Goal: Task Accomplishment & Management: Use online tool/utility

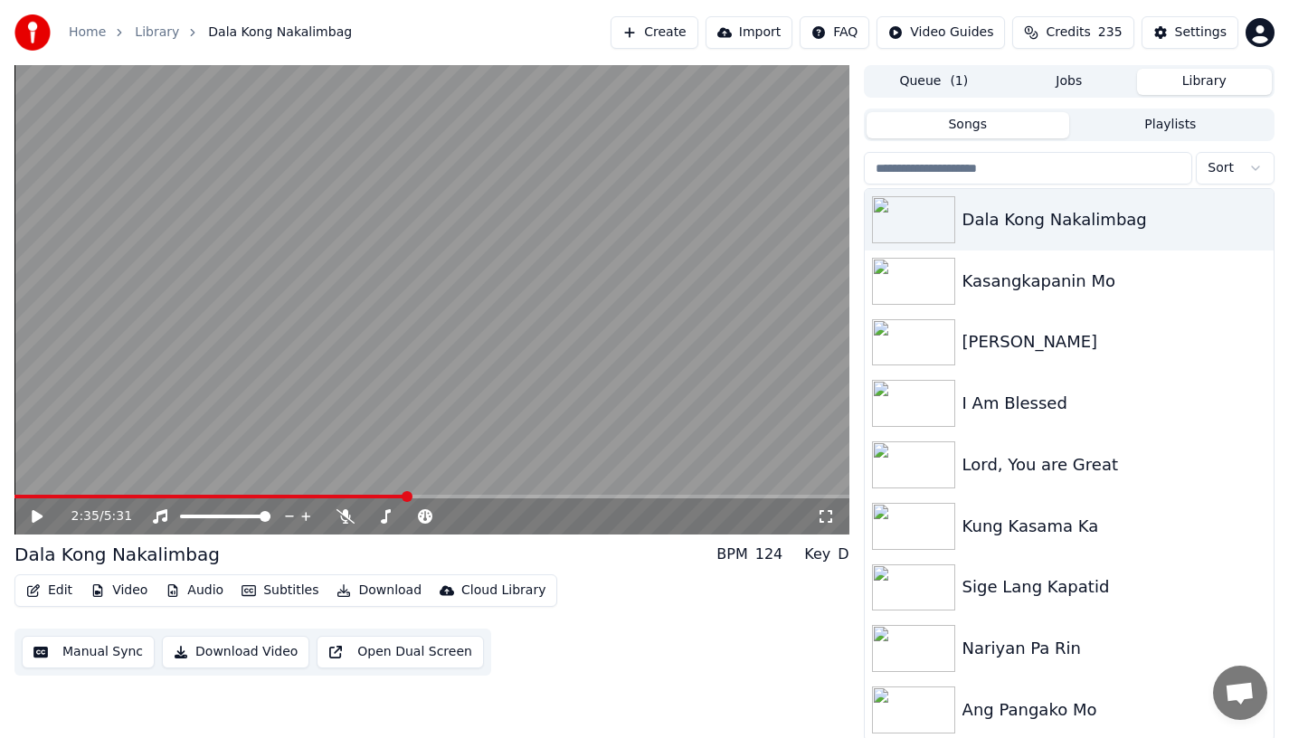
click at [28, 531] on div "2:35 / 5:31" at bounding box center [431, 517] width 835 height 36
click at [33, 516] on icon at bounding box center [37, 516] width 11 height 13
click at [33, 516] on icon at bounding box center [37, 516] width 9 height 11
click at [381, 496] on span at bounding box center [198, 497] width 368 height 4
click at [33, 518] on icon at bounding box center [37, 516] width 11 height 13
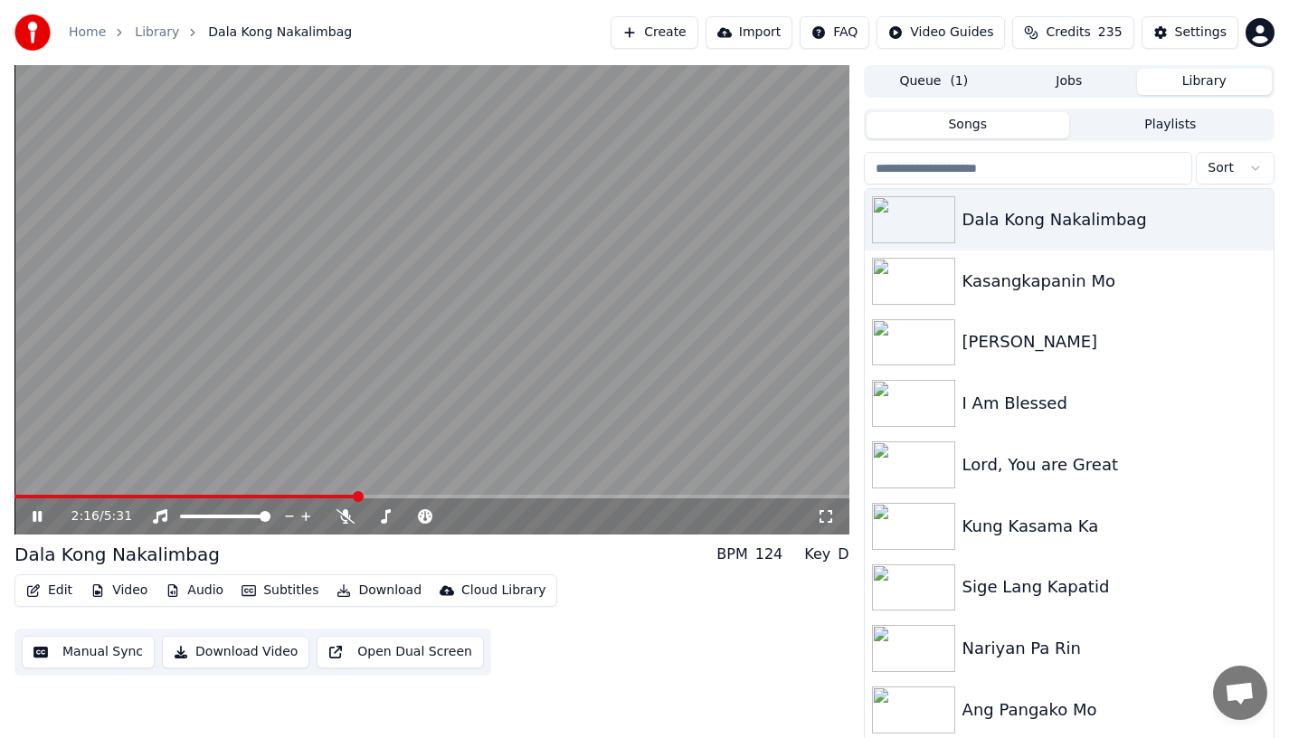
click at [356, 495] on span at bounding box center [185, 497] width 343 height 4
click at [476, 495] on span at bounding box center [244, 497] width 461 height 4
click at [39, 510] on icon at bounding box center [50, 516] width 43 height 14
click at [52, 588] on button "Edit" at bounding box center [49, 590] width 61 height 25
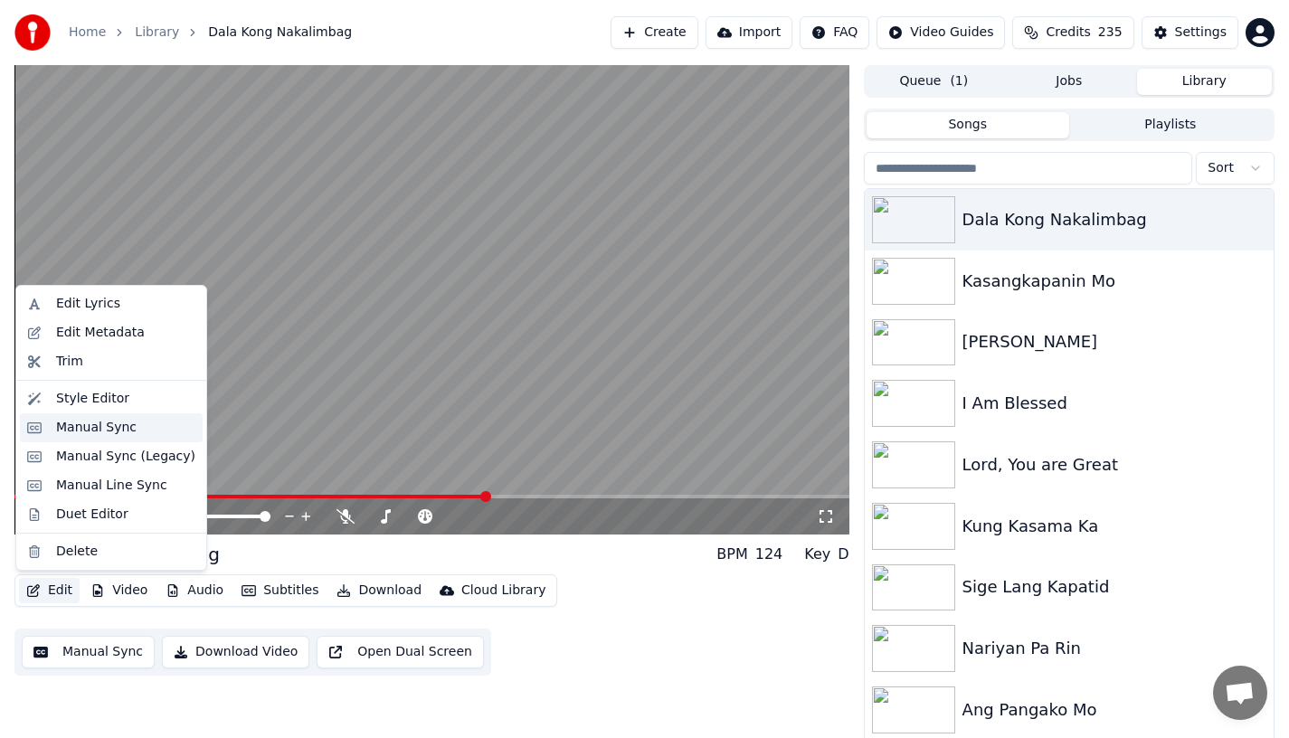
click at [63, 428] on div "Manual Sync" at bounding box center [96, 428] width 81 height 18
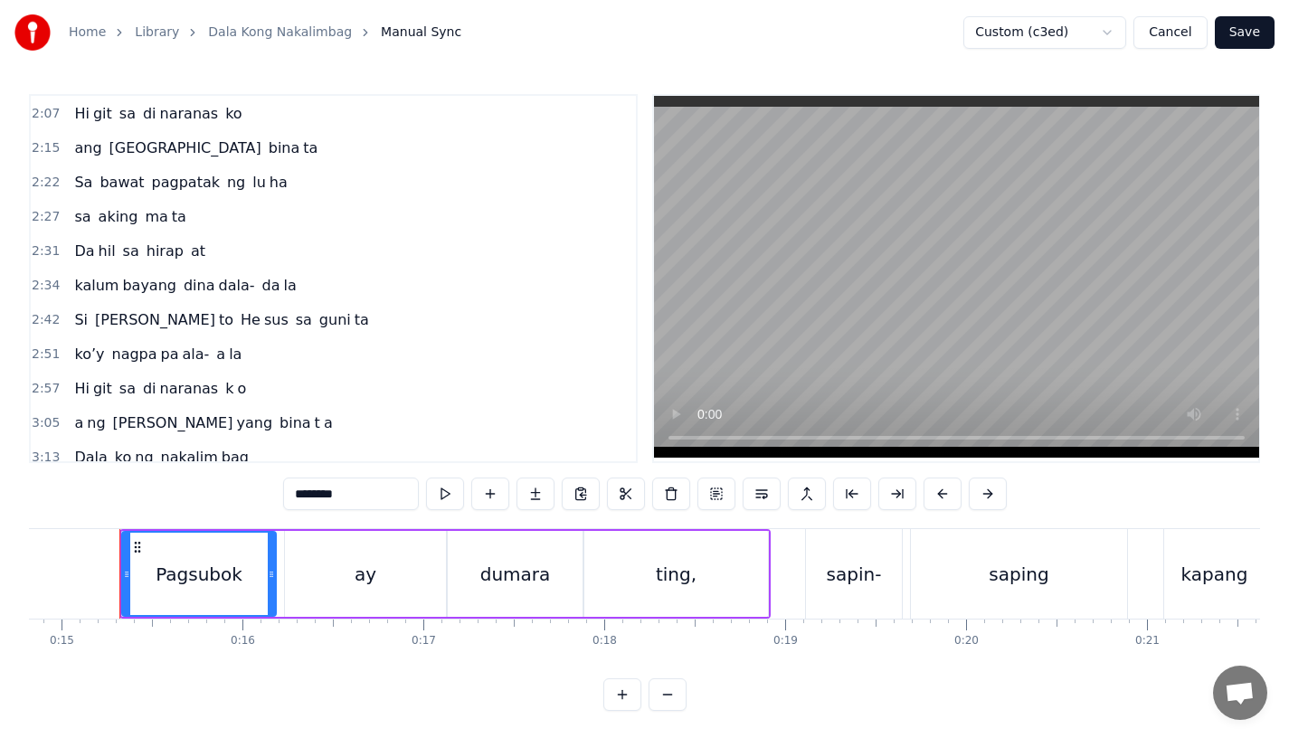
scroll to position [889, 0]
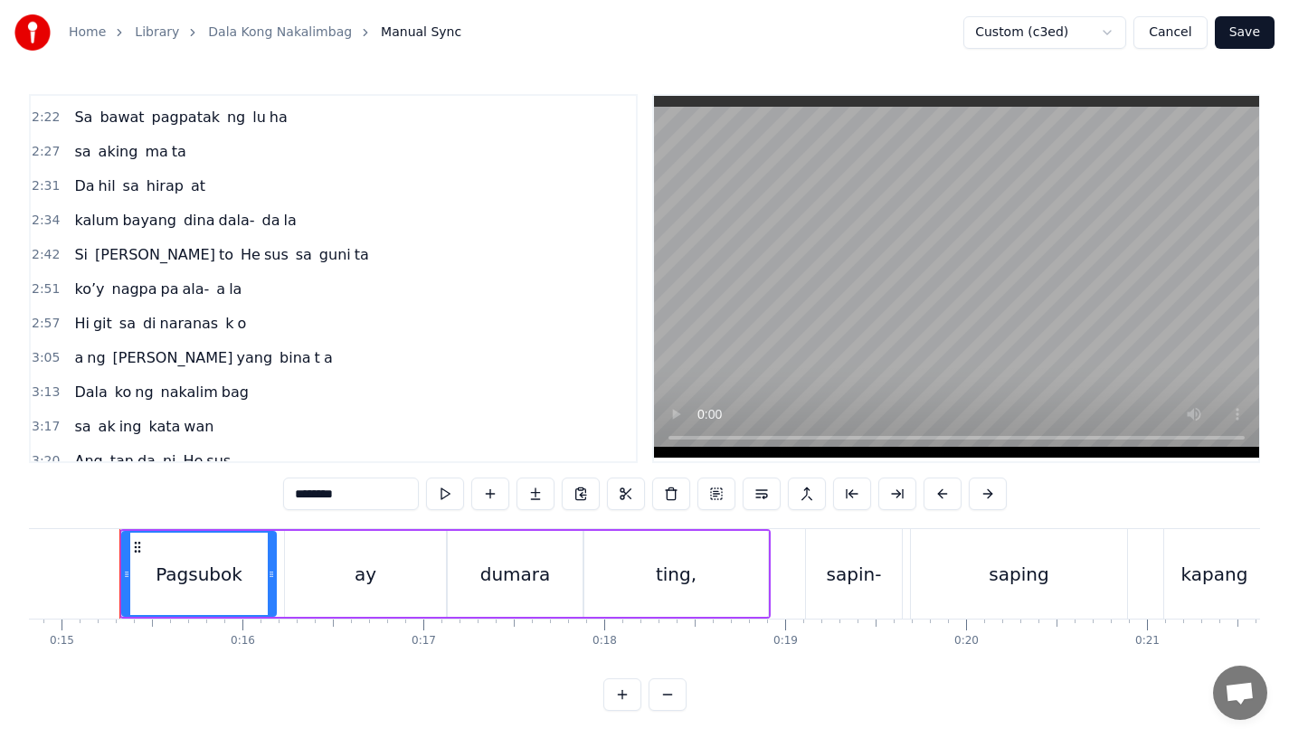
click at [294, 259] on span "sa" at bounding box center [304, 254] width 20 height 21
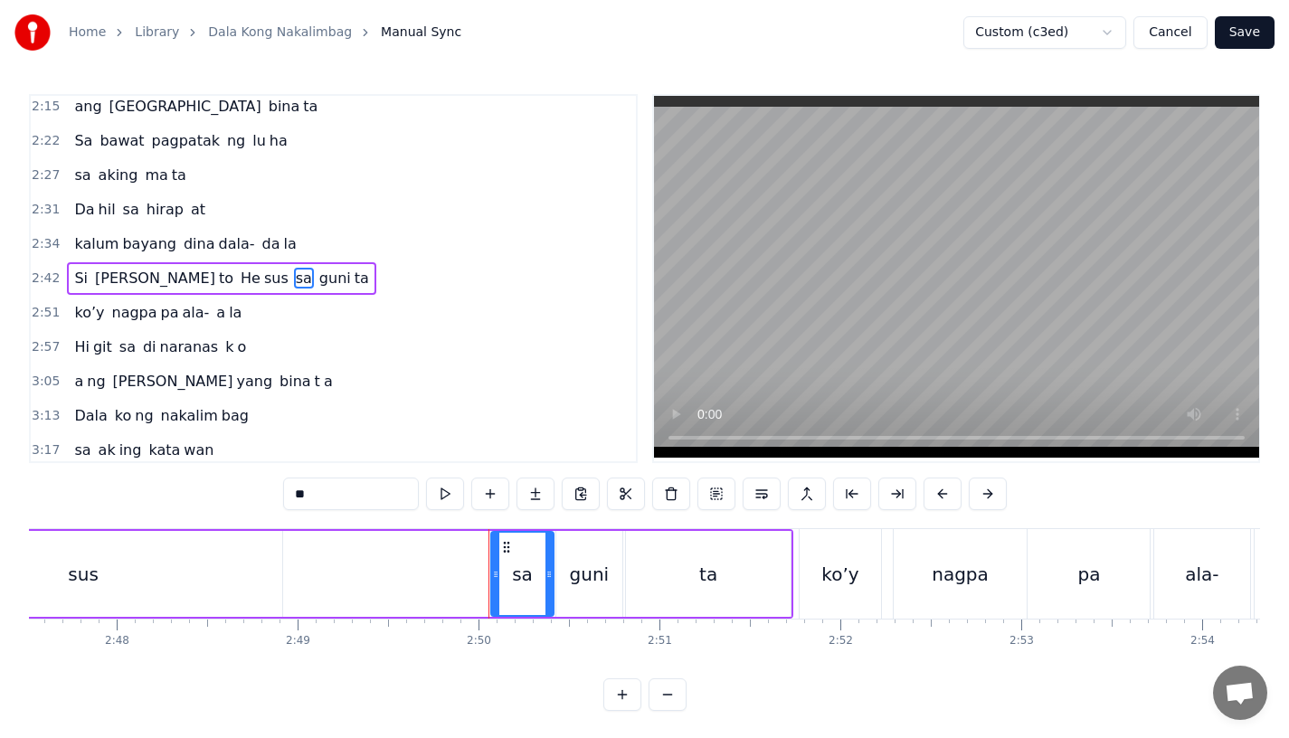
scroll to position [0, 30189]
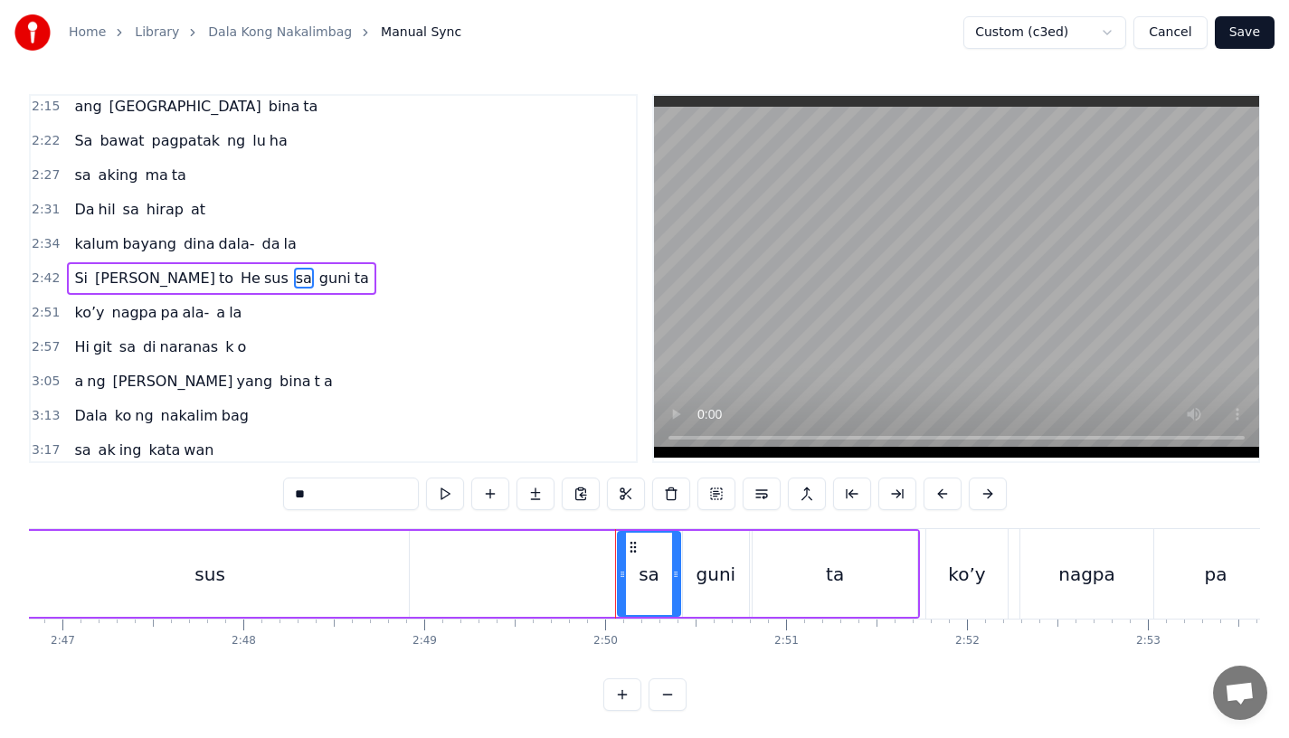
click at [354, 538] on div "sus" at bounding box center [210, 574] width 397 height 86
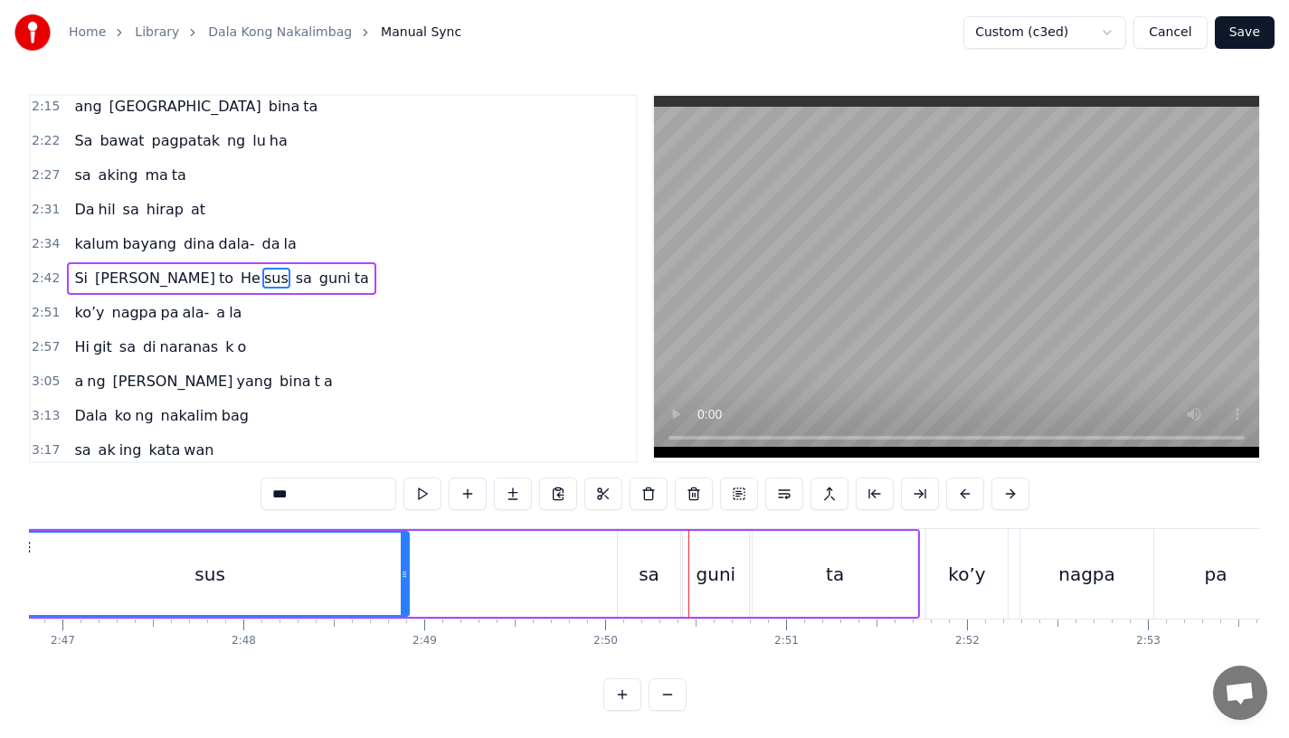
click at [653, 584] on div "sa" at bounding box center [649, 574] width 21 height 27
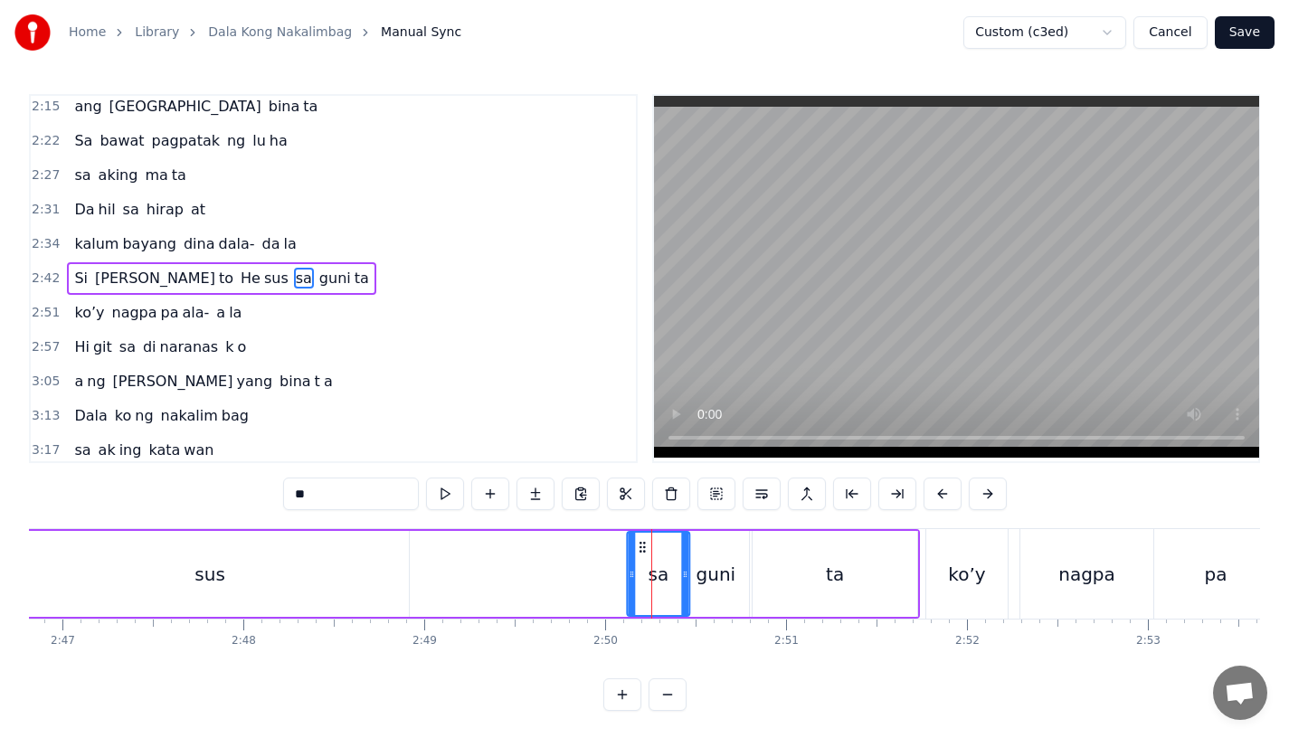
drag, startPoint x: 634, startPoint y: 548, endPoint x: 645, endPoint y: 548, distance: 10.9
click at [645, 548] on icon at bounding box center [642, 547] width 14 height 14
click at [722, 569] on div "guni" at bounding box center [717, 574] width 40 height 27
type input "****"
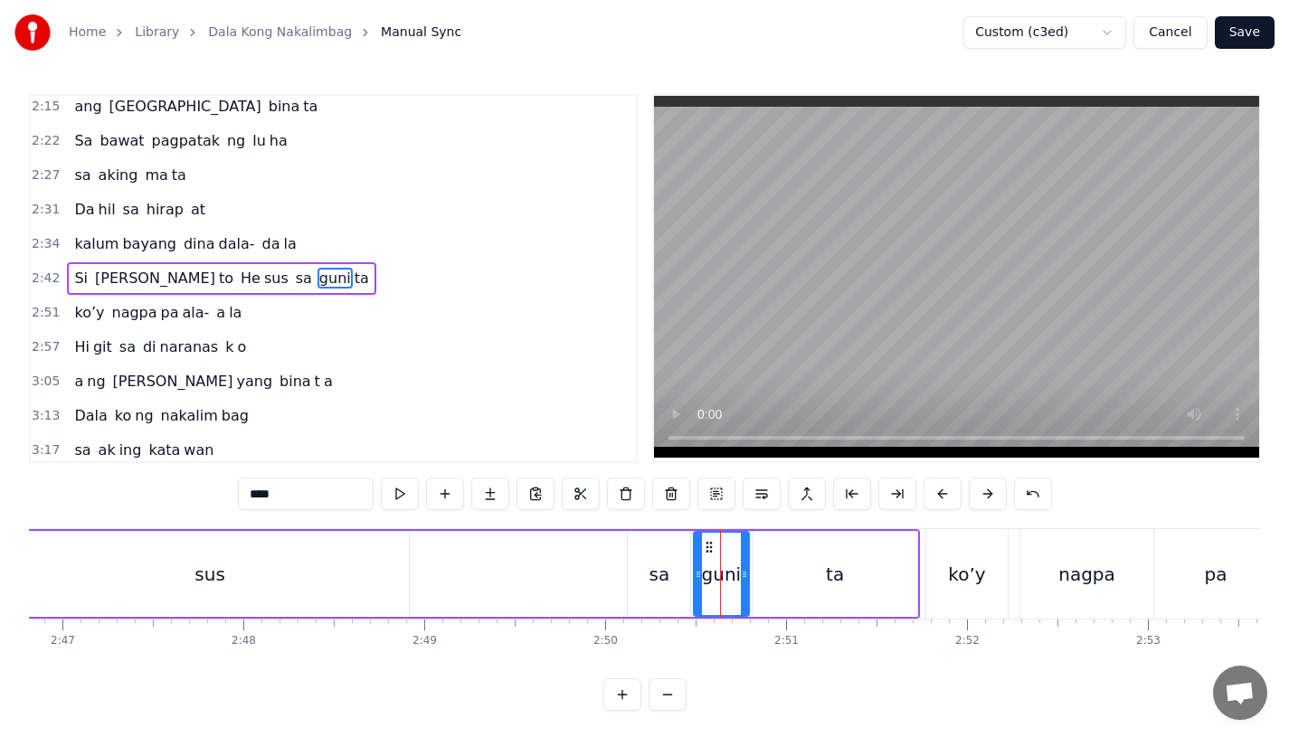
drag, startPoint x: 690, startPoint y: 577, endPoint x: 701, endPoint y: 577, distance: 10.9
click at [701, 577] on icon at bounding box center [698, 574] width 7 height 14
click at [593, 575] on div "Si [PERSON_NAME] to He sus sa guni ta" at bounding box center [96, 574] width 1649 height 90
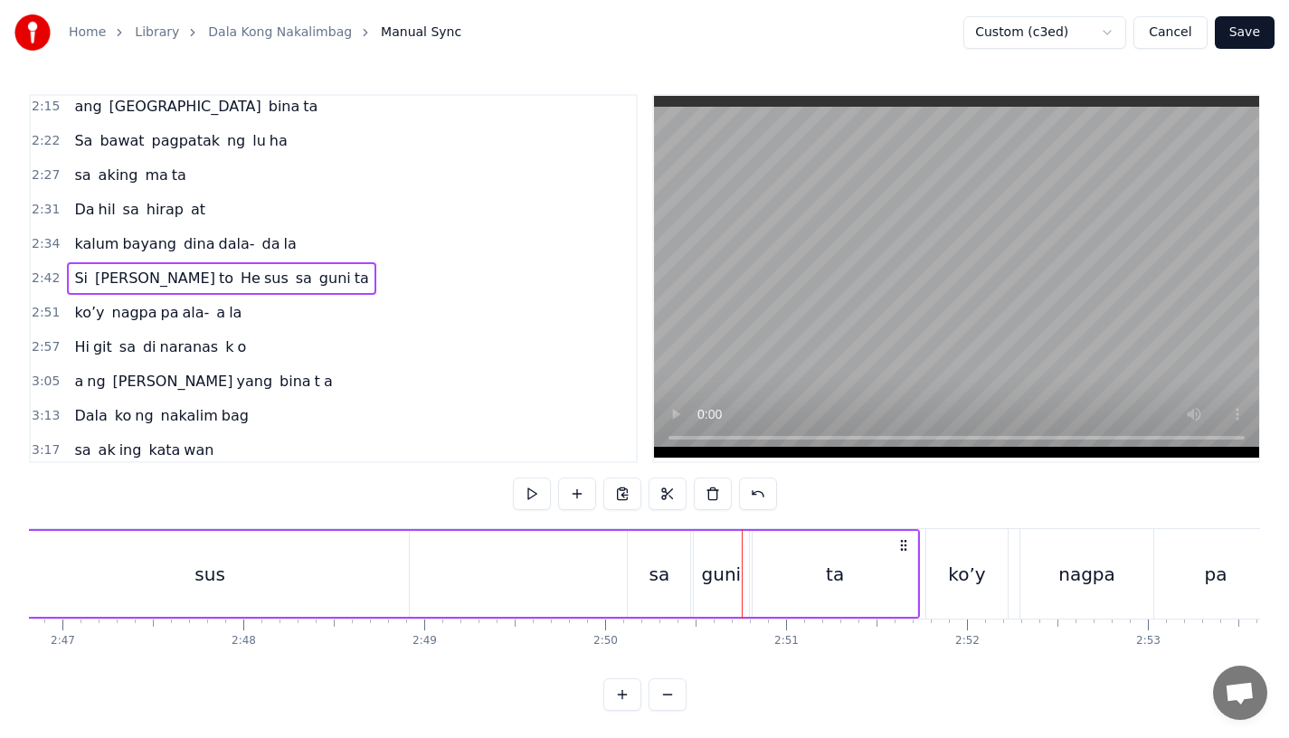
click at [497, 562] on div "Si [PERSON_NAME] to He sus sa guni ta" at bounding box center [96, 574] width 1649 height 90
click at [486, 589] on div "Si [PERSON_NAME] to He sus sa guni ta" at bounding box center [96, 574] width 1649 height 90
click at [661, 569] on div "sa" at bounding box center [660, 574] width 21 height 27
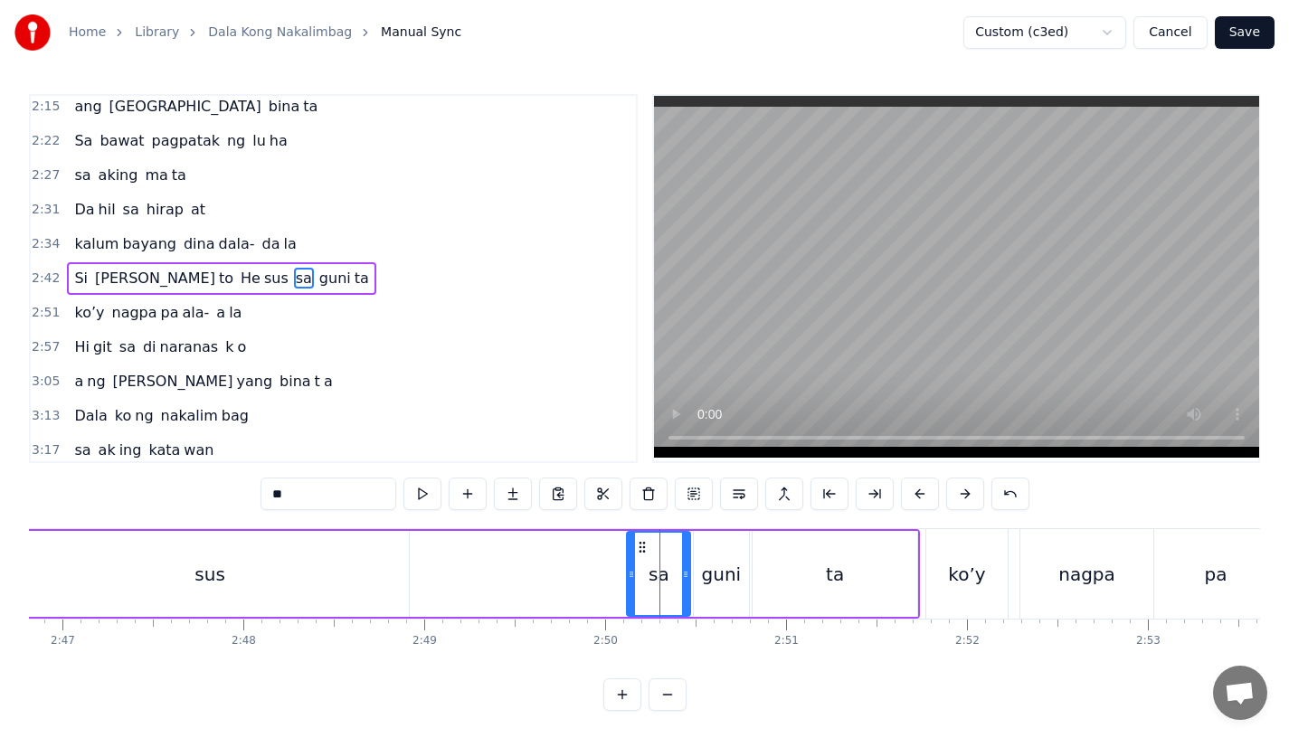
click at [628, 579] on icon at bounding box center [631, 574] width 7 height 14
click at [409, 576] on div "Si [PERSON_NAME] to He sus sa guni ta" at bounding box center [96, 574] width 1649 height 90
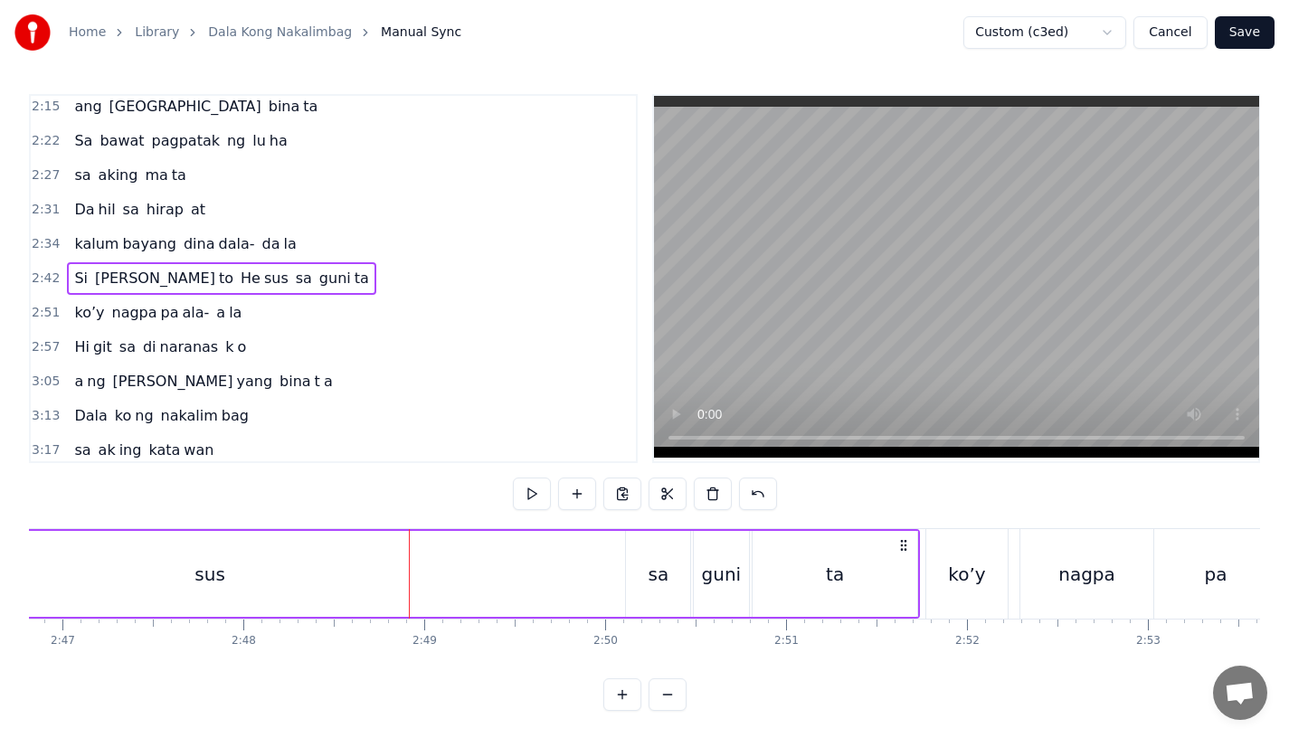
click at [654, 381] on video at bounding box center [956, 277] width 605 height 362
click at [1240, 37] on button "Save" at bounding box center [1245, 32] width 60 height 33
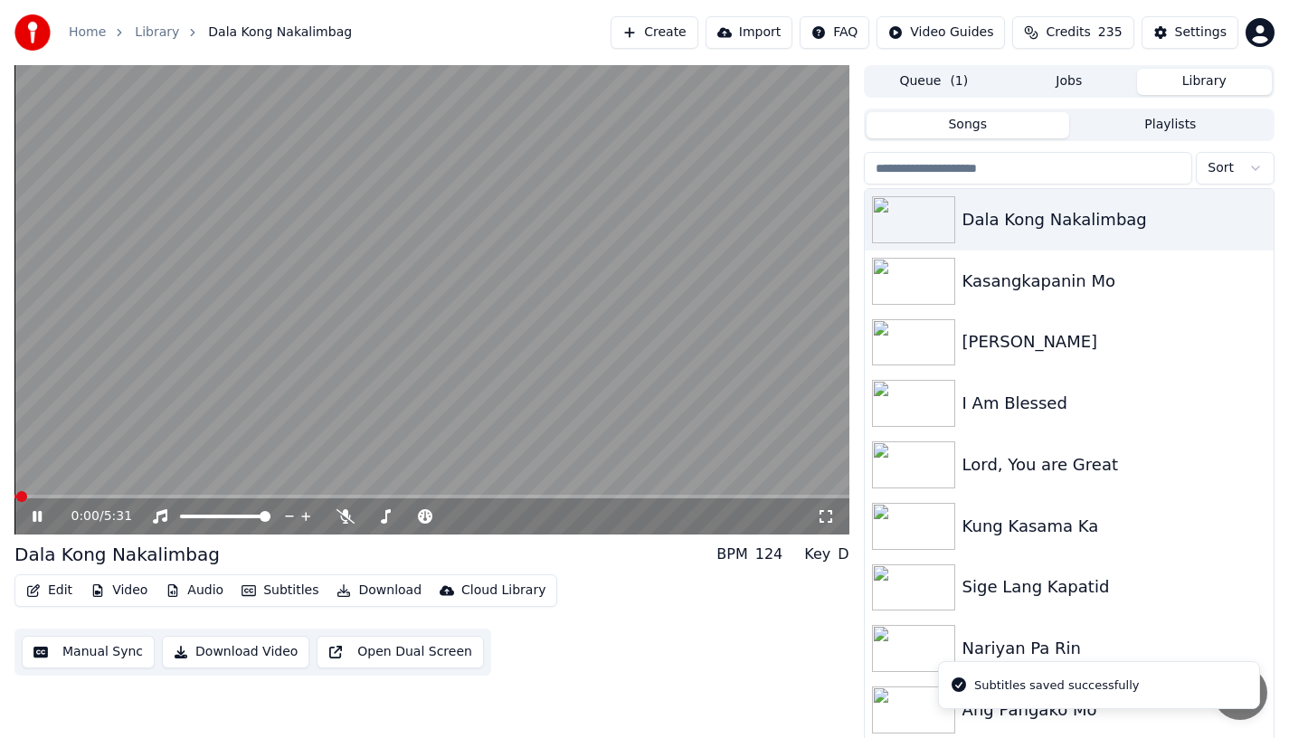
click at [408, 496] on span at bounding box center [431, 497] width 835 height 4
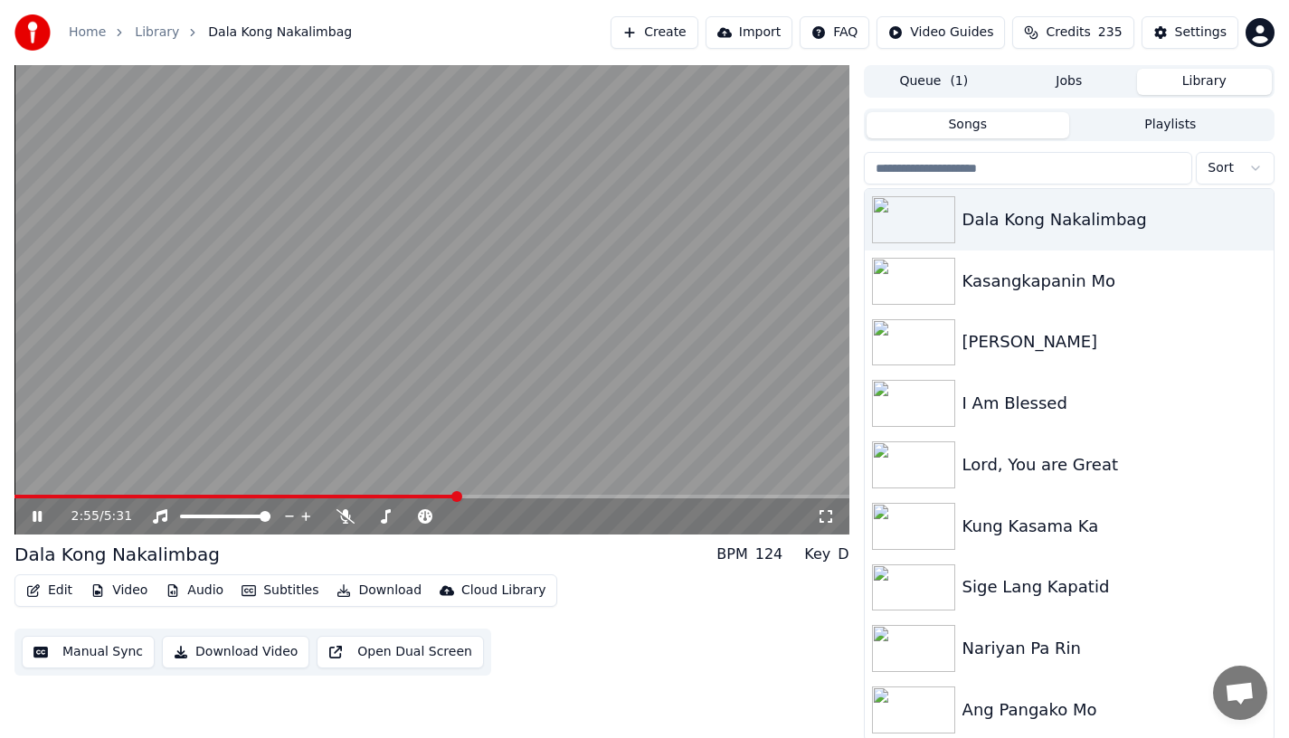
click at [439, 495] on span at bounding box center [235, 497] width 442 height 4
click at [426, 495] on span at bounding box center [221, 497] width 414 height 4
click at [36, 518] on icon at bounding box center [50, 516] width 43 height 14
click at [41, 589] on button "Edit" at bounding box center [49, 590] width 61 height 25
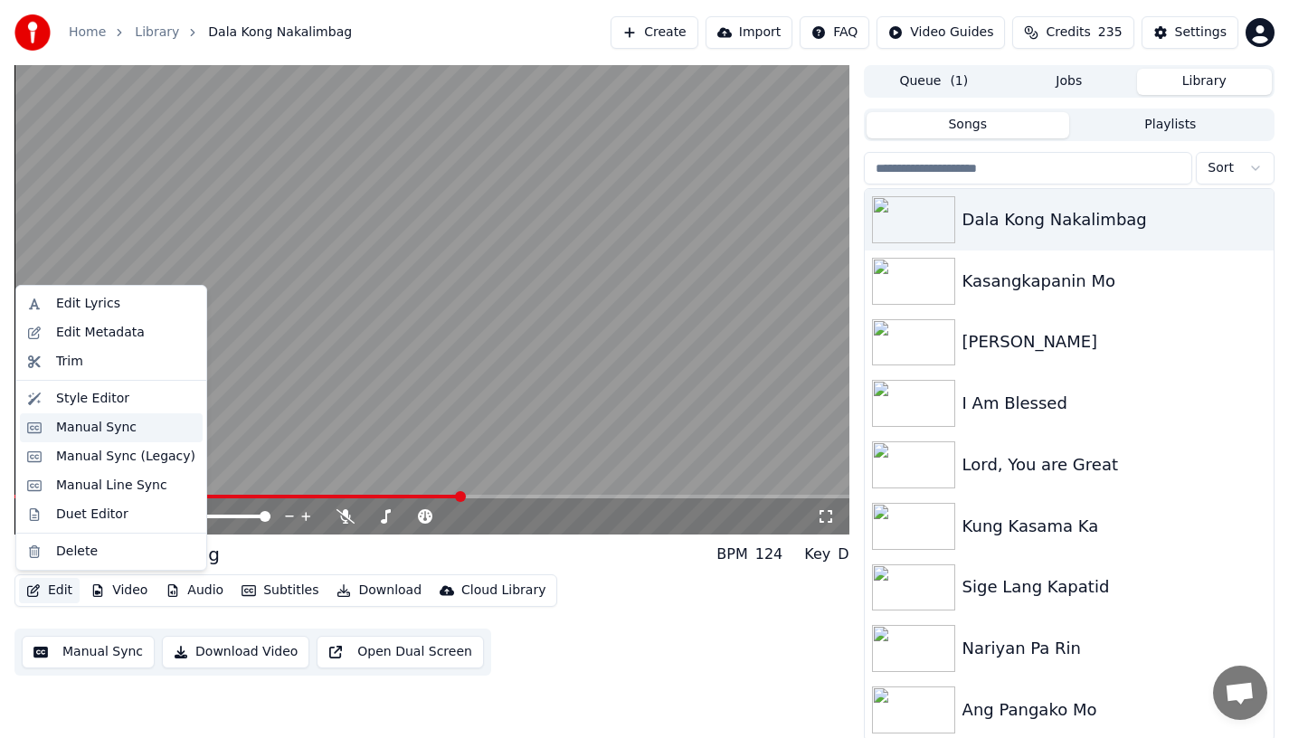
click at [78, 420] on div "Manual Sync" at bounding box center [96, 428] width 81 height 18
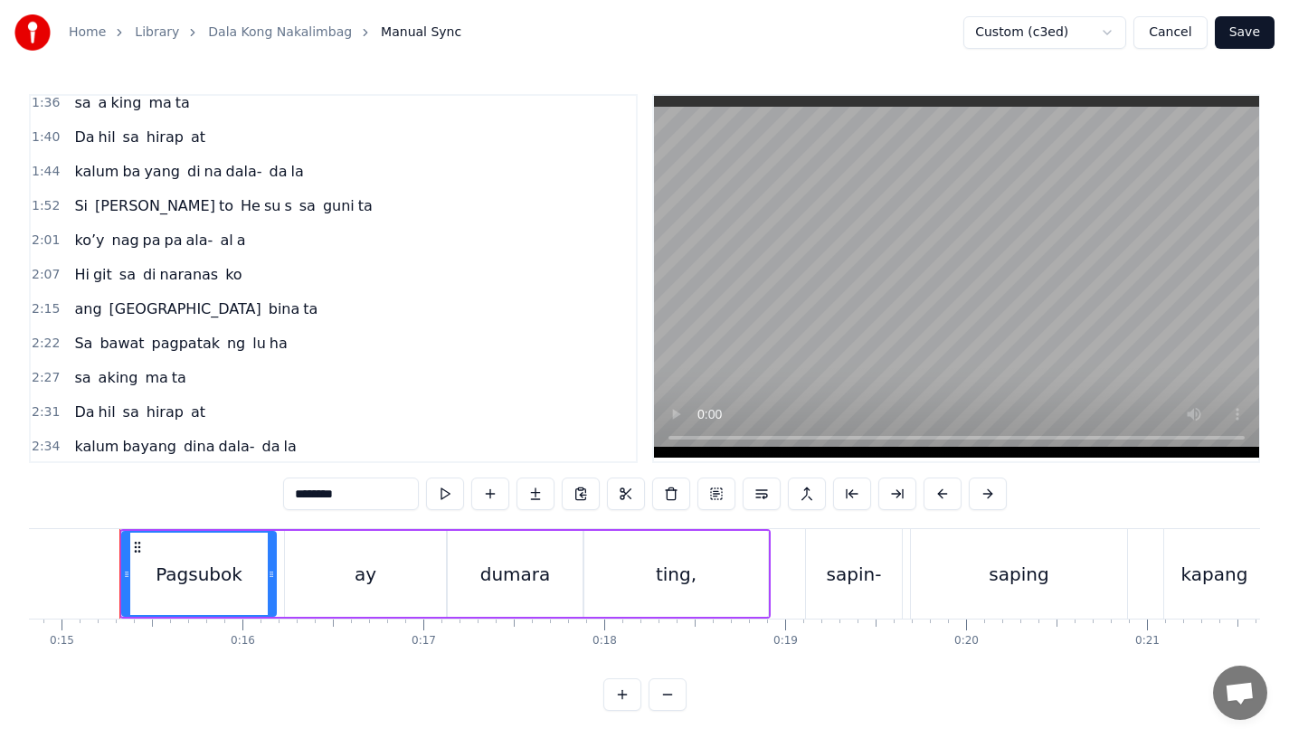
scroll to position [683, 0]
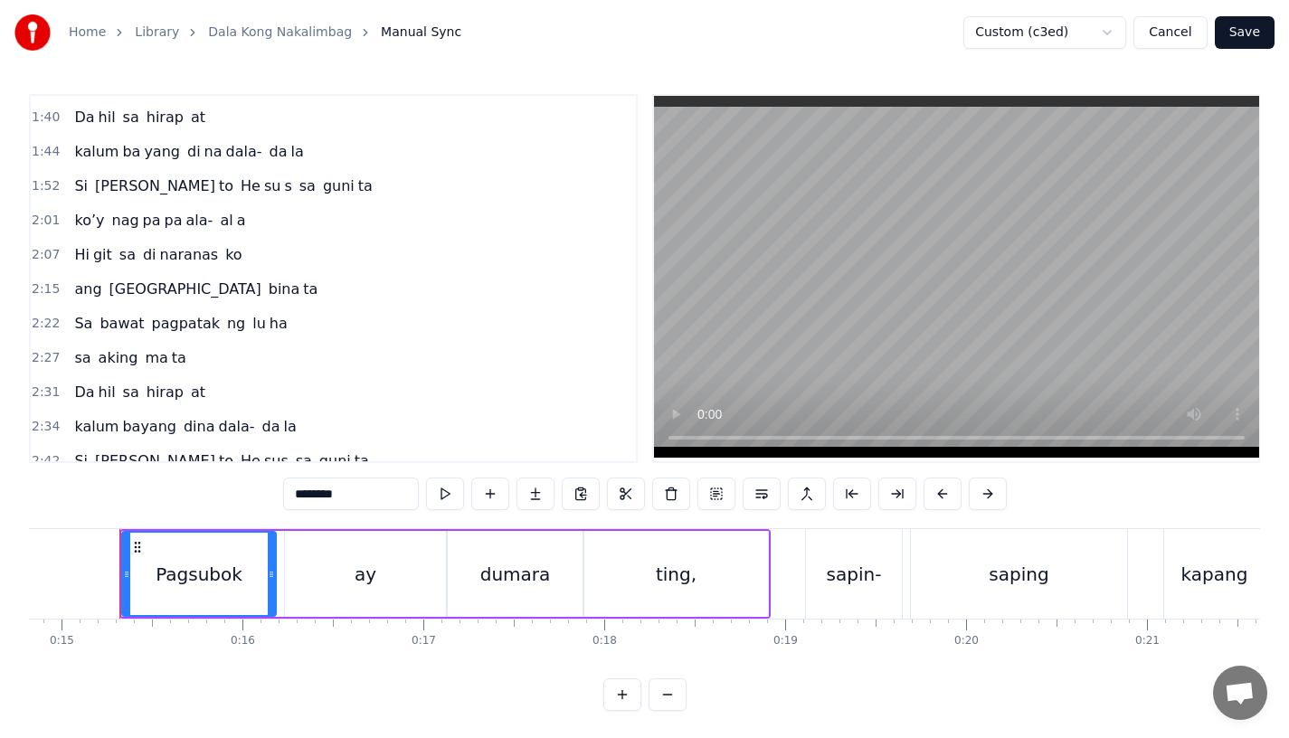
click at [192, 182] on div "Si [PERSON_NAME] to He su s sa guni ta" at bounding box center [223, 186] width 312 height 33
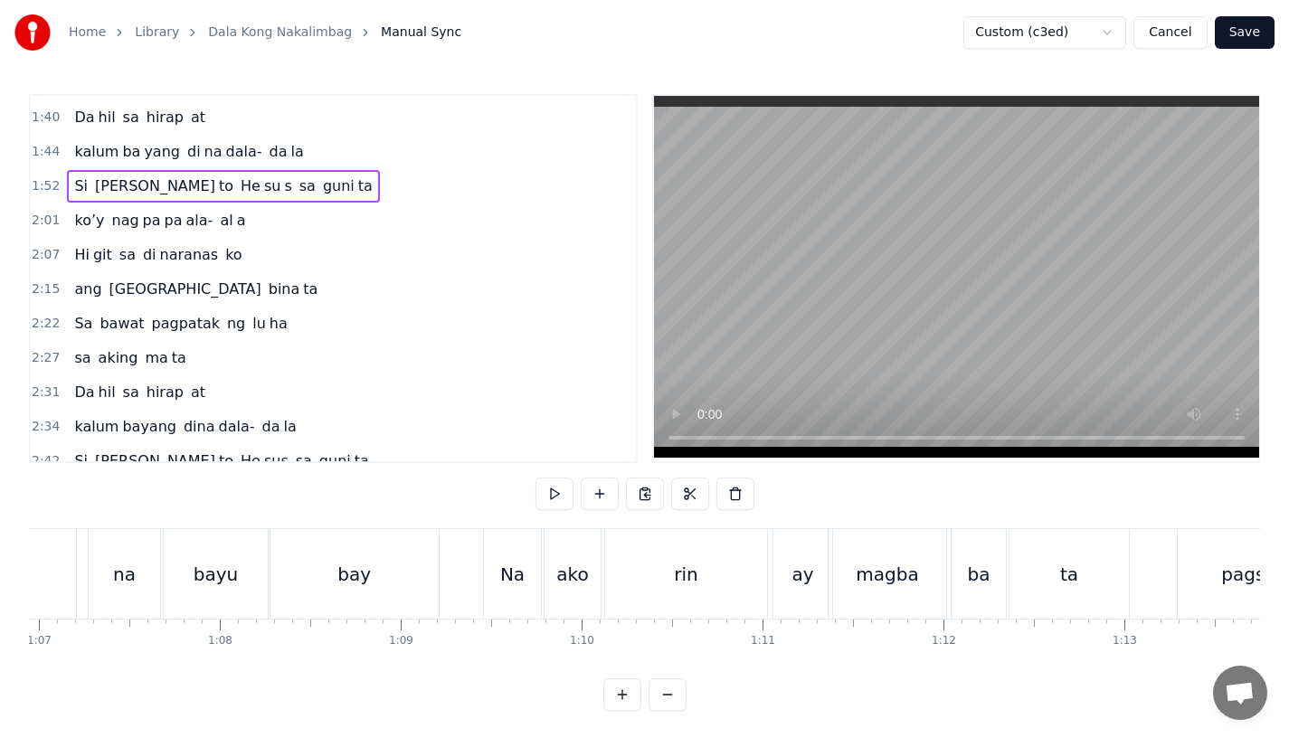
click at [192, 182] on div "Si [PERSON_NAME] to He su s sa guni ta" at bounding box center [223, 186] width 312 height 33
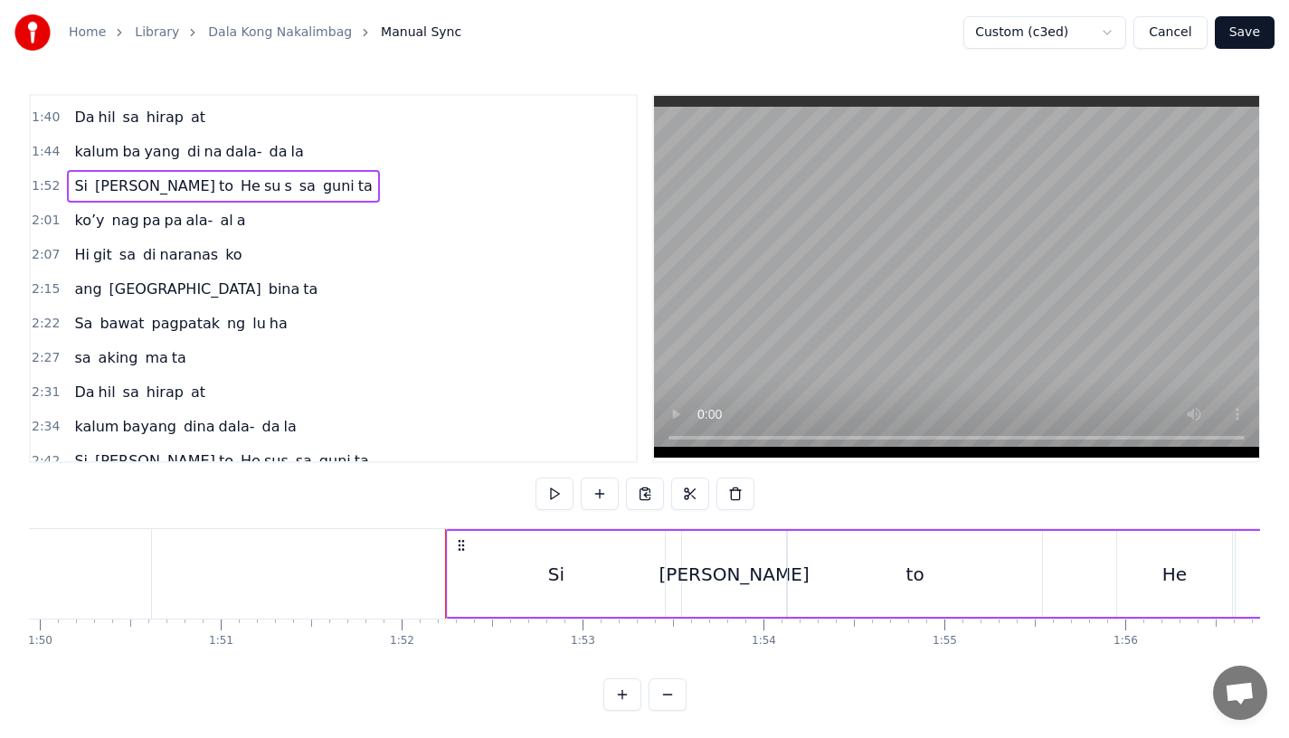
scroll to position [0, 20222]
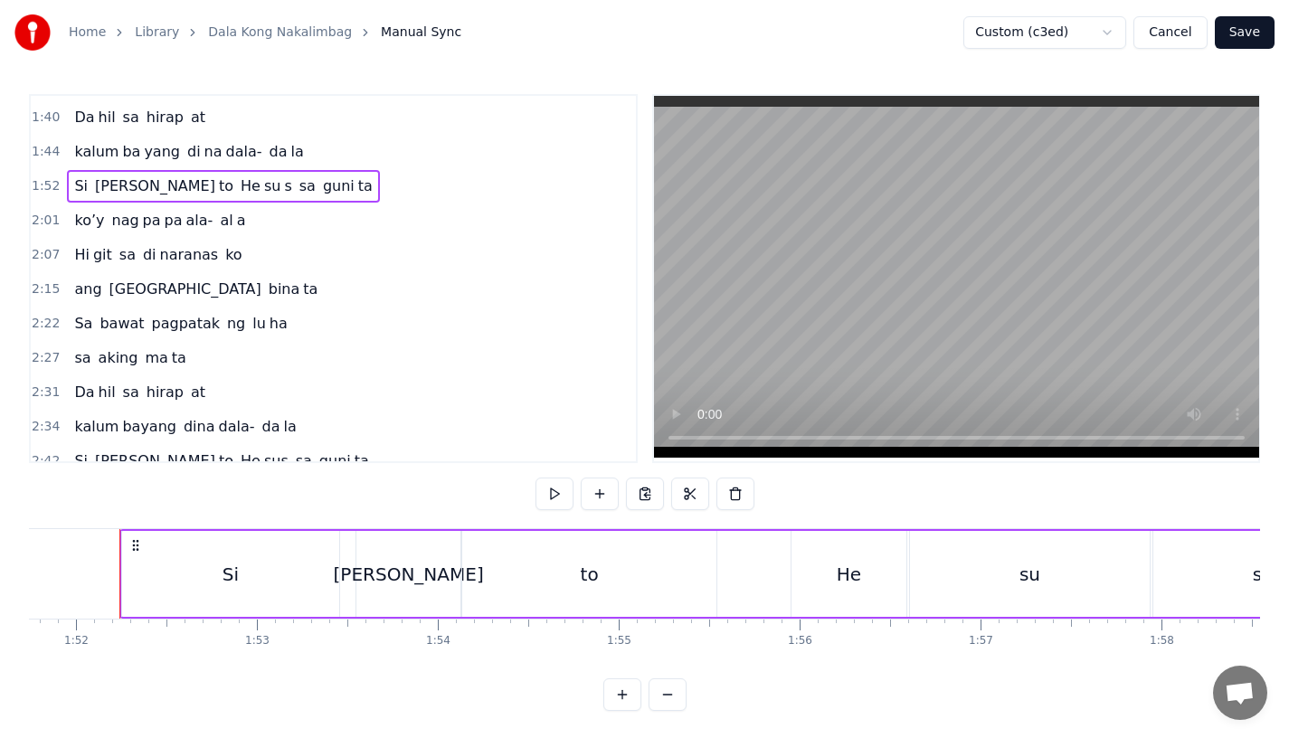
click at [298, 185] on span "sa" at bounding box center [308, 186] width 20 height 21
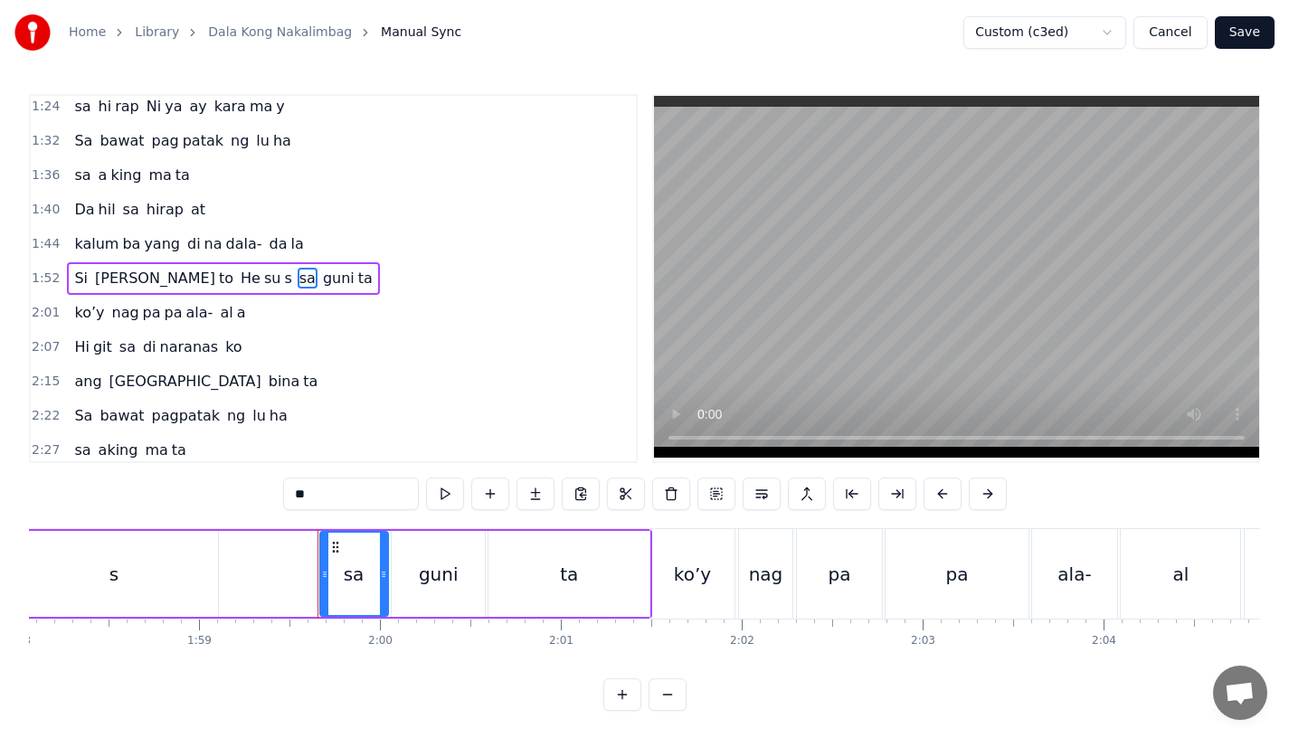
scroll to position [0, 21273]
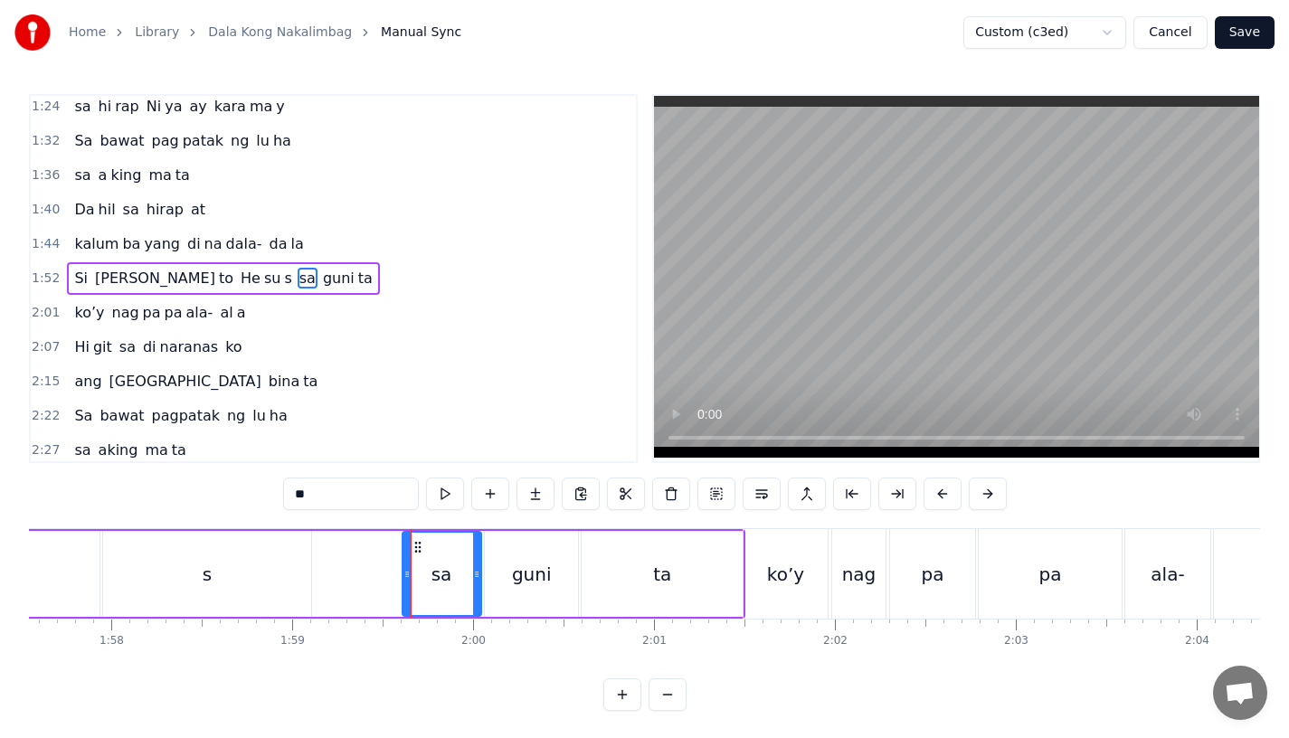
drag, startPoint x: 414, startPoint y: 600, endPoint x: 403, endPoint y: 600, distance: 10.9
click at [404, 600] on div at bounding box center [407, 574] width 7 height 82
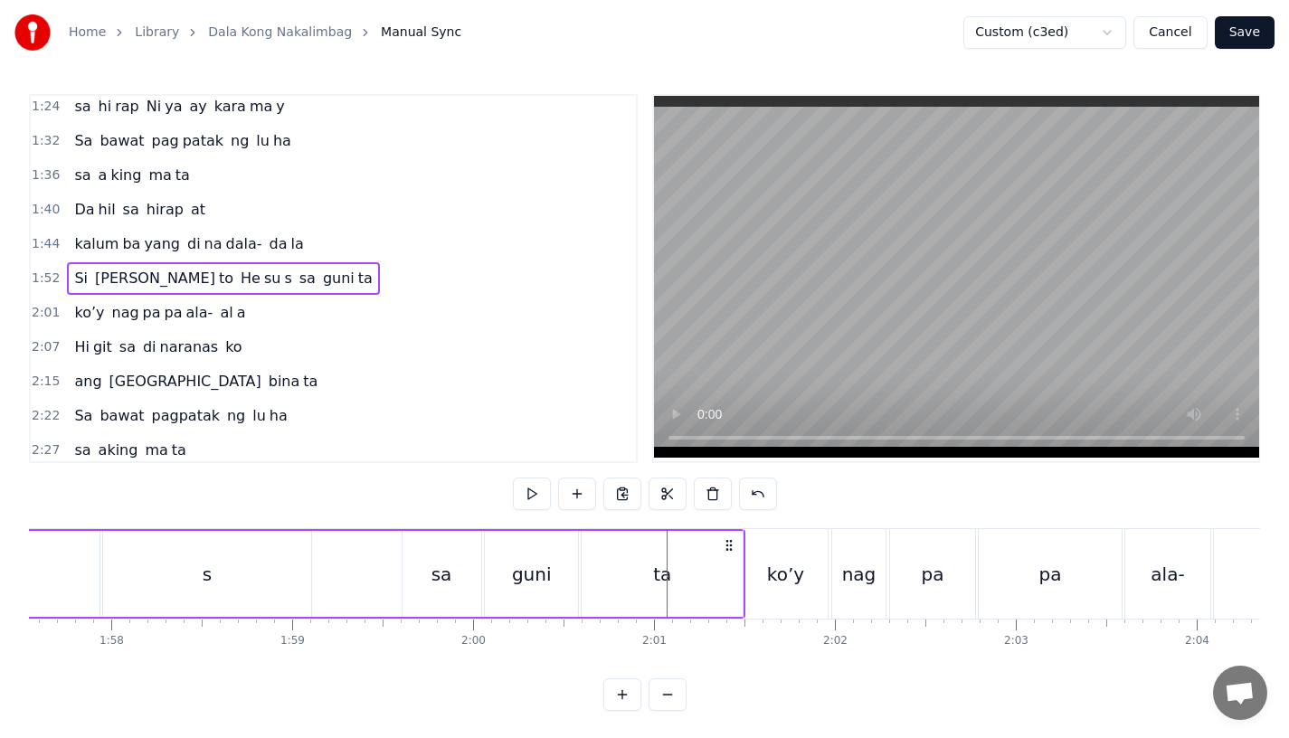
click at [255, 591] on div "s" at bounding box center [207, 574] width 208 height 86
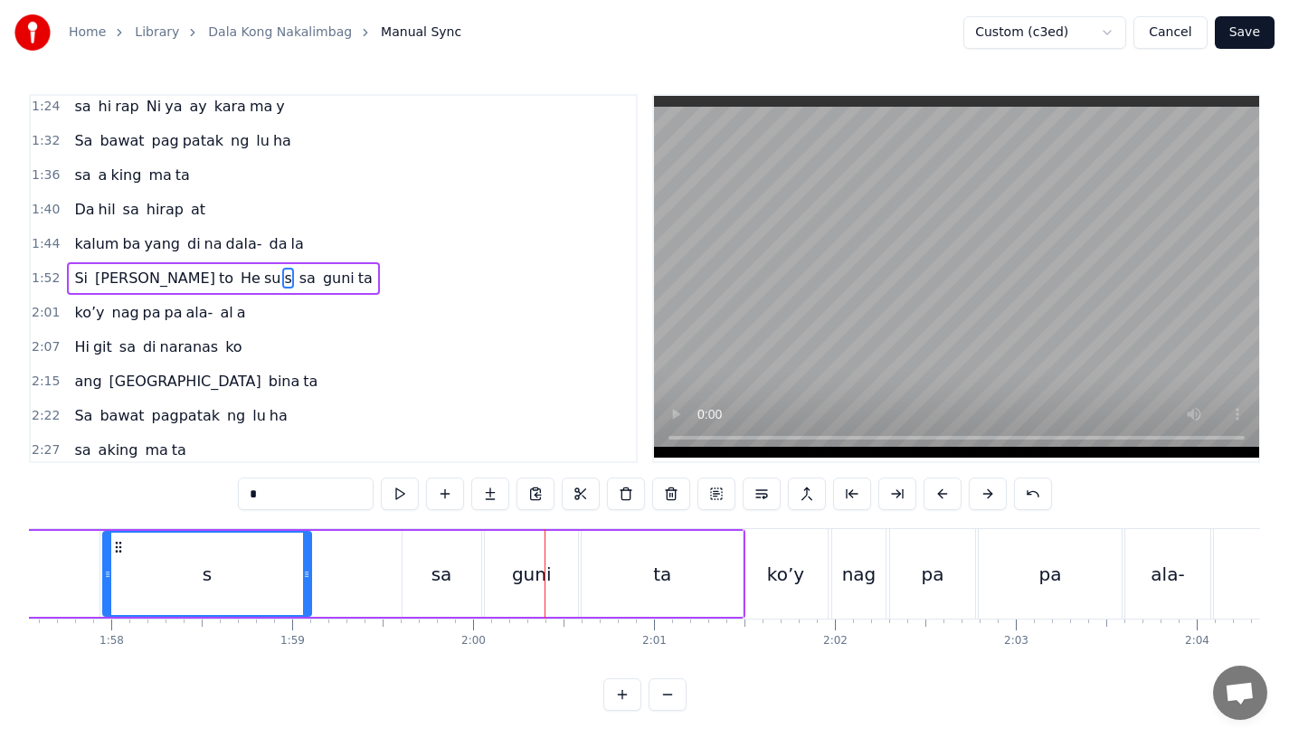
click at [161, 560] on div "s" at bounding box center [207, 574] width 206 height 82
drag, startPoint x: 306, startPoint y: 594, endPoint x: 328, endPoint y: 594, distance: 22.6
click at [328, 594] on div at bounding box center [329, 574] width 7 height 82
click at [421, 585] on div "sa" at bounding box center [442, 574] width 79 height 86
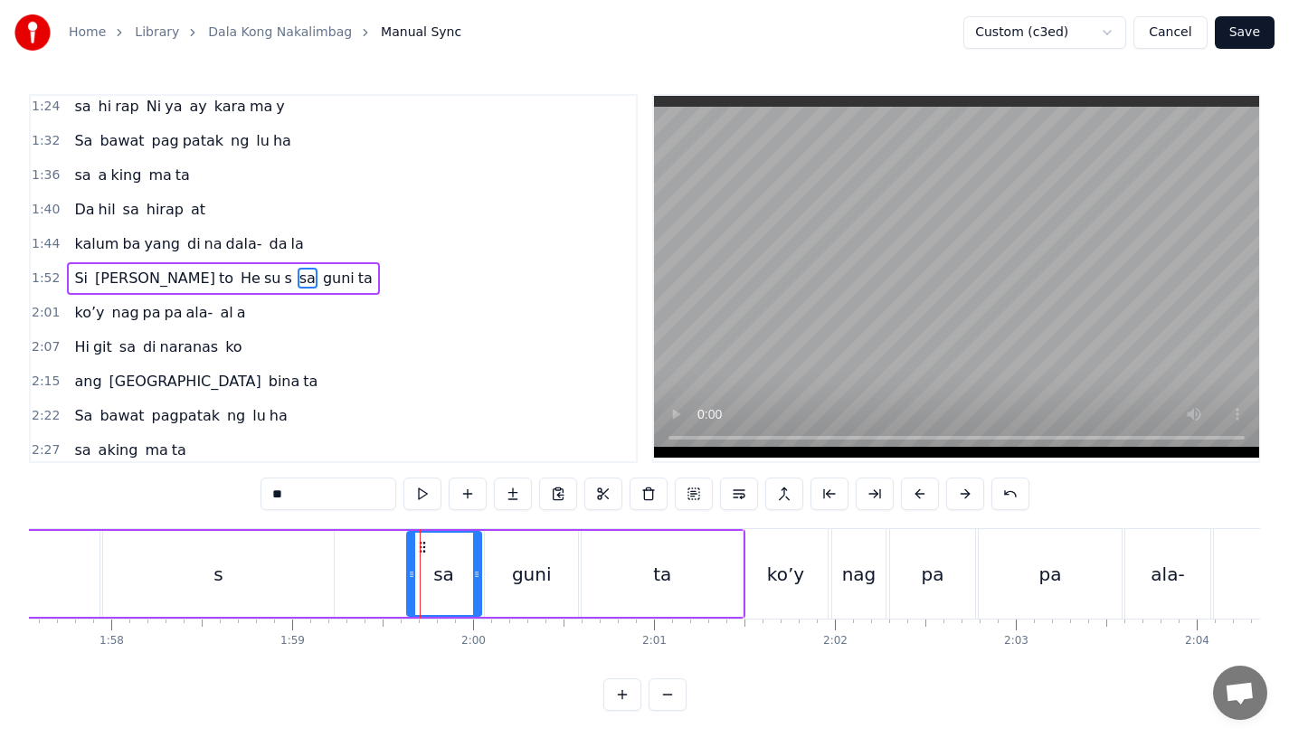
click at [414, 585] on div at bounding box center [411, 574] width 7 height 82
click at [261, 564] on div "s" at bounding box center [218, 574] width 231 height 86
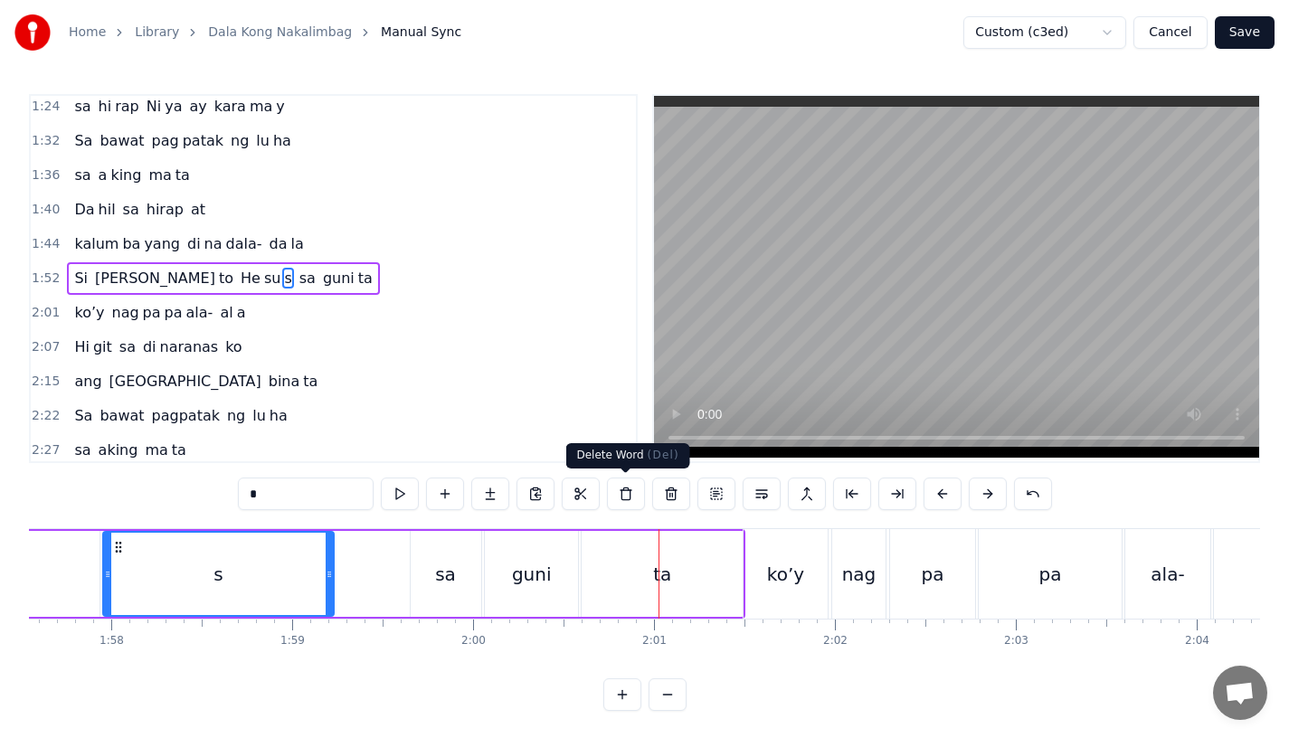
click at [569, 576] on div "guni" at bounding box center [531, 574] width 93 height 86
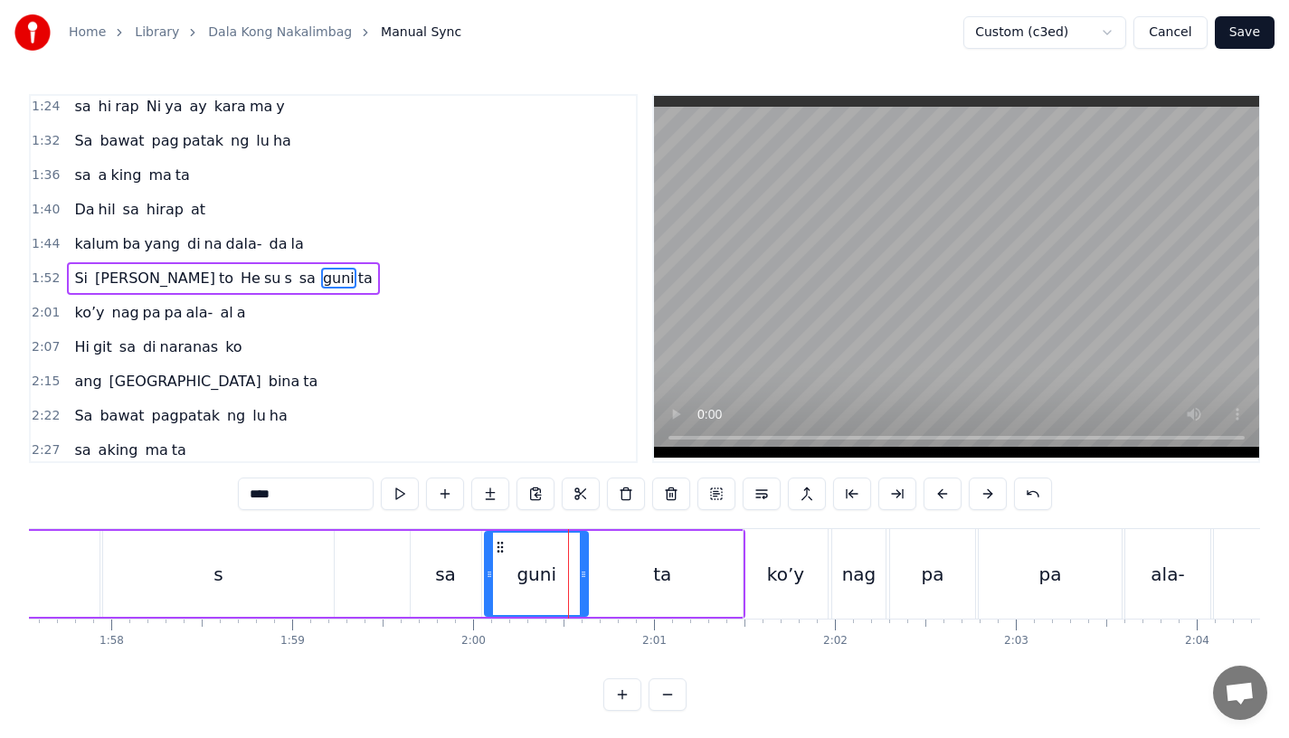
drag, startPoint x: 571, startPoint y: 576, endPoint x: 585, endPoint y: 576, distance: 13.6
click at [585, 576] on icon at bounding box center [583, 574] width 7 height 14
click at [602, 576] on div "ta" at bounding box center [662, 574] width 161 height 86
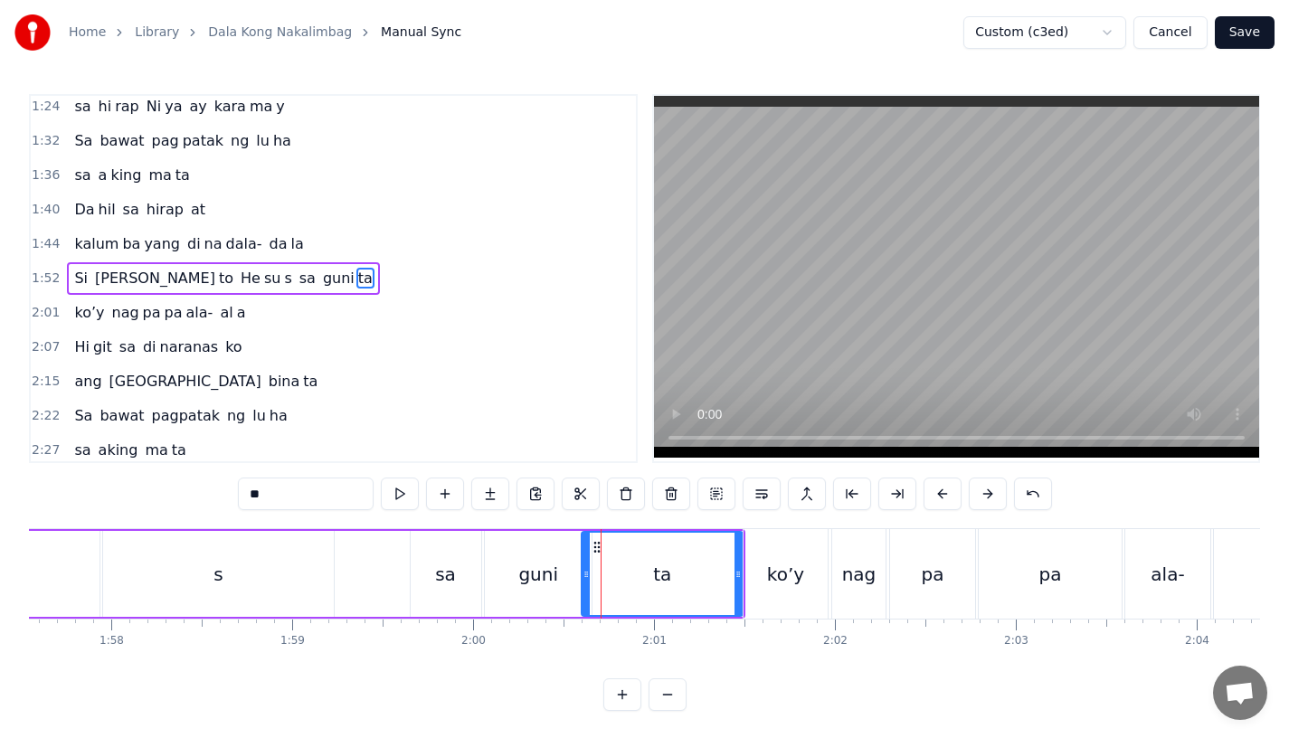
click at [590, 576] on div "ta" at bounding box center [662, 574] width 163 height 86
click at [594, 591] on div at bounding box center [594, 574] width 7 height 82
click at [230, 586] on div "s" at bounding box center [218, 574] width 231 height 86
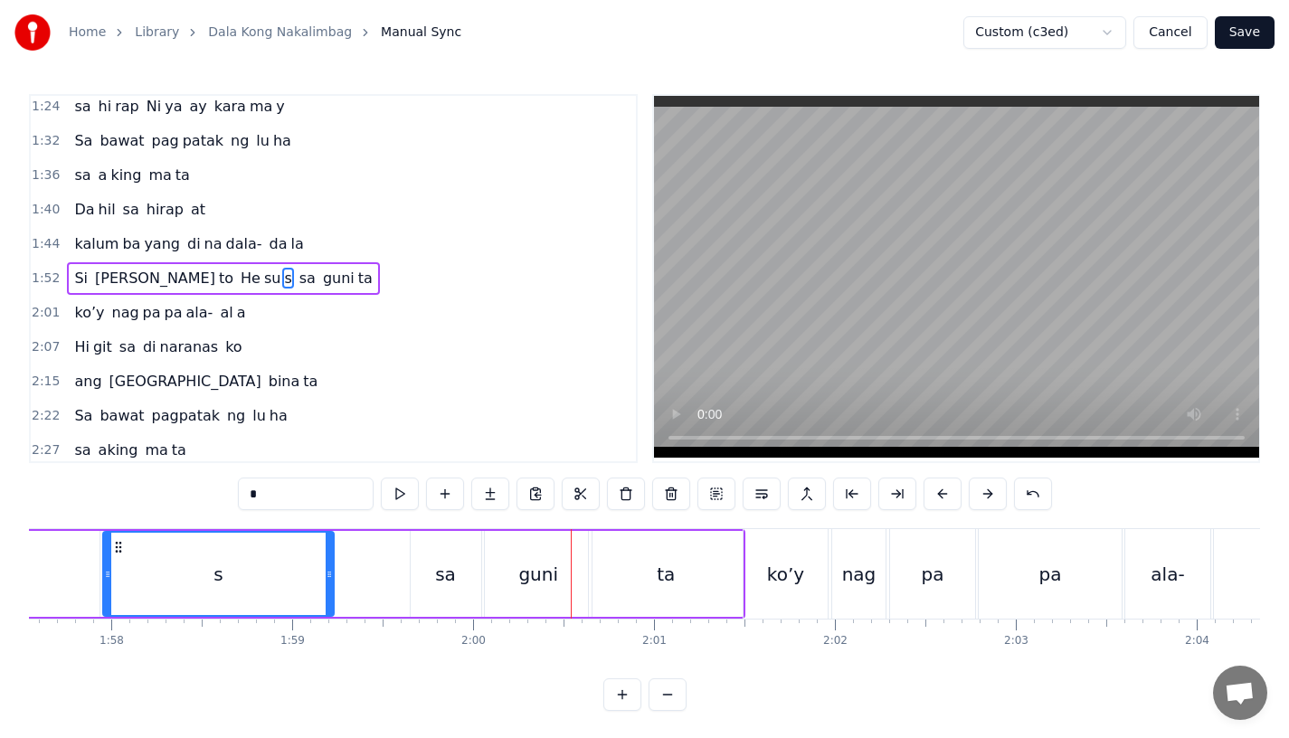
click at [444, 565] on div "sa" at bounding box center [445, 574] width 21 height 27
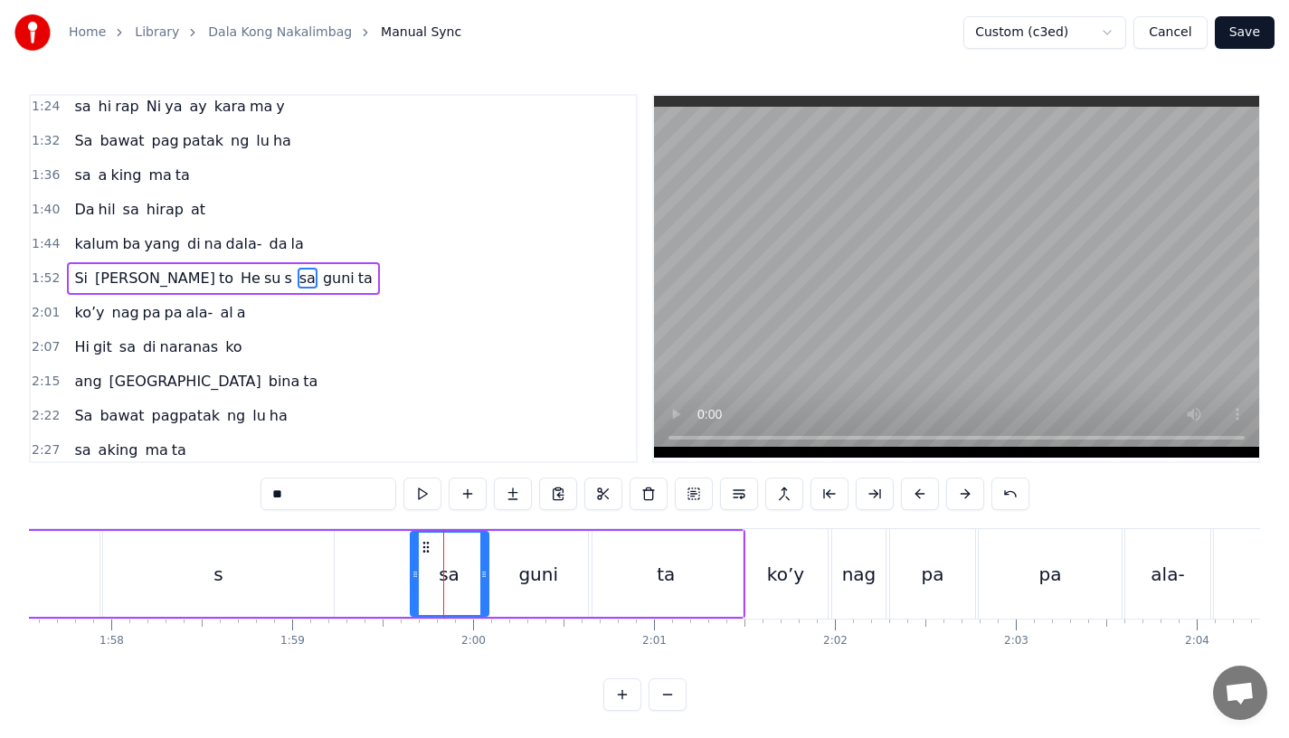
drag, startPoint x: 476, startPoint y: 584, endPoint x: 486, endPoint y: 584, distance: 10.0
click at [486, 584] on div at bounding box center [483, 574] width 7 height 82
click at [499, 584] on div "guni" at bounding box center [538, 574] width 107 height 86
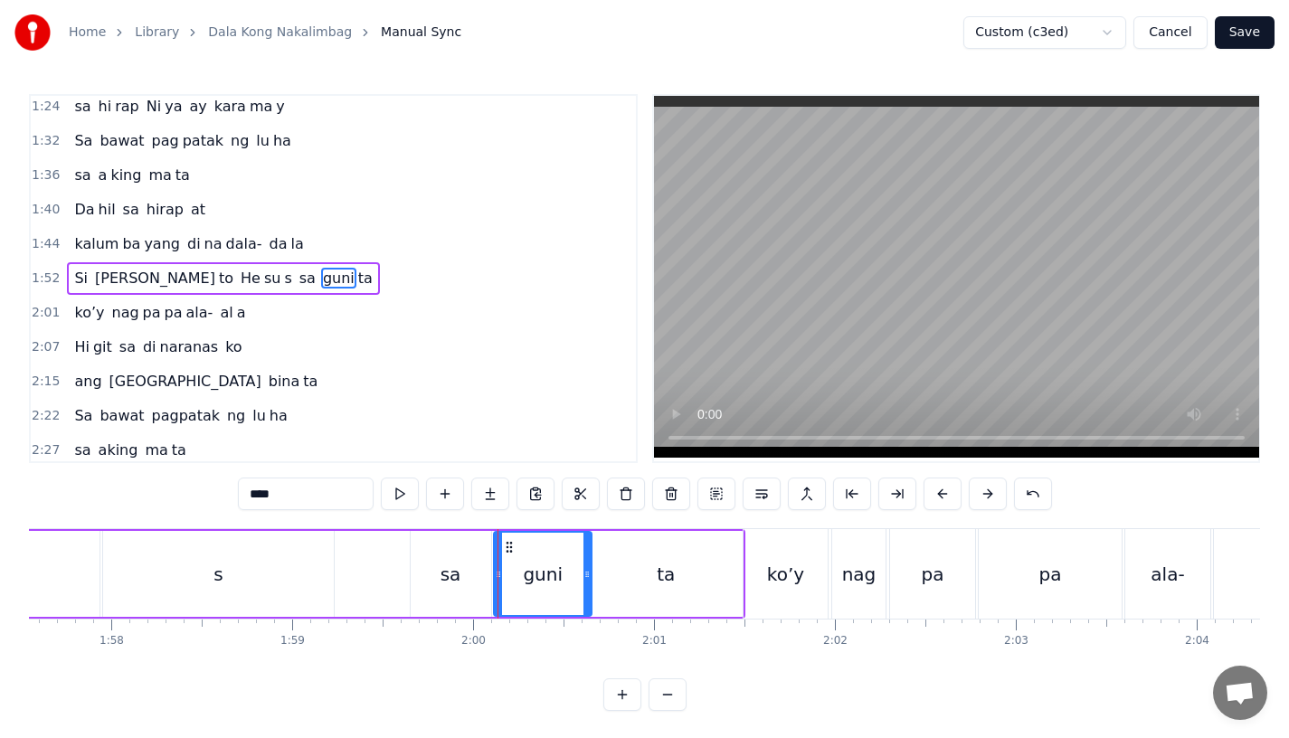
drag, startPoint x: 486, startPoint y: 584, endPoint x: 496, endPoint y: 583, distance: 10.0
click at [496, 583] on div at bounding box center [498, 574] width 7 height 82
click at [270, 574] on div "s" at bounding box center [218, 574] width 231 height 86
type input "*"
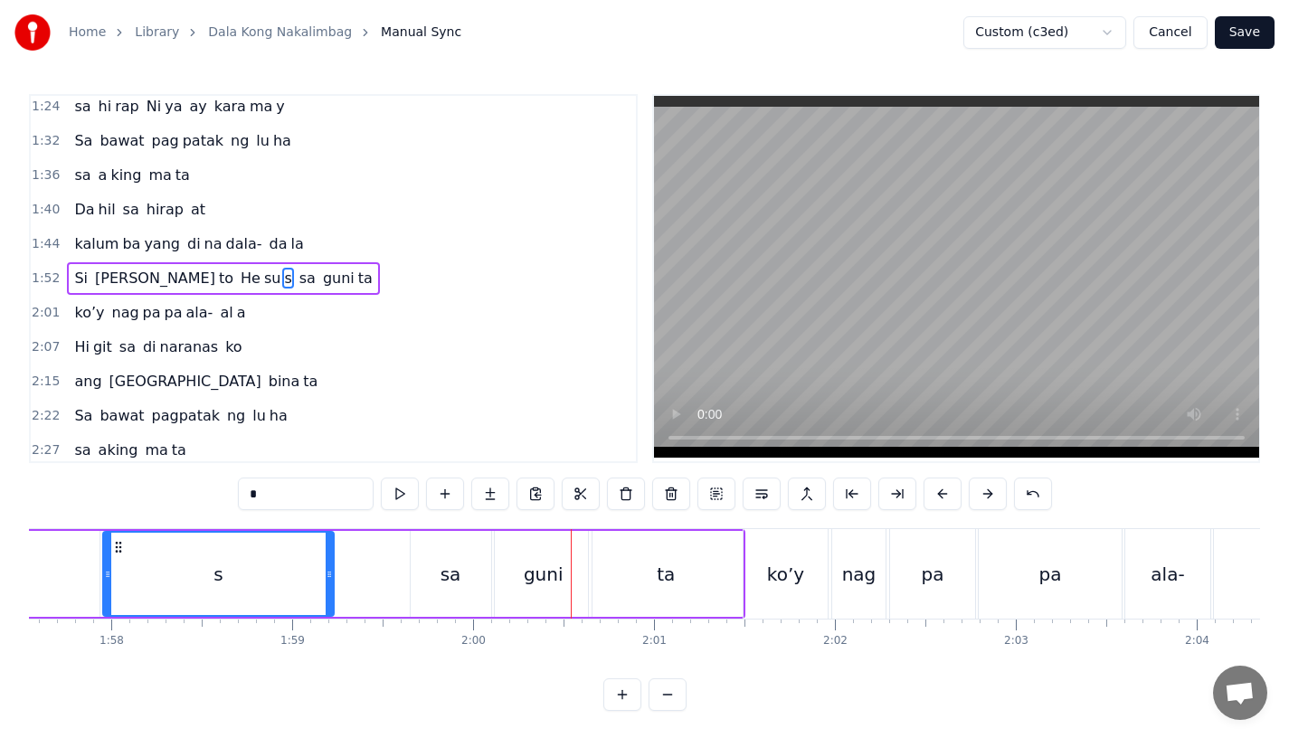
click at [1242, 34] on button "Save" at bounding box center [1245, 32] width 60 height 33
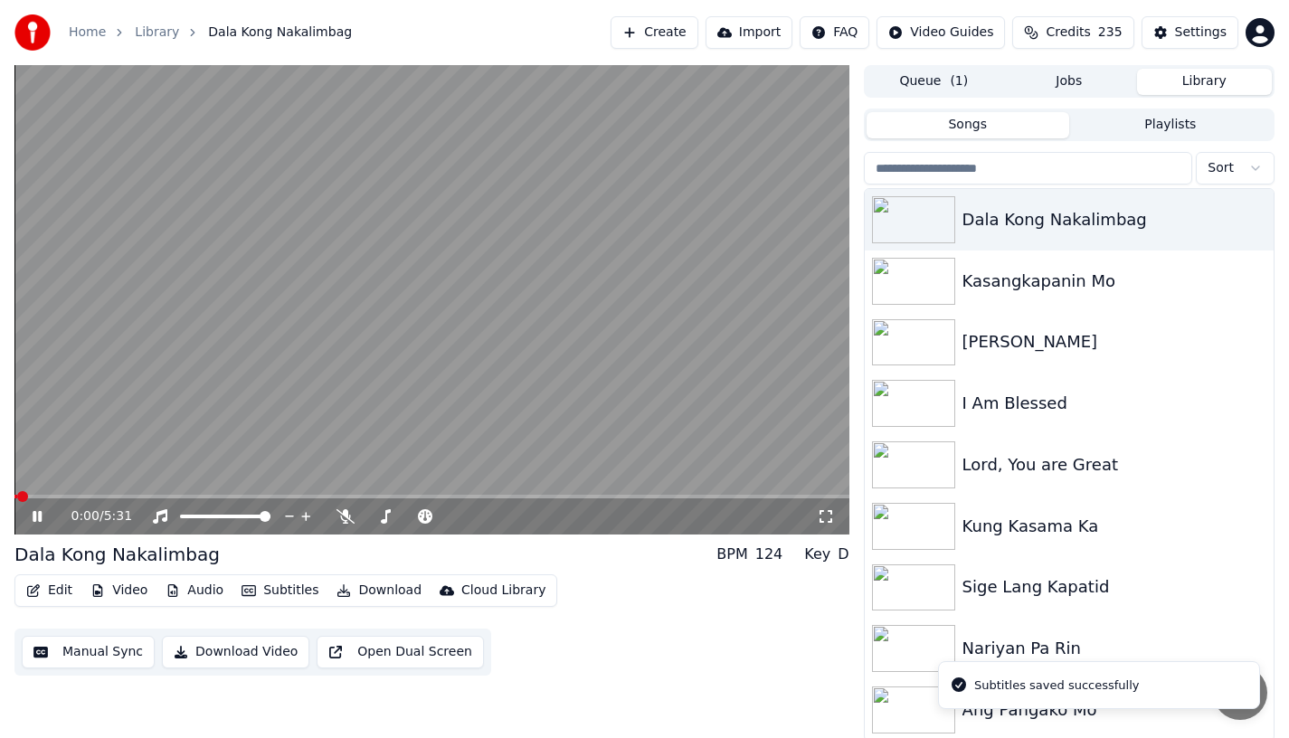
click at [352, 490] on video at bounding box center [431, 300] width 835 height 470
click at [367, 498] on span at bounding box center [431, 497] width 835 height 4
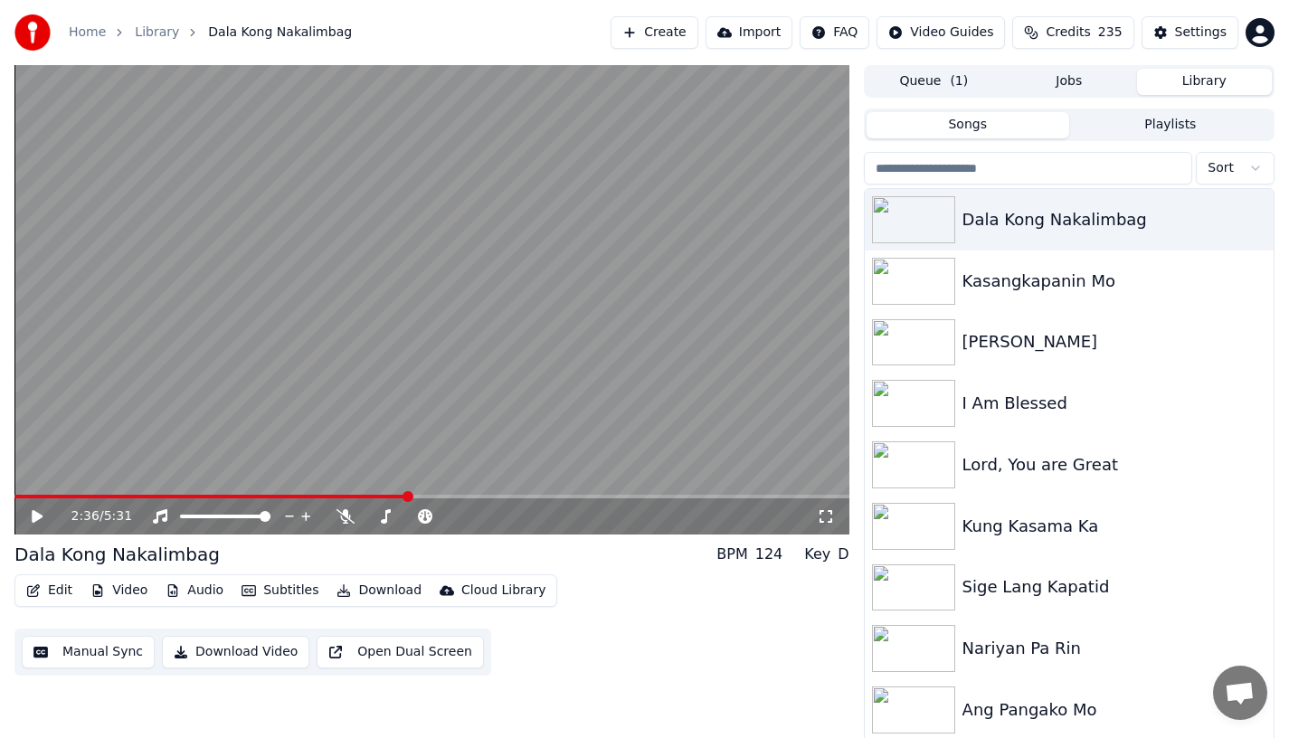
click at [407, 498] on span at bounding box center [431, 497] width 835 height 4
click at [440, 496] on span at bounding box center [431, 497] width 835 height 4
click at [423, 497] on span at bounding box center [219, 497] width 411 height 4
click at [38, 514] on icon at bounding box center [37, 516] width 11 height 13
click at [38, 514] on icon at bounding box center [37, 516] width 9 height 11
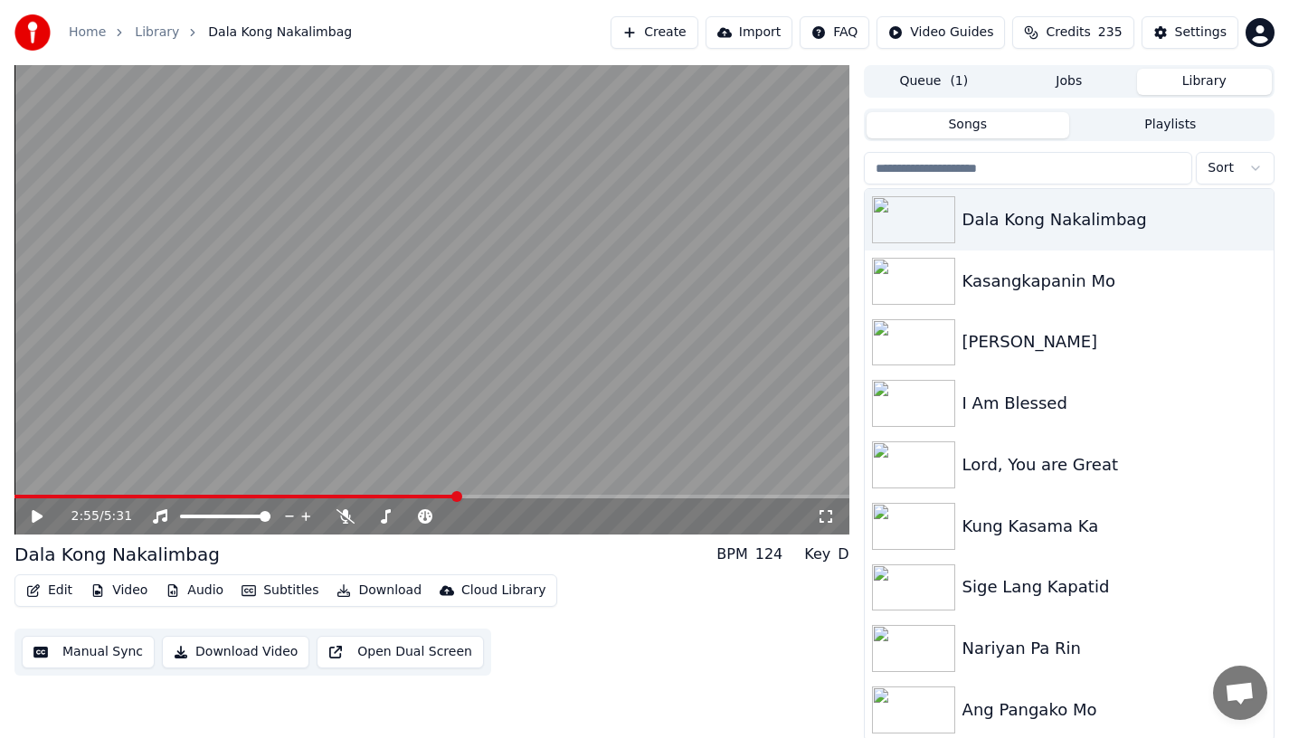
click at [48, 593] on button "Edit" at bounding box center [49, 590] width 61 height 25
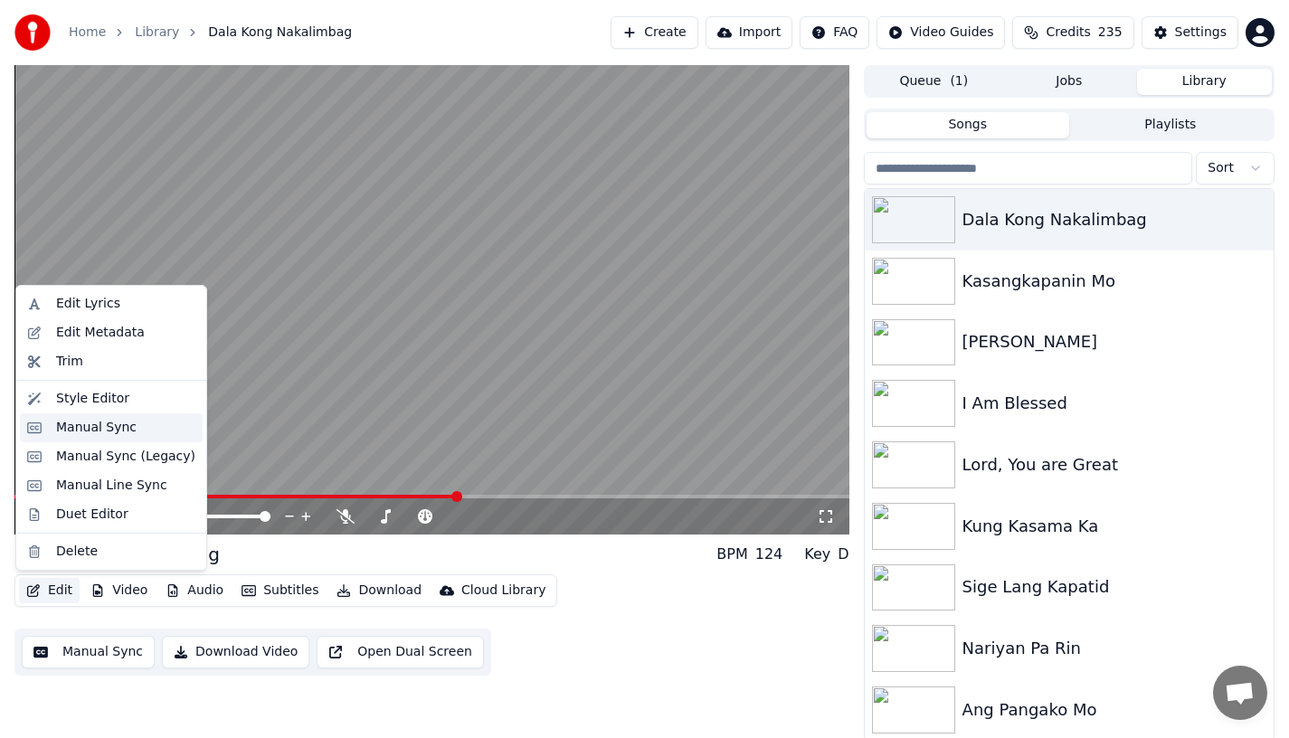
click at [59, 431] on div "Manual Sync" at bounding box center [96, 428] width 81 height 18
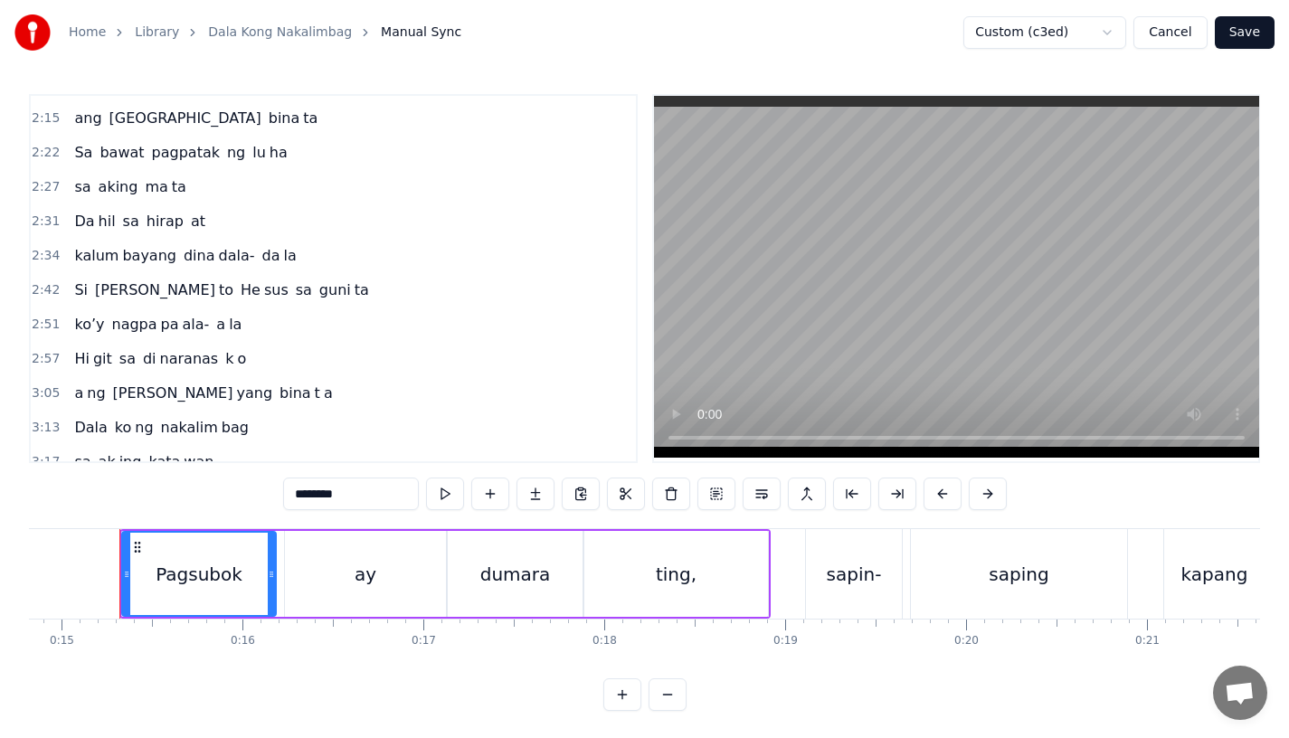
scroll to position [856, 0]
click at [294, 290] on span "sa" at bounding box center [304, 288] width 20 height 21
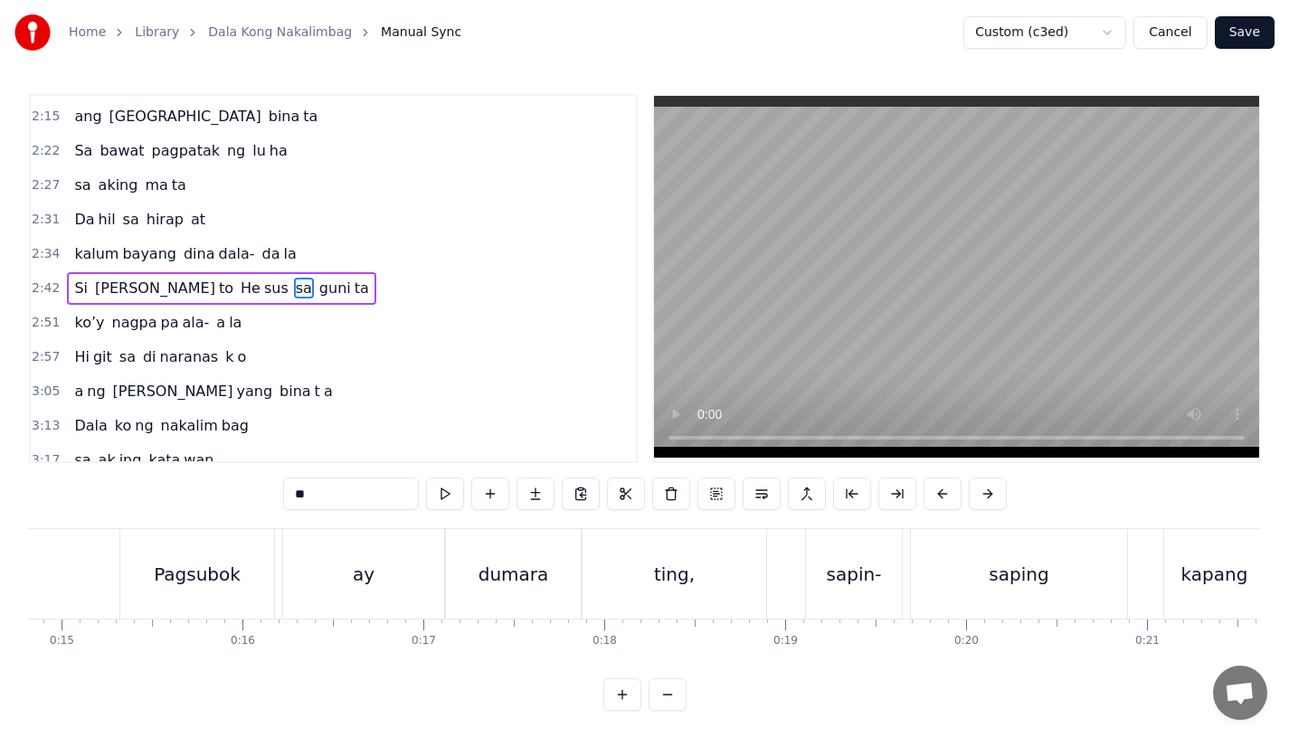
scroll to position [866, 0]
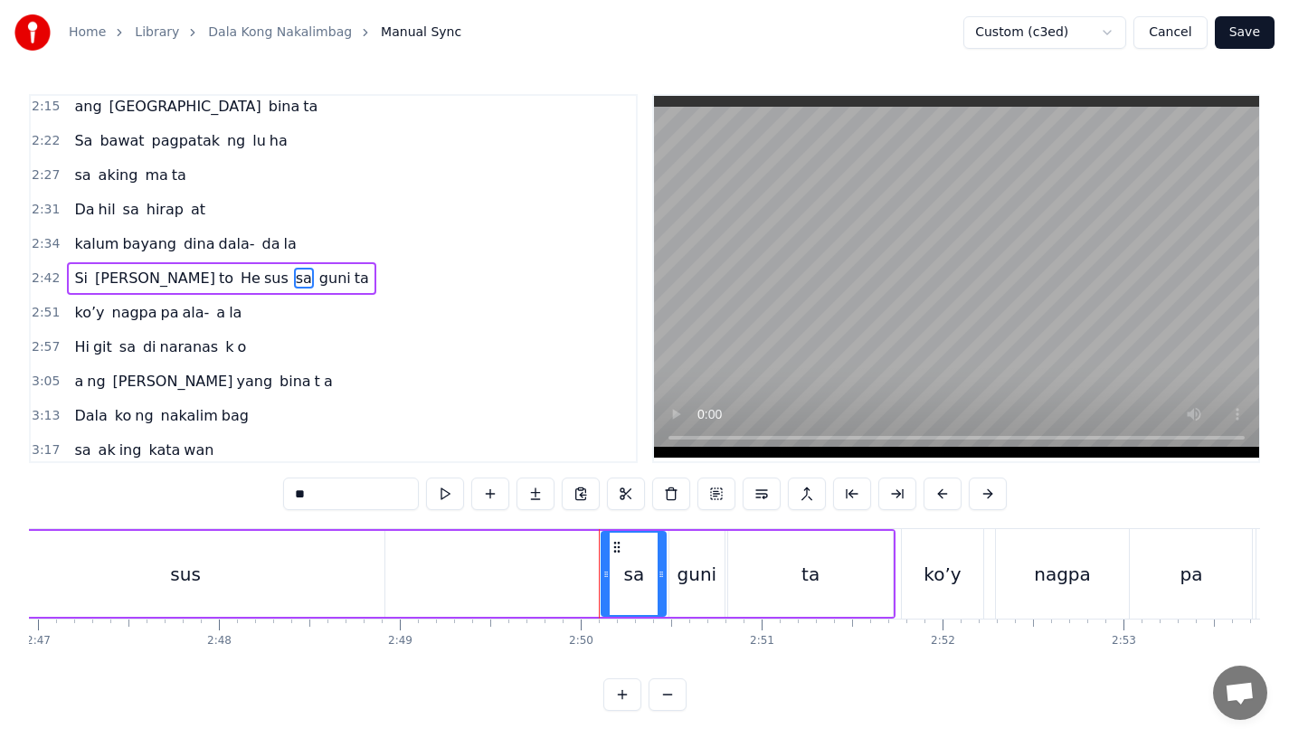
click at [344, 577] on div "sus" at bounding box center [185, 574] width 397 height 86
type input "***"
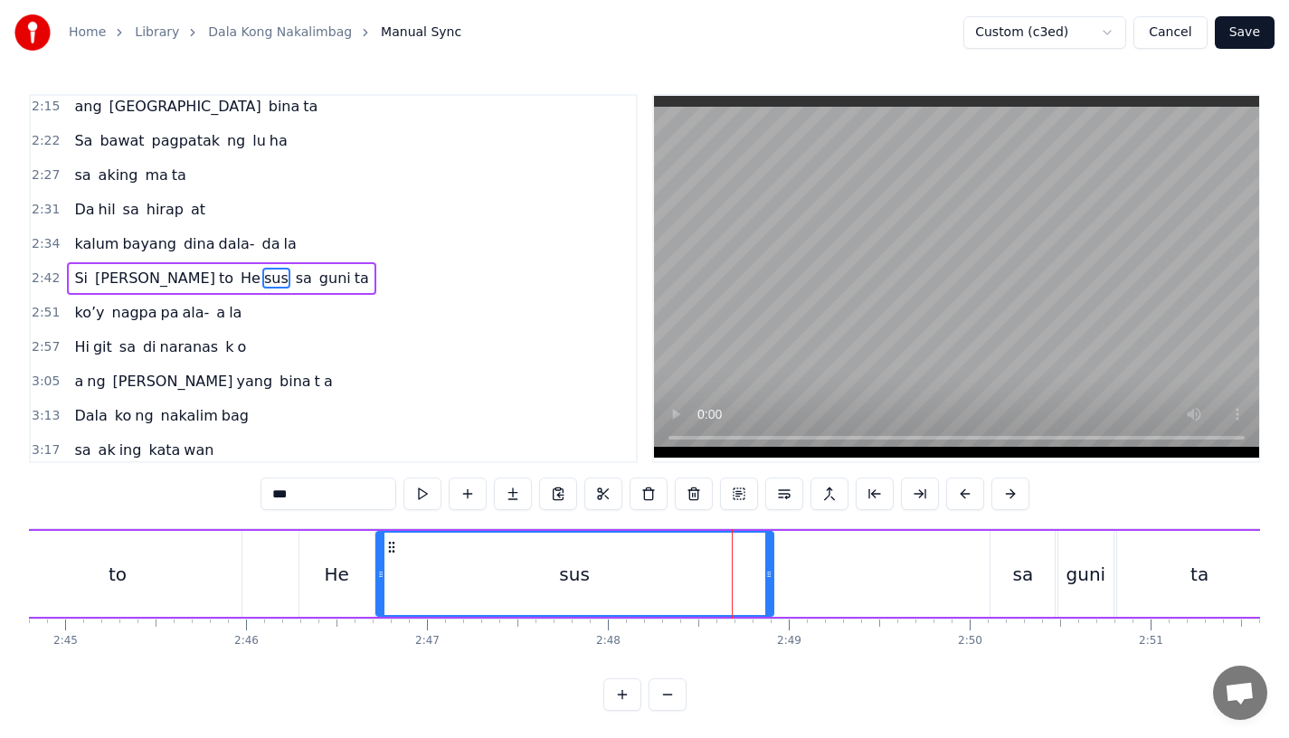
scroll to position [0, 29802]
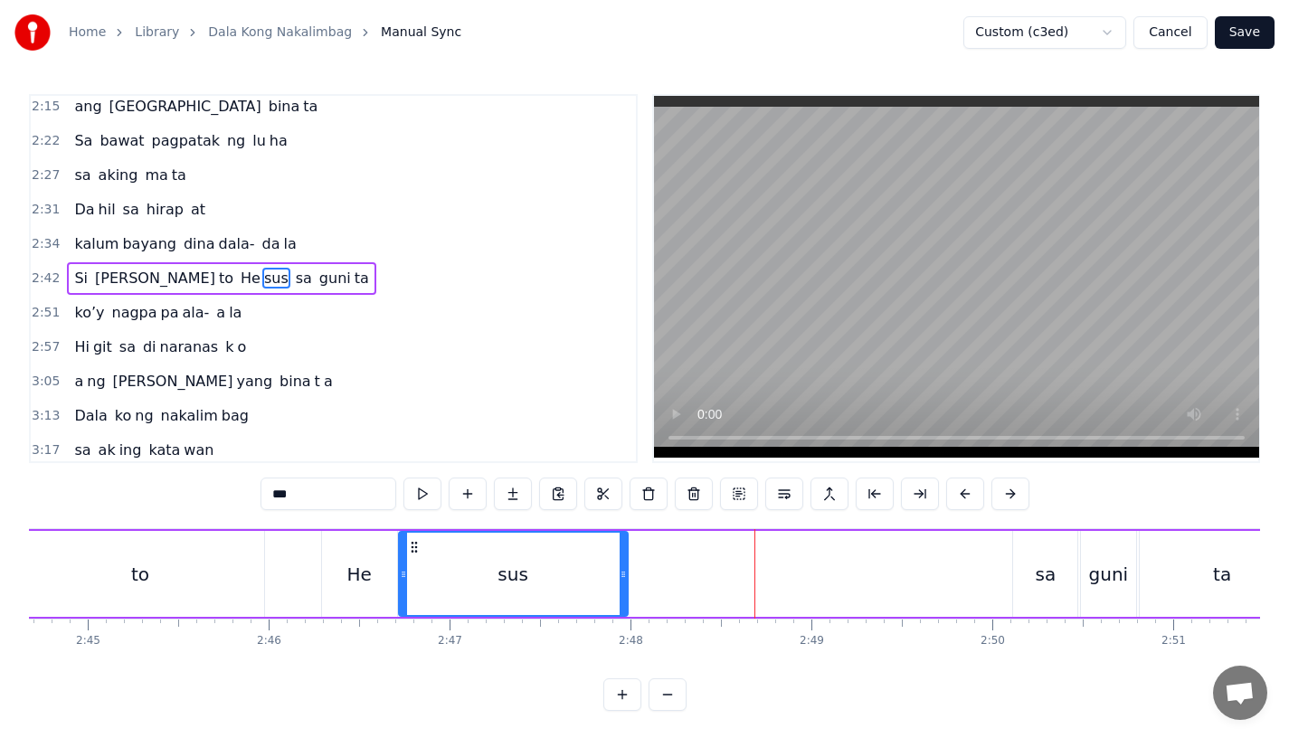
drag, startPoint x: 792, startPoint y: 597, endPoint x: 624, endPoint y: 592, distance: 167.5
click at [623, 593] on div at bounding box center [623, 574] width 7 height 82
click at [494, 495] on button at bounding box center [490, 494] width 38 height 33
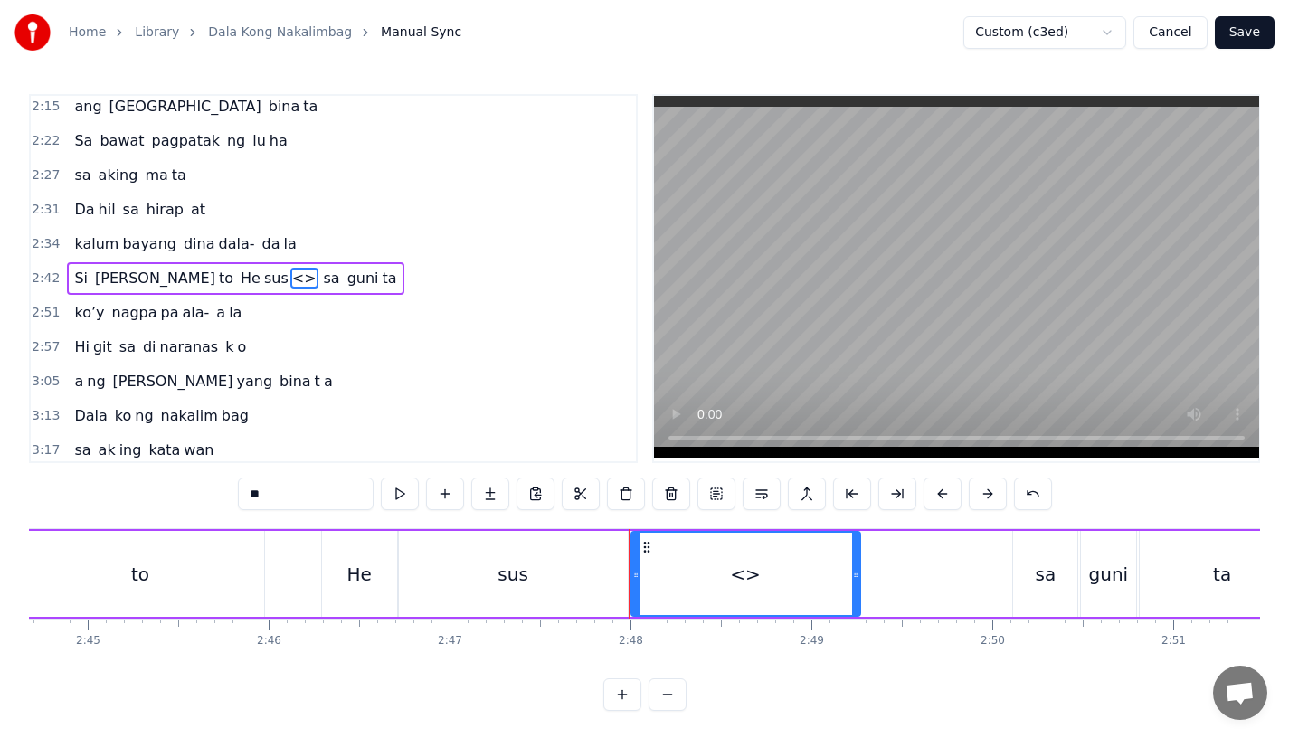
drag, startPoint x: 268, startPoint y: 494, endPoint x: 178, endPoint y: 493, distance: 89.6
click at [178, 493] on div "0:15 Pagsubok ay dumara ting, 0:19 sapin- saping kapang lawan 0:23 Puso’y ibig …" at bounding box center [645, 402] width 1232 height 617
drag, startPoint x: 855, startPoint y: 592, endPoint x: 870, endPoint y: 592, distance: 14.5
click at [870, 592] on div at bounding box center [870, 574] width 7 height 82
click at [455, 595] on div "sus" at bounding box center [513, 574] width 229 height 86
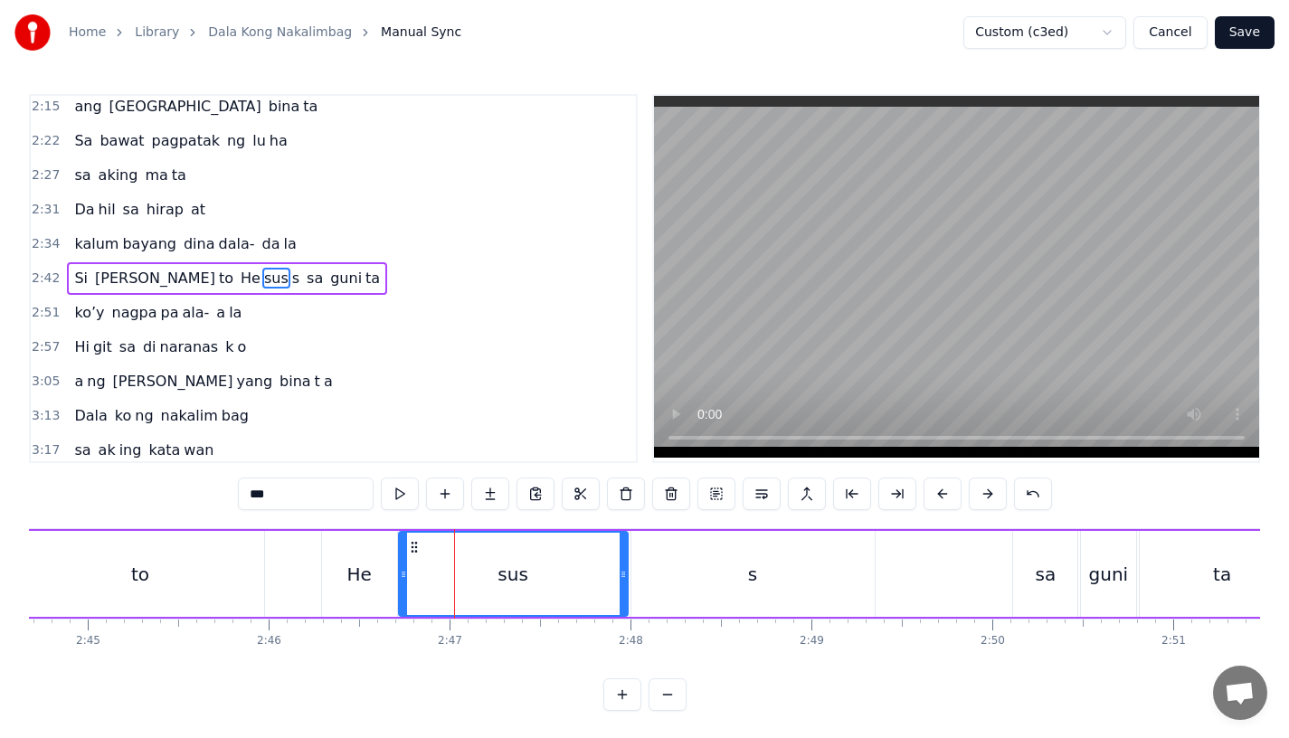
click at [290, 497] on input "***" at bounding box center [306, 494] width 136 height 33
click at [343, 570] on div "He" at bounding box center [359, 574] width 75 height 86
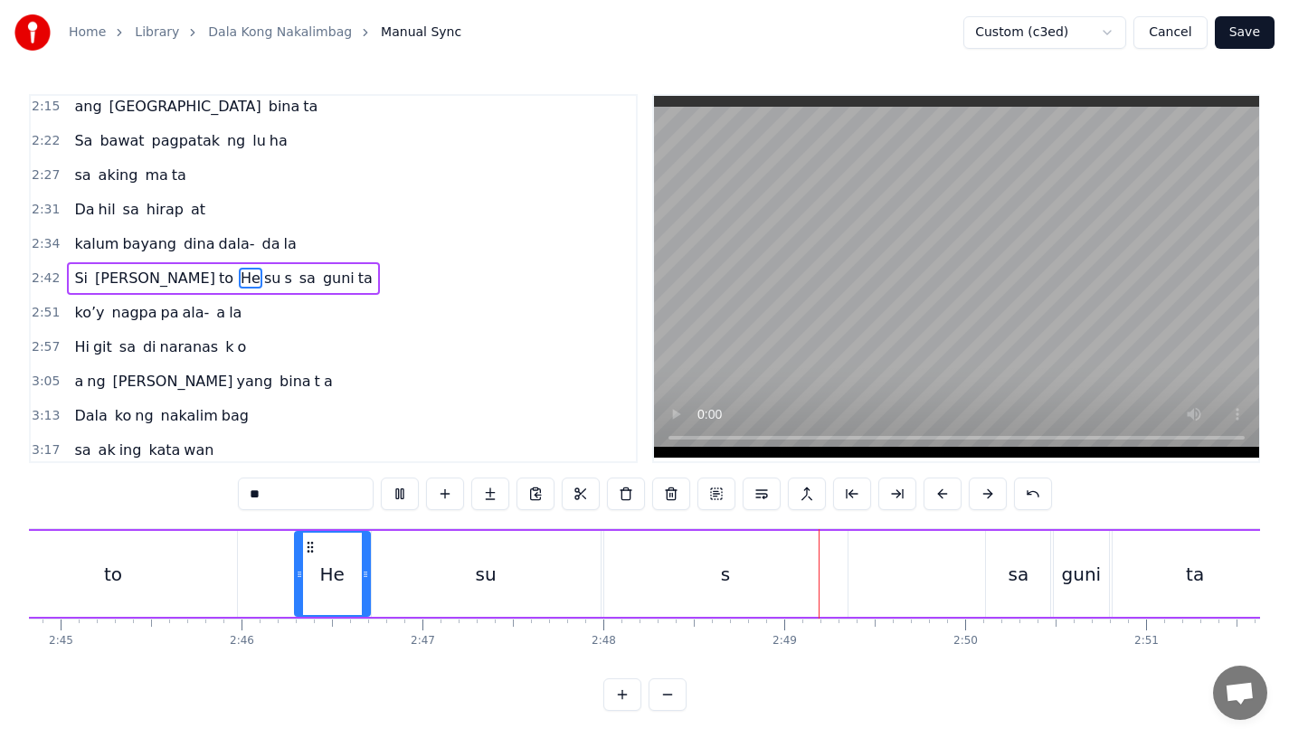
scroll to position [0, 29835]
click at [690, 582] on div "s" at bounding box center [719, 574] width 243 height 86
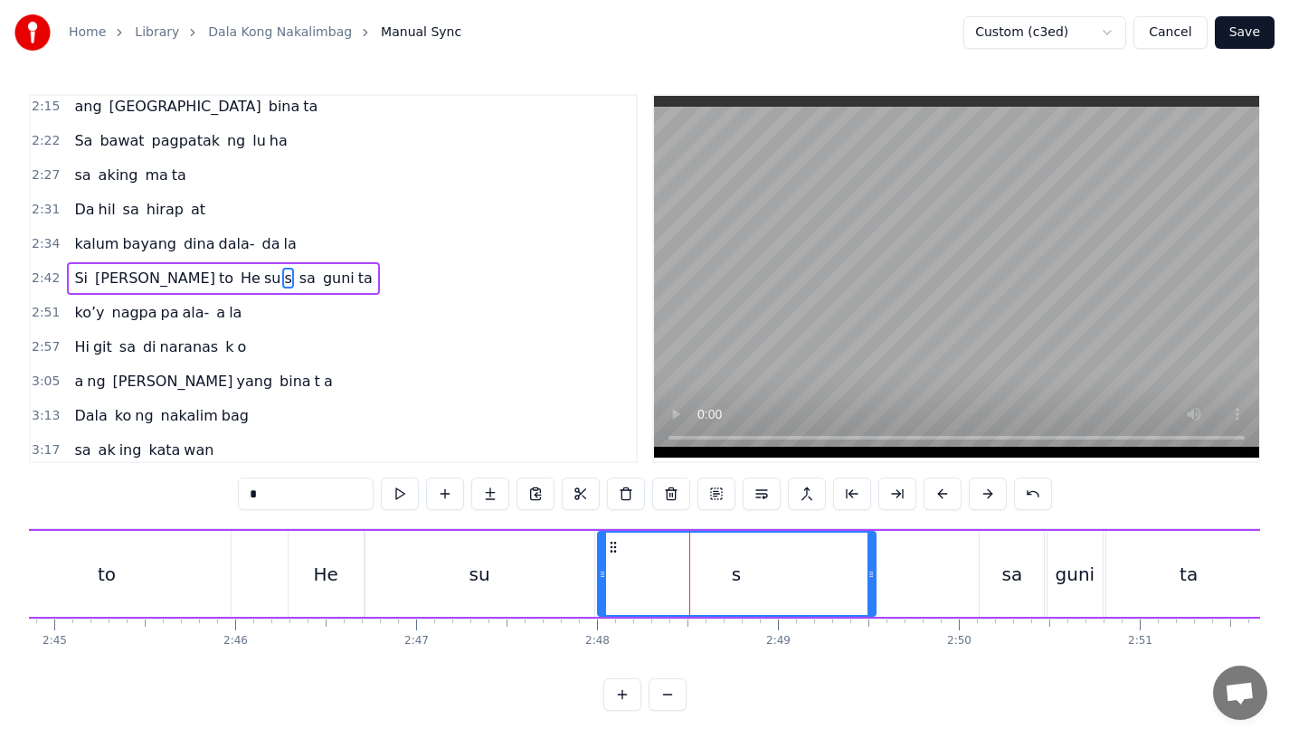
drag, startPoint x: 834, startPoint y: 582, endPoint x: 869, endPoint y: 582, distance: 34.4
click at [869, 582] on div at bounding box center [871, 574] width 7 height 82
click at [810, 571] on div "s" at bounding box center [737, 574] width 276 height 82
click at [993, 565] on div "sa" at bounding box center [1012, 574] width 64 height 86
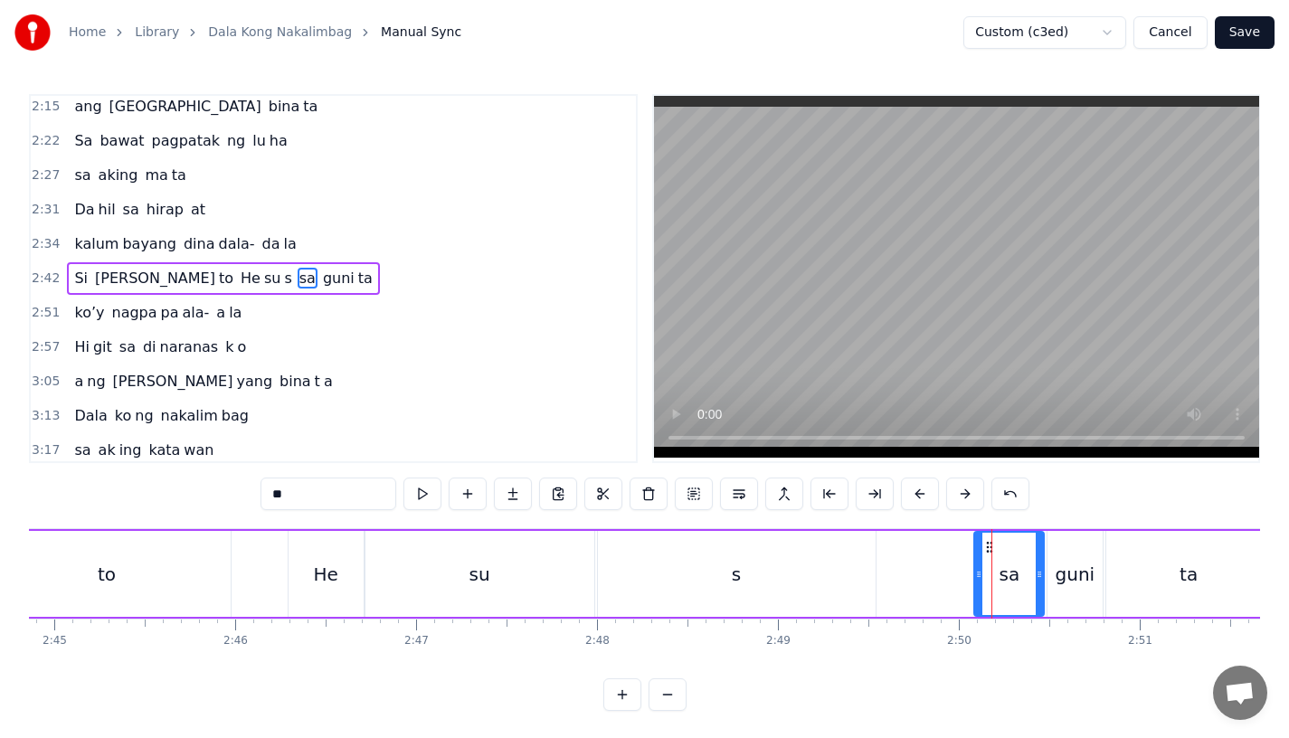
click at [978, 569] on icon at bounding box center [978, 574] width 7 height 14
click at [729, 570] on div "s" at bounding box center [737, 574] width 278 height 86
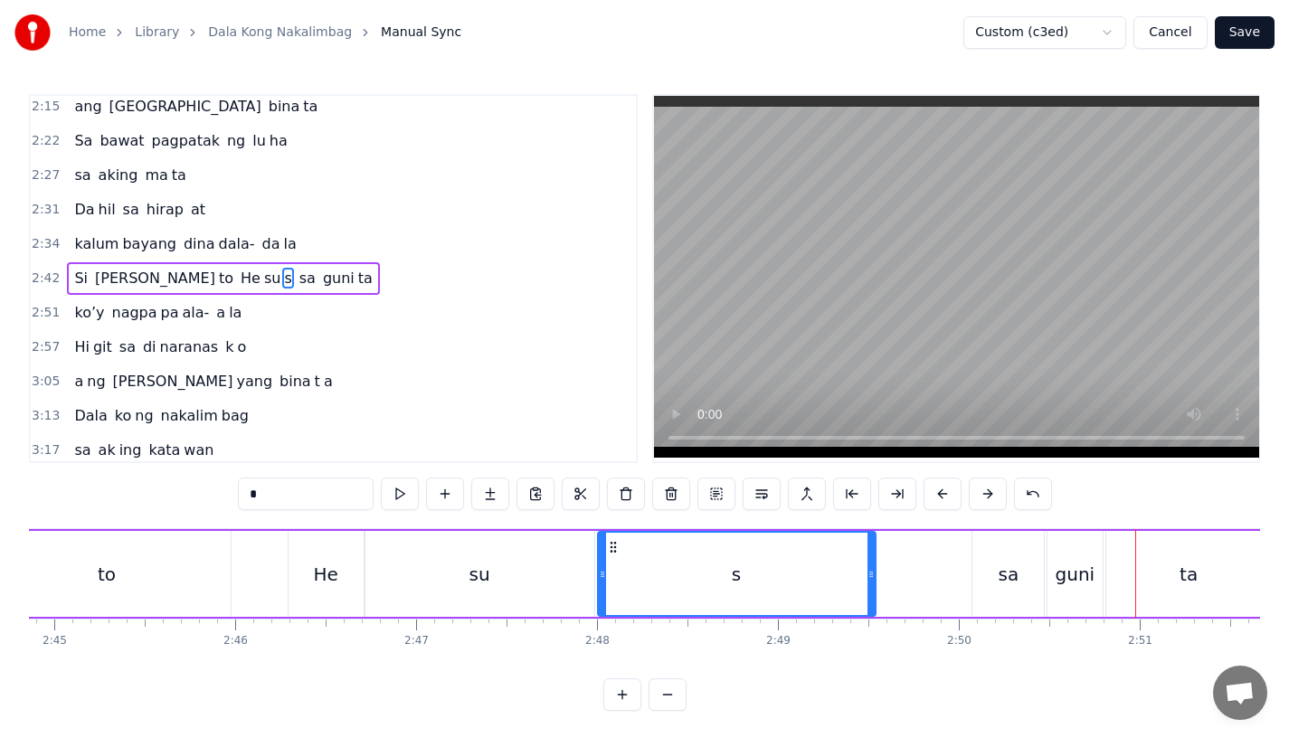
click at [794, 578] on div "s" at bounding box center [737, 574] width 276 height 82
drag, startPoint x: 869, startPoint y: 574, endPoint x: 856, endPoint y: 574, distance: 12.7
click at [858, 574] on icon at bounding box center [861, 574] width 7 height 14
click at [667, 577] on div "s" at bounding box center [730, 574] width 263 height 82
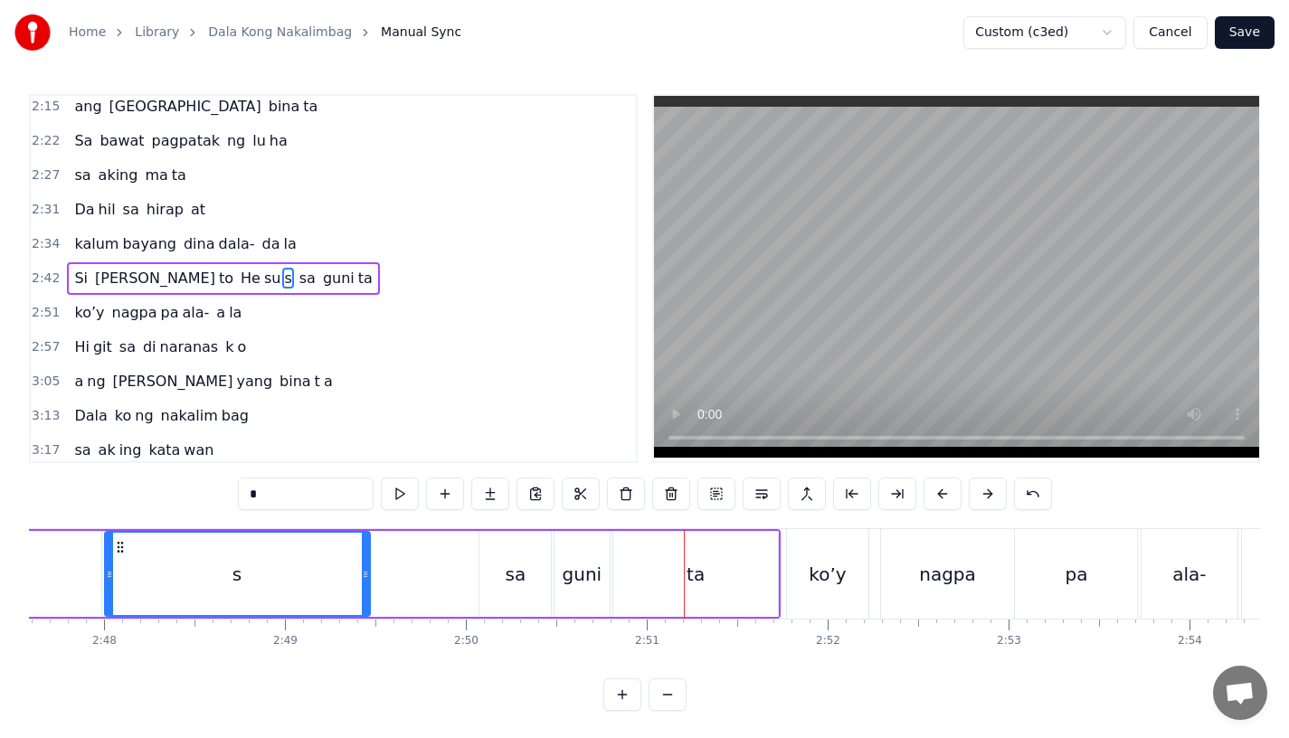
scroll to position [0, 29857]
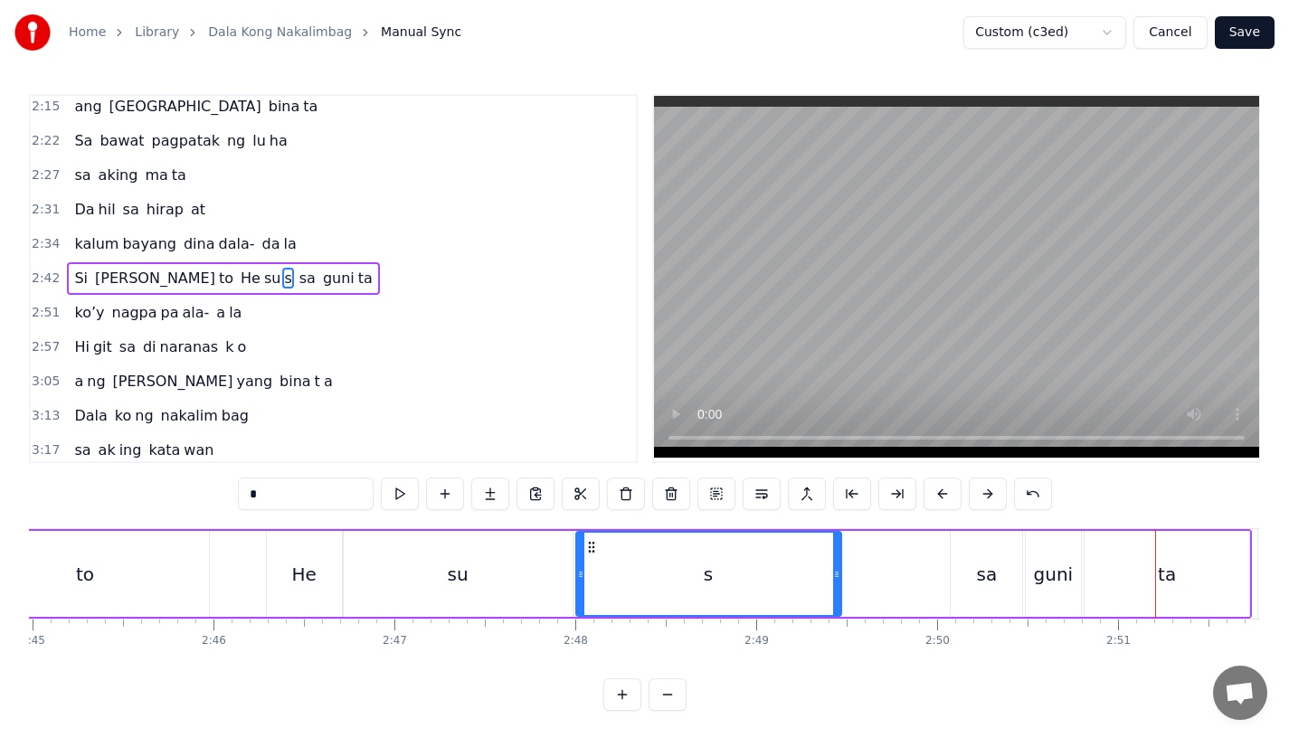
click at [1009, 585] on div "sa" at bounding box center [986, 574] width 71 height 86
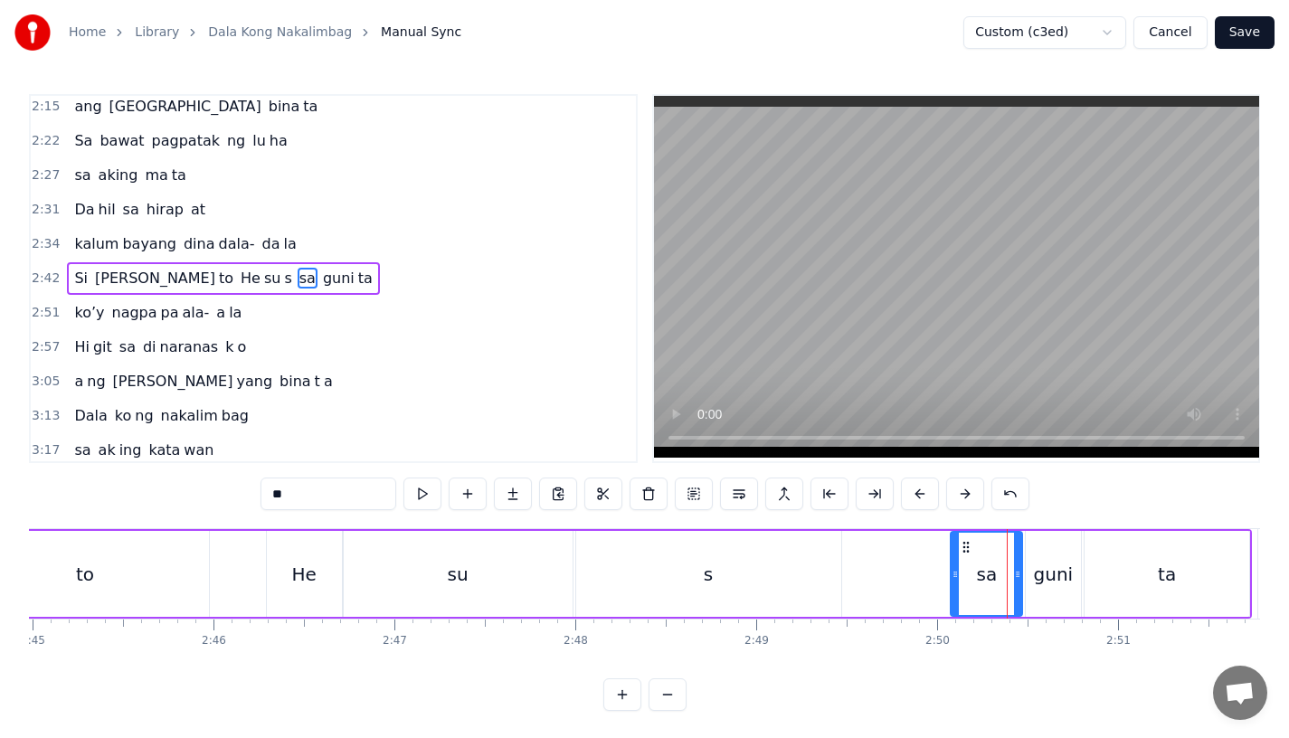
click at [1056, 576] on div "guni" at bounding box center [1054, 574] width 40 height 27
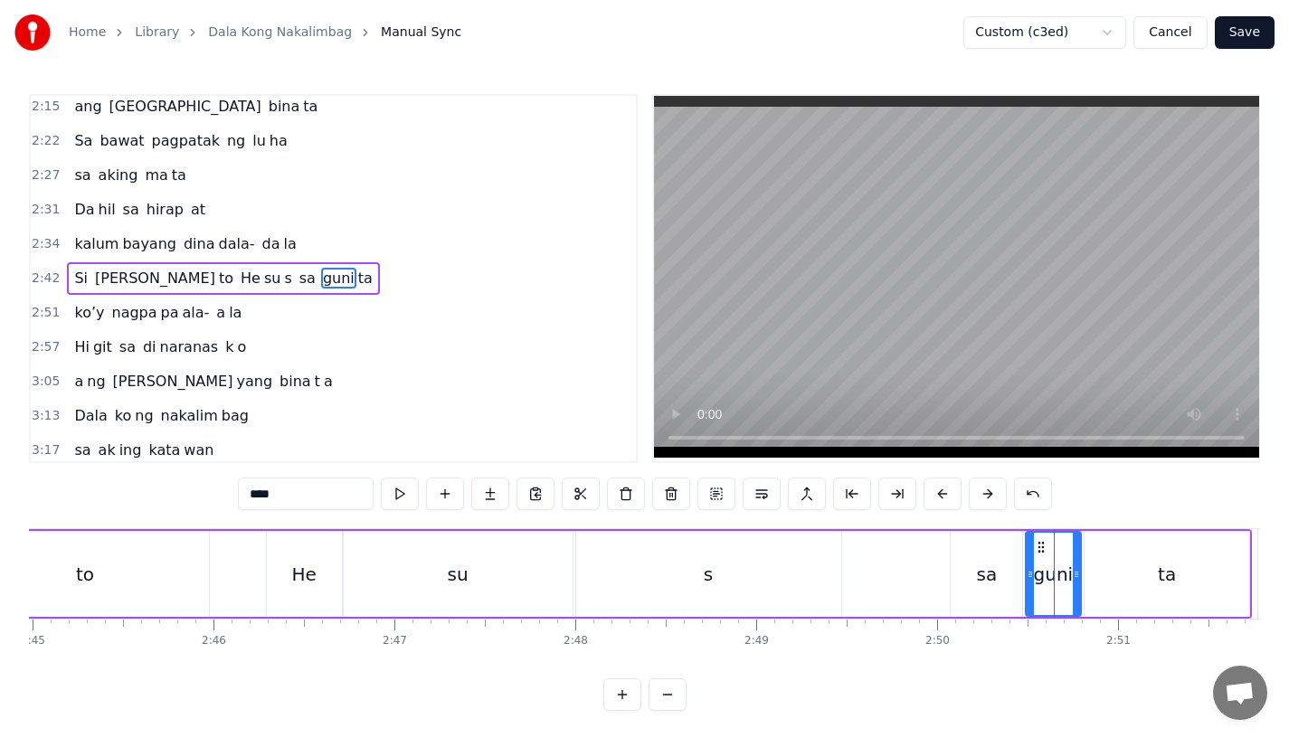
click at [1013, 576] on div "sa" at bounding box center [986, 574] width 71 height 86
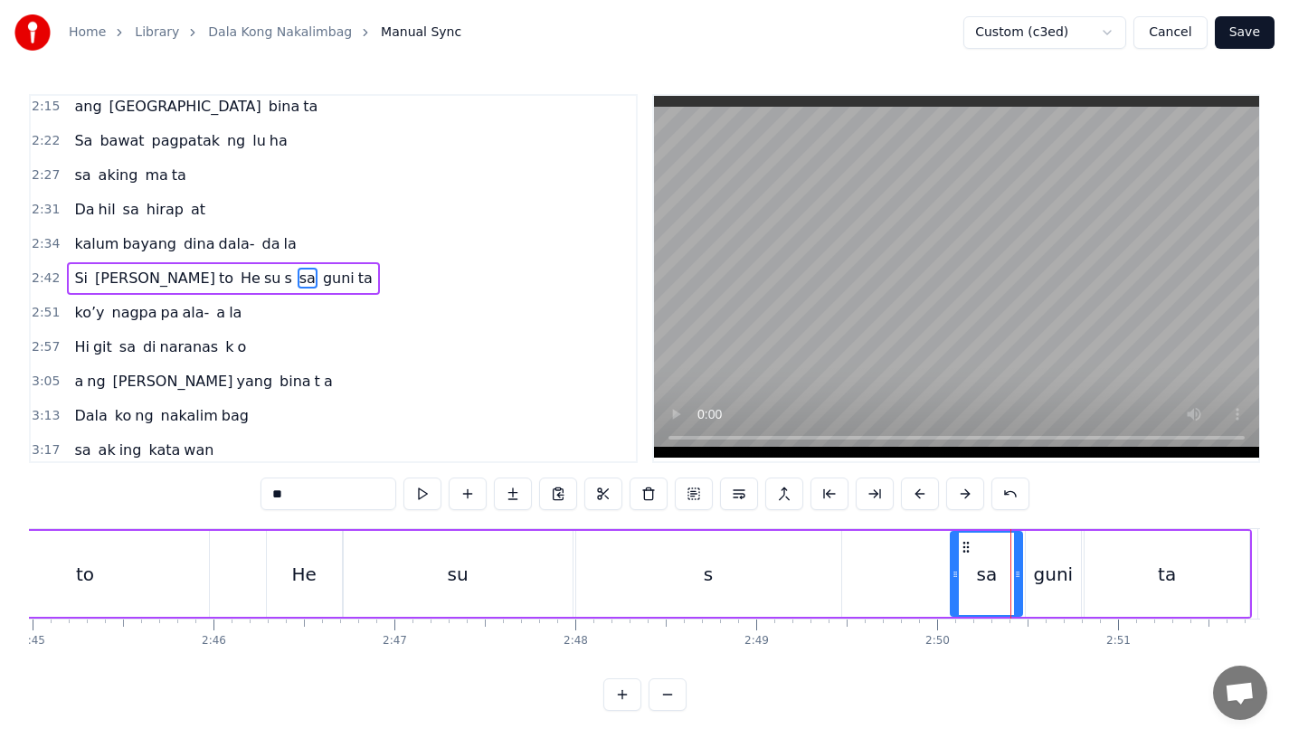
click at [1051, 582] on div "guni" at bounding box center [1054, 574] width 40 height 27
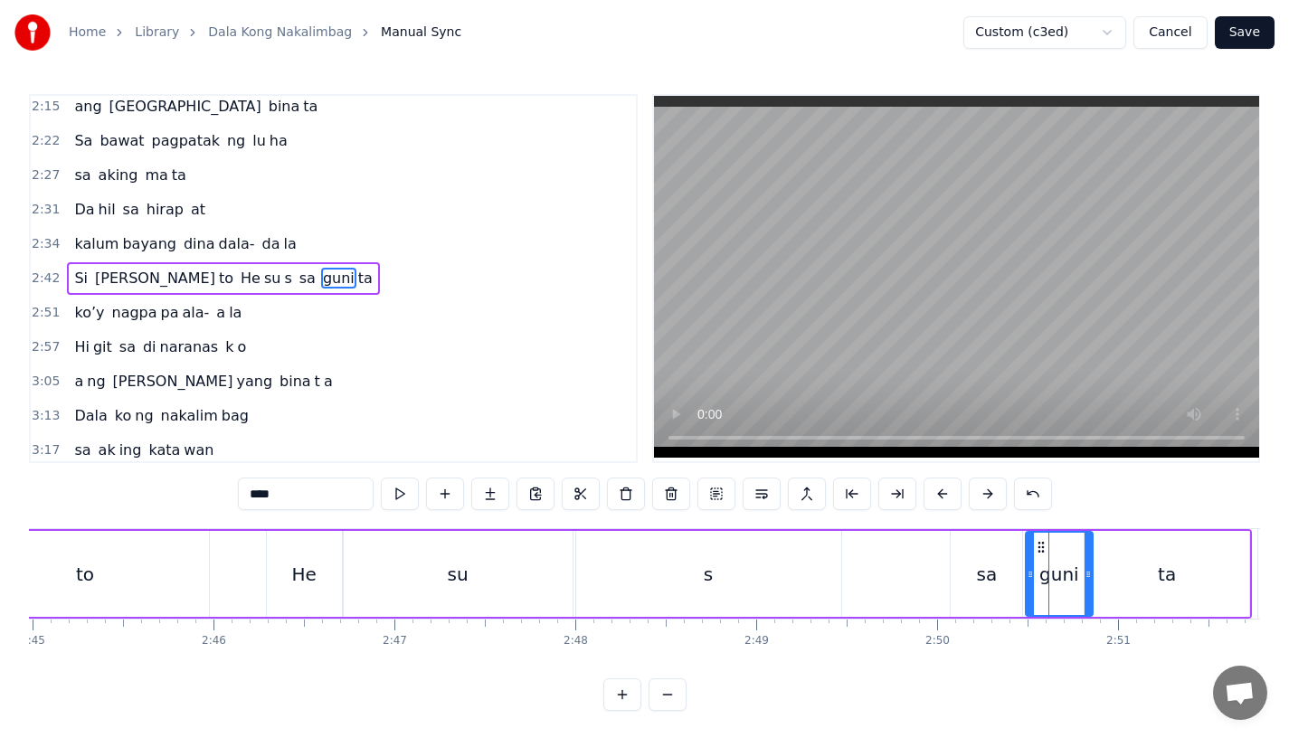
drag, startPoint x: 1077, startPoint y: 580, endPoint x: 1092, endPoint y: 580, distance: 15.4
click at [1092, 580] on icon at bounding box center [1088, 574] width 7 height 14
click at [1127, 580] on div "ta" at bounding box center [1167, 574] width 165 height 86
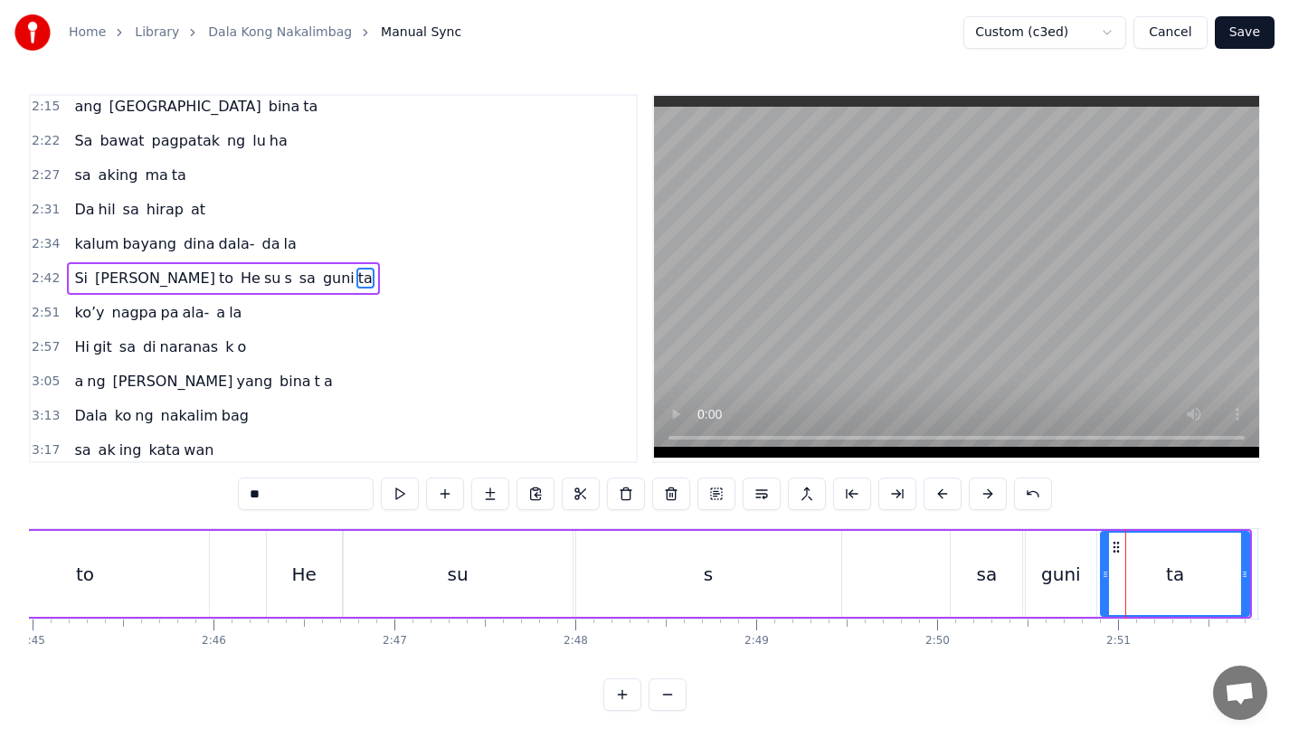
drag, startPoint x: 1087, startPoint y: 580, endPoint x: 1102, endPoint y: 580, distance: 15.4
click at [1103, 580] on icon at bounding box center [1105, 574] width 7 height 14
click at [1111, 579] on icon at bounding box center [1109, 574] width 7 height 14
click at [1081, 579] on div "guni" at bounding box center [1061, 574] width 71 height 86
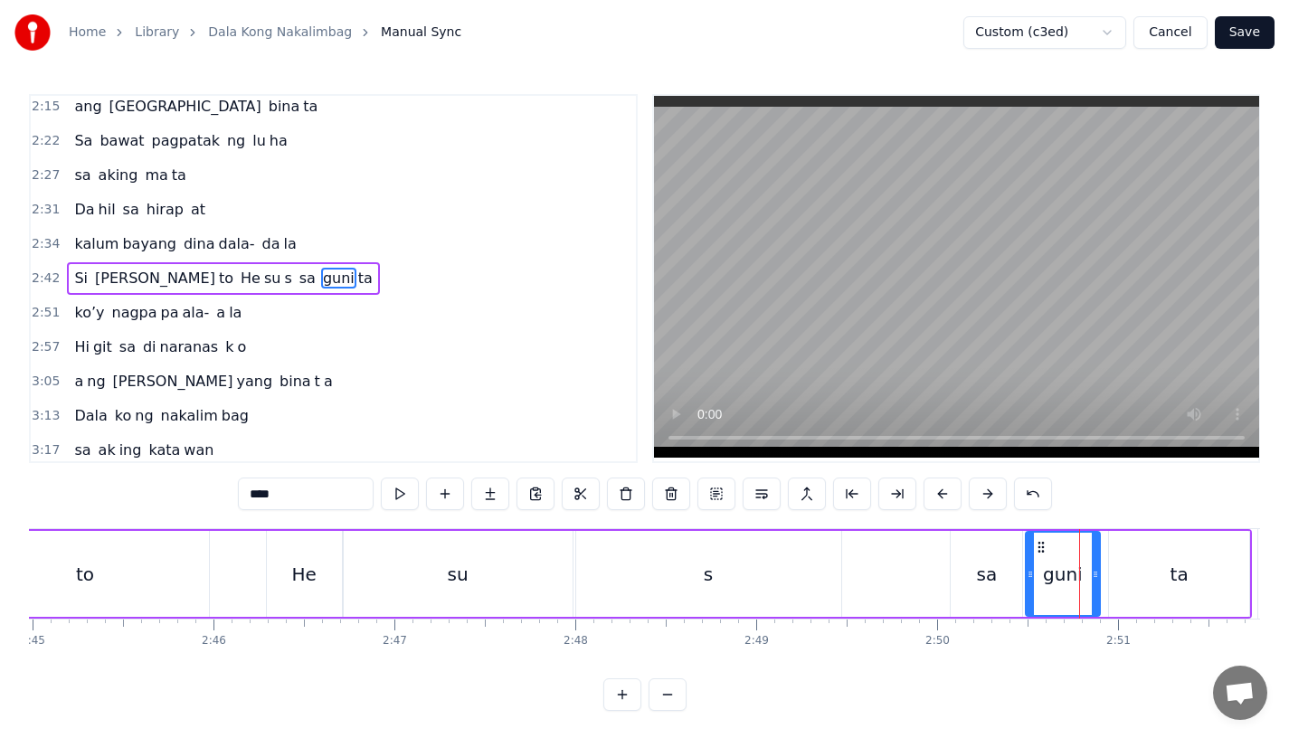
click at [1094, 579] on icon at bounding box center [1095, 574] width 7 height 14
click at [1121, 579] on div "ta" at bounding box center [1179, 574] width 140 height 86
type input "**"
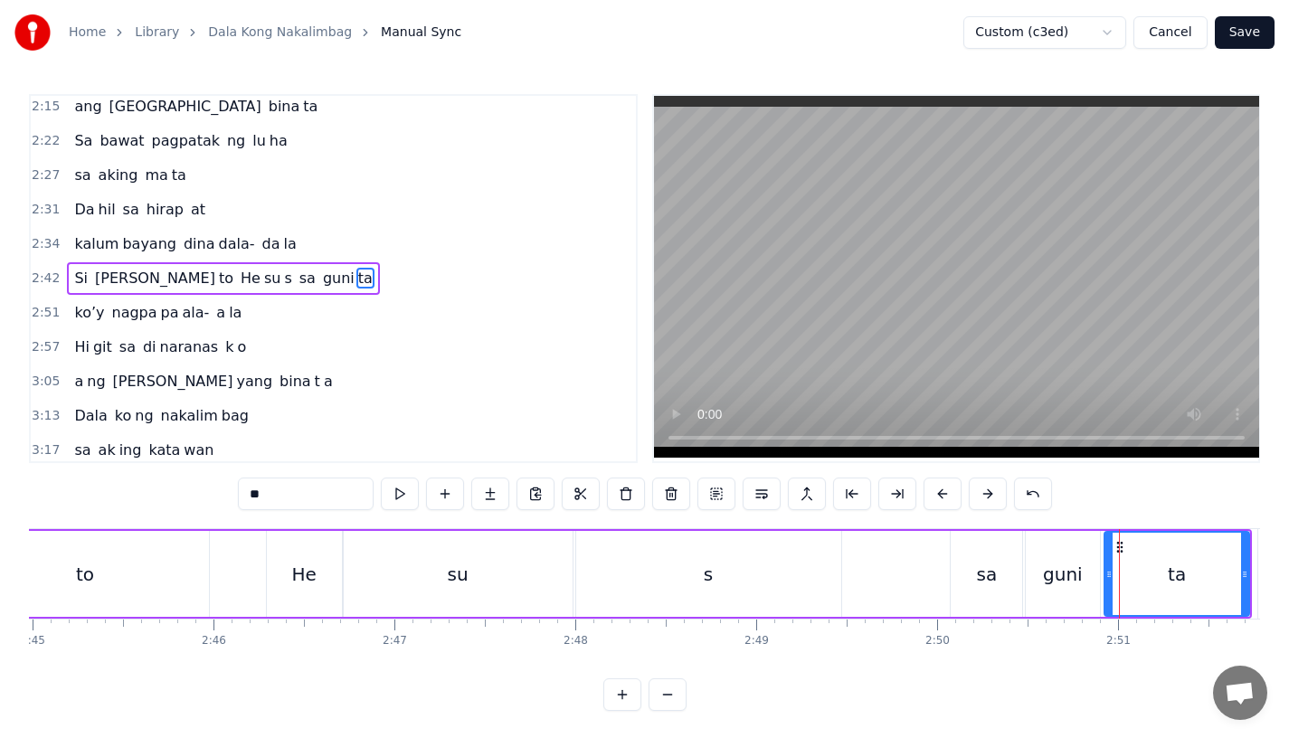
click at [1106, 581] on icon at bounding box center [1109, 574] width 7 height 14
click at [911, 566] on div "Si [PERSON_NAME] to He su s sa guni ta" at bounding box center [428, 574] width 1649 height 90
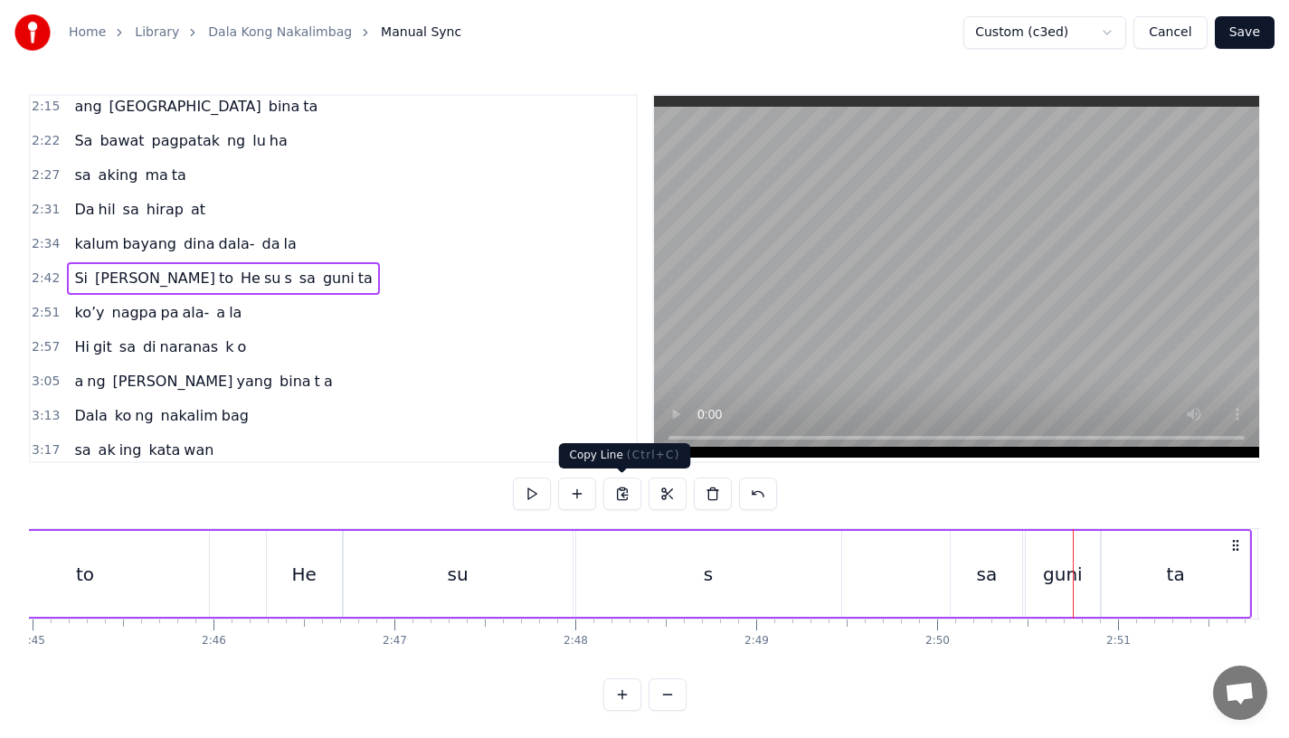
click at [621, 551] on div "s" at bounding box center [708, 574] width 265 height 86
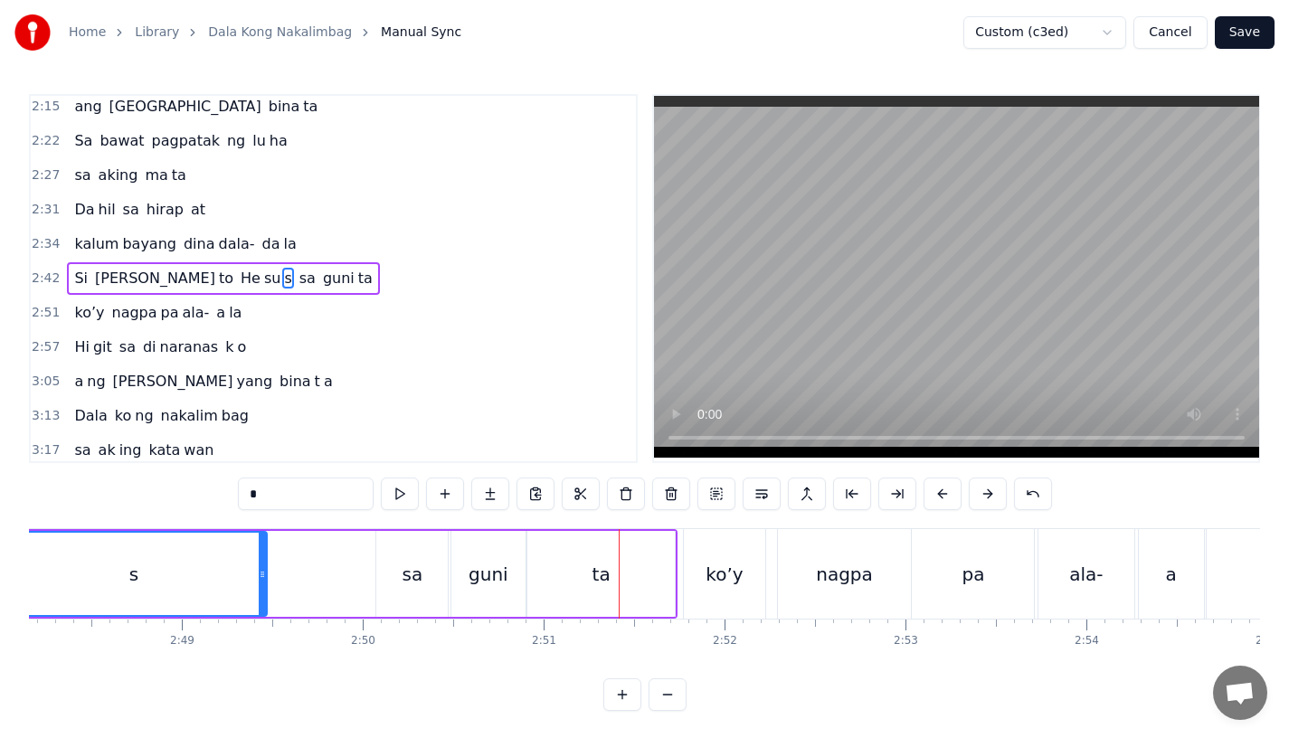
scroll to position [0, 30105]
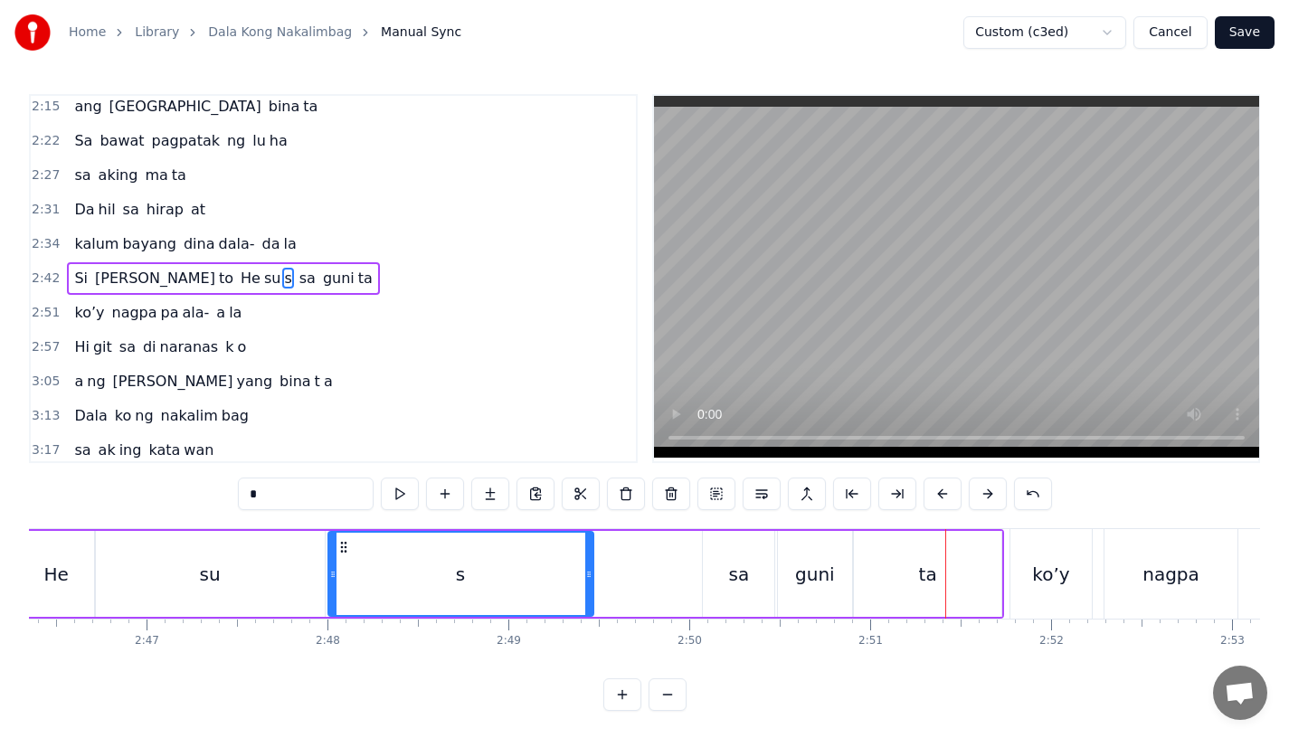
click at [741, 573] on div "sa" at bounding box center [739, 574] width 21 height 27
type input "**"
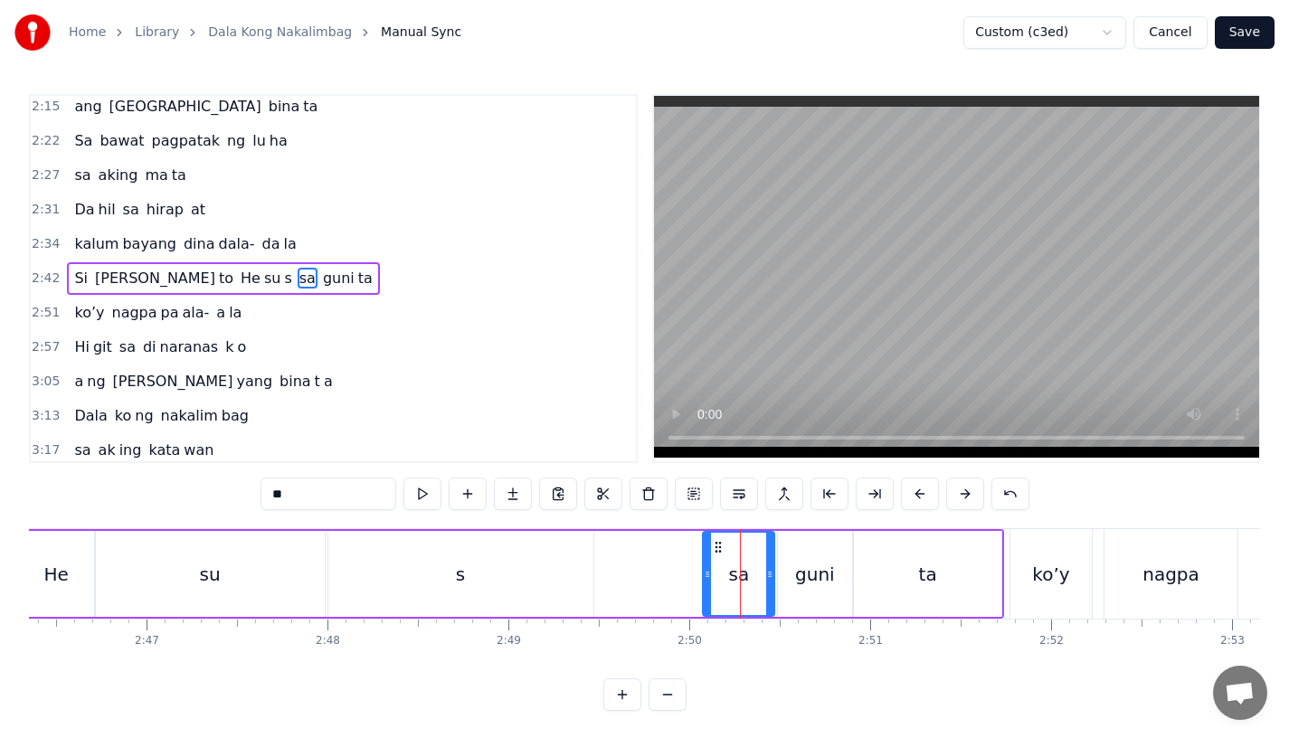
click at [1257, 28] on button "Save" at bounding box center [1245, 32] width 60 height 33
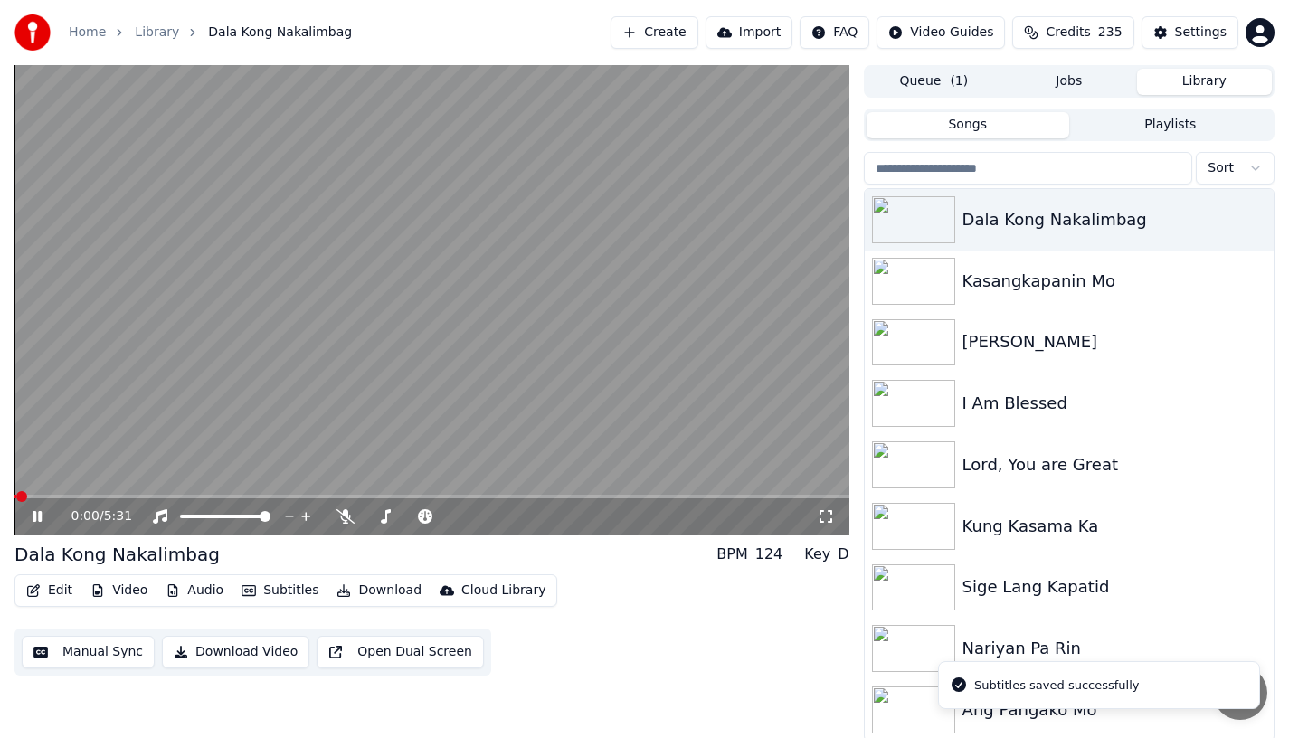
click at [213, 494] on video at bounding box center [431, 300] width 835 height 470
click at [338, 497] on span at bounding box center [431, 497] width 835 height 4
click at [319, 496] on span at bounding box center [175, 497] width 323 height 4
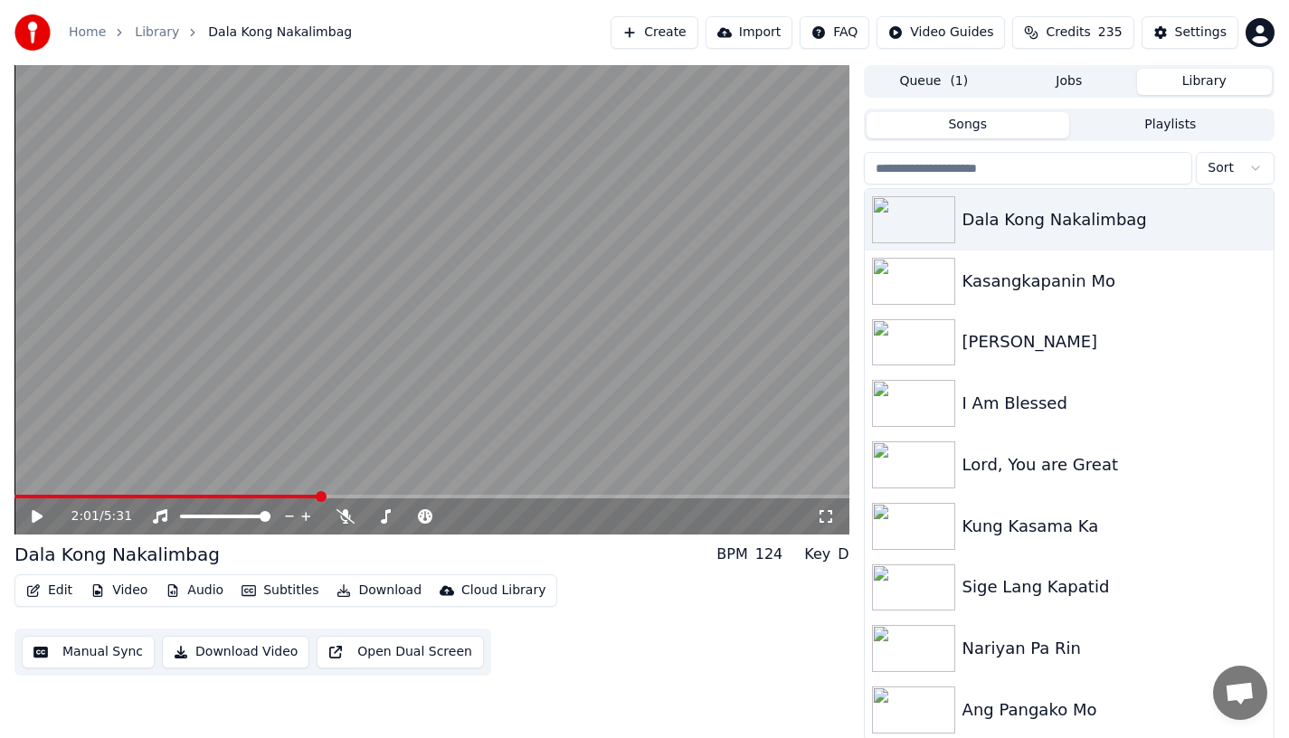
click at [293, 496] on span at bounding box center [166, 497] width 305 height 4
click at [283, 495] on span at bounding box center [154, 497] width 280 height 4
click at [39, 510] on icon at bounding box center [50, 516] width 43 height 14
click at [312, 498] on span at bounding box center [171, 497] width 314 height 4
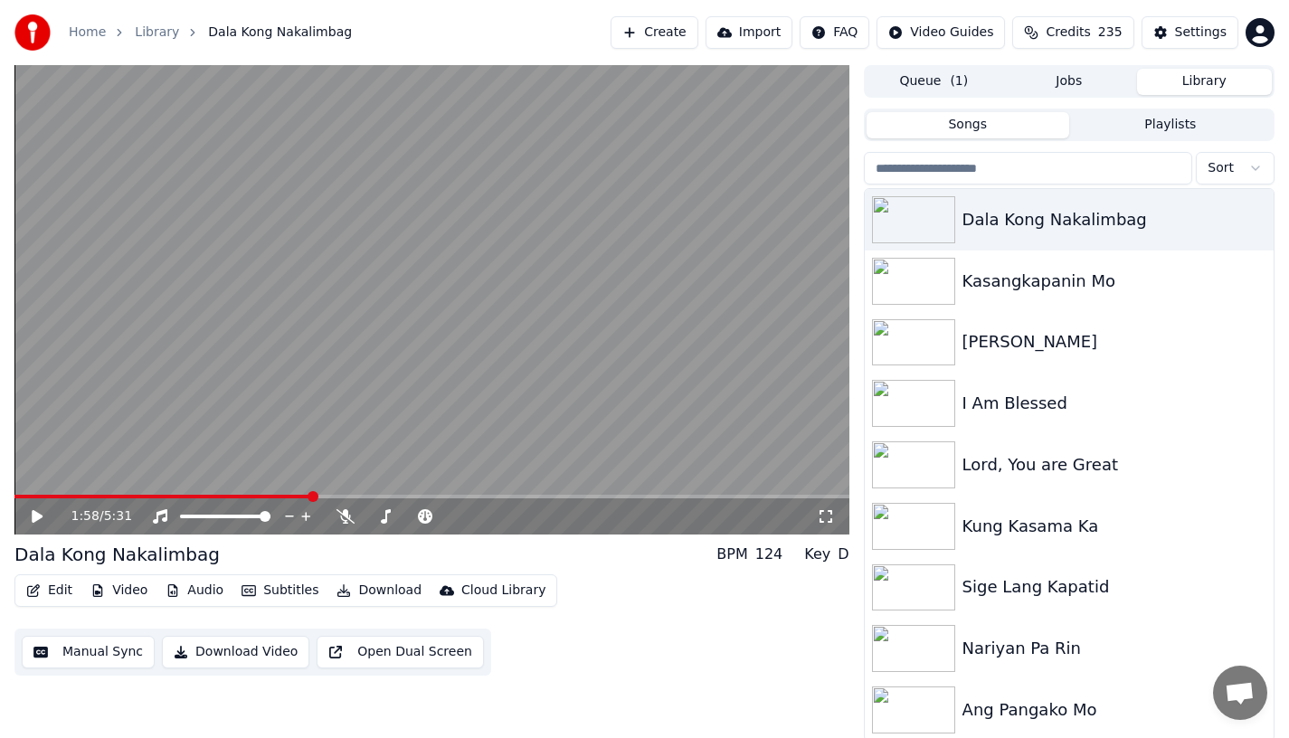
click at [28, 518] on div "1:58 / 5:31" at bounding box center [432, 517] width 821 height 18
click at [33, 518] on icon at bounding box center [37, 516] width 11 height 13
click at [33, 518] on icon at bounding box center [37, 516] width 9 height 11
click at [33, 518] on icon at bounding box center [37, 516] width 11 height 13
click at [33, 518] on icon at bounding box center [37, 516] width 9 height 11
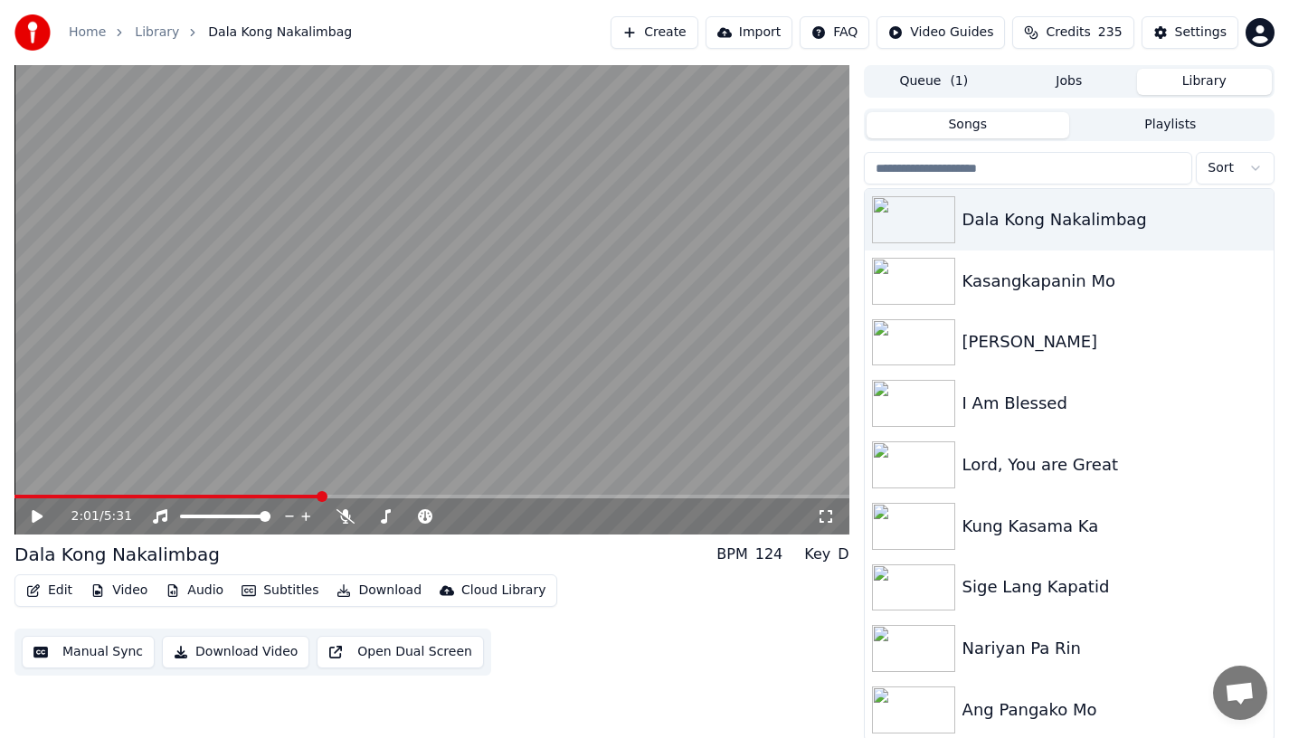
click at [53, 601] on button "Edit" at bounding box center [49, 590] width 61 height 25
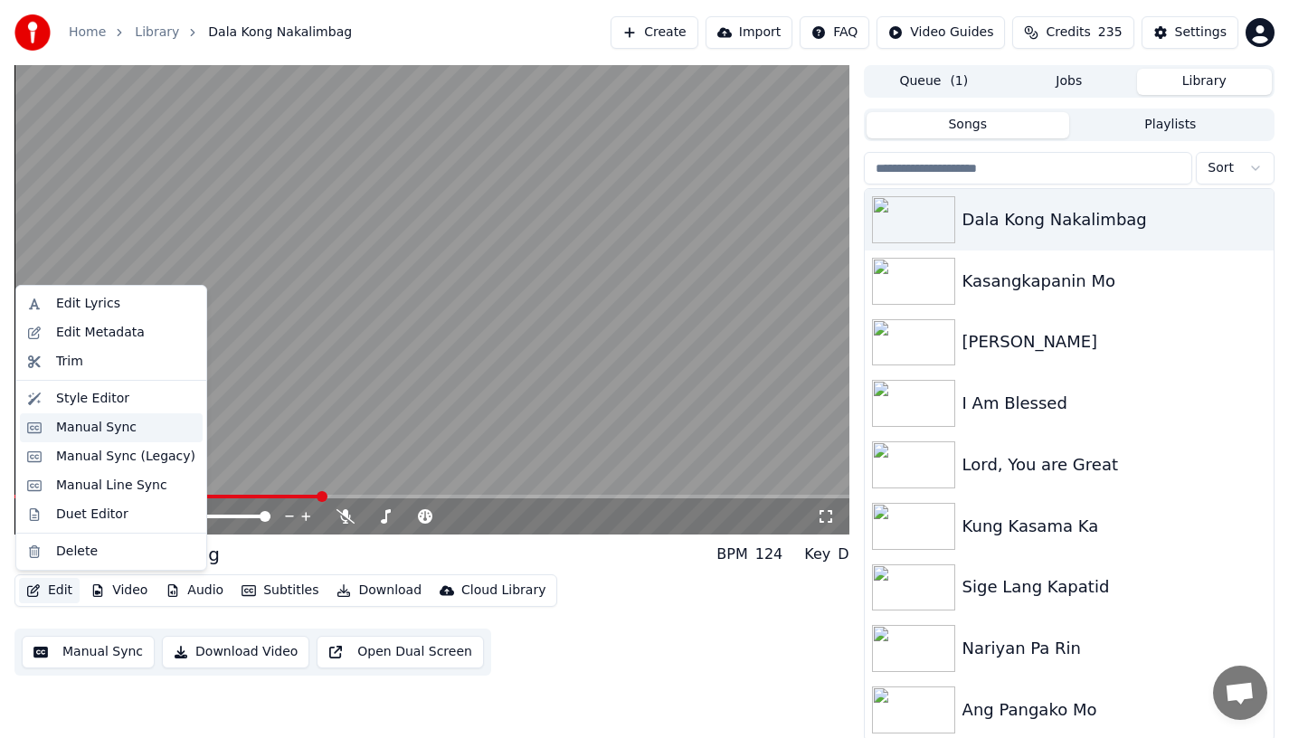
click at [73, 431] on div "Manual Sync" at bounding box center [96, 428] width 81 height 18
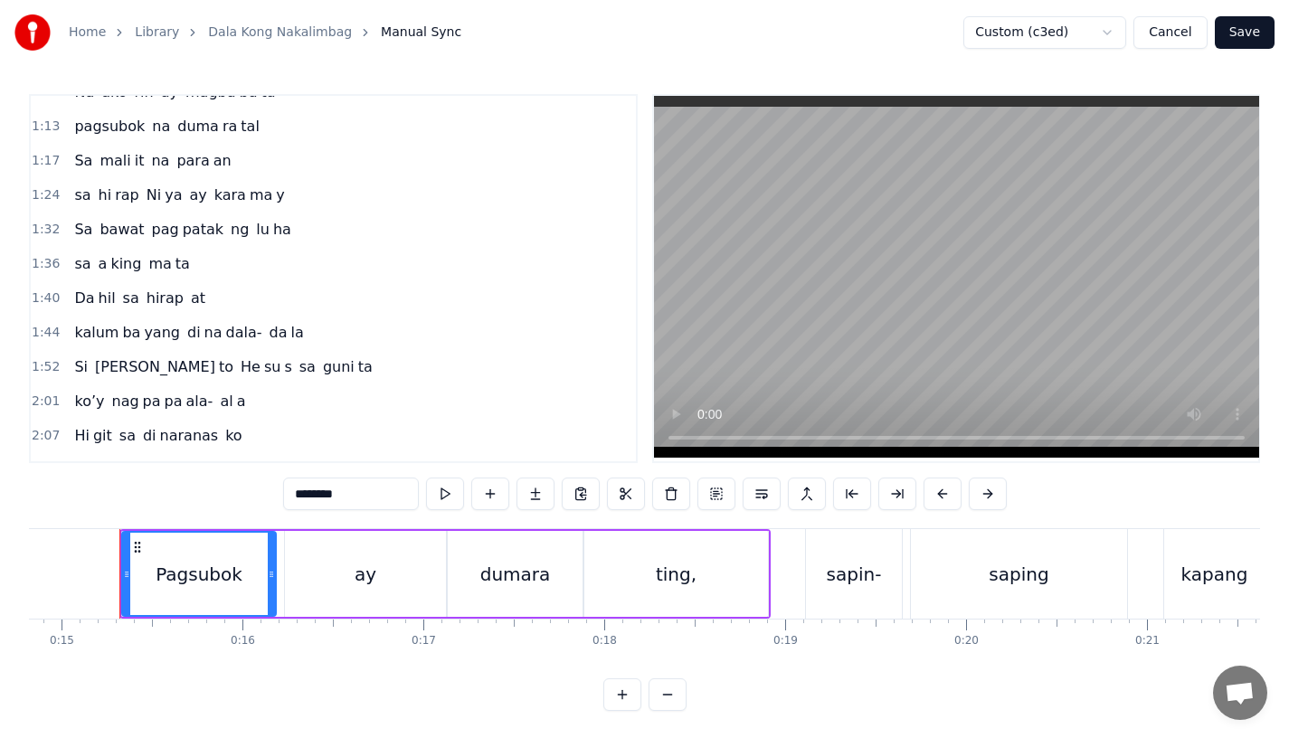
scroll to position [551, 0]
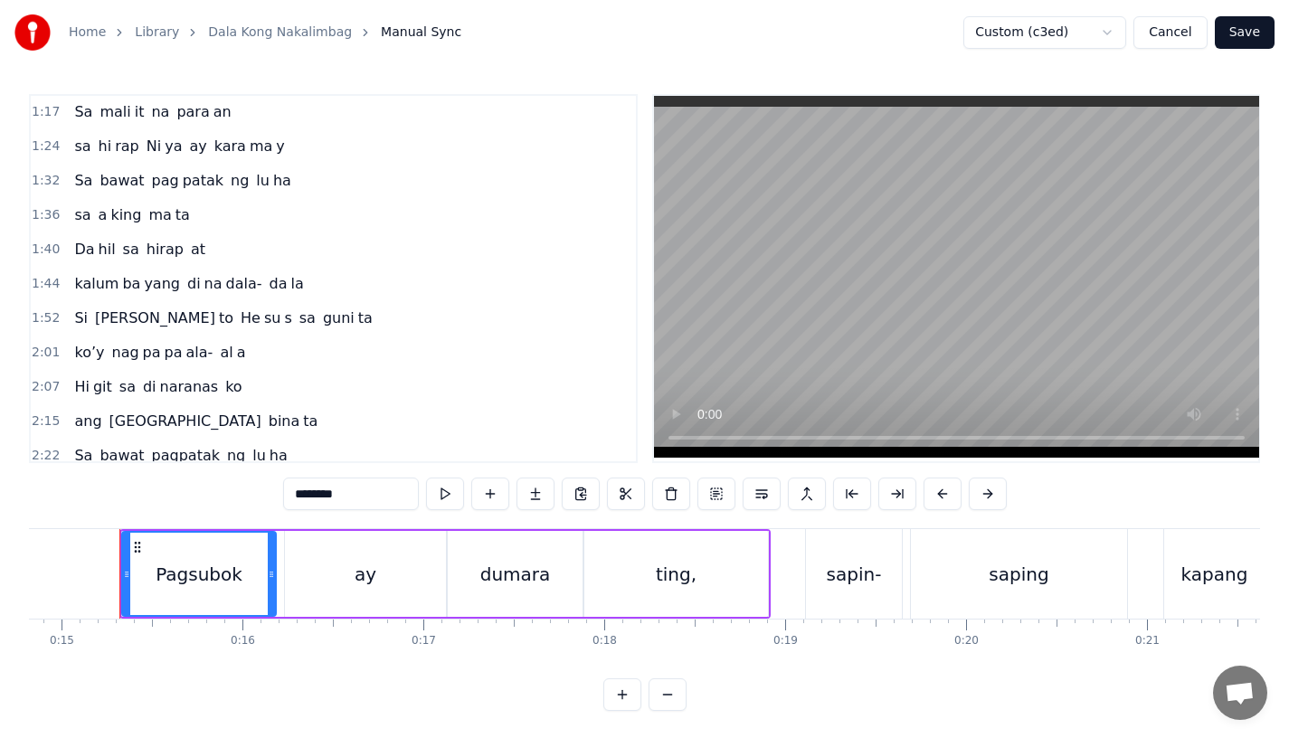
click at [298, 315] on span "sa" at bounding box center [308, 318] width 20 height 21
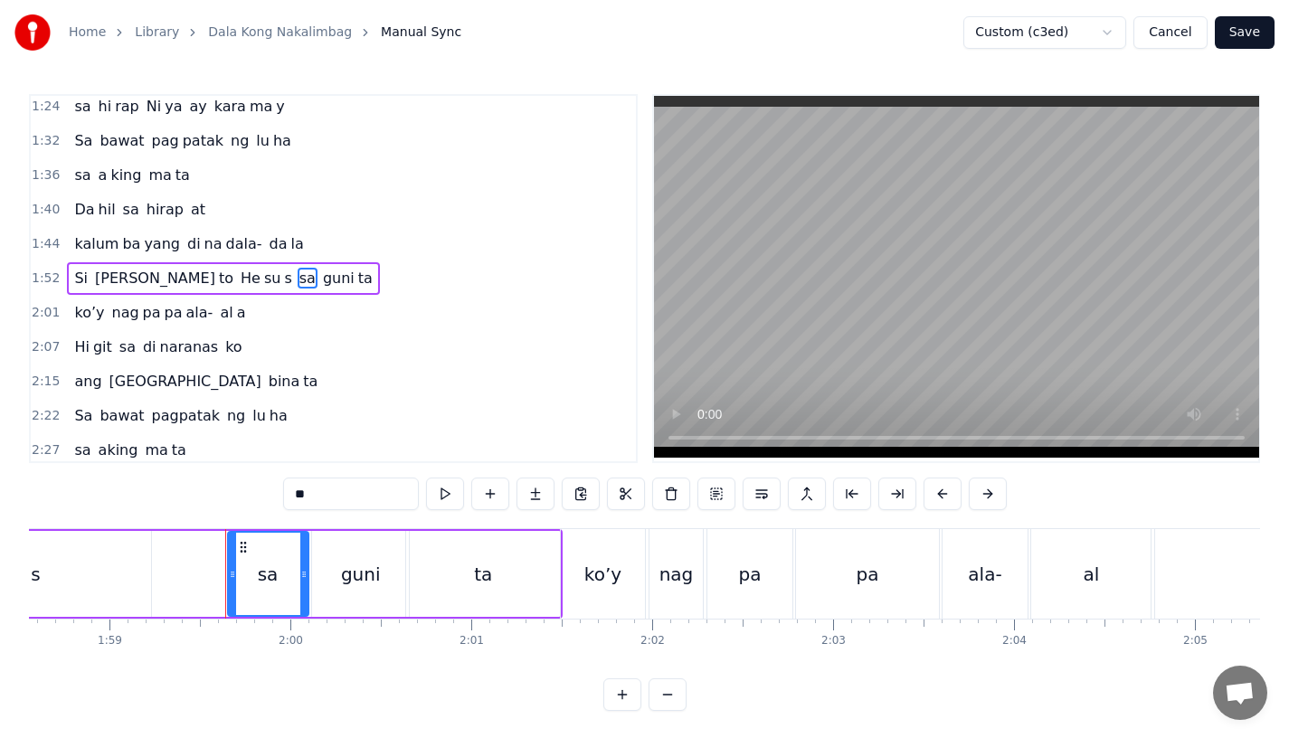
scroll to position [0, 21373]
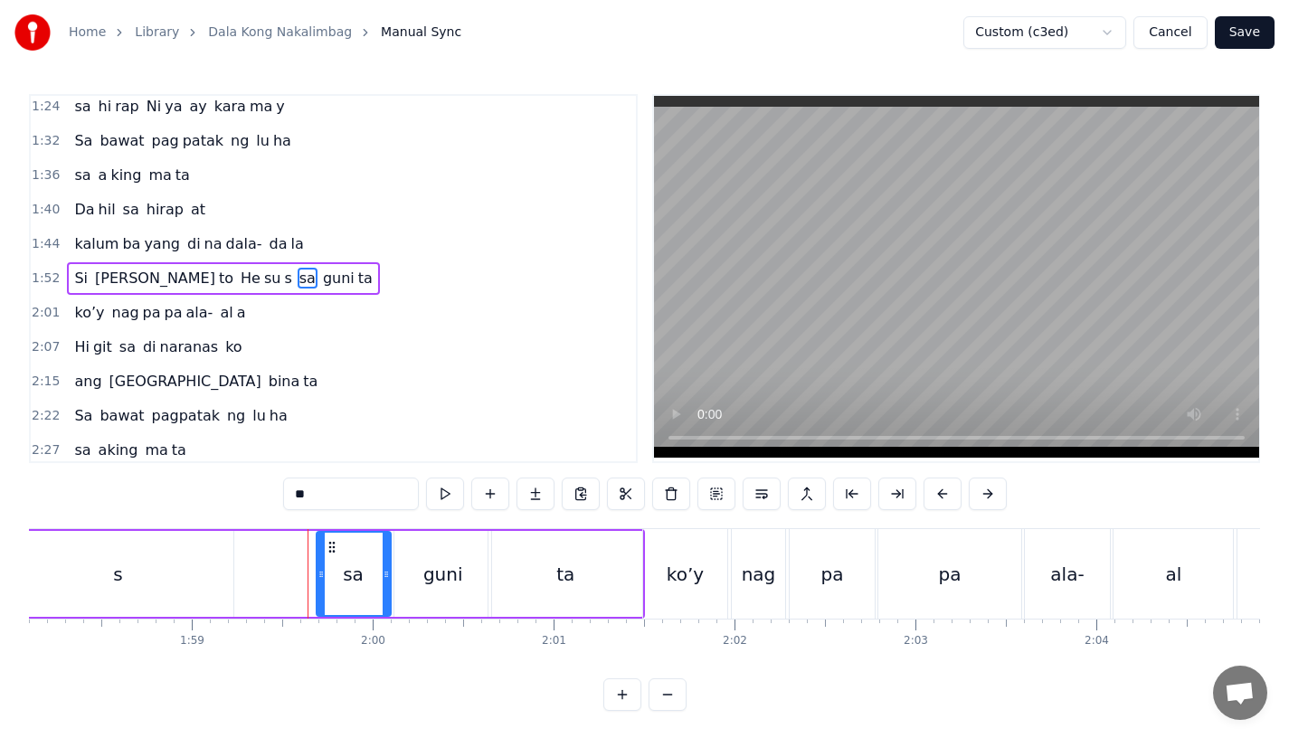
click at [321, 574] on icon at bounding box center [321, 574] width 7 height 14
click at [198, 564] on div "s" at bounding box center [118, 574] width 231 height 86
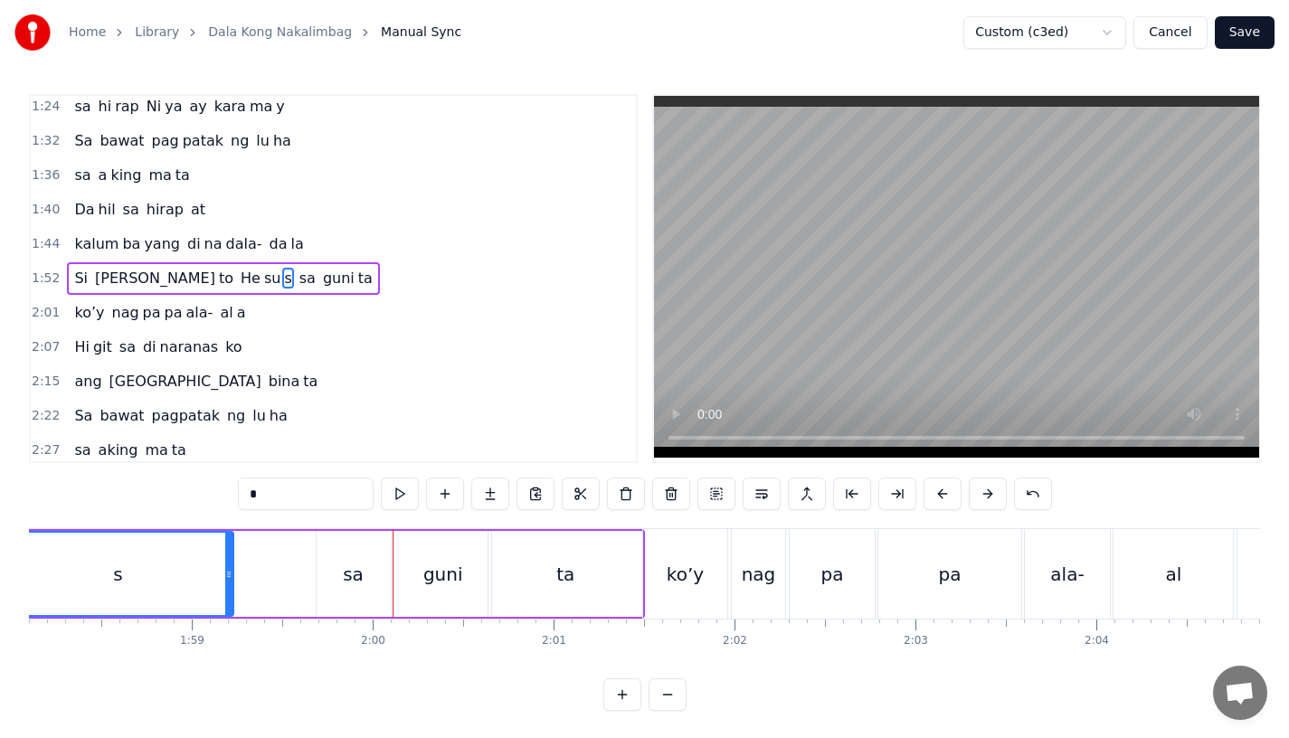
click at [350, 577] on div "sa" at bounding box center [353, 574] width 21 height 27
type input "**"
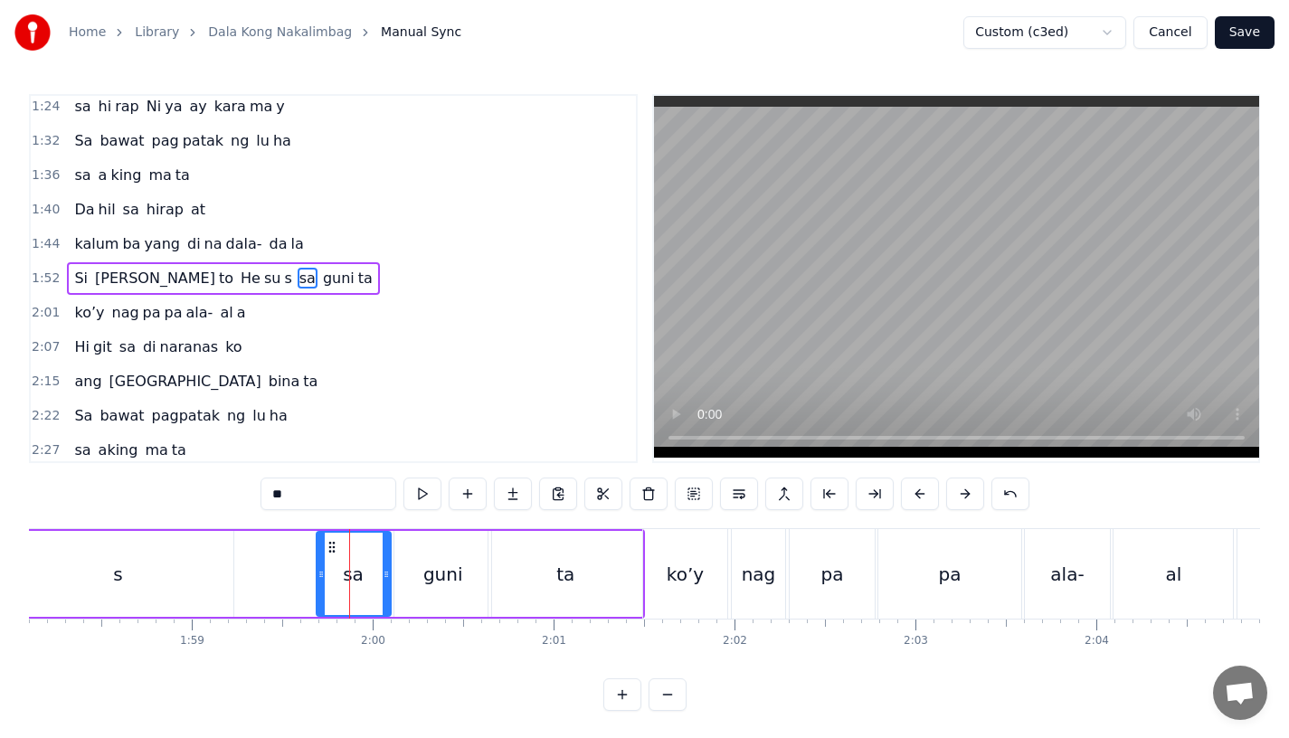
click at [324, 574] on div "sa" at bounding box center [354, 574] width 72 height 82
click at [332, 577] on icon at bounding box center [329, 574] width 7 height 14
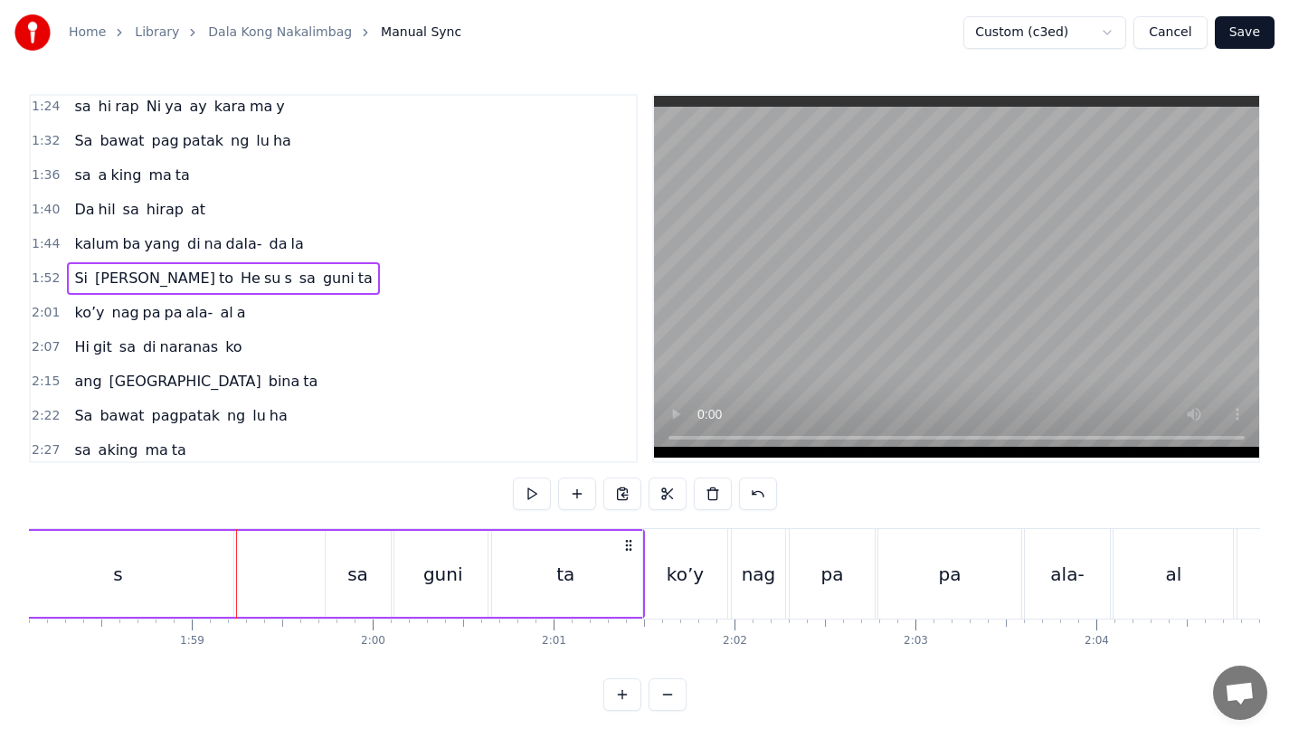
click at [195, 556] on div "s" at bounding box center [118, 574] width 231 height 86
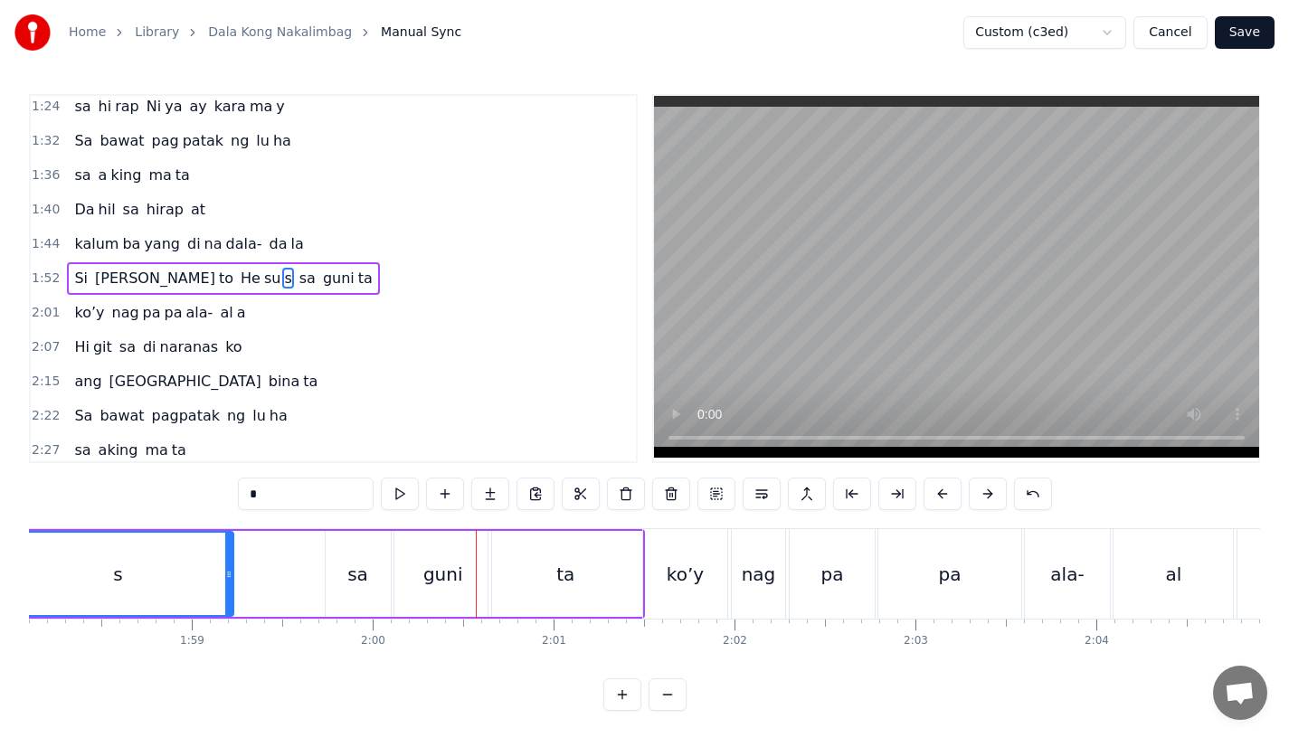
click at [208, 592] on div "s" at bounding box center [118, 574] width 229 height 82
click at [347, 579] on div "sa" at bounding box center [358, 574] width 65 height 86
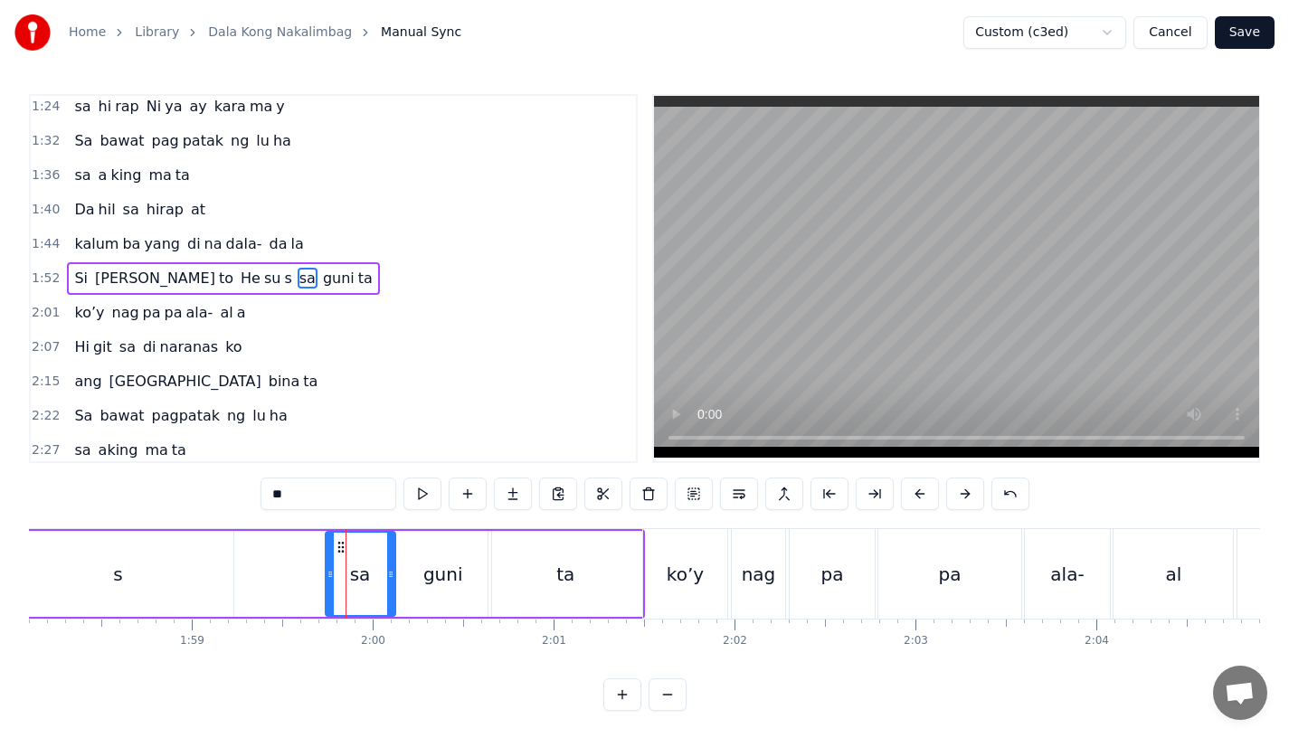
click at [391, 579] on icon at bounding box center [390, 574] width 7 height 14
click at [334, 579] on icon at bounding box center [331, 574] width 7 height 14
click at [188, 573] on div "s" at bounding box center [118, 574] width 231 height 86
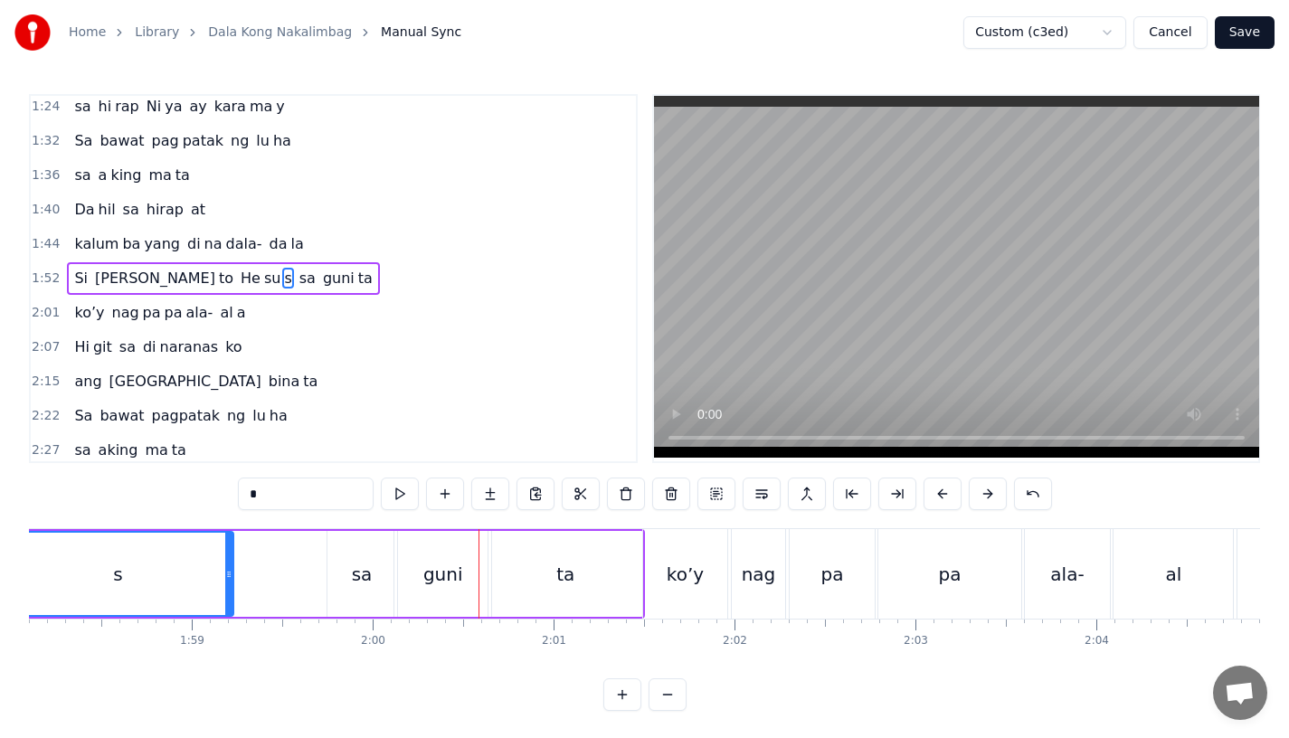
click at [417, 560] on div "guni" at bounding box center [443, 574] width 97 height 86
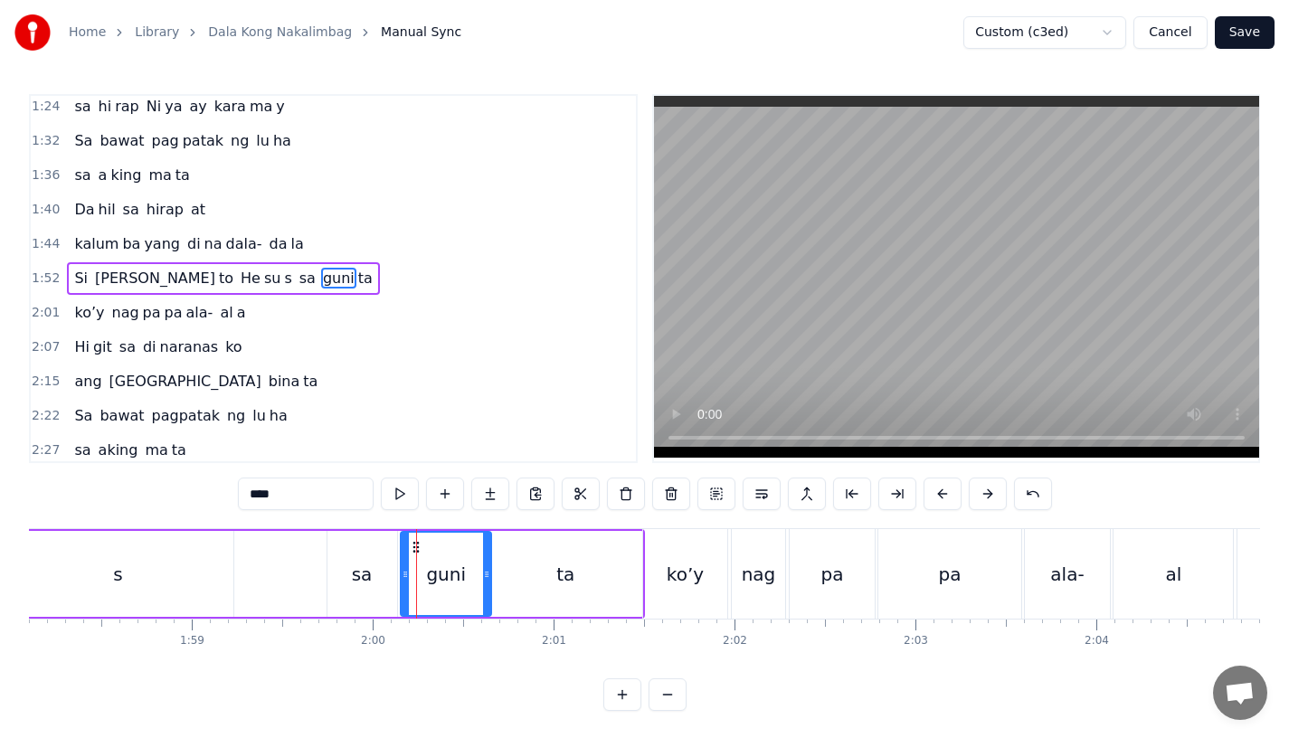
click at [402, 579] on icon at bounding box center [405, 574] width 7 height 14
click at [480, 580] on icon at bounding box center [482, 574] width 7 height 14
click at [476, 580] on icon at bounding box center [477, 574] width 7 height 14
click at [511, 580] on div "ta" at bounding box center [566, 574] width 154 height 86
type input "**"
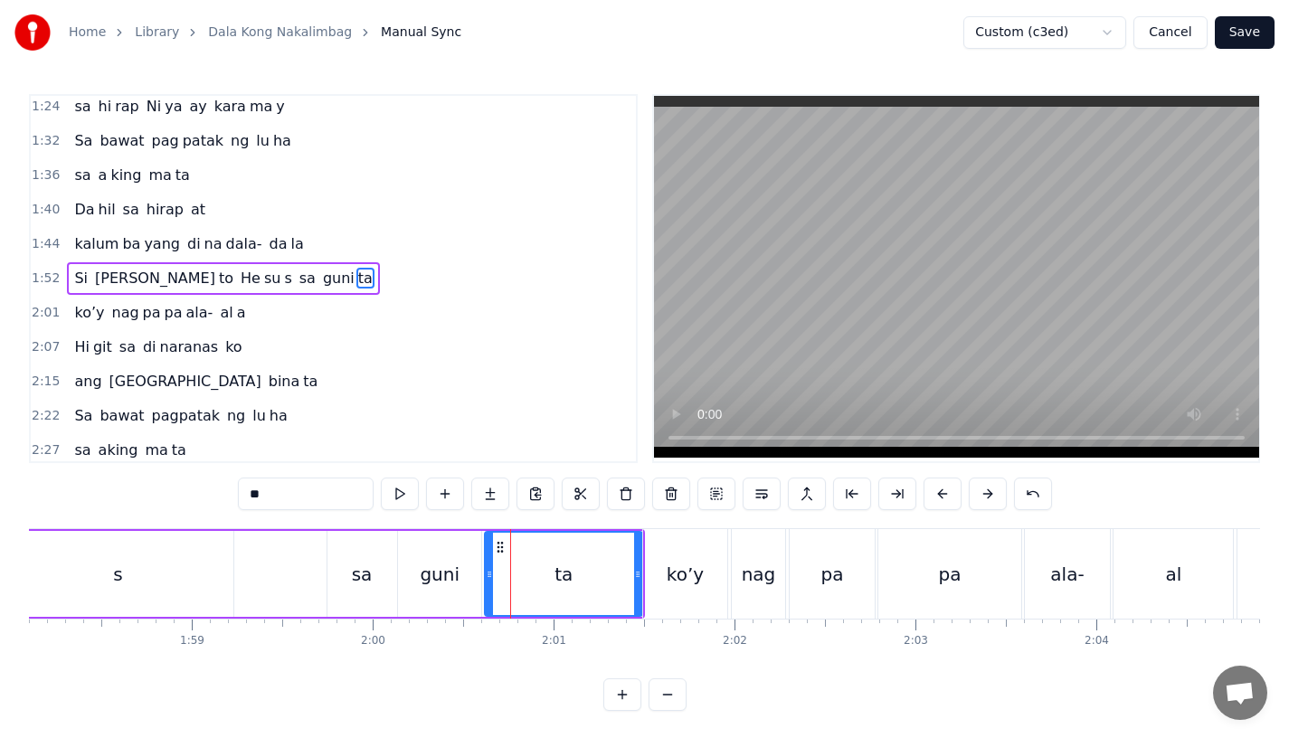
click at [488, 577] on icon at bounding box center [489, 574] width 7 height 14
click at [1260, 25] on button "Save" at bounding box center [1245, 32] width 60 height 33
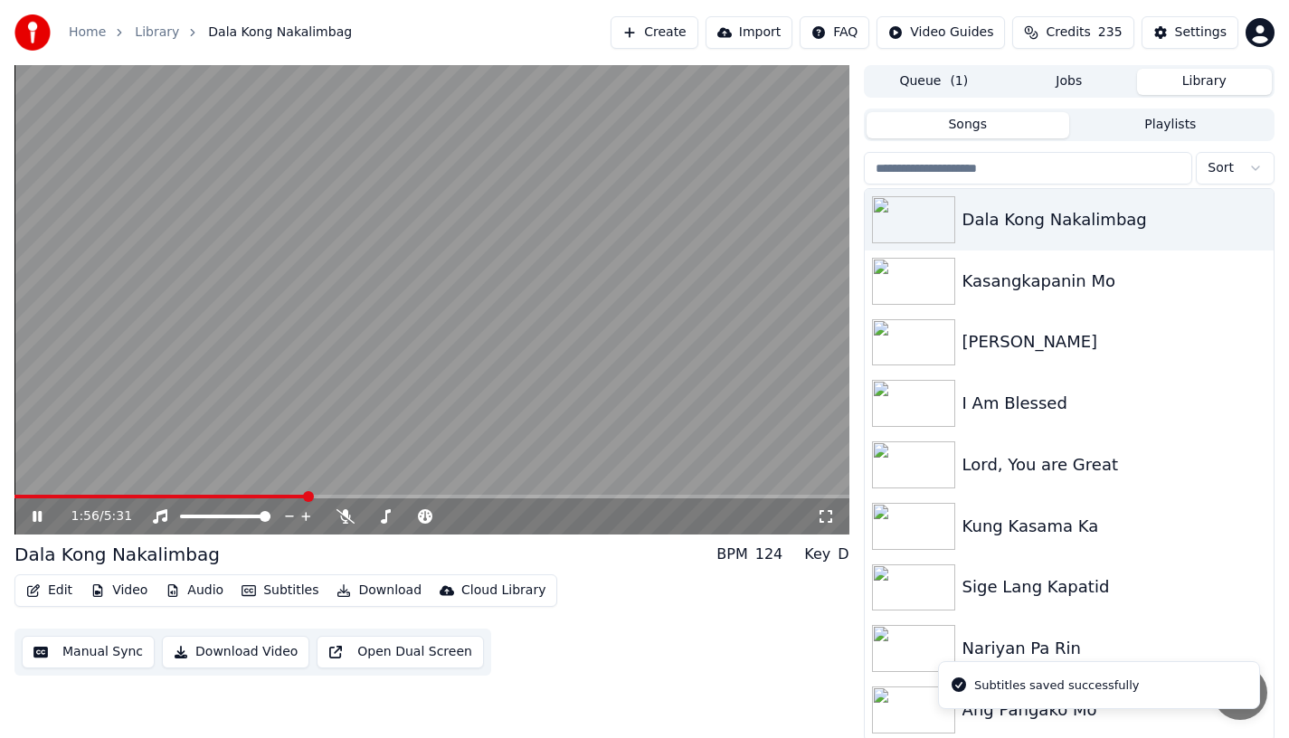
click at [306, 495] on span at bounding box center [431, 497] width 835 height 4
click at [338, 494] on video at bounding box center [431, 300] width 835 height 470
click at [309, 491] on span at bounding box center [308, 496] width 11 height 11
click at [288, 493] on video at bounding box center [431, 300] width 835 height 470
click at [468, 495] on span at bounding box center [431, 497] width 835 height 4
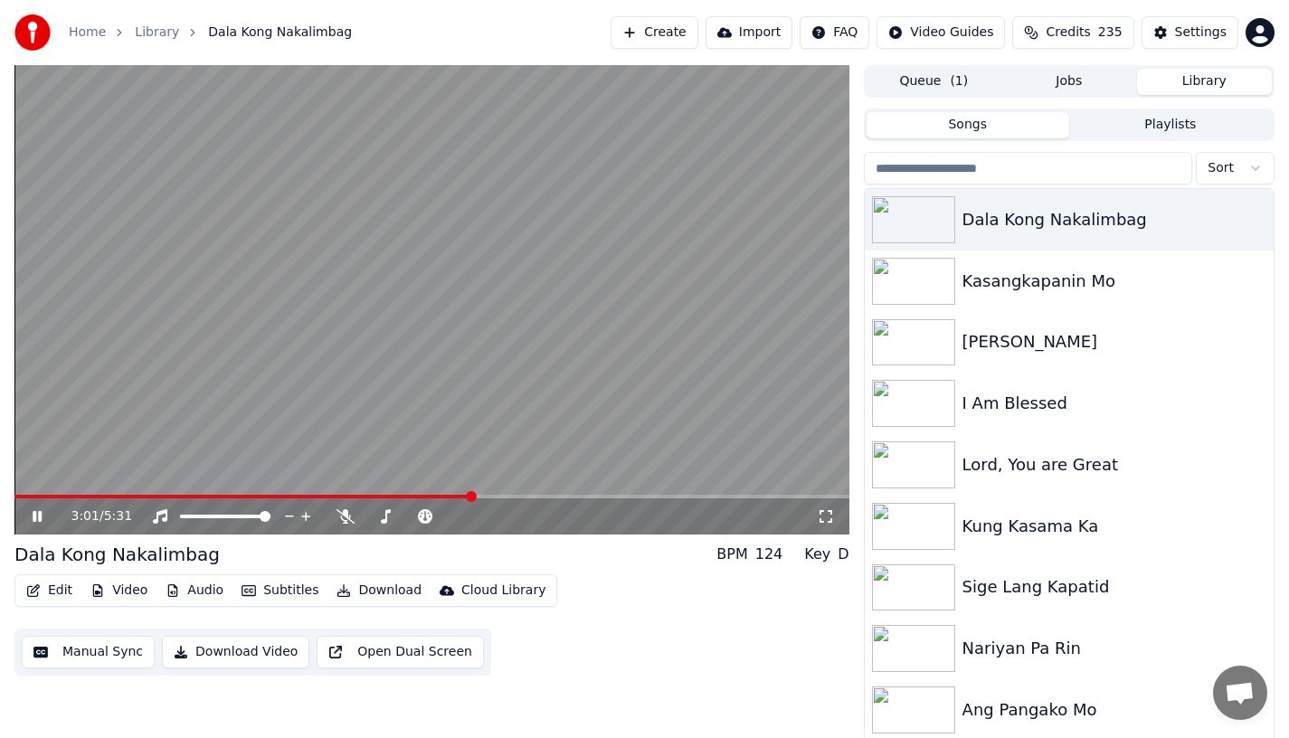
click at [439, 495] on span at bounding box center [242, 497] width 457 height 4
click at [417, 490] on video at bounding box center [431, 300] width 835 height 470
click at [414, 496] on span at bounding box center [214, 497] width 401 height 4
click at [31, 518] on icon at bounding box center [50, 516] width 43 height 14
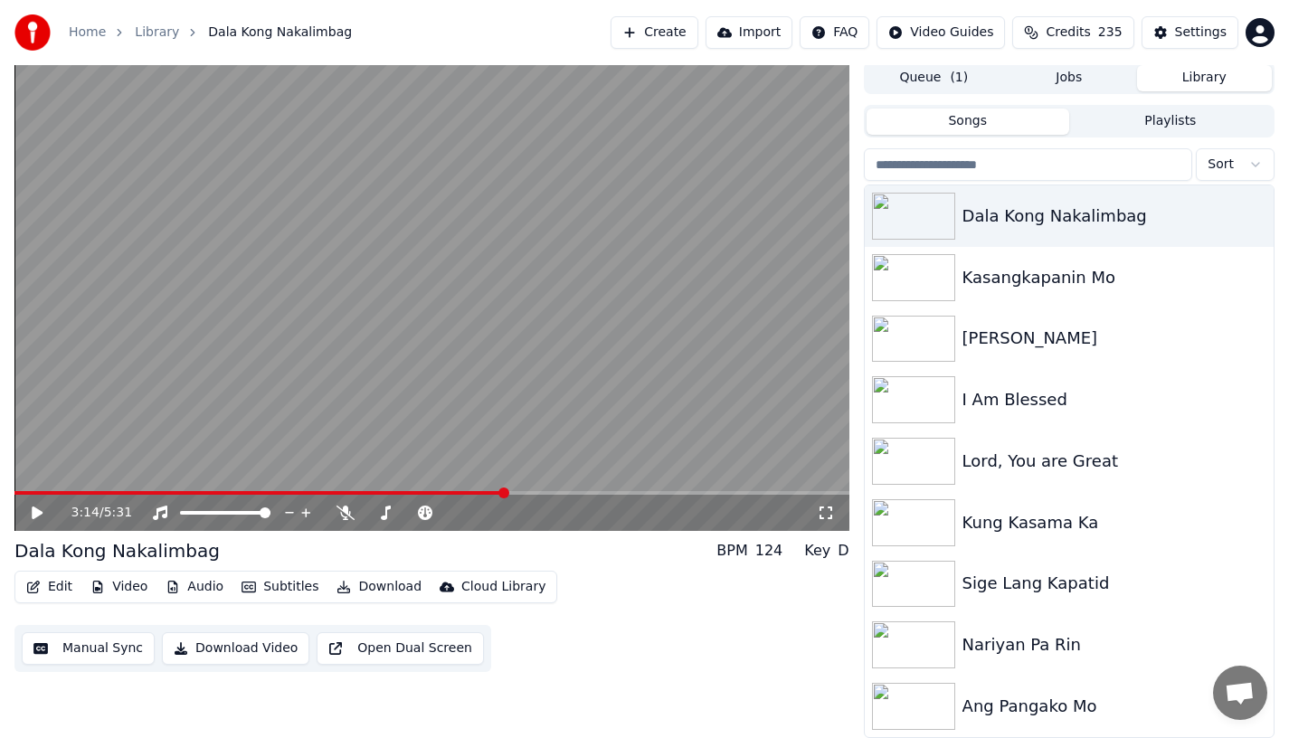
click at [497, 491] on span at bounding box center [259, 493] width 490 height 4
click at [33, 517] on icon at bounding box center [37, 513] width 11 height 13
click at [33, 517] on icon at bounding box center [50, 513] width 43 height 14
click at [33, 517] on icon at bounding box center [37, 513] width 11 height 13
click at [33, 517] on icon at bounding box center [50, 513] width 43 height 14
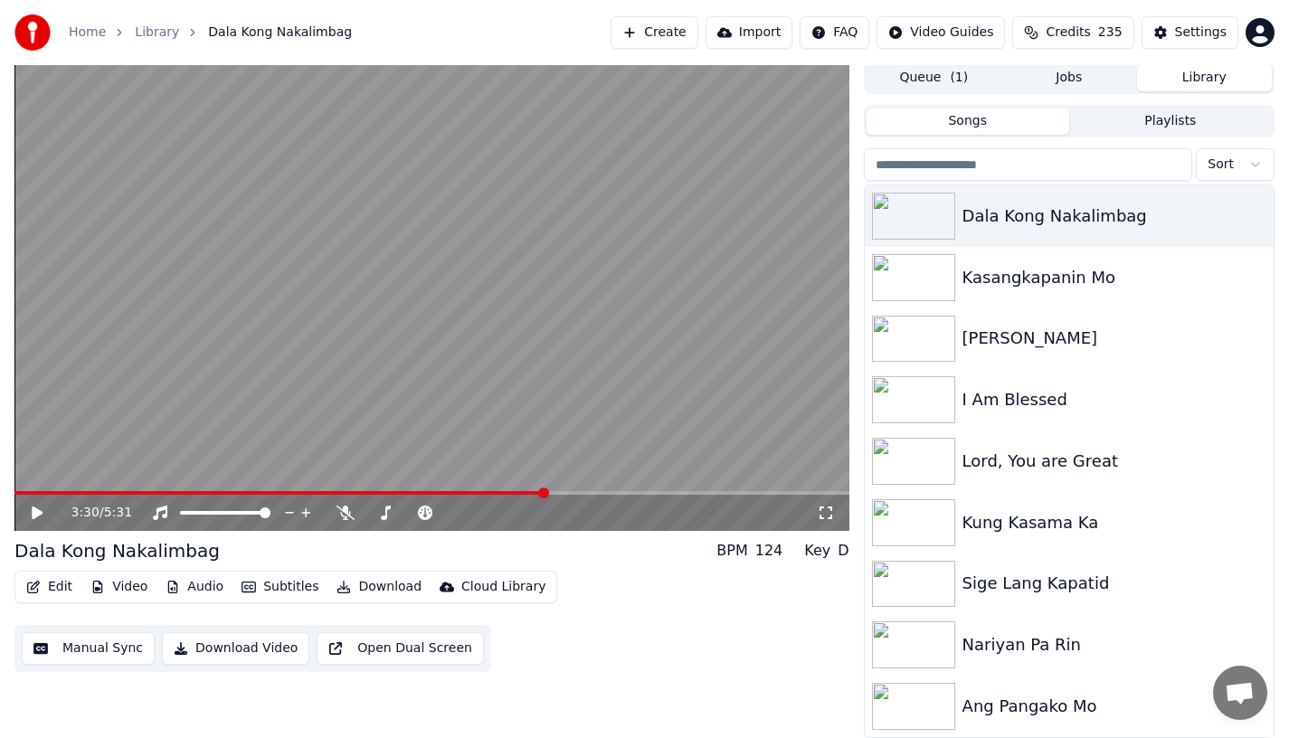
click at [45, 579] on button "Edit" at bounding box center [49, 587] width 61 height 25
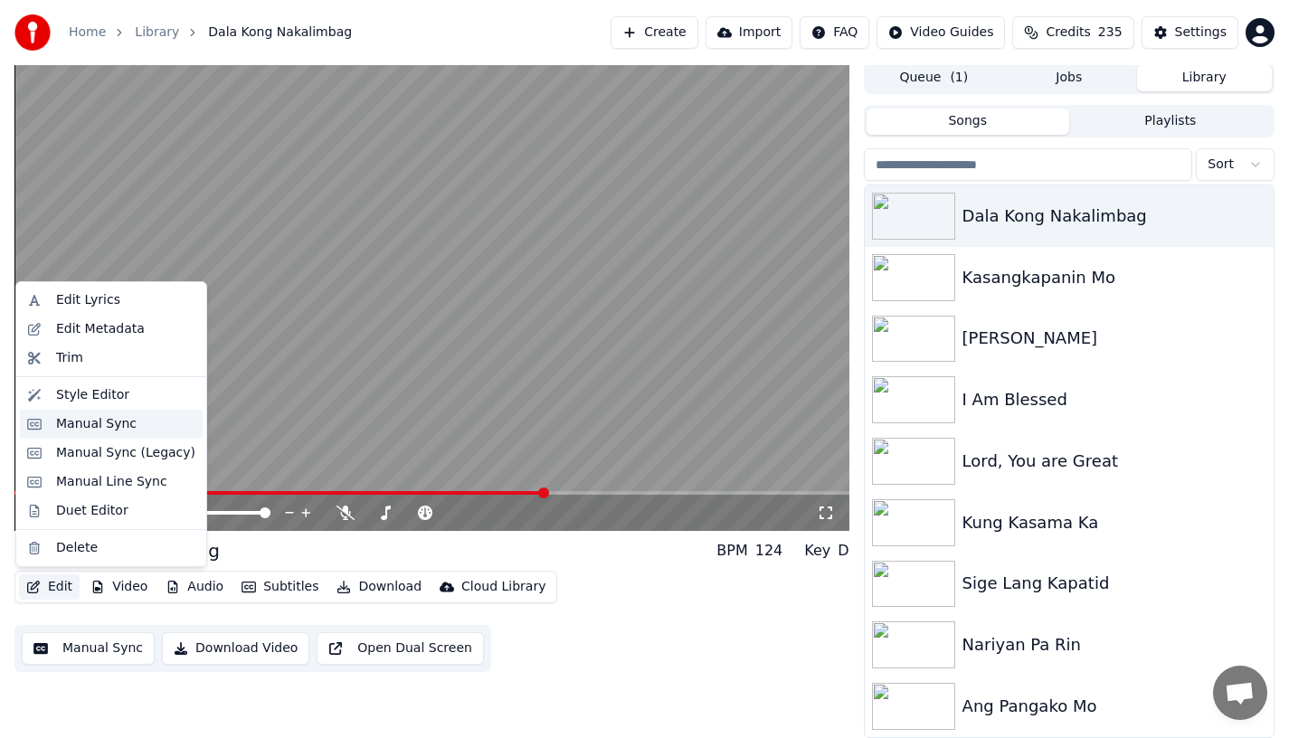
click at [62, 421] on div "Manual Sync" at bounding box center [96, 424] width 81 height 18
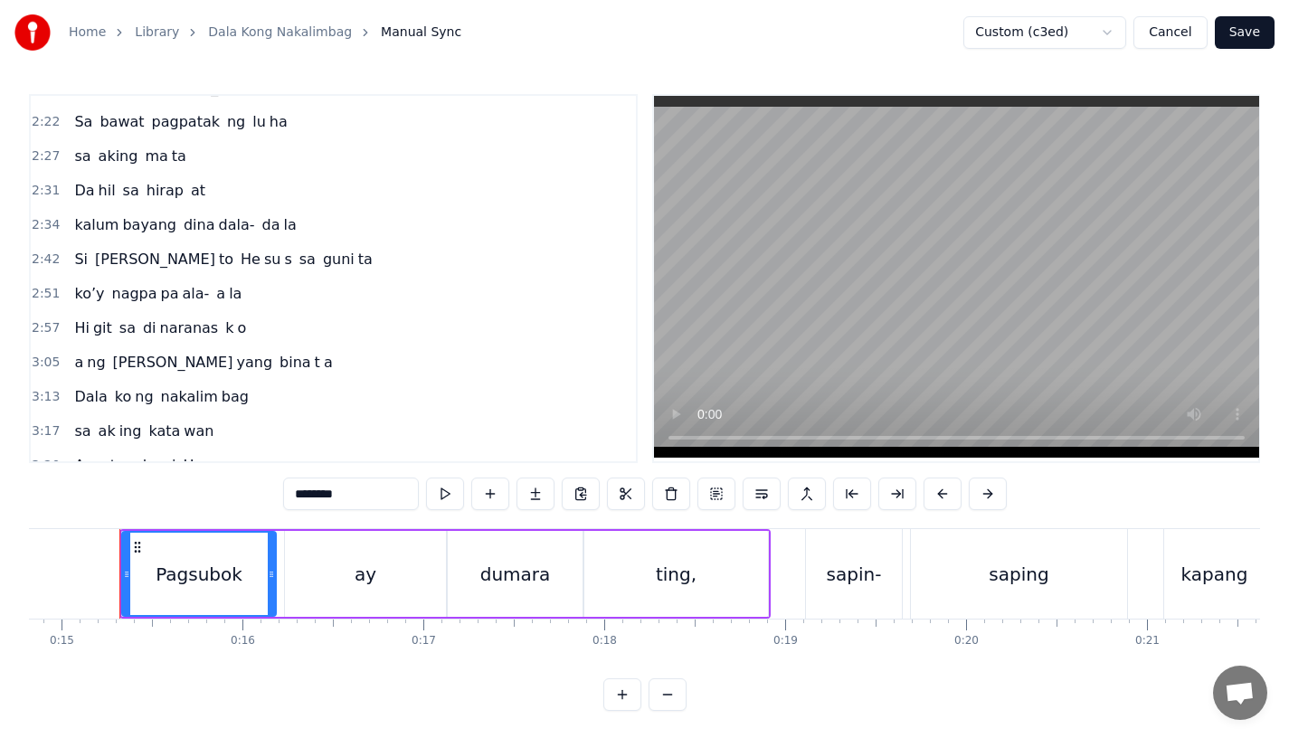
scroll to position [1043, 0]
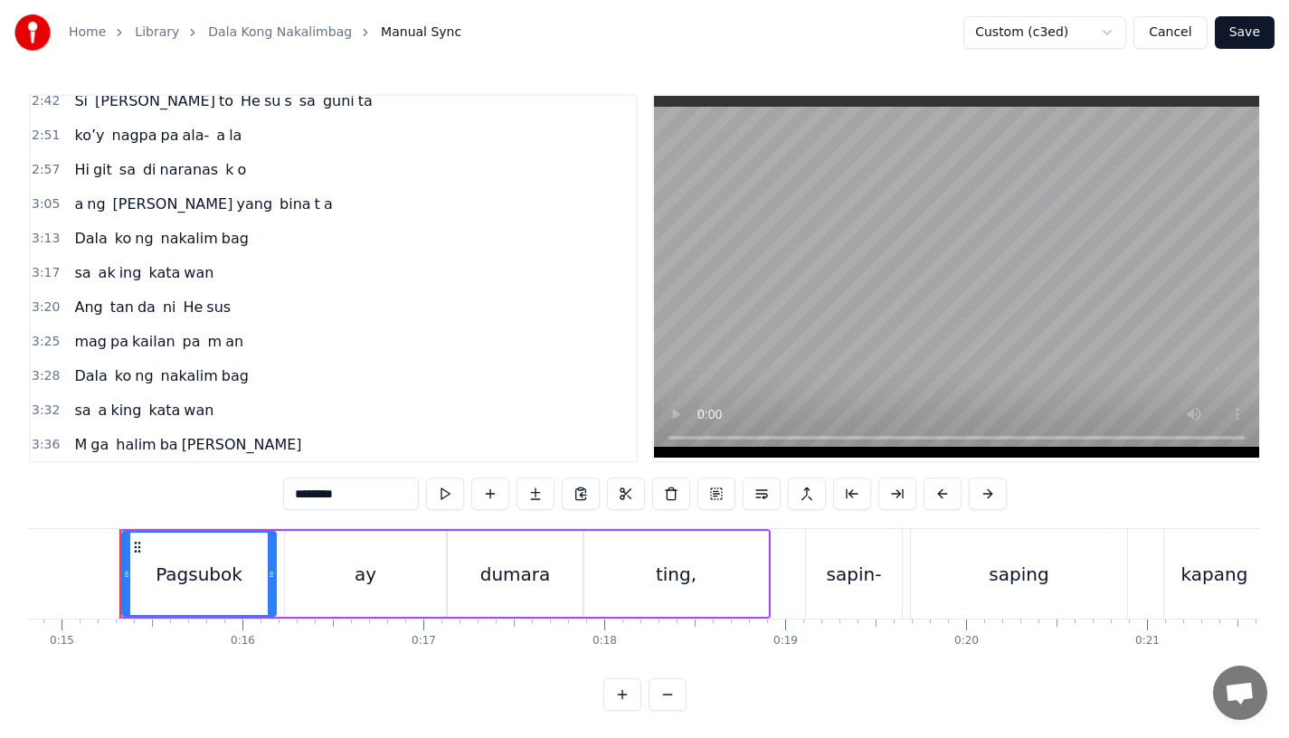
click at [81, 240] on span "Dala" at bounding box center [90, 238] width 36 height 21
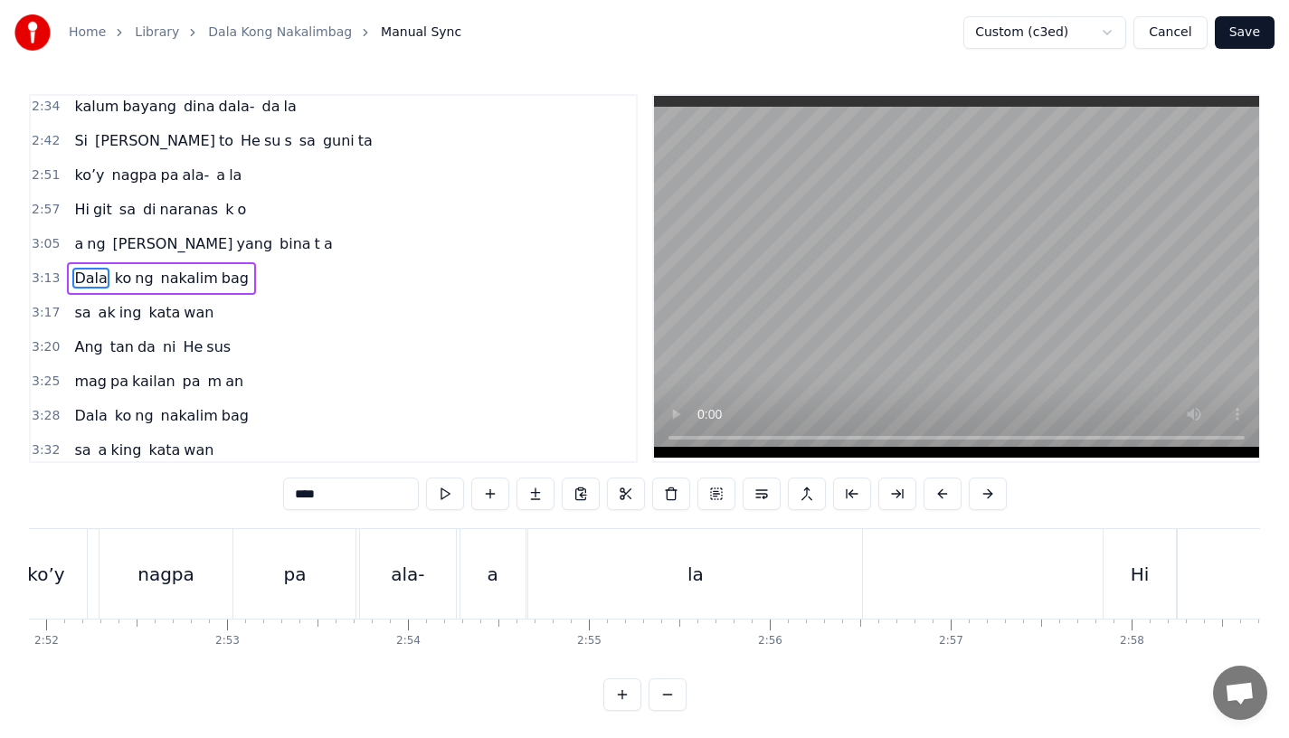
scroll to position [0, 34874]
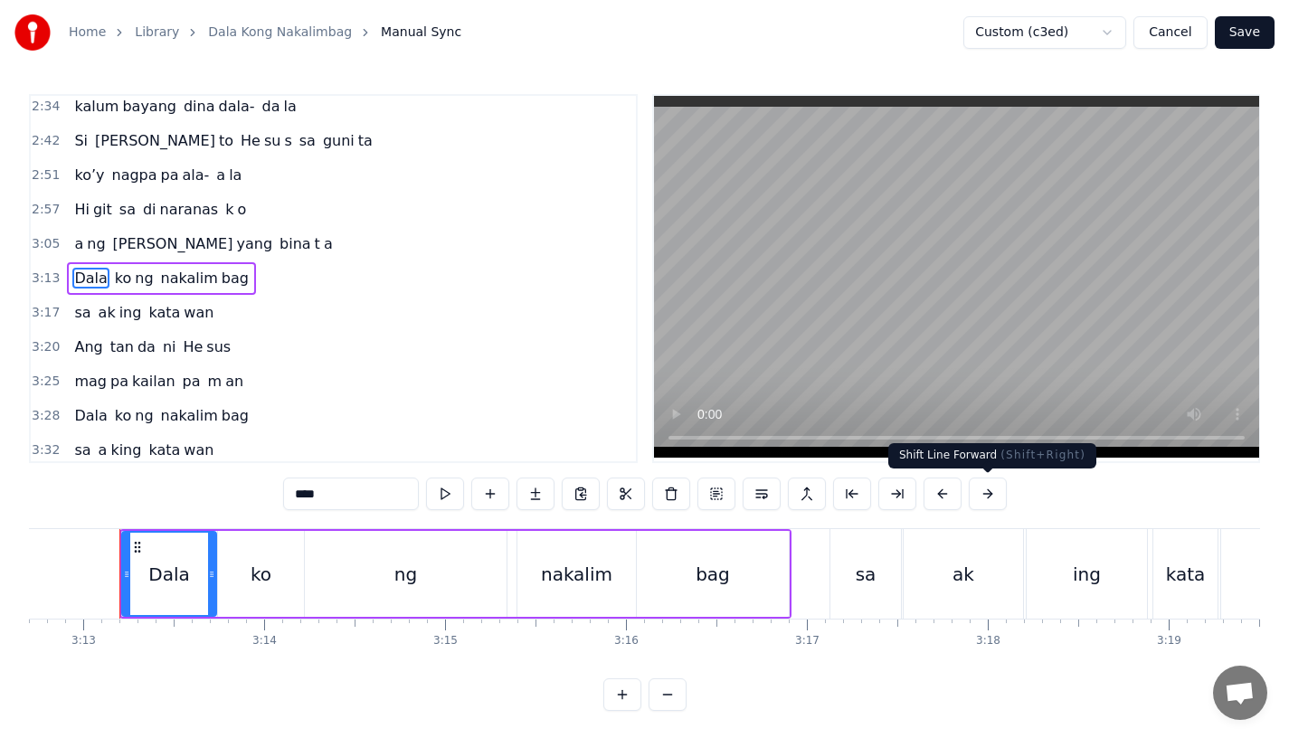
click at [980, 494] on button at bounding box center [988, 494] width 38 height 33
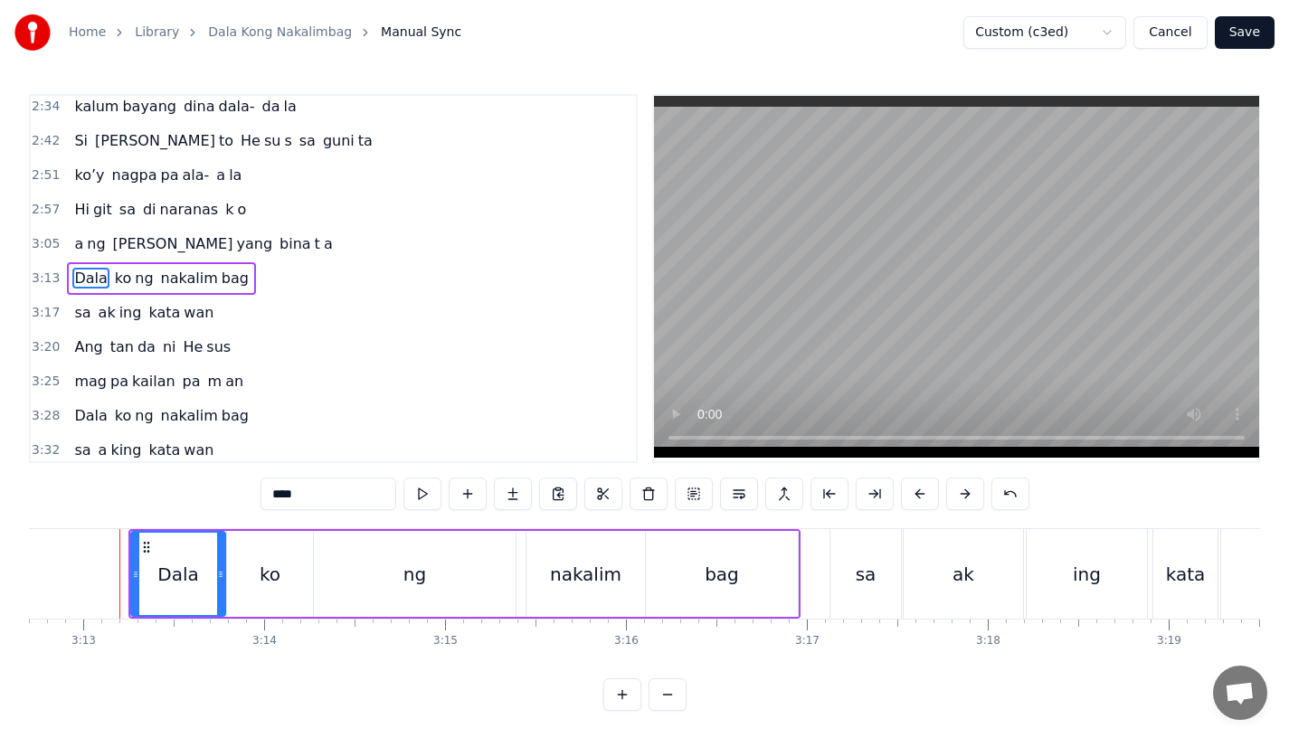
click at [853, 567] on div "sa" at bounding box center [866, 574] width 71 height 90
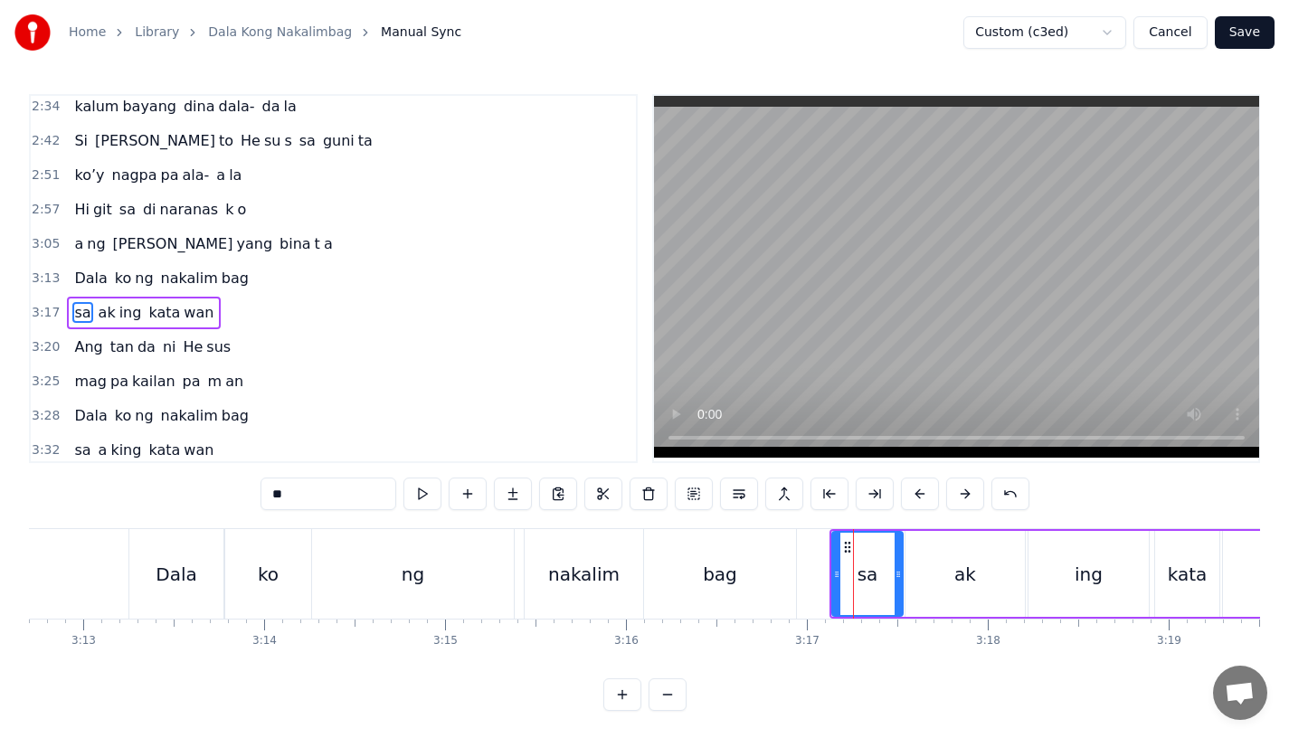
scroll to position [1038, 0]
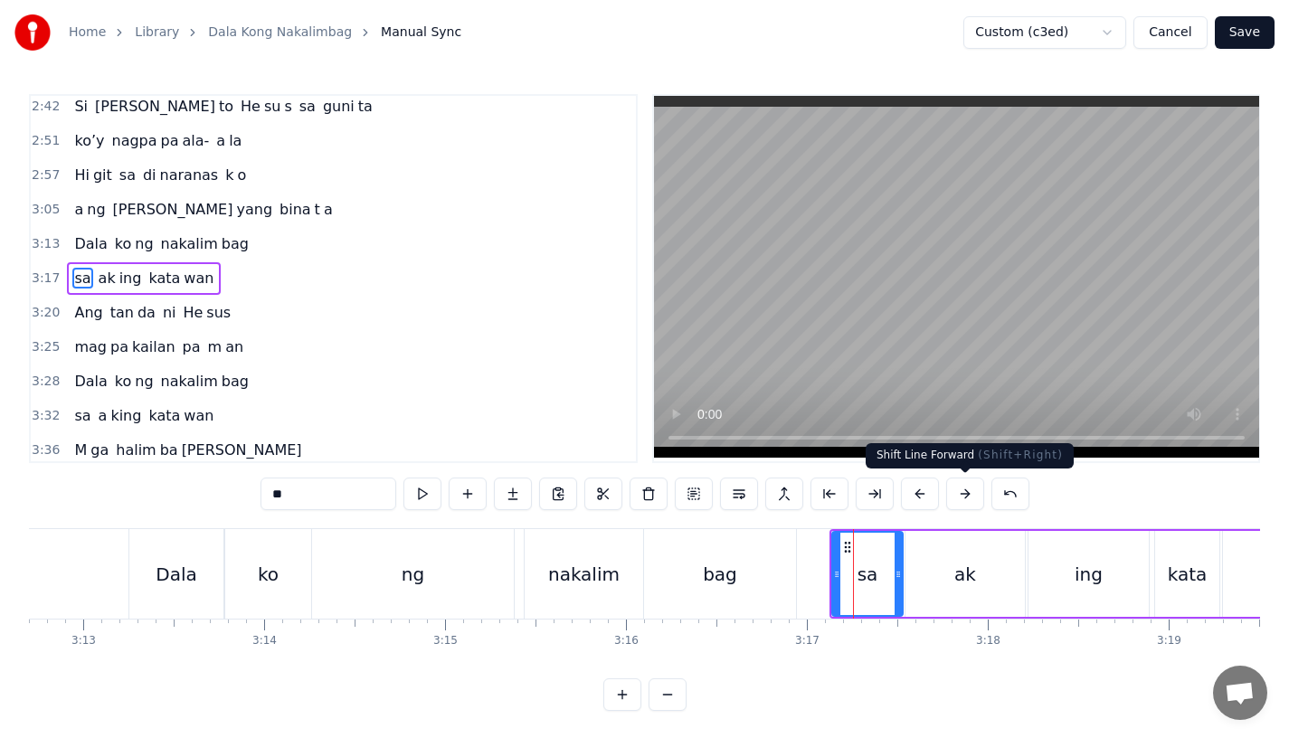
click at [960, 499] on button at bounding box center [965, 494] width 38 height 33
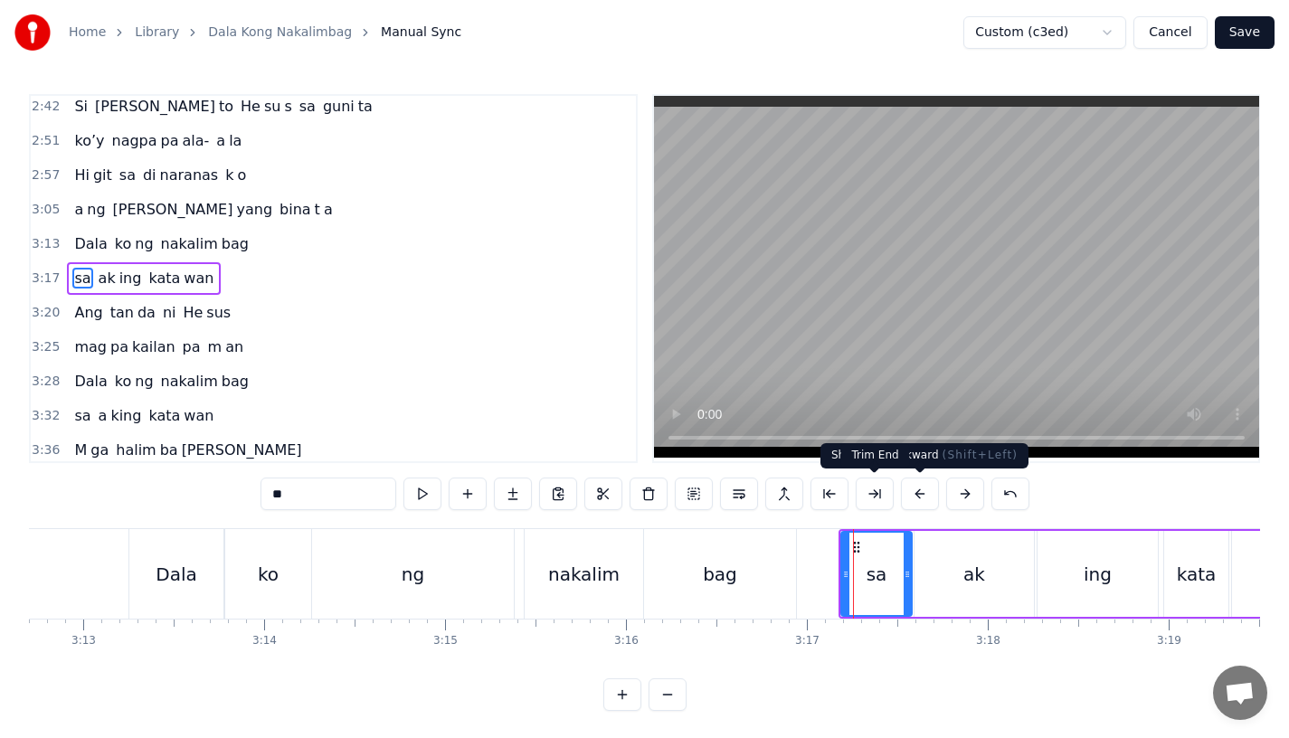
click at [766, 553] on div "bag" at bounding box center [720, 574] width 152 height 90
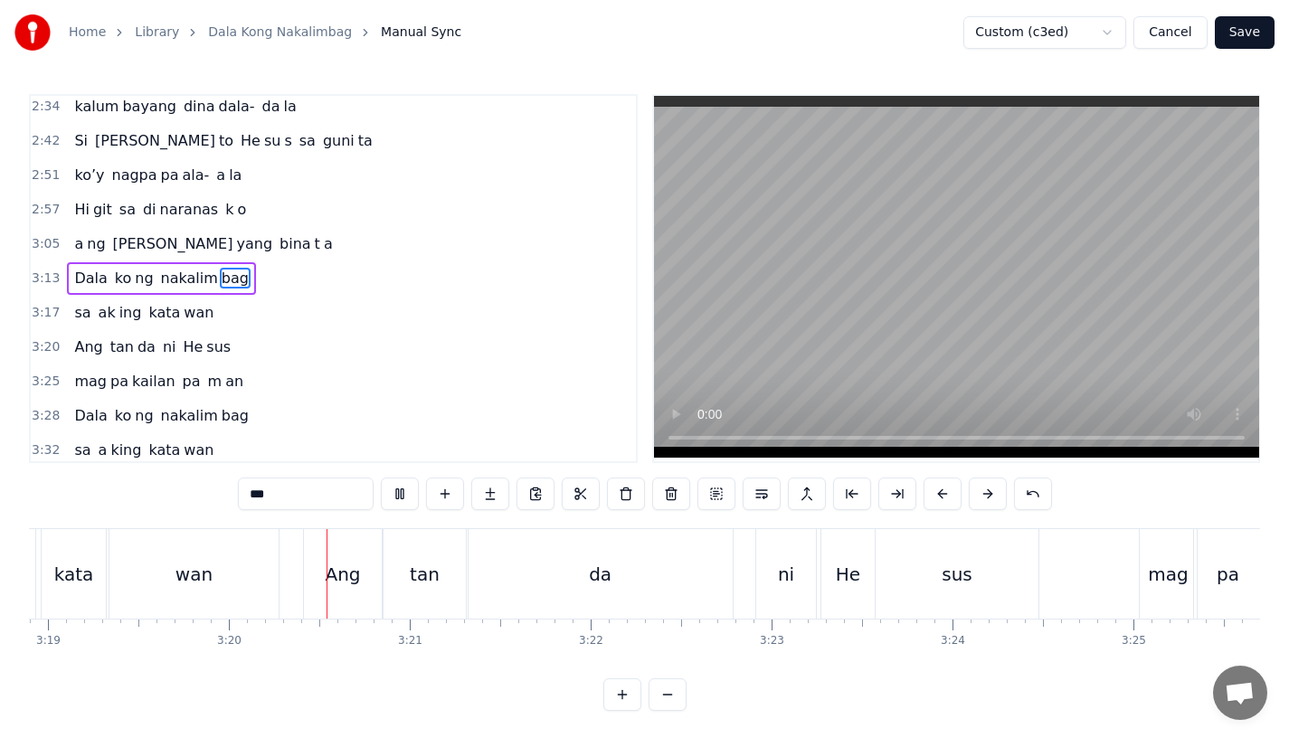
scroll to position [0, 36014]
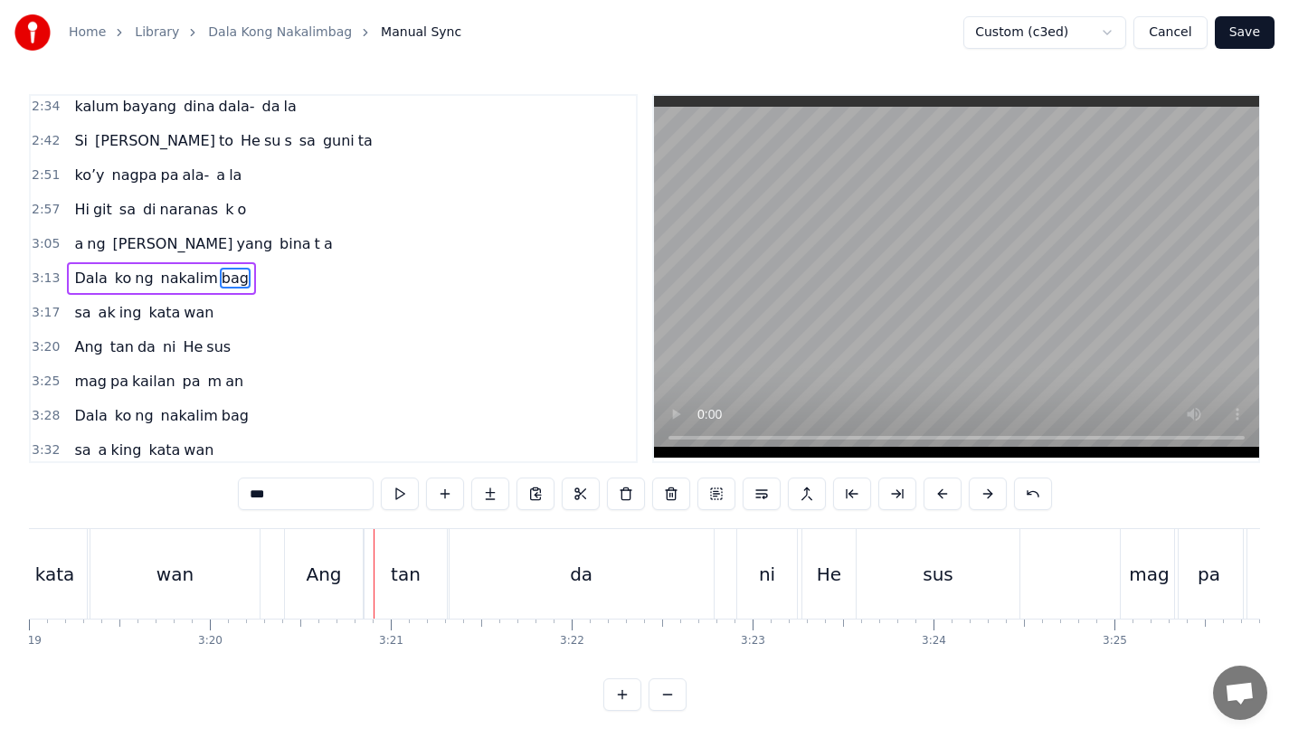
click at [304, 579] on div "Ang" at bounding box center [324, 574] width 78 height 90
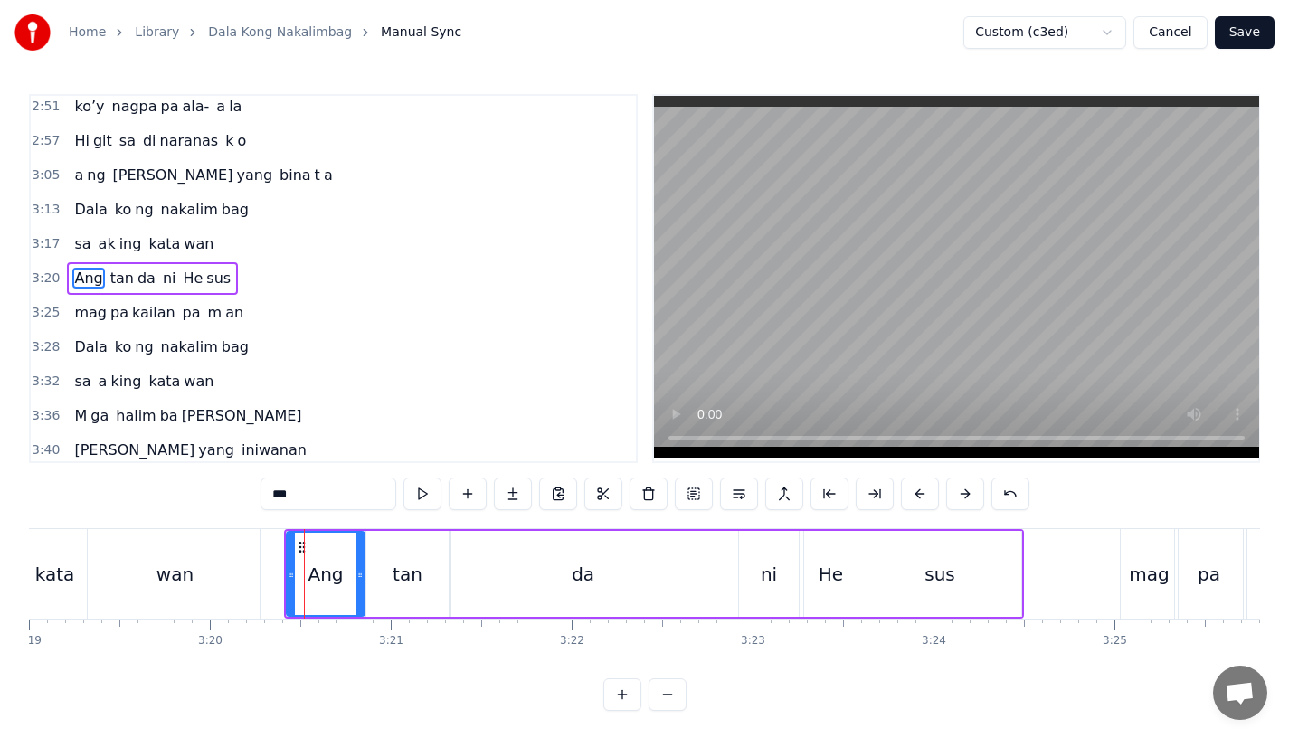
click at [230, 557] on div "wan" at bounding box center [174, 574] width 169 height 90
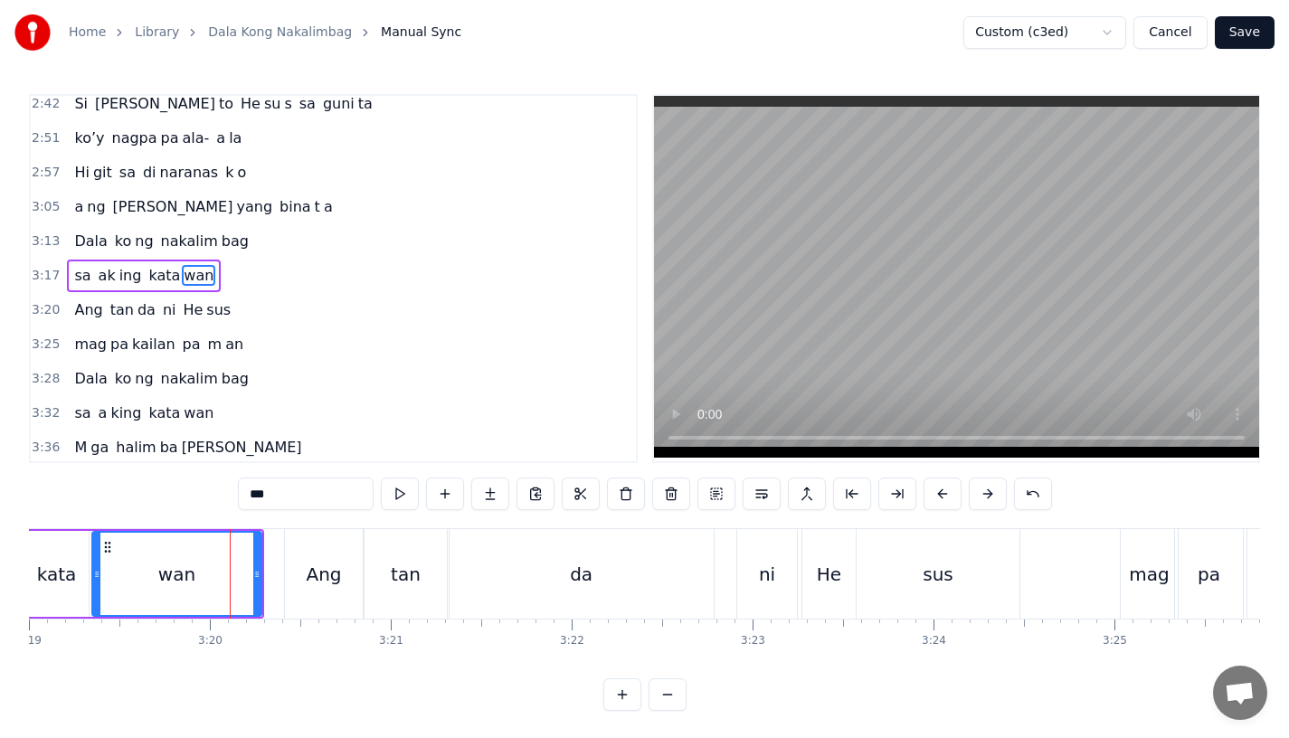
scroll to position [1038, 0]
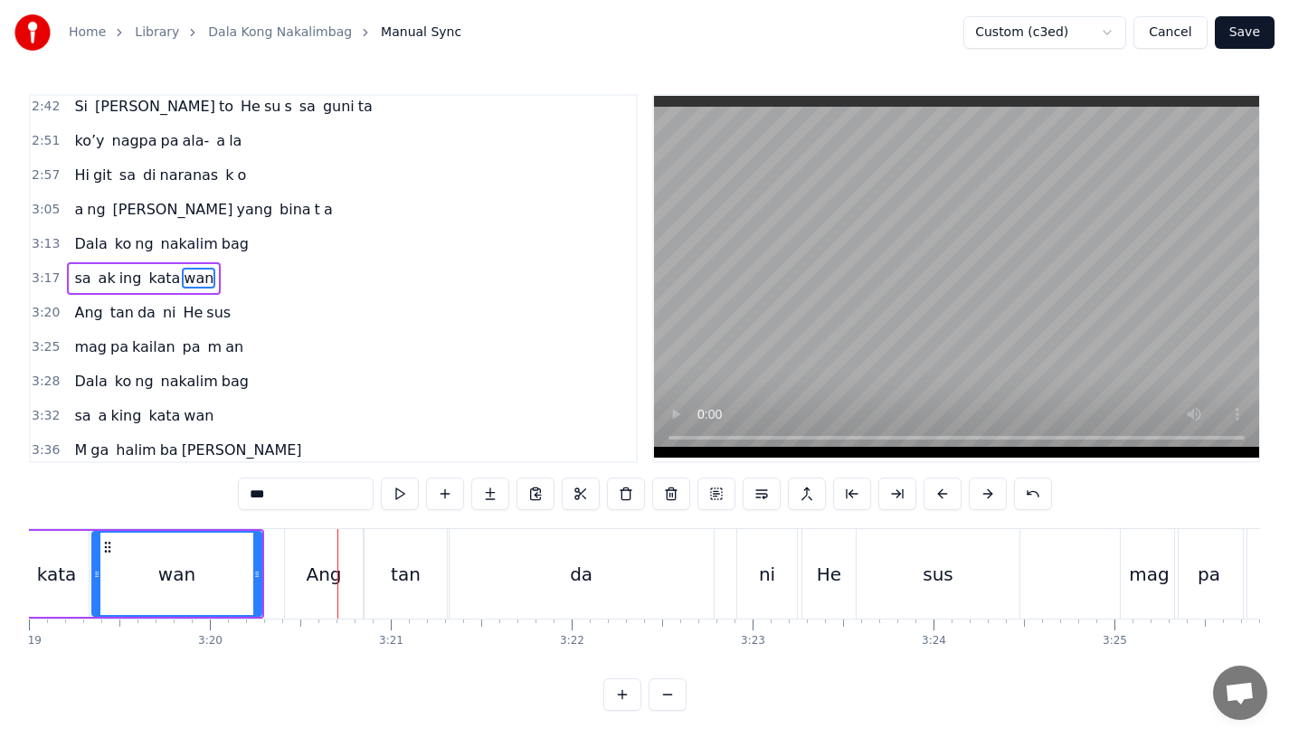
click at [314, 609] on div "Ang" at bounding box center [324, 574] width 78 height 90
type input "***"
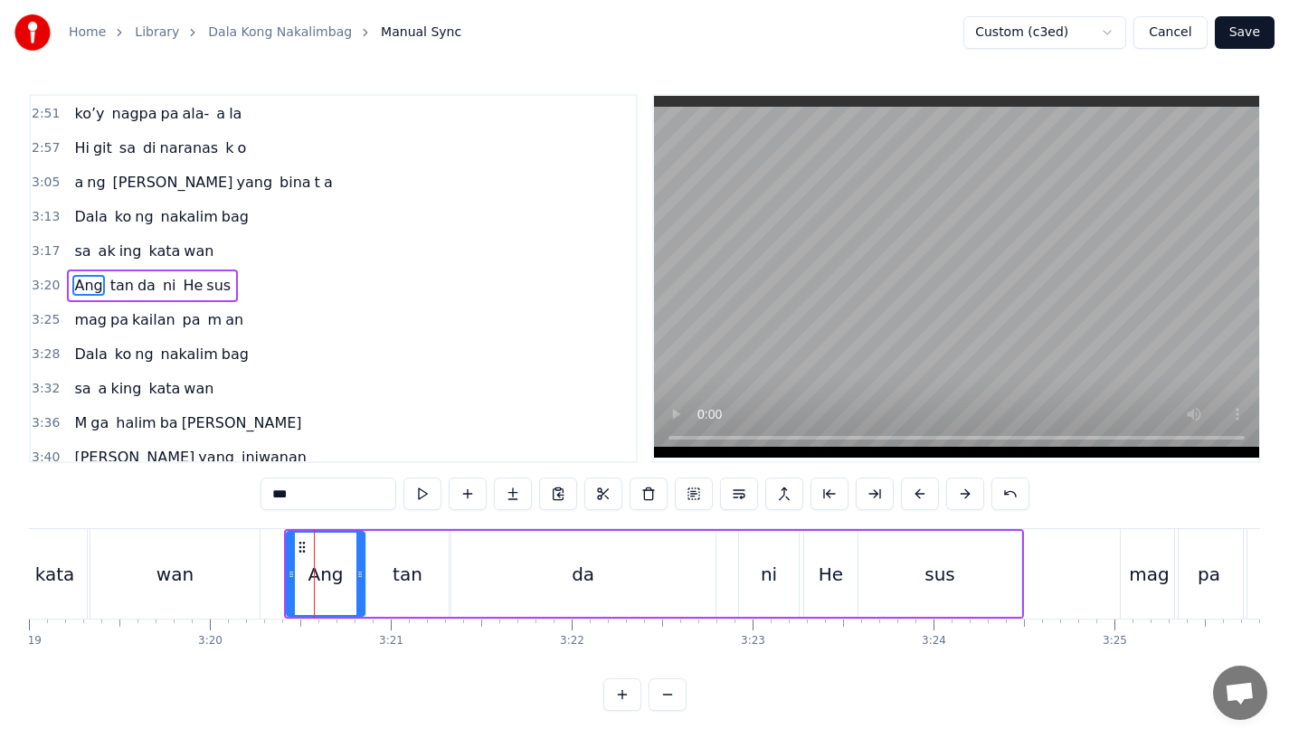
scroll to position [1072, 0]
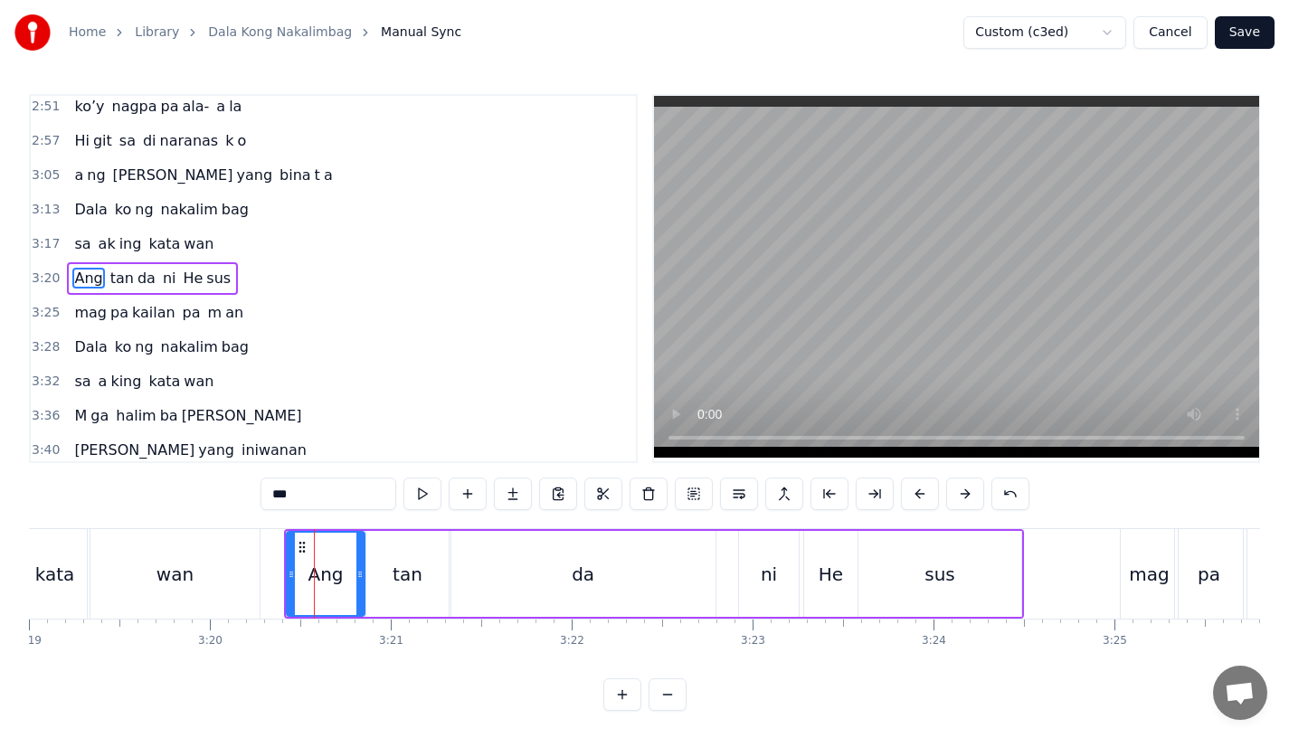
click at [1245, 43] on button "Save" at bounding box center [1245, 32] width 60 height 33
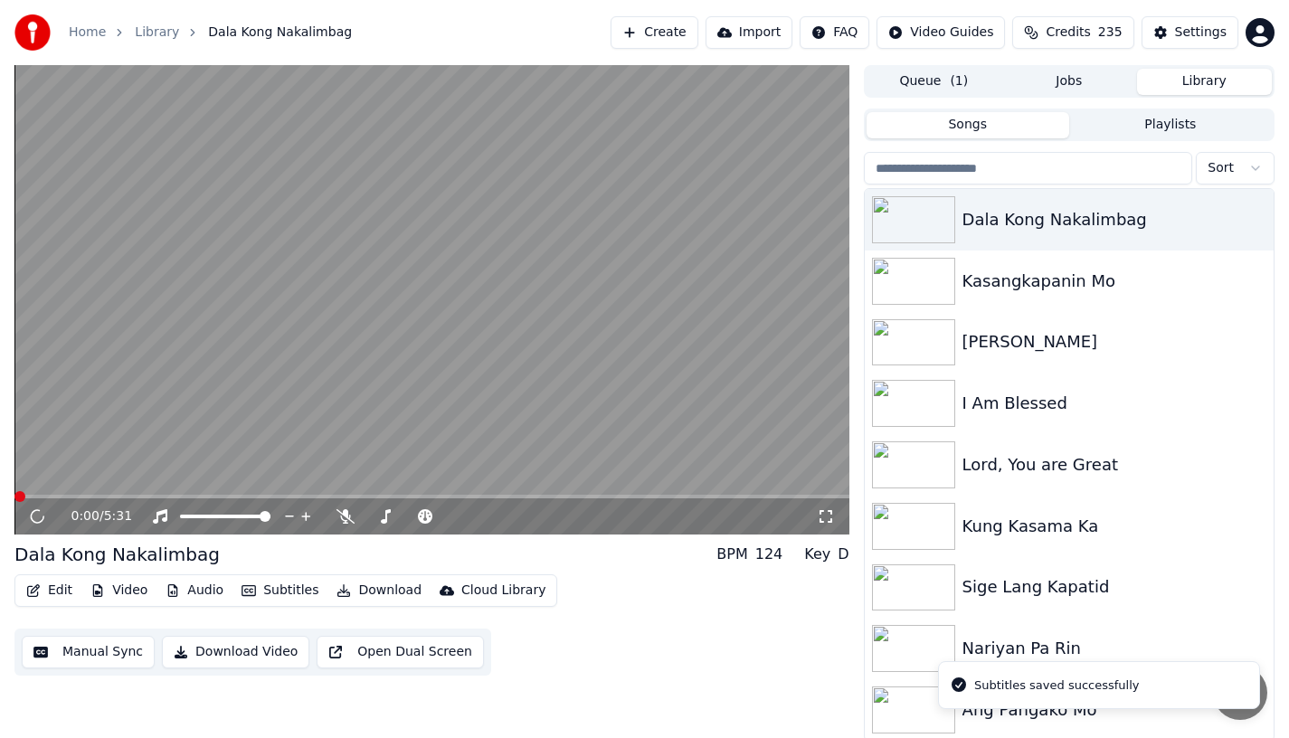
click at [431, 495] on span at bounding box center [431, 497] width 835 height 4
click at [495, 499] on div "2:45 / 5:31" at bounding box center [431, 517] width 835 height 36
click at [484, 491] on video at bounding box center [431, 300] width 835 height 470
click at [491, 494] on video at bounding box center [431, 300] width 835 height 470
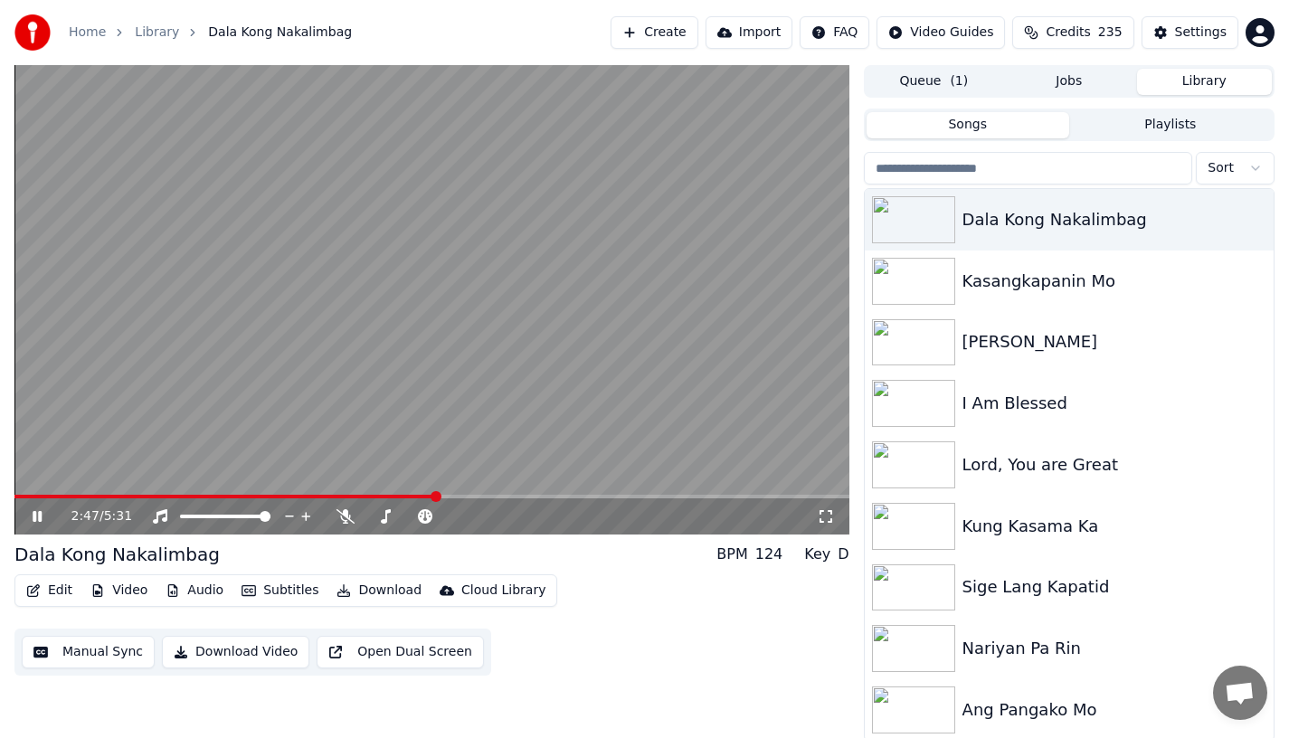
click at [478, 497] on span at bounding box center [431, 497] width 835 height 4
click at [495, 496] on span at bounding box center [431, 497] width 835 height 4
click at [500, 496] on span at bounding box center [265, 497] width 503 height 4
click at [493, 496] on span at bounding box center [253, 497] width 479 height 4
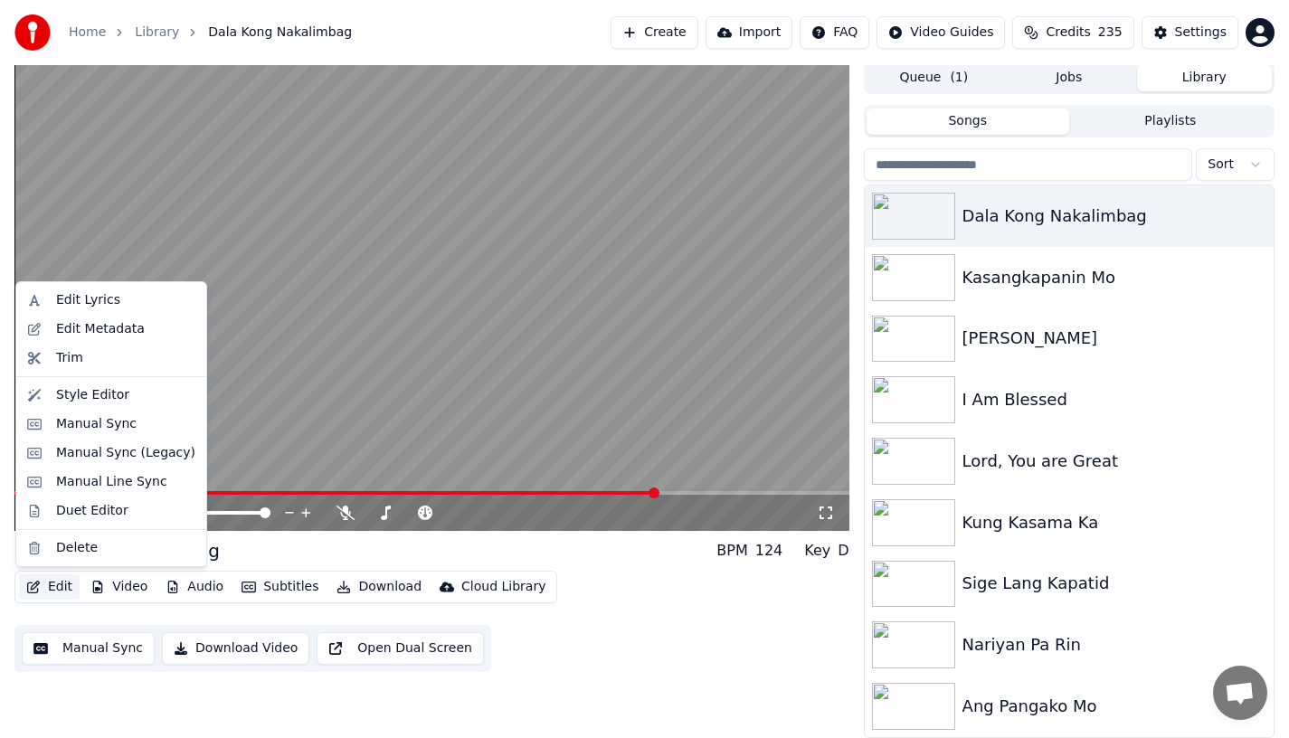
click at [44, 590] on button "Edit" at bounding box center [49, 587] width 61 height 25
click at [81, 423] on div "Manual Sync" at bounding box center [96, 424] width 81 height 18
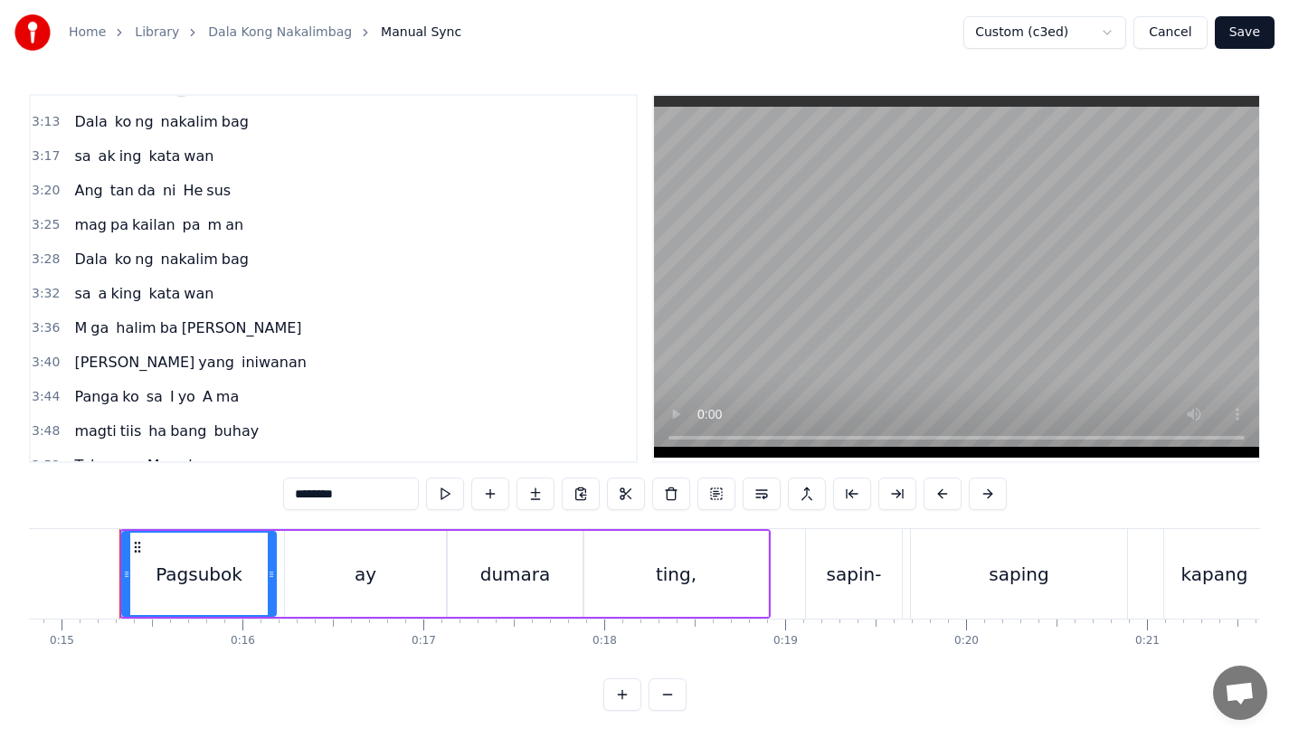
scroll to position [1153, 0]
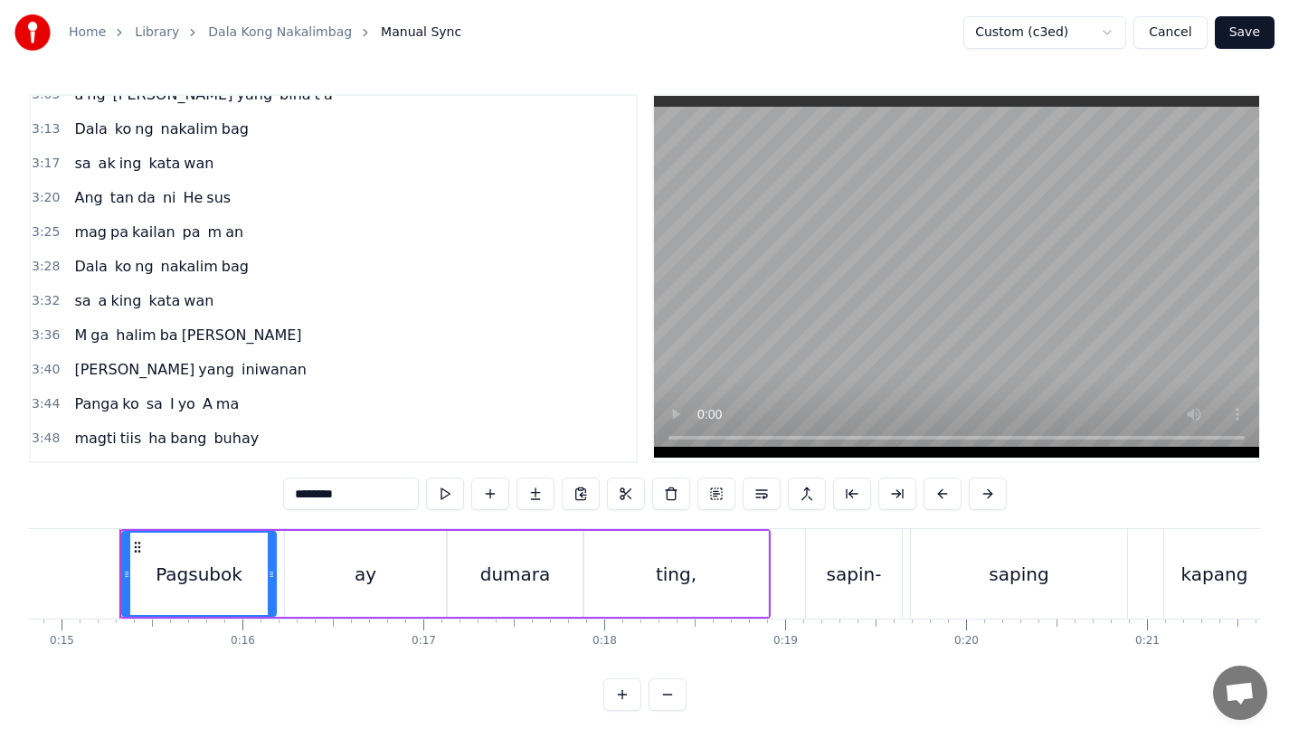
click at [74, 167] on span "sa" at bounding box center [82, 163] width 20 height 21
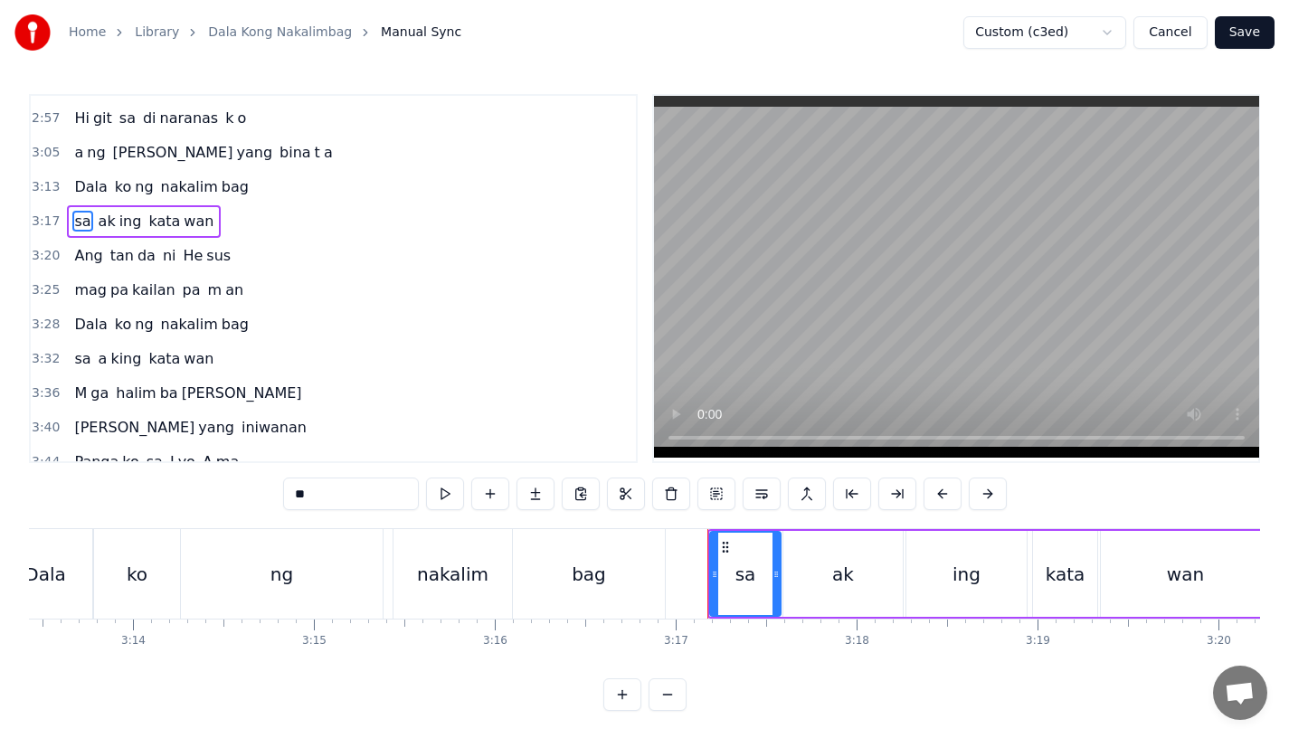
scroll to position [0, 35593]
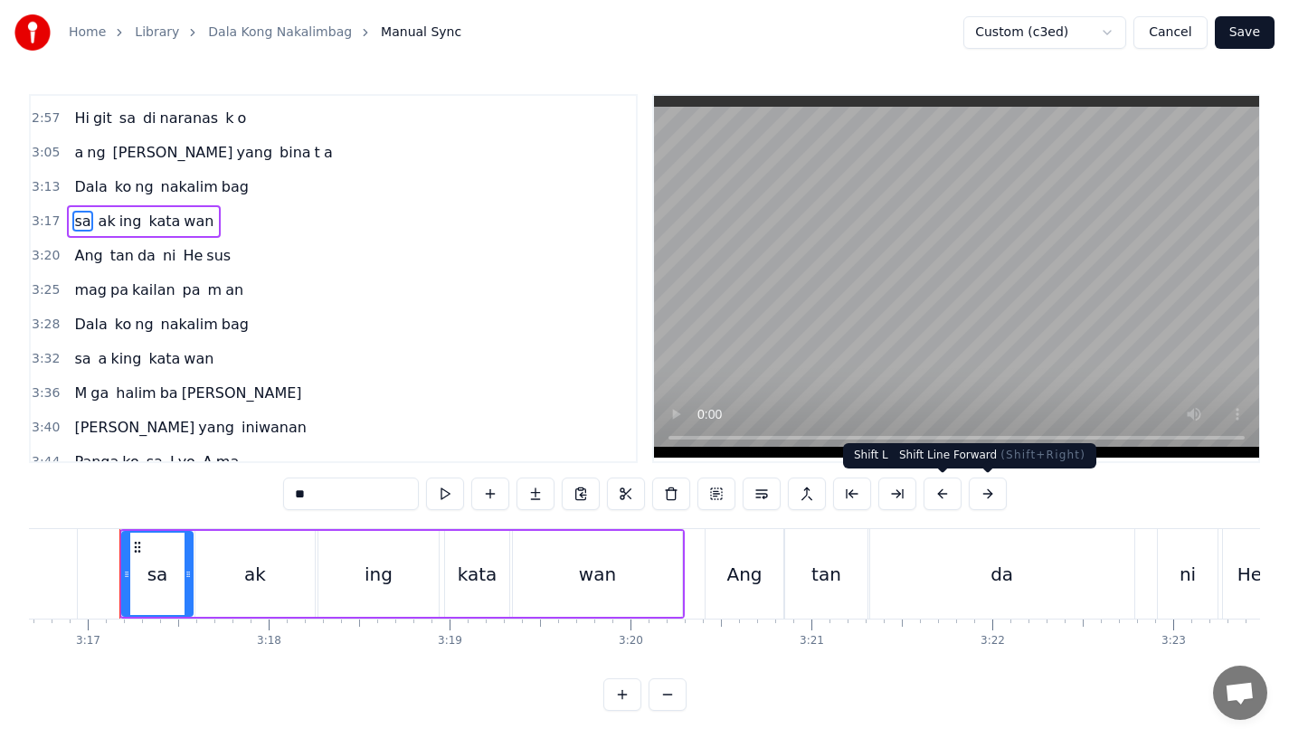
click at [978, 497] on button at bounding box center [988, 494] width 38 height 33
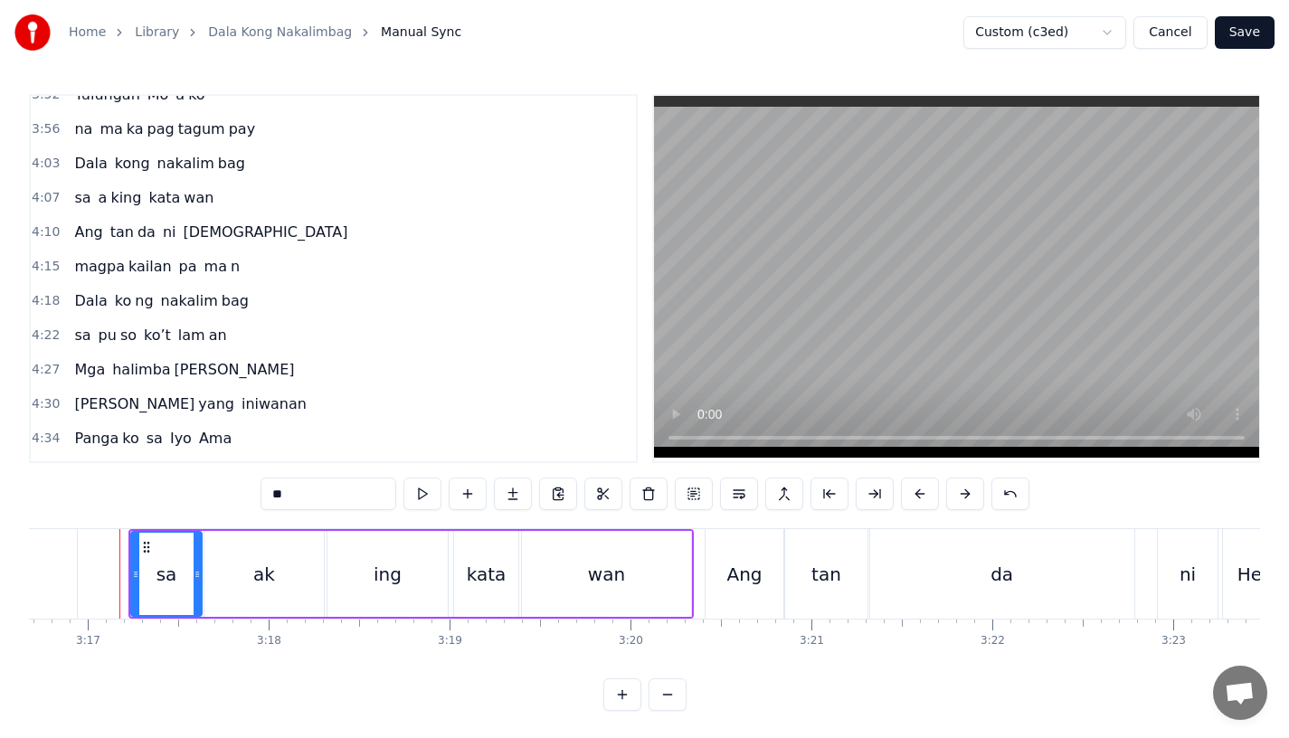
scroll to position [1534, 0]
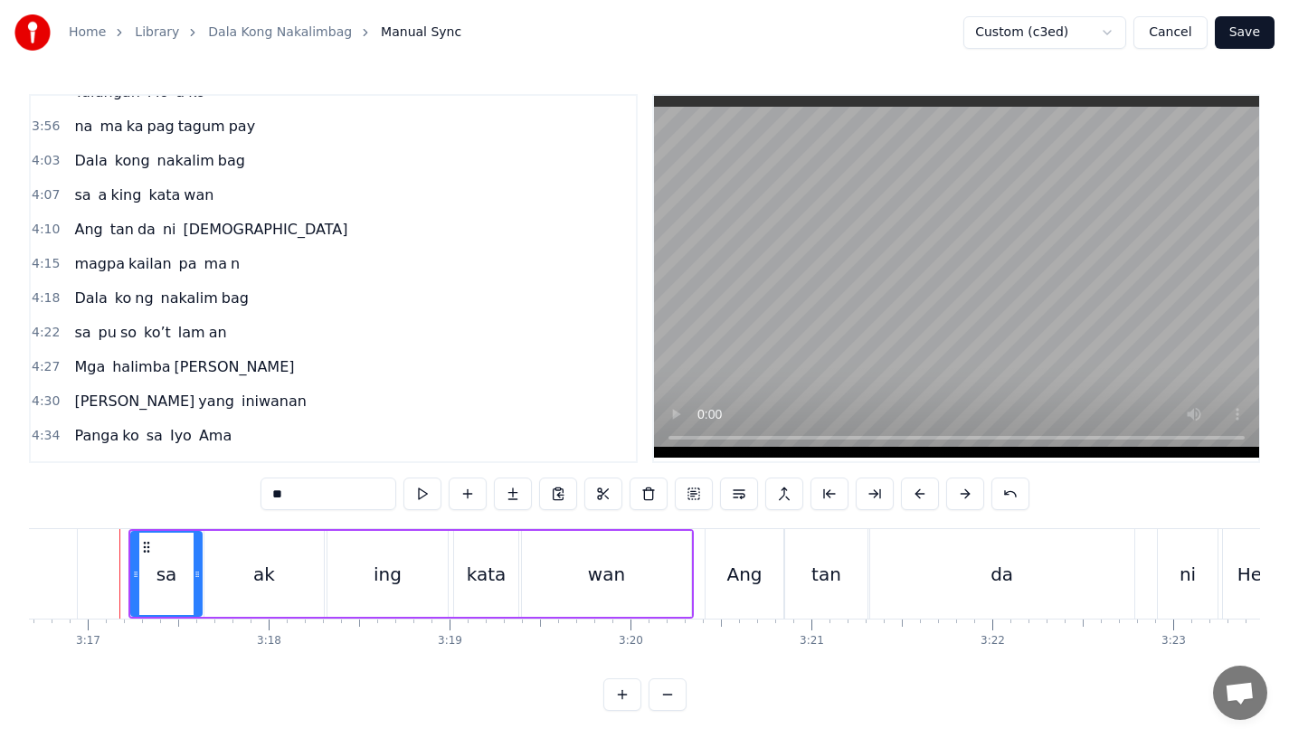
click at [81, 226] on span "Ang" at bounding box center [88, 229] width 32 height 21
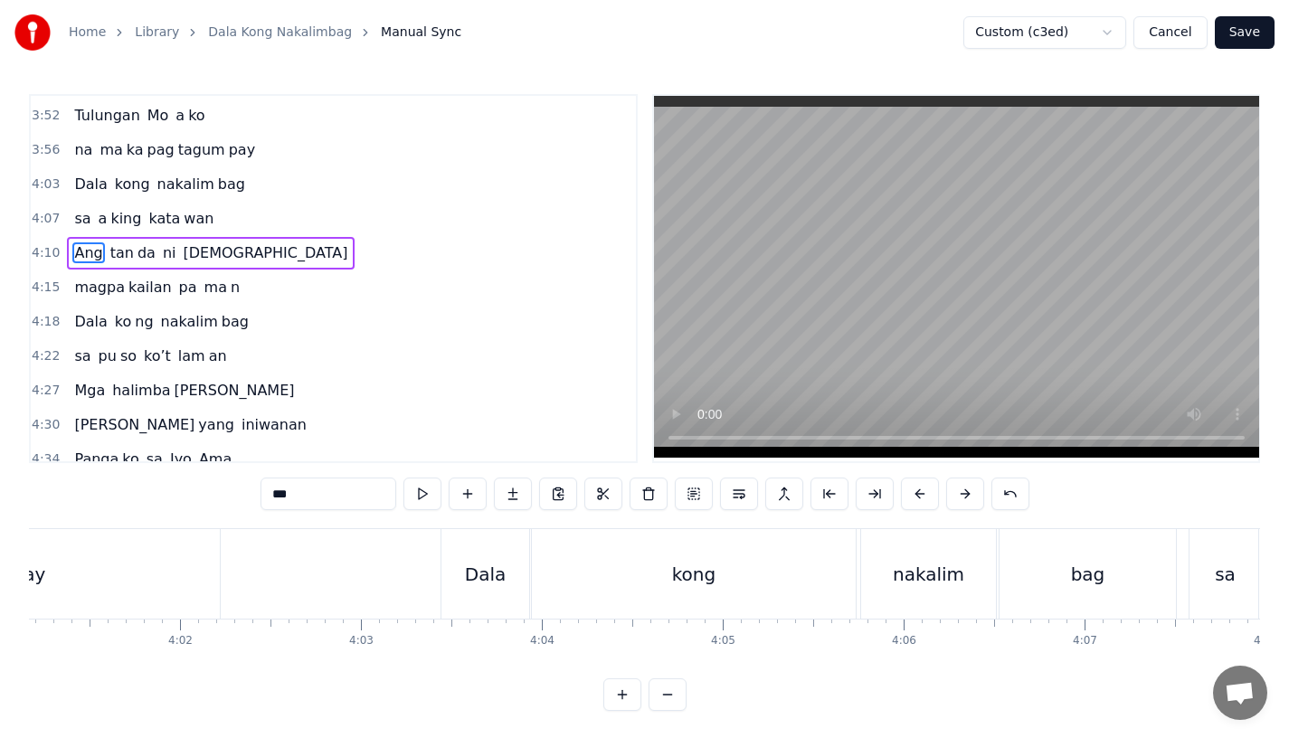
scroll to position [0, 45290]
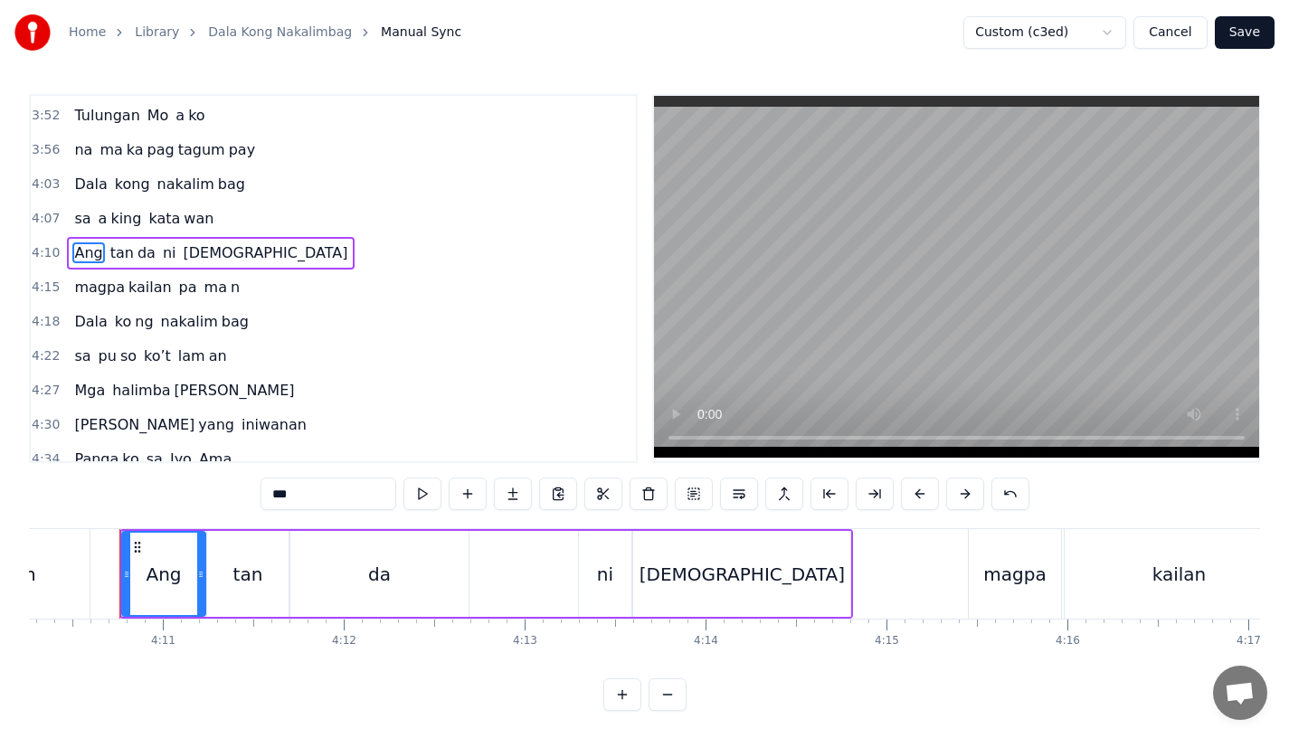
click at [385, 580] on div "da" at bounding box center [379, 574] width 23 height 27
type input "**"
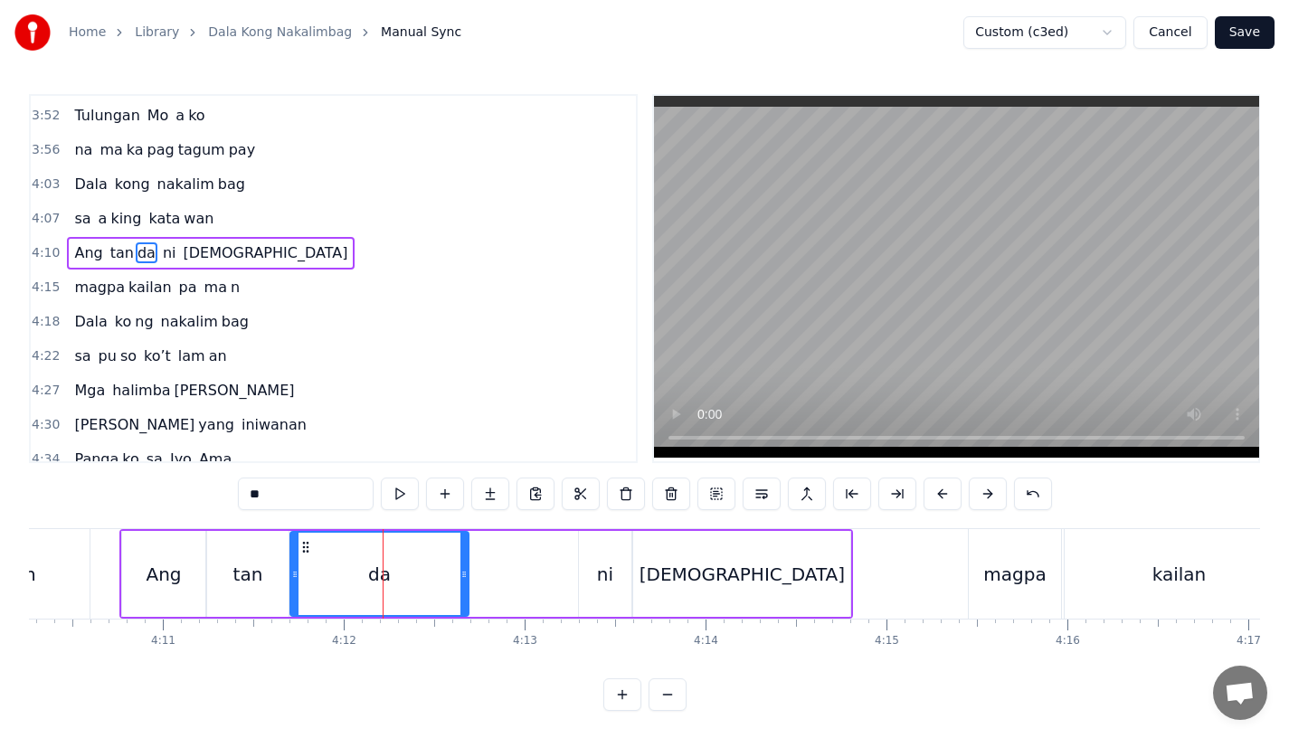
scroll to position [1485, 0]
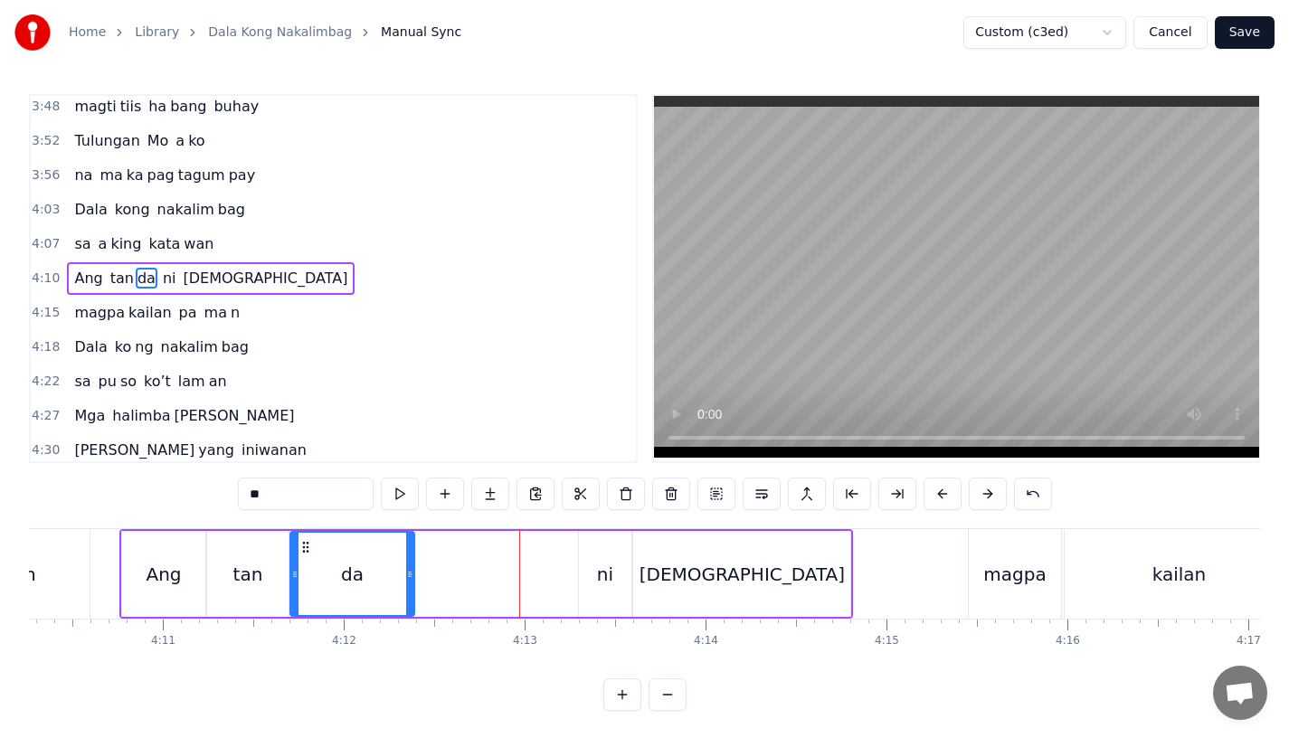
drag, startPoint x: 463, startPoint y: 582, endPoint x: 408, endPoint y: 582, distance: 55.2
click at [408, 582] on div at bounding box center [409, 574] width 7 height 82
click at [478, 493] on button at bounding box center [490, 494] width 38 height 33
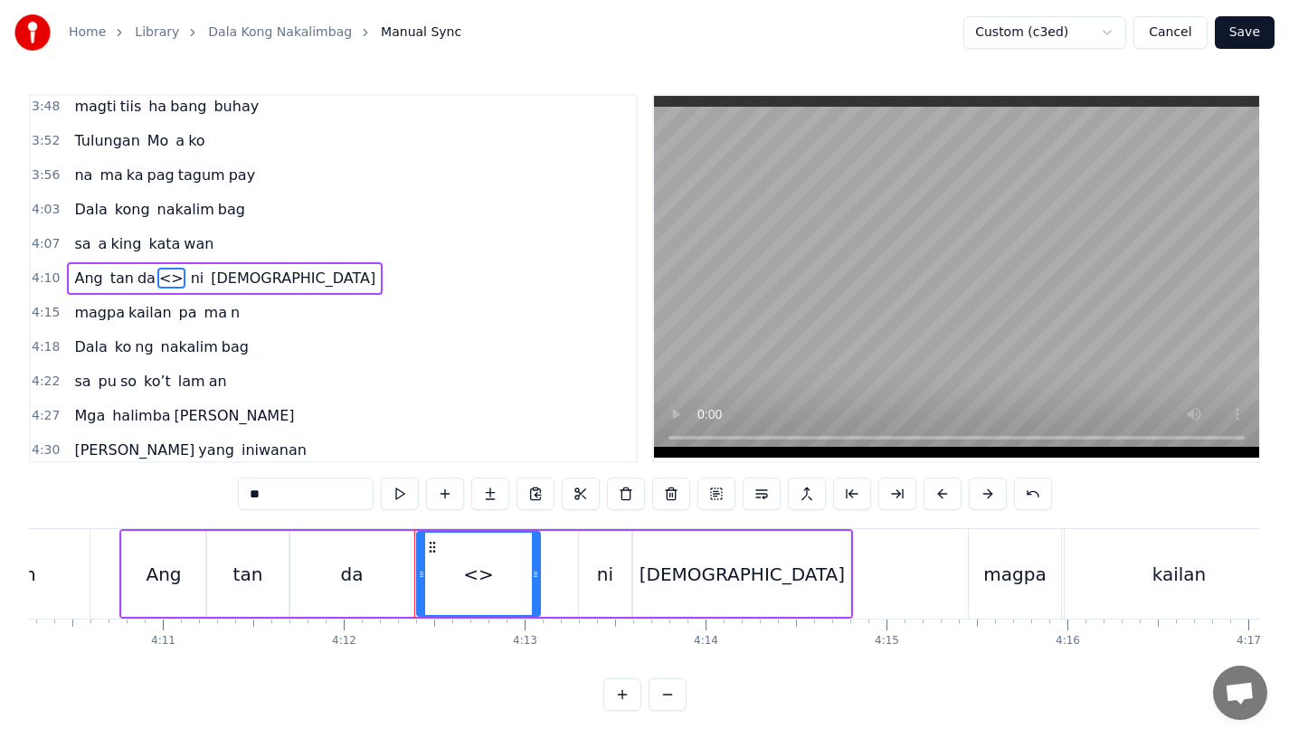
drag, startPoint x: 280, startPoint y: 495, endPoint x: 168, endPoint y: 495, distance: 111.3
click at [168, 495] on div "0:15 Pagsubok ay dumara ting, 0:19 sapin- saping kapang lawan 0:23 Puso’y ibig …" at bounding box center [645, 402] width 1232 height 617
drag, startPoint x: 536, startPoint y: 585, endPoint x: 516, endPoint y: 585, distance: 19.9
click at [532, 585] on div at bounding box center [535, 574] width 7 height 82
click at [382, 585] on div "da" at bounding box center [351, 574] width 123 height 86
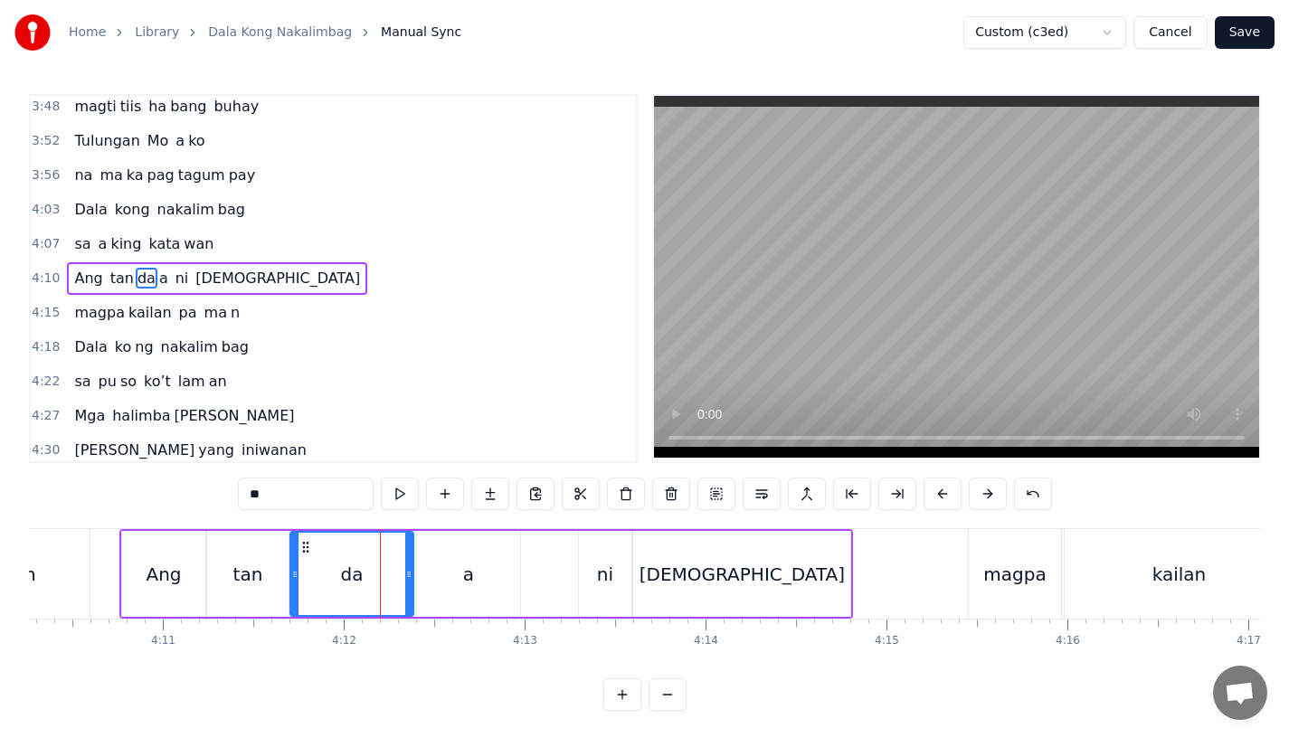
click at [294, 503] on input "**" at bounding box center [306, 494] width 136 height 33
click at [268, 562] on div "tan" at bounding box center [247, 574] width 81 height 86
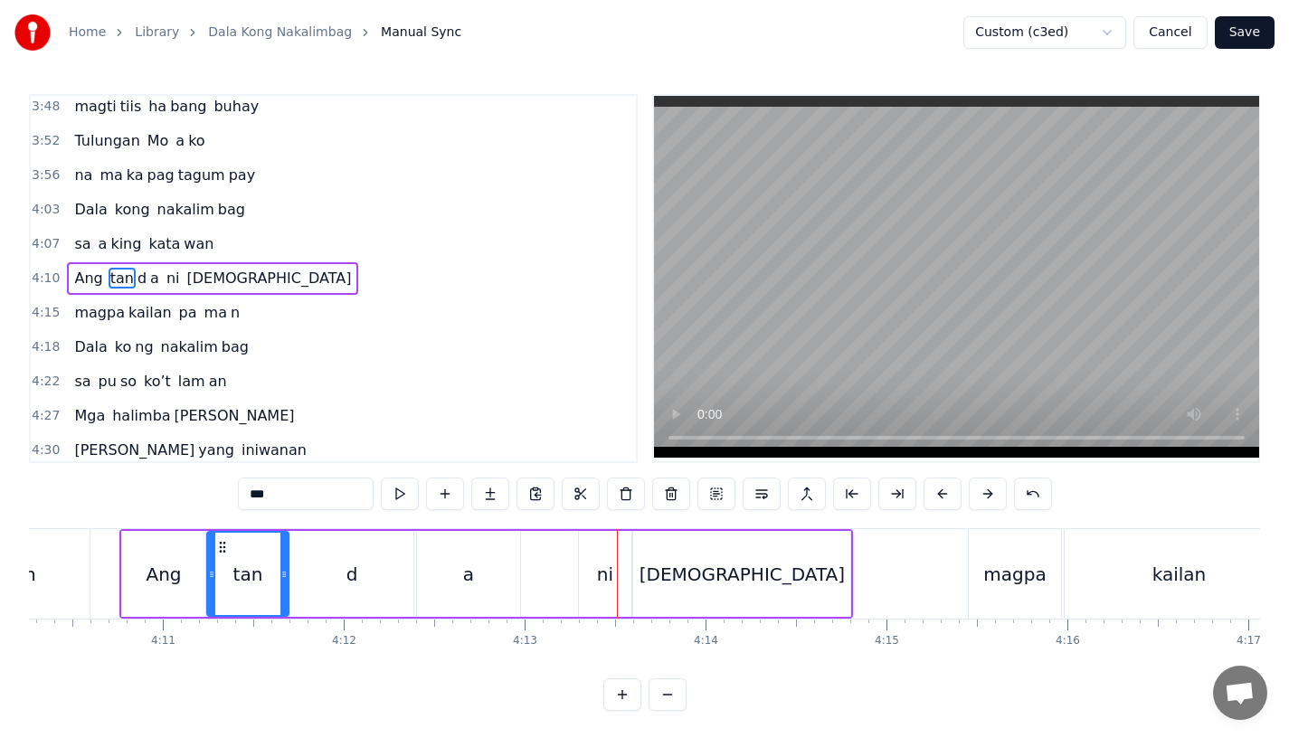
click at [599, 558] on div "ni" at bounding box center [605, 574] width 52 height 86
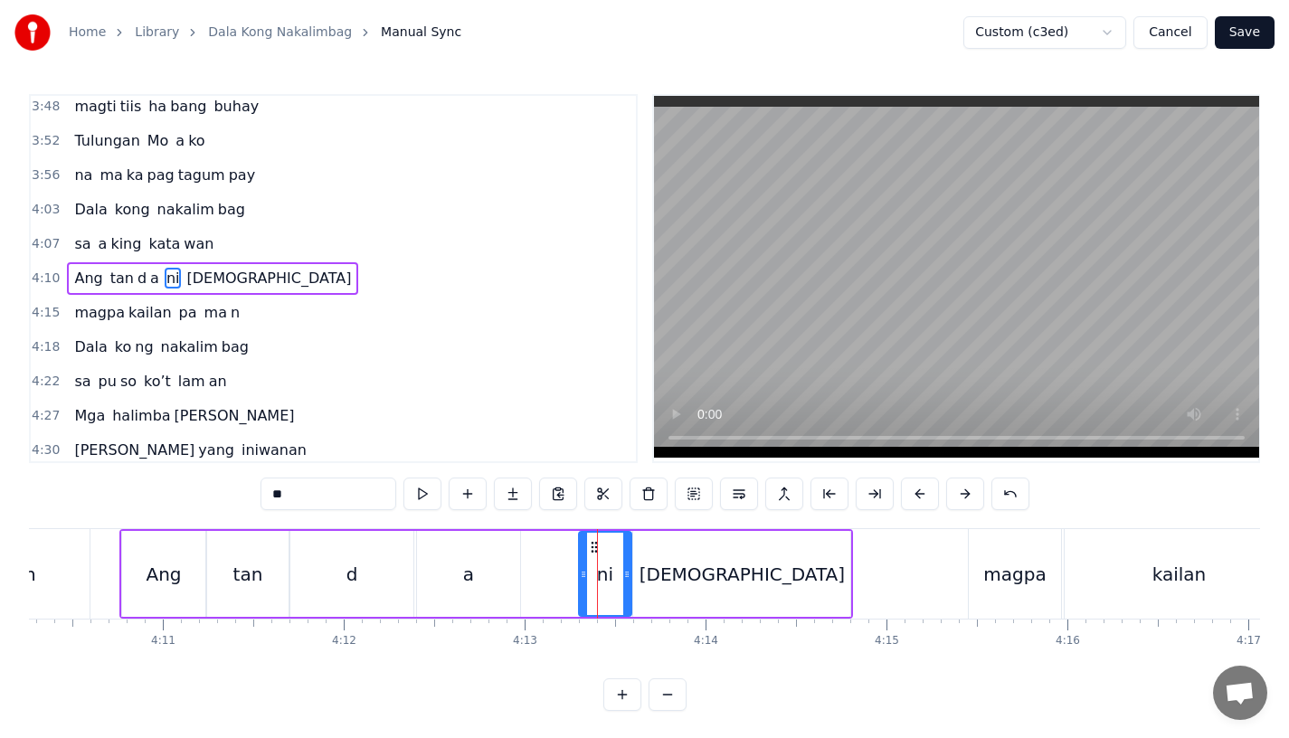
click at [580, 584] on div at bounding box center [583, 574] width 7 height 82
click at [497, 584] on div "a" at bounding box center [468, 574] width 103 height 86
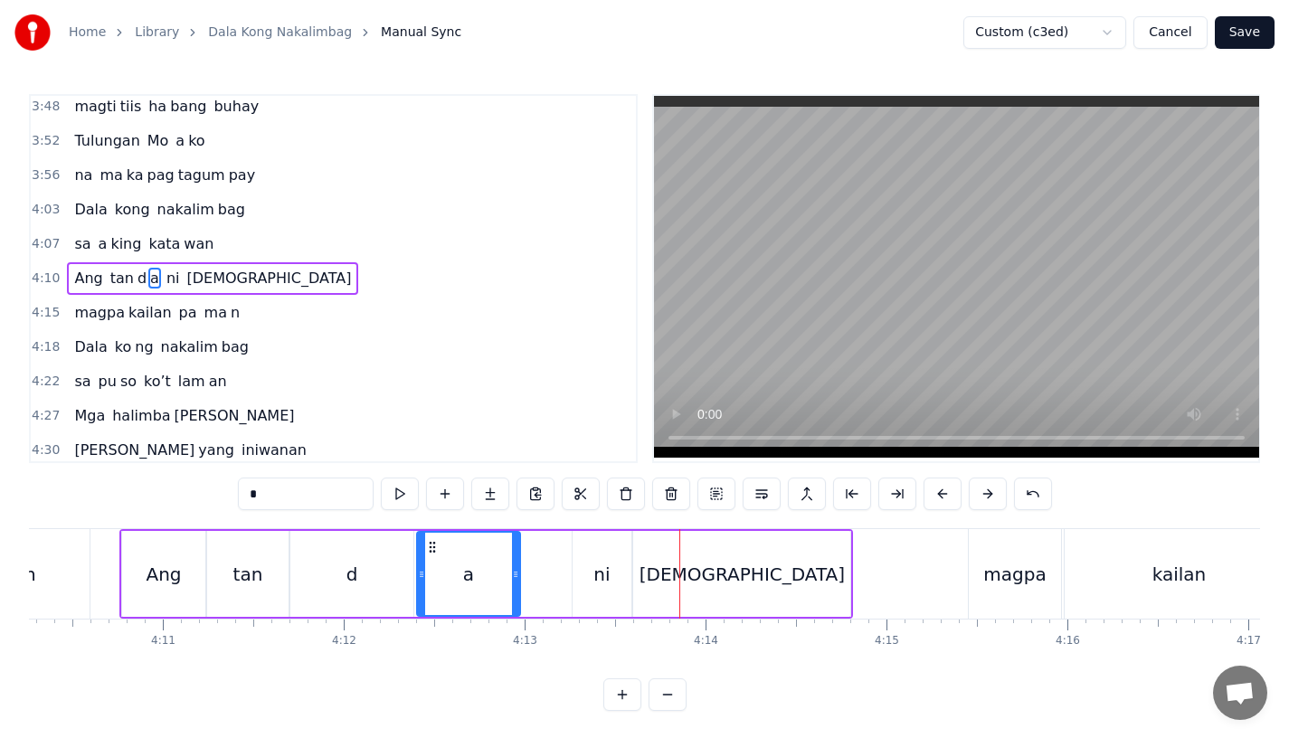
click at [604, 601] on div "ni" at bounding box center [602, 574] width 59 height 86
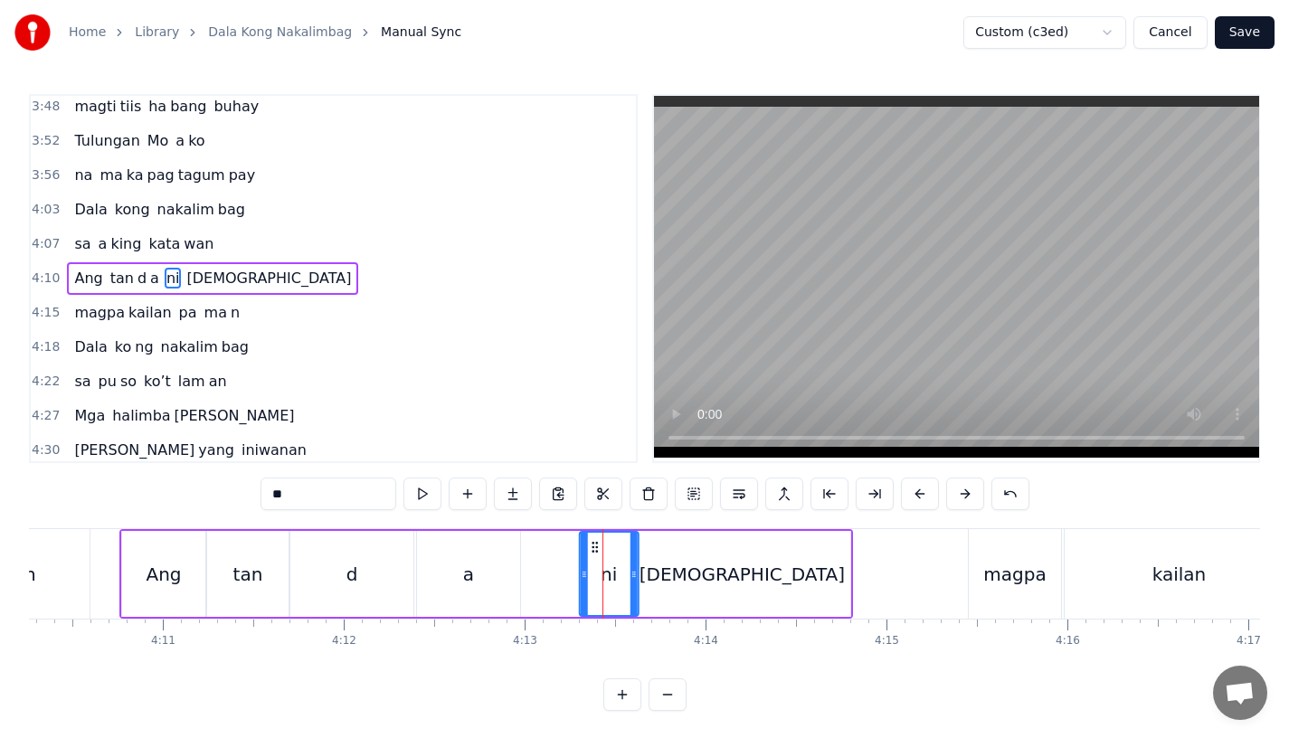
click at [595, 543] on icon at bounding box center [595, 547] width 14 height 14
click at [511, 579] on div "a" at bounding box center [468, 574] width 103 height 86
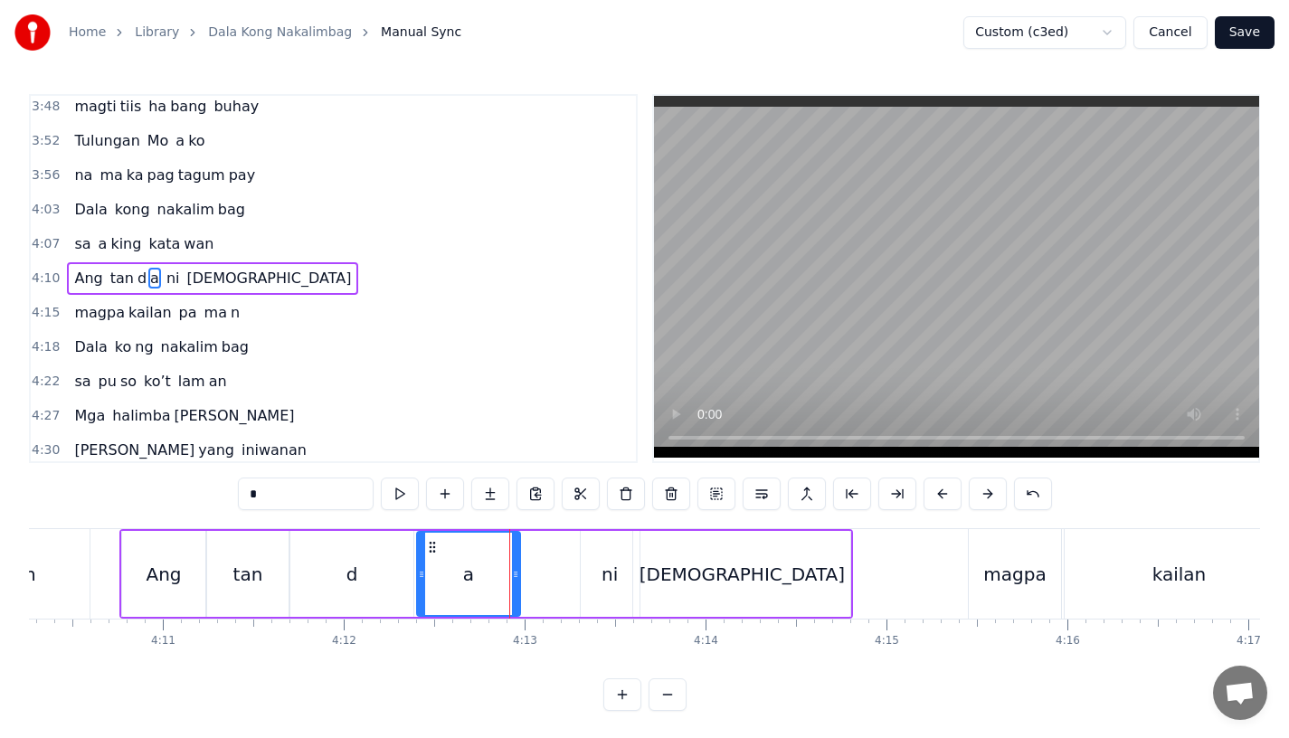
click at [650, 581] on div "[DEMOGRAPHIC_DATA]" at bounding box center [741, 574] width 217 height 86
type input "*****"
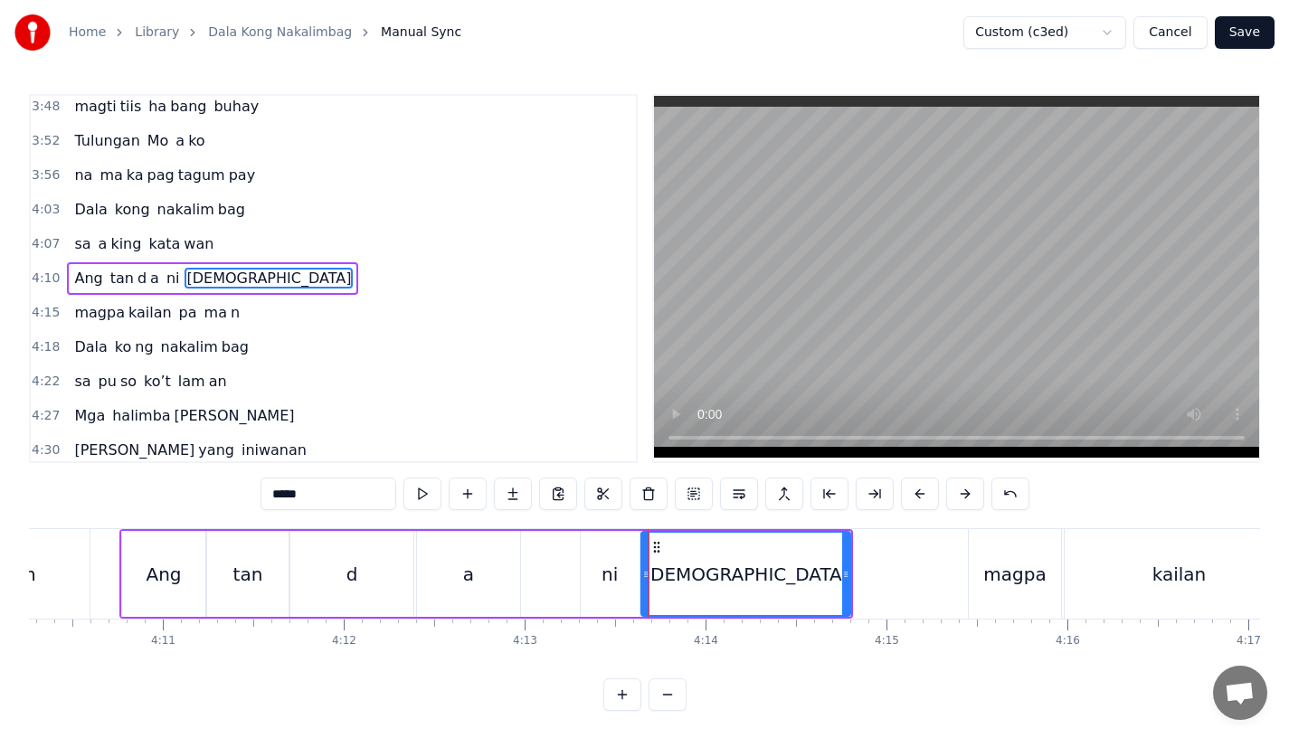
drag, startPoint x: 634, startPoint y: 578, endPoint x: 645, endPoint y: 576, distance: 11.0
click at [645, 576] on icon at bounding box center [645, 574] width 7 height 14
click at [527, 581] on div "Ang tan d a ni [DEMOGRAPHIC_DATA]" at bounding box center [486, 574] width 734 height 90
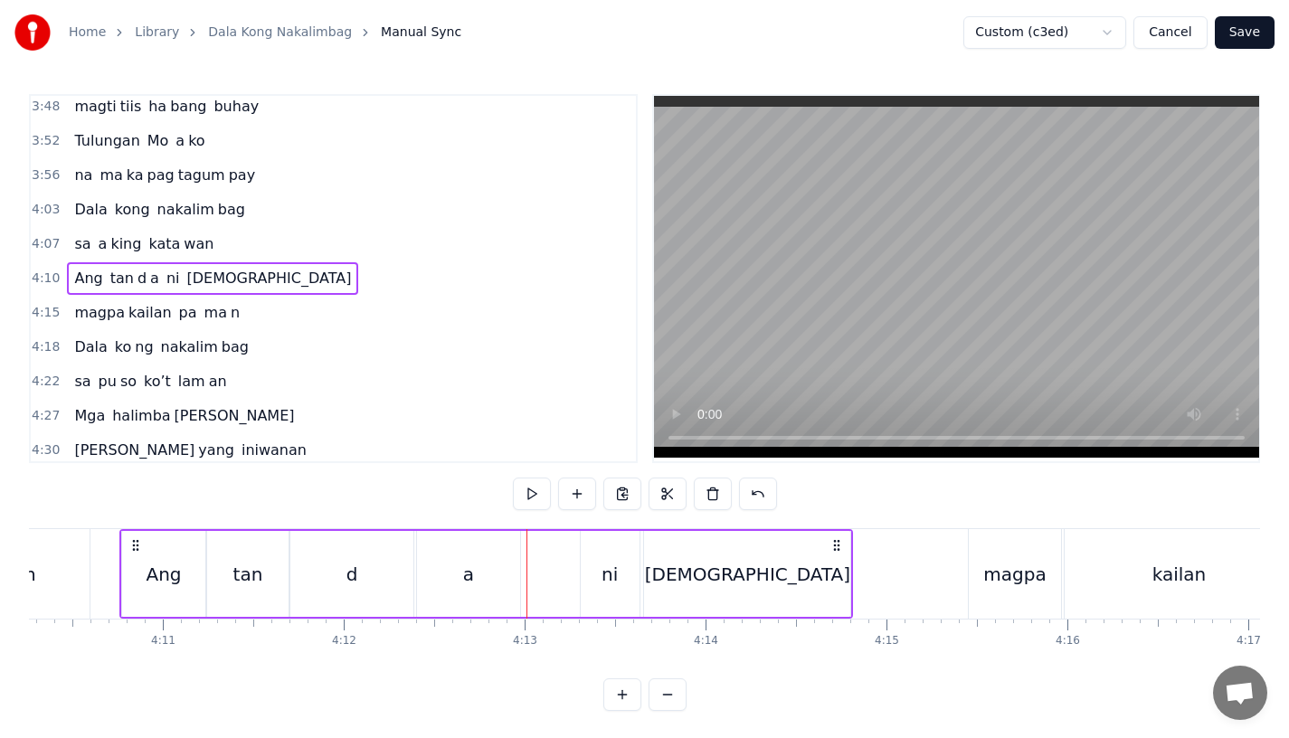
click at [499, 574] on div "a" at bounding box center [468, 574] width 103 height 86
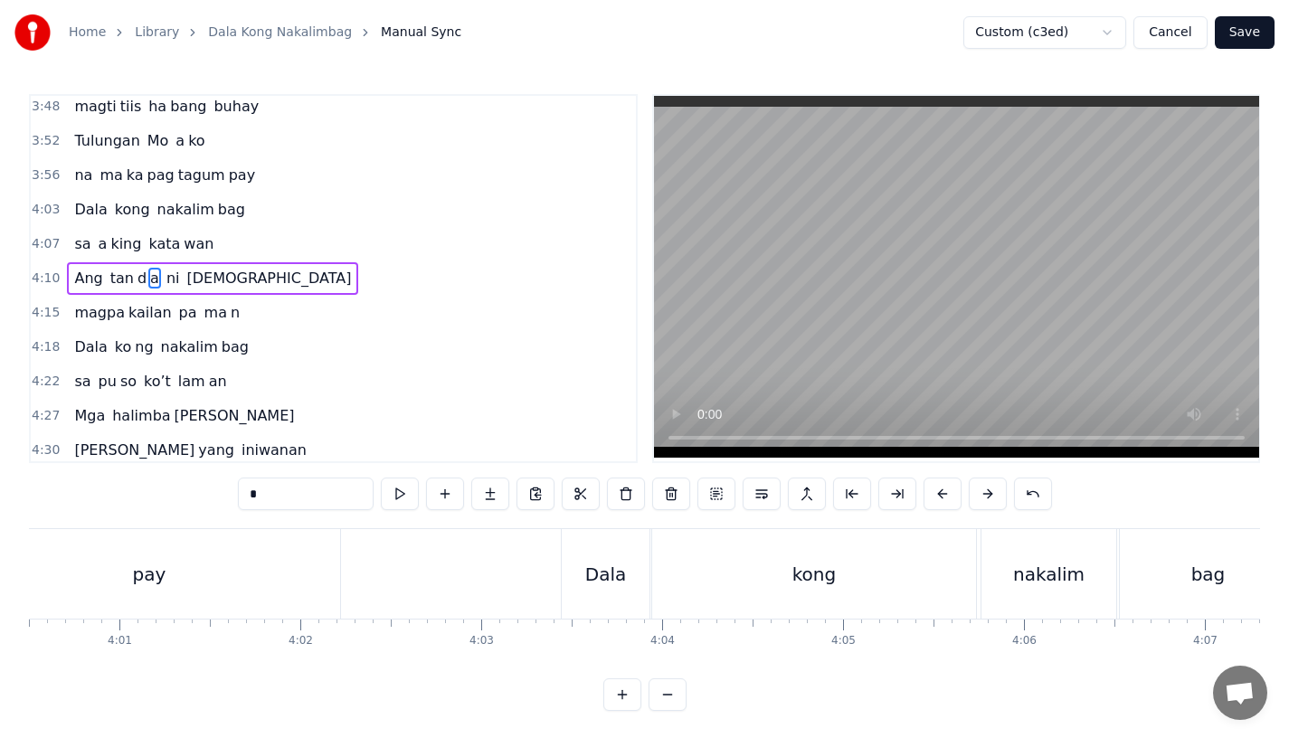
scroll to position [0, 43518]
click at [1243, 28] on button "Save" at bounding box center [1245, 32] width 60 height 33
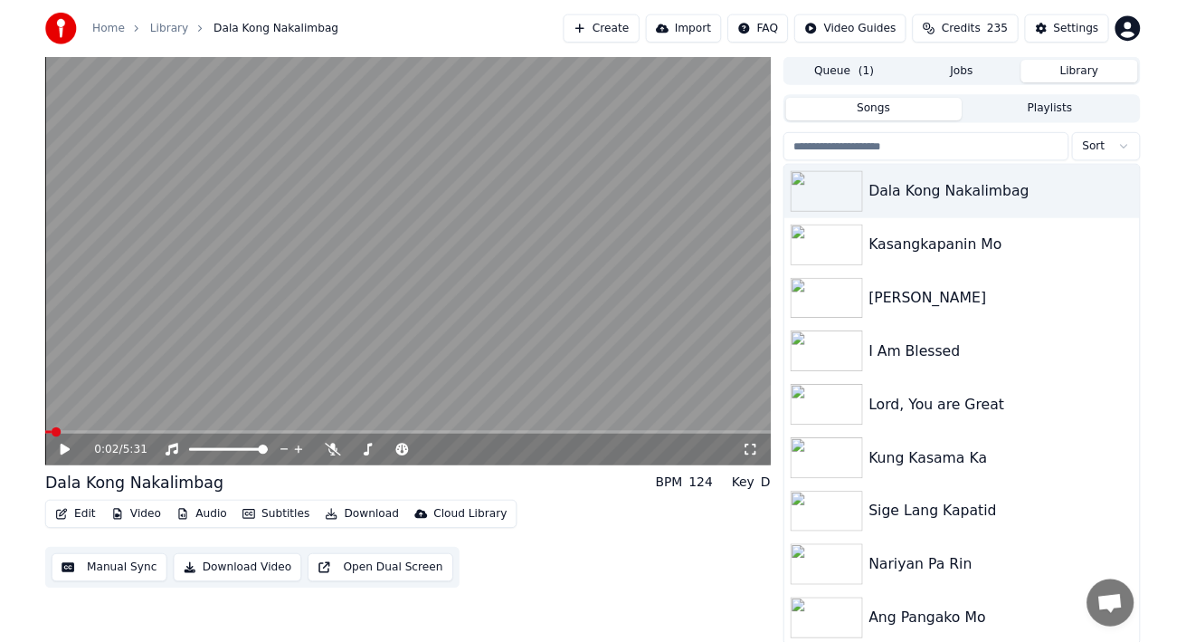
scroll to position [4, 0]
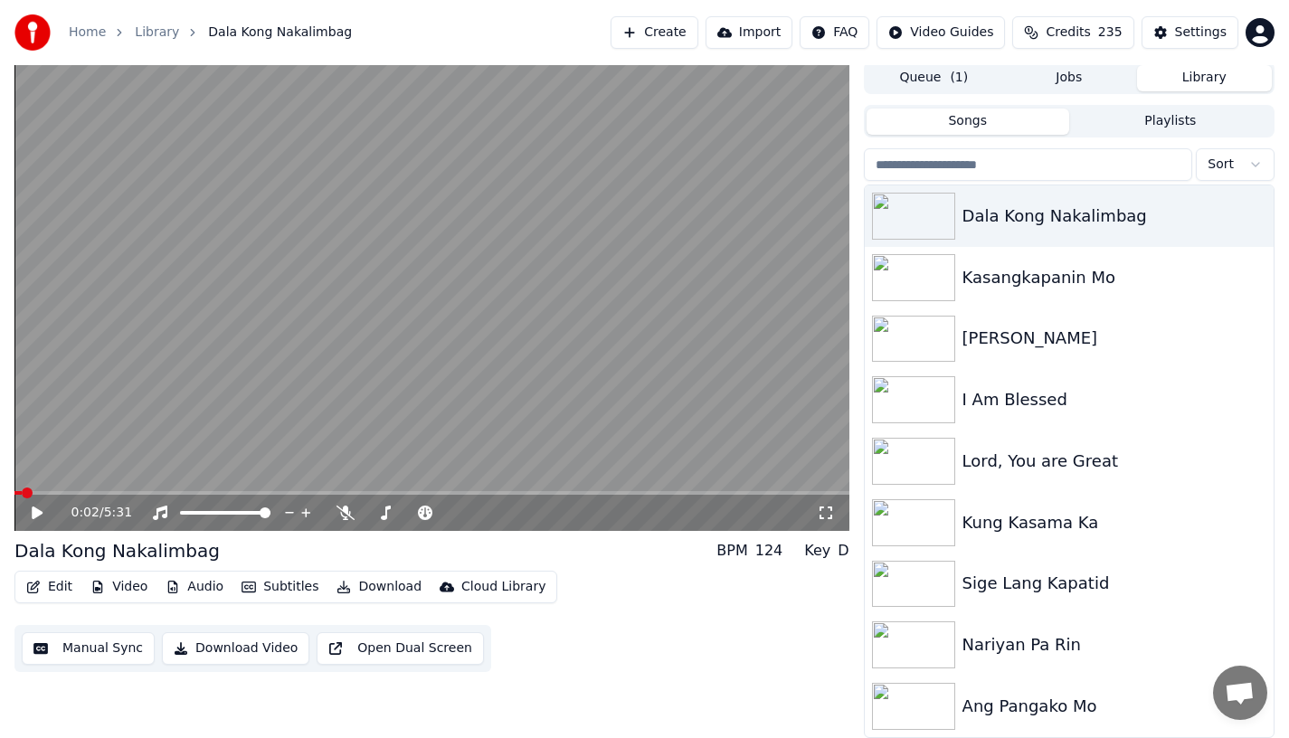
click at [433, 489] on video at bounding box center [431, 297] width 835 height 470
click at [442, 489] on video at bounding box center [431, 297] width 835 height 470
click at [452, 490] on video at bounding box center [431, 297] width 835 height 470
click at [458, 493] on span at bounding box center [431, 493] width 835 height 4
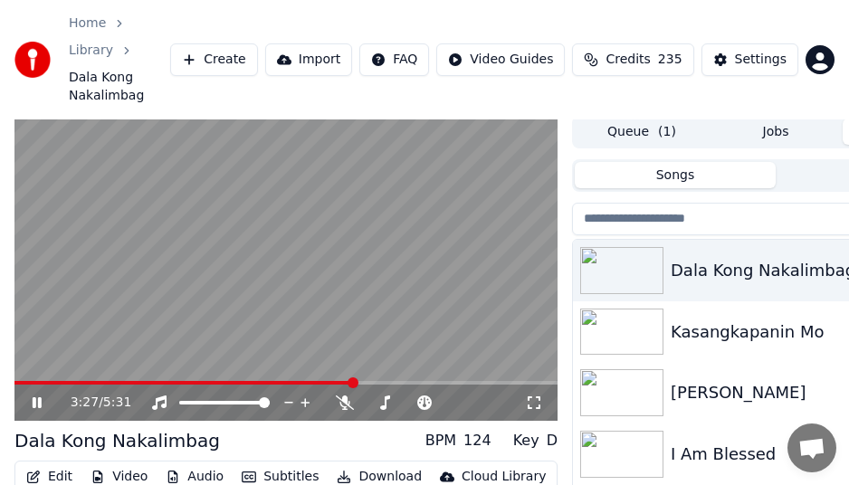
click at [21, 398] on div "3:27 / 5:31" at bounding box center [285, 403] width 543 height 36
click at [29, 402] on icon at bounding box center [50, 402] width 42 height 14
click at [35, 404] on icon at bounding box center [37, 402] width 11 height 13
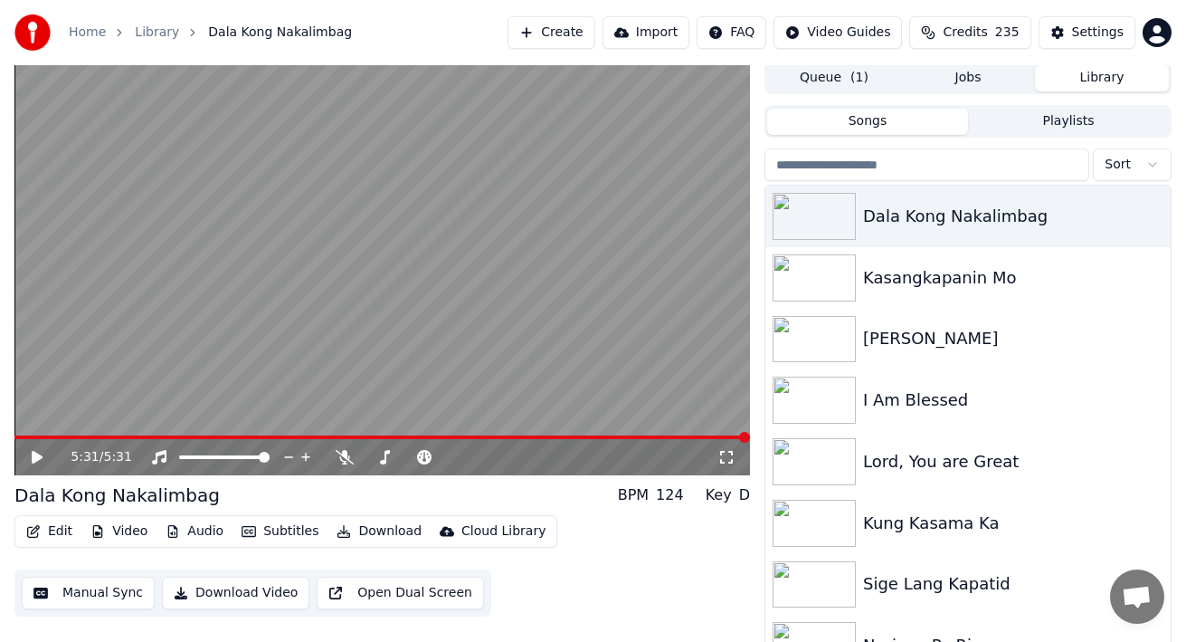
click at [417, 437] on span at bounding box center [382, 437] width 736 height 4
click at [453, 436] on span at bounding box center [382, 437] width 736 height 4
click at [484, 436] on span at bounding box center [382, 437] width 736 height 4
click at [37, 457] on icon at bounding box center [37, 457] width 11 height 13
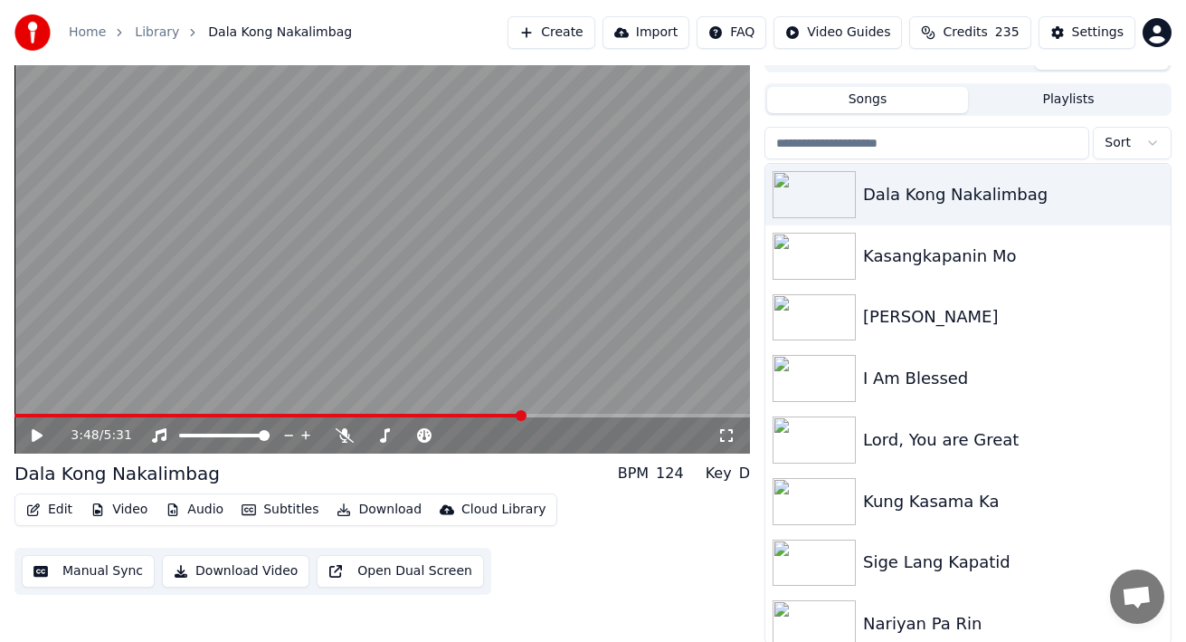
scroll to position [28, 0]
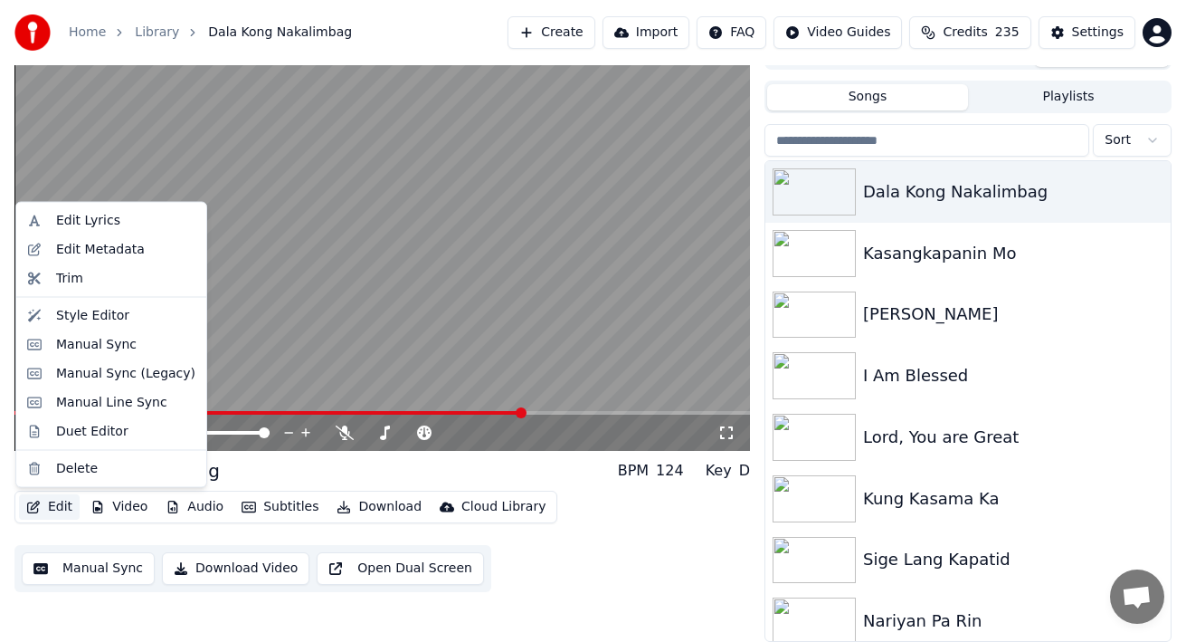
click at [44, 506] on button "Edit" at bounding box center [49, 506] width 61 height 25
click at [74, 338] on div "Manual Sync" at bounding box center [96, 344] width 81 height 18
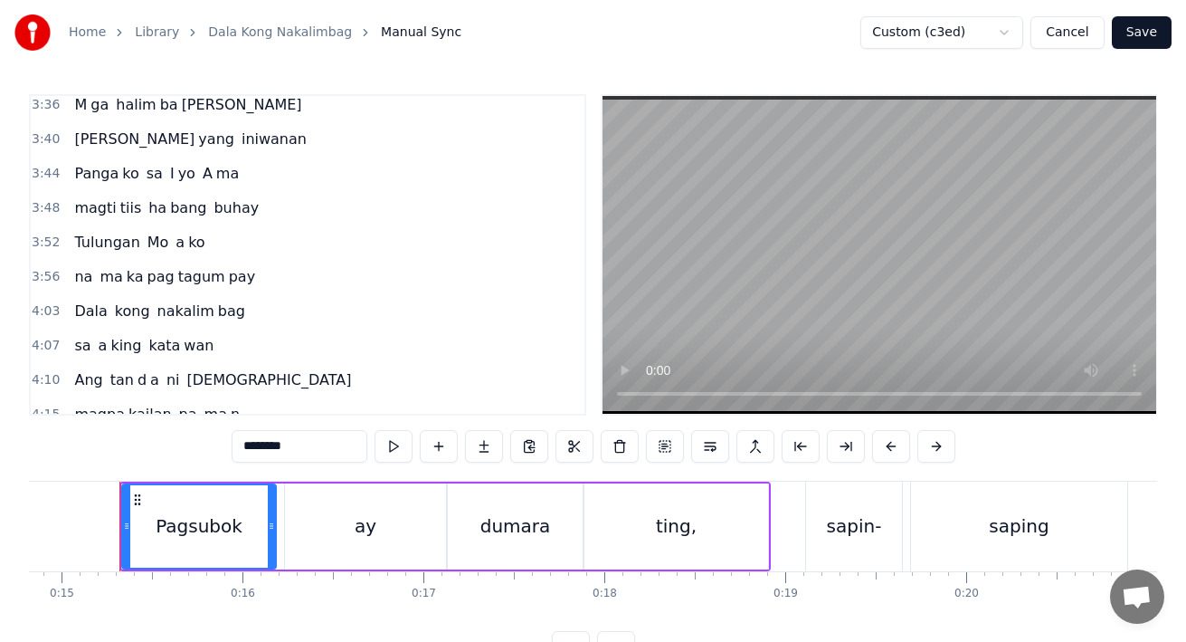
scroll to position [1376, 0]
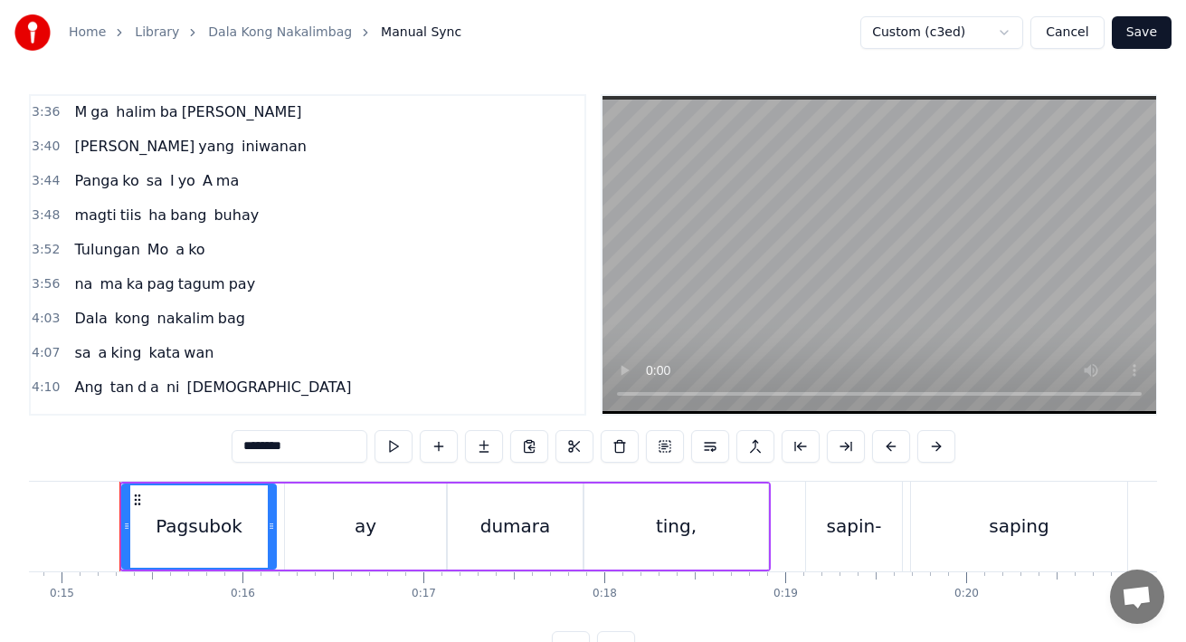
click at [81, 202] on div "magti tiis ha bang buhay" at bounding box center [166, 215] width 199 height 33
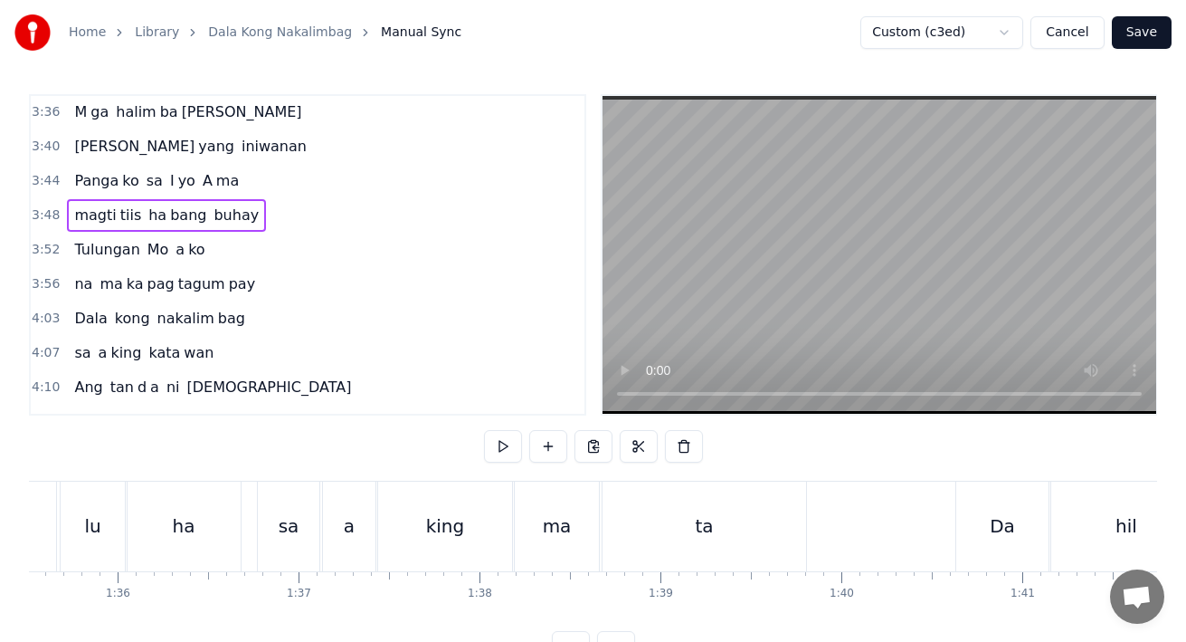
click at [82, 212] on span "magti" at bounding box center [94, 214] width 45 height 21
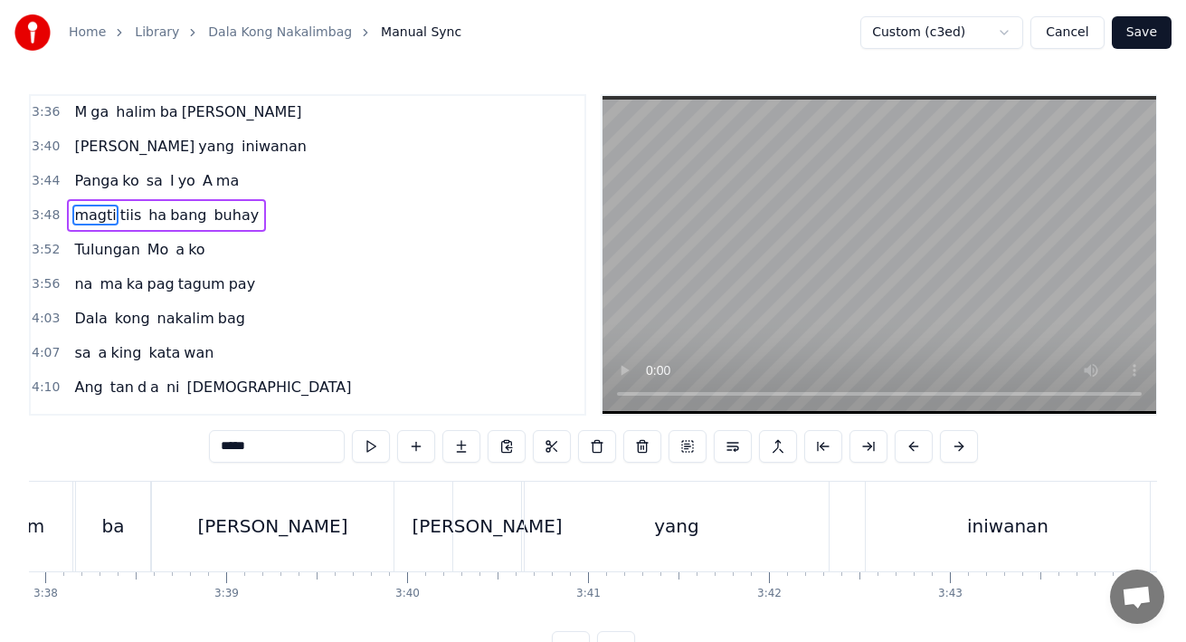
scroll to position [0, 41206]
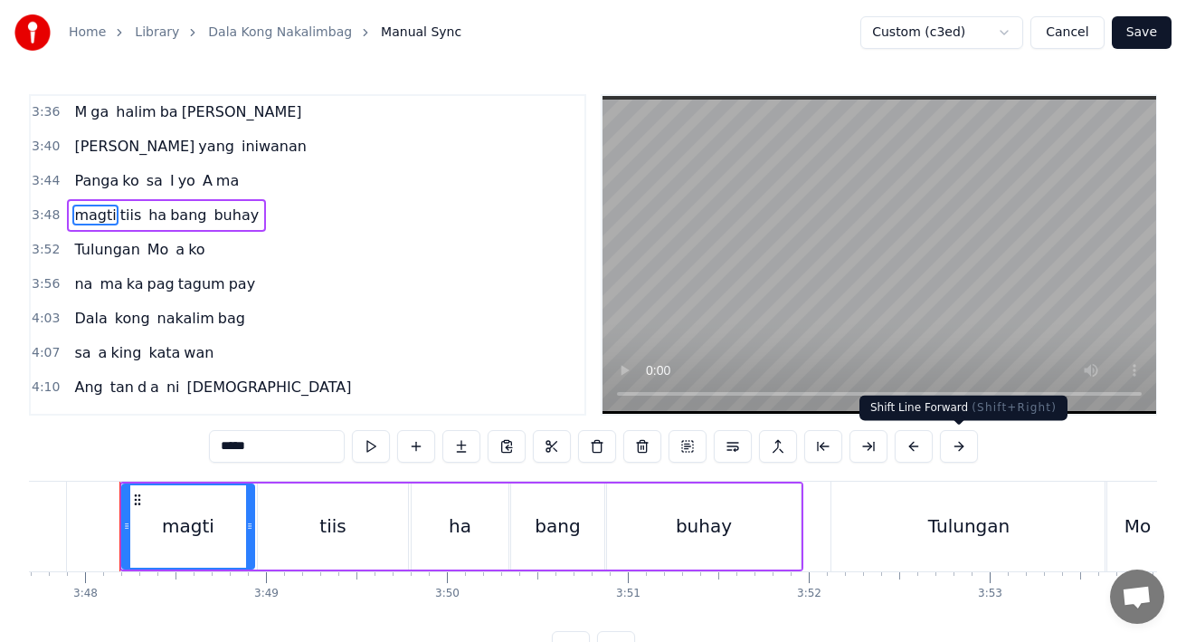
click at [941, 451] on button at bounding box center [959, 446] width 38 height 33
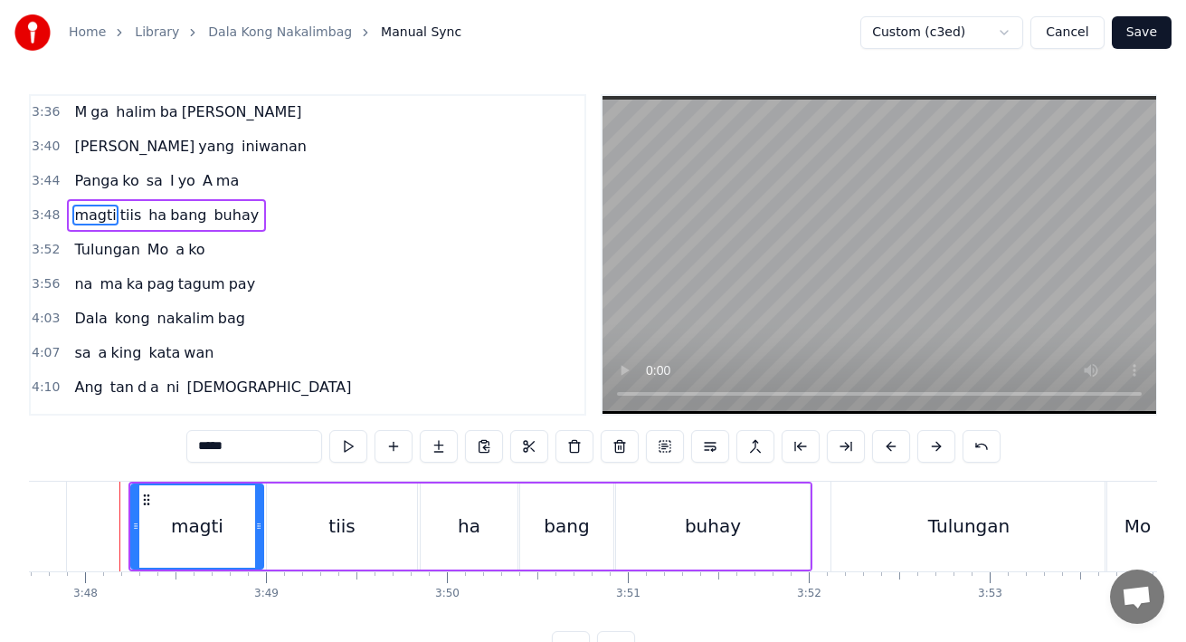
click at [93, 186] on span "Panga" at bounding box center [96, 180] width 48 height 21
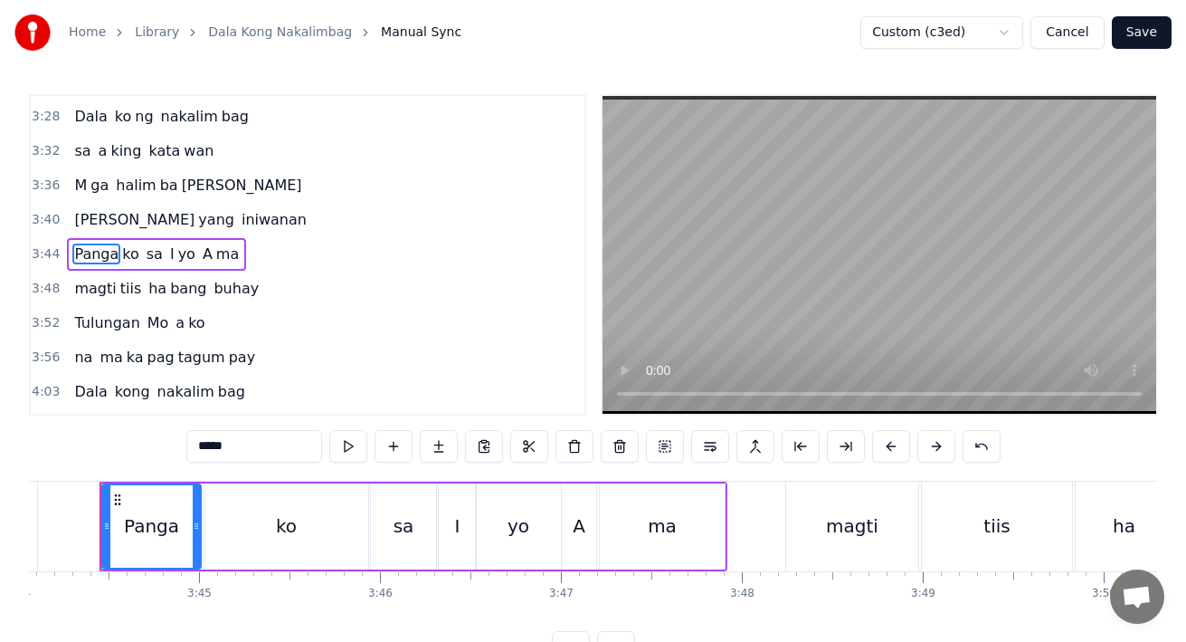
scroll to position [0, 40529]
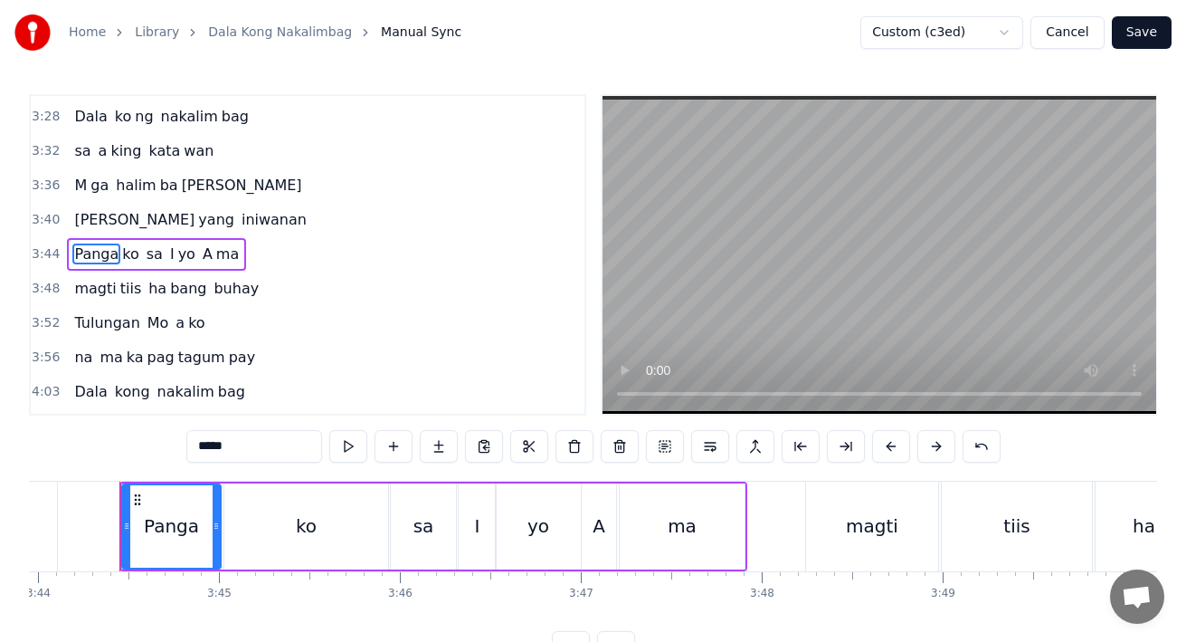
click at [81, 219] on span "[PERSON_NAME]" at bounding box center [134, 219] width 124 height 21
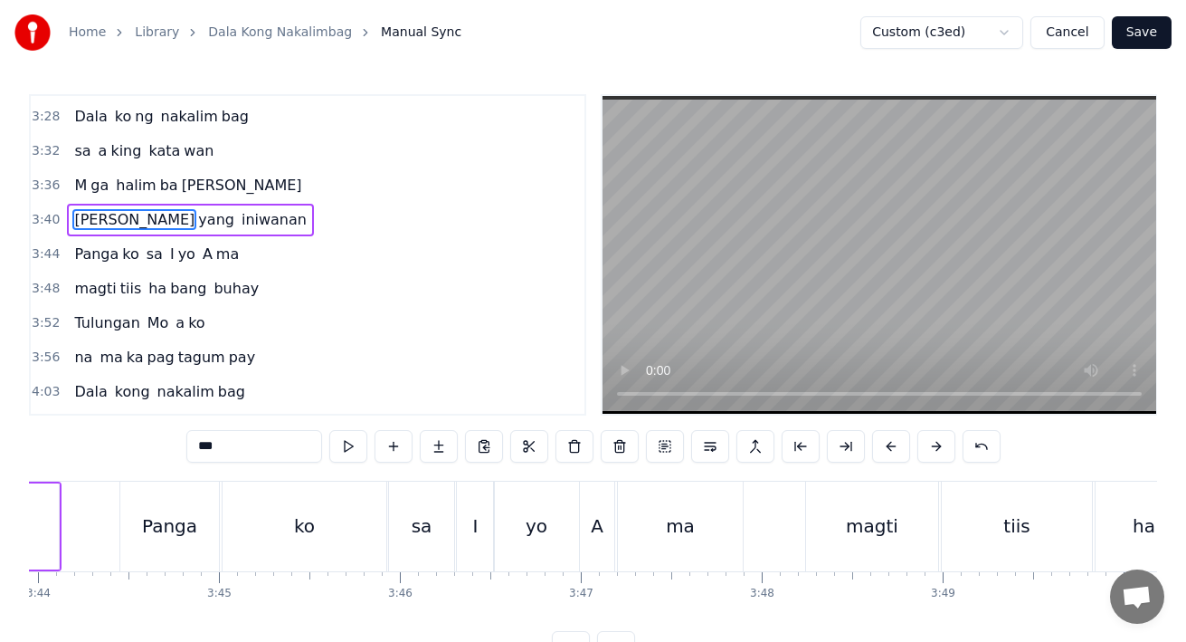
scroll to position [1269, 0]
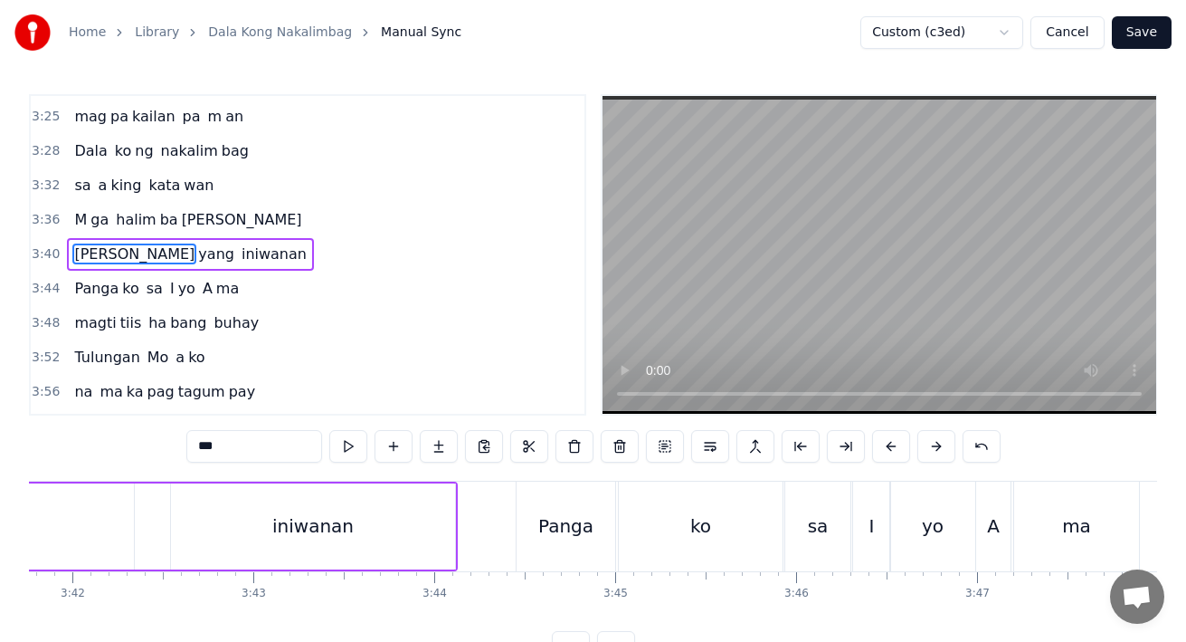
click at [81, 218] on span "M" at bounding box center [80, 219] width 16 height 21
type input "*"
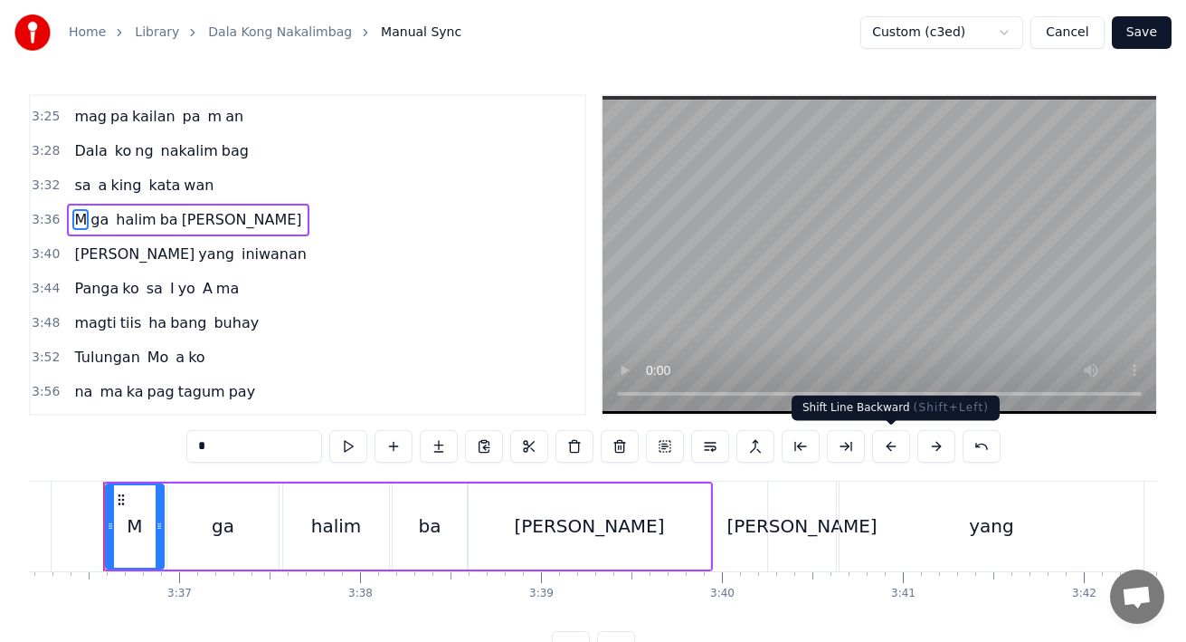
scroll to position [0, 39105]
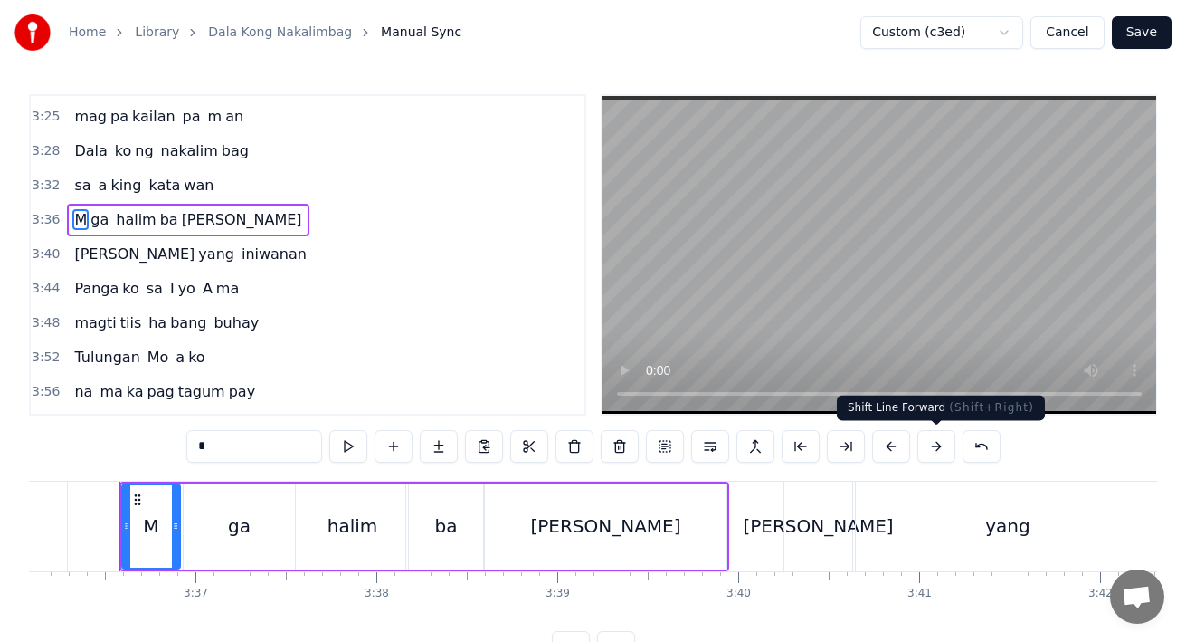
click at [941, 452] on button at bounding box center [937, 446] width 38 height 33
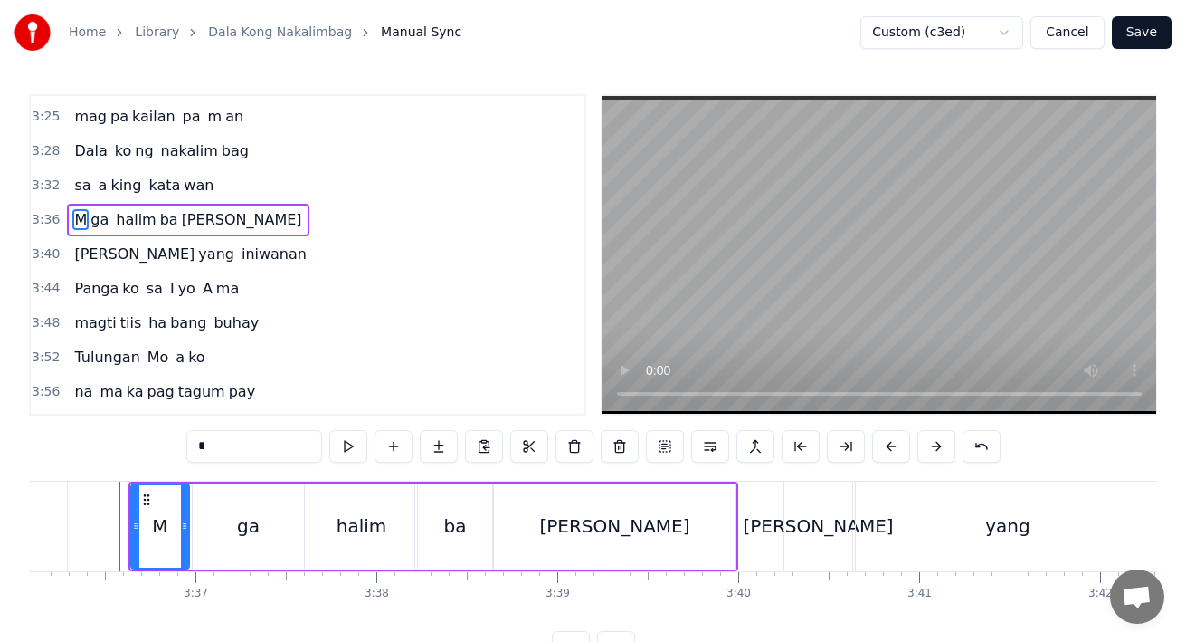
click at [86, 240] on div "Kan yang iniwanan" at bounding box center [190, 254] width 247 height 33
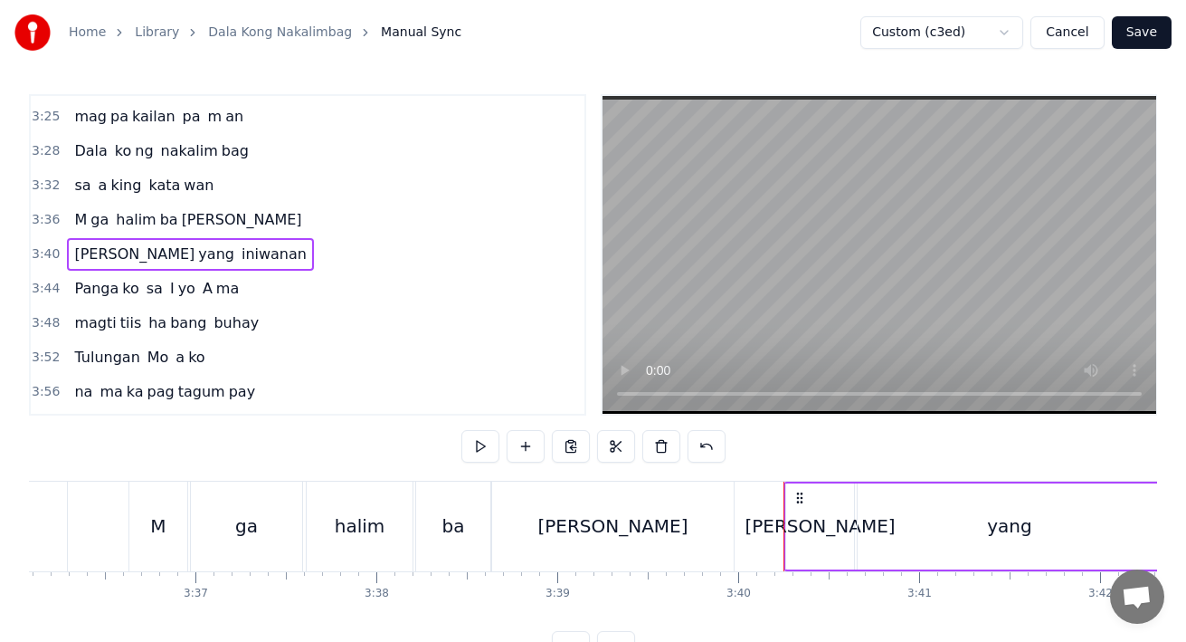
click at [91, 253] on span "[PERSON_NAME]" at bounding box center [134, 253] width 124 height 21
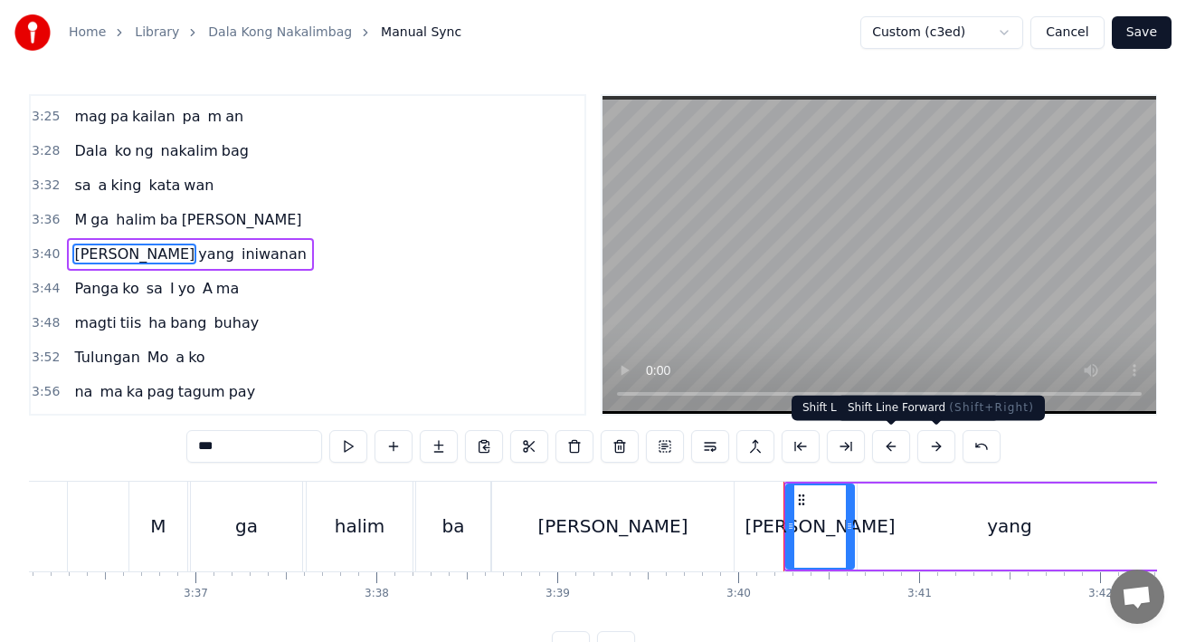
click at [934, 448] on button at bounding box center [937, 446] width 38 height 33
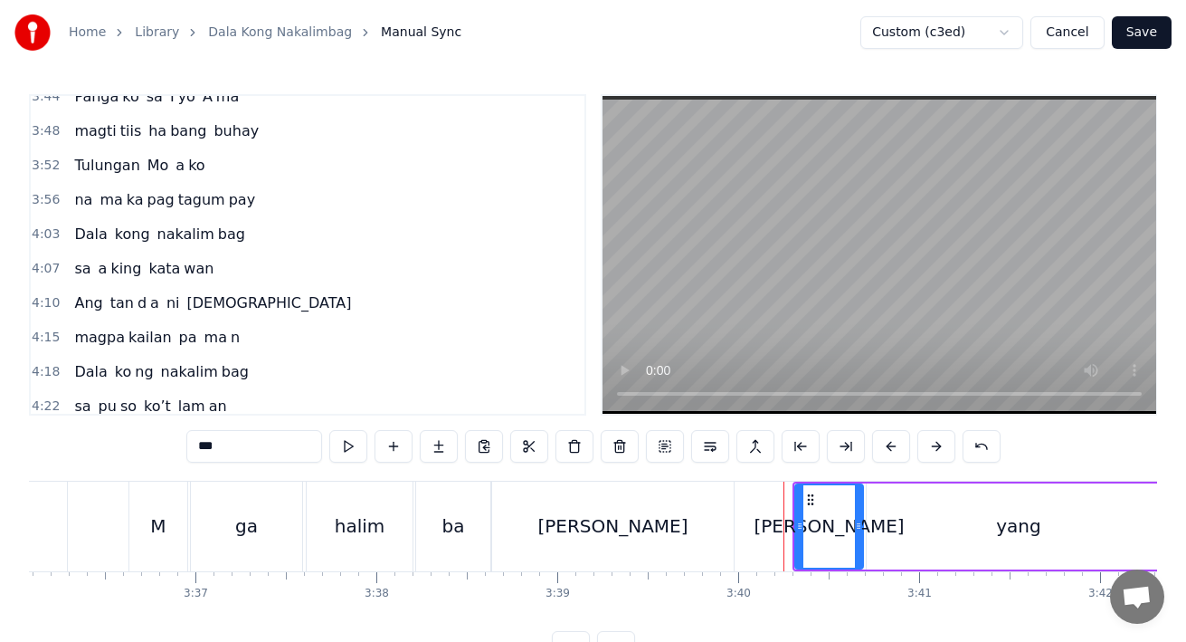
click at [100, 230] on span "Dala" at bounding box center [90, 234] width 36 height 21
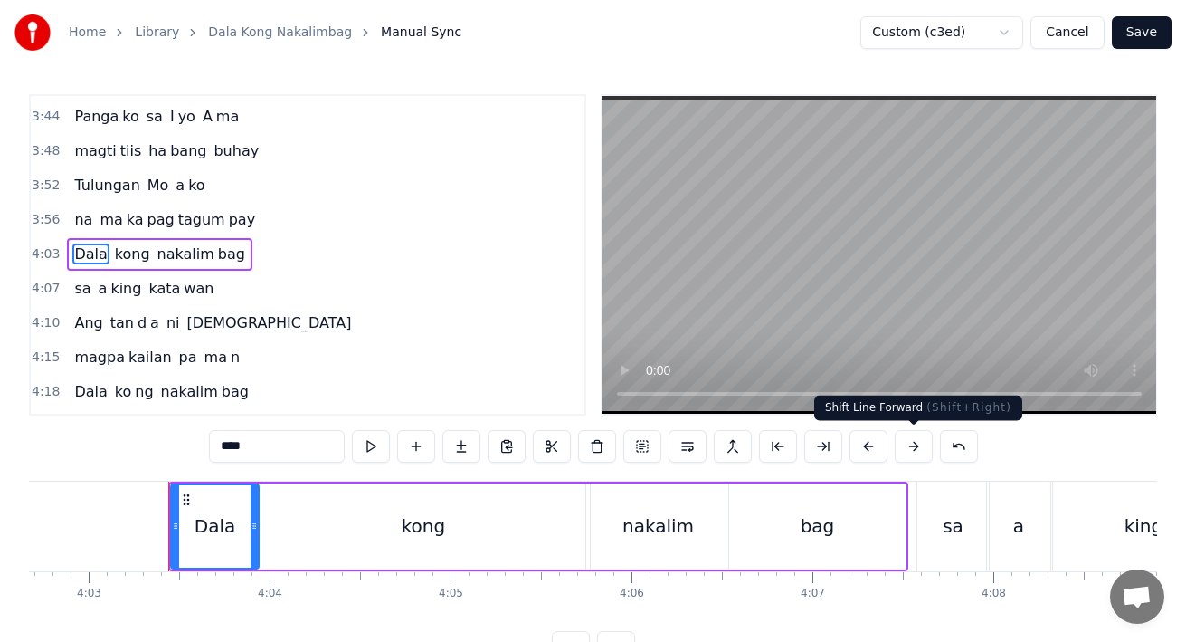
scroll to position [0, 43966]
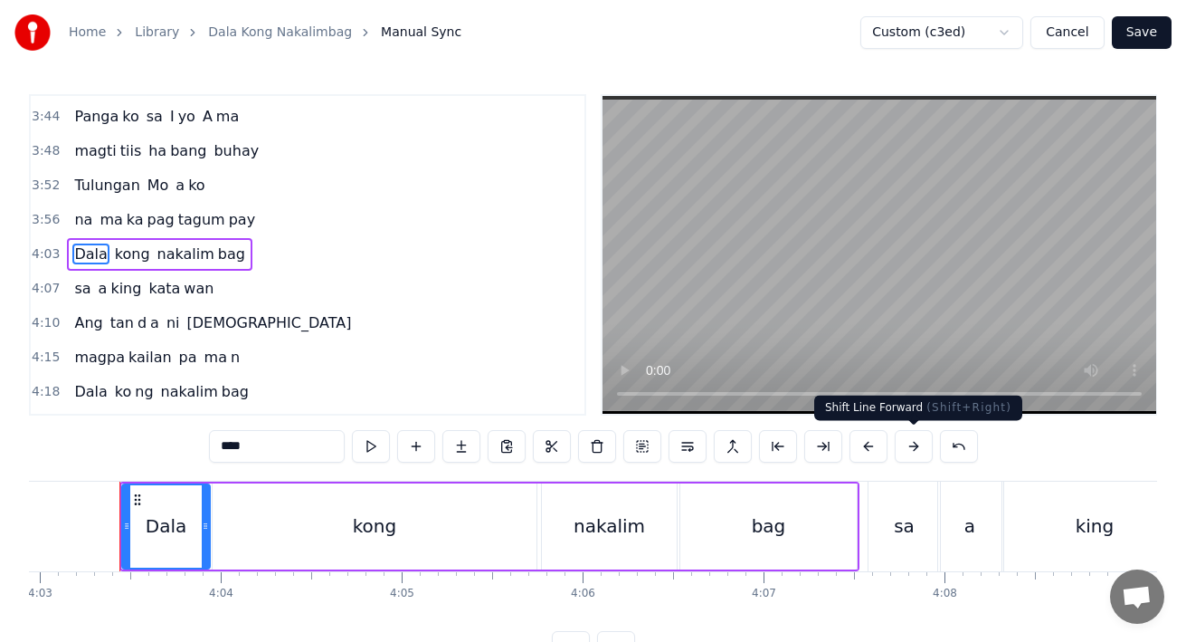
click at [914, 445] on button at bounding box center [914, 446] width 38 height 33
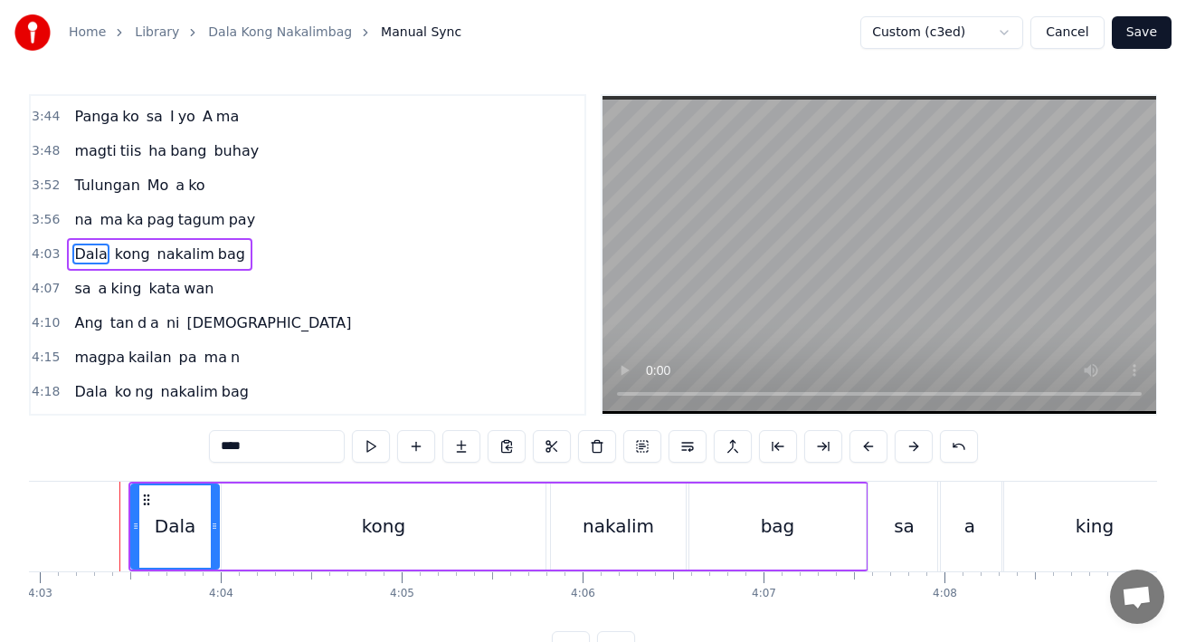
click at [88, 292] on span "sa" at bounding box center [82, 288] width 20 height 21
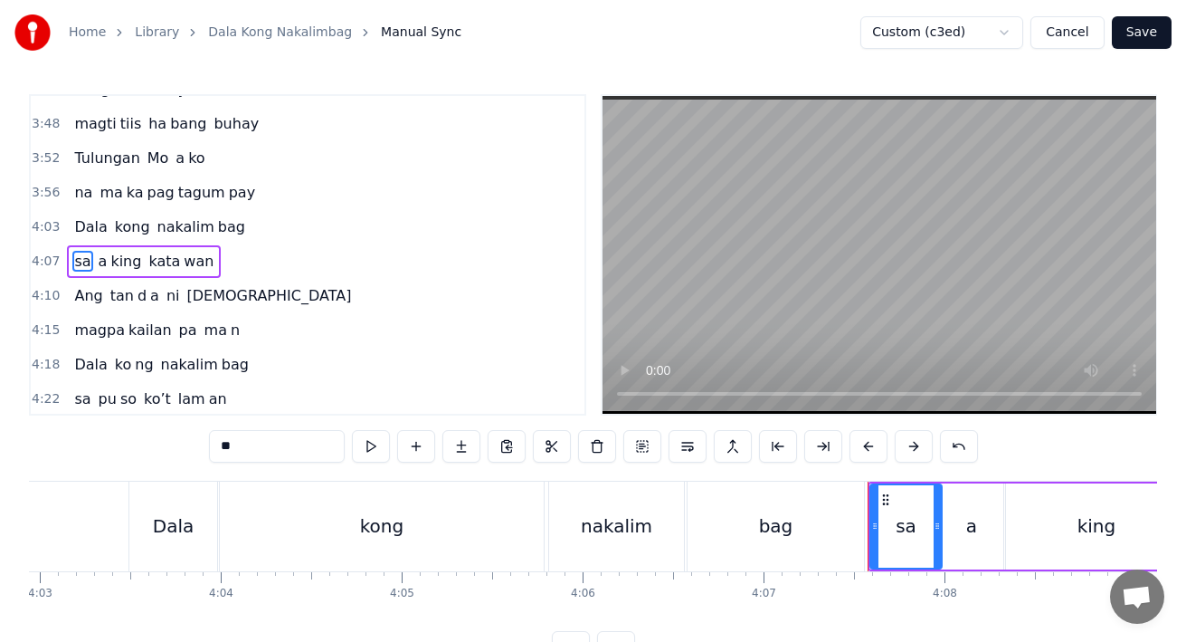
scroll to position [1475, 0]
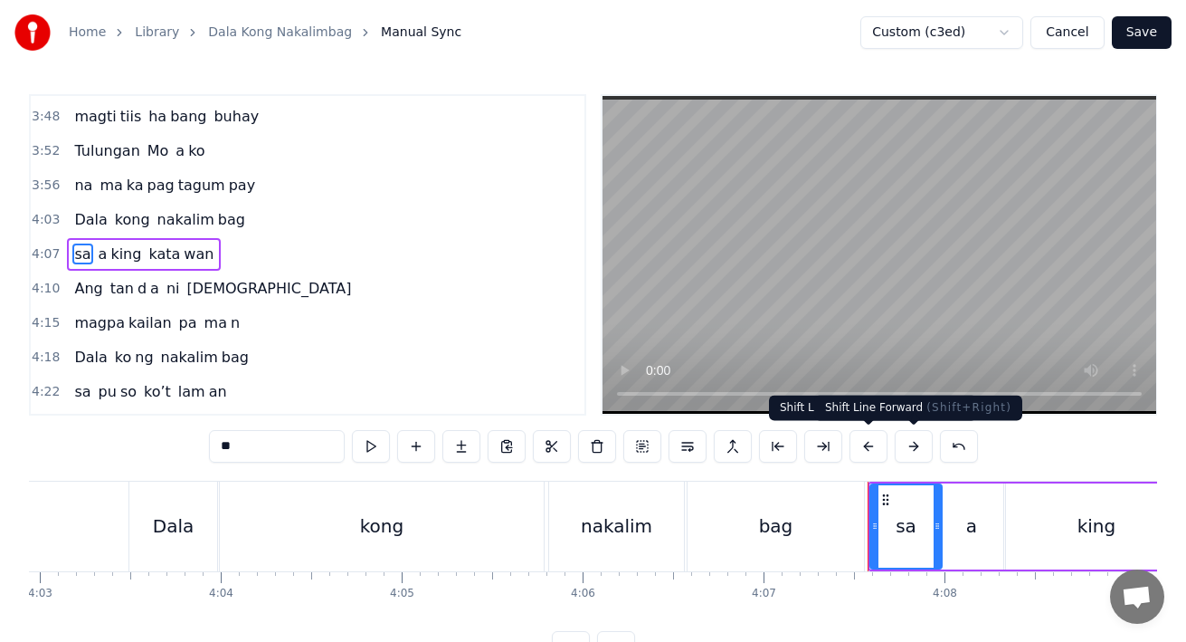
click at [911, 454] on button at bounding box center [914, 446] width 38 height 33
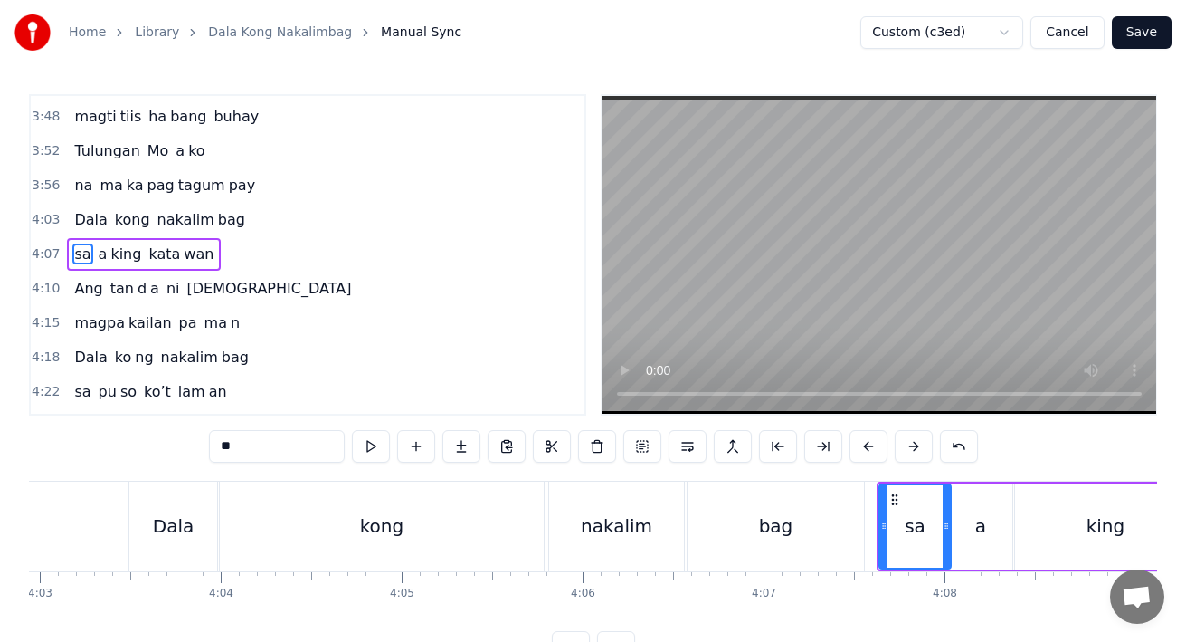
click at [85, 296] on span "Ang" at bounding box center [88, 288] width 32 height 21
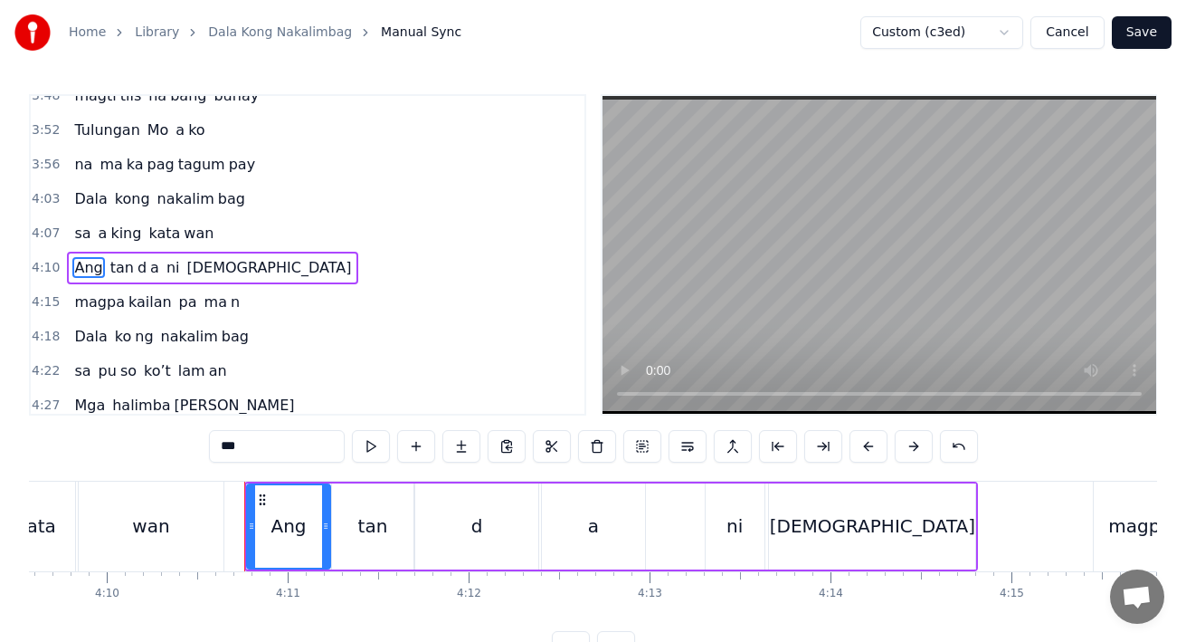
scroll to position [0, 45290]
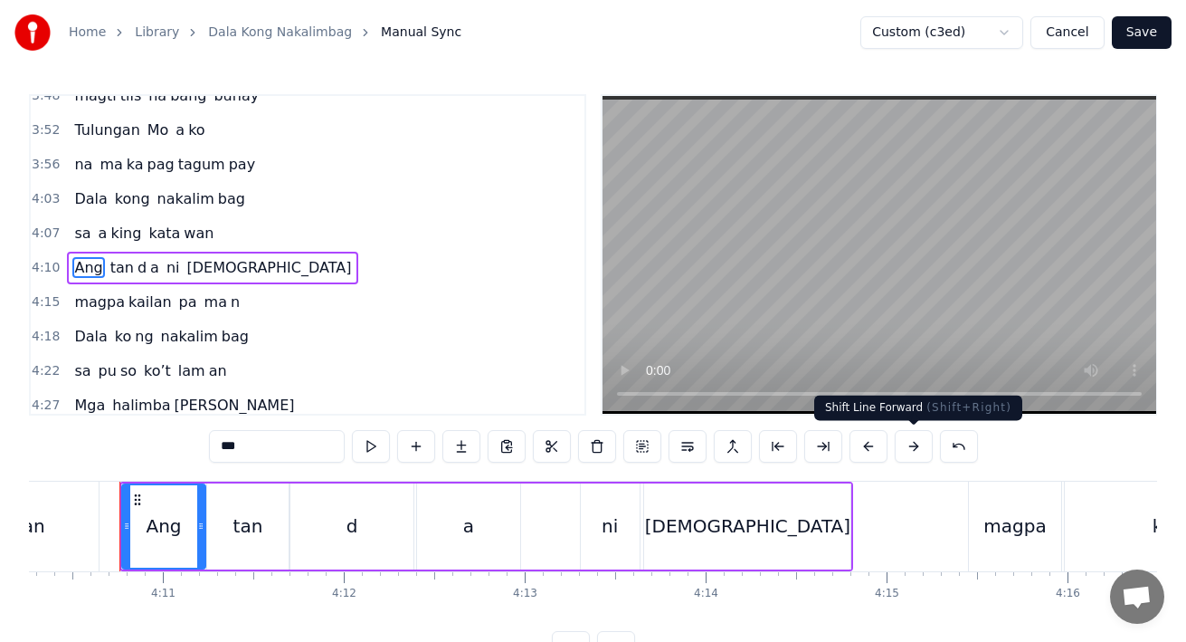
click at [907, 448] on button at bounding box center [914, 446] width 38 height 33
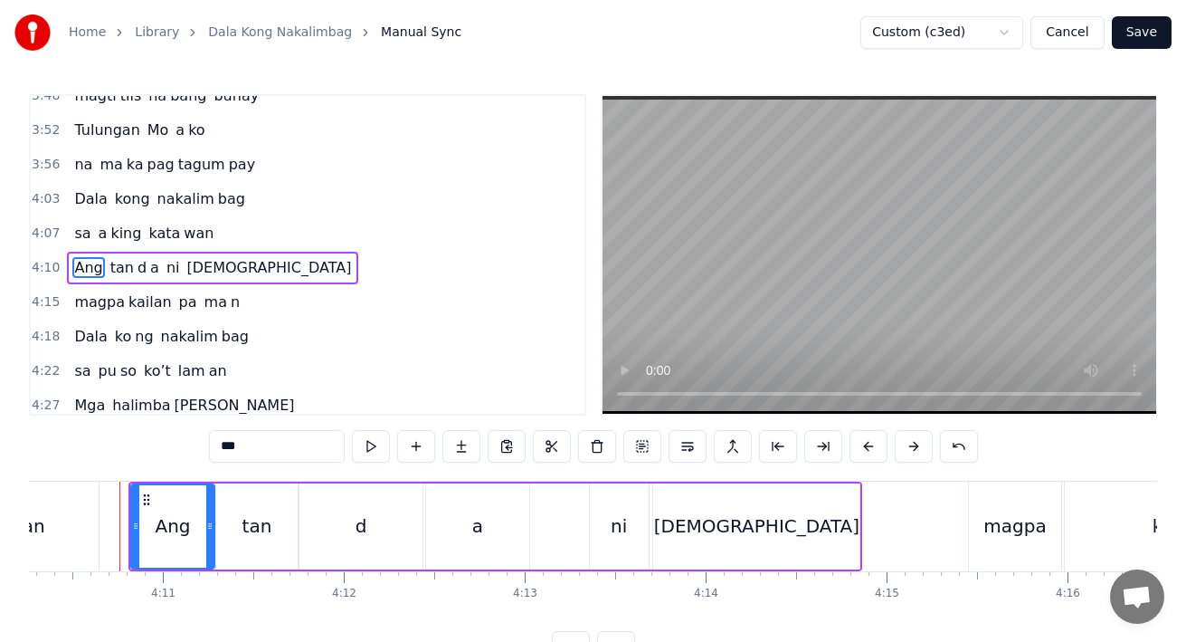
click at [90, 309] on span "magpa" at bounding box center [99, 301] width 54 height 21
type input "*****"
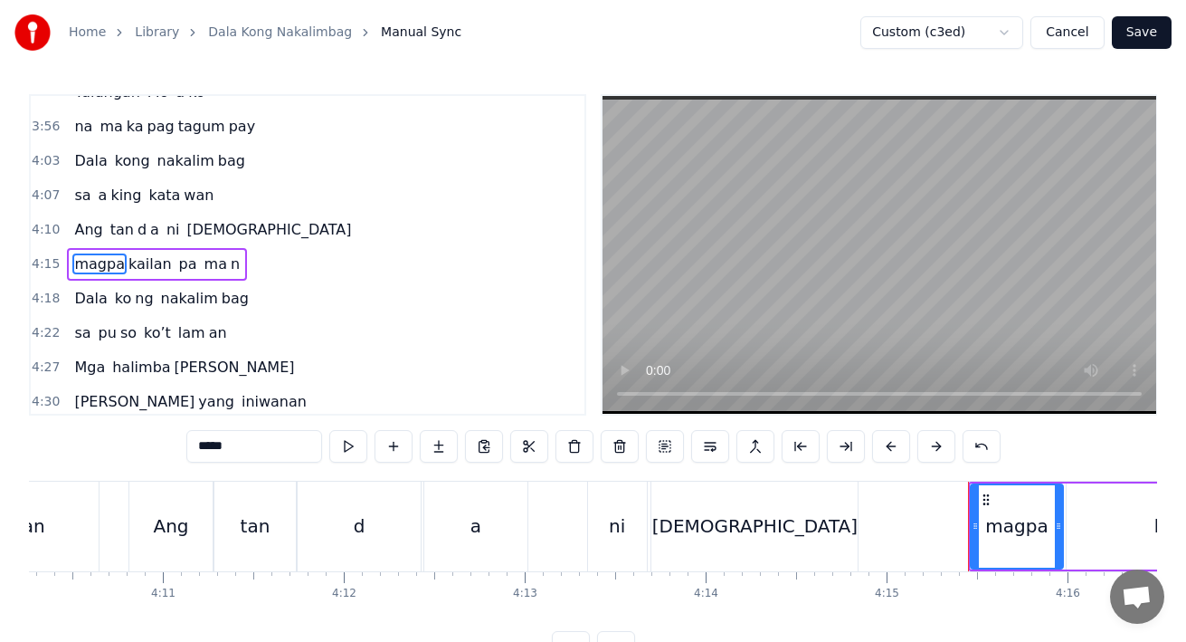
scroll to position [1544, 0]
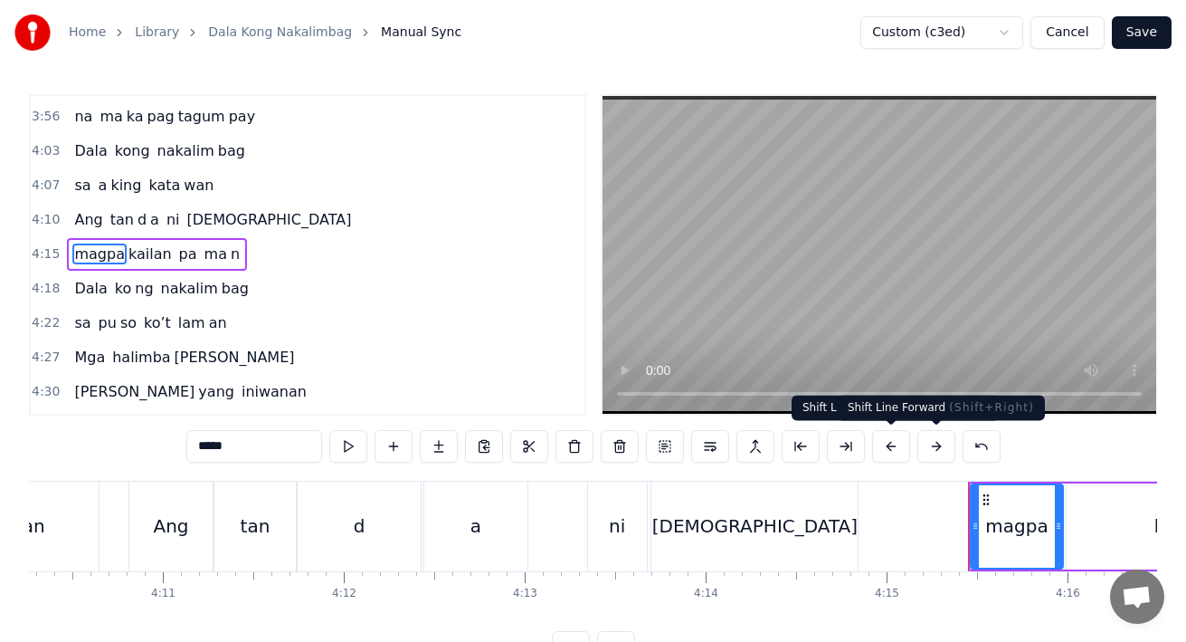
click at [930, 447] on button at bounding box center [937, 446] width 38 height 33
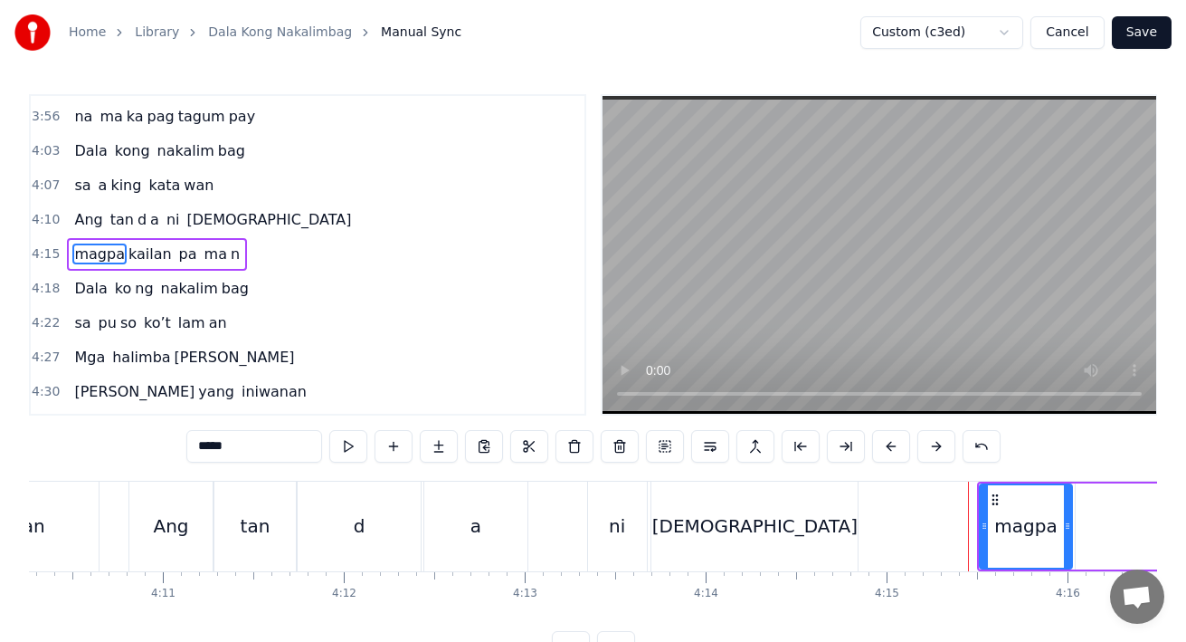
click at [1154, 33] on button "Save" at bounding box center [1142, 32] width 60 height 33
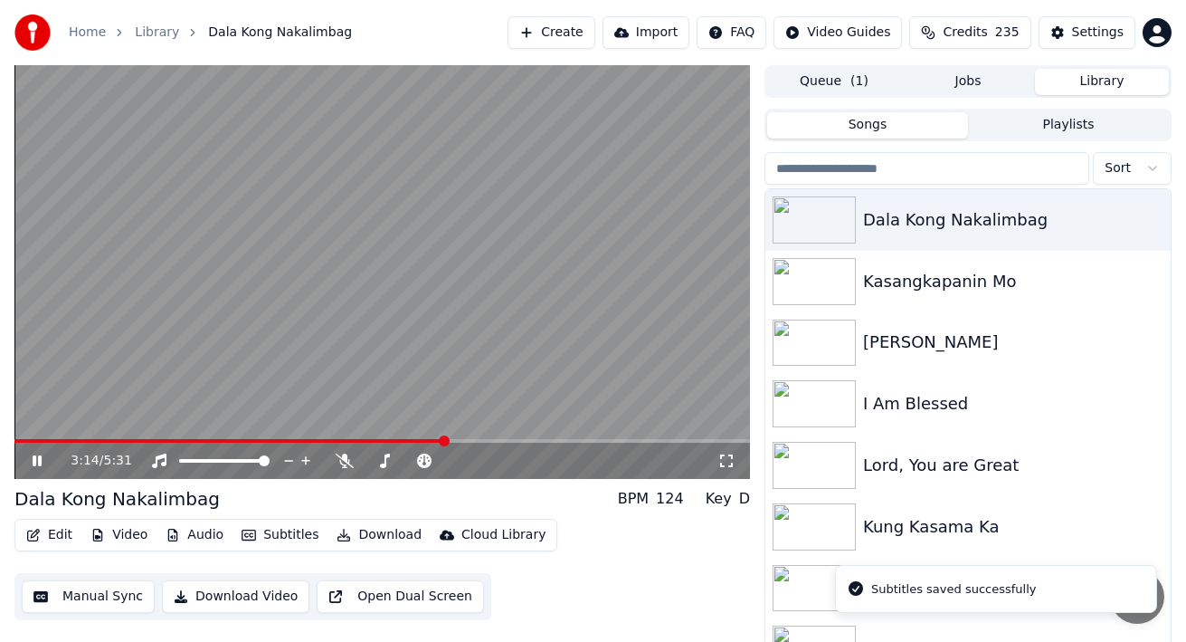
click at [443, 440] on span at bounding box center [382, 441] width 736 height 4
click at [463, 440] on span at bounding box center [382, 441] width 736 height 4
click at [481, 441] on span at bounding box center [382, 441] width 736 height 4
click at [479, 440] on span at bounding box center [246, 441] width 464 height 4
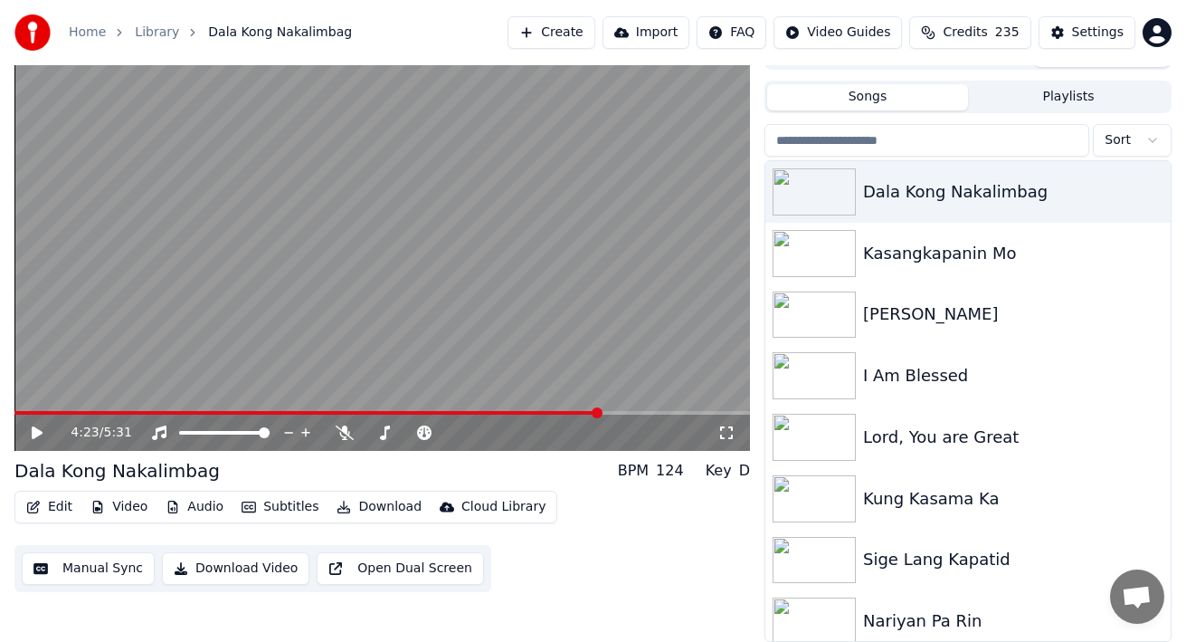
click at [39, 505] on icon "button" at bounding box center [33, 506] width 14 height 13
click at [311, 327] on video at bounding box center [382, 244] width 736 height 414
click at [41, 420] on div "4:43 / 5:31" at bounding box center [382, 432] width 736 height 36
click at [40, 431] on icon at bounding box center [37, 432] width 9 height 11
click at [46, 514] on button "Edit" at bounding box center [49, 506] width 61 height 25
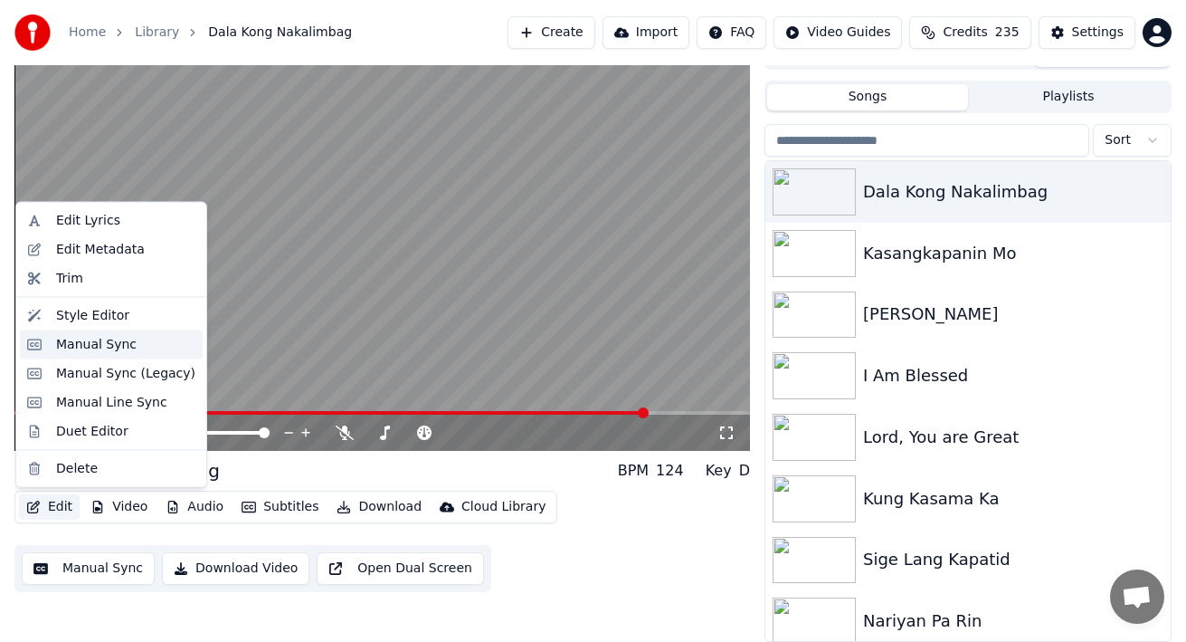
click at [67, 347] on div "Manual Sync" at bounding box center [96, 344] width 81 height 18
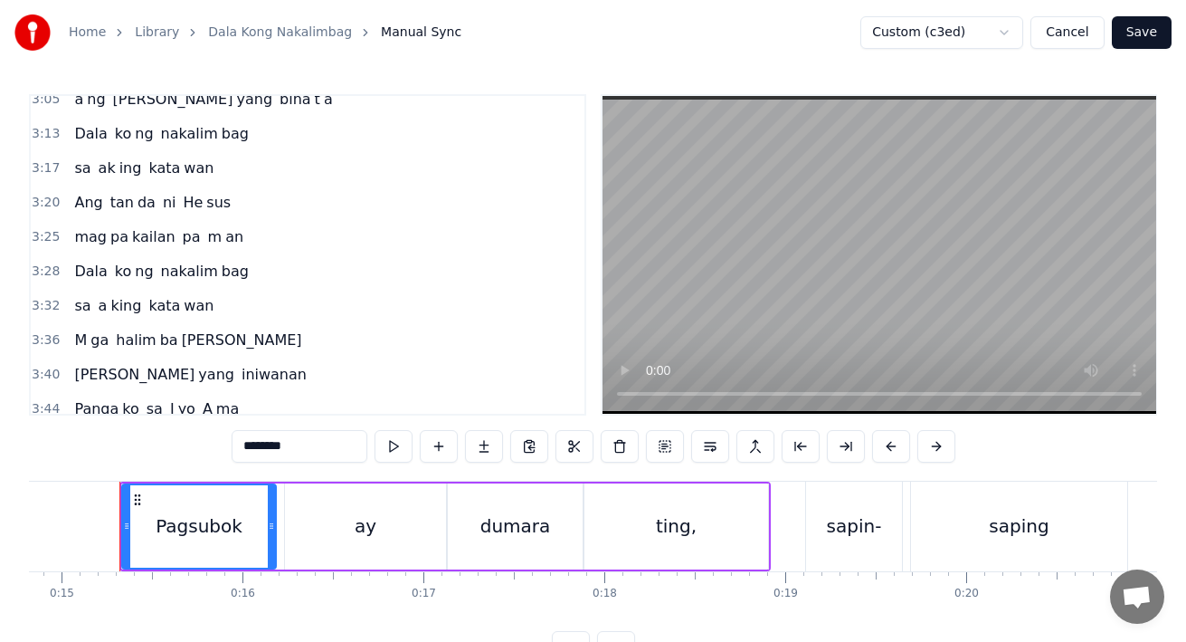
scroll to position [1147, 0]
click at [86, 231] on span "mag" at bounding box center [90, 237] width 36 height 21
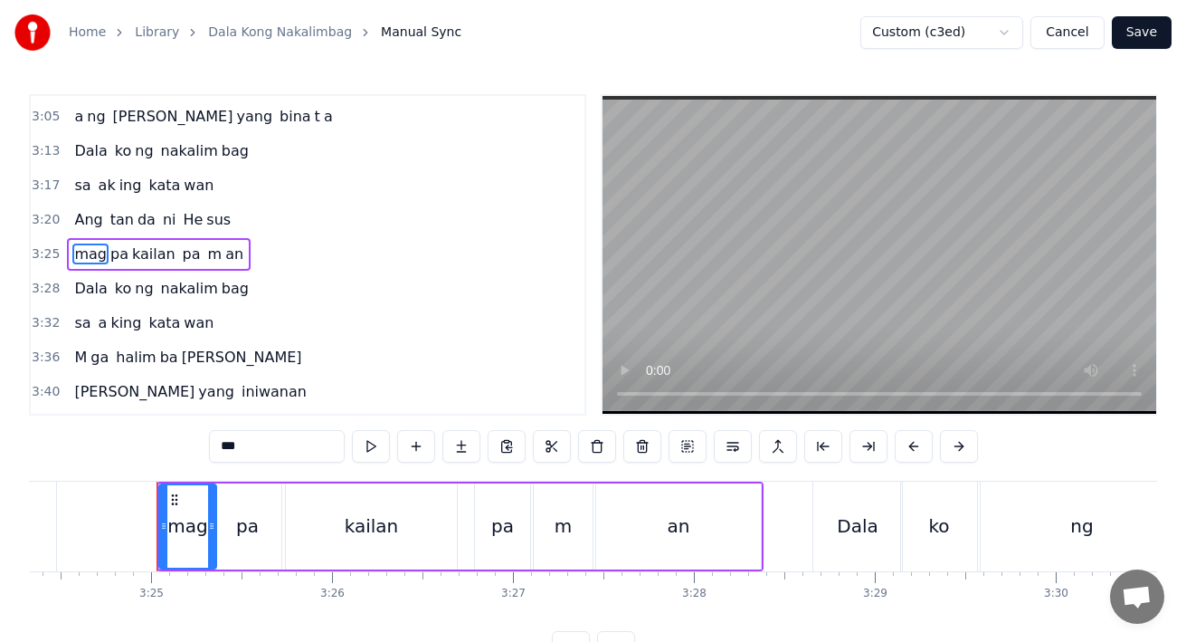
scroll to position [0, 37014]
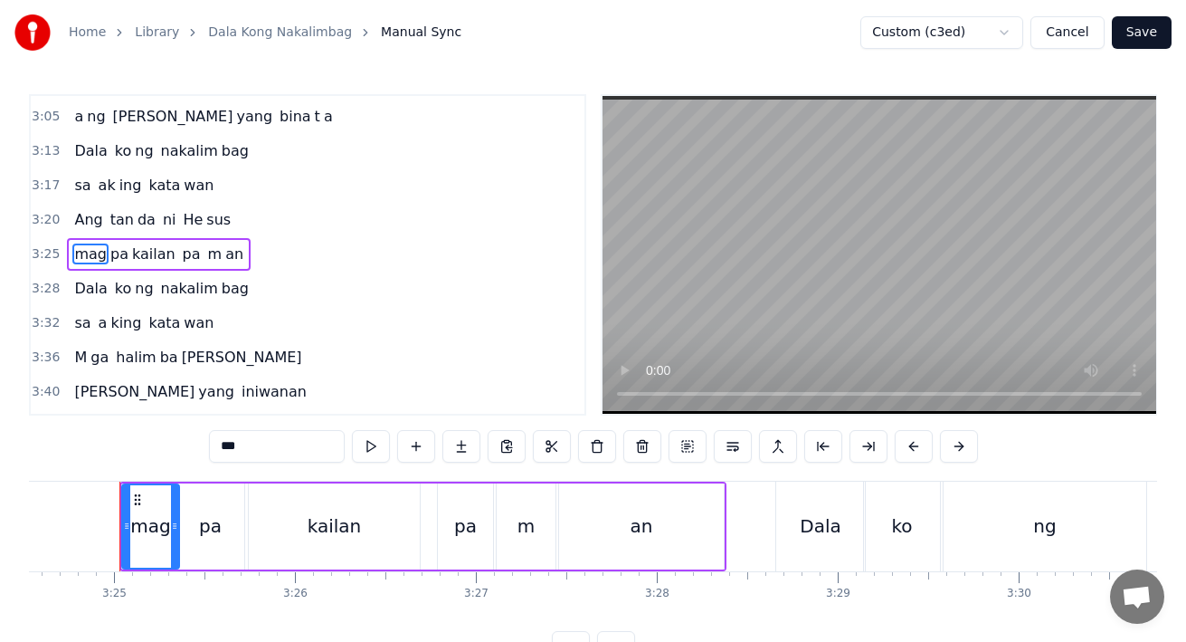
click at [93, 220] on span "Ang" at bounding box center [88, 219] width 32 height 21
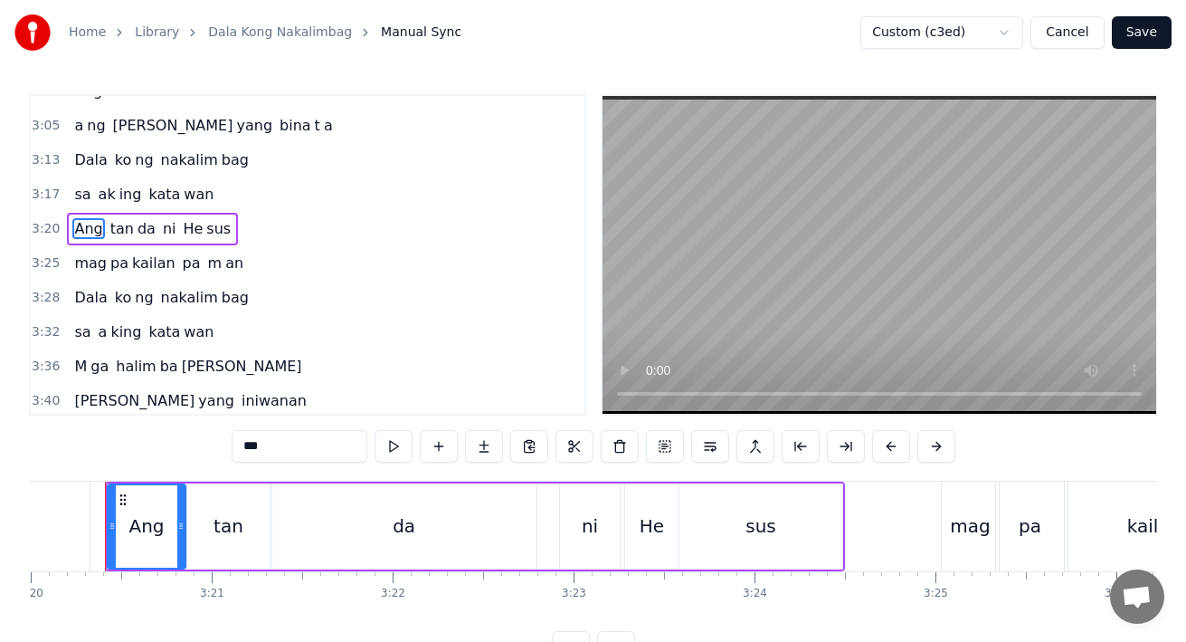
scroll to position [0, 36178]
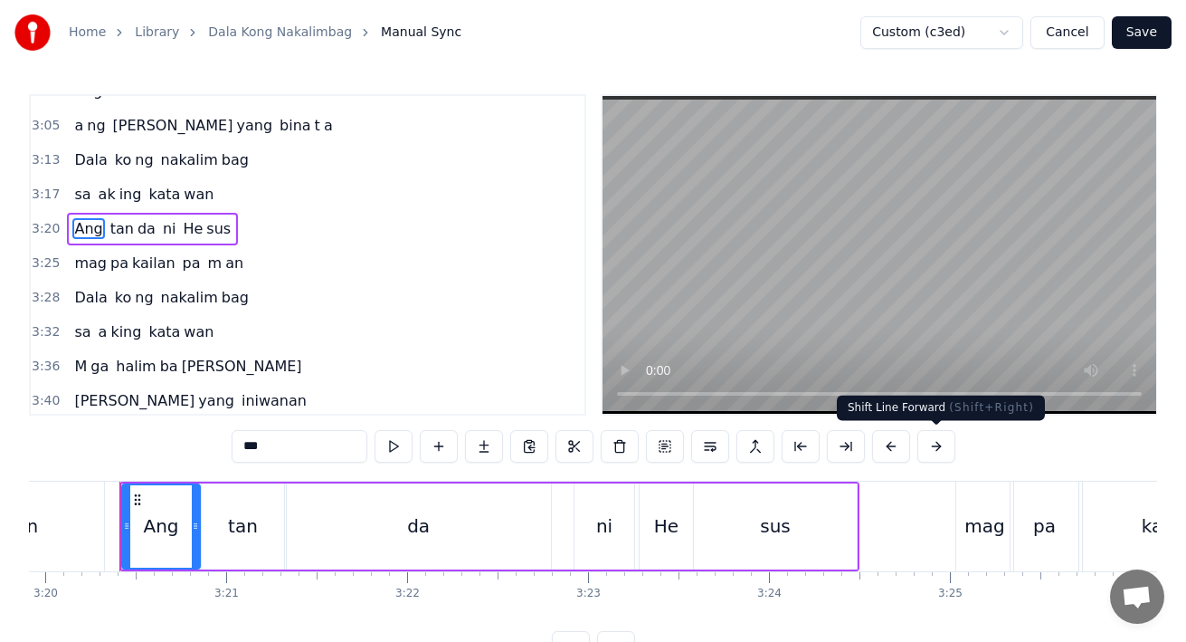
click at [930, 450] on button at bounding box center [937, 446] width 38 height 33
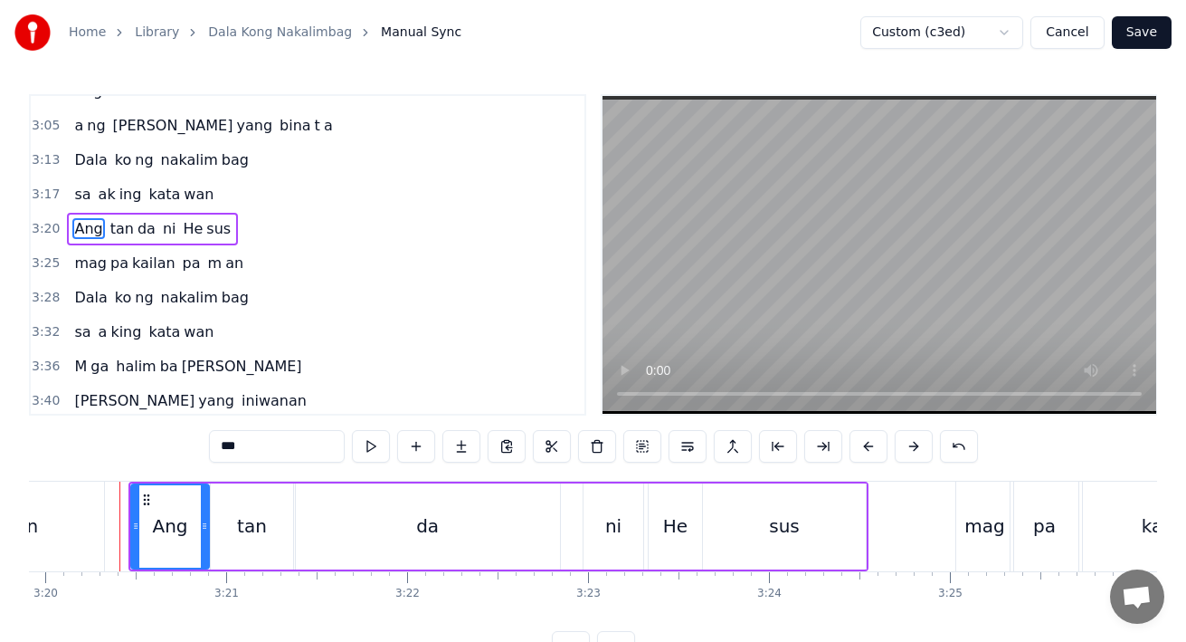
click at [89, 265] on span "mag" at bounding box center [90, 262] width 36 height 21
type input "***"
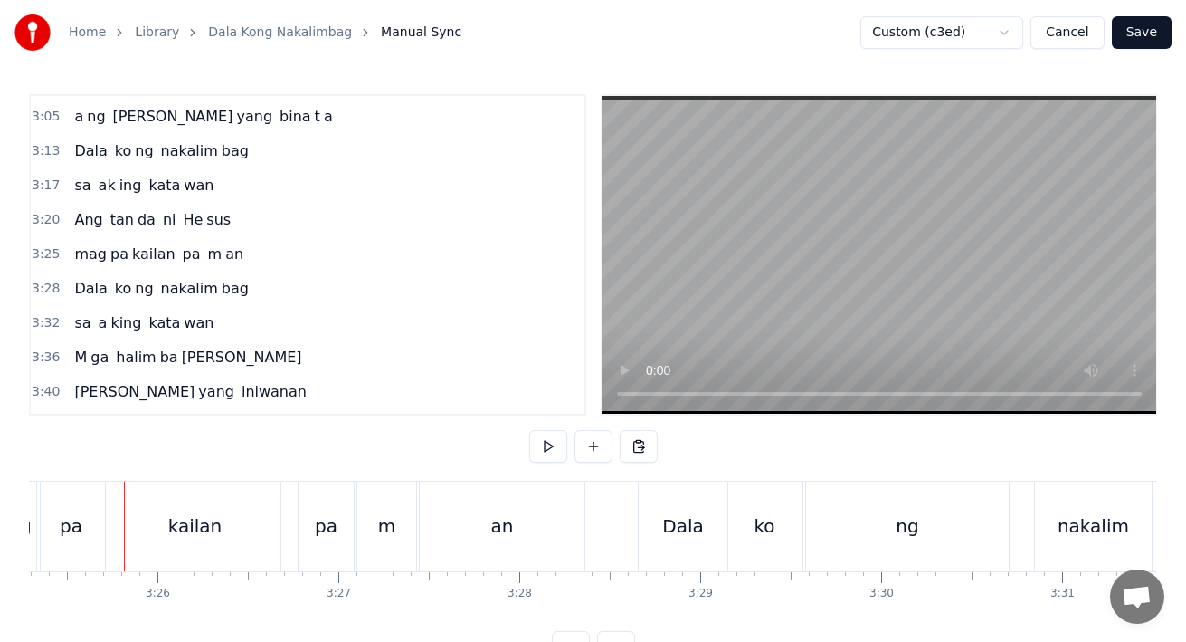
scroll to position [0, 37156]
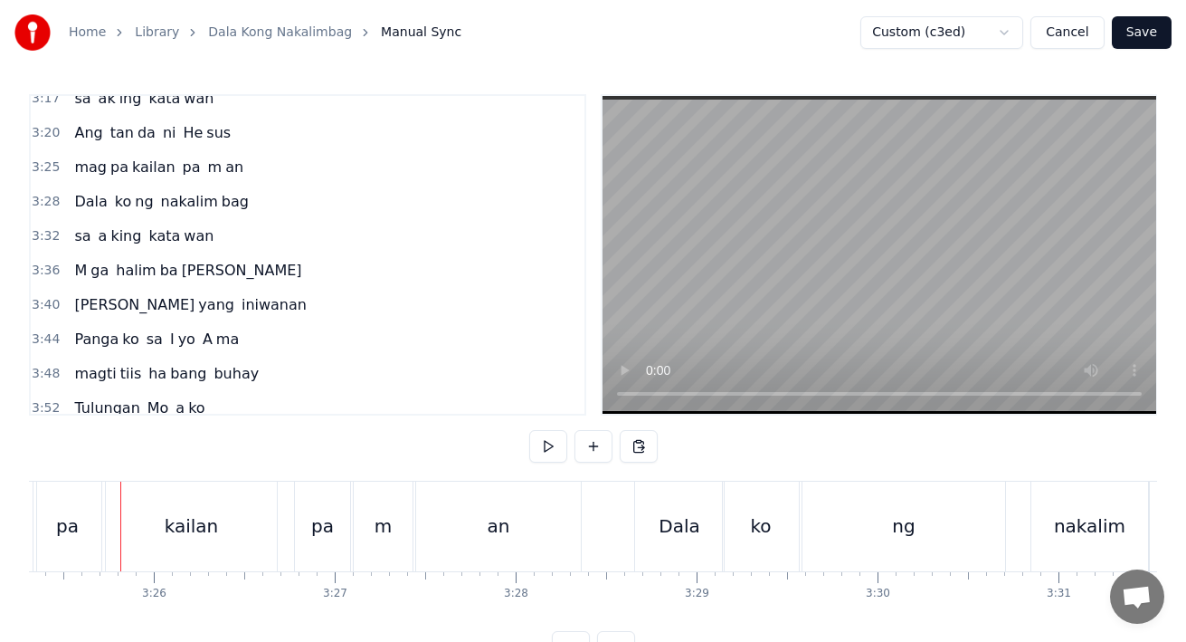
click at [81, 158] on span "mag" at bounding box center [90, 167] width 36 height 21
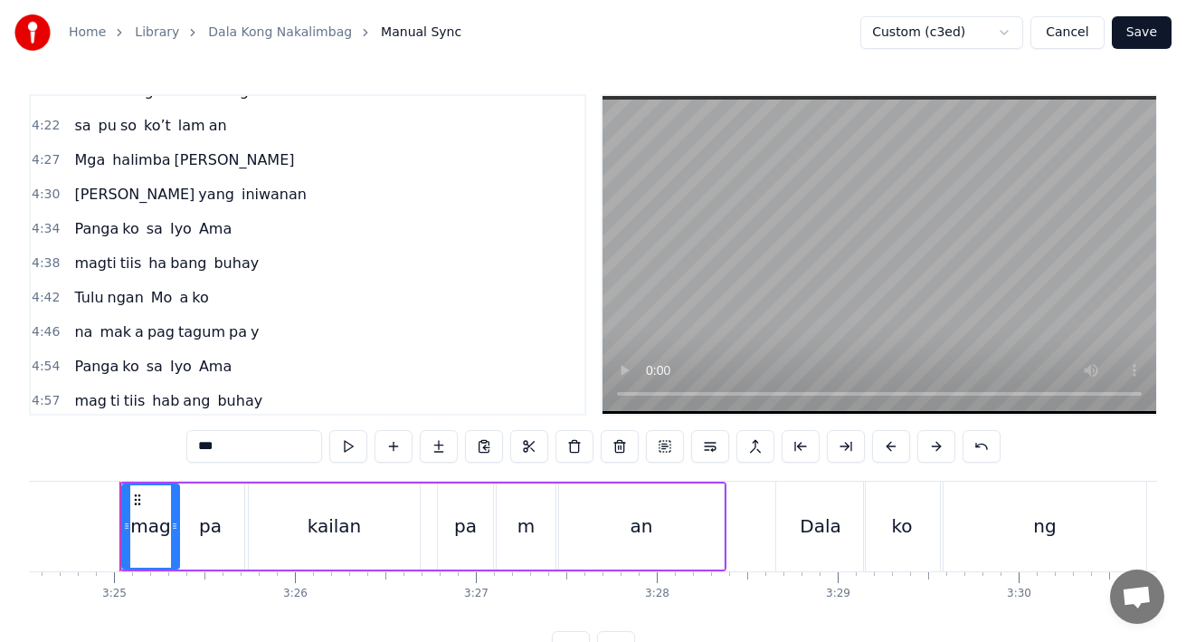
scroll to position [1760, 0]
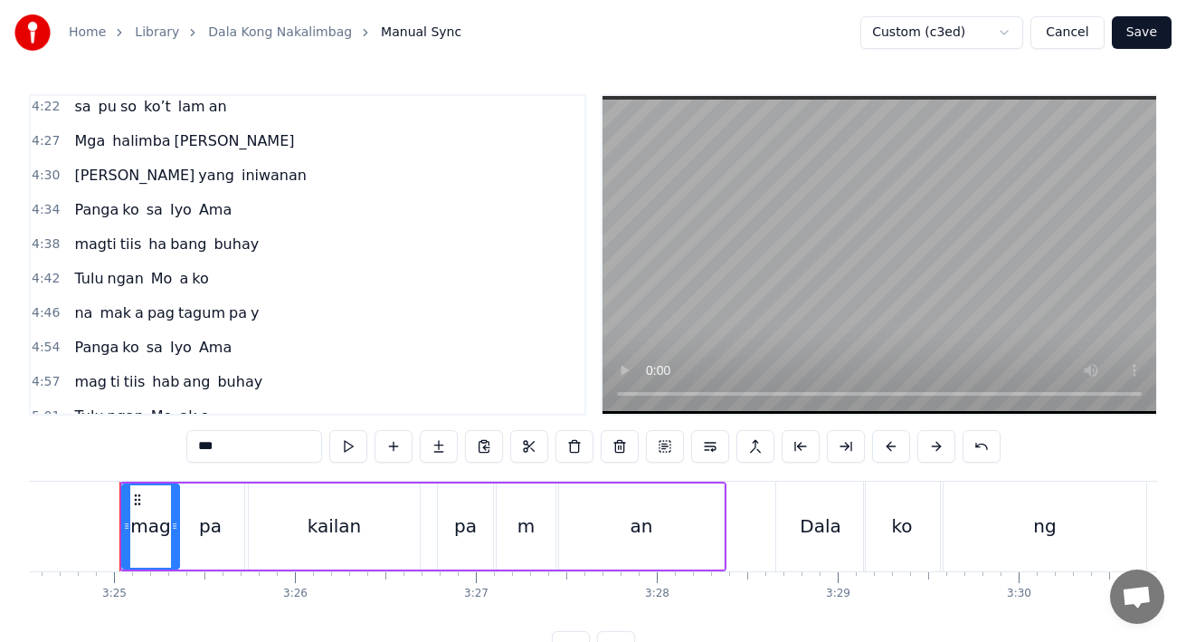
click at [90, 283] on span "Tulu" at bounding box center [88, 278] width 33 height 21
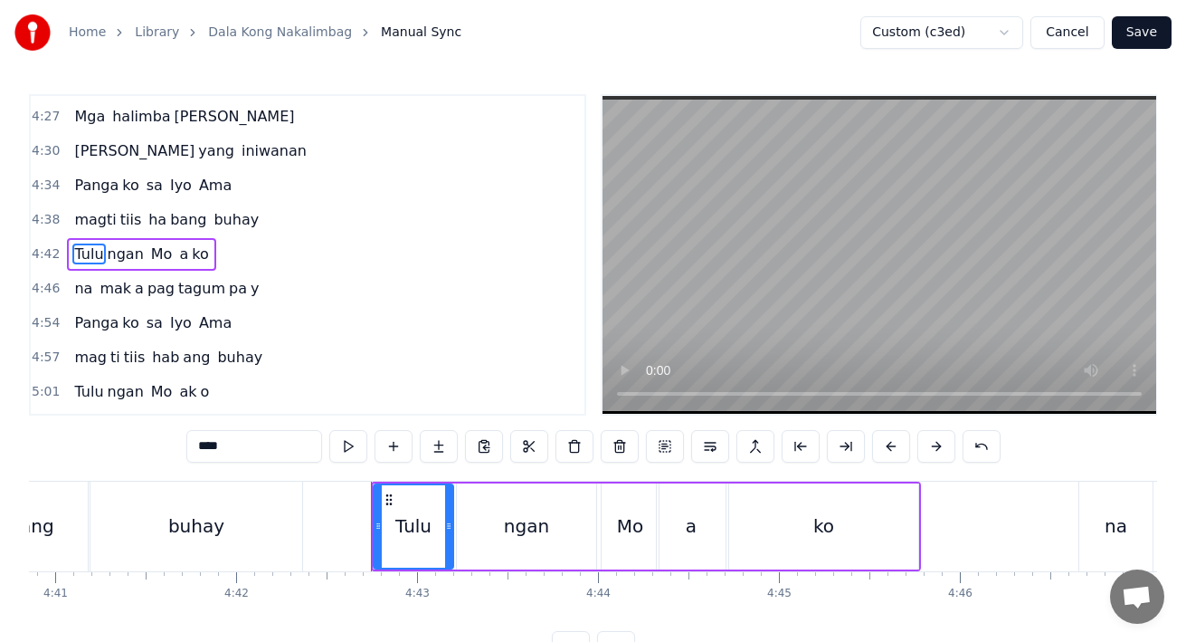
scroll to position [0, 51079]
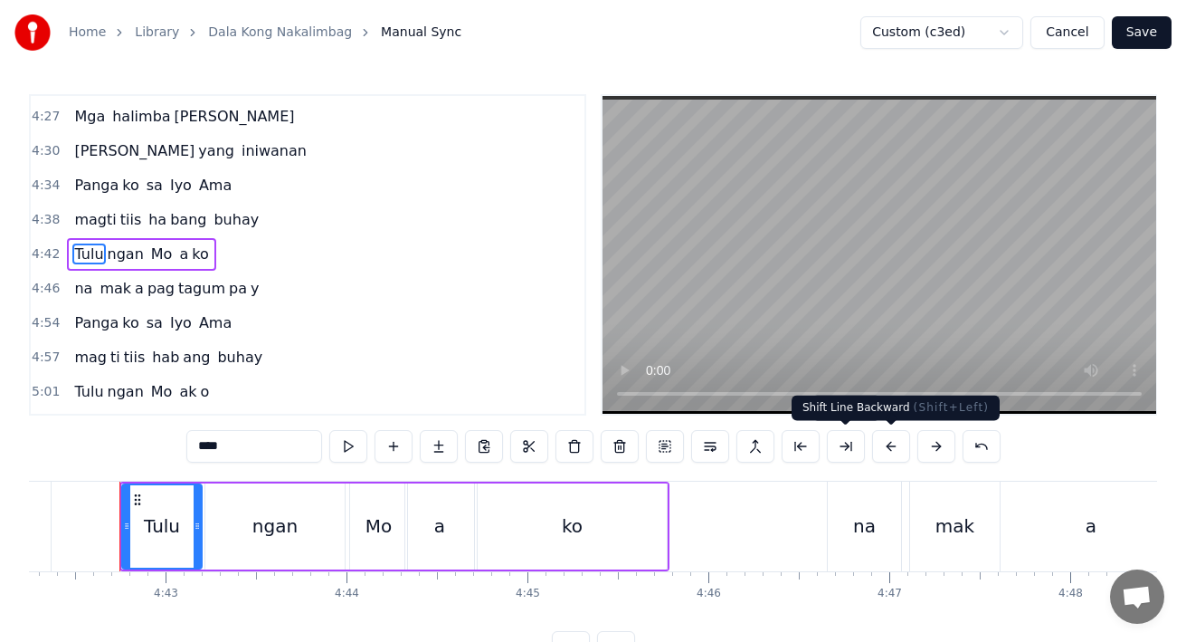
click at [892, 444] on button at bounding box center [891, 446] width 38 height 33
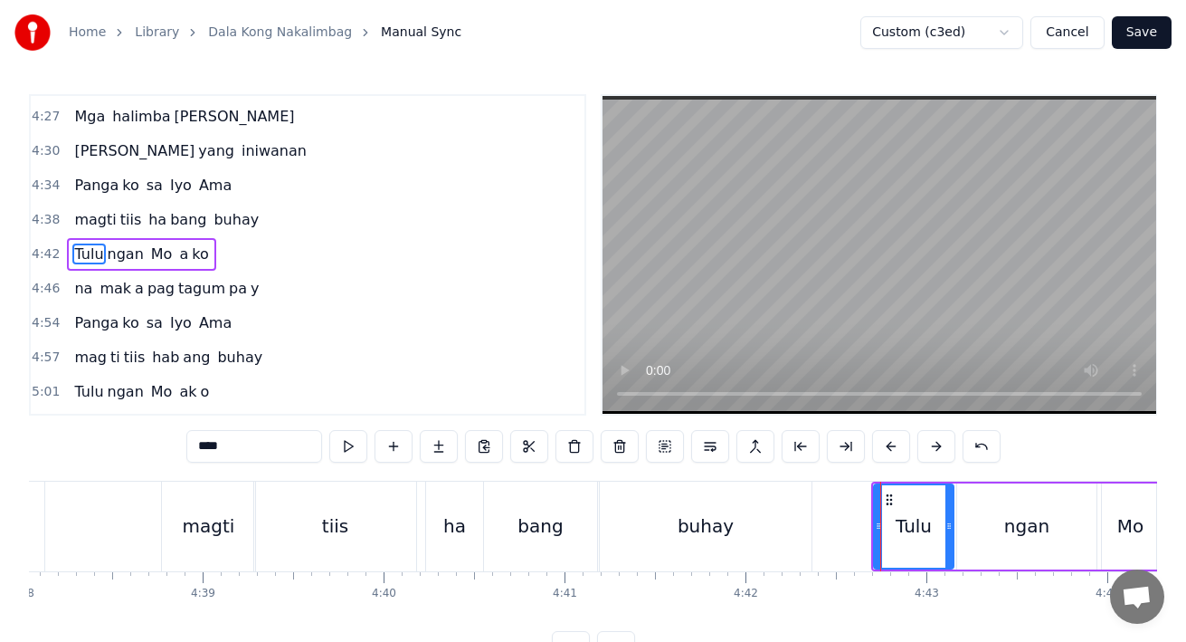
scroll to position [0, 50291]
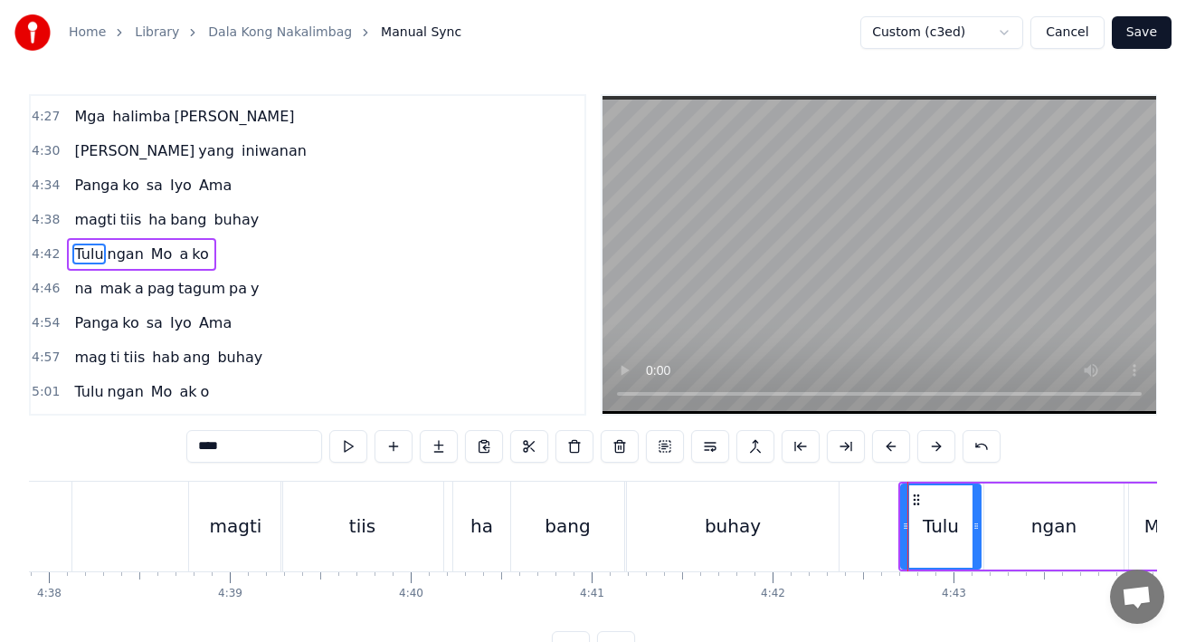
click at [235, 530] on div "magti" at bounding box center [236, 525] width 52 height 27
type input "*****"
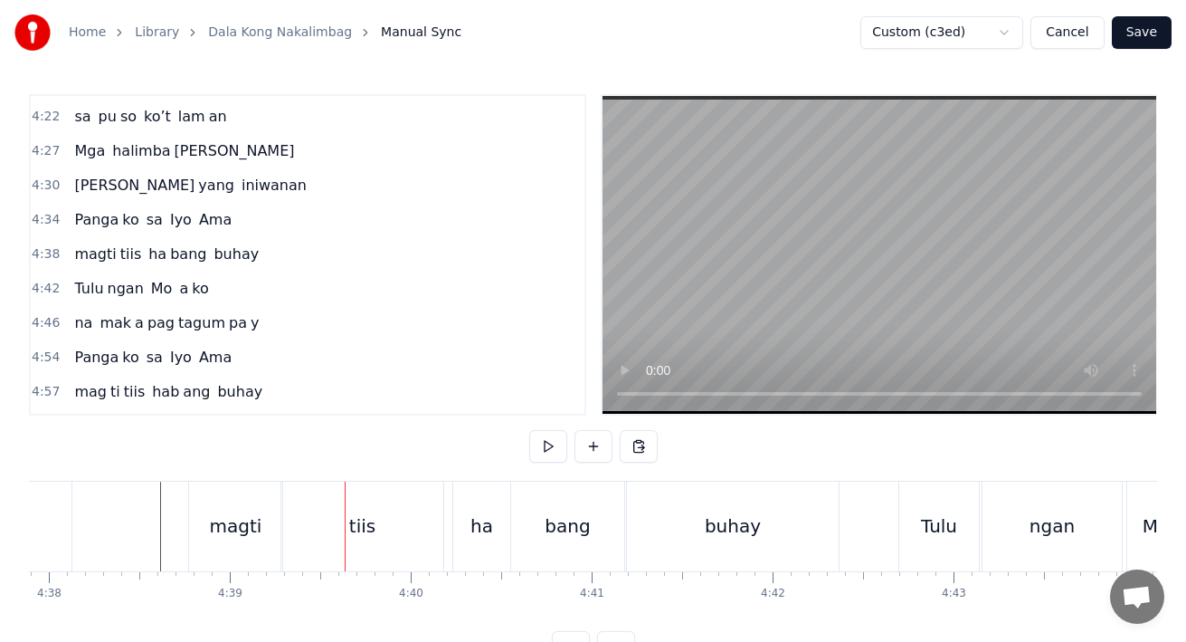
click at [239, 512] on div "magti" at bounding box center [236, 525] width 52 height 27
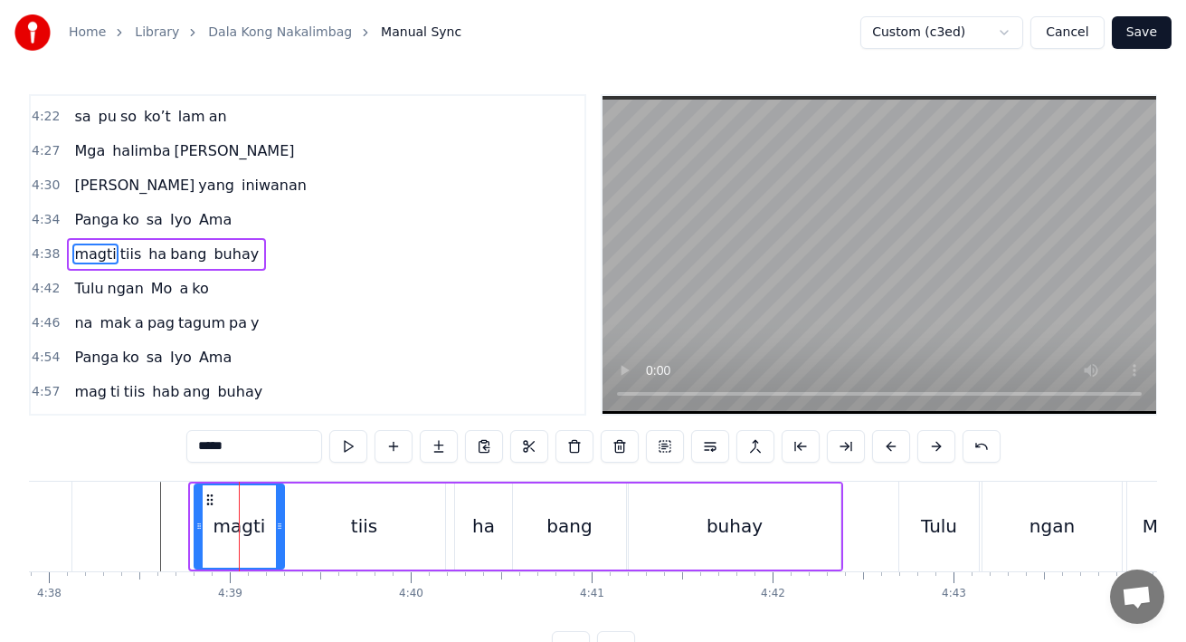
click at [203, 521] on icon at bounding box center [198, 525] width 7 height 14
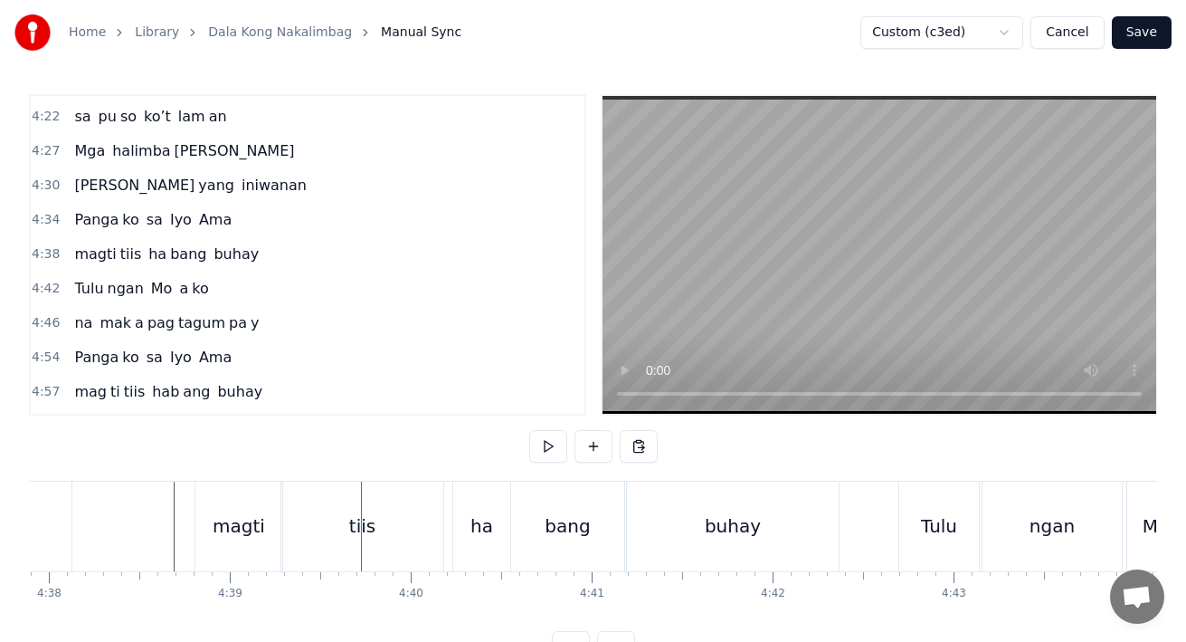
click at [225, 521] on div "magti" at bounding box center [239, 525] width 52 height 27
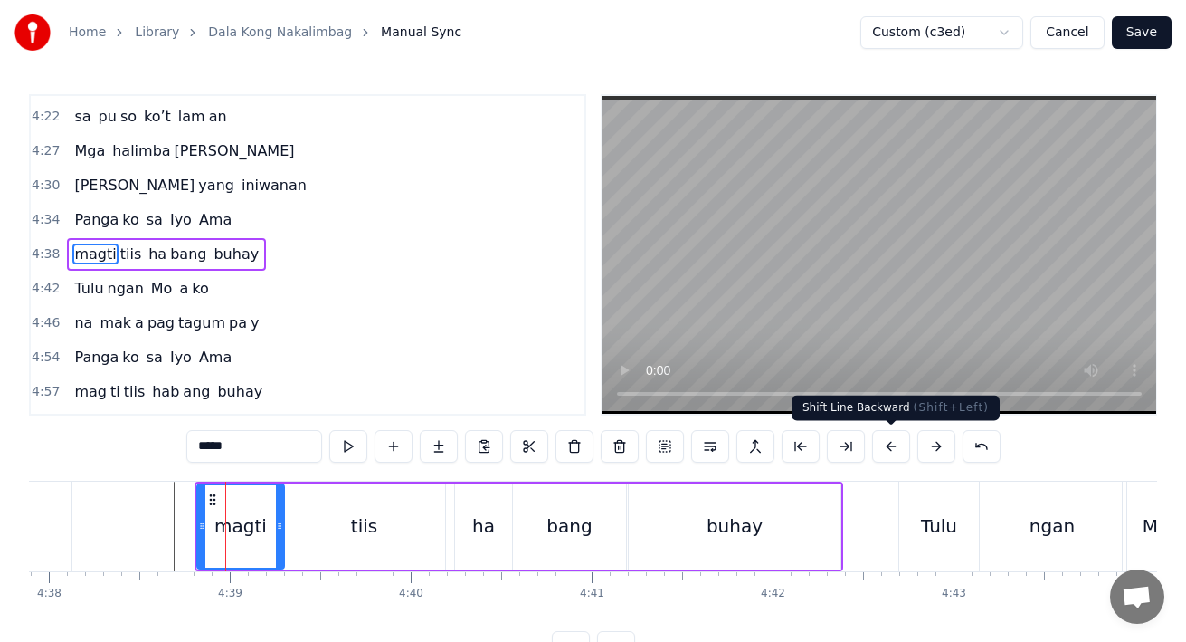
click at [889, 446] on button at bounding box center [891, 446] width 38 height 33
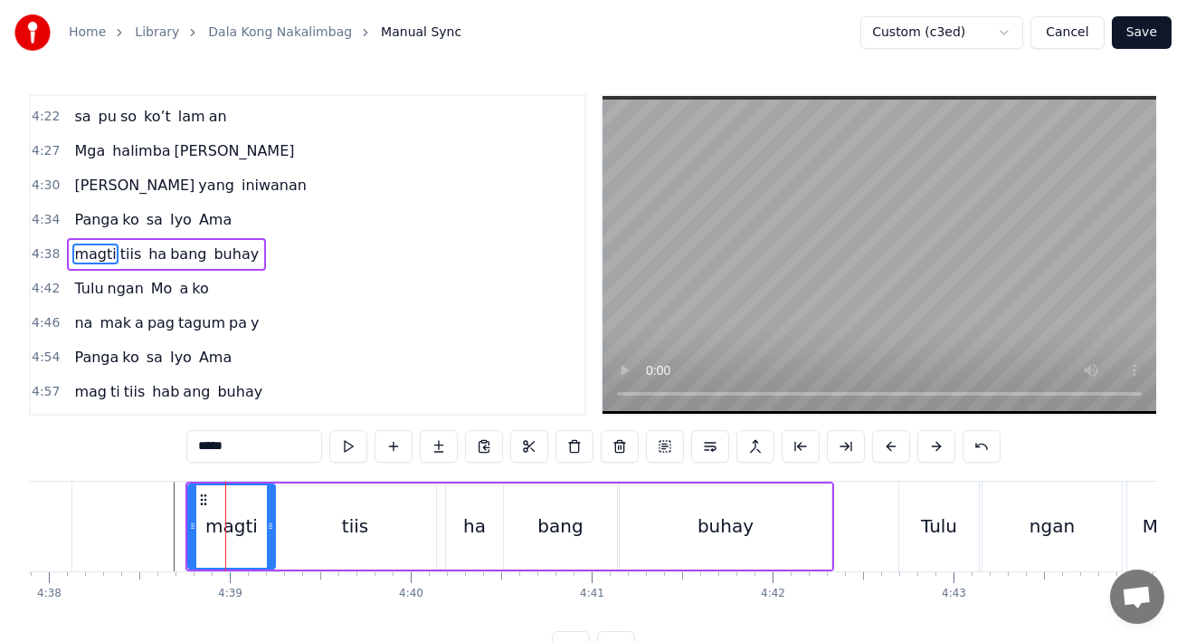
click at [92, 224] on span "Panga" at bounding box center [96, 219] width 48 height 21
type input "*****"
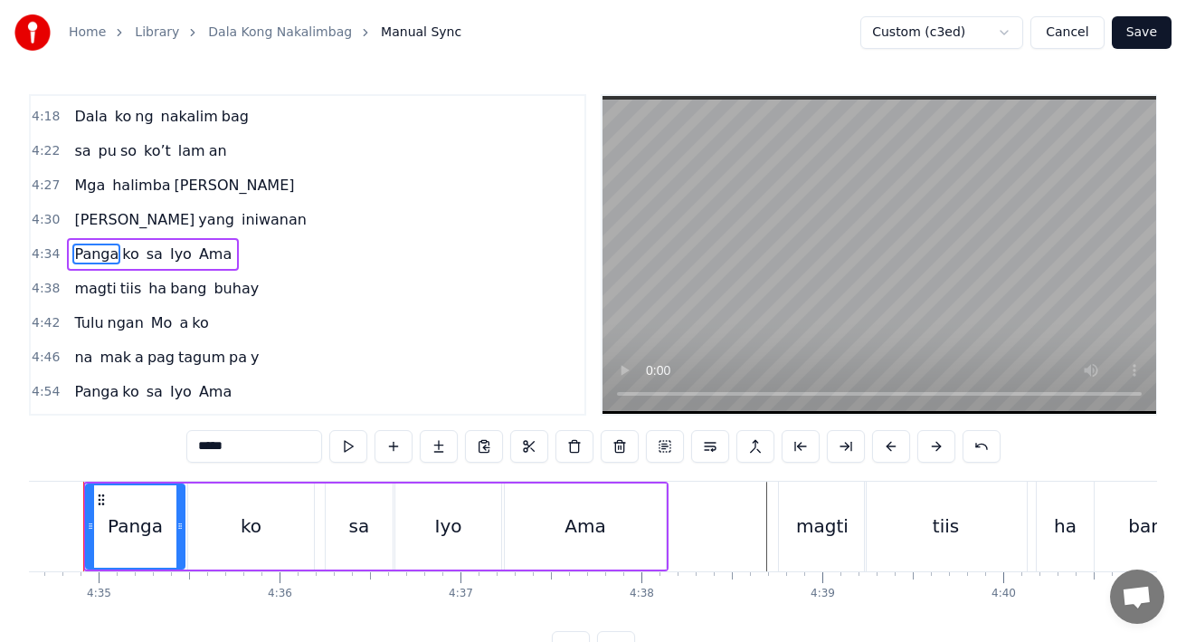
scroll to position [0, 49662]
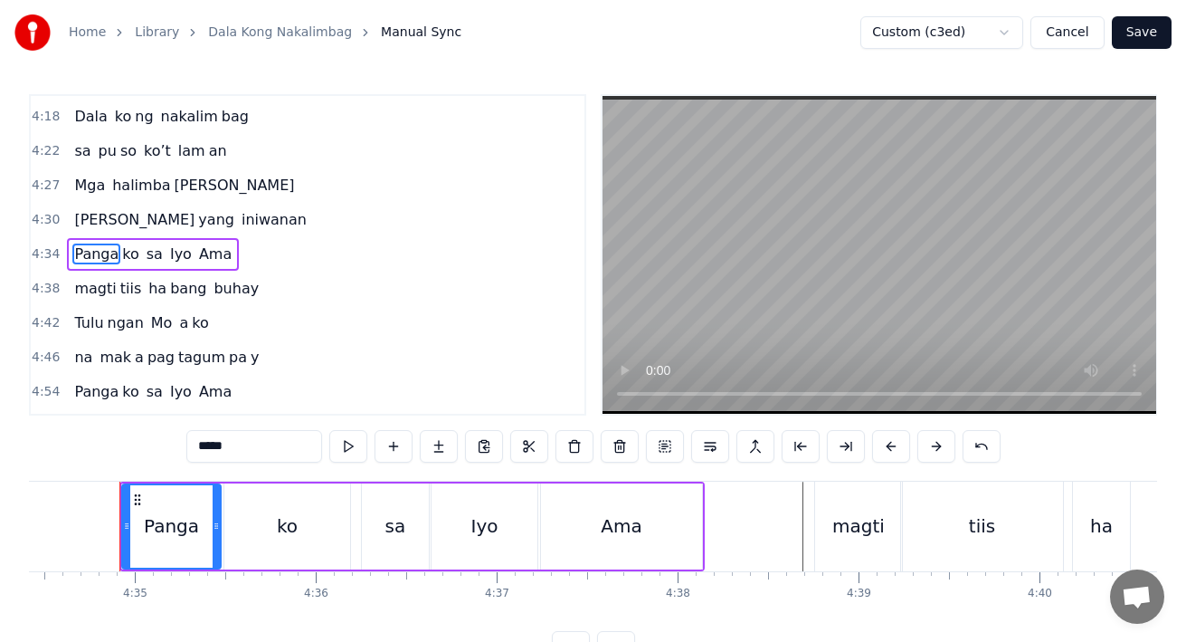
click at [1149, 39] on button "Save" at bounding box center [1142, 32] width 60 height 33
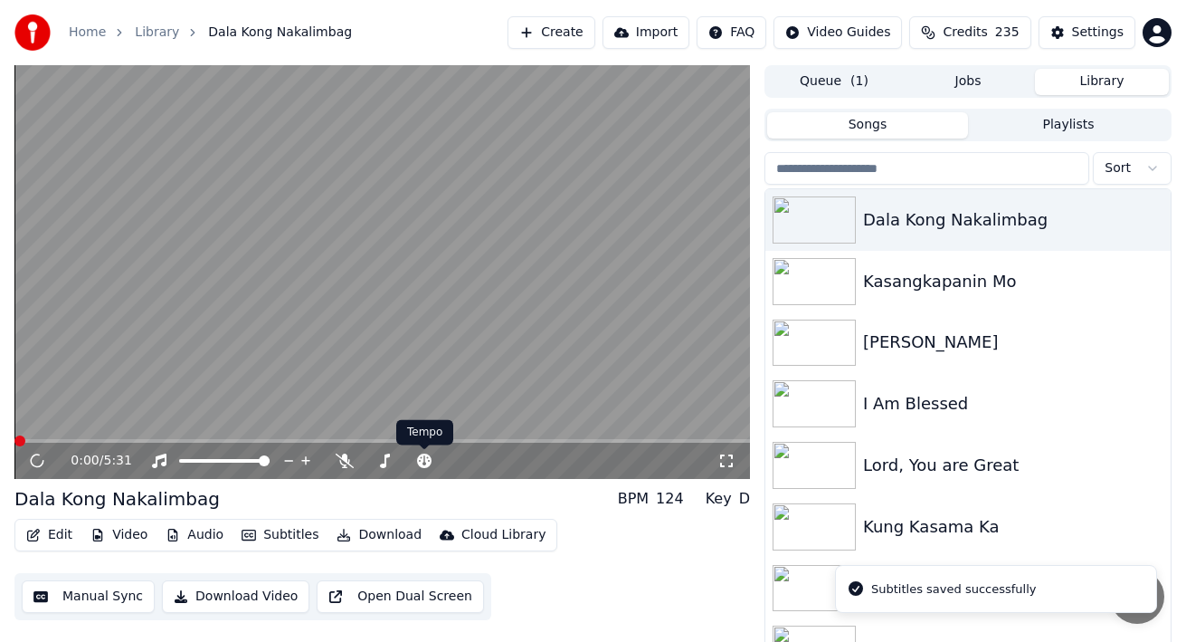
click at [475, 443] on div "0:00 / 5:31" at bounding box center [382, 460] width 736 height 36
click at [483, 441] on span at bounding box center [382, 441] width 736 height 4
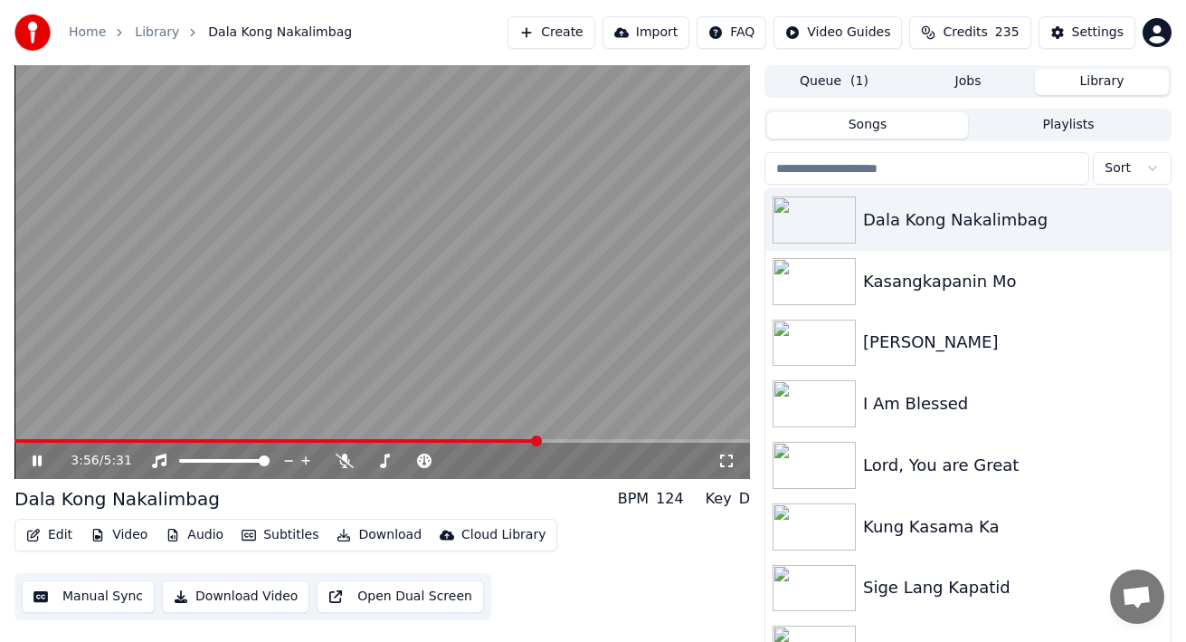
click at [538, 441] on span at bounding box center [382, 441] width 736 height 4
click at [569, 442] on div "3:56 / 5:31" at bounding box center [382, 460] width 736 height 36
click at [583, 441] on span at bounding box center [382, 441] width 736 height 4
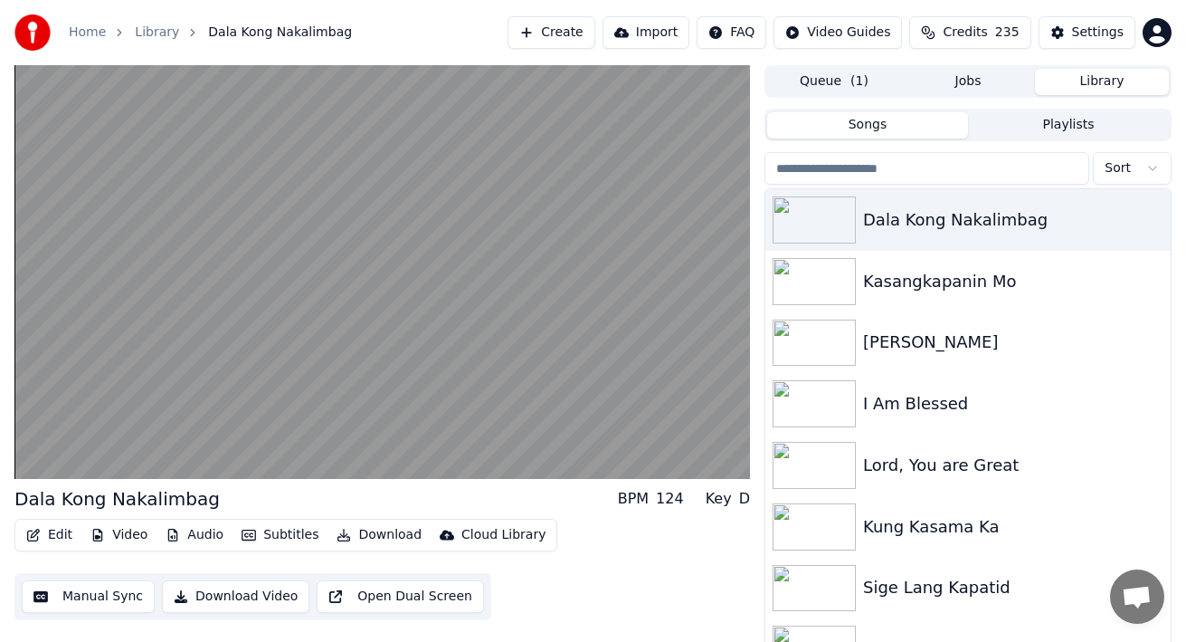
scroll to position [28, 0]
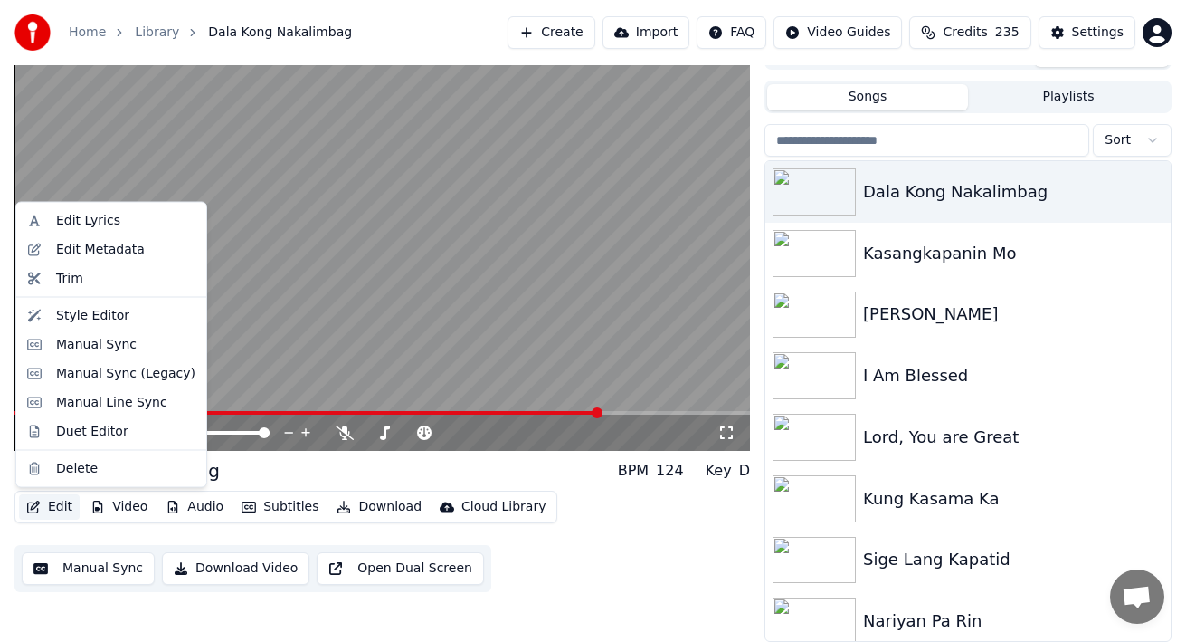
click at [48, 505] on button "Edit" at bounding box center [49, 506] width 61 height 25
click at [71, 340] on div "Manual Sync" at bounding box center [96, 344] width 81 height 18
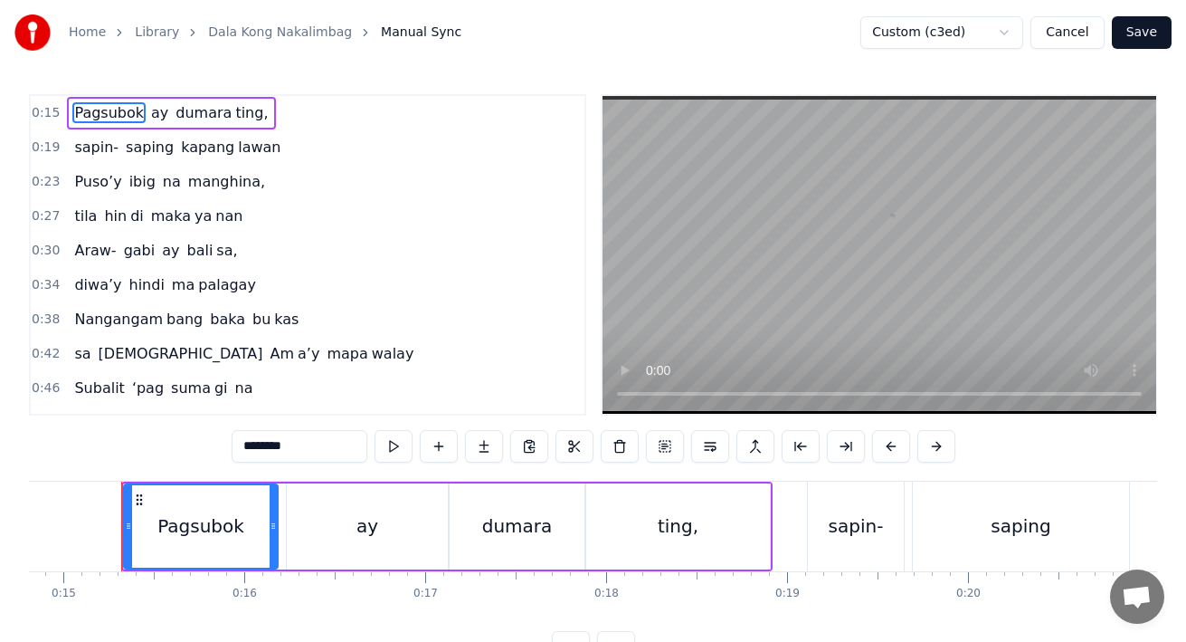
scroll to position [0, 2682]
click at [82, 176] on span "Puso’y" at bounding box center [97, 181] width 51 height 21
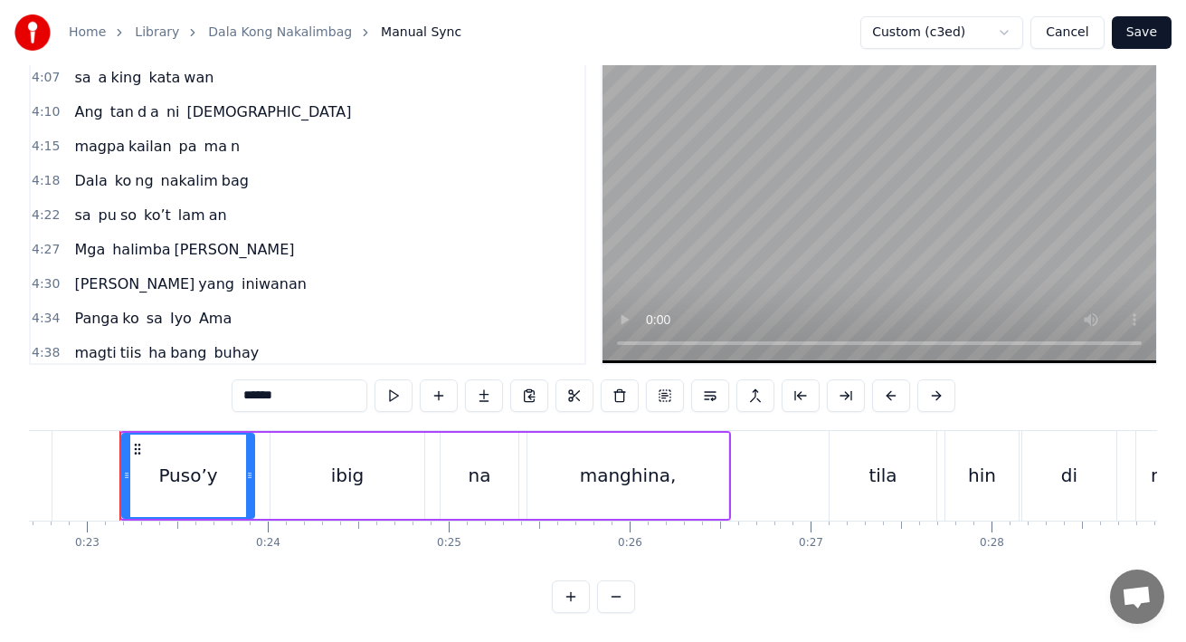
scroll to position [1616, 0]
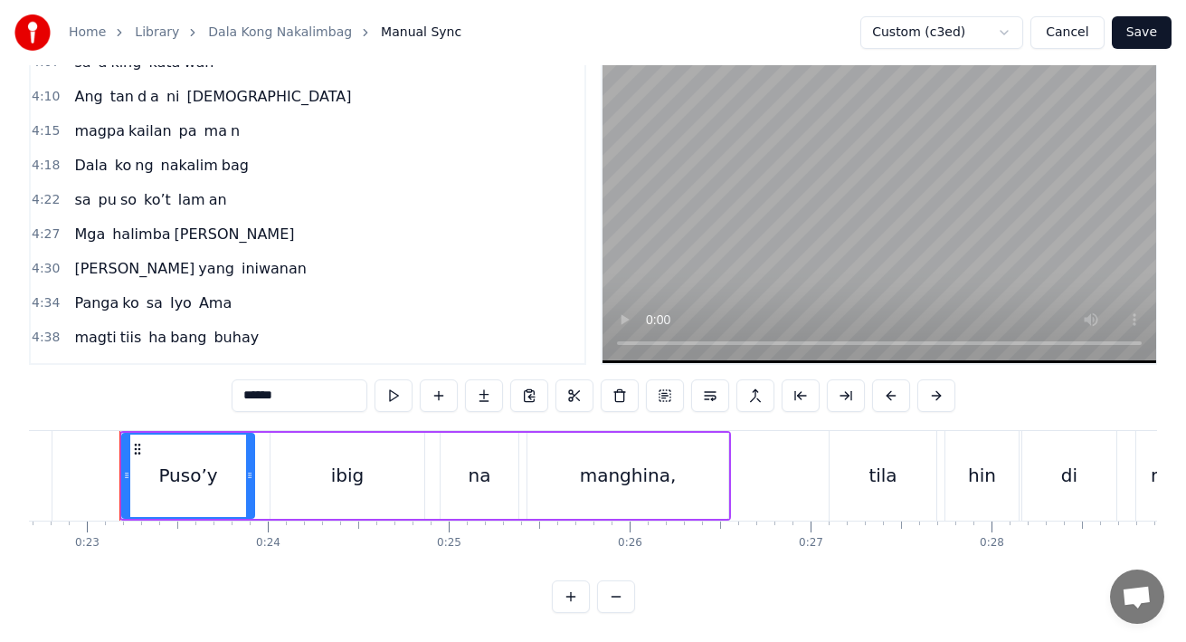
click at [87, 189] on span "sa" at bounding box center [82, 199] width 20 height 21
type input "**"
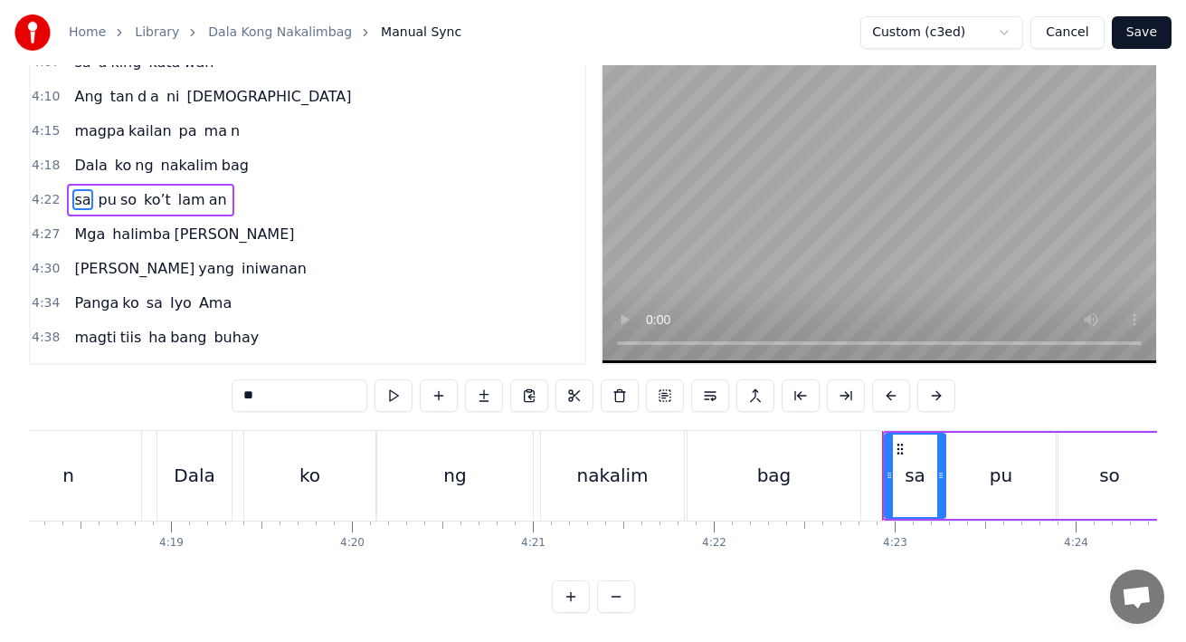
scroll to position [0, 47493]
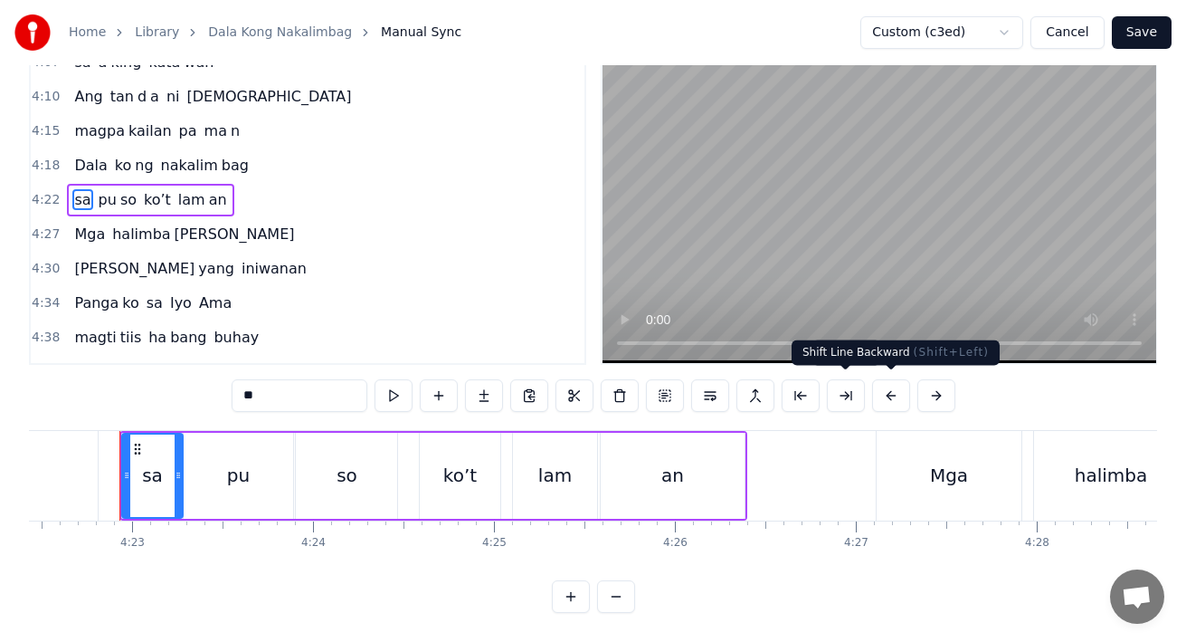
click at [925, 396] on button at bounding box center [937, 395] width 38 height 33
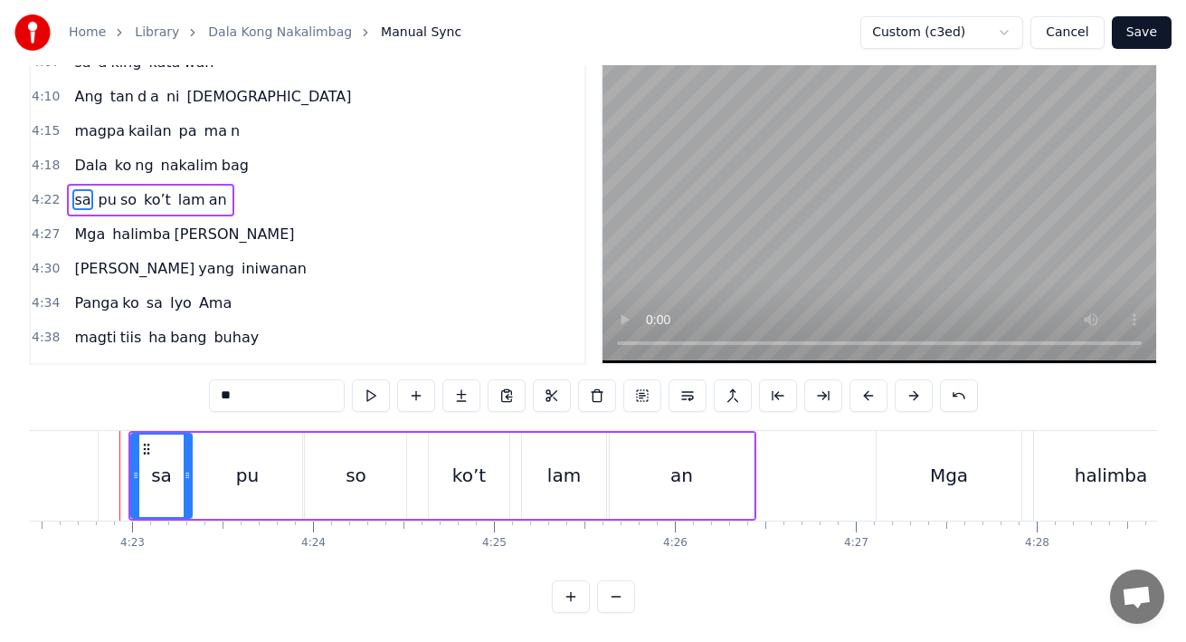
click at [925, 396] on button at bounding box center [914, 395] width 38 height 33
click at [1137, 33] on button "Save" at bounding box center [1142, 32] width 60 height 33
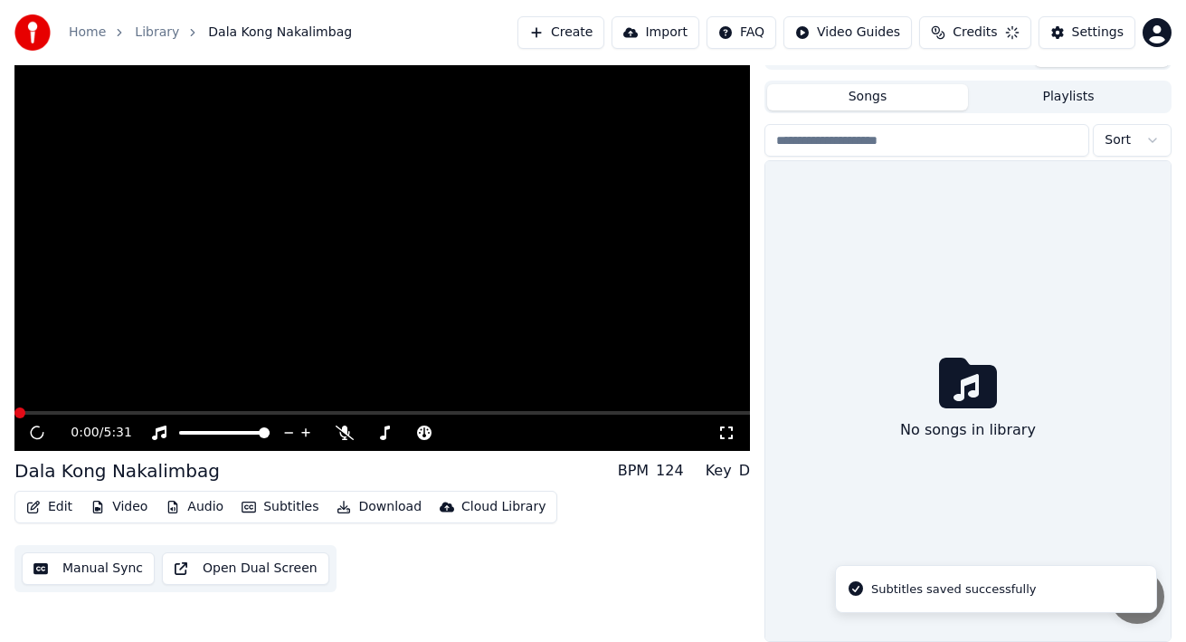
scroll to position [28, 0]
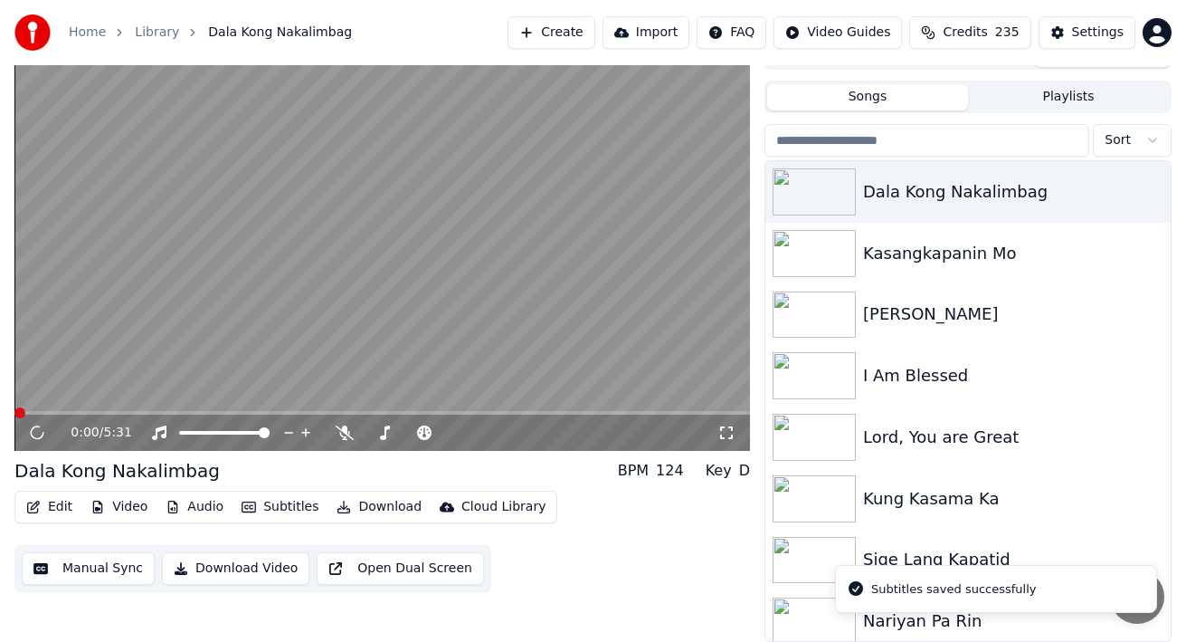
click at [444, 412] on span at bounding box center [382, 413] width 736 height 4
click at [510, 413] on span at bounding box center [382, 413] width 736 height 4
click at [529, 413] on span at bounding box center [382, 413] width 736 height 4
click at [554, 413] on span at bounding box center [382, 413] width 736 height 4
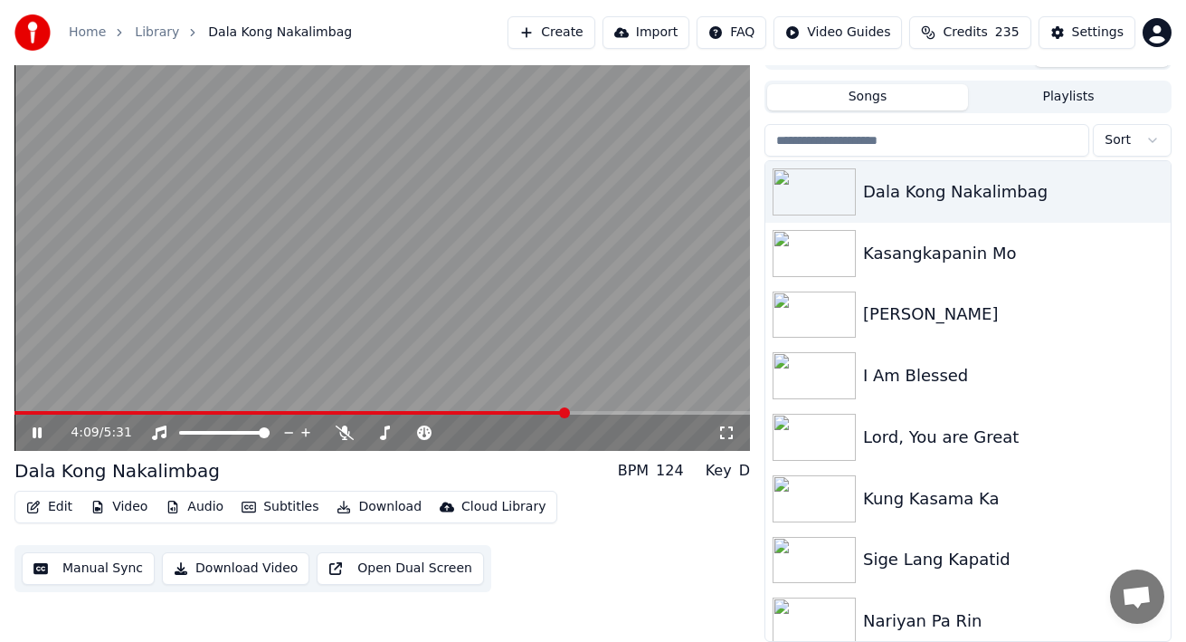
click at [566, 413] on span at bounding box center [382, 413] width 736 height 4
click at [594, 413] on span at bounding box center [382, 413] width 736 height 4
click at [572, 412] on span at bounding box center [304, 413] width 580 height 4
click at [579, 412] on span at bounding box center [382, 413] width 736 height 4
click at [587, 412] on span at bounding box center [382, 413] width 736 height 4
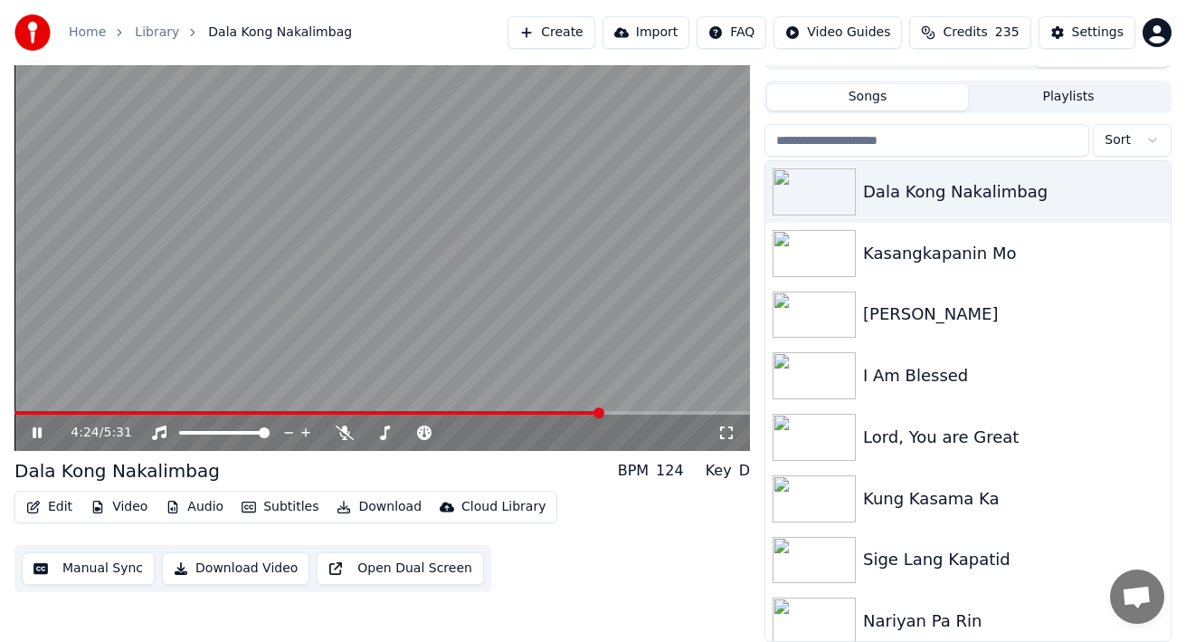
click at [585, 413] on span at bounding box center [307, 413] width 587 height 4
click at [576, 412] on span at bounding box center [302, 413] width 577 height 4
click at [39, 433] on icon at bounding box center [37, 432] width 11 height 13
click at [39, 433] on icon at bounding box center [37, 432] width 9 height 11
click at [641, 414] on span at bounding box center [334, 413] width 640 height 4
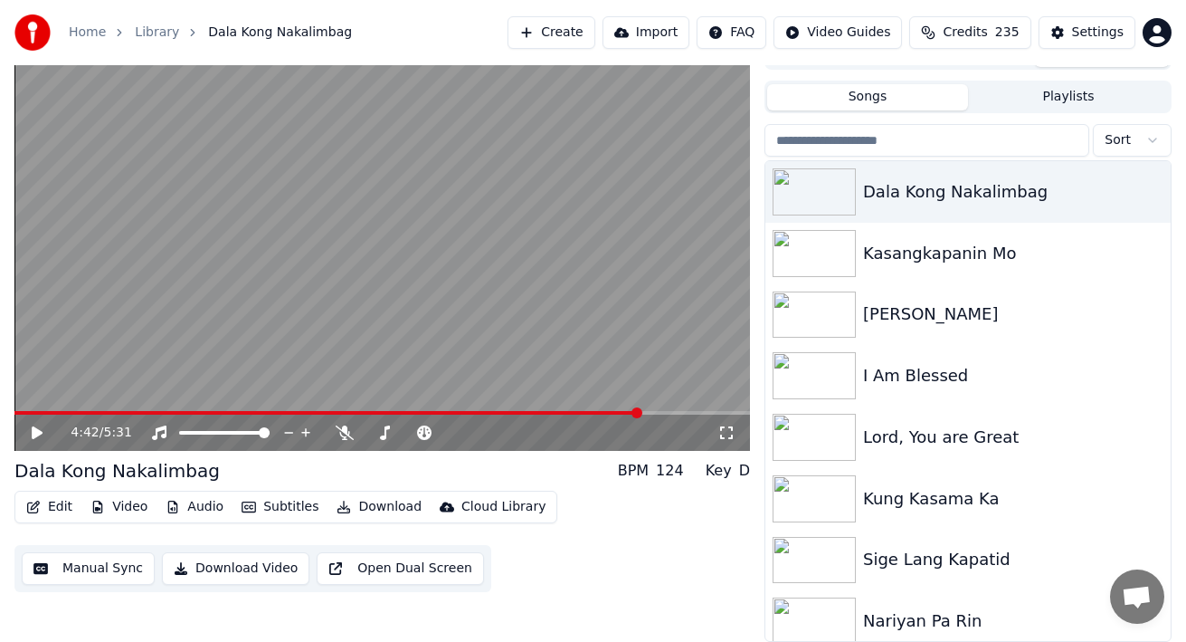
click at [40, 430] on icon at bounding box center [50, 432] width 42 height 14
click at [40, 430] on icon at bounding box center [37, 432] width 9 height 11
click at [48, 506] on button "Edit" at bounding box center [49, 506] width 61 height 25
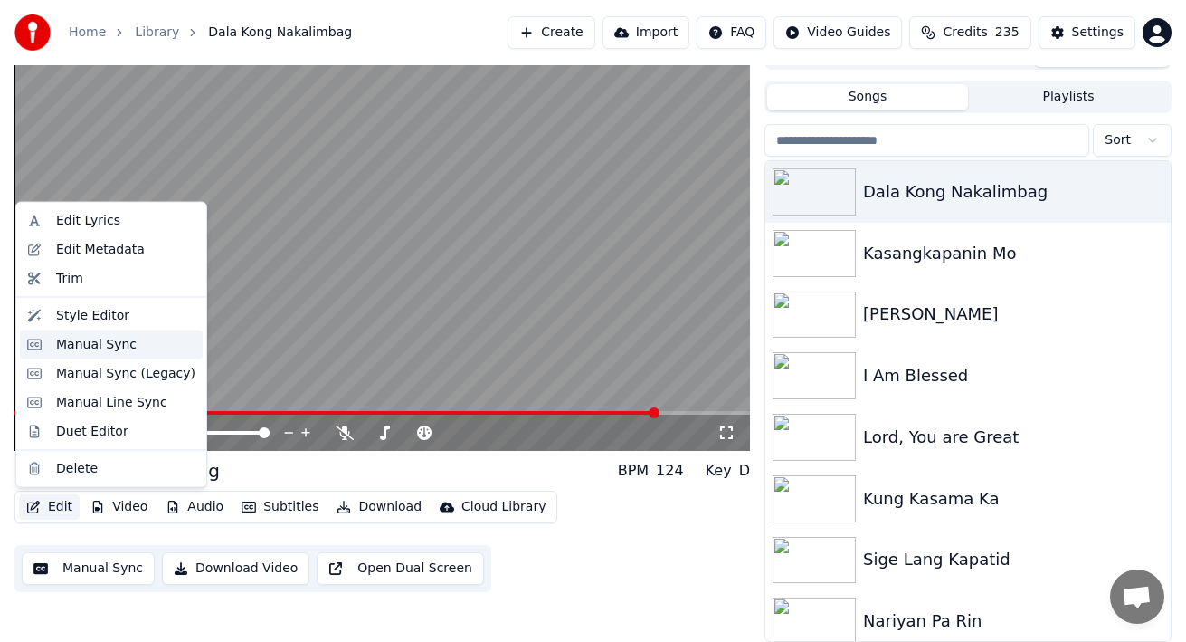
click at [56, 338] on div "Manual Sync" at bounding box center [96, 344] width 81 height 18
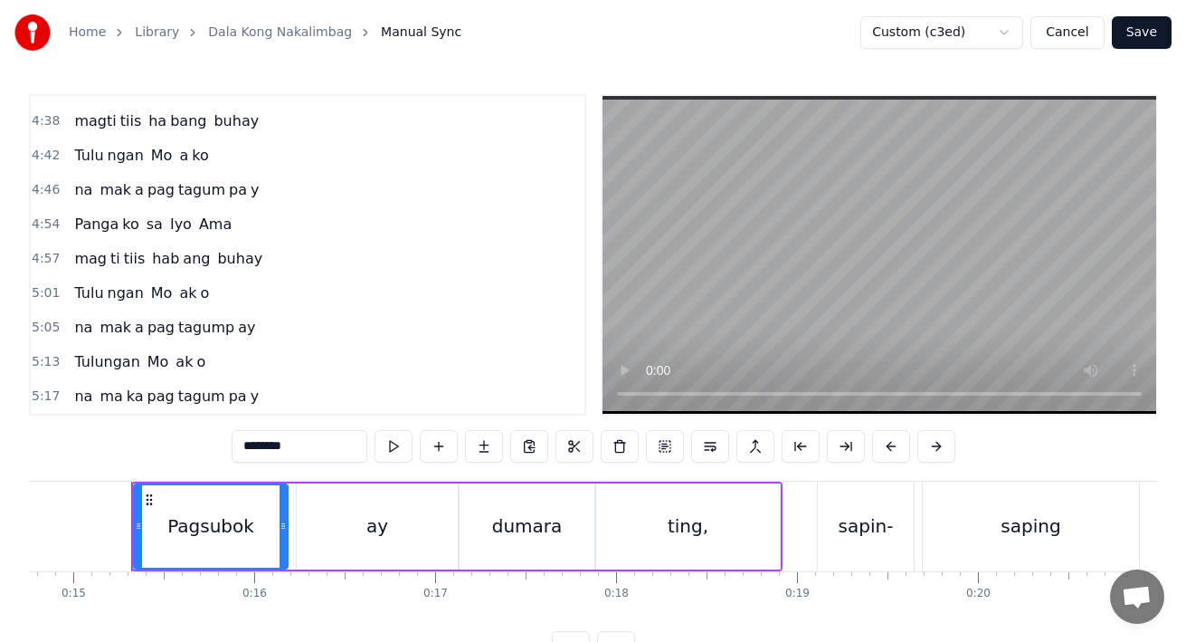
scroll to position [0, 2682]
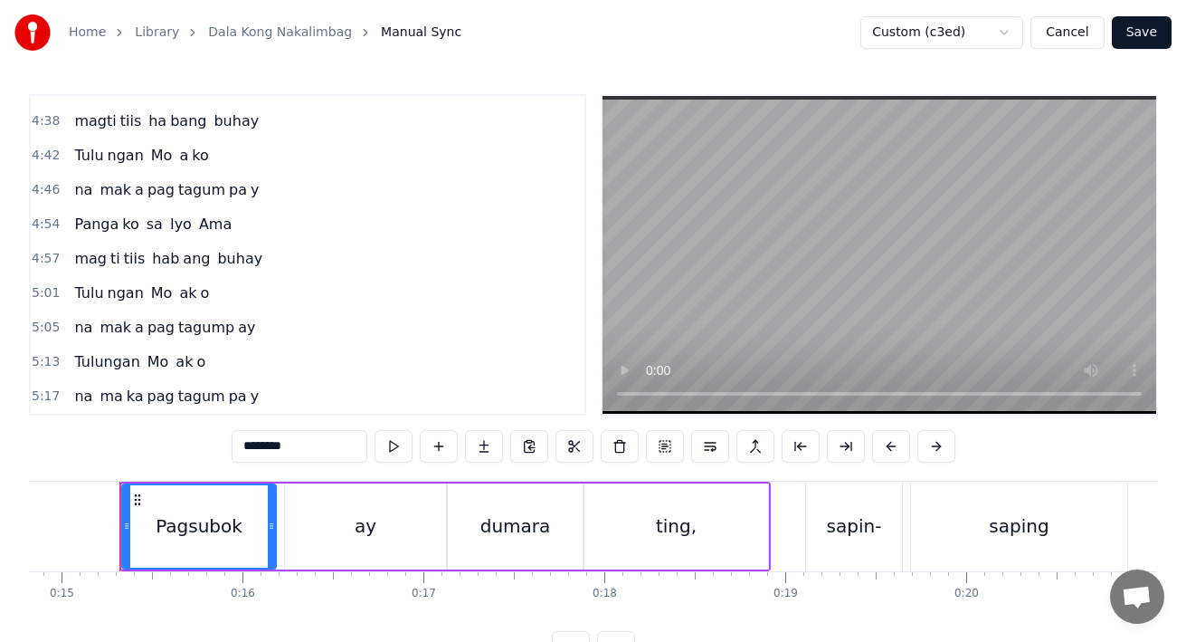
click at [84, 286] on span "Tulu" at bounding box center [88, 292] width 33 height 21
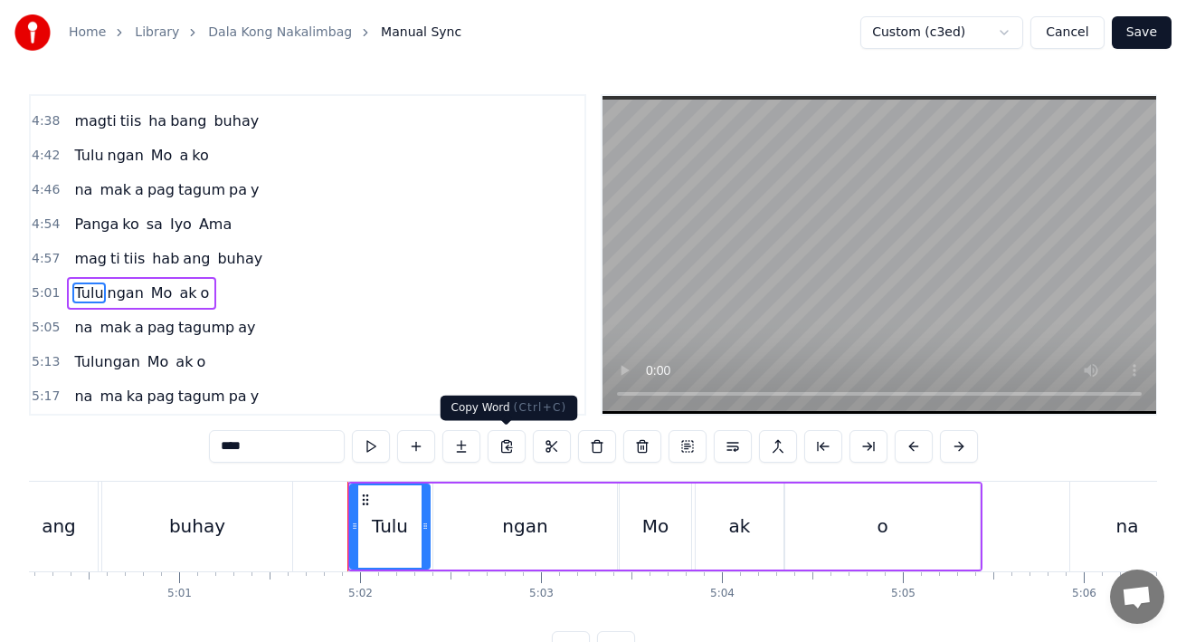
scroll to position [0, 54551]
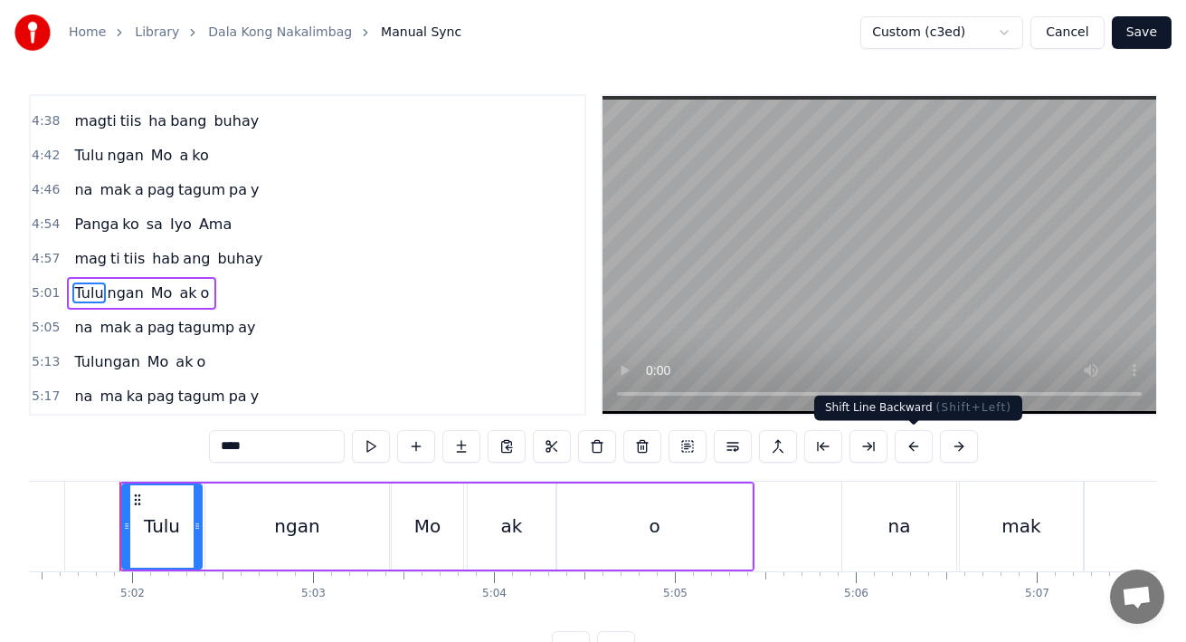
click at [908, 451] on button at bounding box center [914, 446] width 38 height 33
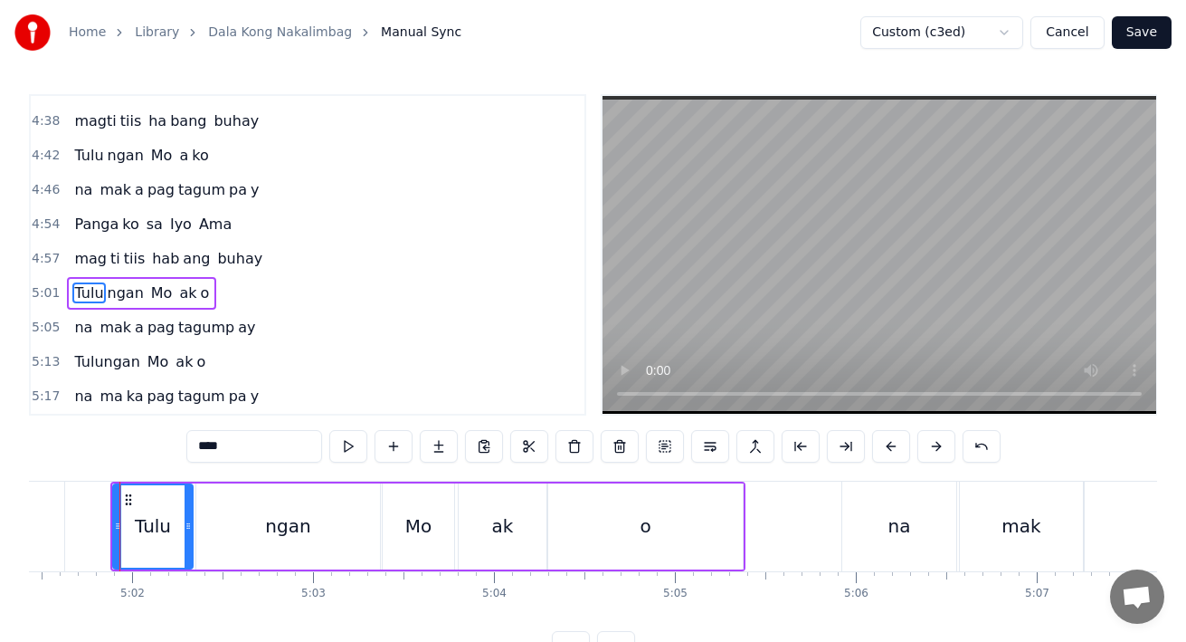
click at [72, 330] on span "na" at bounding box center [83, 327] width 22 height 21
type input "**"
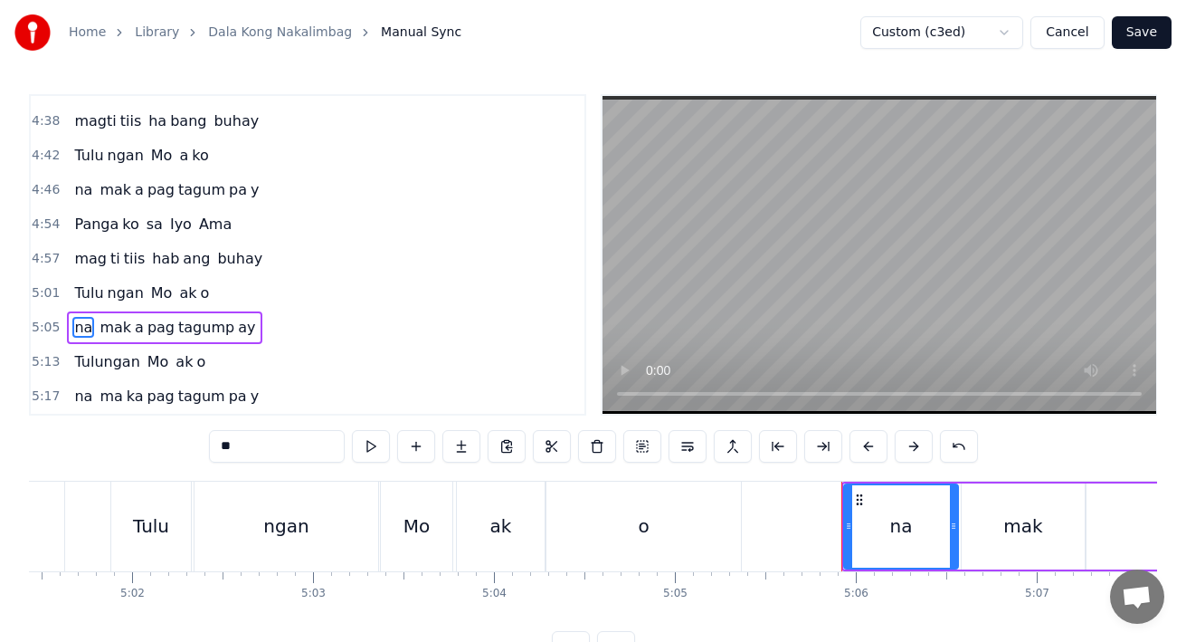
scroll to position [6, 0]
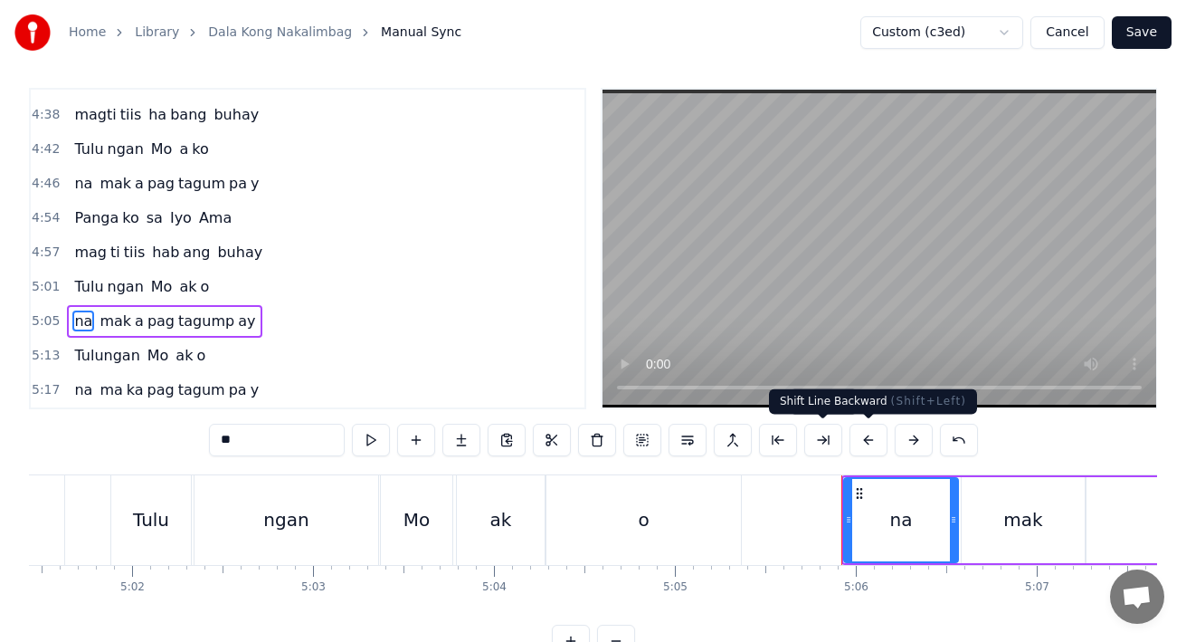
click at [876, 442] on button at bounding box center [869, 439] width 38 height 33
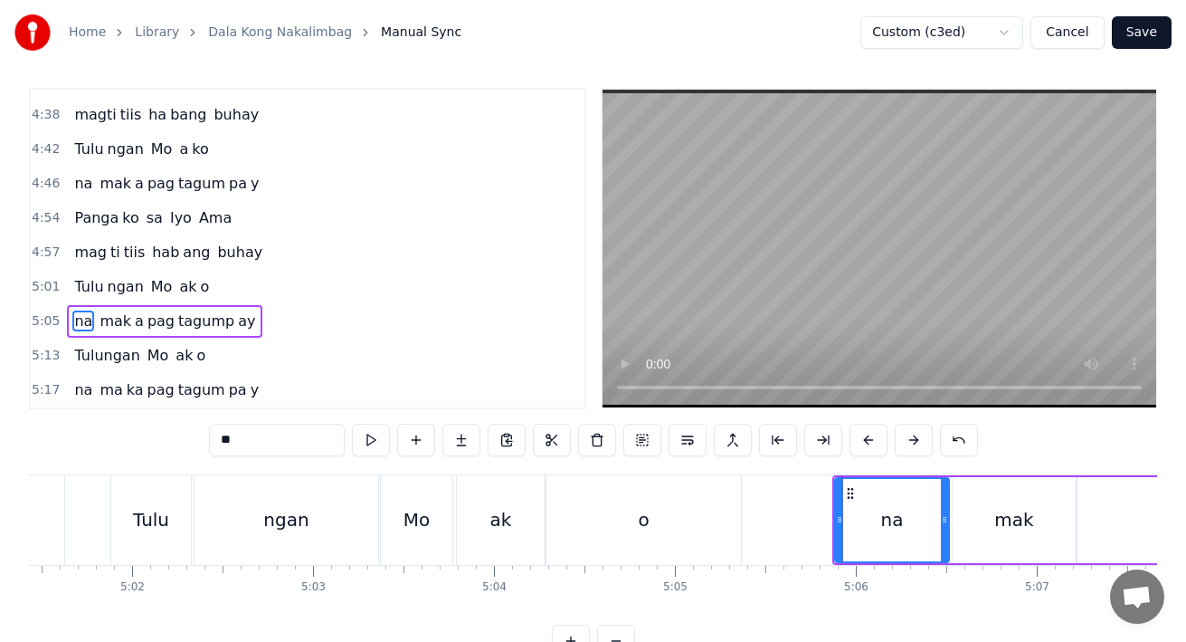
click at [1132, 25] on button "Save" at bounding box center [1142, 32] width 60 height 33
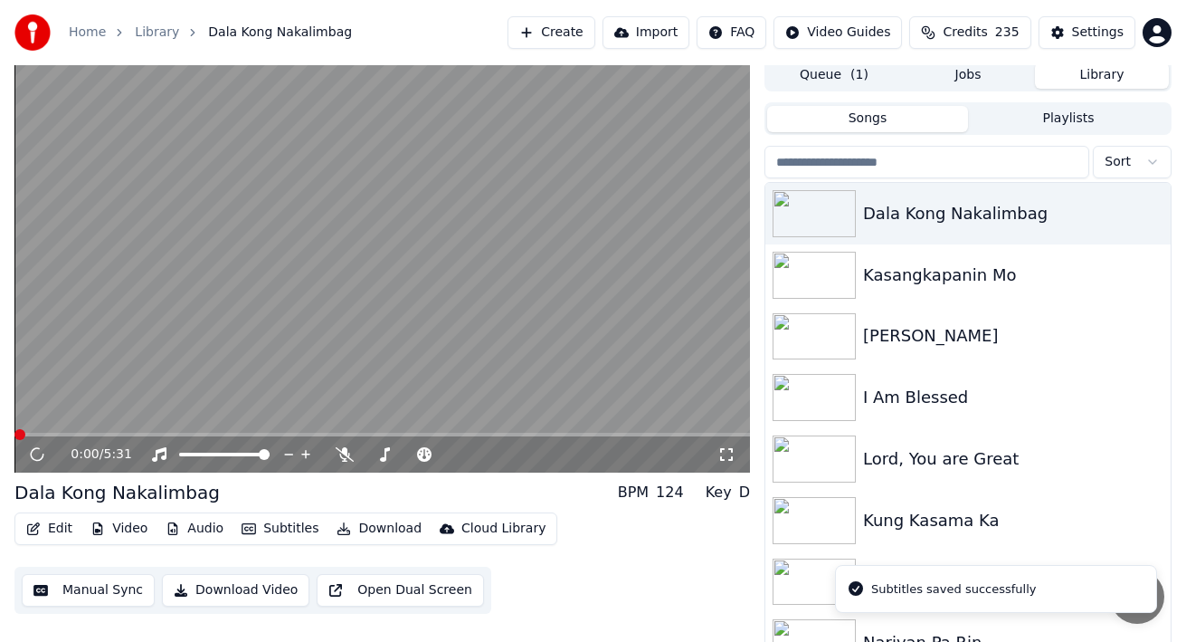
click at [562, 438] on div "0:00 / 5:31" at bounding box center [382, 454] width 736 height 36
click at [584, 433] on span at bounding box center [382, 435] width 736 height 4
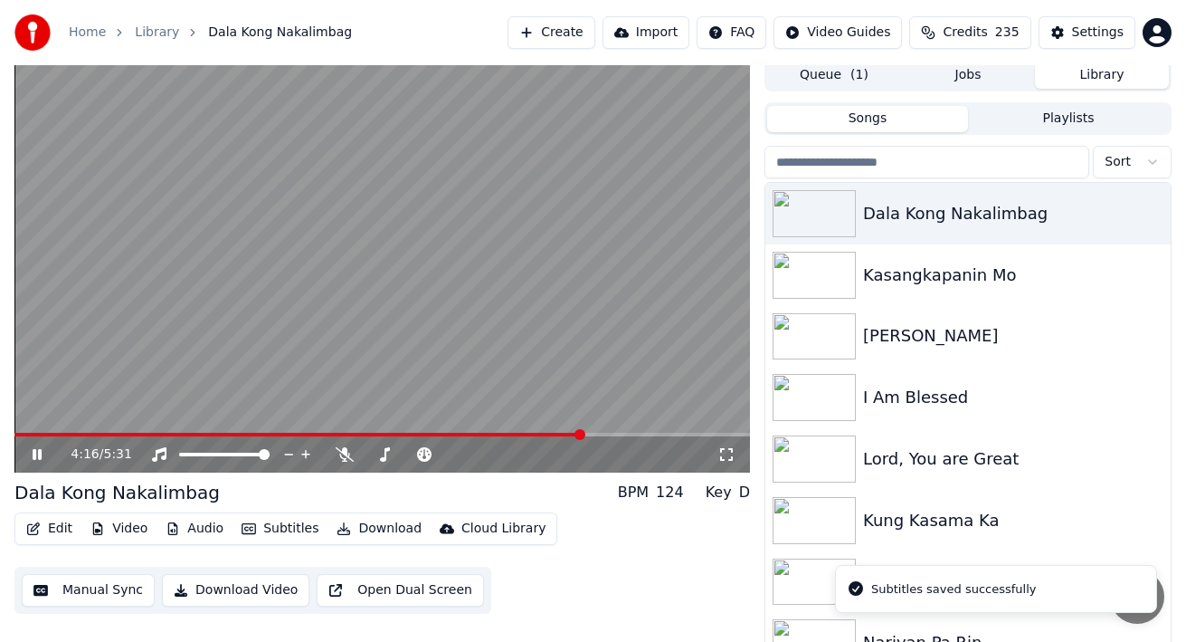
click at [602, 433] on span at bounding box center [382, 435] width 736 height 4
click at [621, 435] on span at bounding box center [382, 435] width 736 height 4
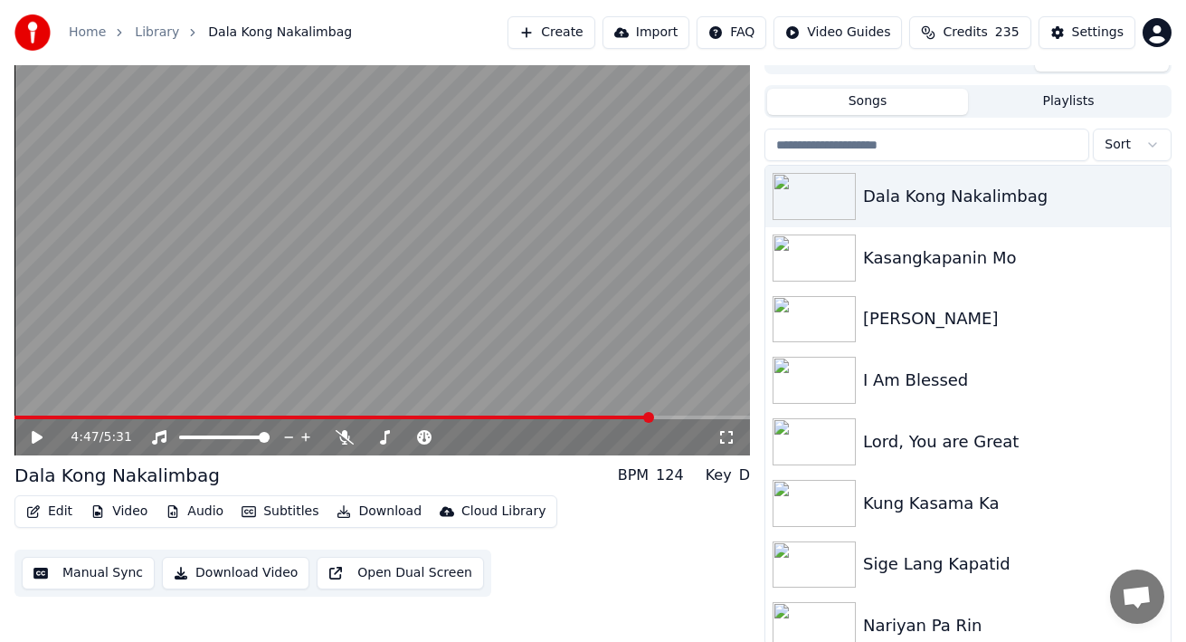
scroll to position [28, 0]
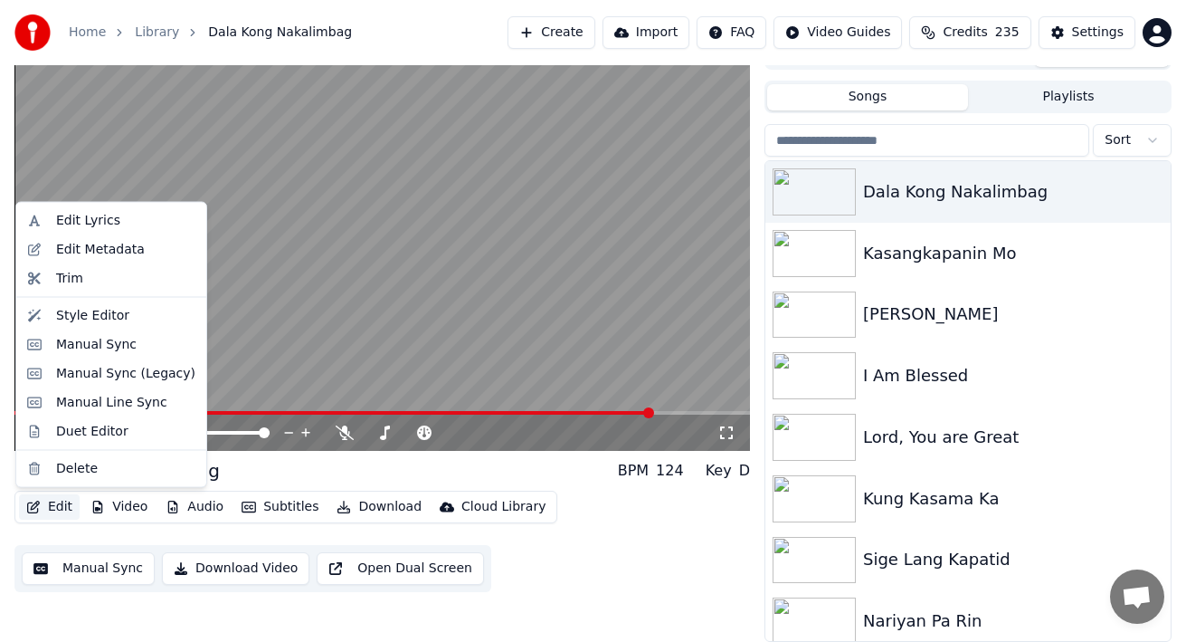
click at [50, 507] on button "Edit" at bounding box center [49, 506] width 61 height 25
click at [73, 352] on div "Manual Sync" at bounding box center [96, 344] width 81 height 18
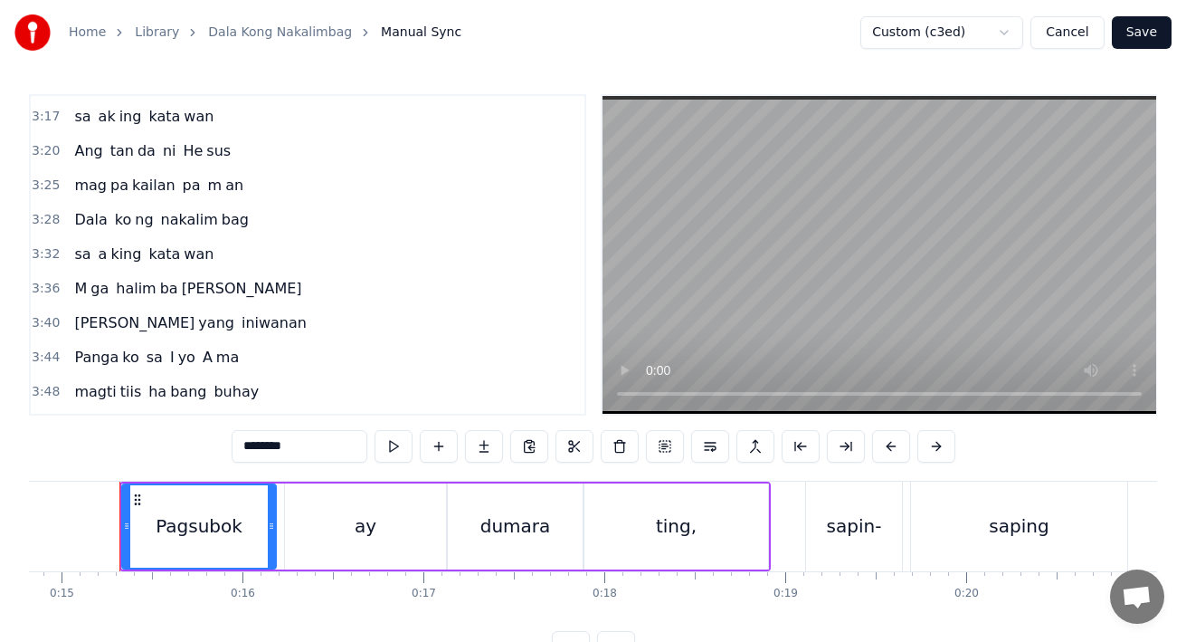
scroll to position [1786, 0]
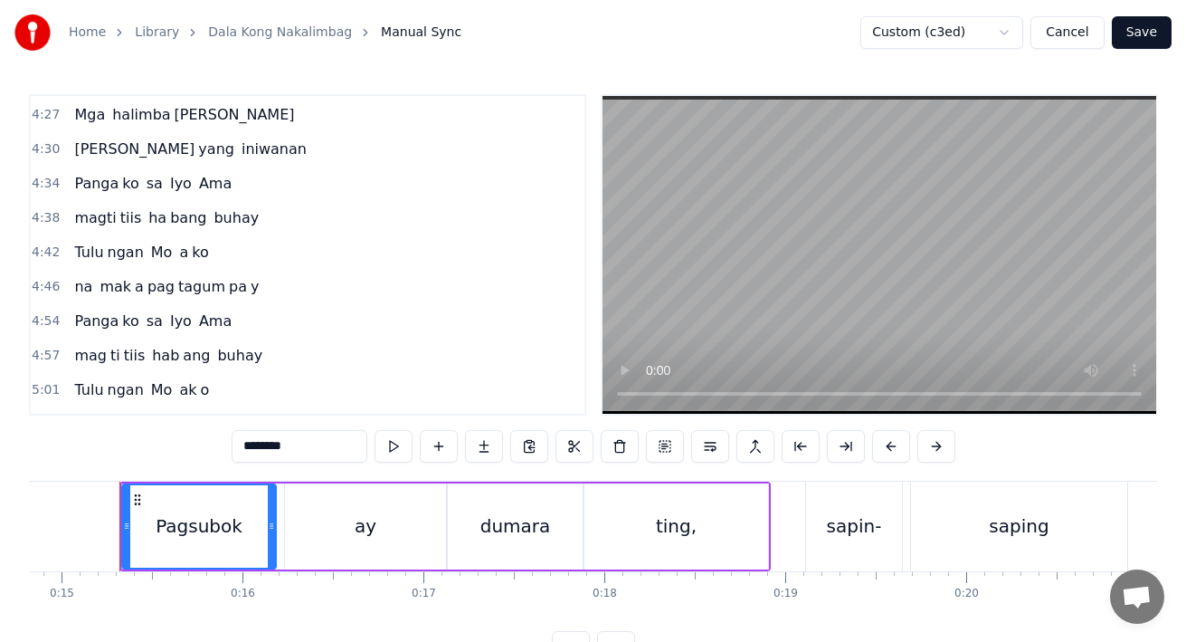
click at [87, 246] on span "Tulu" at bounding box center [88, 252] width 33 height 21
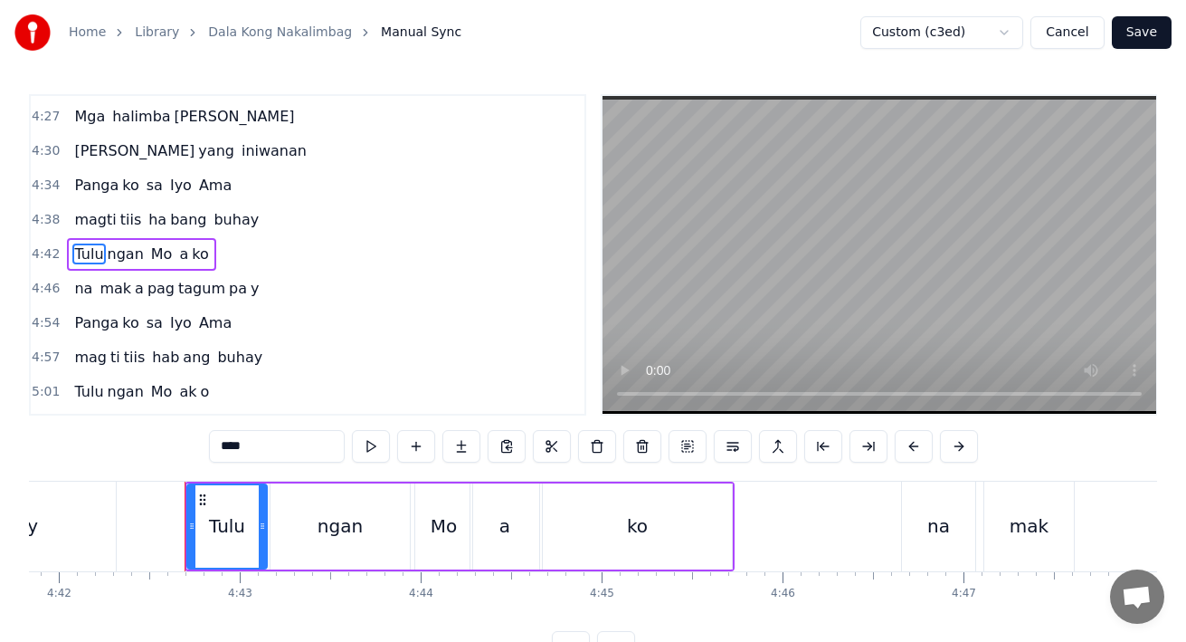
scroll to position [0, 50959]
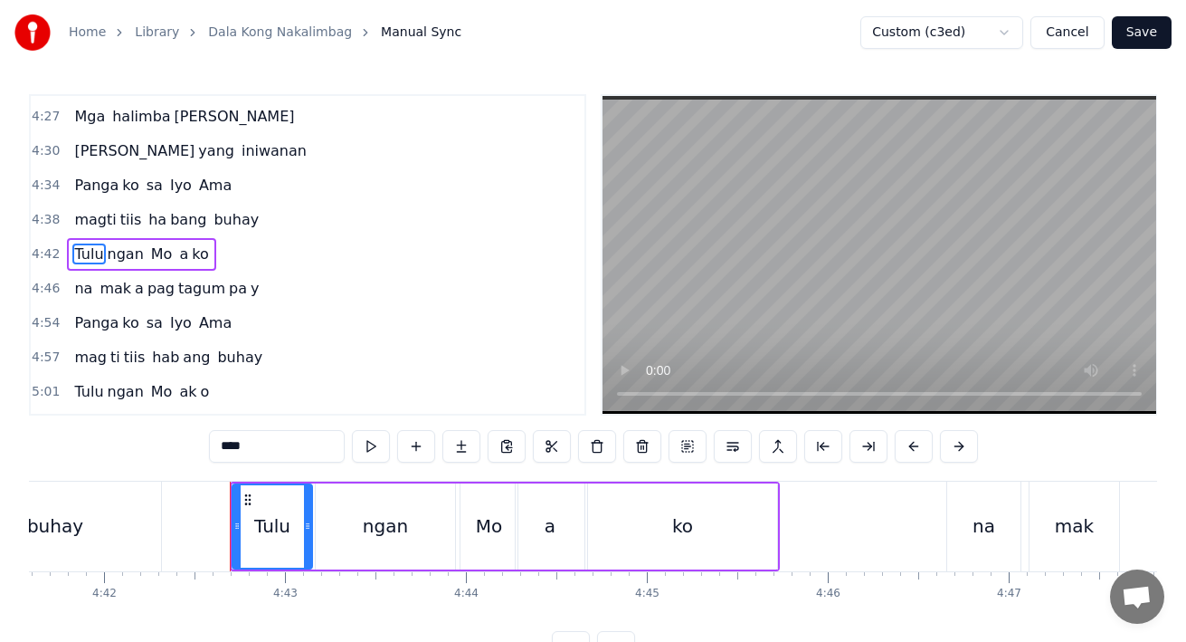
click at [263, 546] on div "Tulu" at bounding box center [272, 526] width 78 height 82
click at [247, 530] on div "Tulu" at bounding box center [272, 526] width 78 height 82
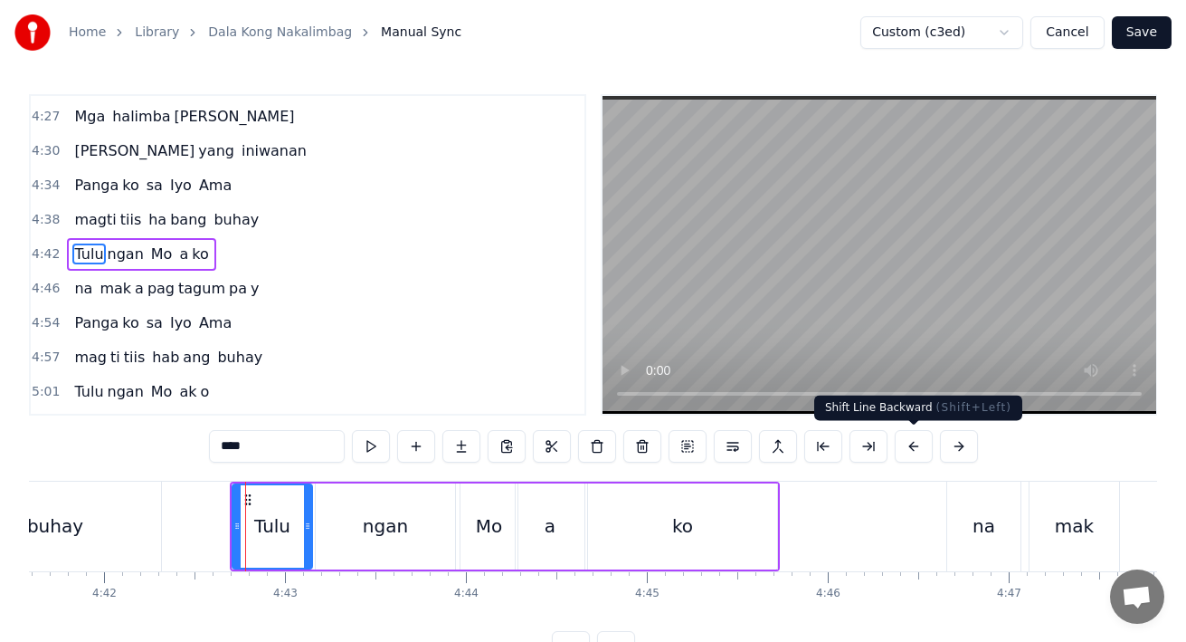
click at [904, 448] on button at bounding box center [914, 446] width 38 height 33
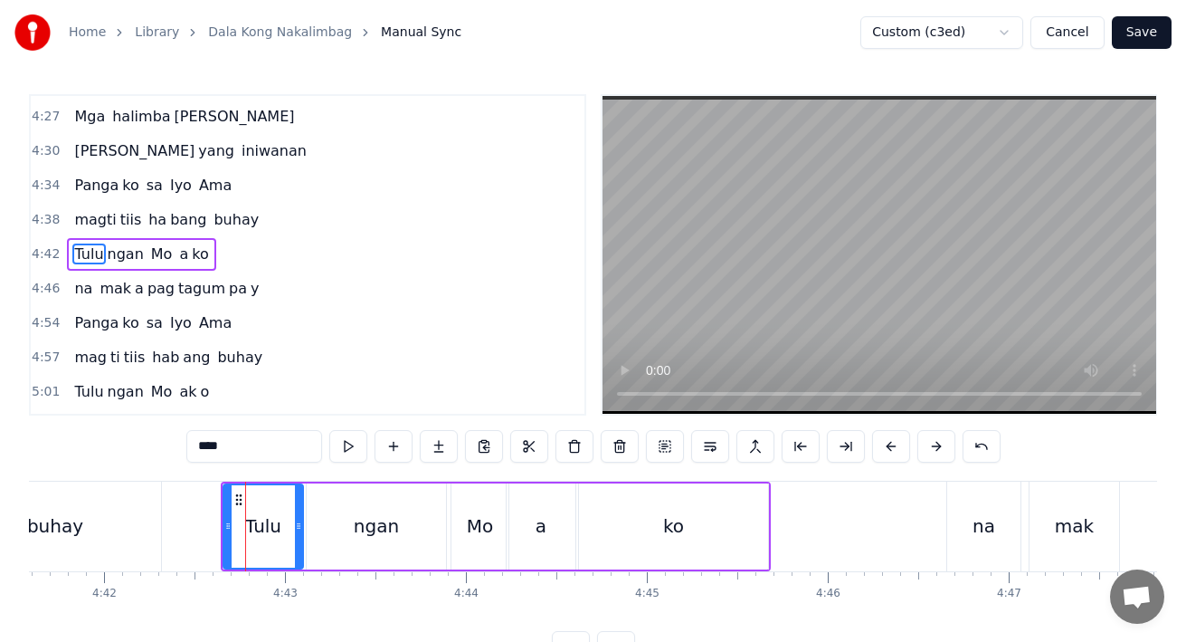
click at [406, 549] on div "ngan" at bounding box center [376, 526] width 139 height 86
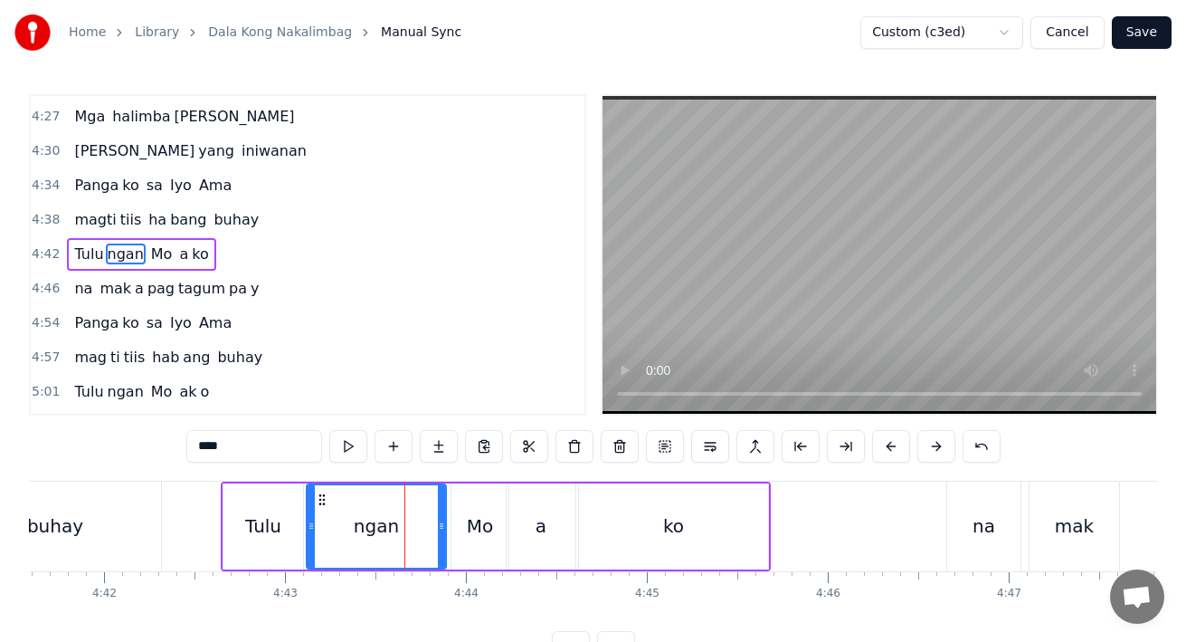
click at [472, 539] on div "Mo" at bounding box center [480, 526] width 57 height 86
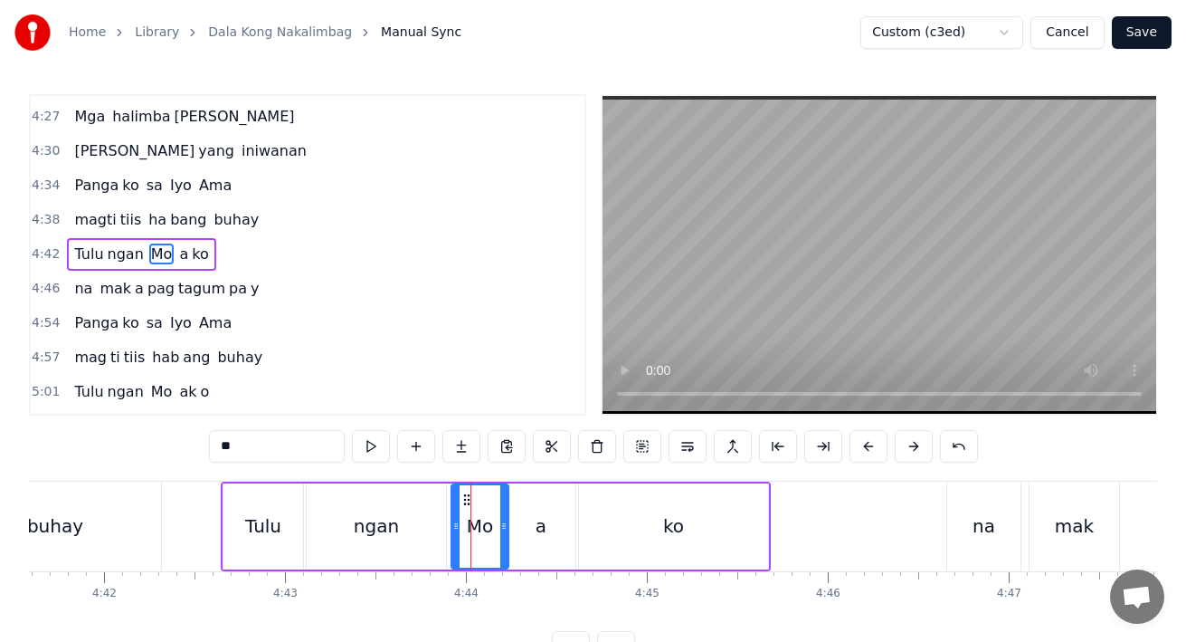
click at [357, 510] on div "ngan" at bounding box center [376, 526] width 139 height 86
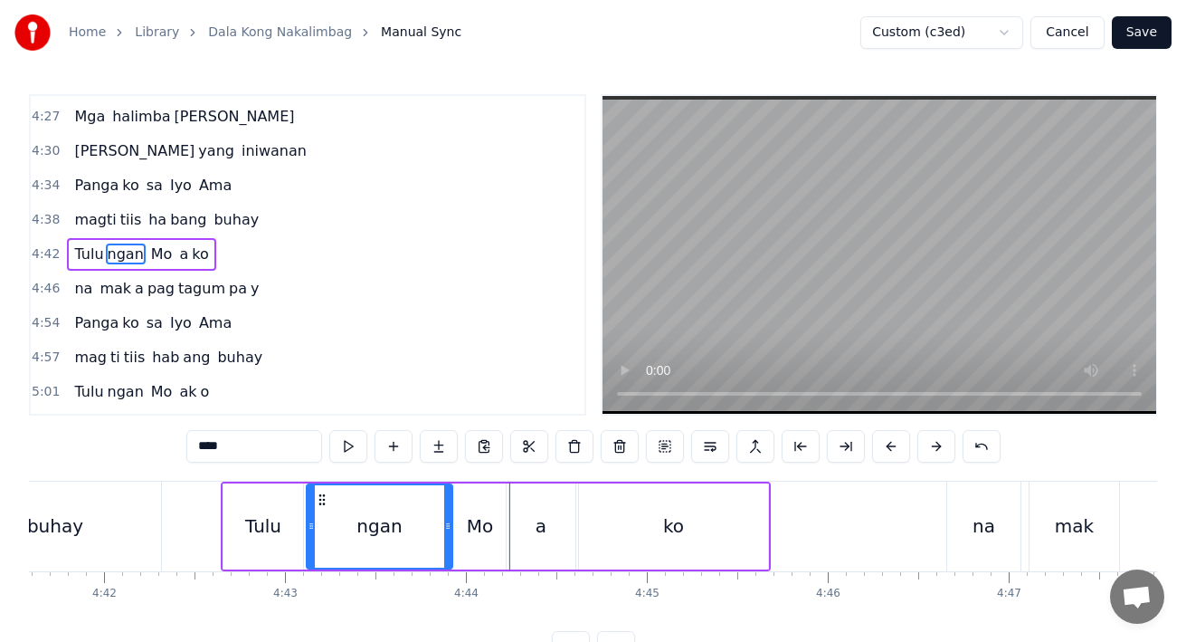
click at [448, 536] on div at bounding box center [447, 526] width 7 height 82
click at [470, 533] on div "Mo" at bounding box center [480, 525] width 27 height 27
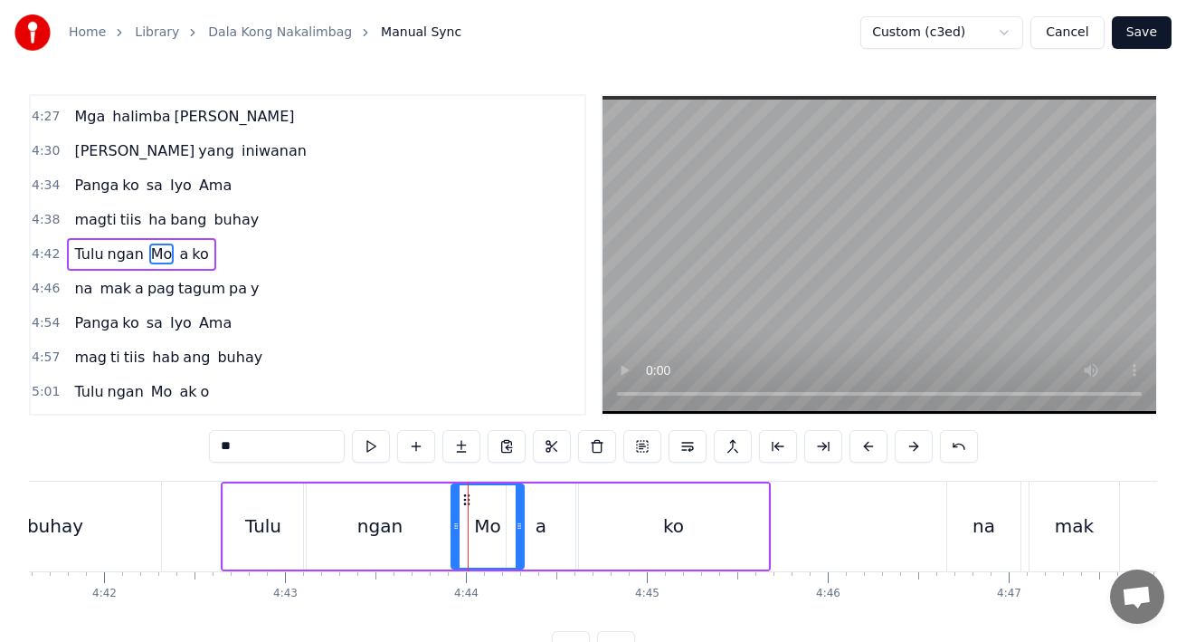
drag, startPoint x: 502, startPoint y: 534, endPoint x: 523, endPoint y: 535, distance: 20.8
click at [523, 535] on div at bounding box center [519, 526] width 7 height 82
click at [548, 534] on div "a" at bounding box center [541, 526] width 69 height 86
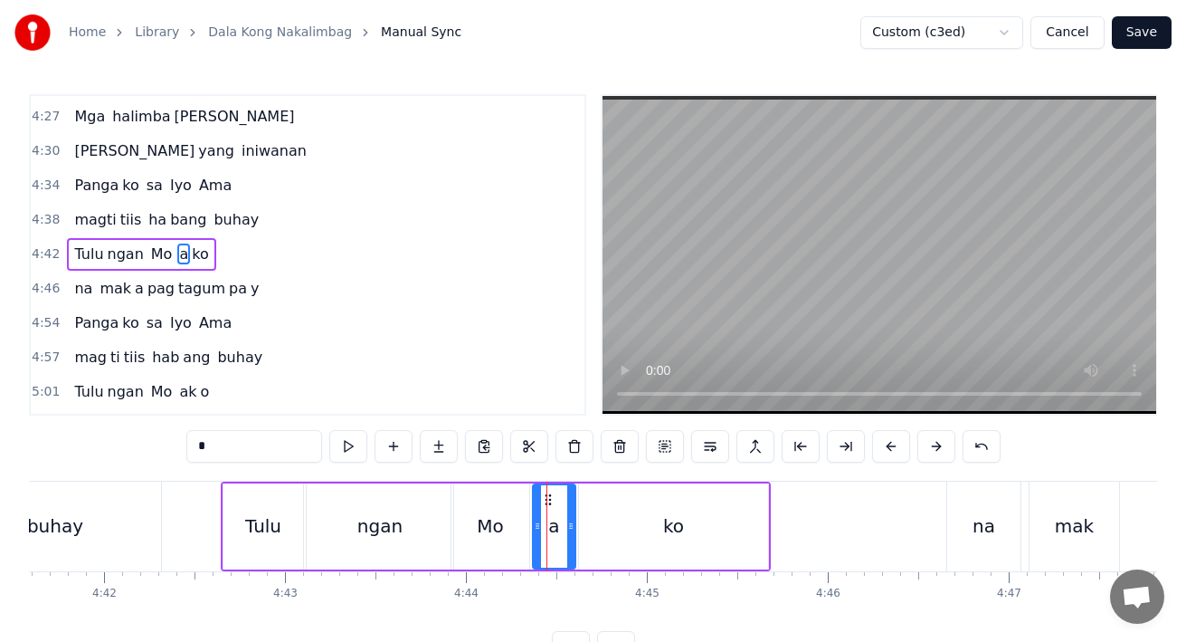
drag, startPoint x: 510, startPoint y: 530, endPoint x: 537, endPoint y: 530, distance: 26.2
click at [537, 530] on icon at bounding box center [537, 525] width 7 height 14
drag, startPoint x: 569, startPoint y: 530, endPoint x: 596, endPoint y: 530, distance: 27.1
click at [596, 530] on icon at bounding box center [597, 525] width 7 height 14
click at [644, 525] on div "ko" at bounding box center [673, 526] width 189 height 86
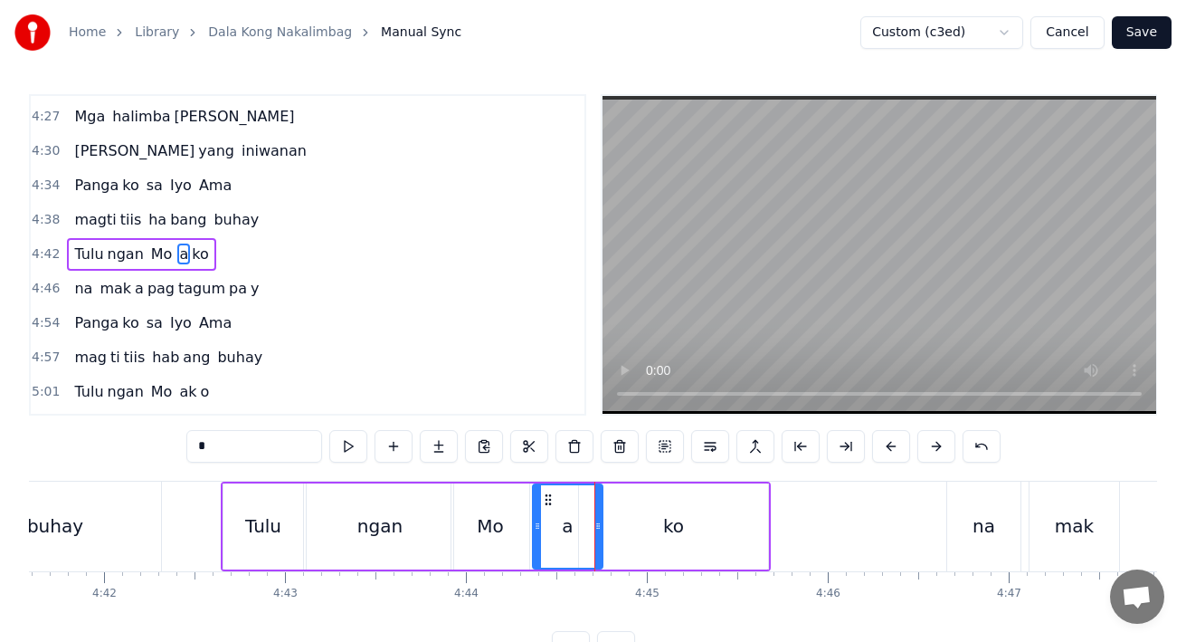
type input "**"
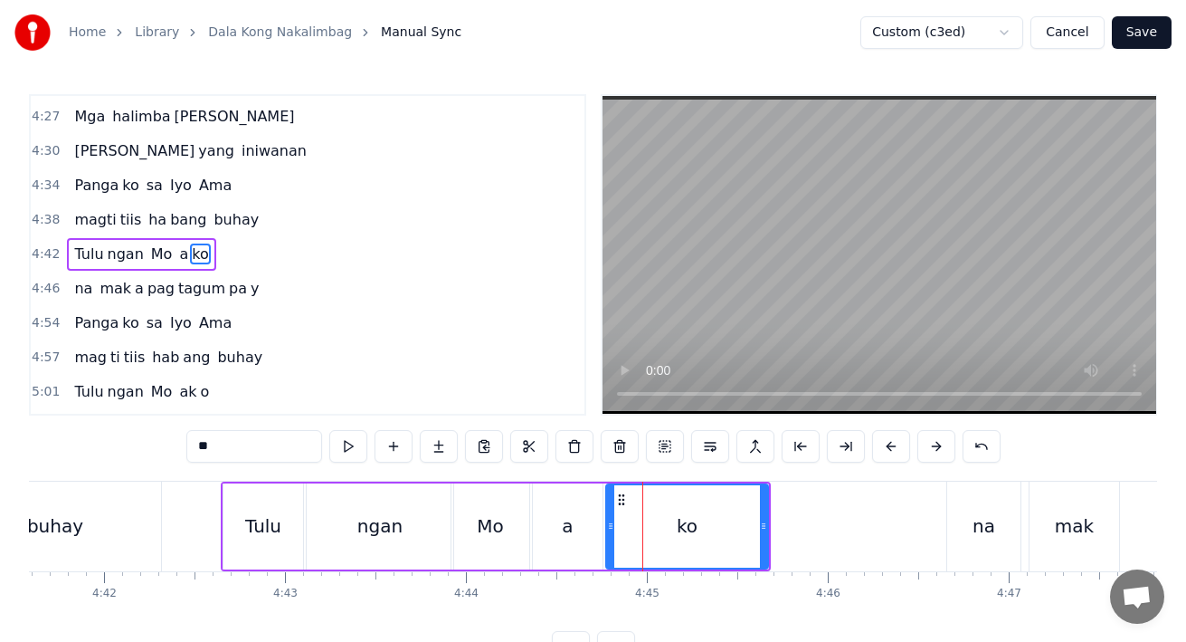
drag, startPoint x: 584, startPoint y: 528, endPoint x: 611, endPoint y: 528, distance: 27.1
click at [611, 528] on icon at bounding box center [610, 525] width 7 height 14
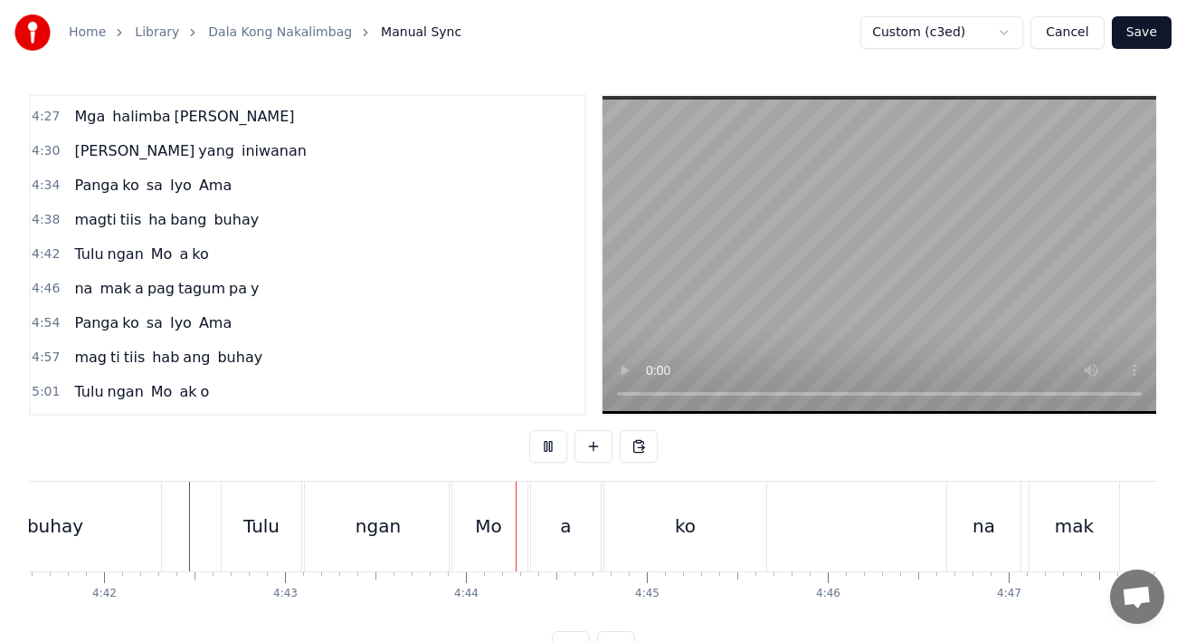
click at [271, 544] on div "Tulu" at bounding box center [262, 526] width 80 height 90
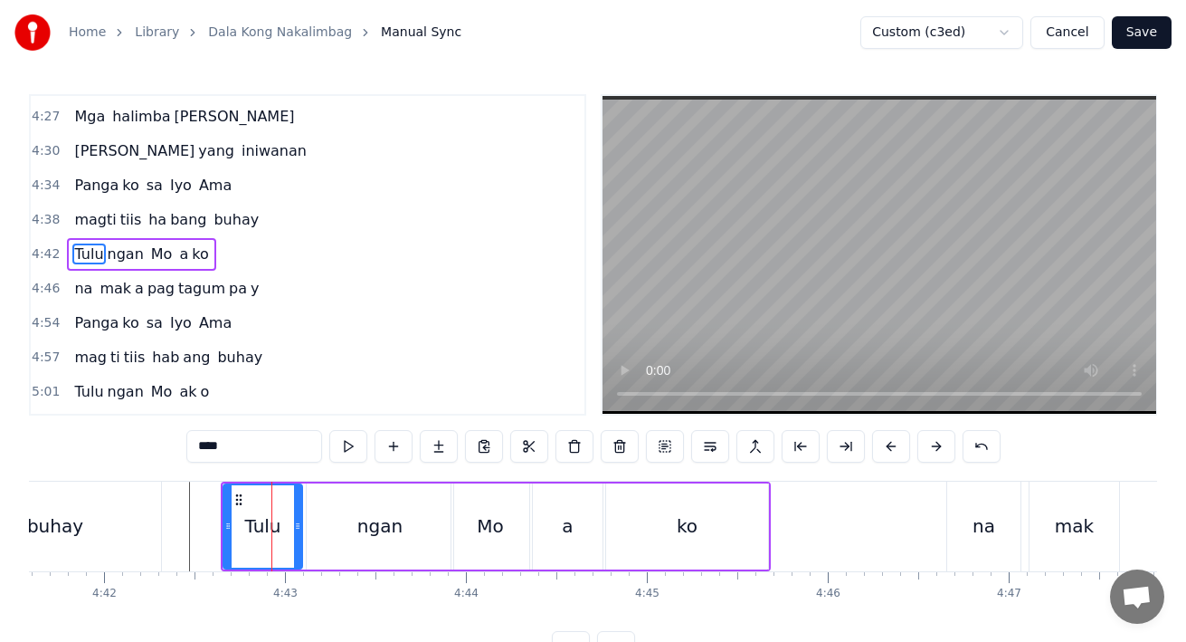
drag, startPoint x: 295, startPoint y: 544, endPoint x: 285, endPoint y: 544, distance: 10.0
click at [294, 544] on div at bounding box center [297, 526] width 7 height 82
click at [322, 541] on div "ngan" at bounding box center [380, 526] width 147 height 86
type input "****"
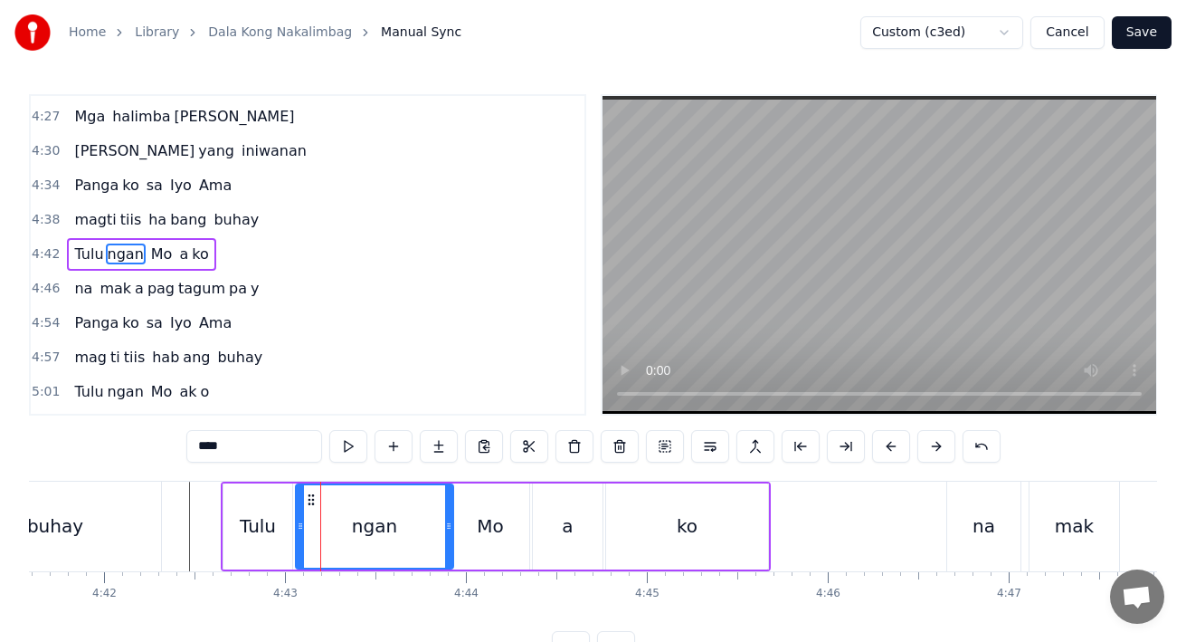
drag, startPoint x: 312, startPoint y: 537, endPoint x: 301, endPoint y: 538, distance: 11.0
click at [301, 538] on div at bounding box center [300, 526] width 7 height 82
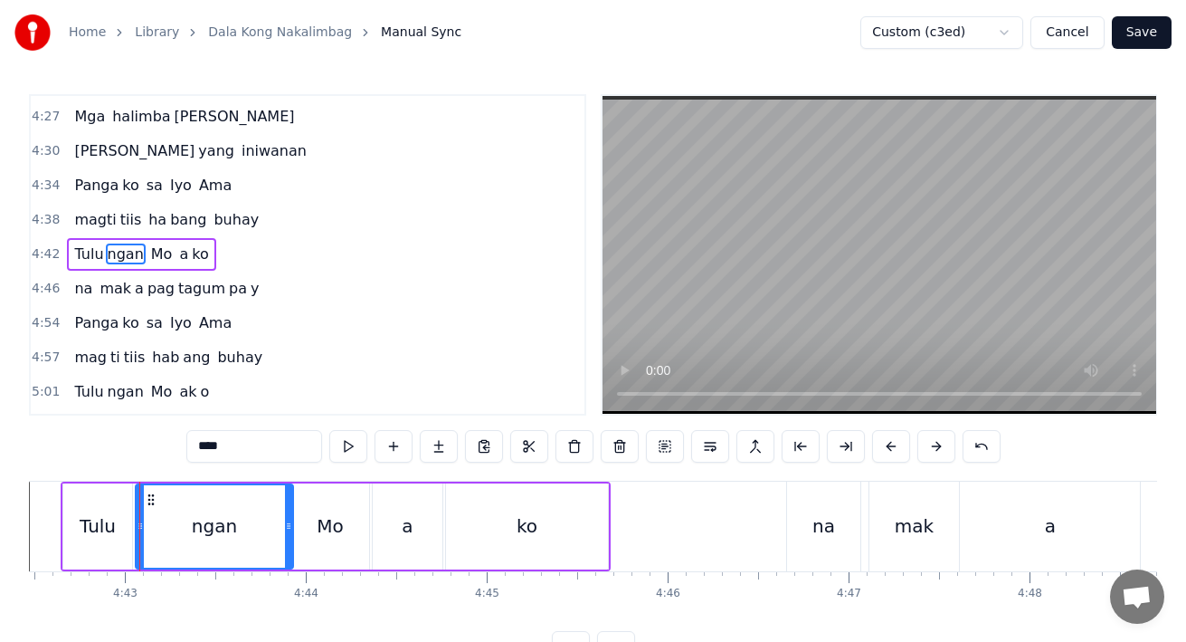
scroll to position [0, 51174]
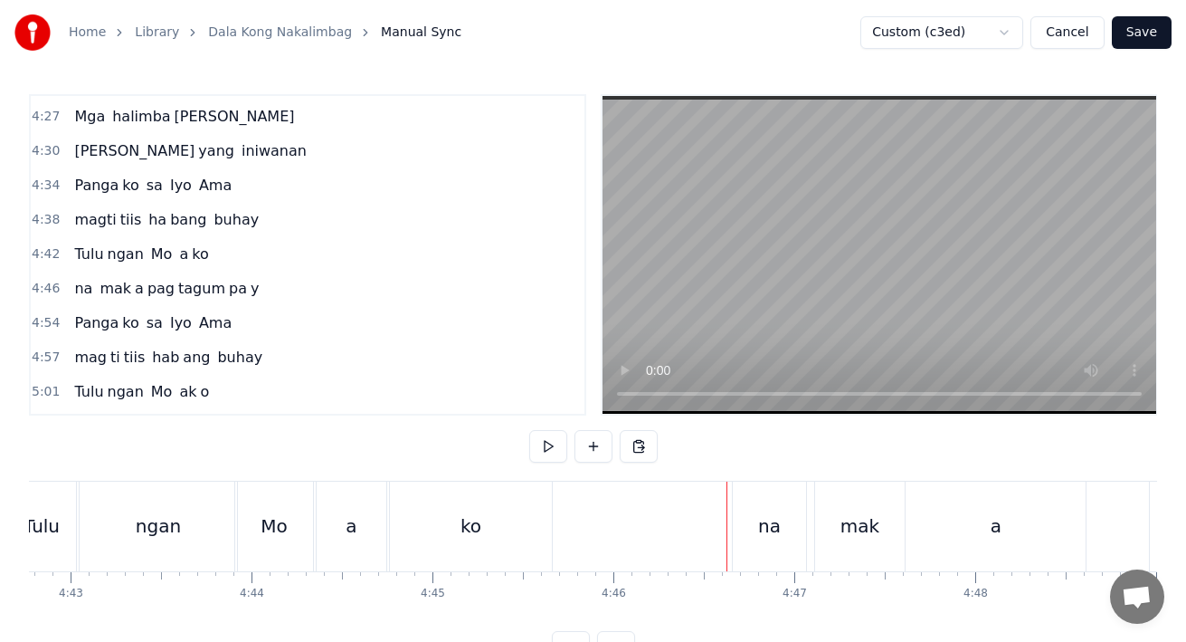
click at [766, 524] on div "na" at bounding box center [769, 525] width 23 height 27
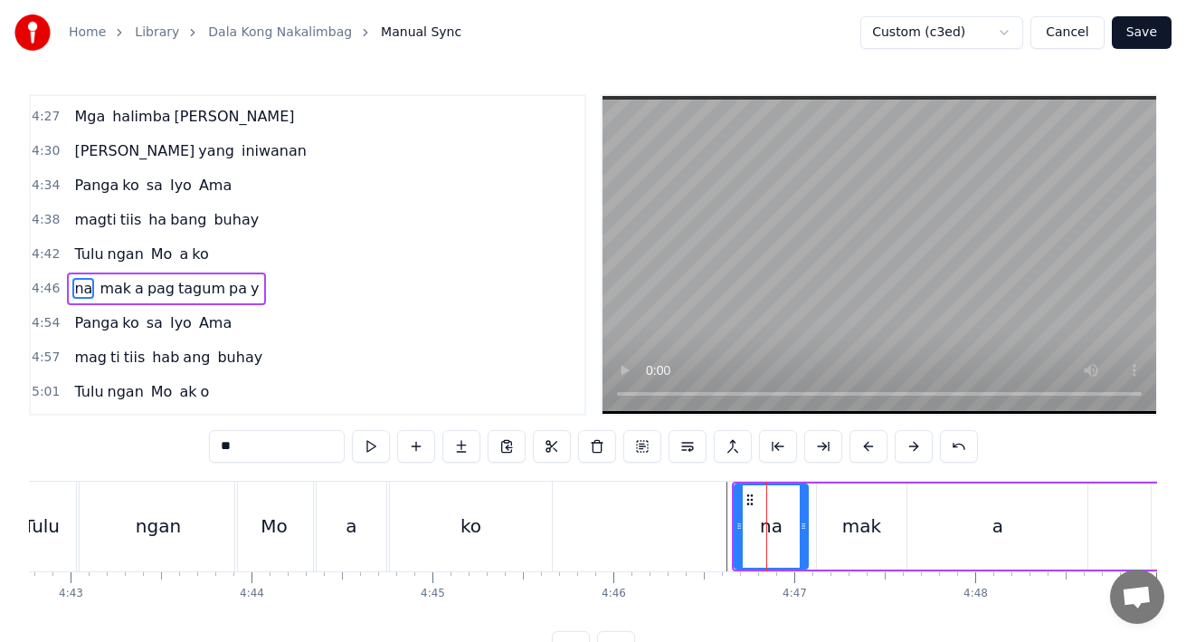
scroll to position [1819, 0]
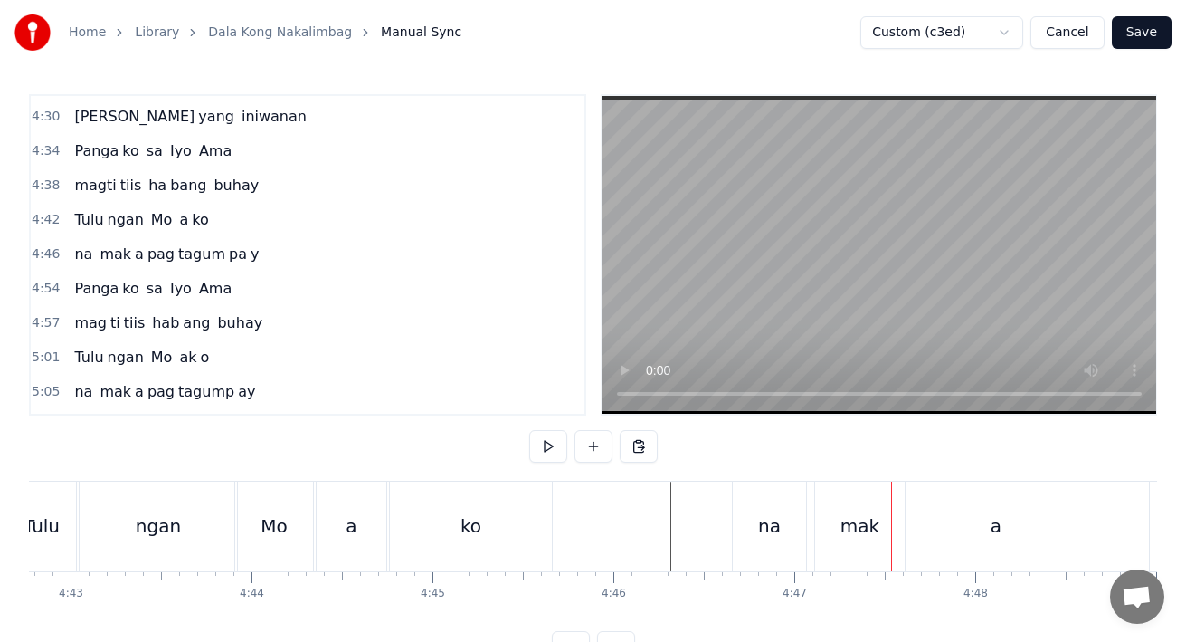
click at [847, 528] on div "mak" at bounding box center [860, 525] width 39 height 27
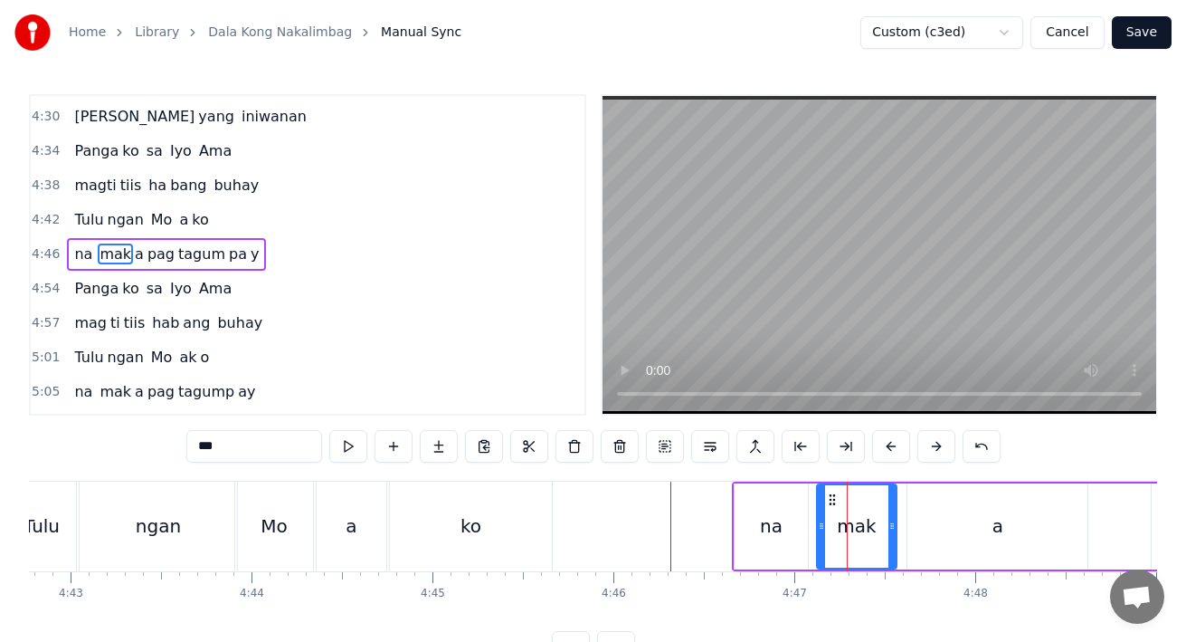
drag, startPoint x: 902, startPoint y: 527, endPoint x: 886, endPoint y: 527, distance: 16.3
click at [889, 527] on icon at bounding box center [892, 525] width 7 height 14
click at [935, 526] on div "a" at bounding box center [998, 526] width 180 height 86
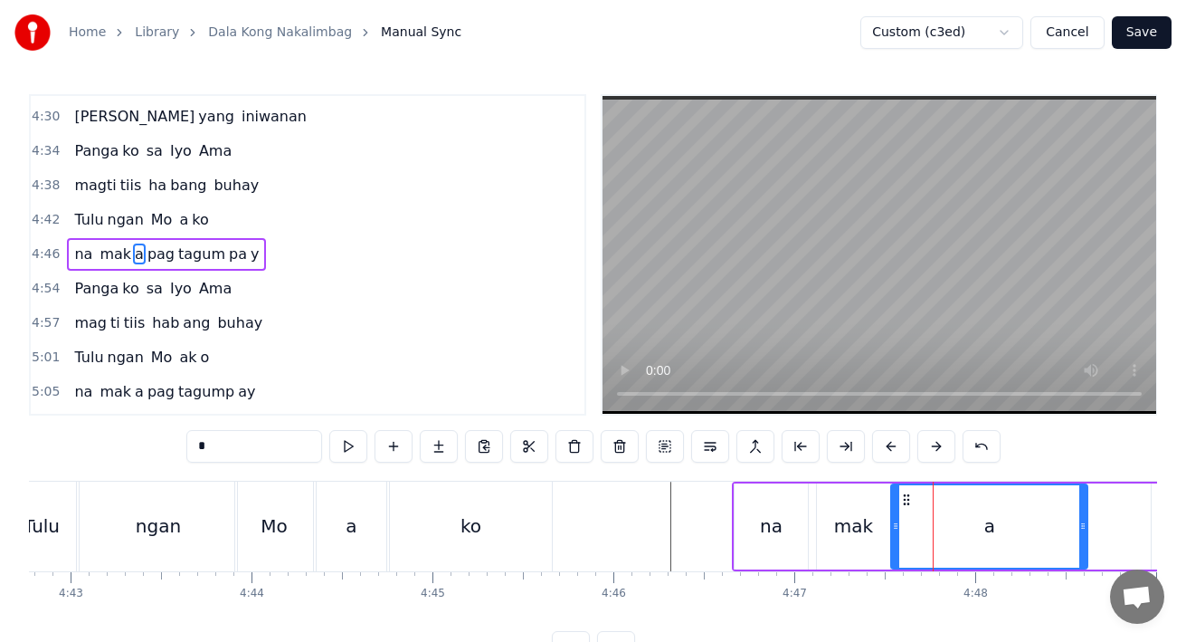
drag, startPoint x: 914, startPoint y: 528, endPoint x: 898, endPoint y: 529, distance: 16.3
click at [898, 529] on icon at bounding box center [895, 525] width 7 height 14
click at [755, 519] on div "na" at bounding box center [771, 526] width 73 height 86
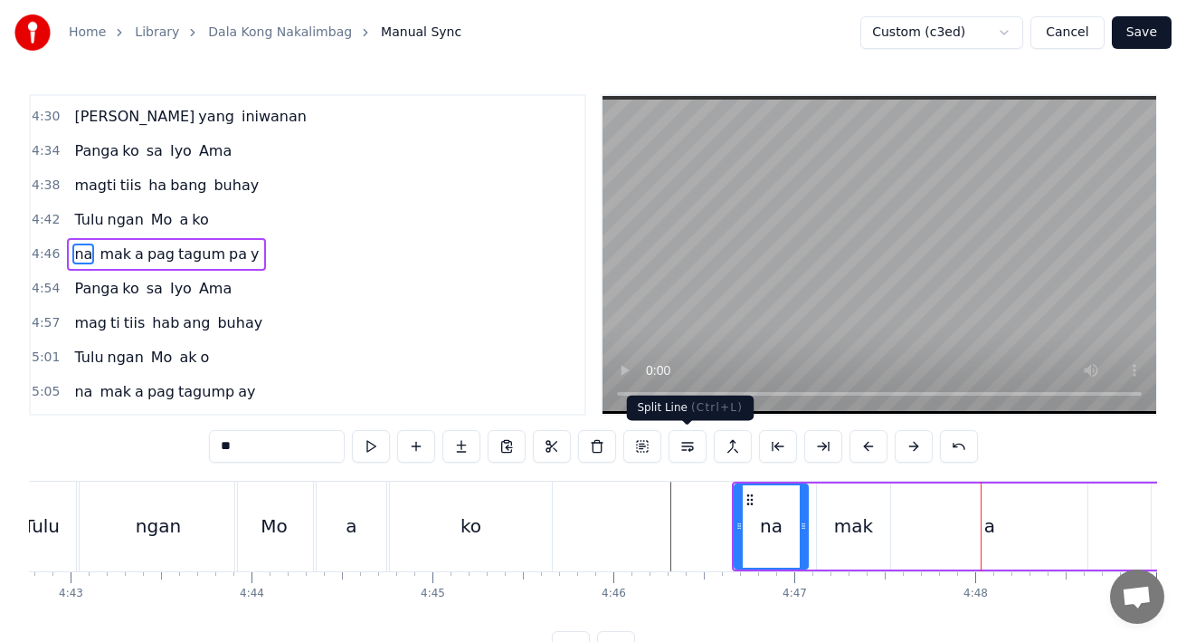
click at [832, 540] on div "mak" at bounding box center [853, 526] width 73 height 86
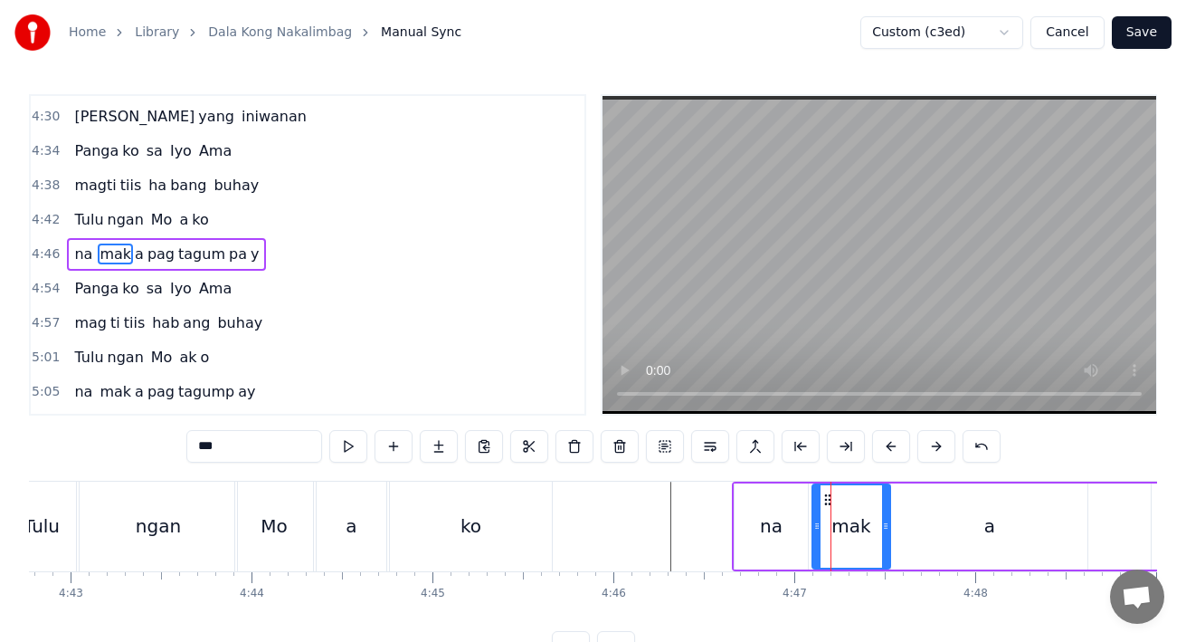
click at [813, 537] on div at bounding box center [816, 526] width 7 height 82
click at [878, 537] on div at bounding box center [881, 526] width 7 height 82
click at [916, 535] on div "a" at bounding box center [989, 526] width 196 height 86
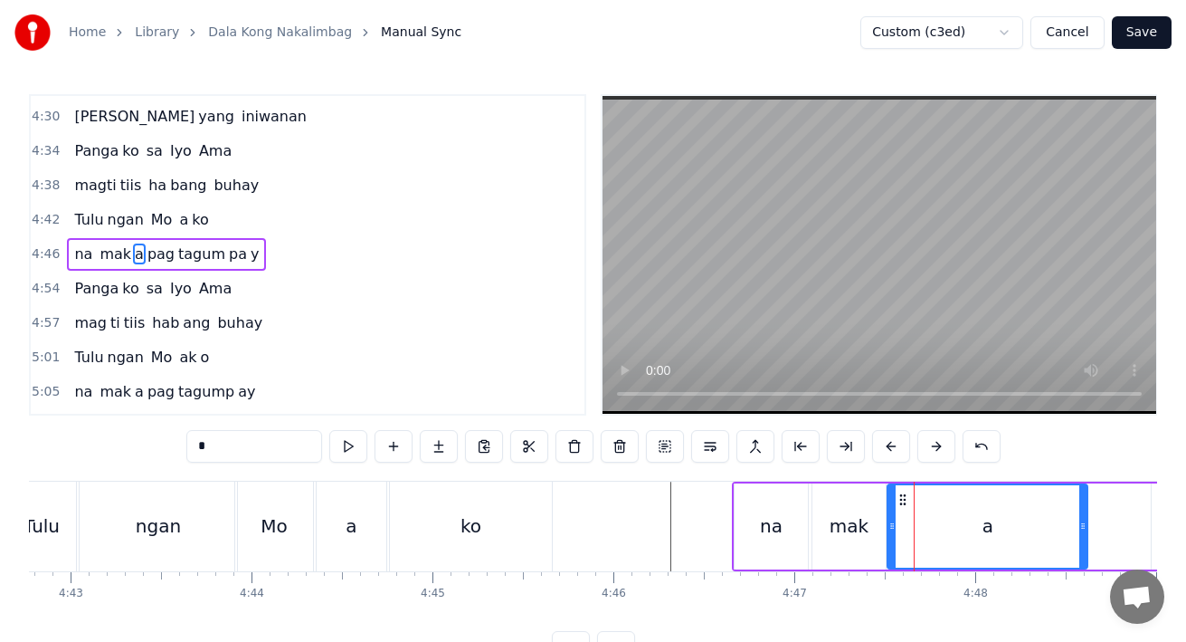
click at [894, 535] on div at bounding box center [892, 526] width 7 height 82
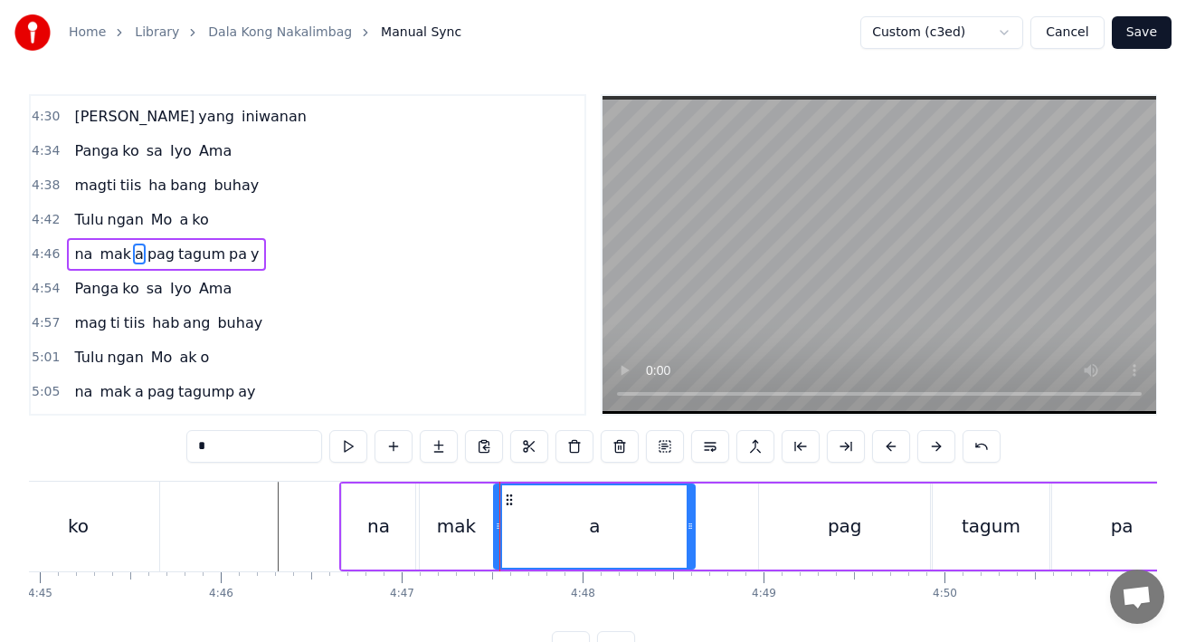
scroll to position [0, 51574]
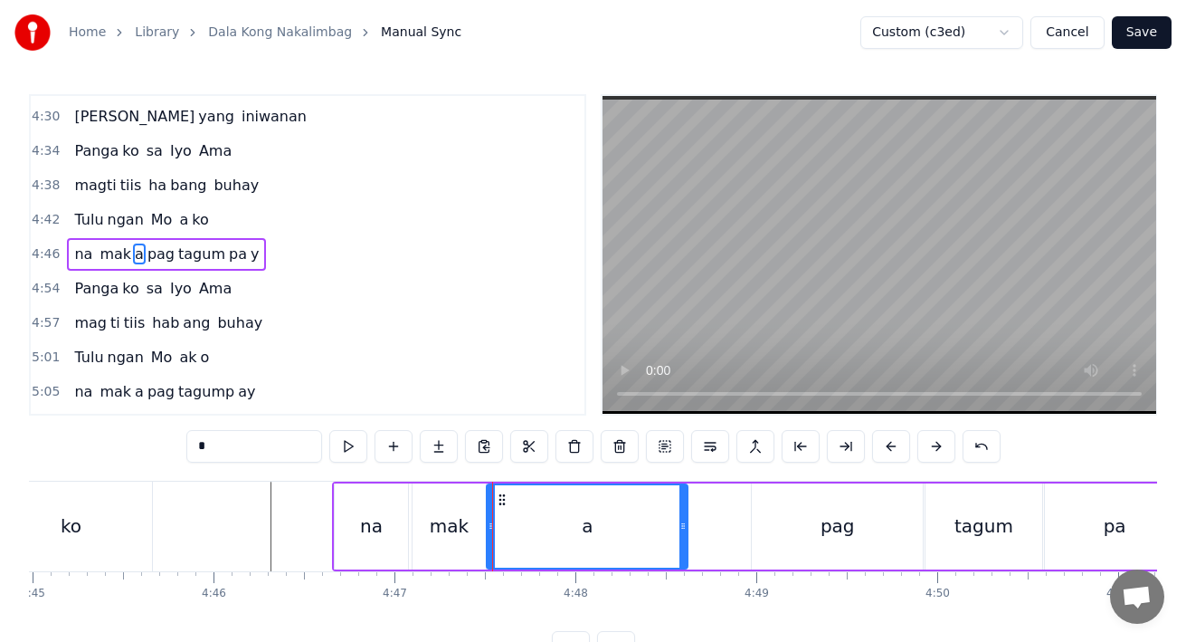
click at [575, 539] on div "a" at bounding box center [587, 526] width 199 height 82
click at [799, 533] on div "pag" at bounding box center [837, 526] width 171 height 86
type input "***"
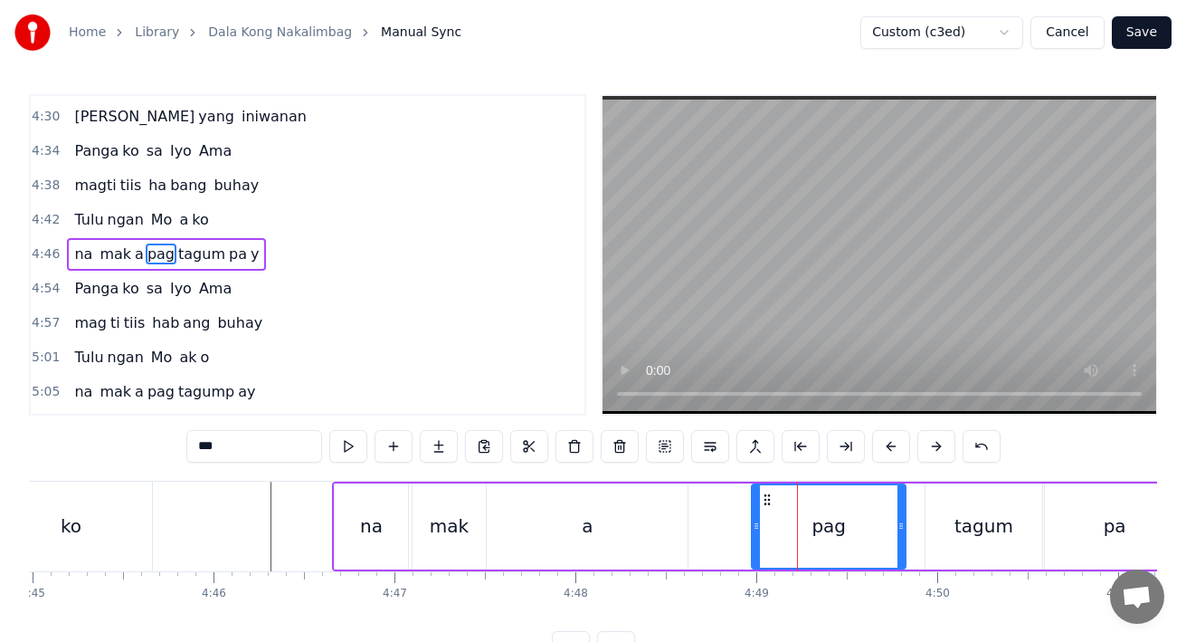
drag, startPoint x: 918, startPoint y: 529, endPoint x: 901, endPoint y: 529, distance: 17.2
click at [901, 529] on icon at bounding box center [901, 525] width 7 height 14
click at [741, 503] on div "mak a pag tagum pa y" at bounding box center [937, 526] width 1051 height 86
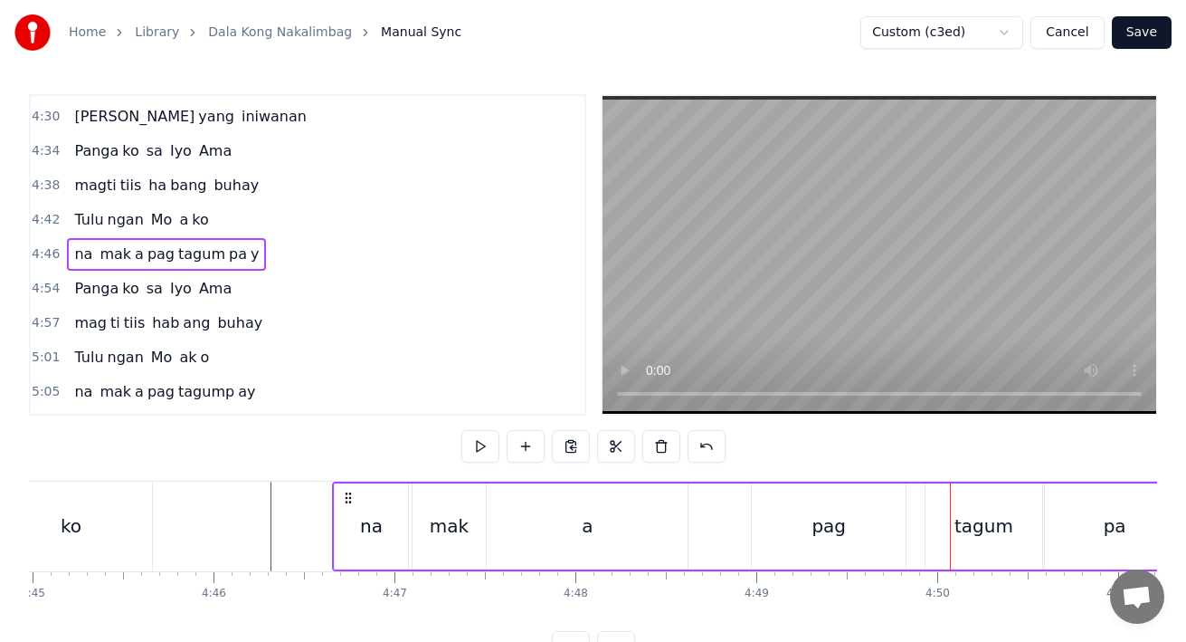
click at [871, 541] on div "pag" at bounding box center [829, 526] width 154 height 86
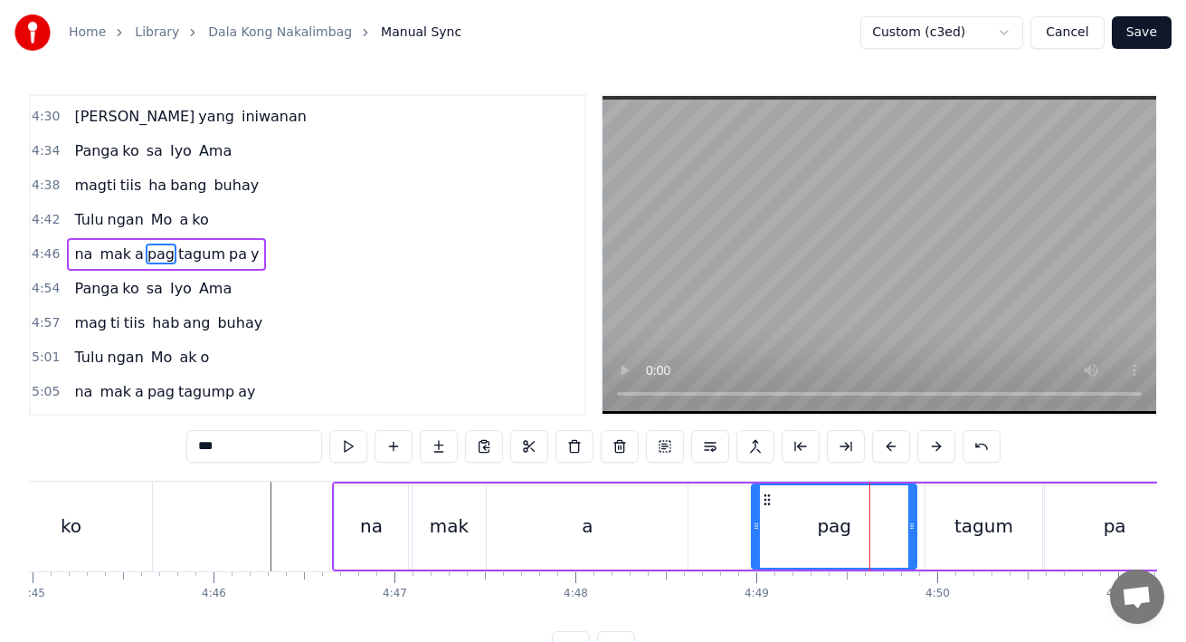
drag, startPoint x: 900, startPoint y: 537, endPoint x: 911, endPoint y: 537, distance: 10.9
click at [911, 537] on div at bounding box center [911, 526] width 7 height 82
click at [1132, 33] on button "Save" at bounding box center [1142, 32] width 60 height 33
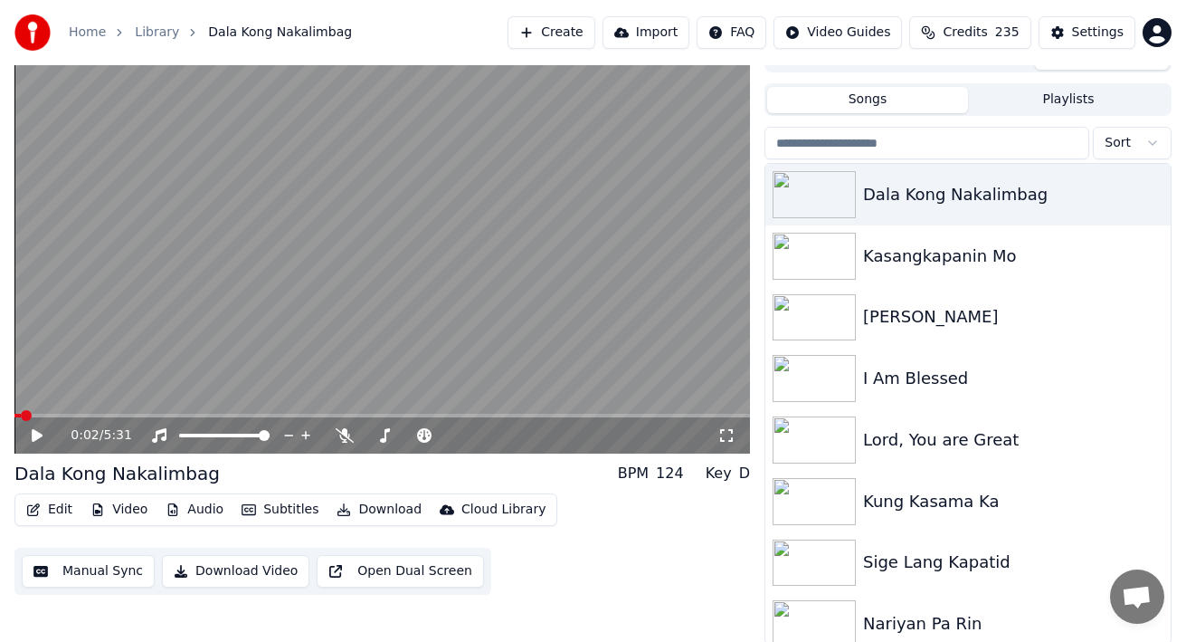
scroll to position [28, 0]
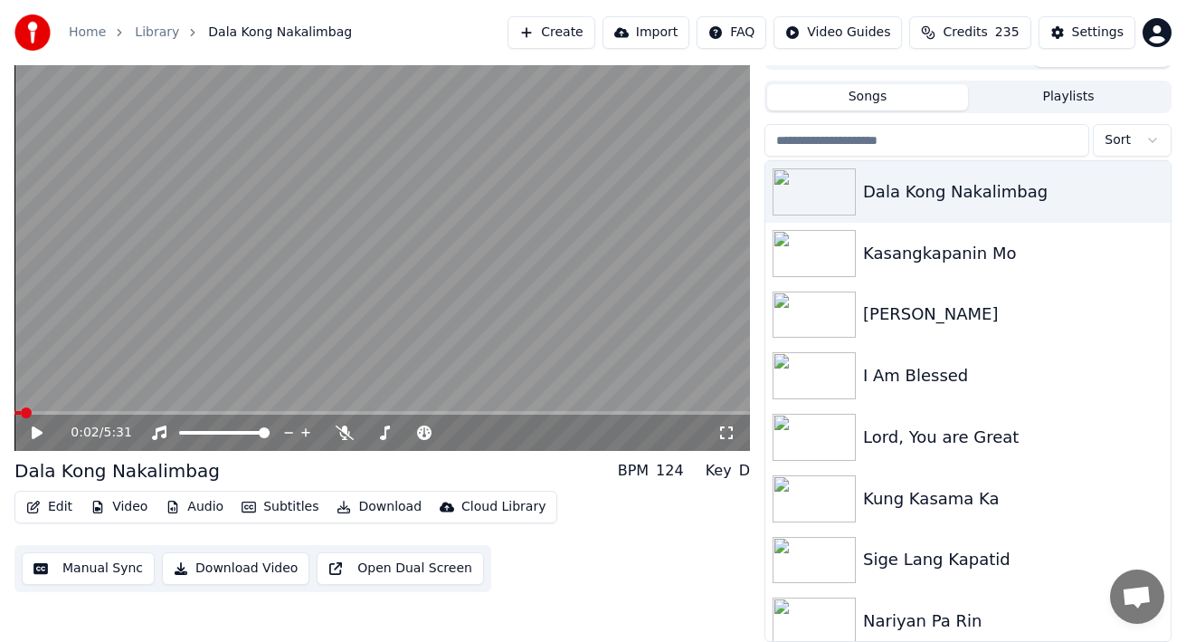
click at [505, 411] on span at bounding box center [382, 413] width 736 height 4
click at [564, 410] on div "3:41 / 5:31" at bounding box center [382, 244] width 736 height 414
click at [580, 412] on span at bounding box center [382, 413] width 736 height 4
click at [611, 408] on video at bounding box center [382, 244] width 736 height 414
click at [612, 409] on video at bounding box center [382, 244] width 736 height 414
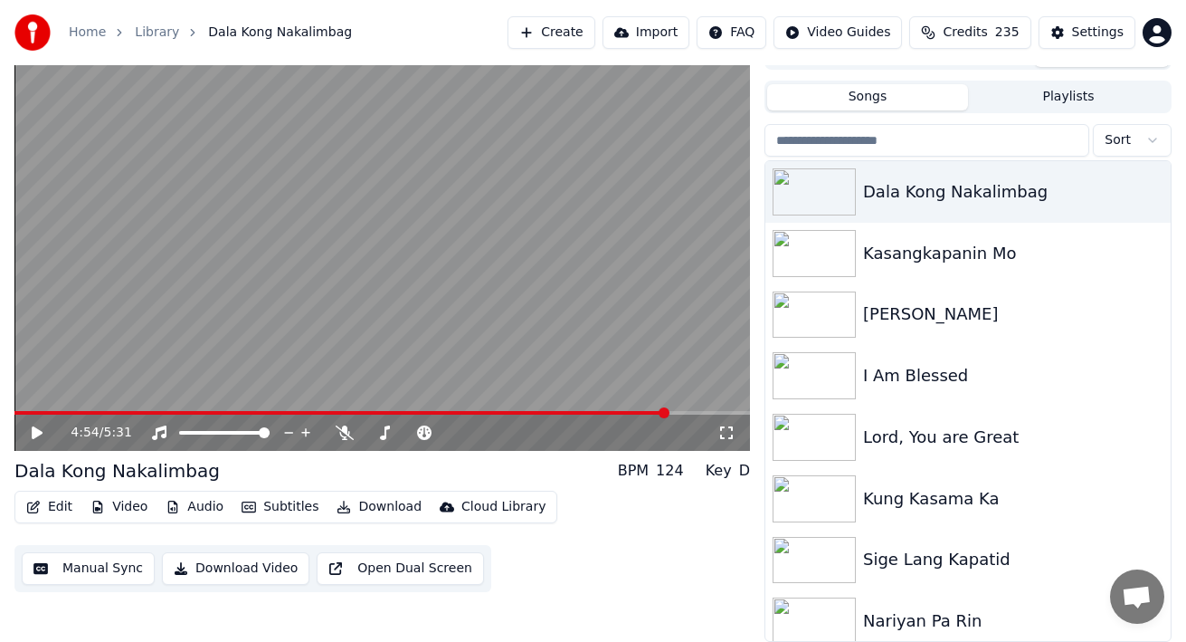
click at [615, 414] on div "4:54 / 5:31" at bounding box center [382, 432] width 736 height 36
click at [31, 433] on icon at bounding box center [50, 432] width 42 height 14
click at [20, 438] on div "4:56 / 5:31" at bounding box center [382, 432] width 736 height 36
click at [18, 434] on div "5:25 / 5:31" at bounding box center [382, 432] width 736 height 36
click at [37, 434] on icon at bounding box center [50, 432] width 42 height 14
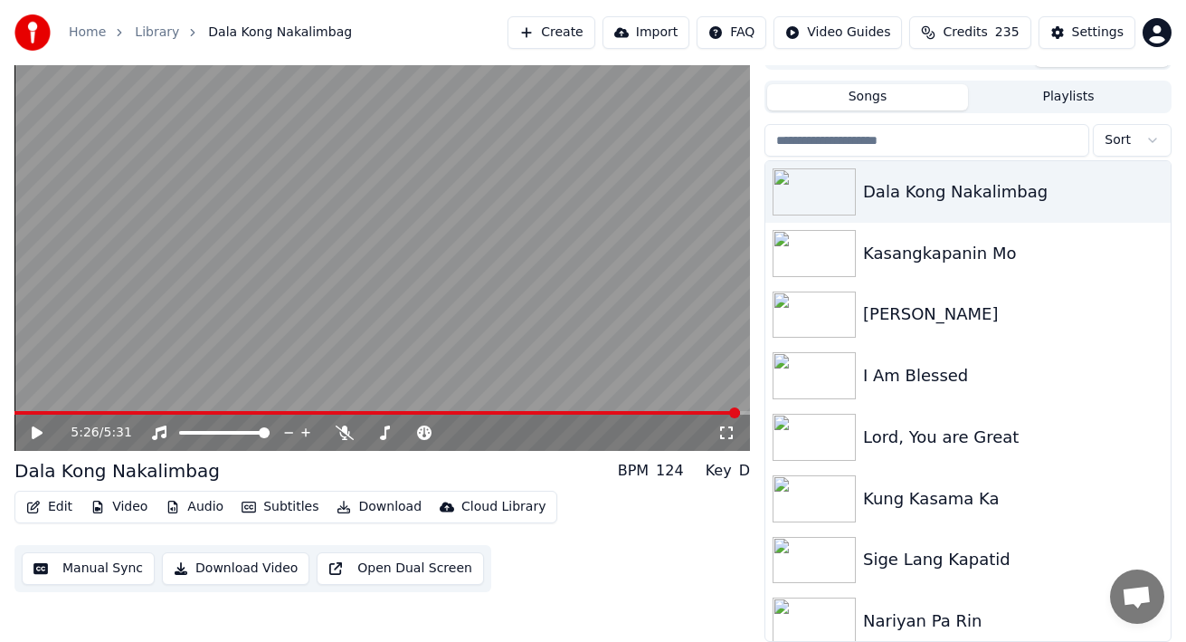
click at [594, 411] on span at bounding box center [377, 413] width 726 height 4
click at [34, 501] on icon "button" at bounding box center [33, 506] width 14 height 13
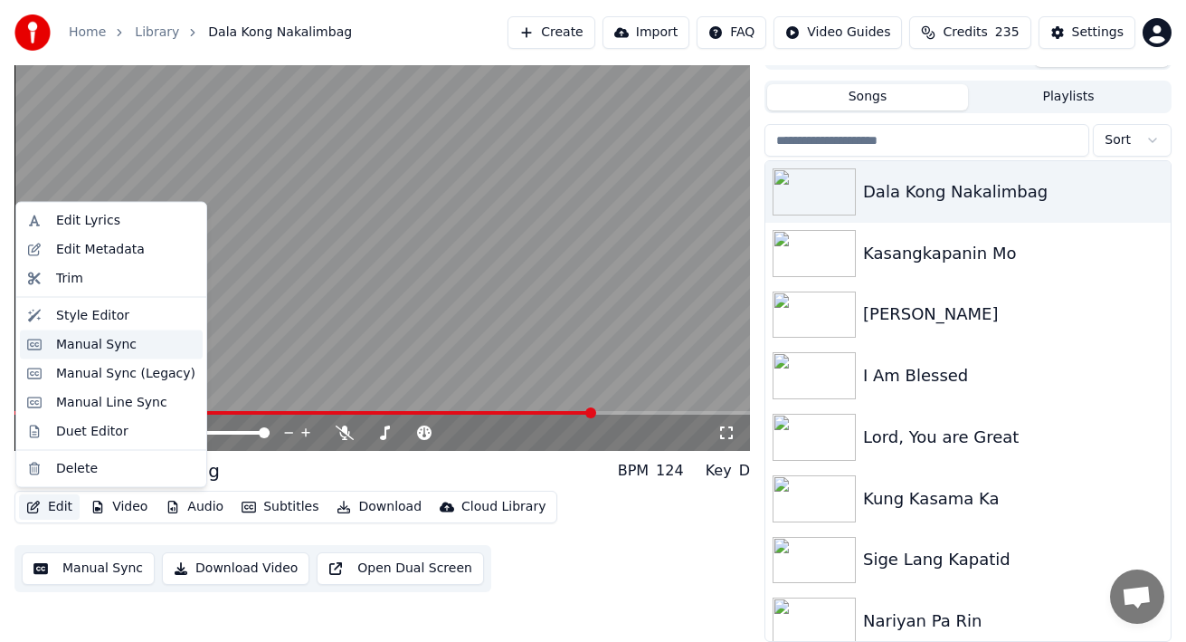
click at [71, 345] on div "Manual Sync" at bounding box center [96, 344] width 81 height 18
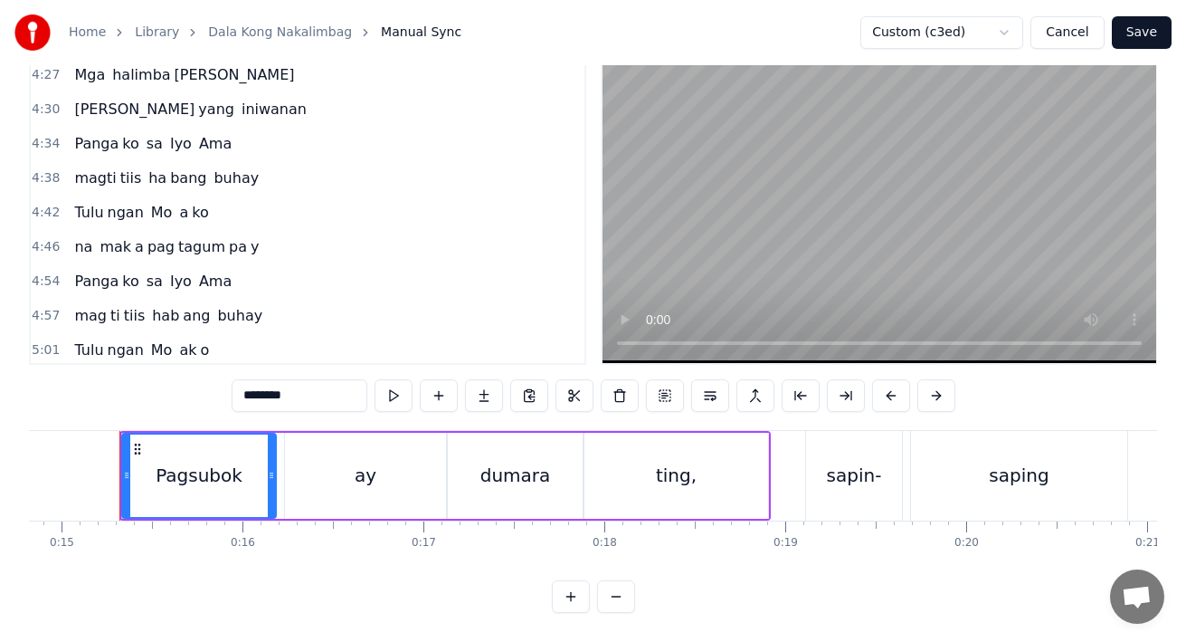
scroll to position [1774, 0]
click at [84, 169] on span "magti" at bounding box center [94, 179] width 45 height 21
type input "*****"
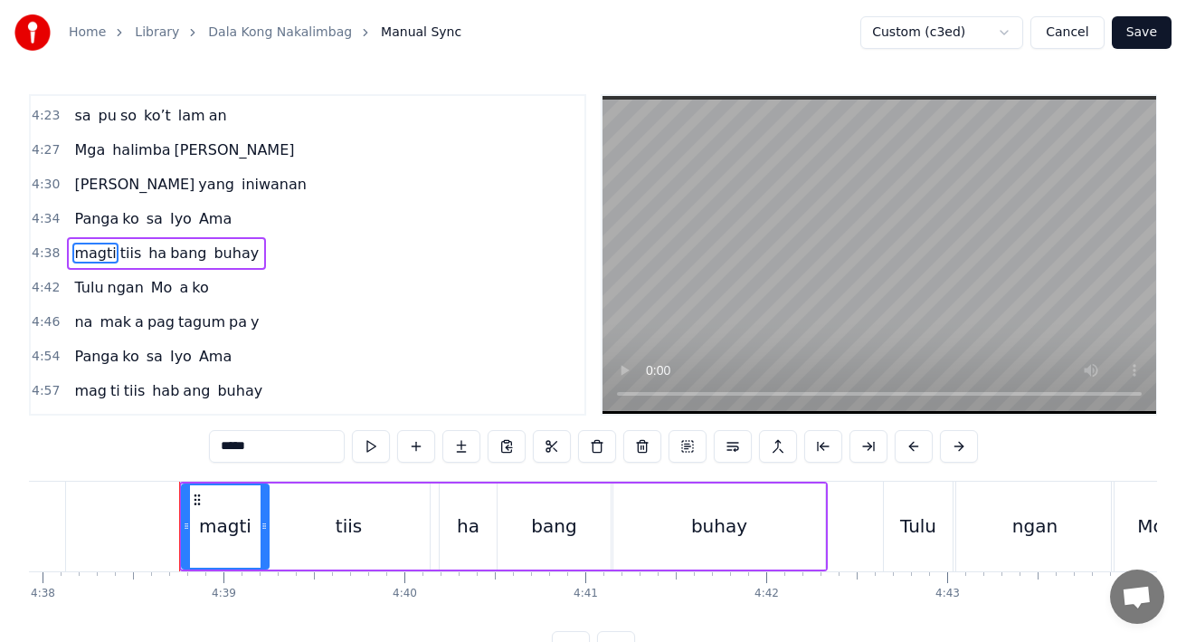
scroll to position [0, 50293]
click at [185, 525] on icon at bounding box center [185, 525] width 7 height 14
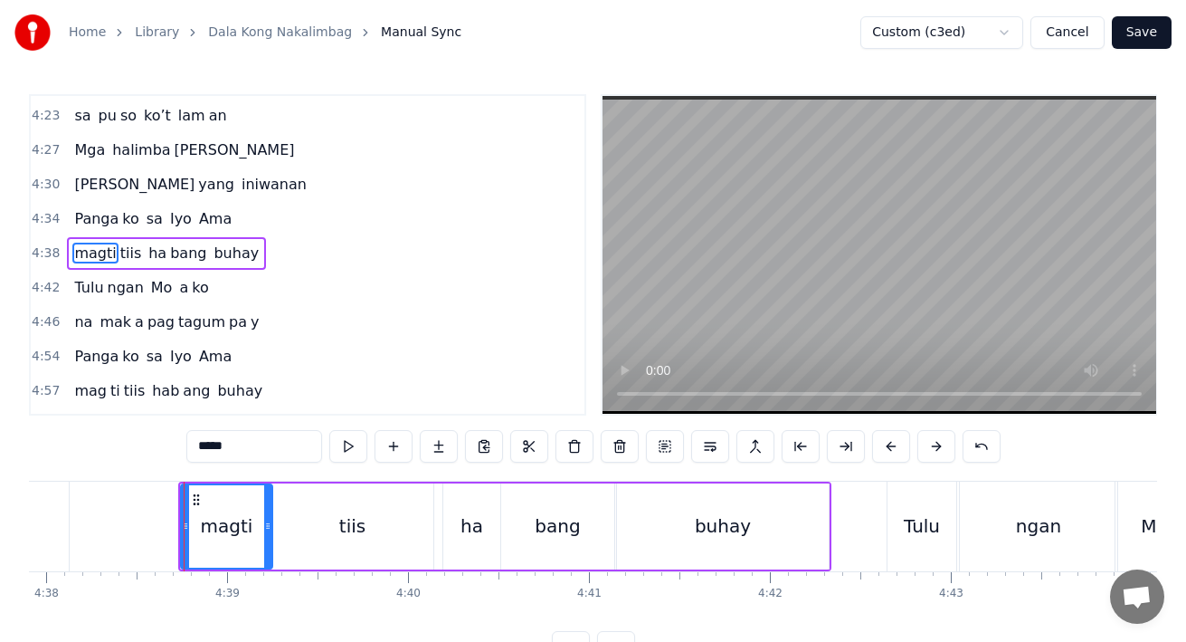
scroll to position [1750, 0]
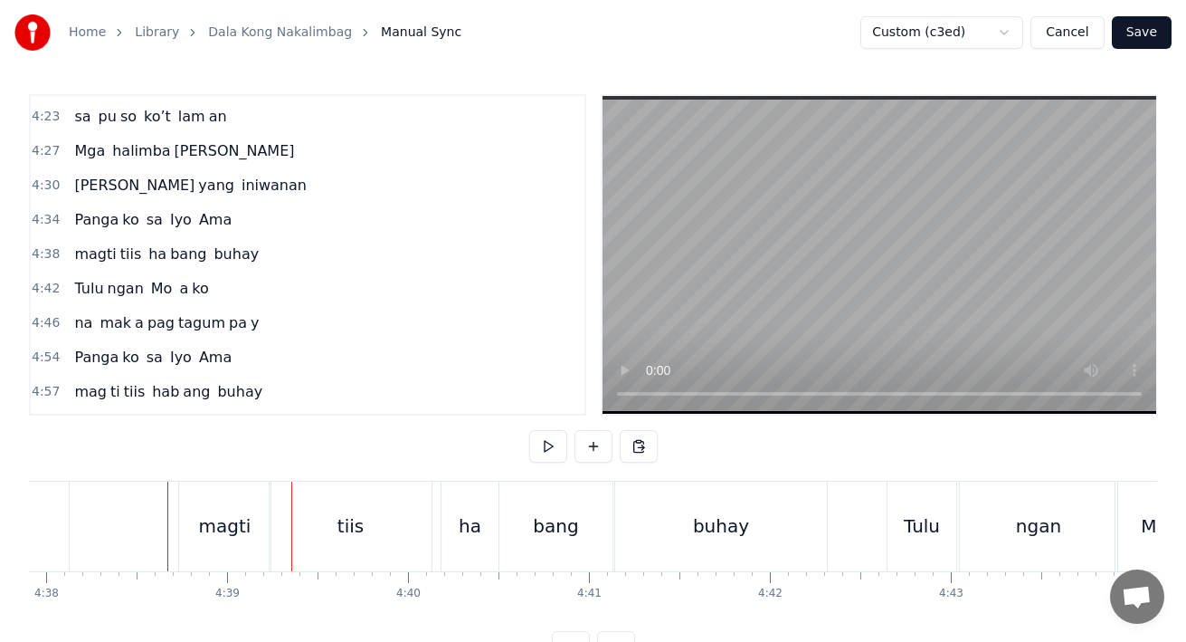
click at [188, 541] on div "magti" at bounding box center [224, 526] width 91 height 90
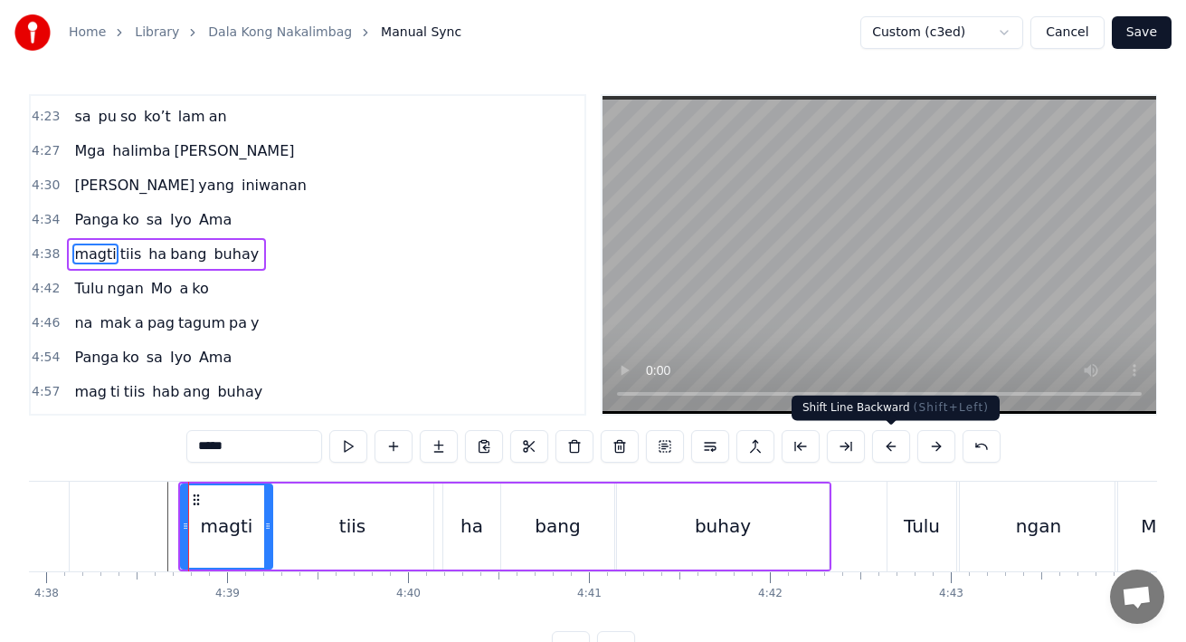
click at [886, 443] on button at bounding box center [891, 446] width 38 height 33
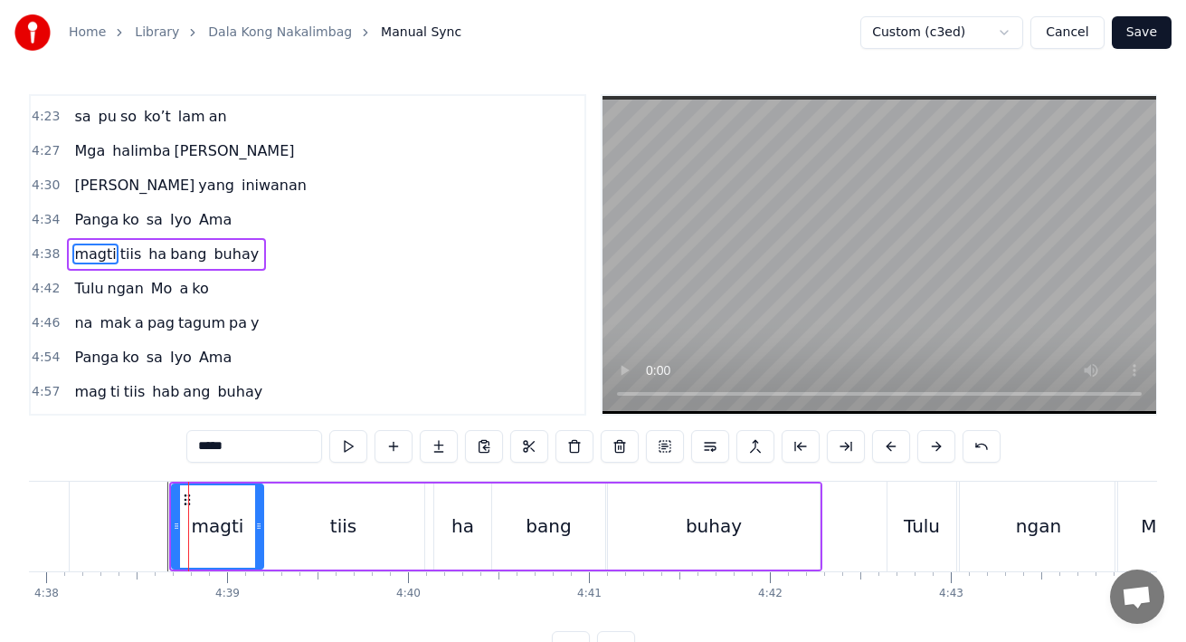
click at [872, 430] on button at bounding box center [891, 446] width 38 height 33
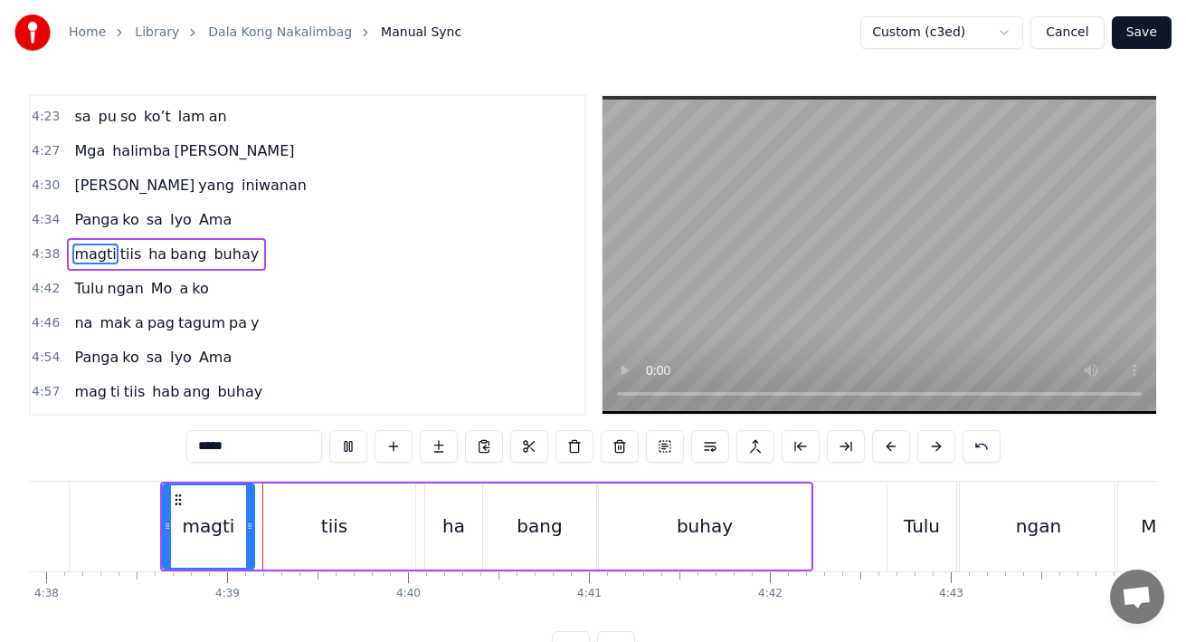
click at [872, 430] on button at bounding box center [891, 446] width 38 height 33
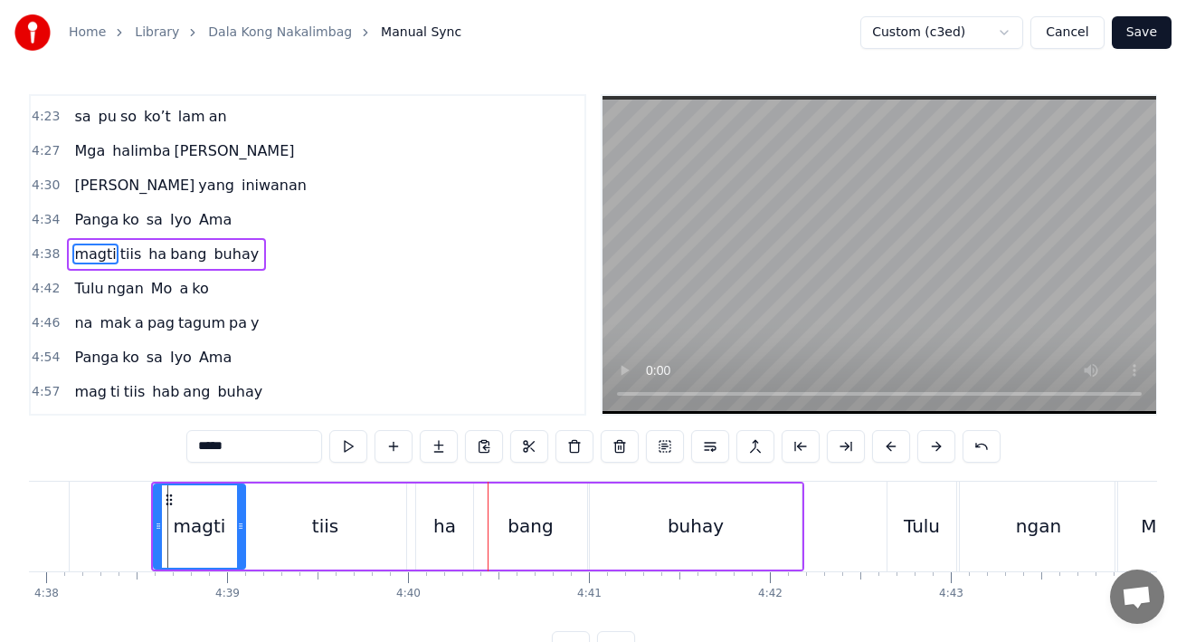
click at [927, 523] on div "Tulu" at bounding box center [922, 525] width 36 height 27
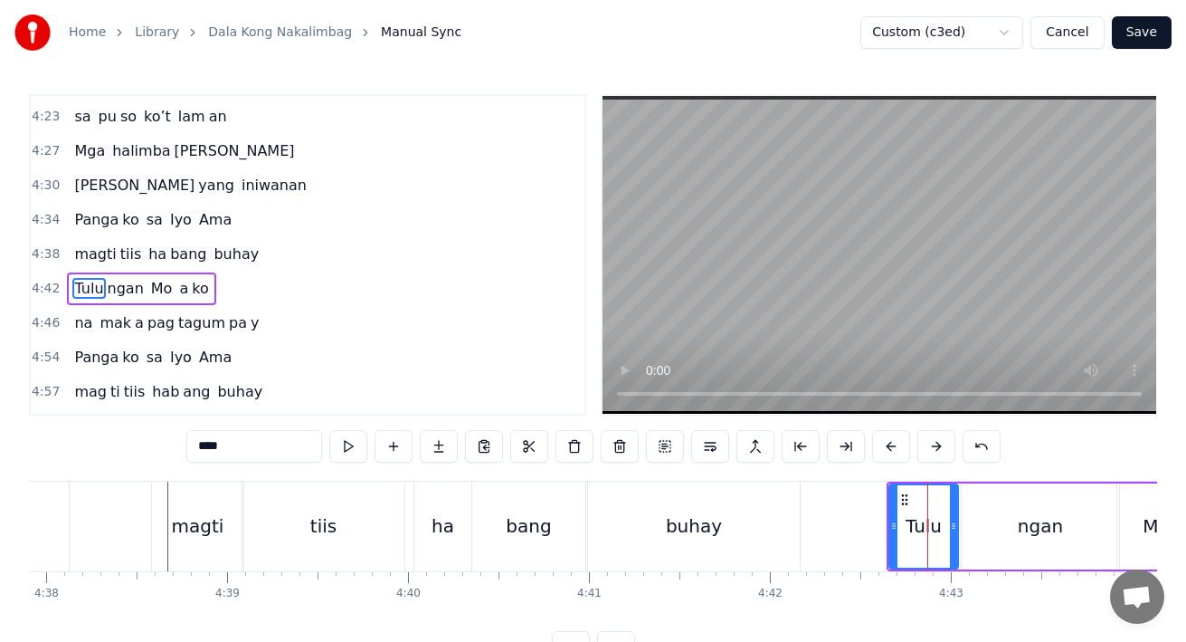
type input "****"
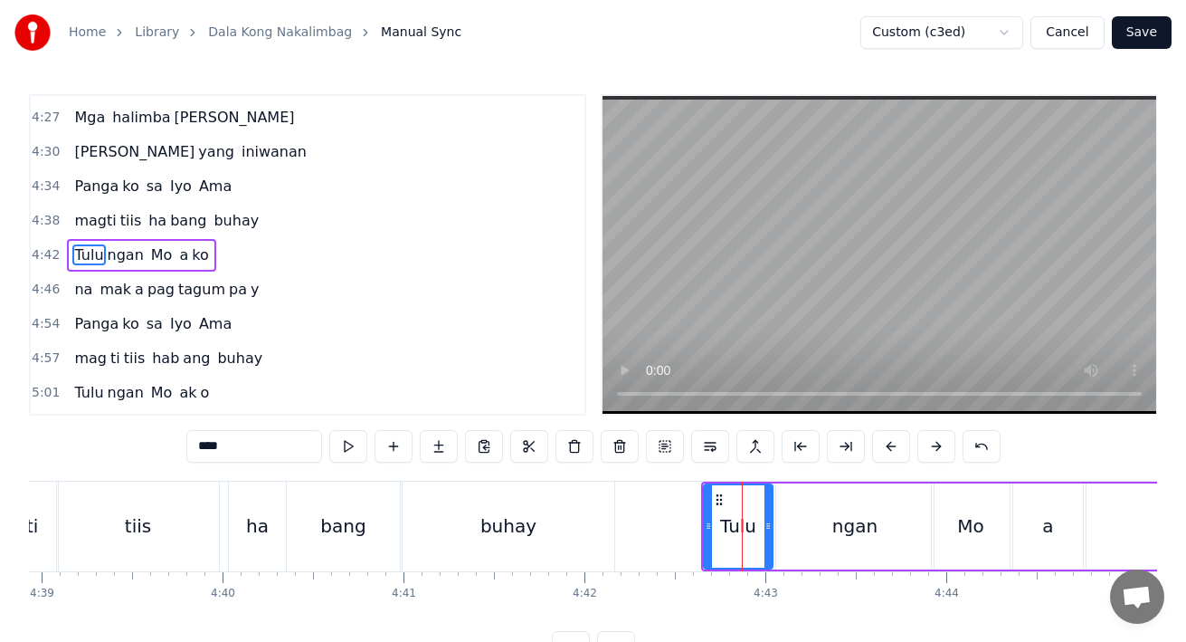
scroll to position [0, 50489]
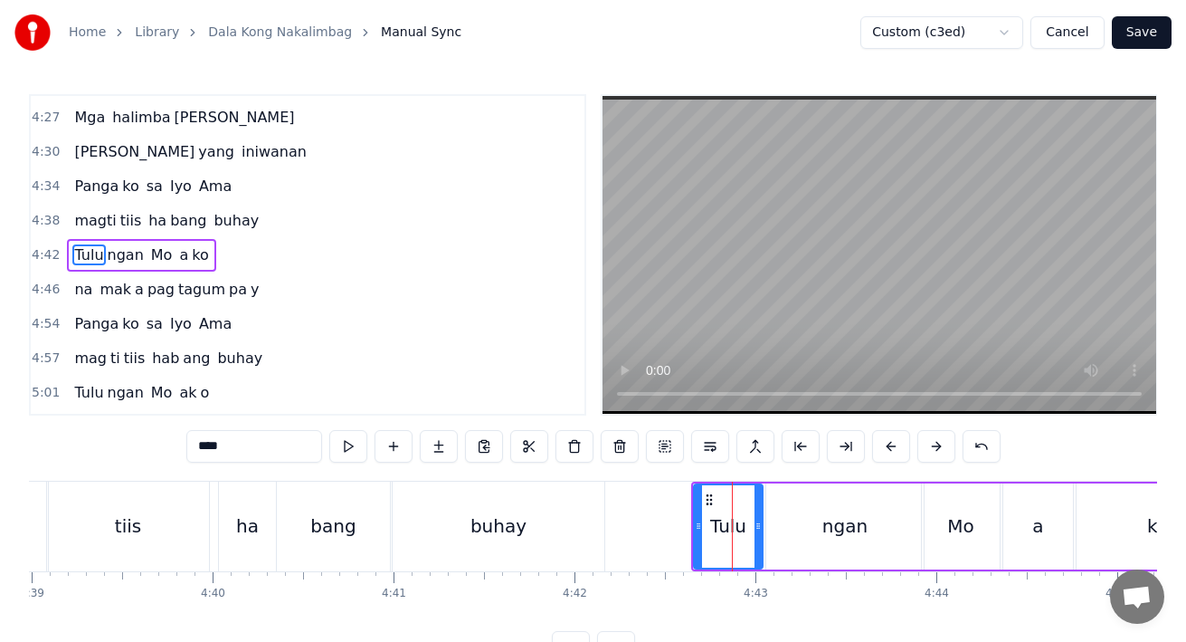
click at [1148, 21] on button "Save" at bounding box center [1142, 32] width 60 height 33
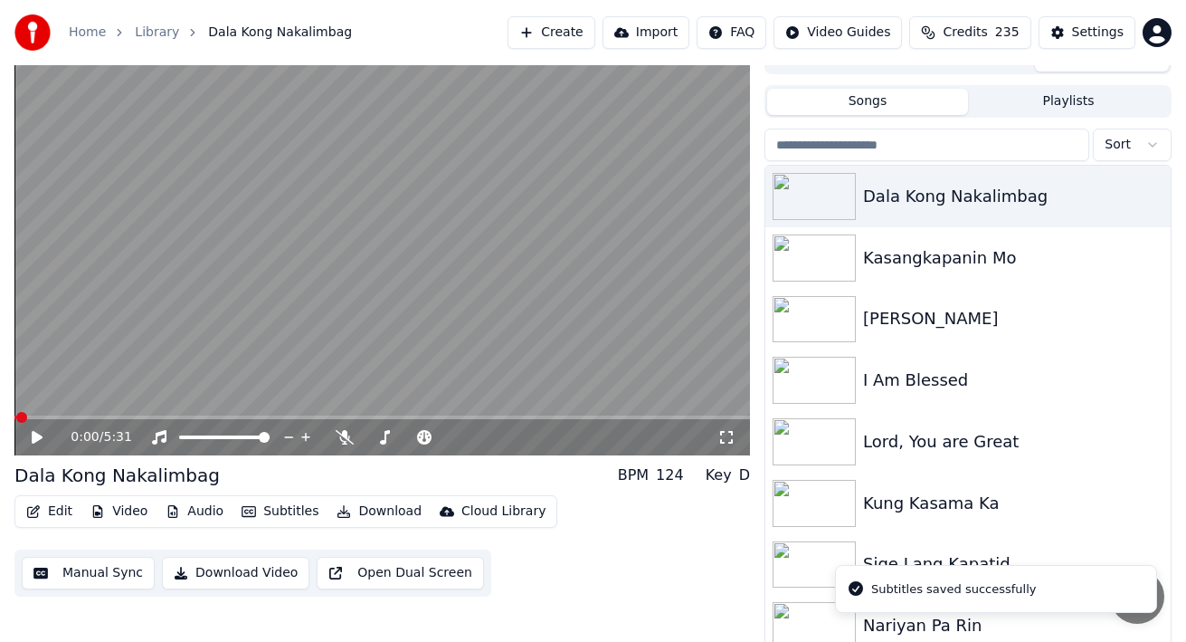
scroll to position [28, 0]
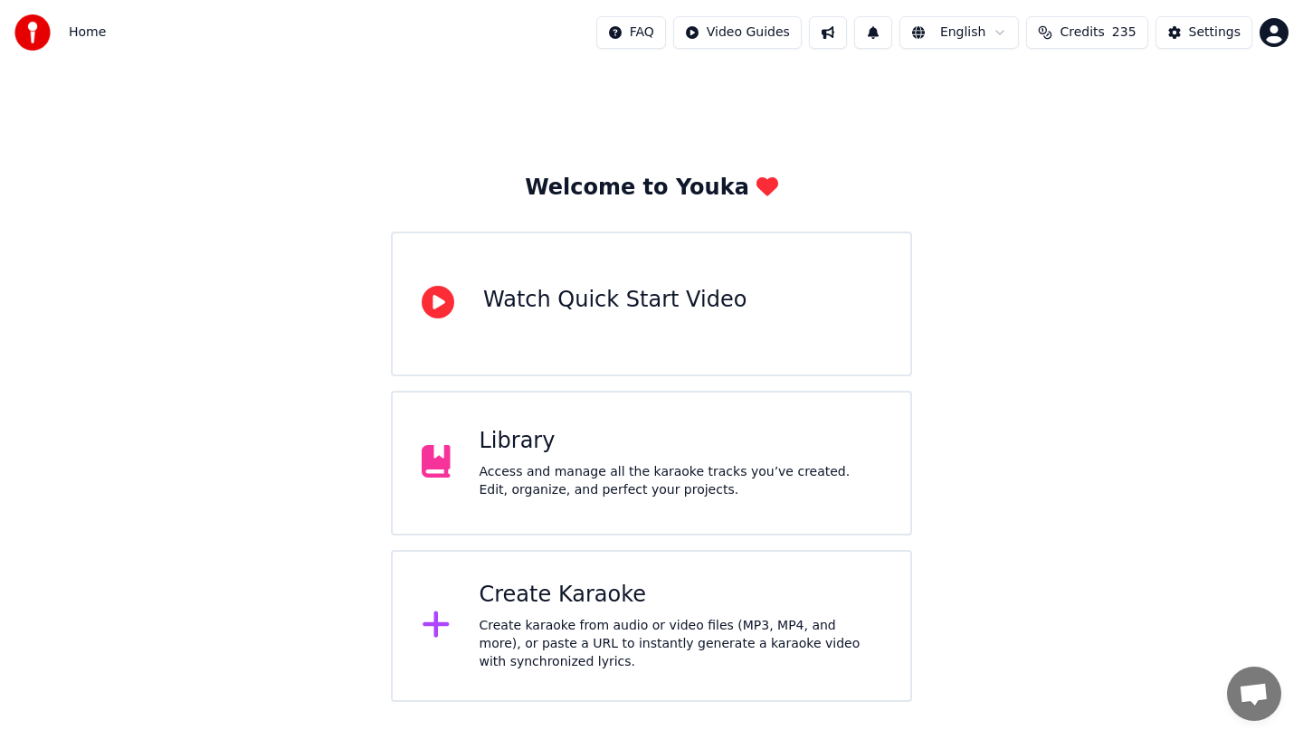
click at [1031, 411] on div "Welcome to Youka Watch Quick Start Video Library Access and manage all the kara…" at bounding box center [651, 383] width 1303 height 637
click at [568, 442] on div "Library" at bounding box center [681, 441] width 403 height 29
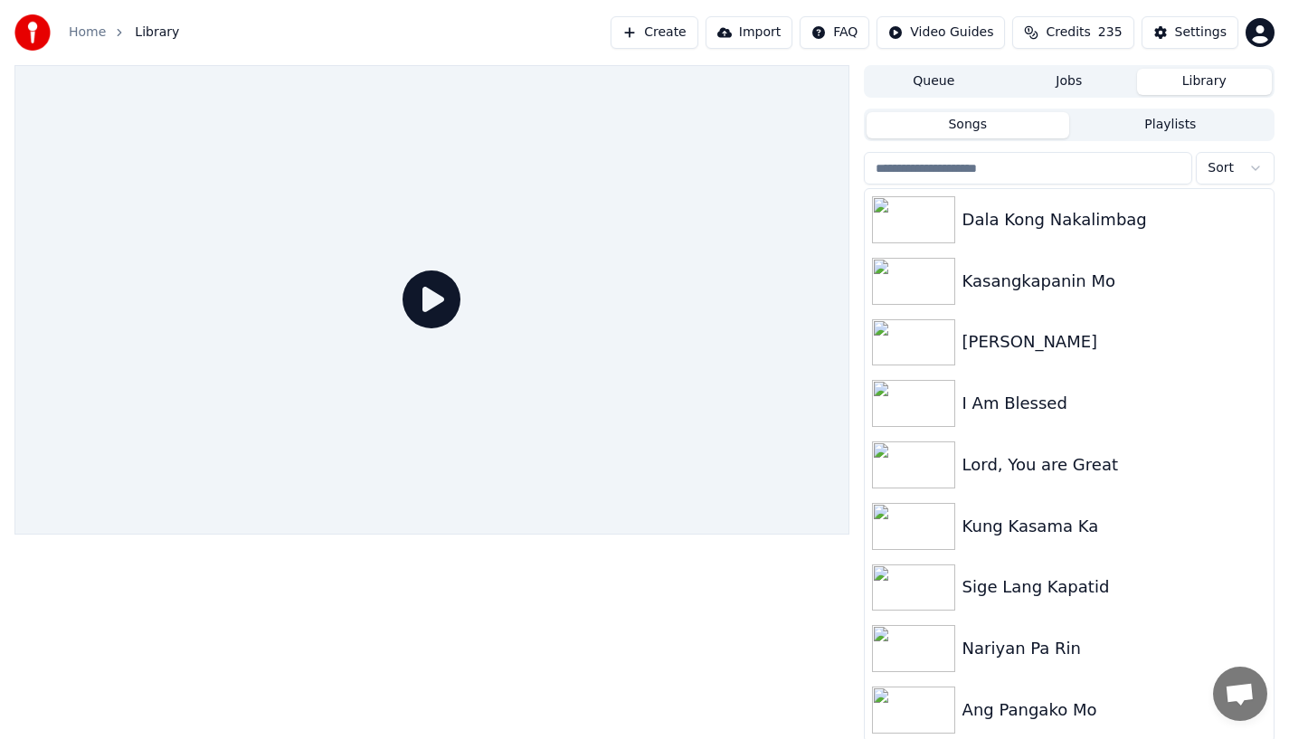
click at [1022, 224] on div "Dala Kong Nakalimbag" at bounding box center [1115, 219] width 304 height 25
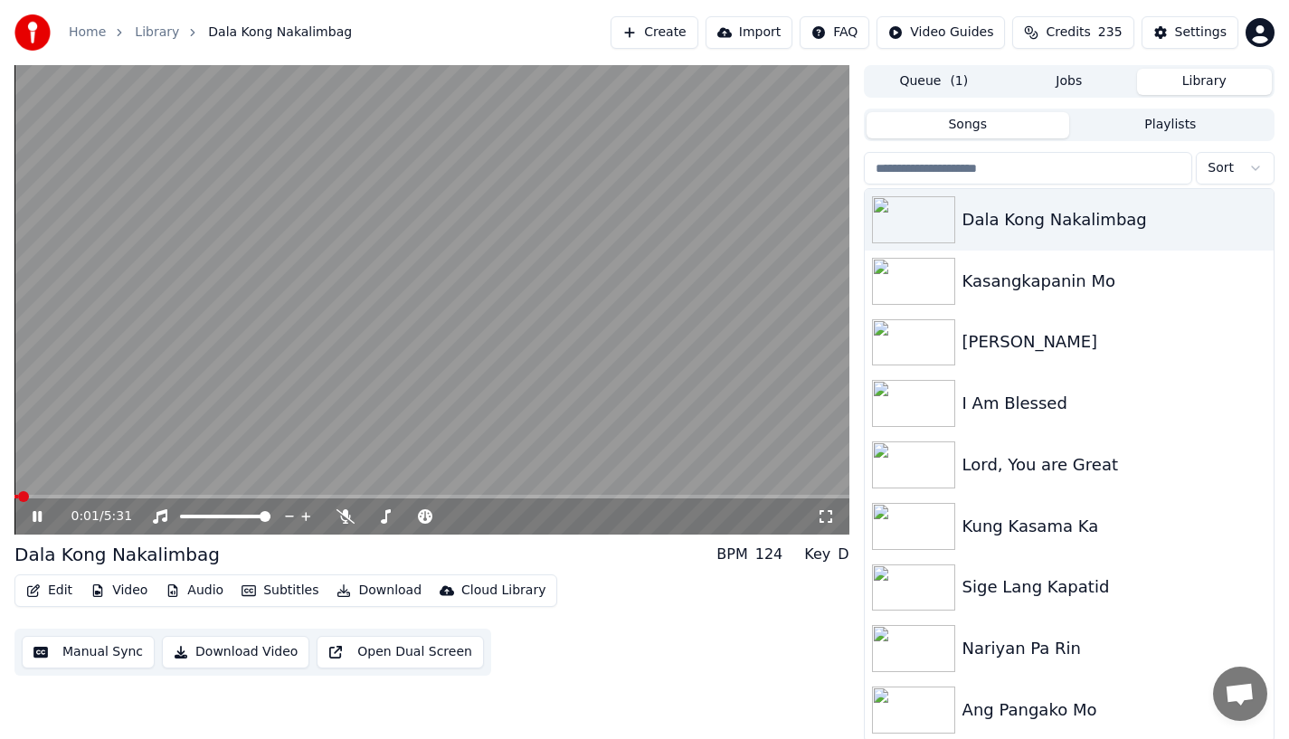
click at [585, 499] on div "0:01 / 5:31" at bounding box center [431, 517] width 835 height 36
click at [596, 497] on span at bounding box center [431, 497] width 835 height 4
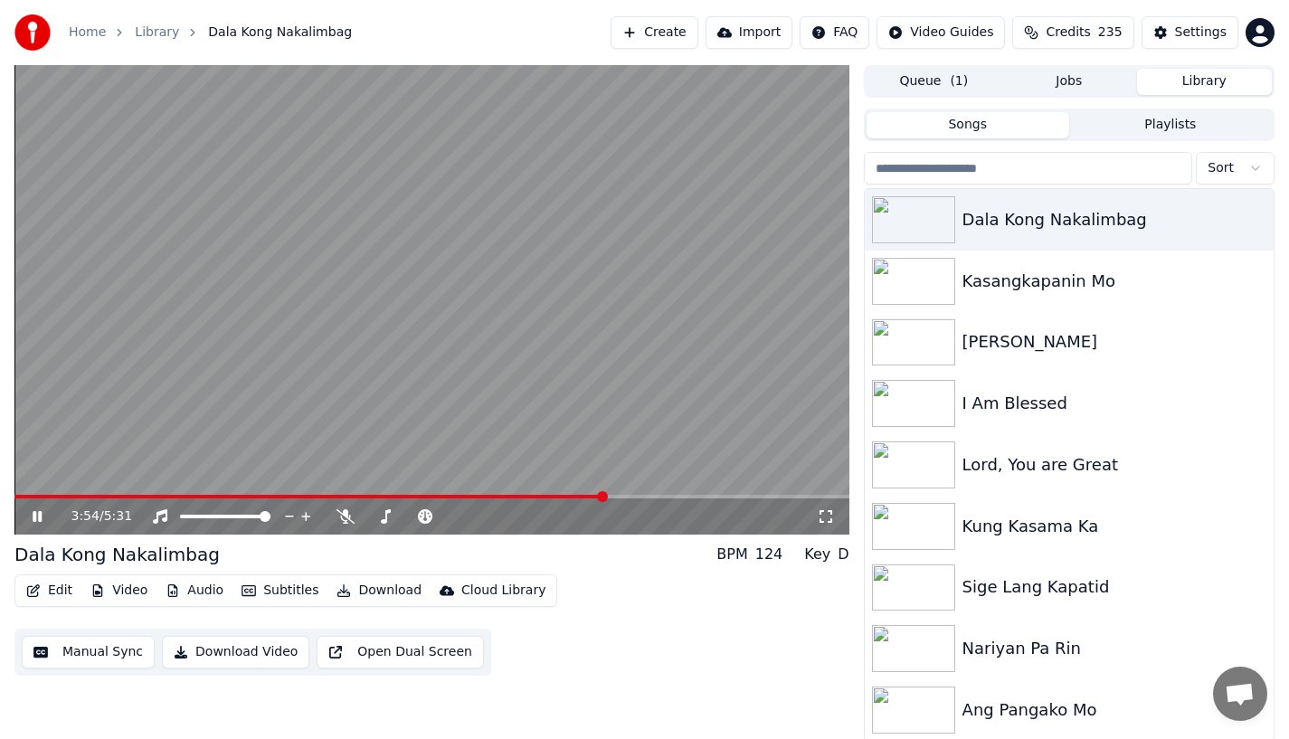
click at [585, 495] on span at bounding box center [309, 497] width 591 height 4
click at [572, 495] on span at bounding box center [292, 497] width 557 height 4
click at [560, 495] on span at bounding box center [287, 497] width 547 height 4
click at [545, 495] on span at bounding box center [288, 497] width 548 height 4
click at [566, 492] on video at bounding box center [431, 300] width 835 height 470
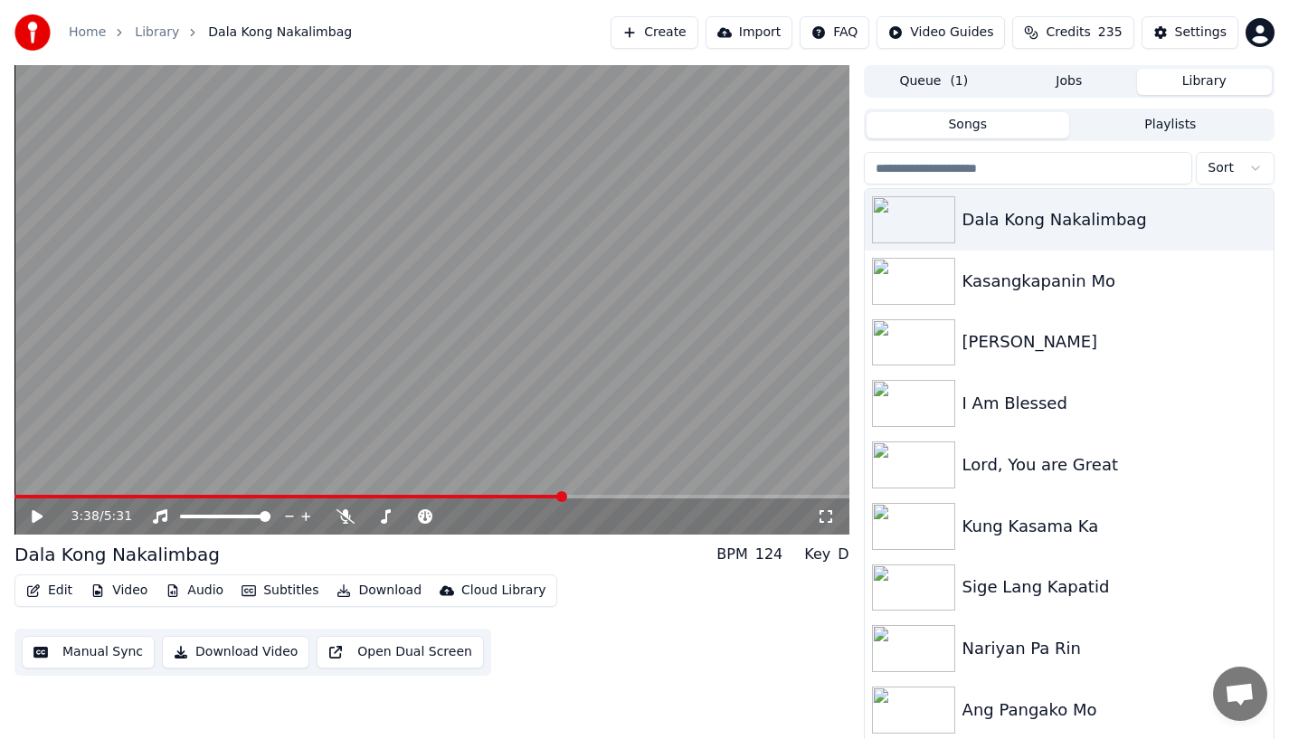
click at [563, 495] on span at bounding box center [431, 497] width 835 height 4
click at [38, 514] on icon at bounding box center [37, 516] width 11 height 13
click at [588, 495] on span at bounding box center [431, 497] width 835 height 4
click at [602, 495] on span at bounding box center [307, 497] width 587 height 4
click at [676, 498] on span at bounding box center [359, 497] width 690 height 4
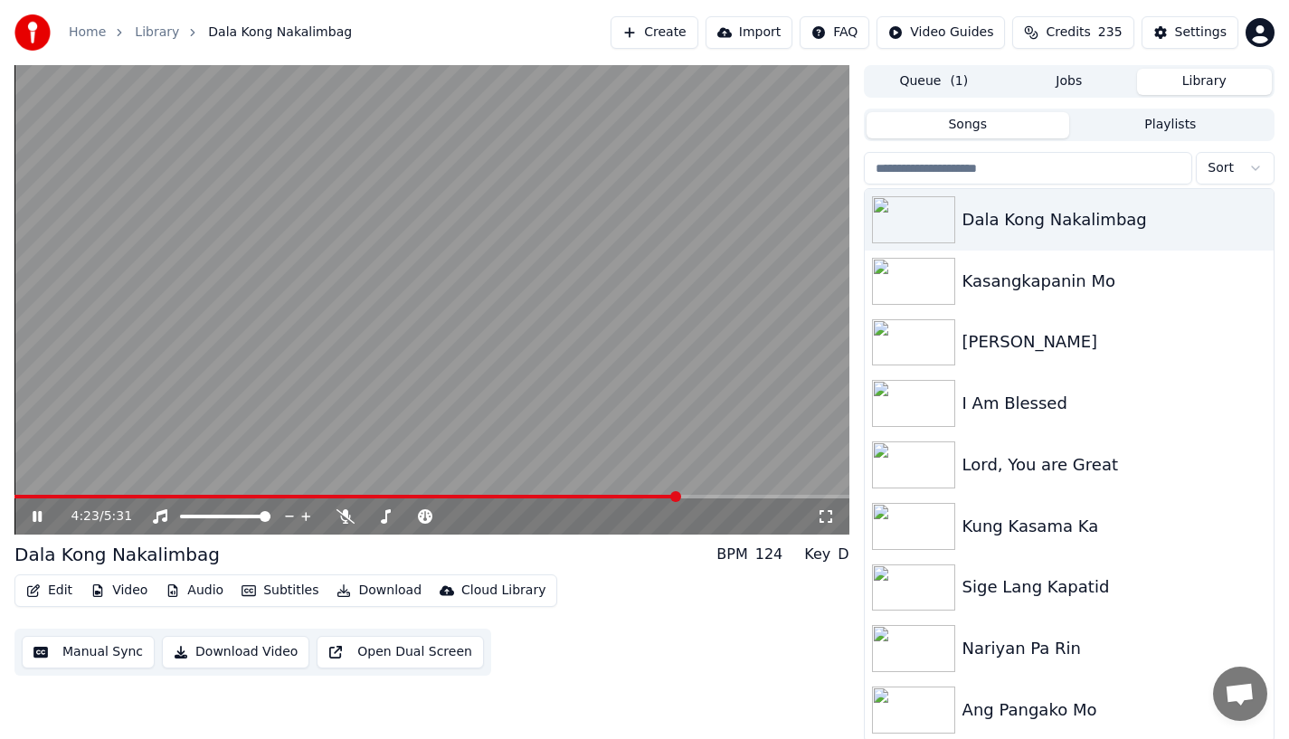
click at [666, 498] on span at bounding box center [346, 497] width 665 height 4
click at [42, 521] on icon at bounding box center [50, 516] width 43 height 14
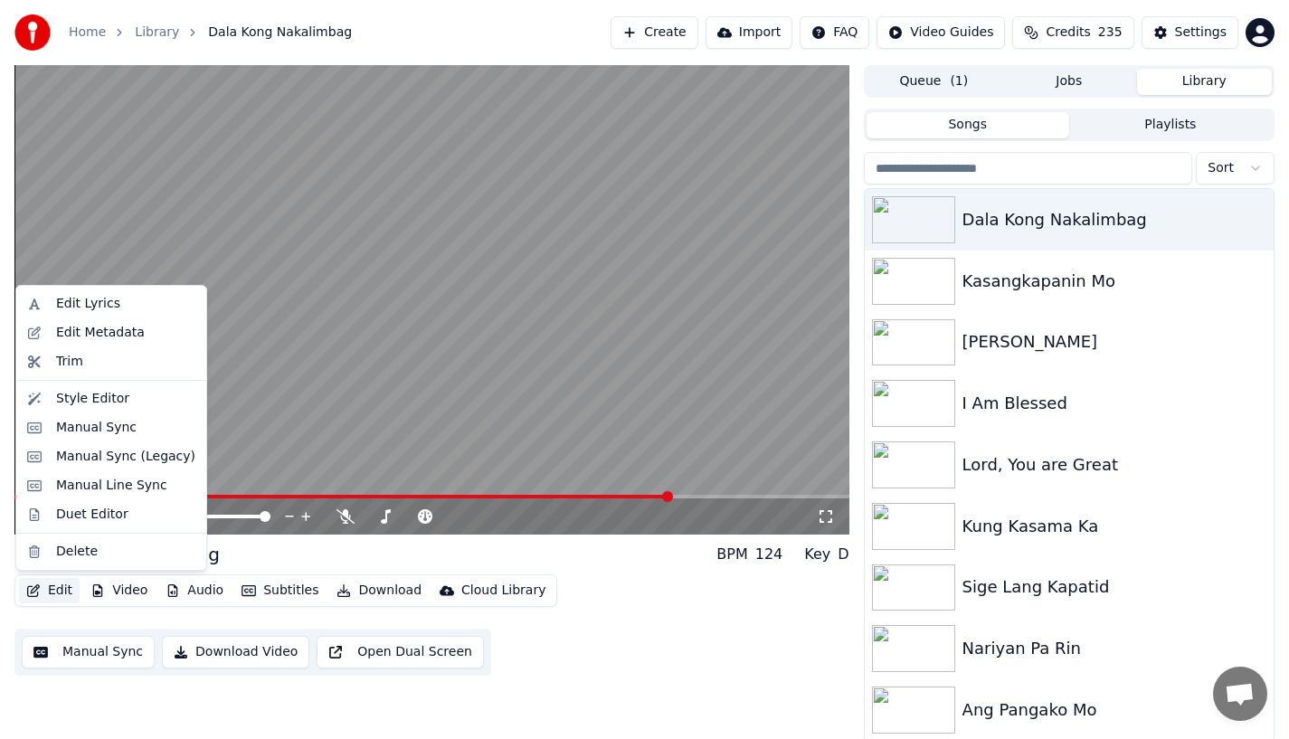
click at [52, 587] on button "Edit" at bounding box center [49, 590] width 61 height 25
click at [58, 433] on div "Manual Sync" at bounding box center [96, 428] width 81 height 18
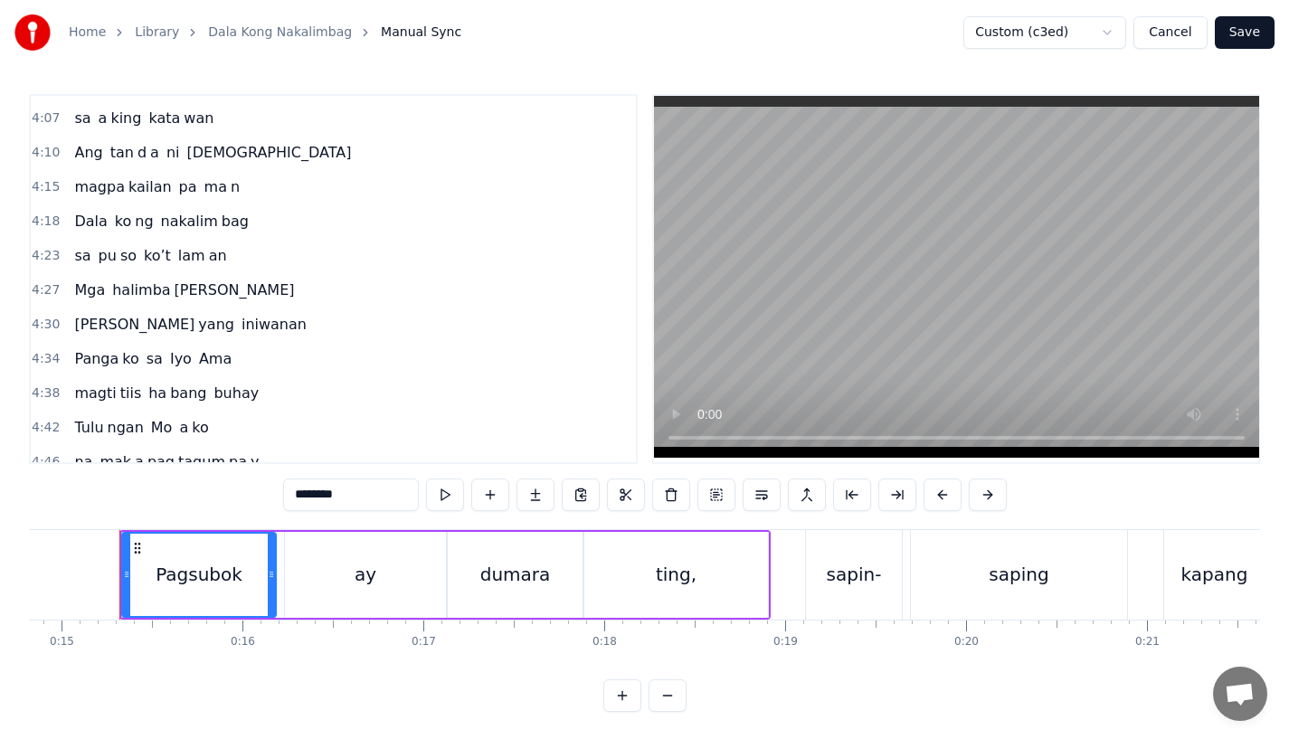
scroll to position [1608, 0]
click at [87, 218] on span "Dala" at bounding box center [90, 224] width 36 height 21
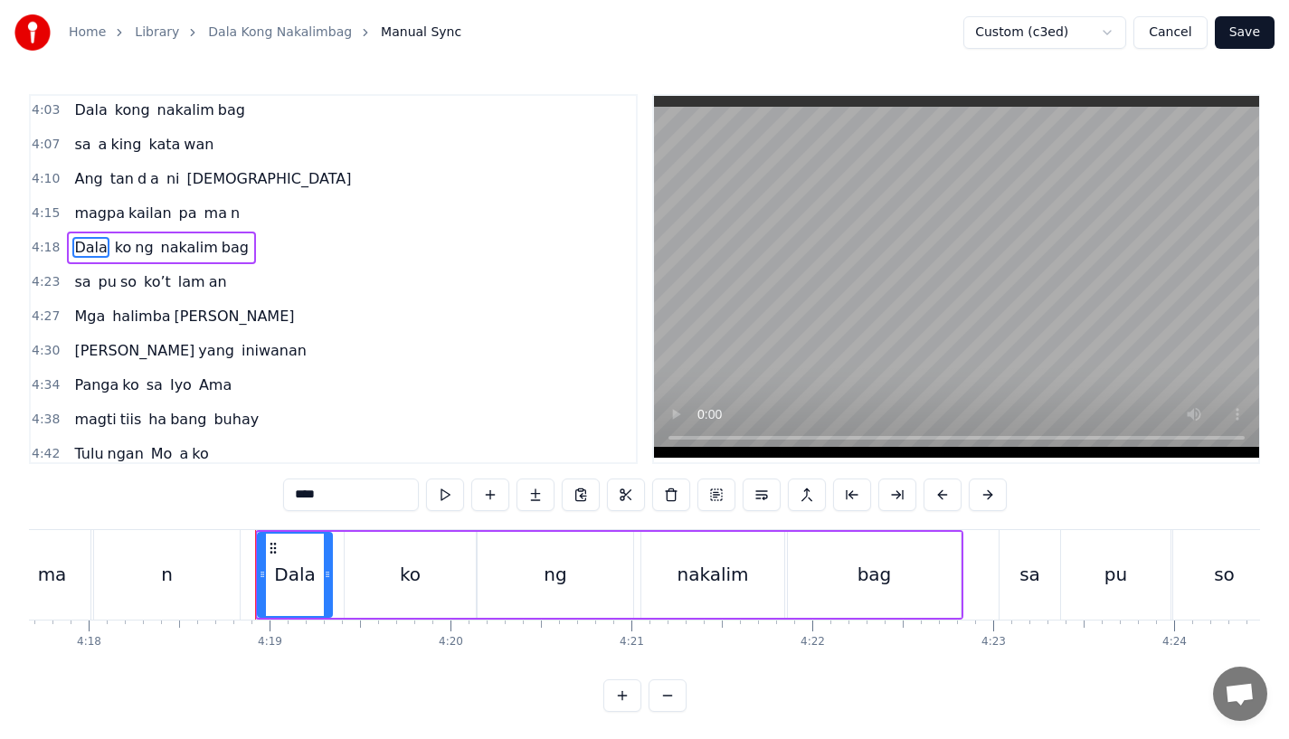
scroll to position [0, 46611]
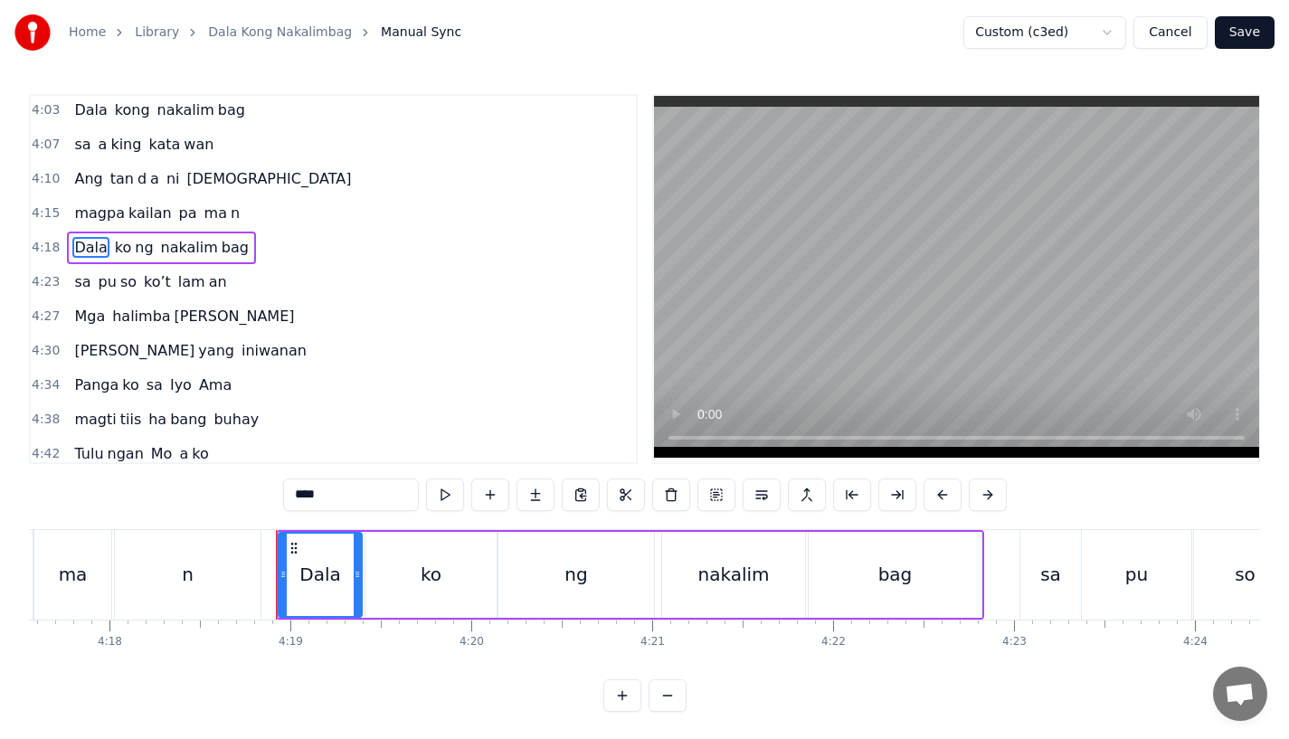
click at [357, 585] on div at bounding box center [357, 575] width 7 height 82
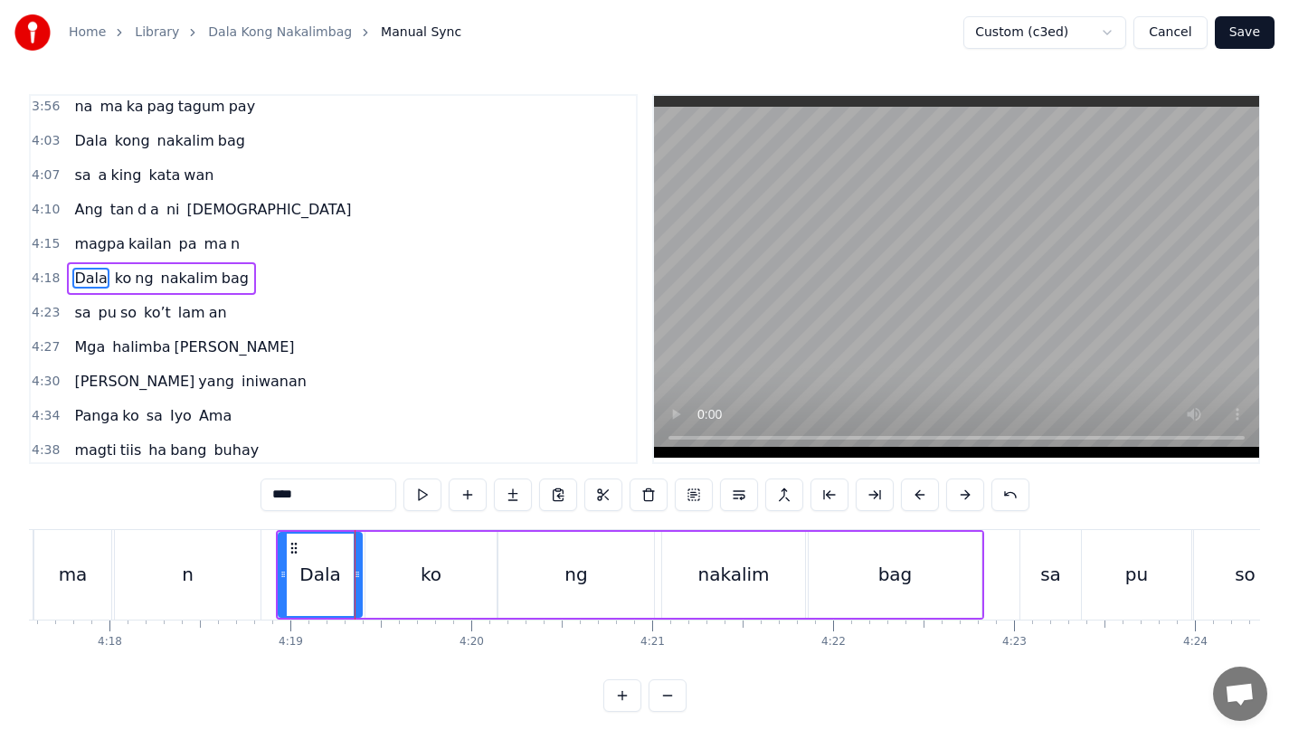
click at [220, 577] on div "n" at bounding box center [188, 575] width 146 height 90
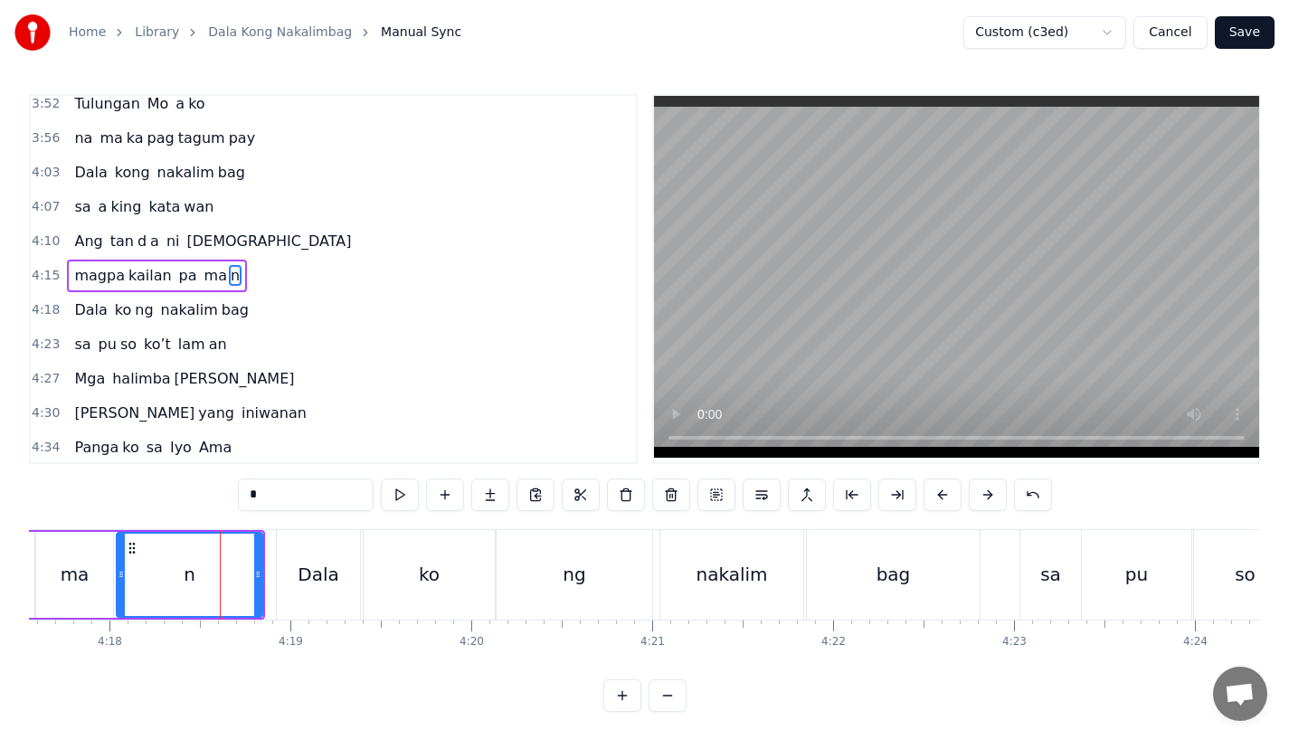
scroll to position [1519, 0]
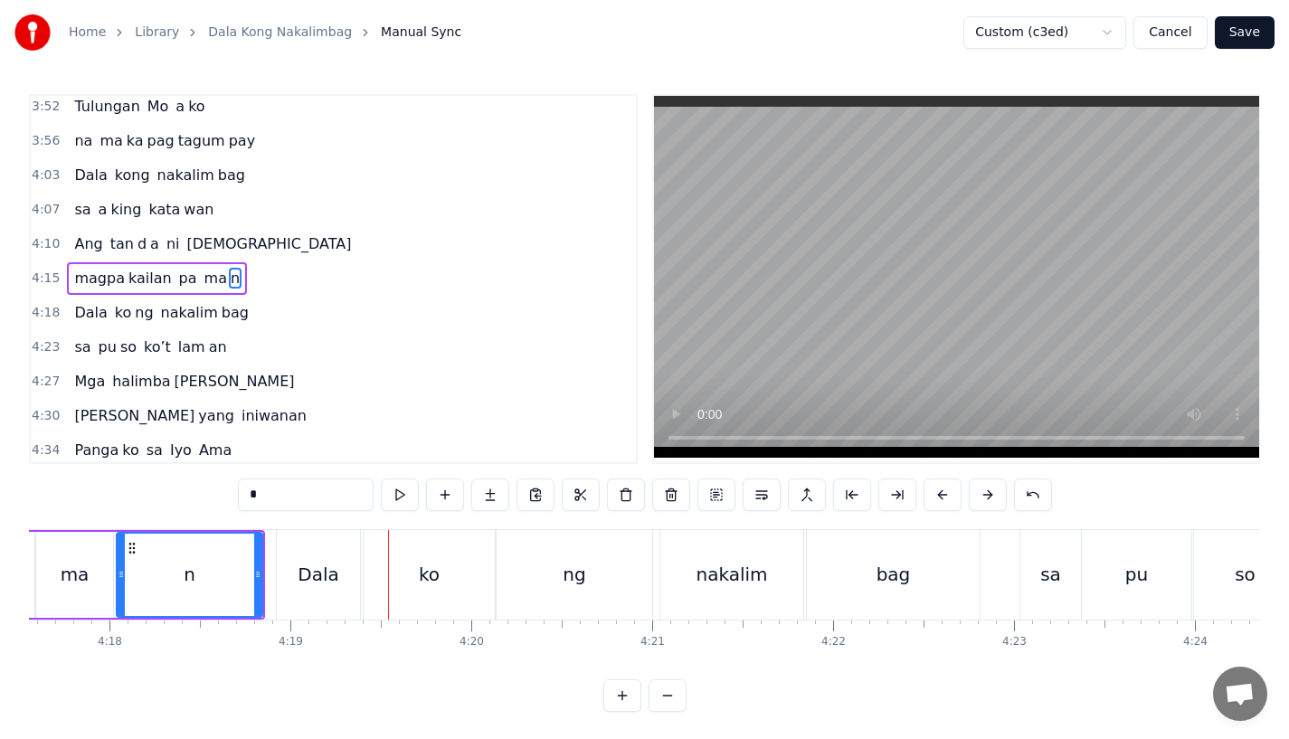
click at [193, 564] on div "n" at bounding box center [190, 574] width 12 height 27
click at [307, 582] on div "Dala" at bounding box center [318, 574] width 41 height 27
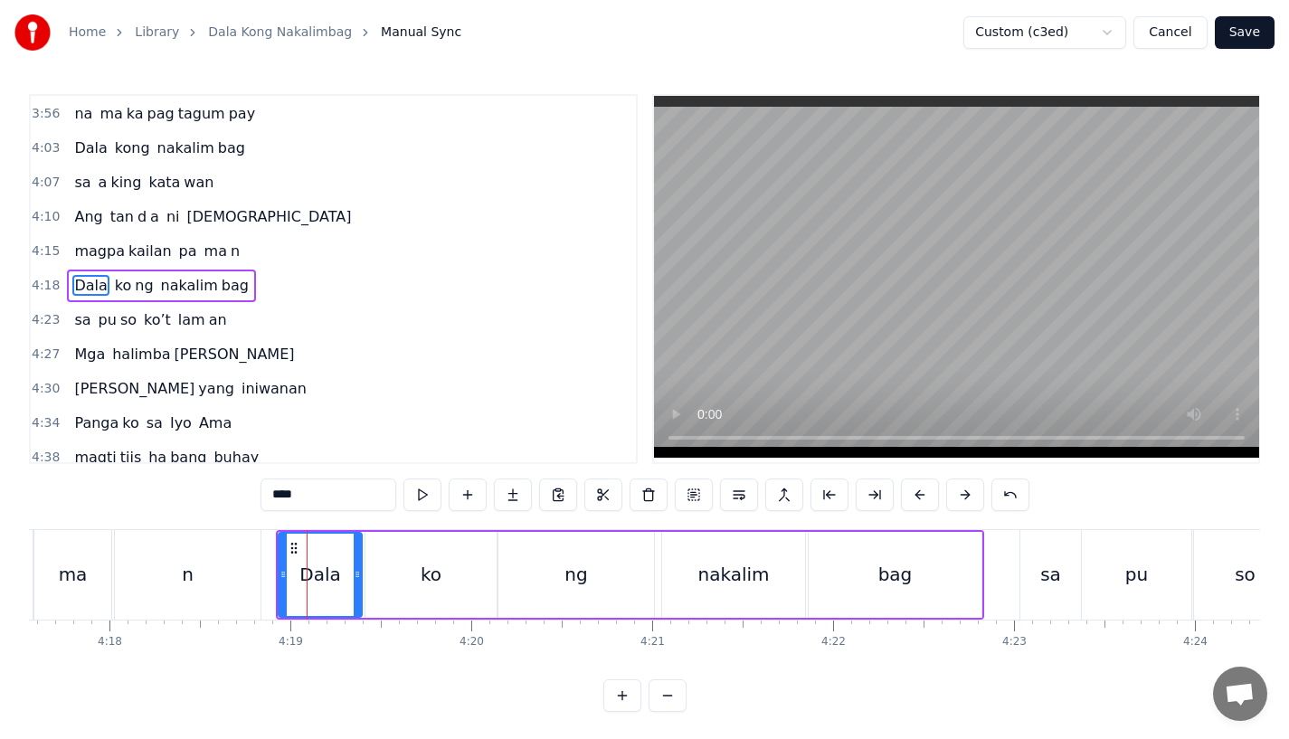
scroll to position [1554, 0]
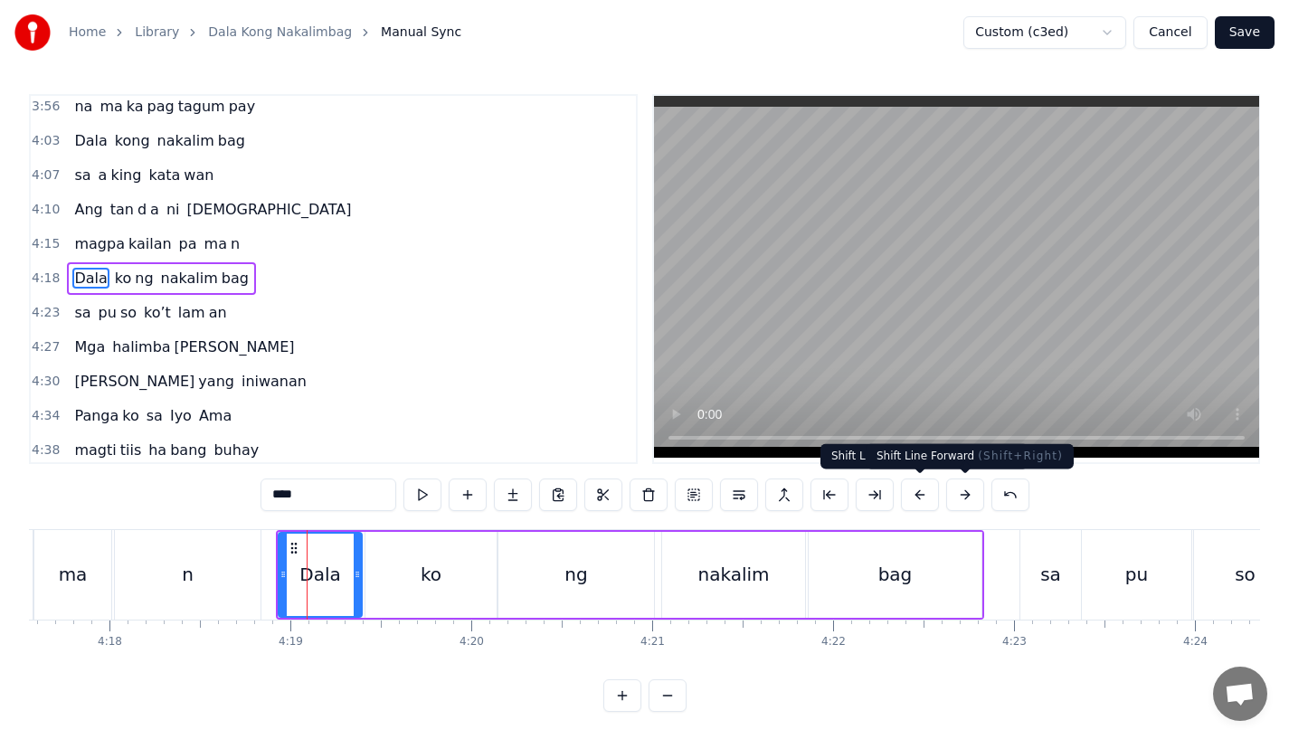
click at [961, 496] on button at bounding box center [965, 495] width 38 height 33
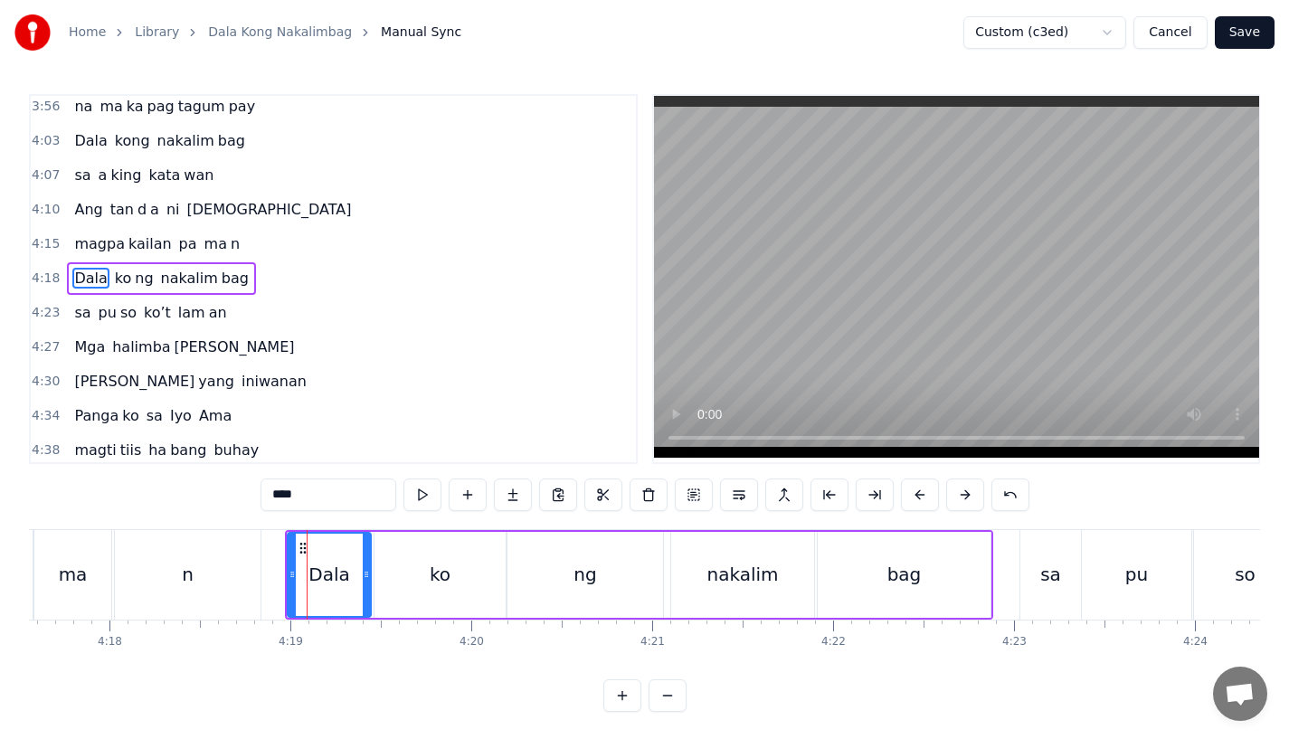
click at [230, 565] on div "n" at bounding box center [188, 575] width 146 height 90
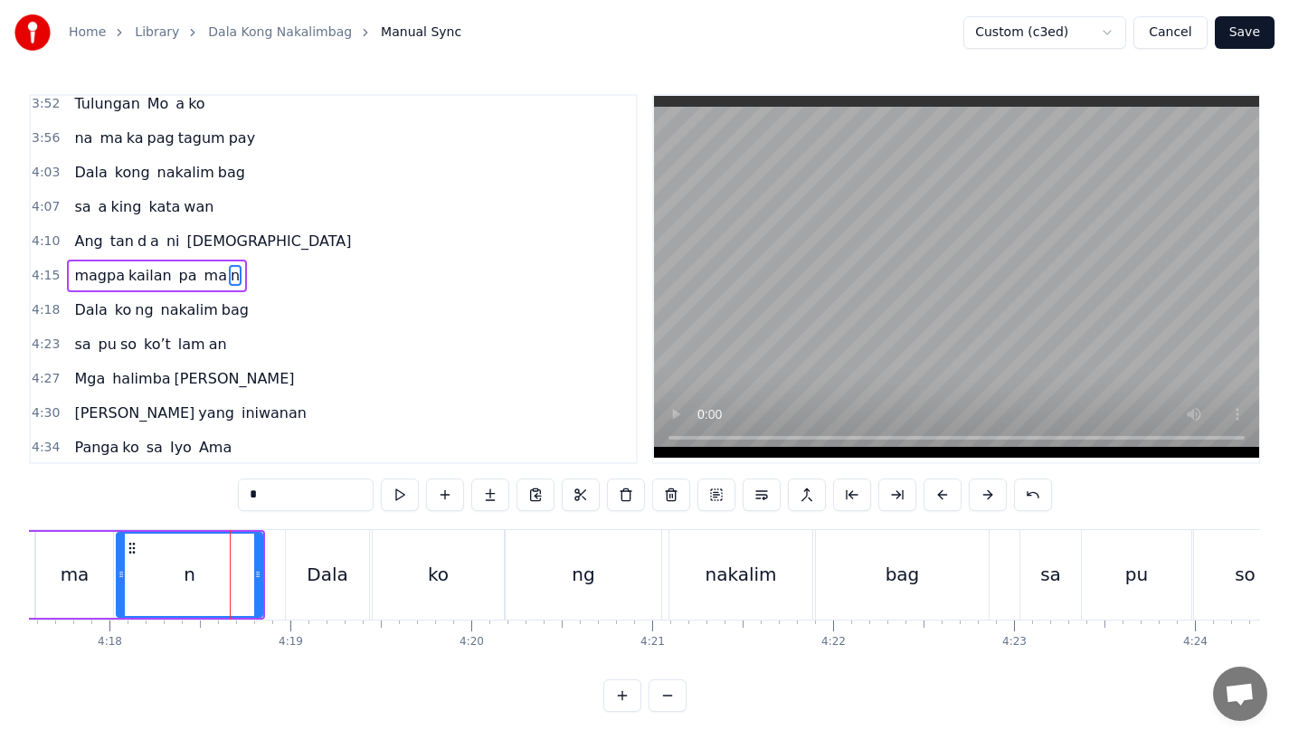
scroll to position [1519, 0]
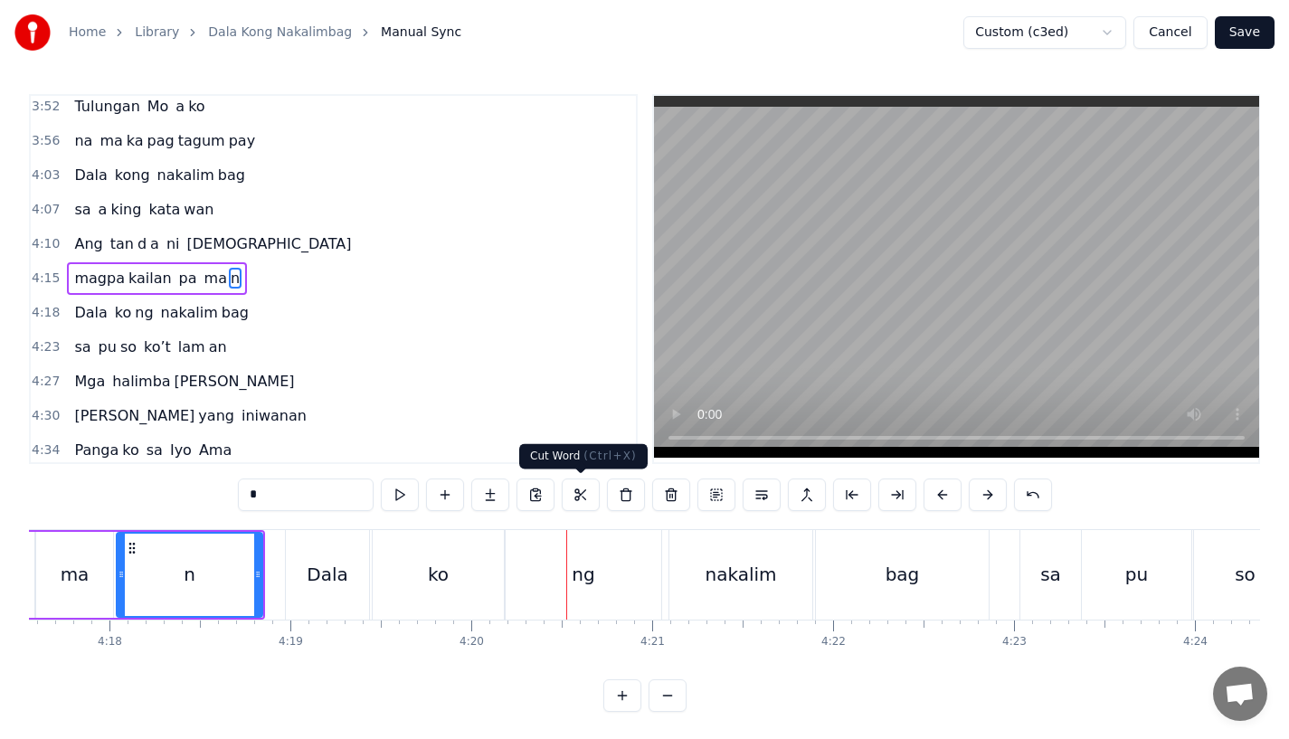
click at [478, 607] on div "ko" at bounding box center [438, 575] width 131 height 90
type input "**"
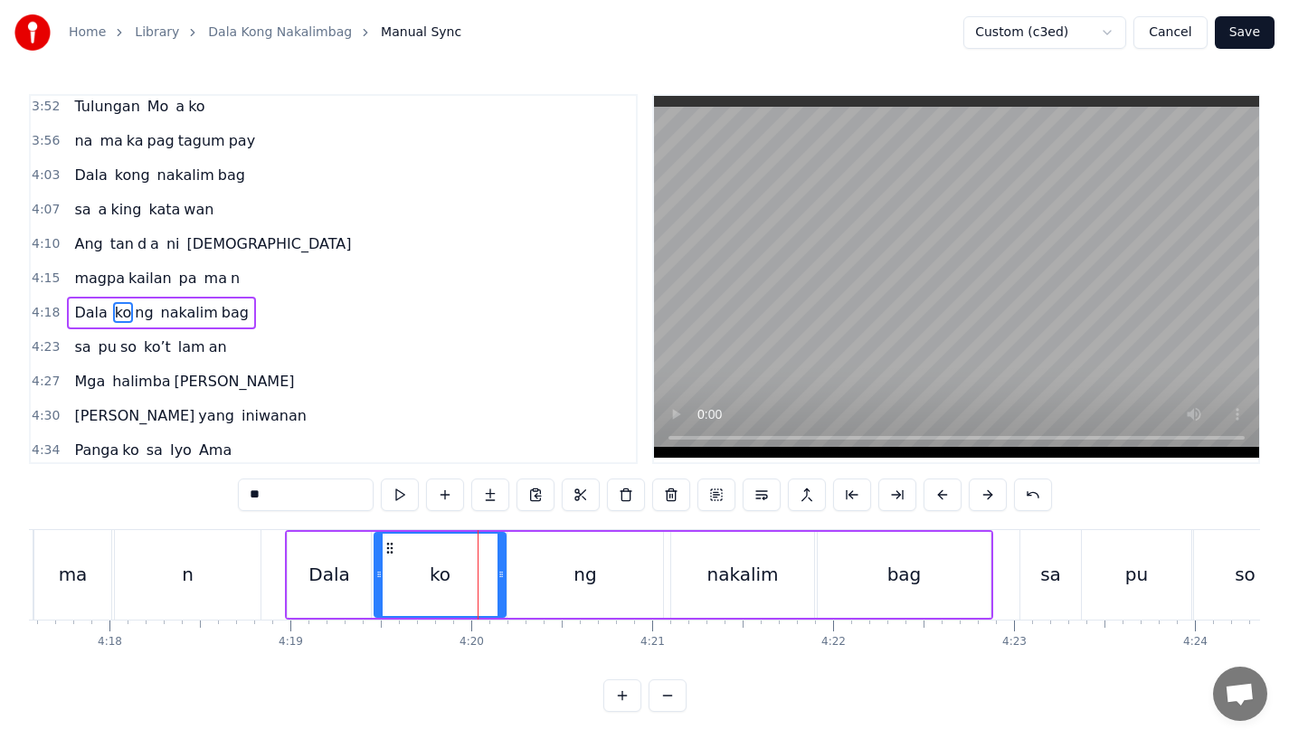
scroll to position [1554, 0]
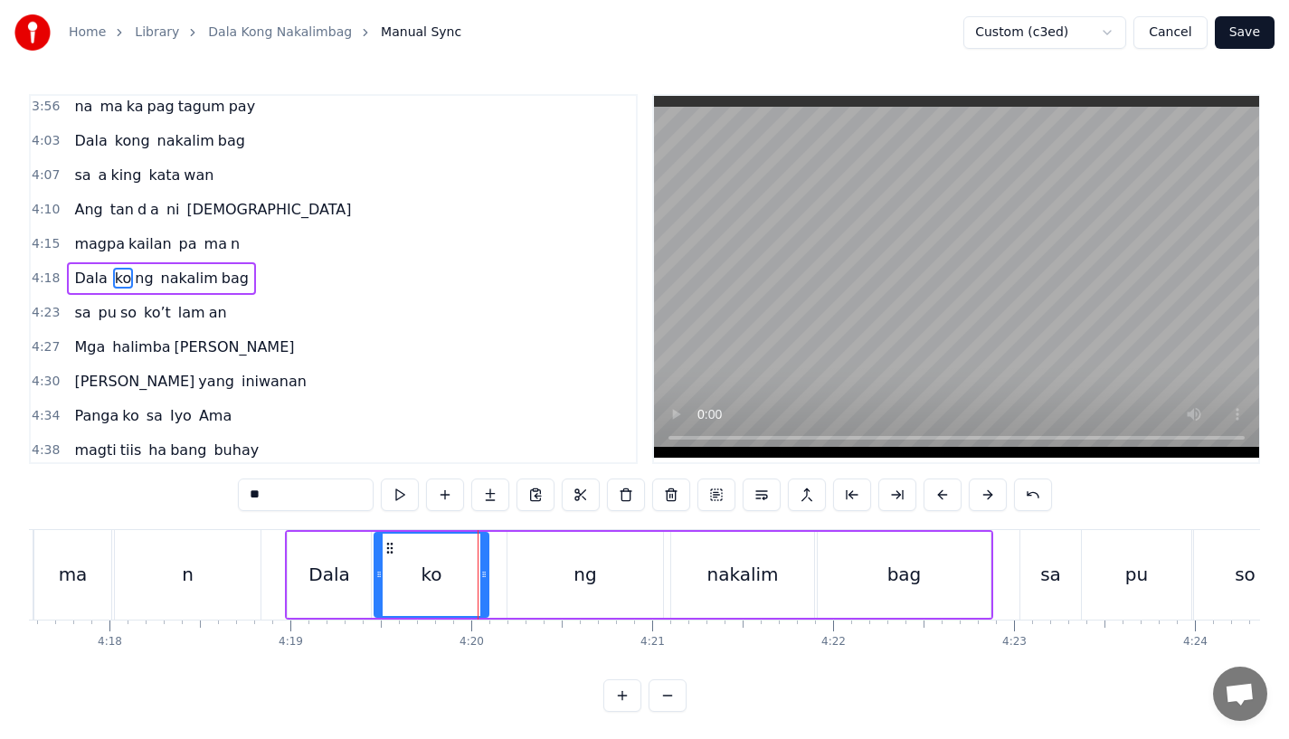
drag, startPoint x: 499, startPoint y: 594, endPoint x: 477, endPoint y: 594, distance: 21.7
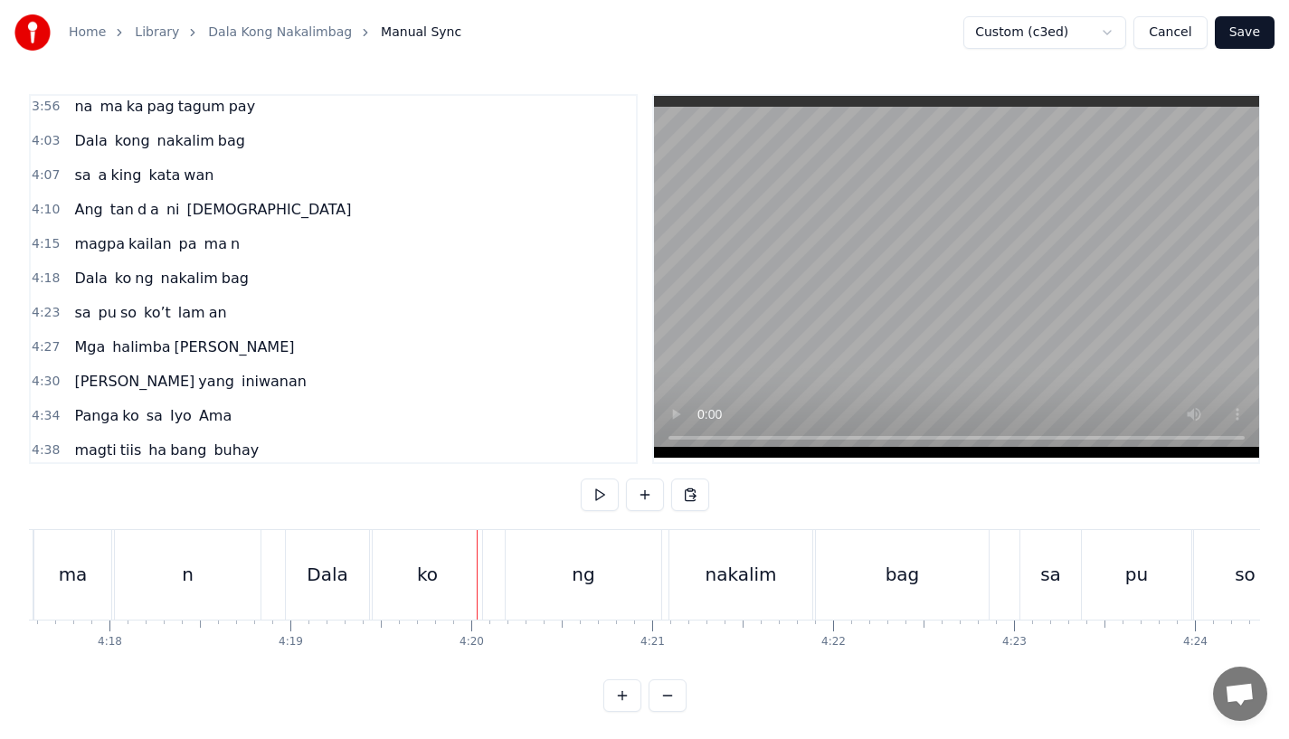
click at [522, 590] on div "ng" at bounding box center [584, 575] width 156 height 90
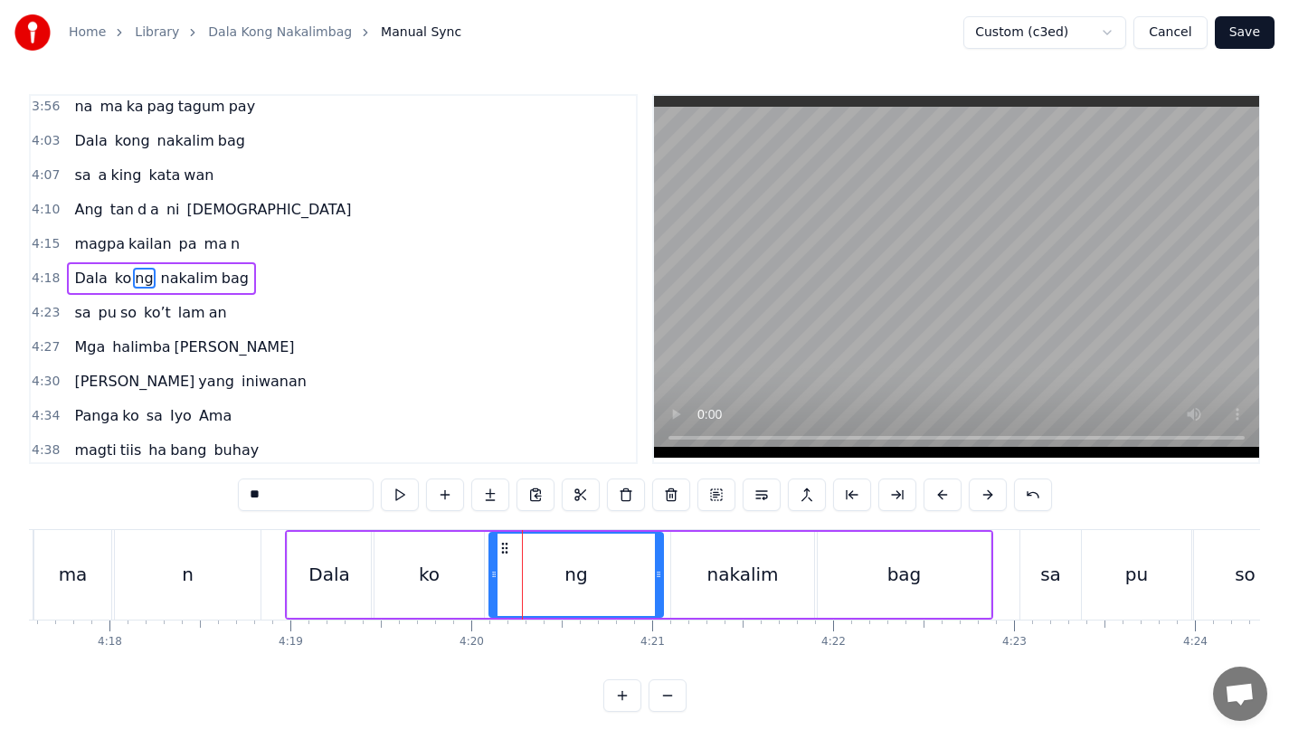
drag, startPoint x: 509, startPoint y: 587, endPoint x: 490, endPoint y: 588, distance: 19.0
click at [490, 588] on div at bounding box center [493, 575] width 7 height 82
drag, startPoint x: 658, startPoint y: 580, endPoint x: 633, endPoint y: 580, distance: 24.4
click at [640, 580] on icon at bounding box center [643, 574] width 7 height 14
click at [395, 585] on div "ko" at bounding box center [429, 575] width 109 height 86
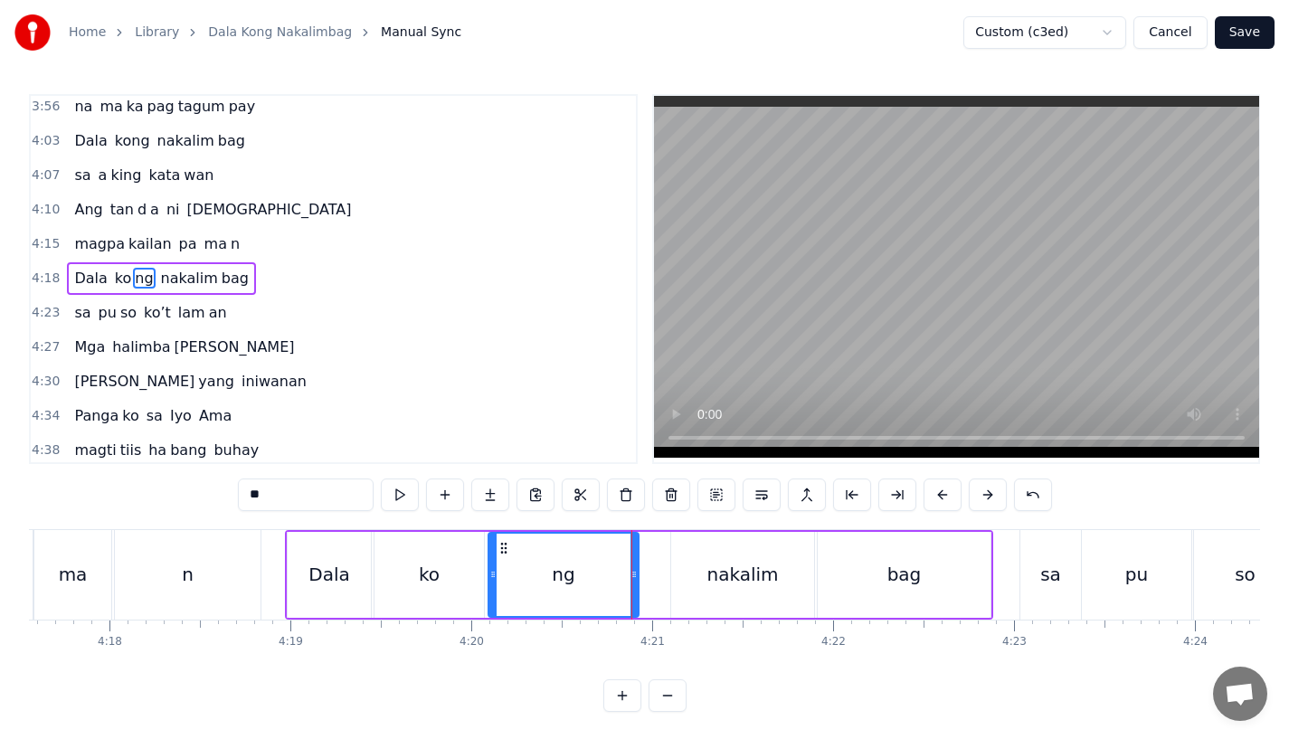
type input "**"
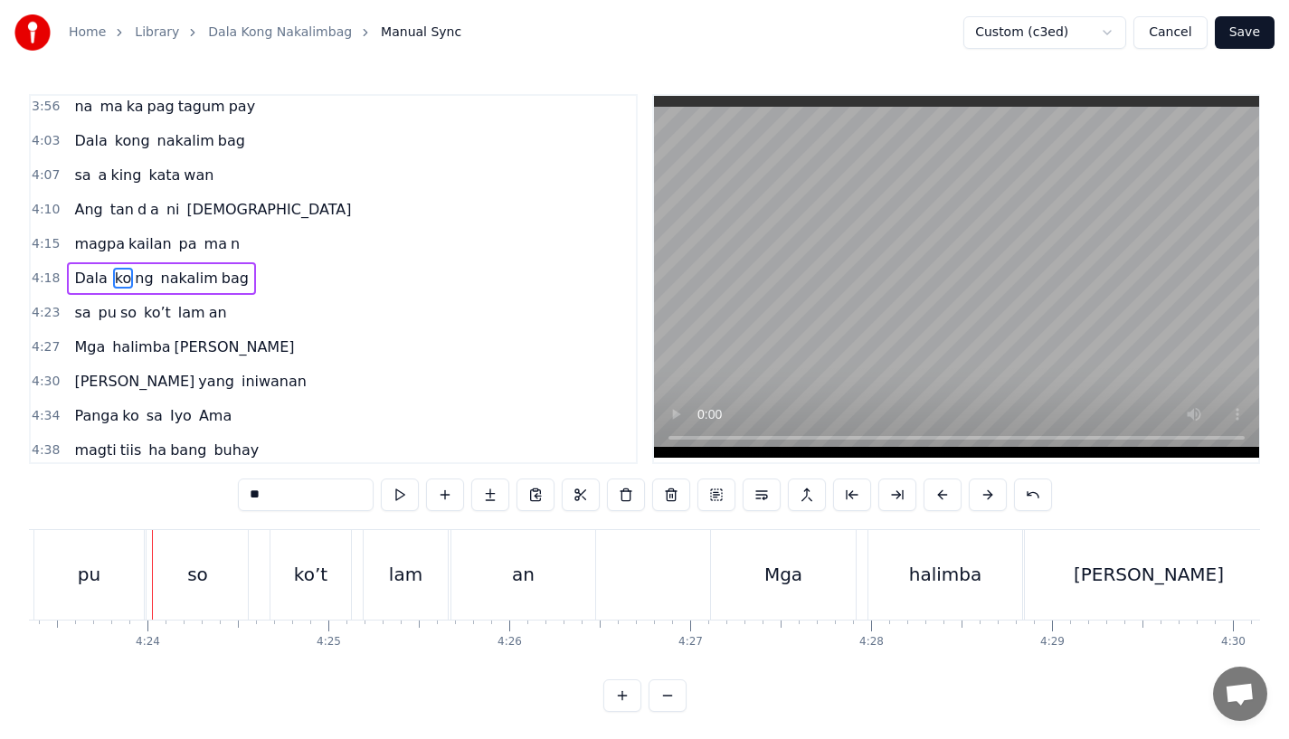
scroll to position [0, 47669]
click at [1244, 40] on button "Save" at bounding box center [1245, 32] width 60 height 33
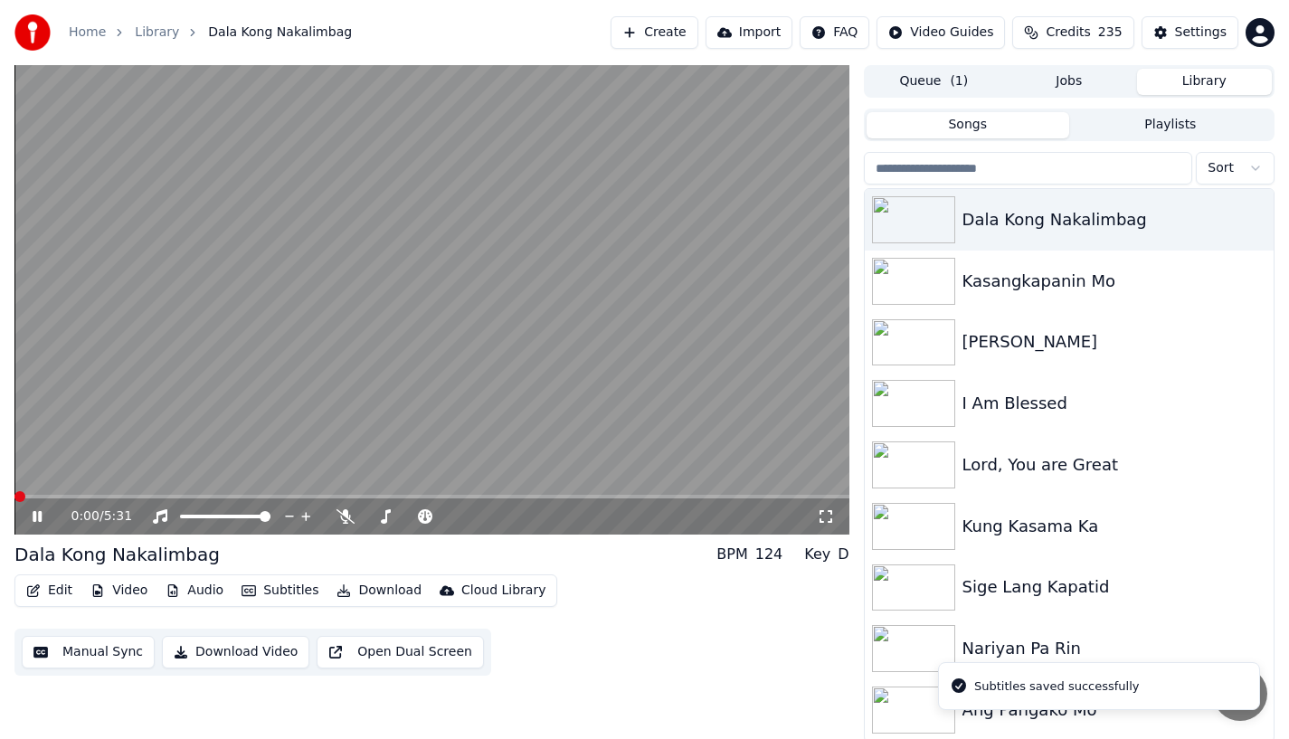
click at [567, 499] on div "0:00 / 5:31" at bounding box center [431, 517] width 835 height 36
click at [581, 498] on span at bounding box center [431, 497] width 835 height 4
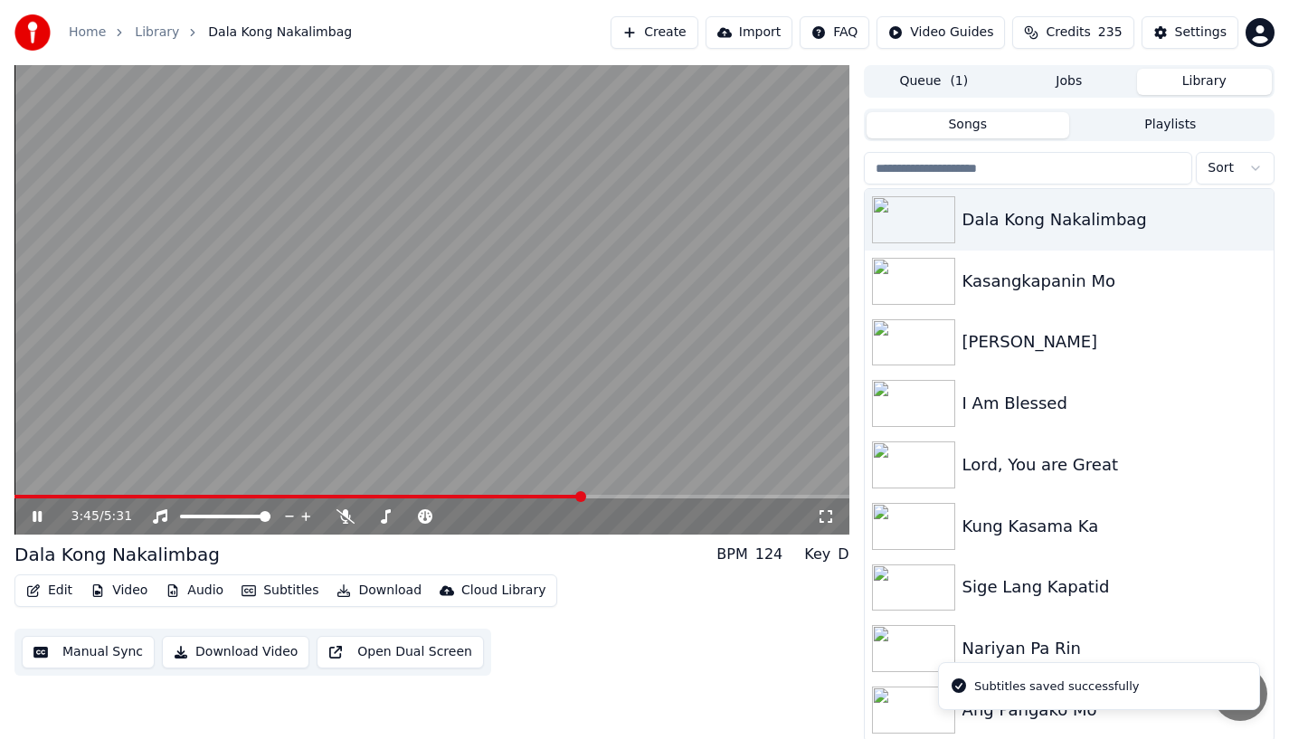
click at [619, 495] on span at bounding box center [431, 497] width 835 height 4
click at [663, 499] on div "4:00 / 5:31" at bounding box center [431, 517] width 835 height 36
click at [676, 499] on div "4:00 / 5:31" at bounding box center [431, 517] width 835 height 36
click at [683, 497] on span at bounding box center [431, 497] width 835 height 4
click at [676, 496] on span at bounding box center [352, 497] width 677 height 4
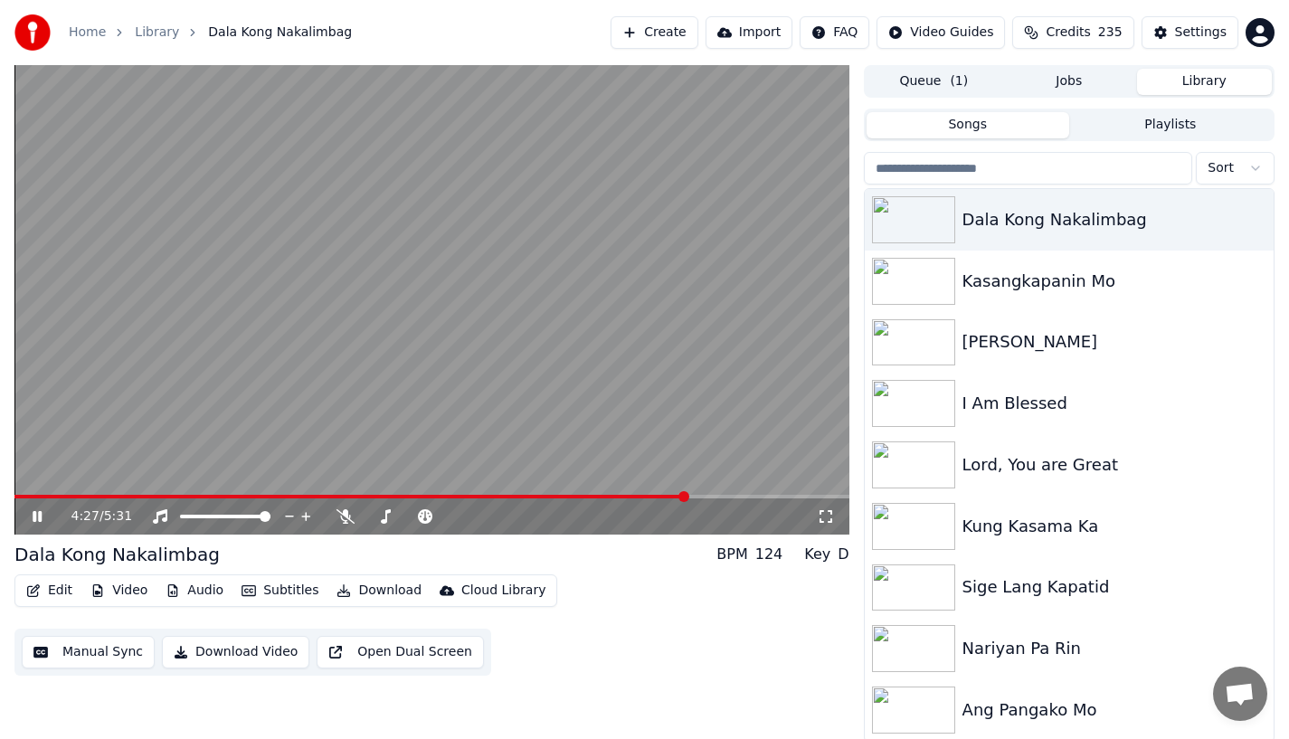
click at [676, 496] on span at bounding box center [350, 497] width 673 height 4
click at [669, 495] on span at bounding box center [346, 497] width 664 height 4
click at [657, 495] on span at bounding box center [335, 497] width 642 height 4
click at [723, 495] on span at bounding box center [368, 497] width 709 height 4
click at [703, 495] on span at bounding box center [368, 497] width 709 height 4
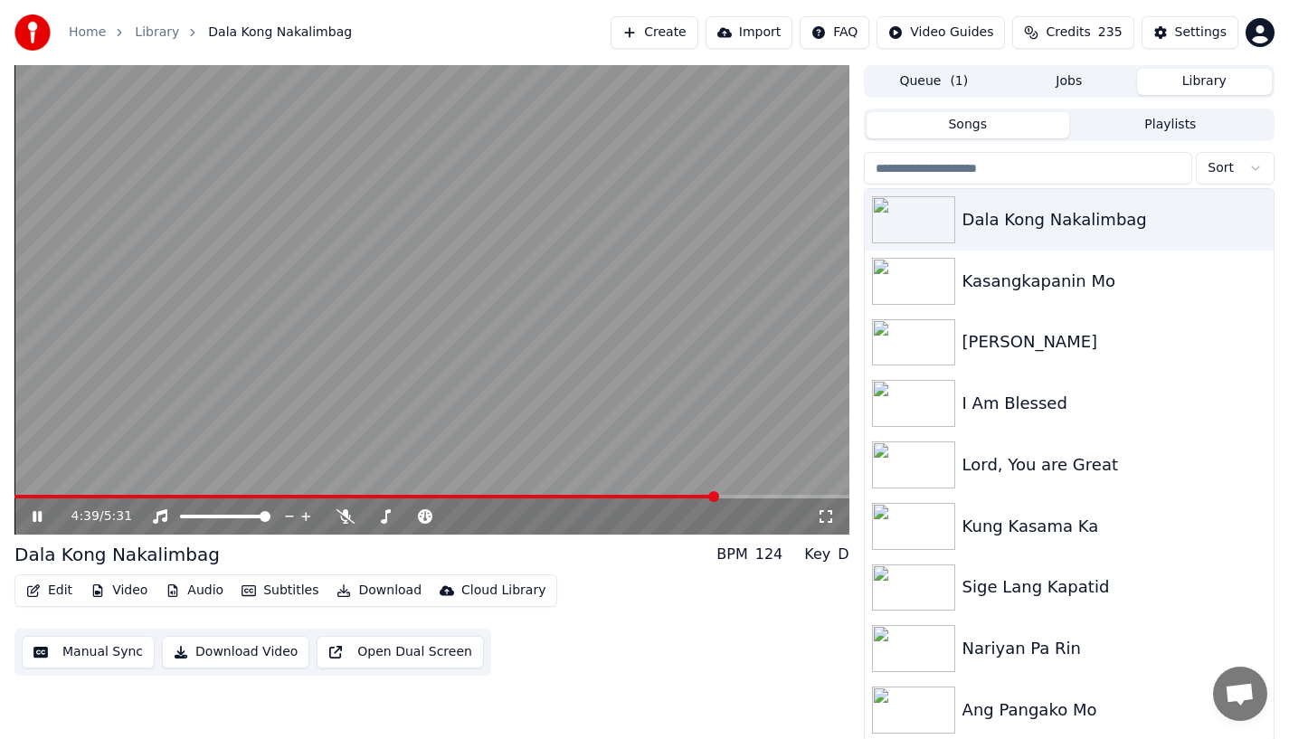
click at [35, 517] on icon at bounding box center [37, 516] width 9 height 11
click at [43, 593] on button "Edit" at bounding box center [49, 590] width 61 height 25
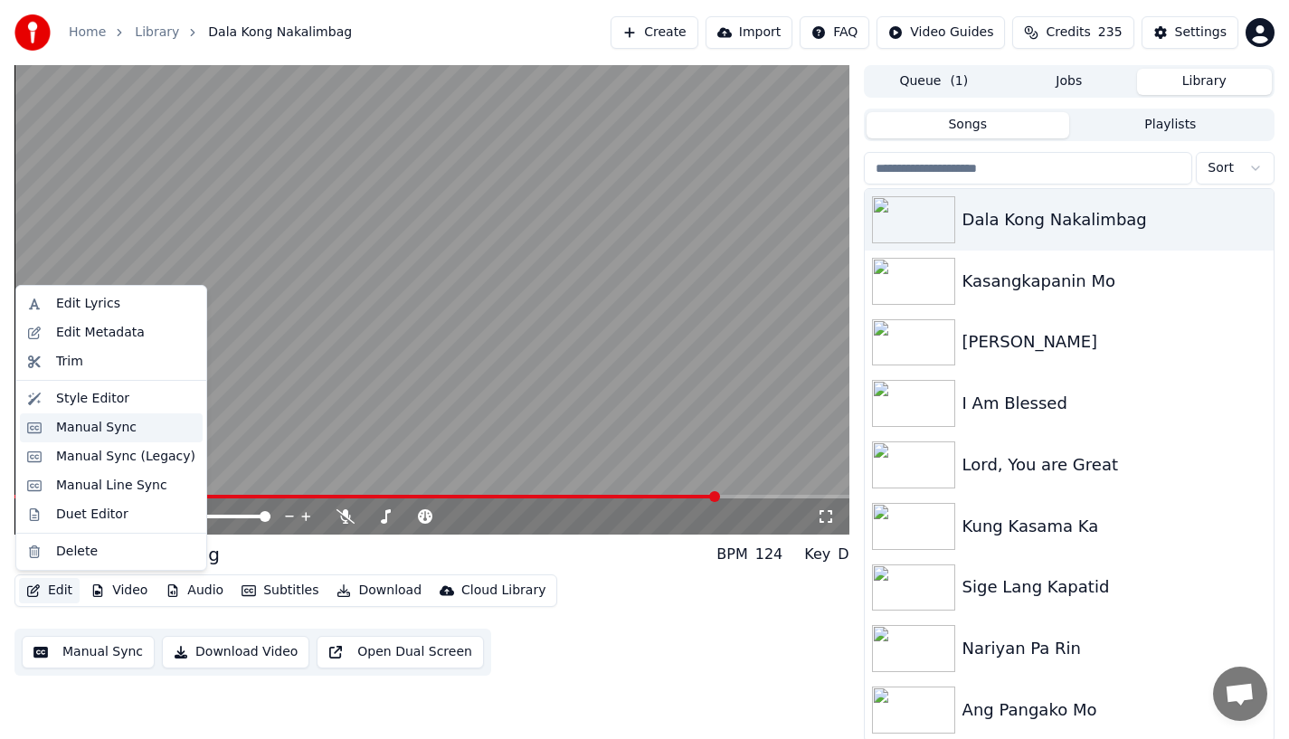
click at [62, 431] on div "Manual Sync" at bounding box center [96, 428] width 81 height 18
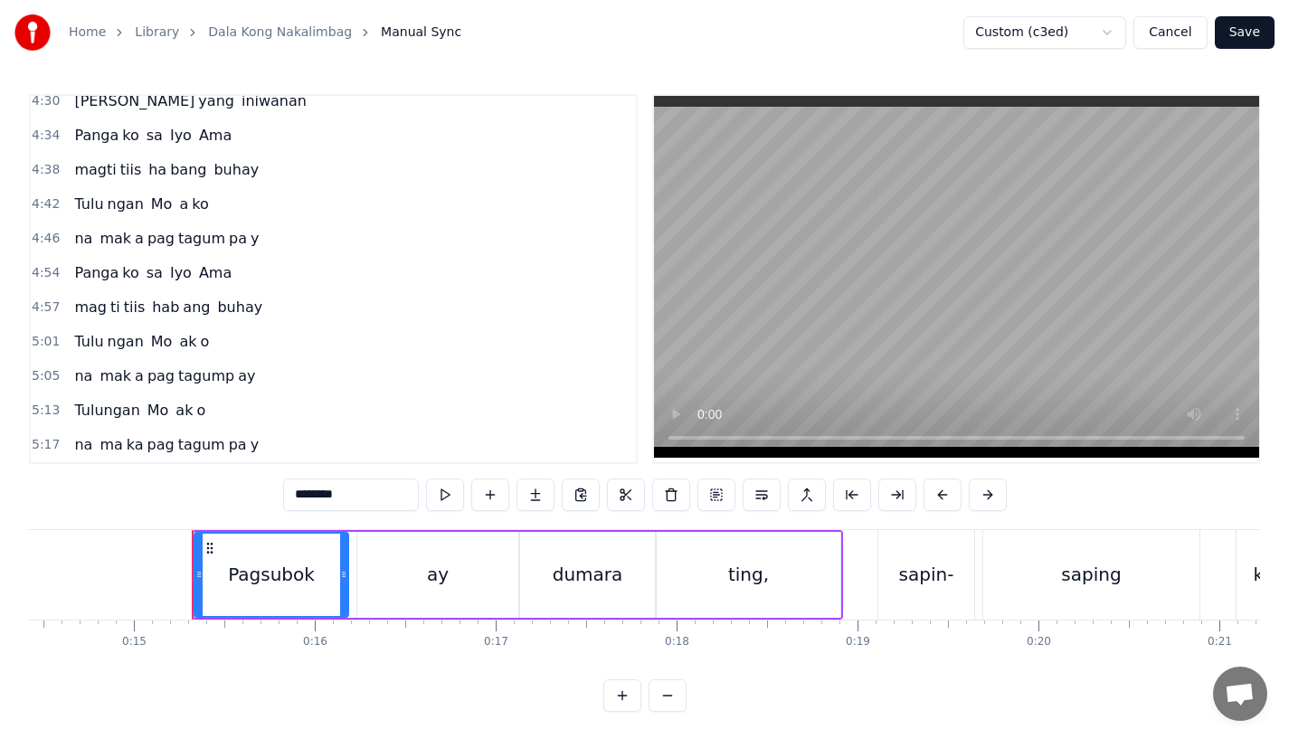
scroll to position [0, 2682]
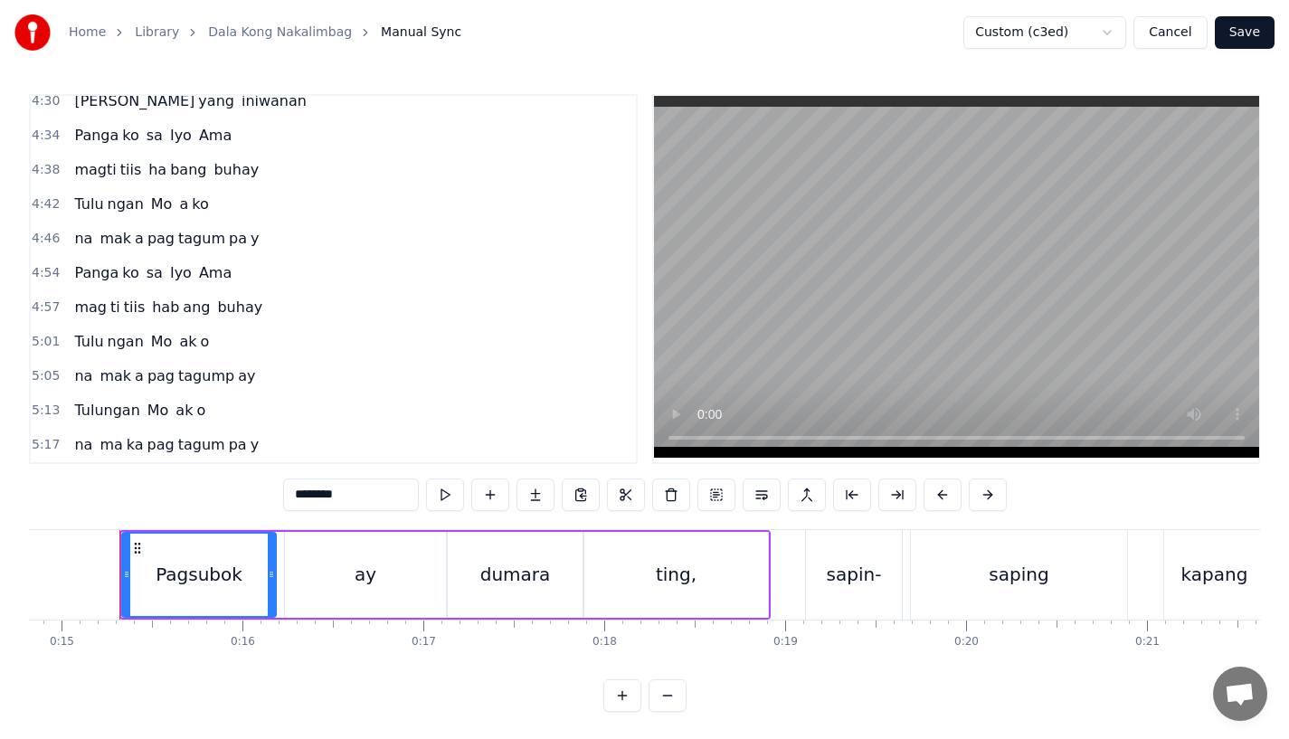
click at [85, 218] on div "Tulu ngan Mo a ko" at bounding box center [141, 204] width 148 height 33
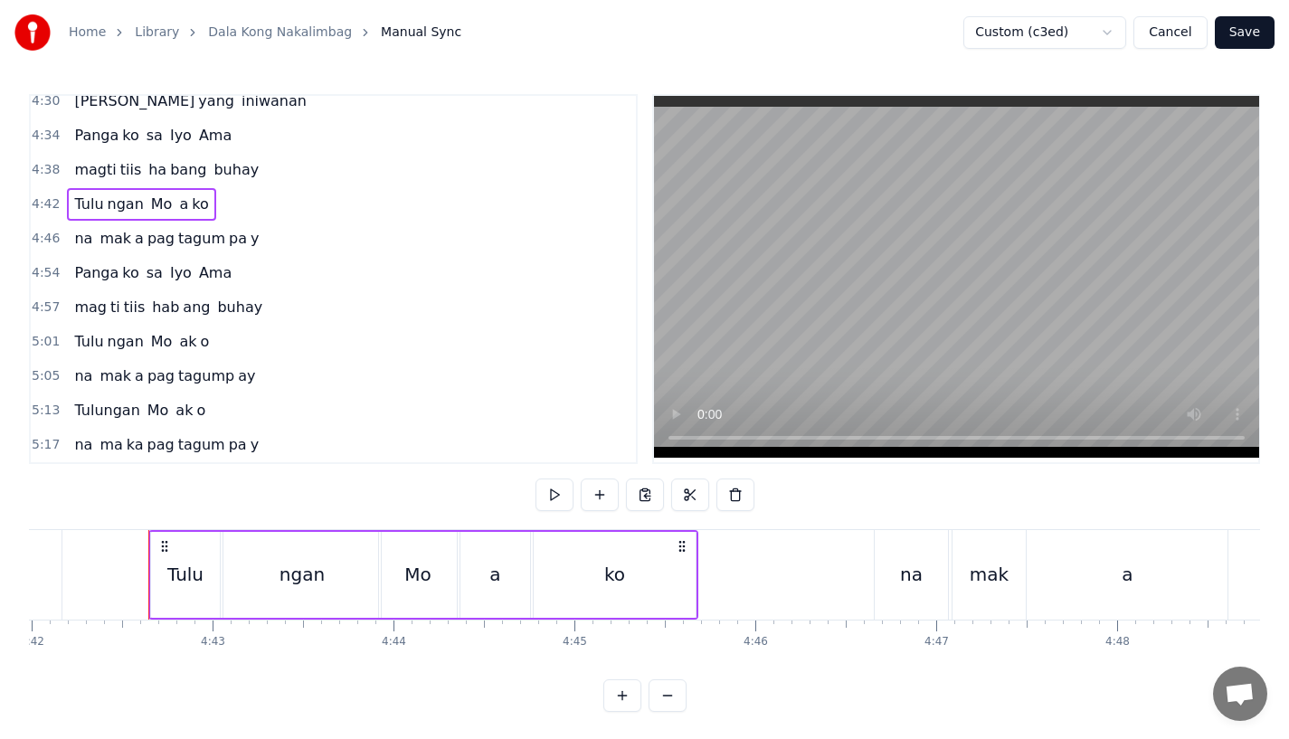
scroll to position [0, 51061]
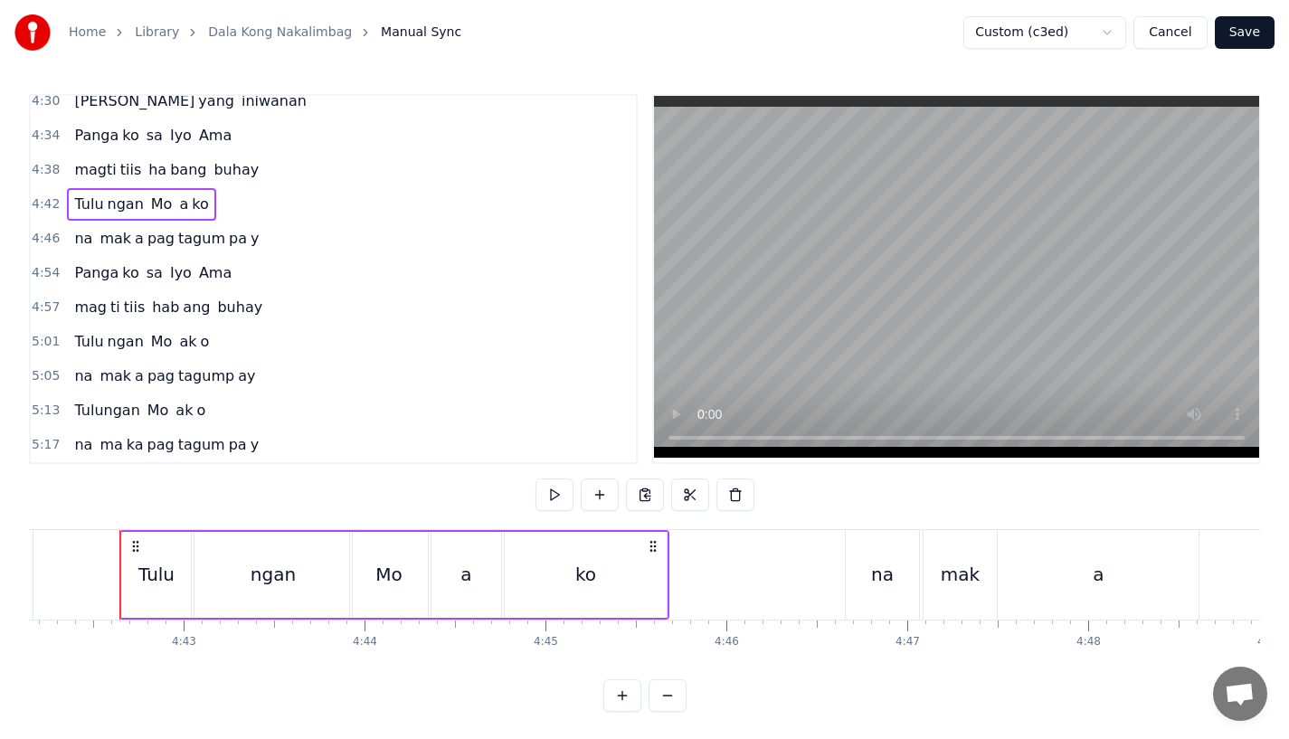
click at [848, 559] on div "na" at bounding box center [882, 575] width 73 height 90
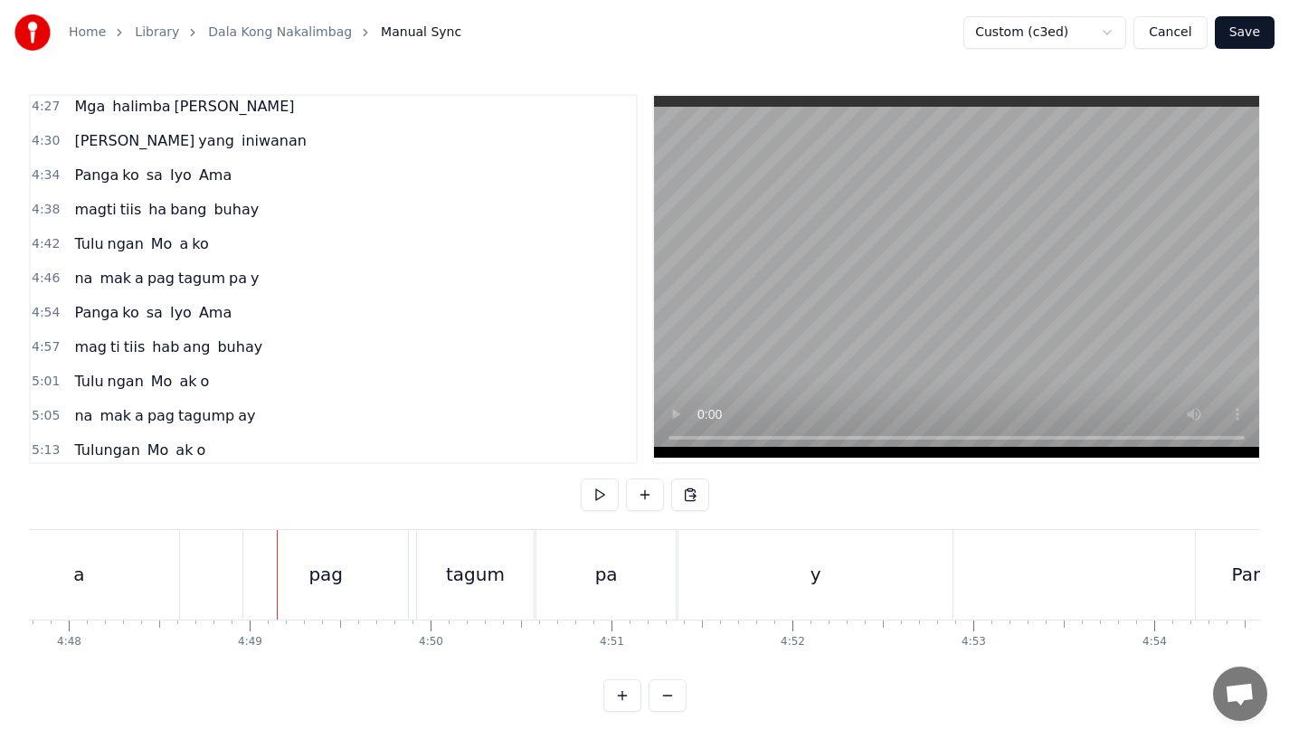
scroll to position [0, 51961]
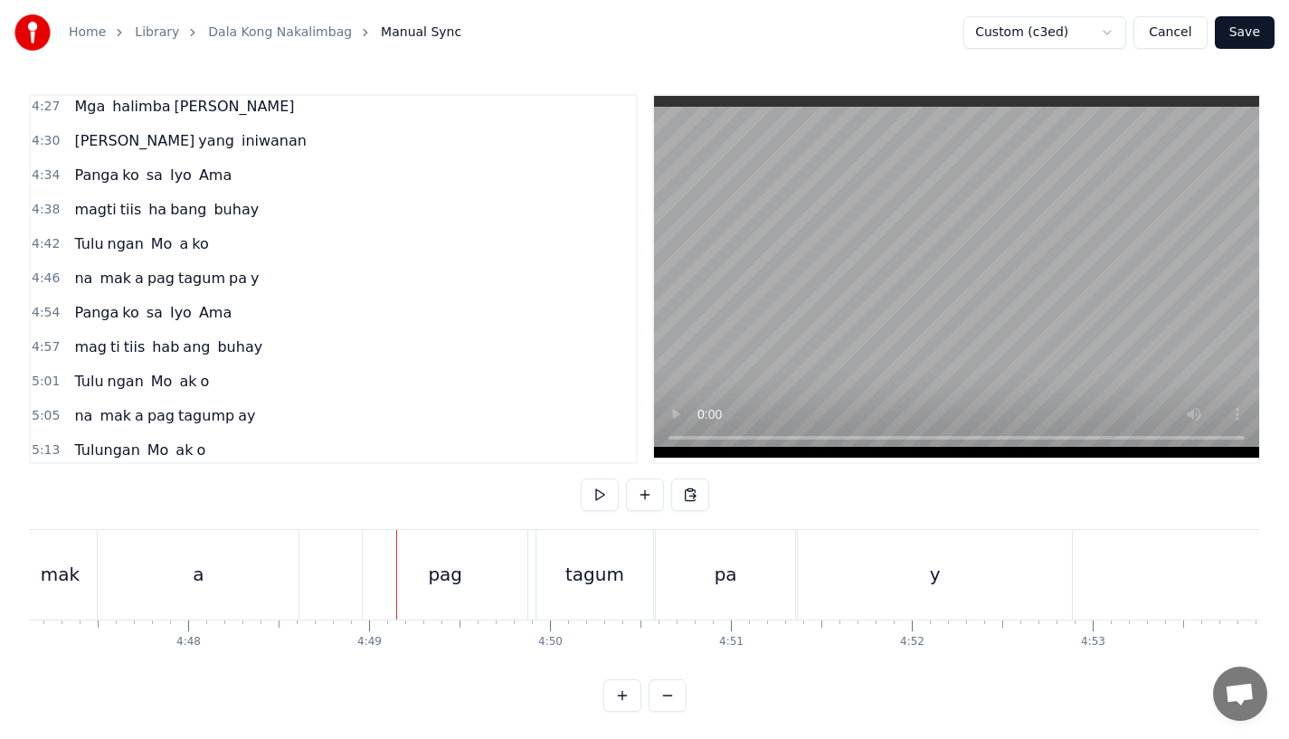
click at [418, 593] on div "pag" at bounding box center [445, 575] width 165 height 90
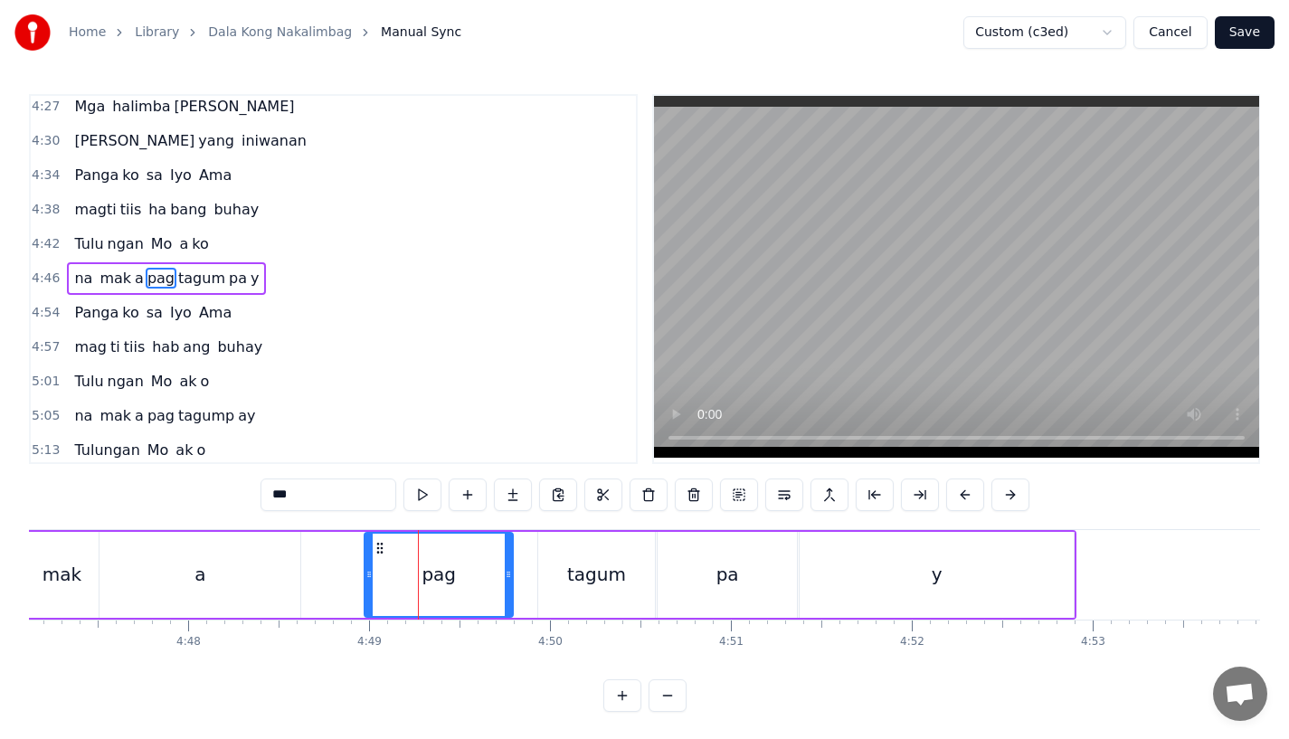
drag, startPoint x: 522, startPoint y: 590, endPoint x: 495, endPoint y: 590, distance: 27.1
click at [505, 590] on div at bounding box center [508, 575] width 7 height 82
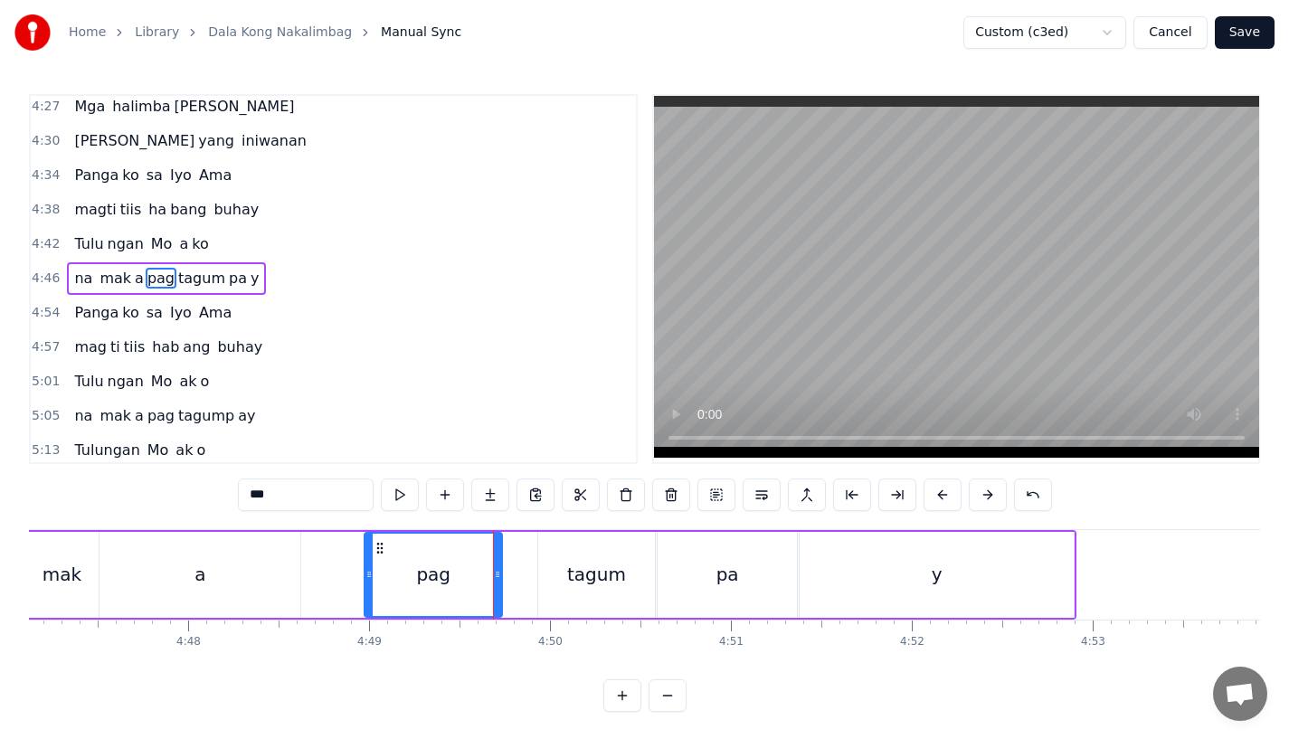
click at [547, 585] on div "tagum" at bounding box center [596, 575] width 117 height 86
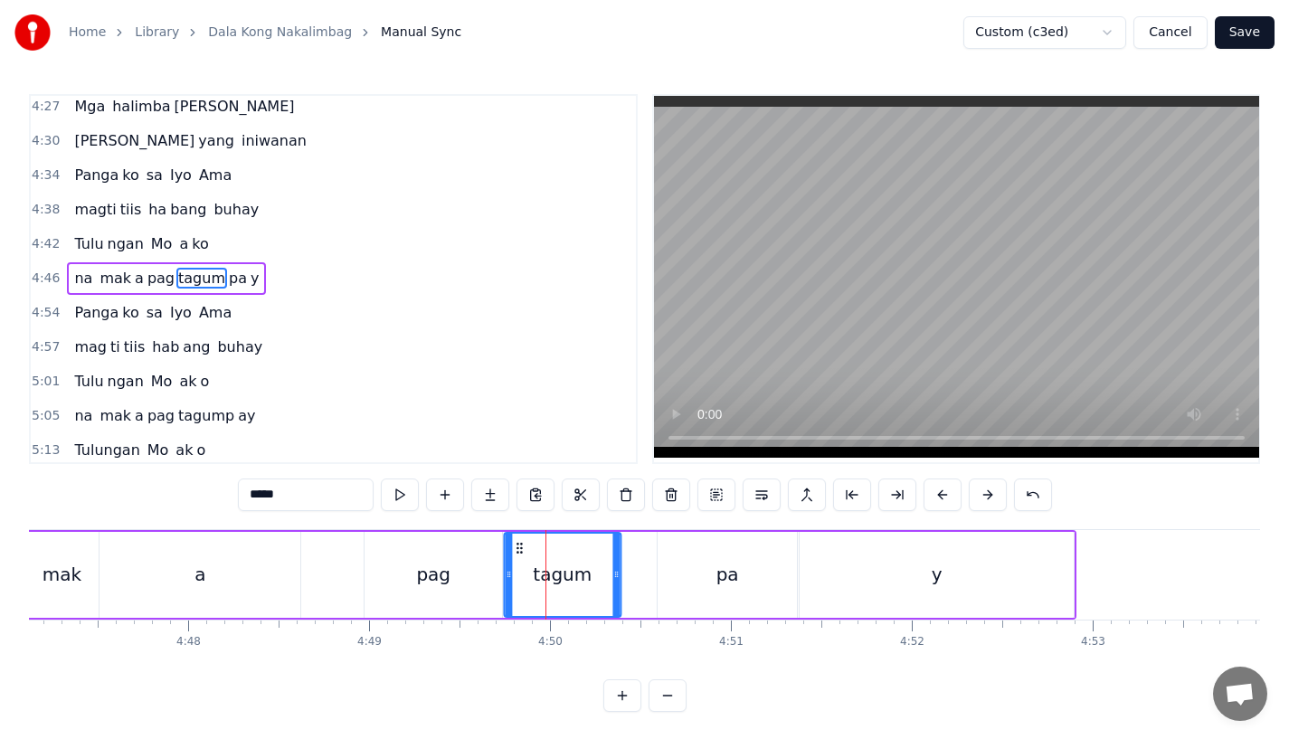
drag, startPoint x: 554, startPoint y: 545, endPoint x: 519, endPoint y: 545, distance: 34.4
click at [519, 545] on icon at bounding box center [519, 548] width 14 height 14
click at [205, 557] on div "a" at bounding box center [200, 575] width 201 height 86
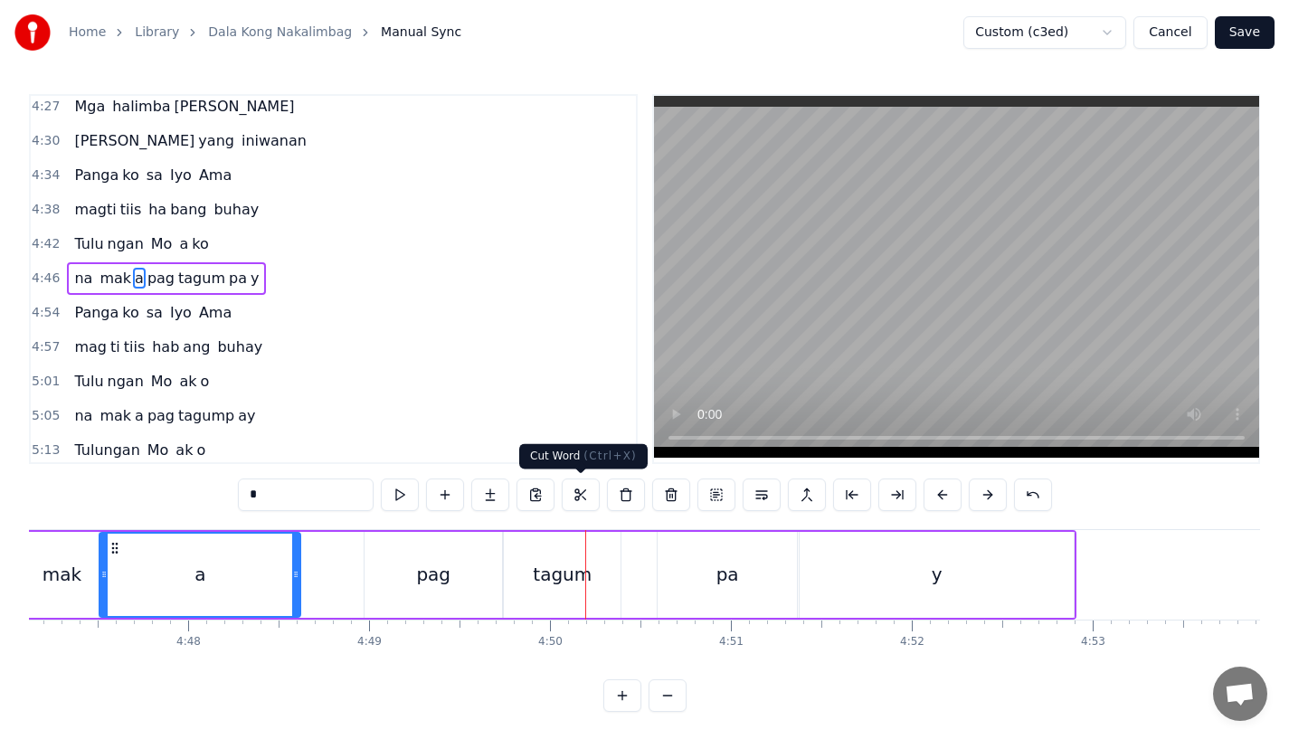
click at [417, 583] on div "pag" at bounding box center [434, 575] width 138 height 86
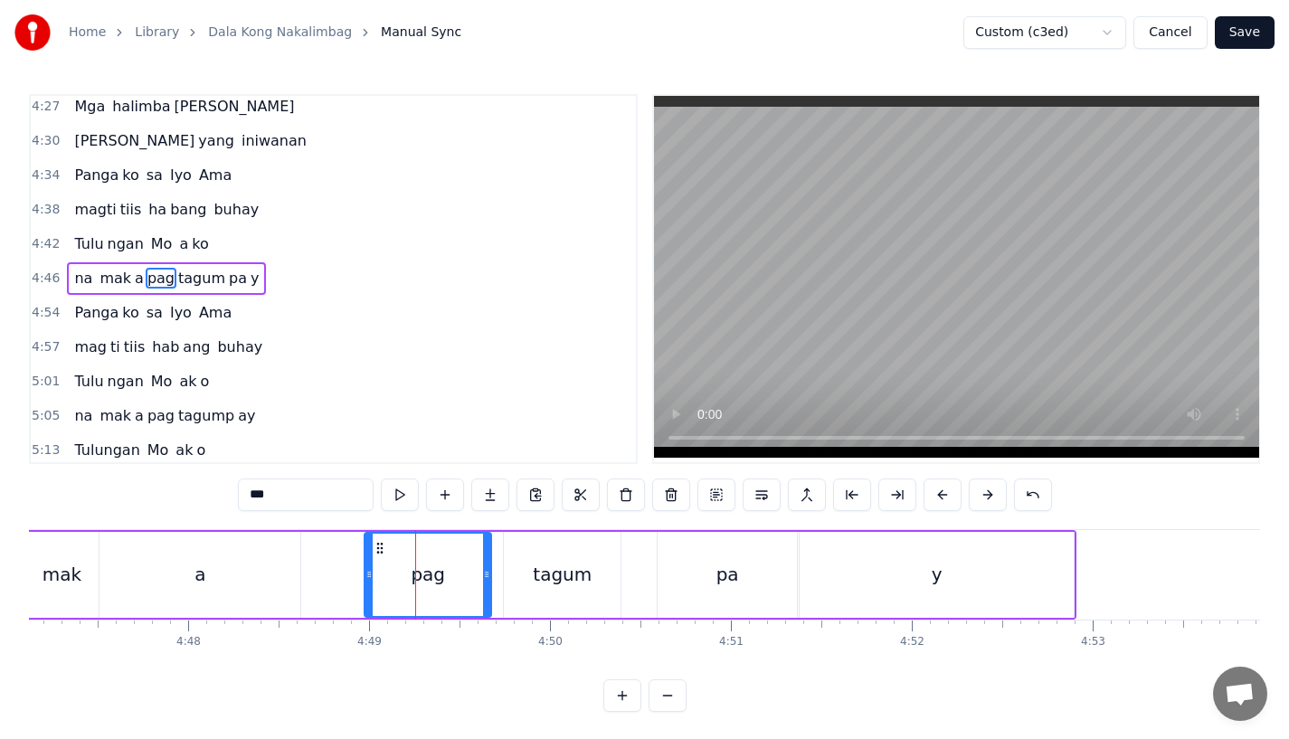
drag, startPoint x: 495, startPoint y: 583, endPoint x: 483, endPoint y: 585, distance: 11.9
click at [483, 585] on div at bounding box center [486, 575] width 7 height 82
click at [538, 581] on div "tagum" at bounding box center [562, 574] width 59 height 27
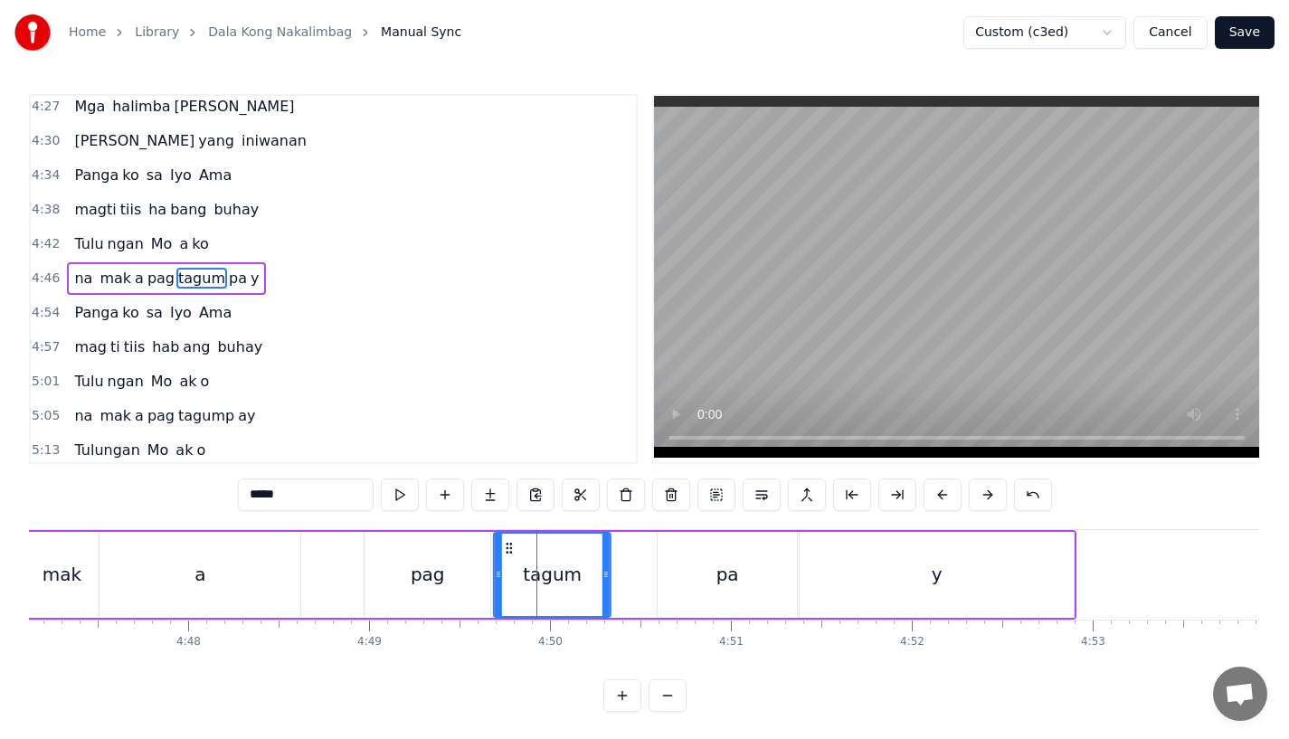
drag, startPoint x: 515, startPoint y: 542, endPoint x: 505, endPoint y: 544, distance: 10.1
click at [505, 543] on icon at bounding box center [509, 548] width 14 height 14
click at [147, 584] on div "a" at bounding box center [200, 575] width 201 height 86
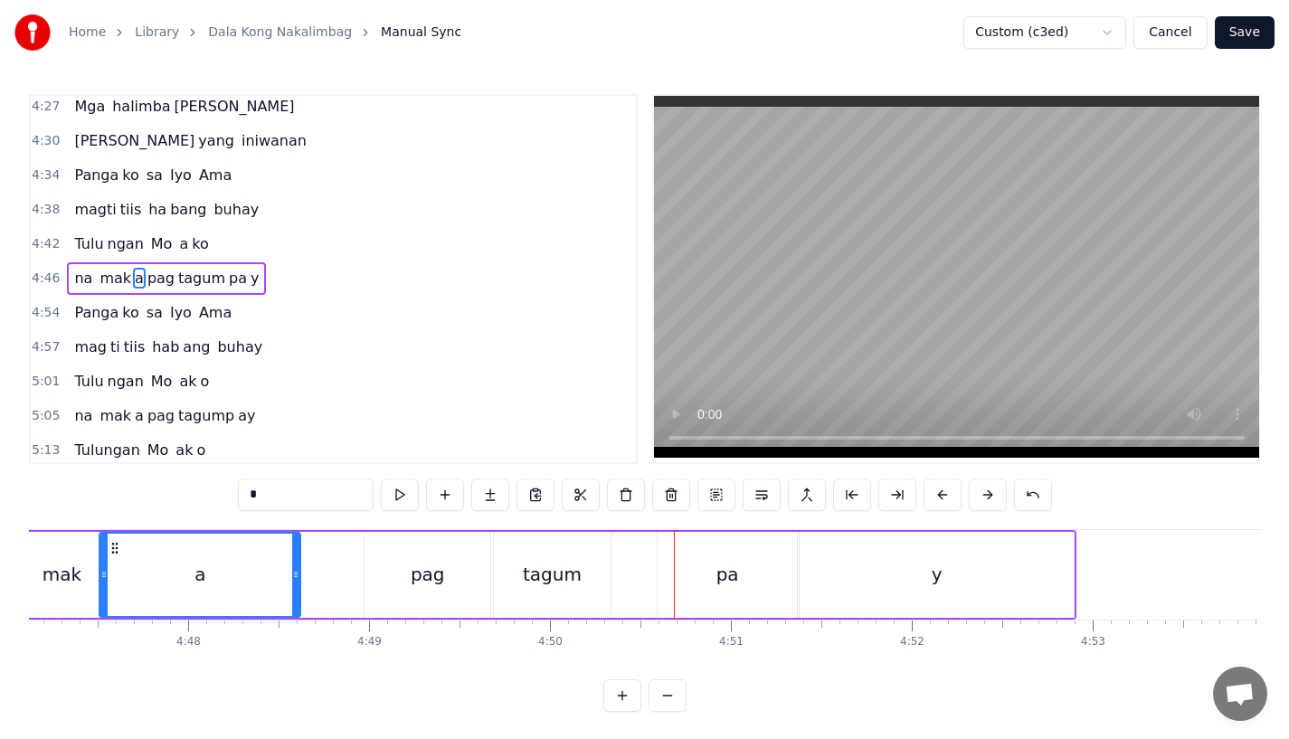
click at [680, 594] on div "pa" at bounding box center [727, 575] width 139 height 86
type input "**"
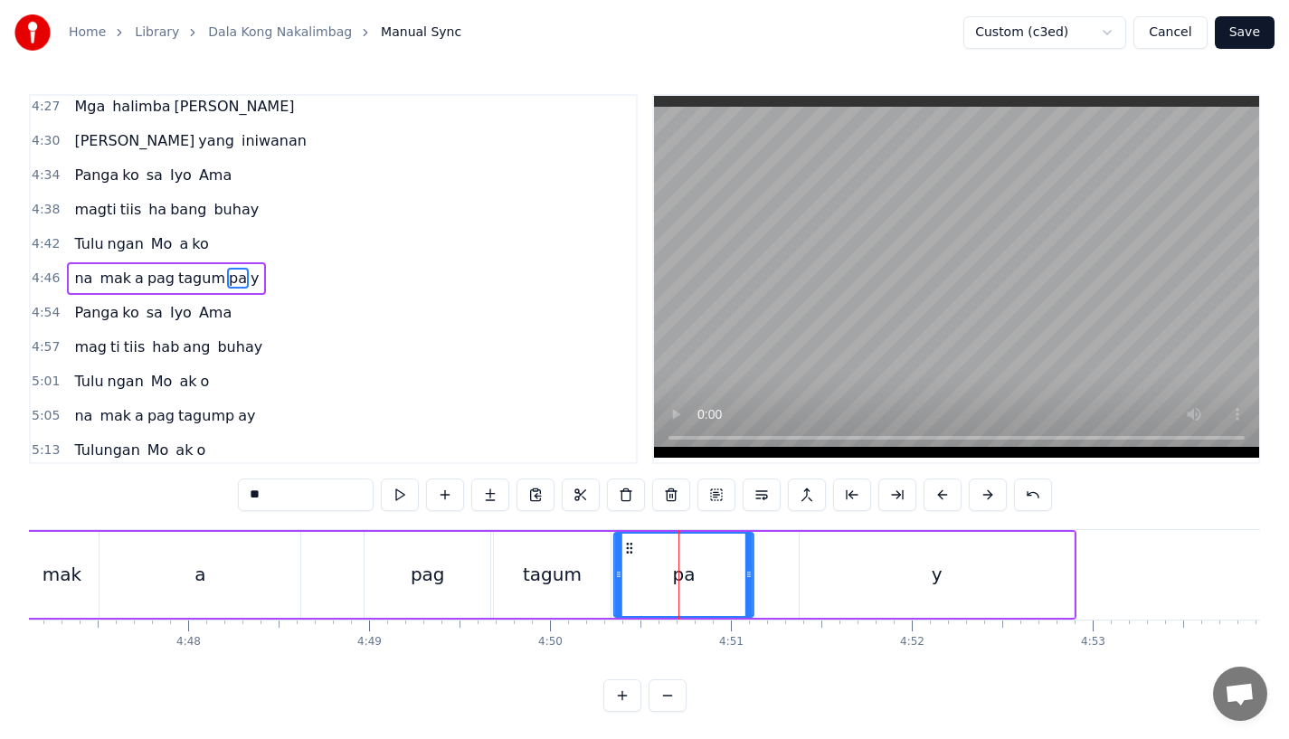
drag, startPoint x: 672, startPoint y: 547, endPoint x: 629, endPoint y: 552, distance: 43.8
click at [629, 552] on icon at bounding box center [630, 548] width 14 height 14
click at [789, 572] on div "mak a pag tagum pa y" at bounding box center [549, 575] width 1051 height 86
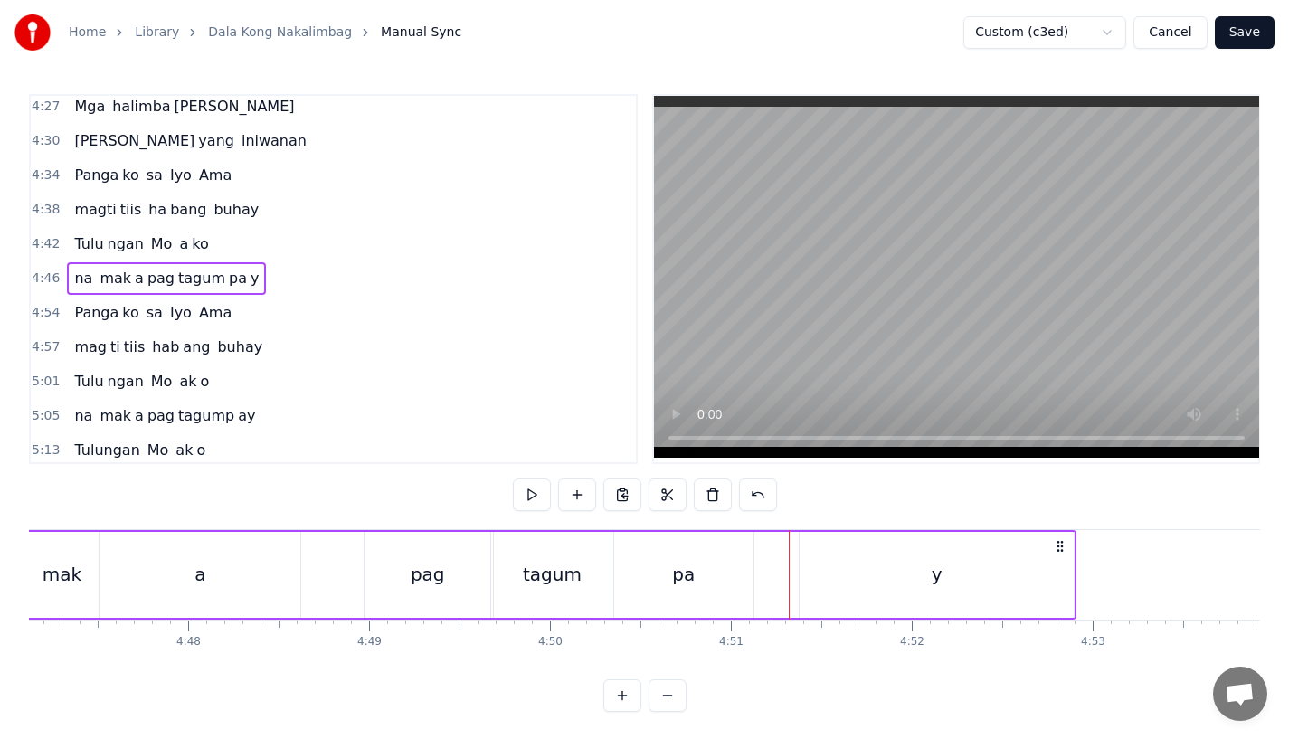
click at [822, 575] on div "y" at bounding box center [937, 575] width 274 height 86
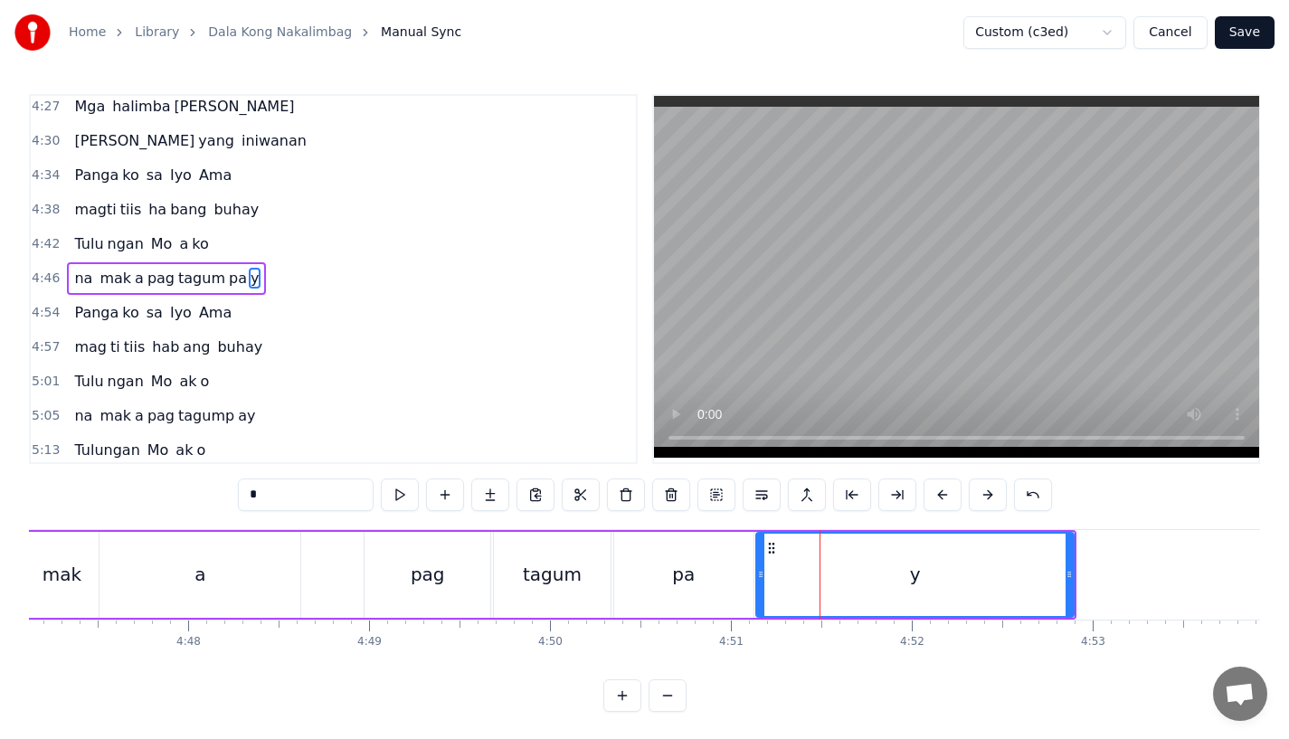
drag, startPoint x: 806, startPoint y: 575, endPoint x: 762, endPoint y: 576, distance: 44.4
click at [762, 576] on icon at bounding box center [760, 574] width 7 height 14
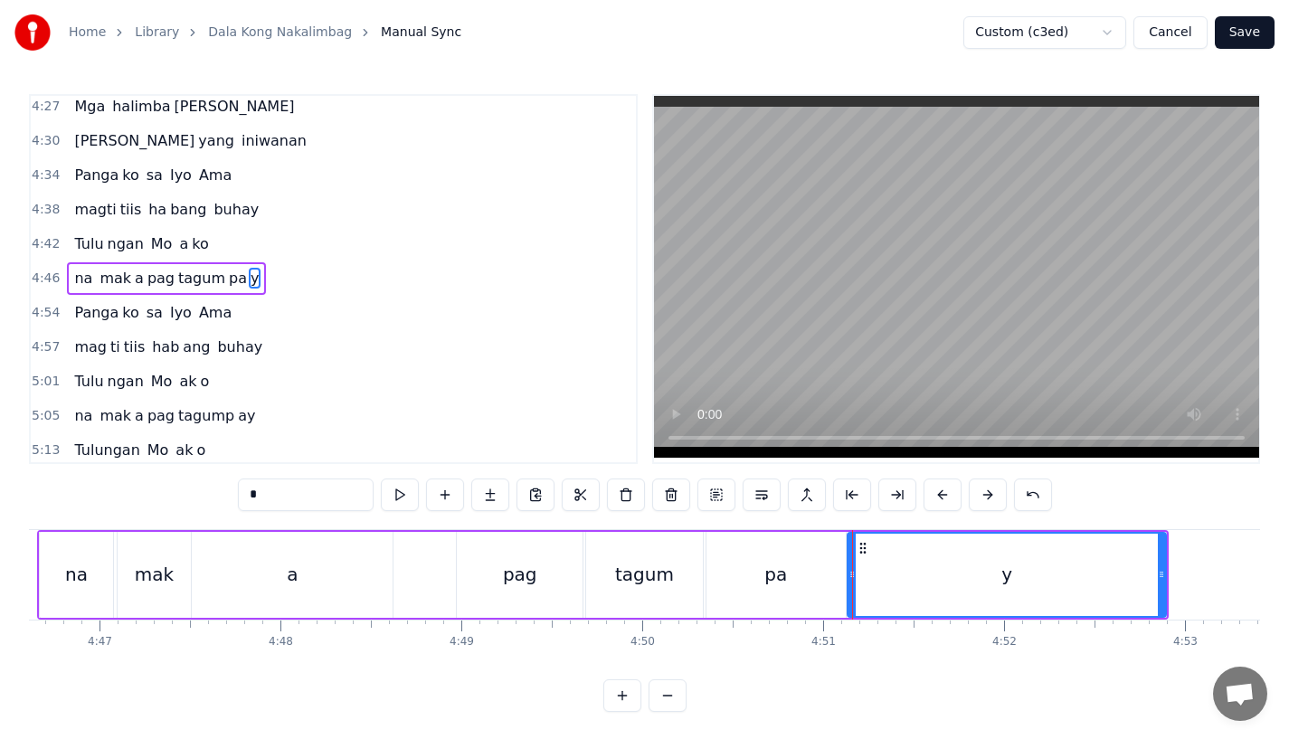
scroll to position [0, 51833]
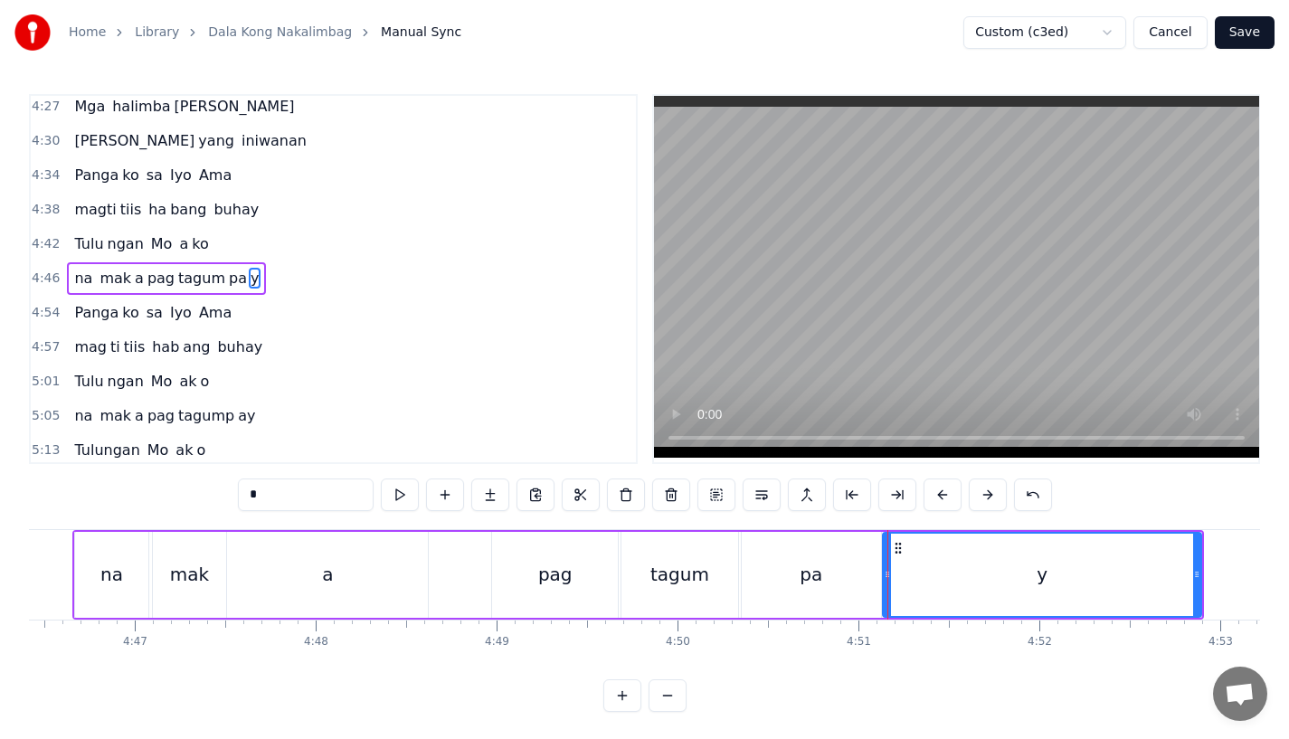
click at [237, 562] on div "a" at bounding box center [327, 575] width 201 height 86
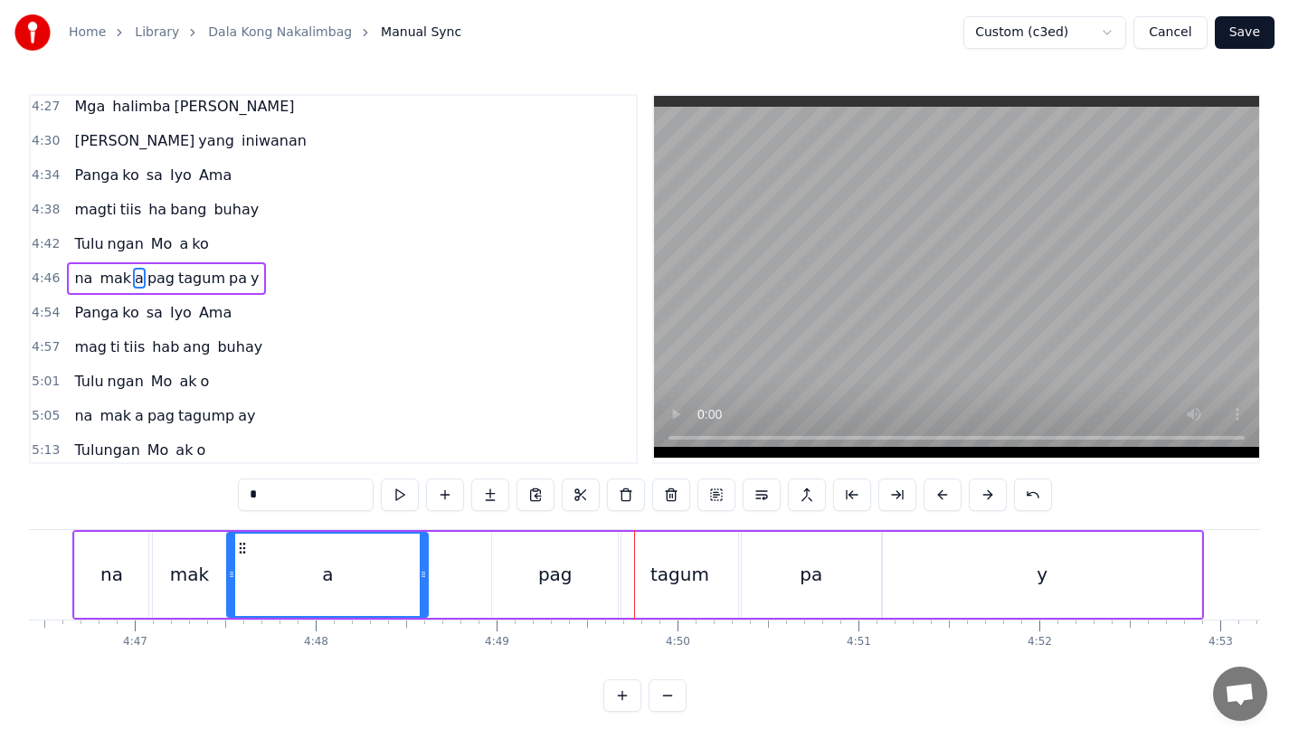
click at [312, 555] on div "a" at bounding box center [327, 575] width 199 height 82
click at [1027, 589] on div "y" at bounding box center [1042, 575] width 319 height 86
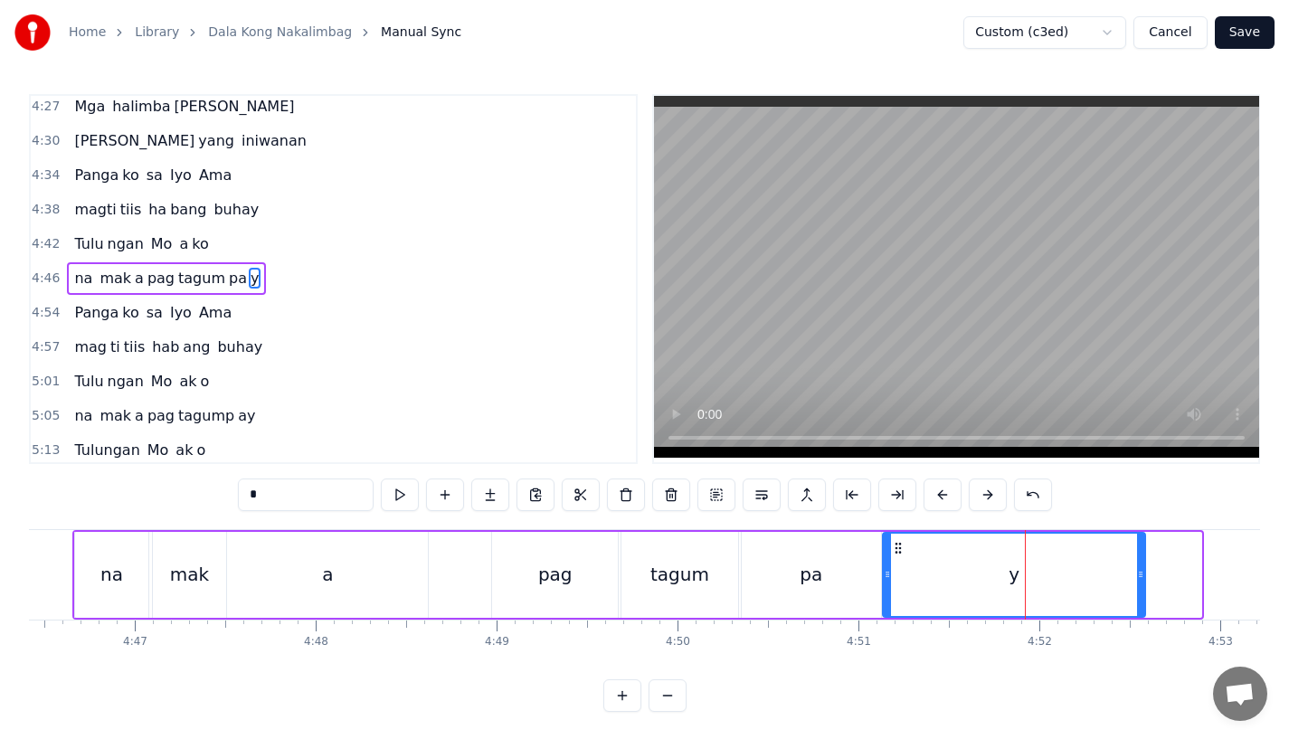
drag, startPoint x: 1198, startPoint y: 577, endPoint x: 1130, endPoint y: 579, distance: 67.9
click at [1137, 579] on icon at bounding box center [1140, 574] width 7 height 14
click at [863, 569] on div "pa" at bounding box center [811, 575] width 139 height 86
type input "**"
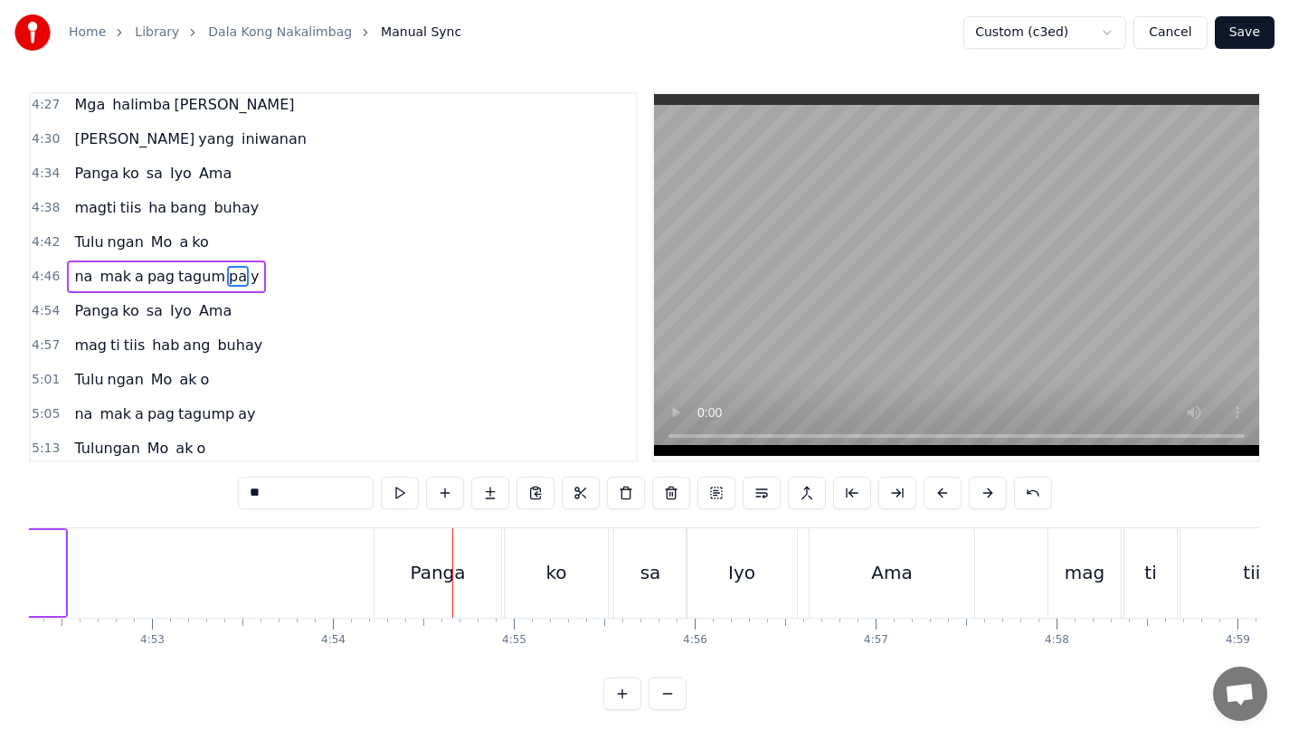
scroll to position [14, 0]
click at [1251, 28] on button "Save" at bounding box center [1245, 32] width 60 height 33
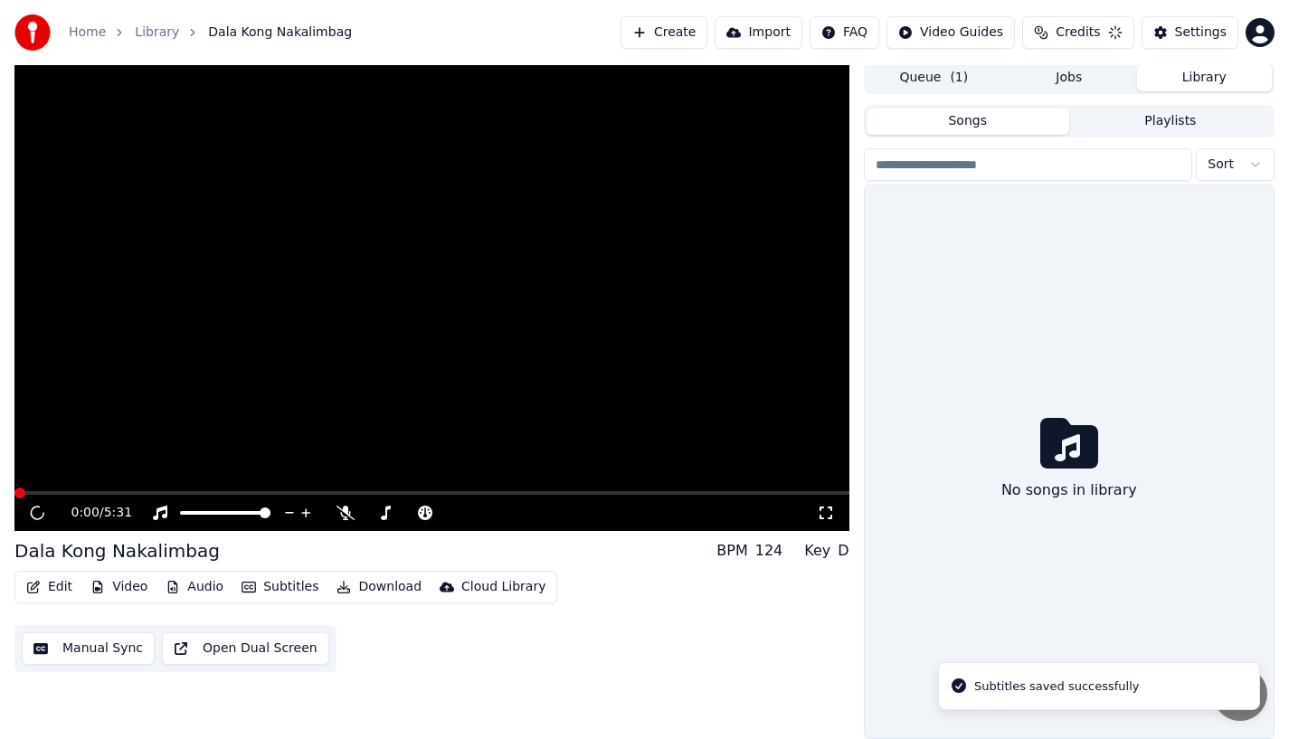
scroll to position [4, 0]
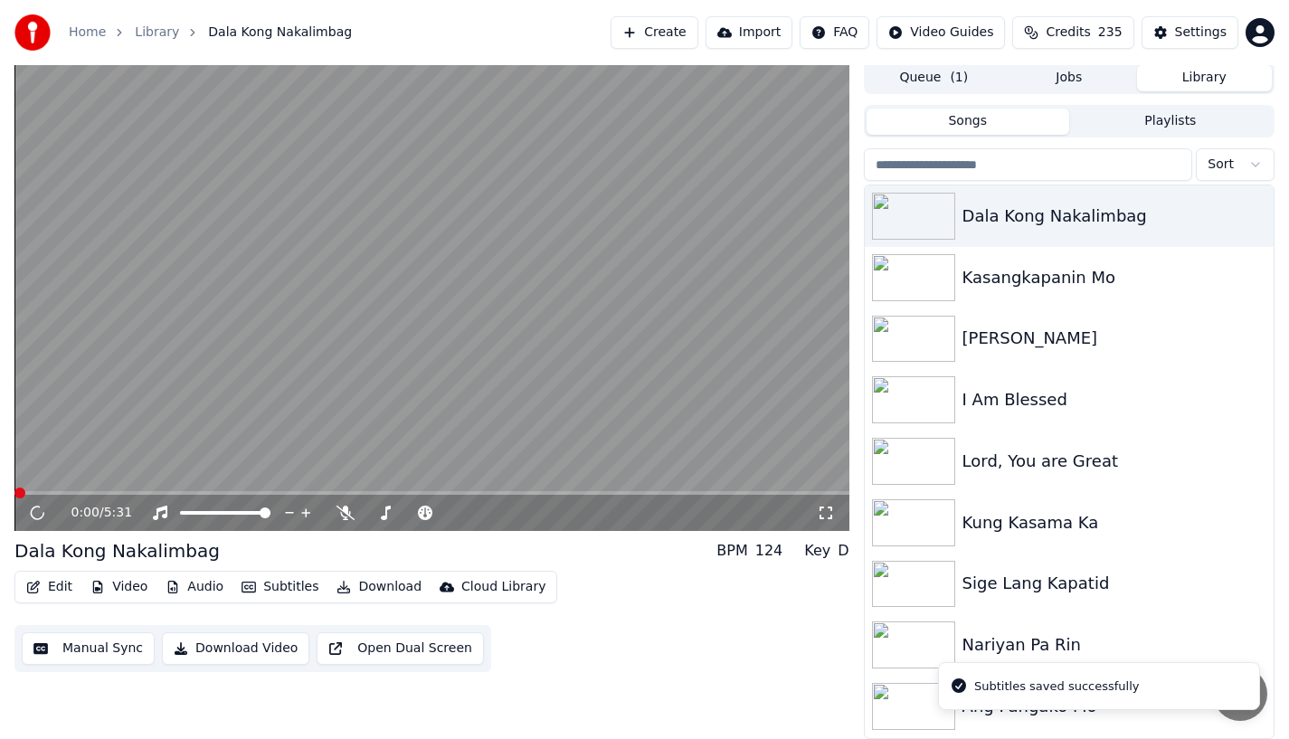
click at [785, 509] on div "0:00 / 5:31" at bounding box center [444, 513] width 746 height 18
click at [757, 492] on span at bounding box center [431, 493] width 835 height 4
click at [779, 489] on video at bounding box center [431, 297] width 835 height 470
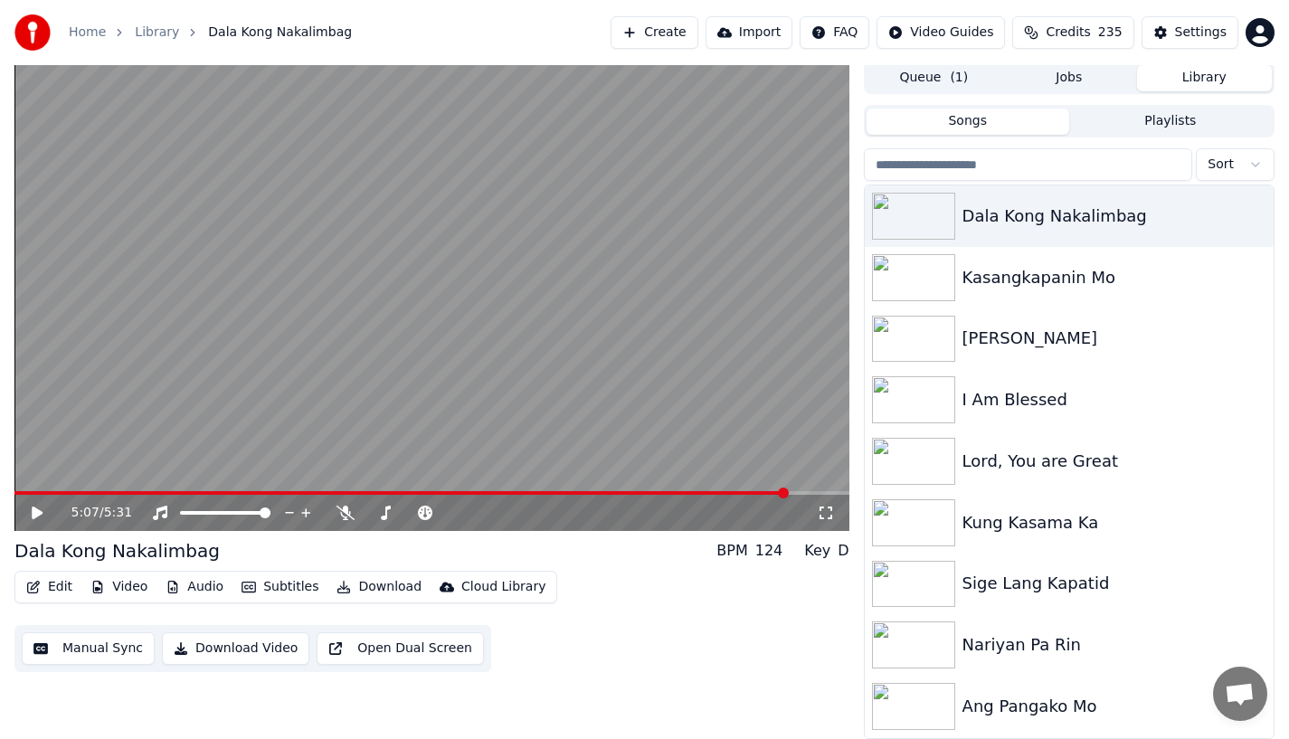
click at [787, 493] on span at bounding box center [431, 493] width 835 height 4
click at [804, 495] on div "5:07 / 5:31" at bounding box center [431, 513] width 835 height 36
click at [42, 513] on icon at bounding box center [37, 513] width 11 height 13
click at [811, 493] on span at bounding box center [431, 493] width 835 height 4
click at [668, 491] on span at bounding box center [423, 493] width 818 height 4
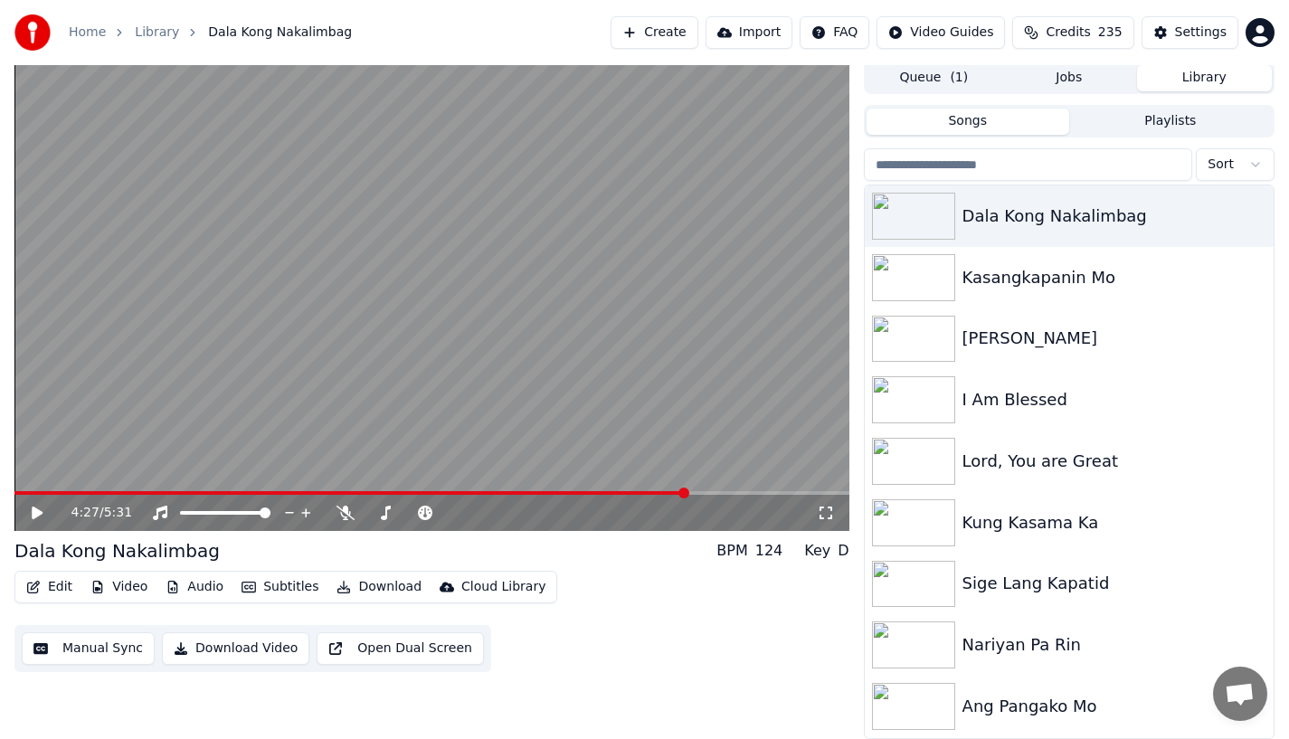
click at [687, 491] on span at bounding box center [431, 493] width 835 height 4
click at [706, 495] on div "4:27 / 5:31" at bounding box center [431, 513] width 835 height 36
click at [698, 492] on span at bounding box center [431, 493] width 835 height 4
click at [707, 492] on span at bounding box center [431, 493] width 835 height 4
click at [33, 512] on icon at bounding box center [37, 513] width 11 height 13
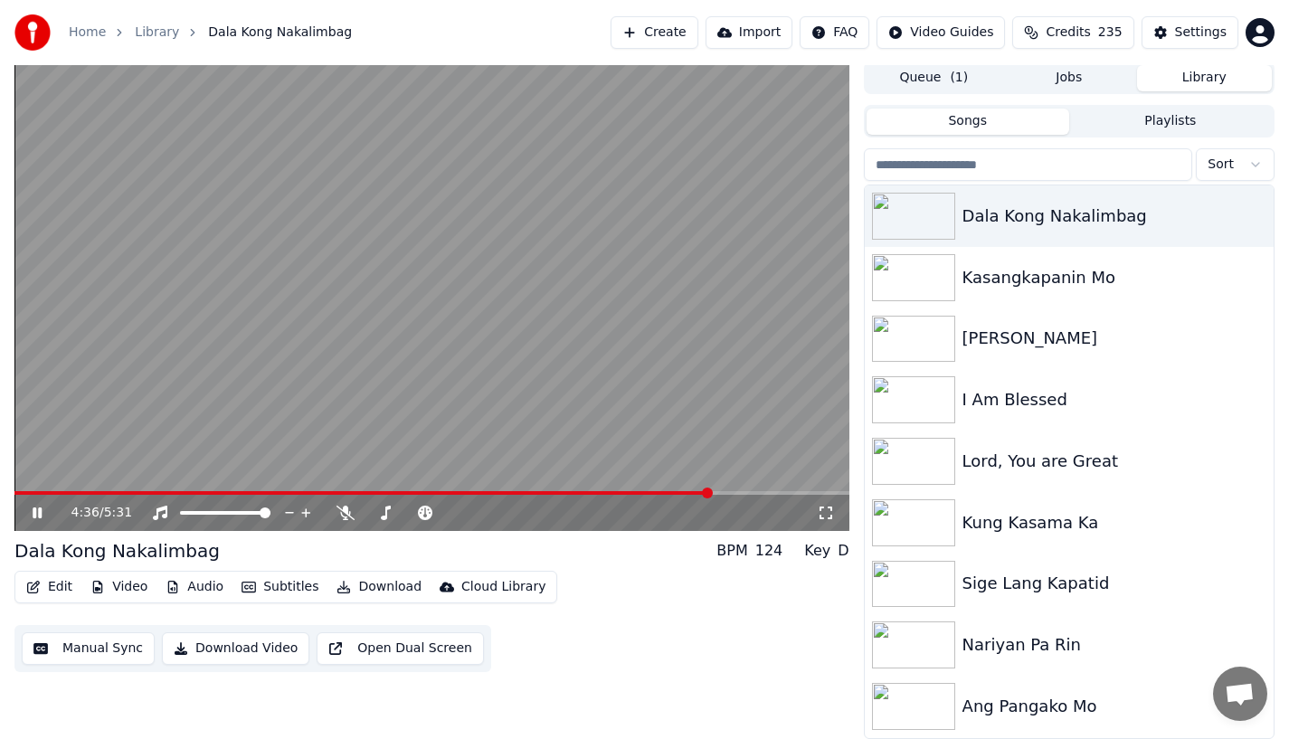
click at [724, 492] on span at bounding box center [431, 493] width 835 height 4
click at [728, 492] on span at bounding box center [370, 493] width 713 height 4
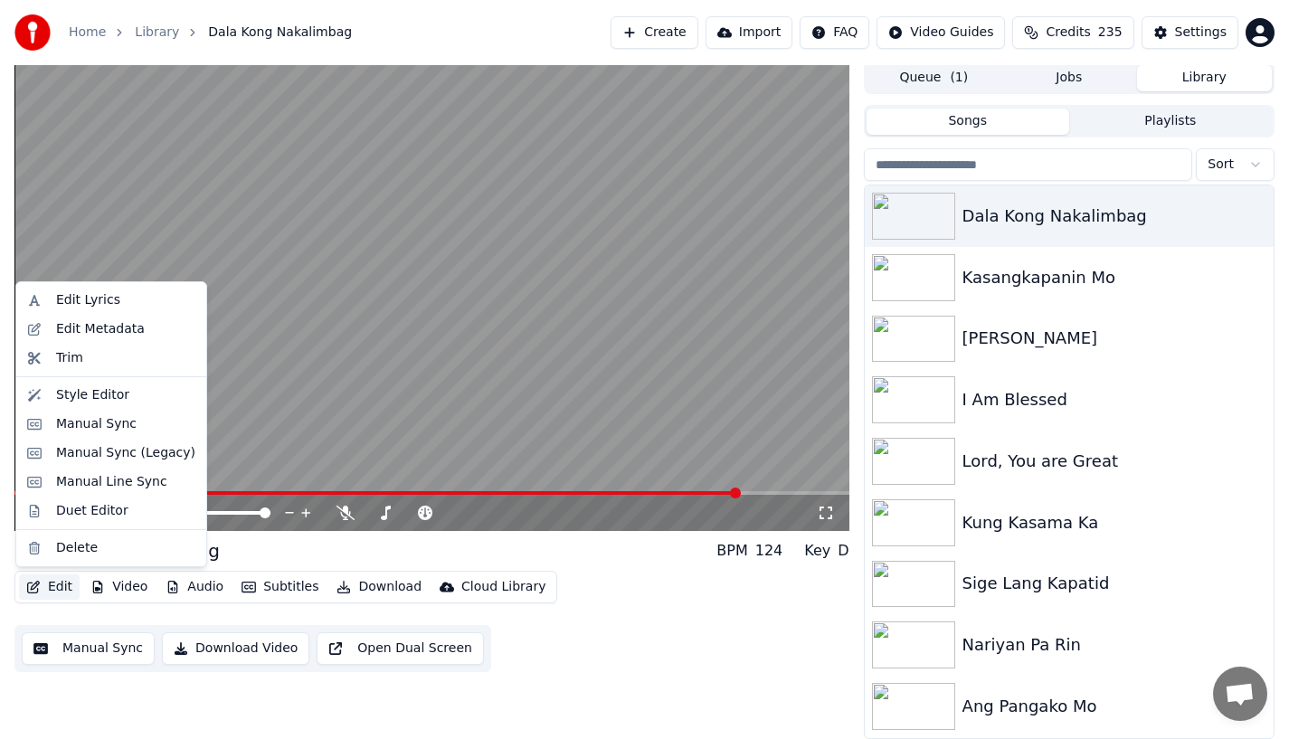
click at [52, 591] on button "Edit" at bounding box center [49, 587] width 61 height 25
click at [99, 431] on div "Manual Sync" at bounding box center [96, 424] width 81 height 18
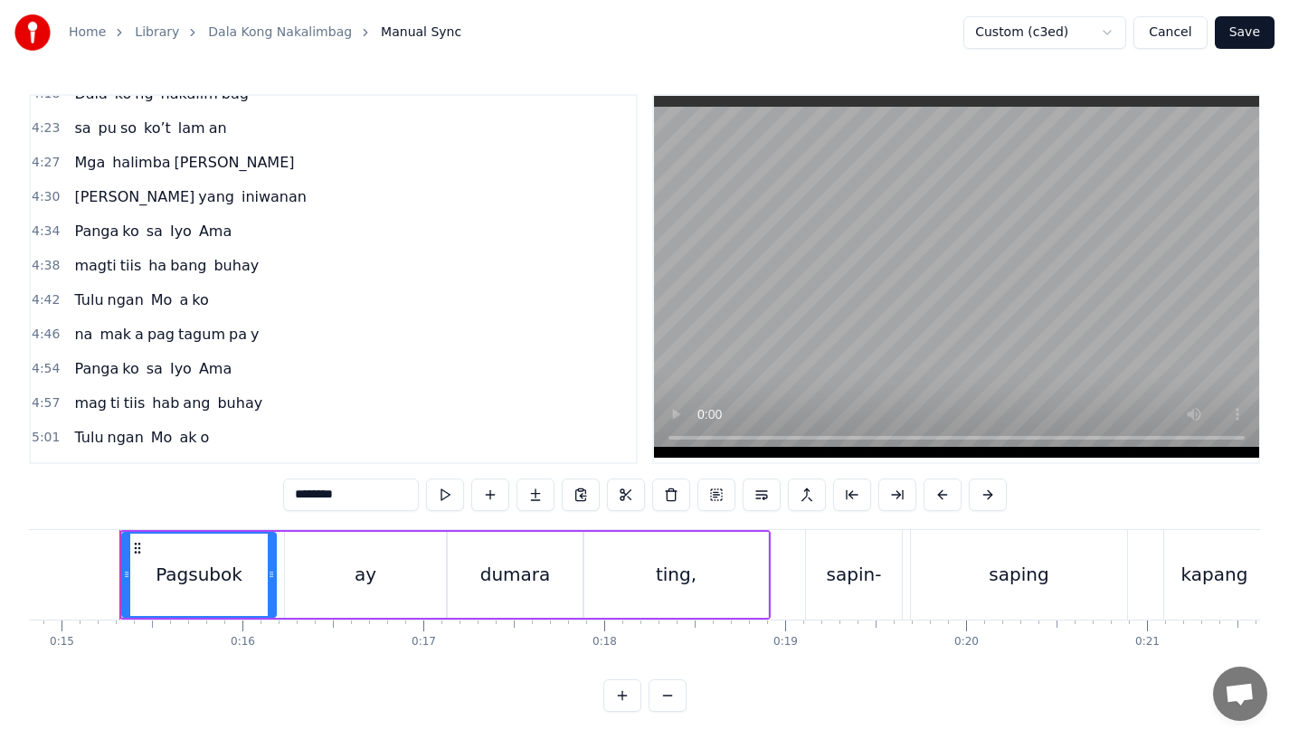
scroll to position [1834, 0]
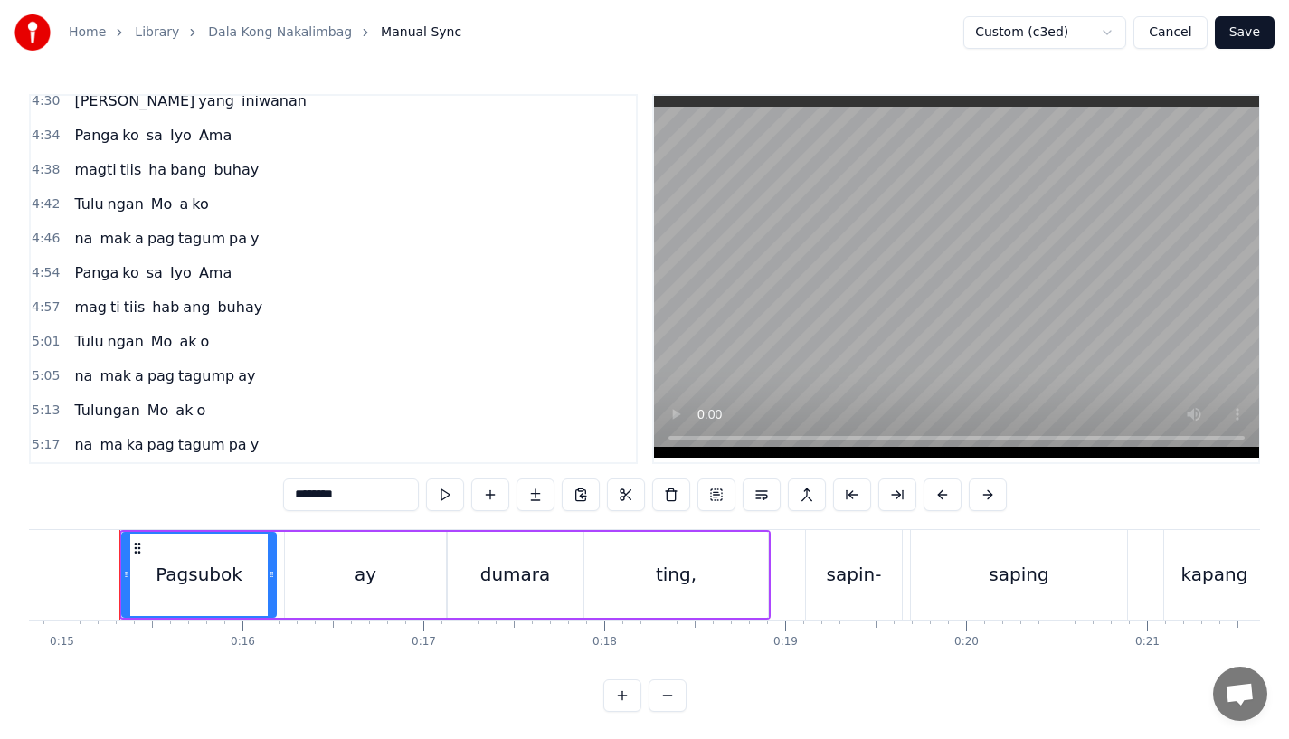
click at [85, 238] on span "na" at bounding box center [83, 238] width 22 height 21
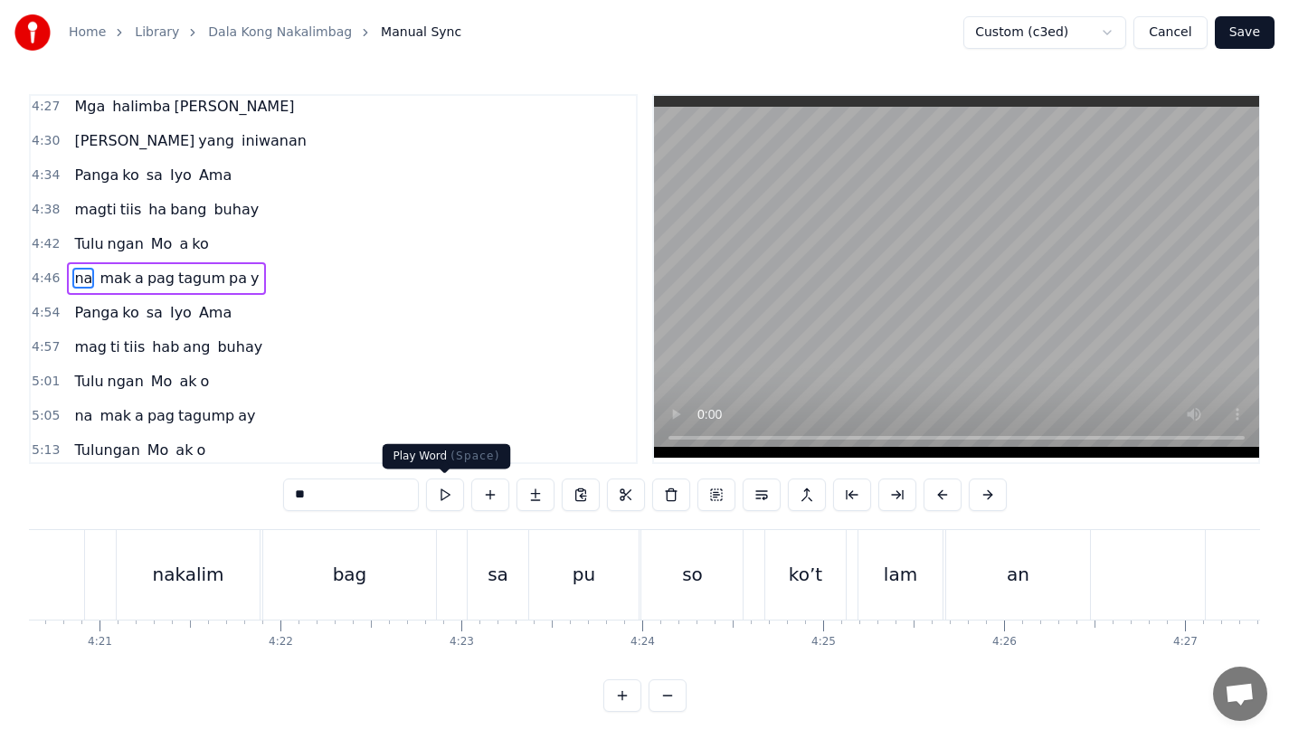
scroll to position [0, 51786]
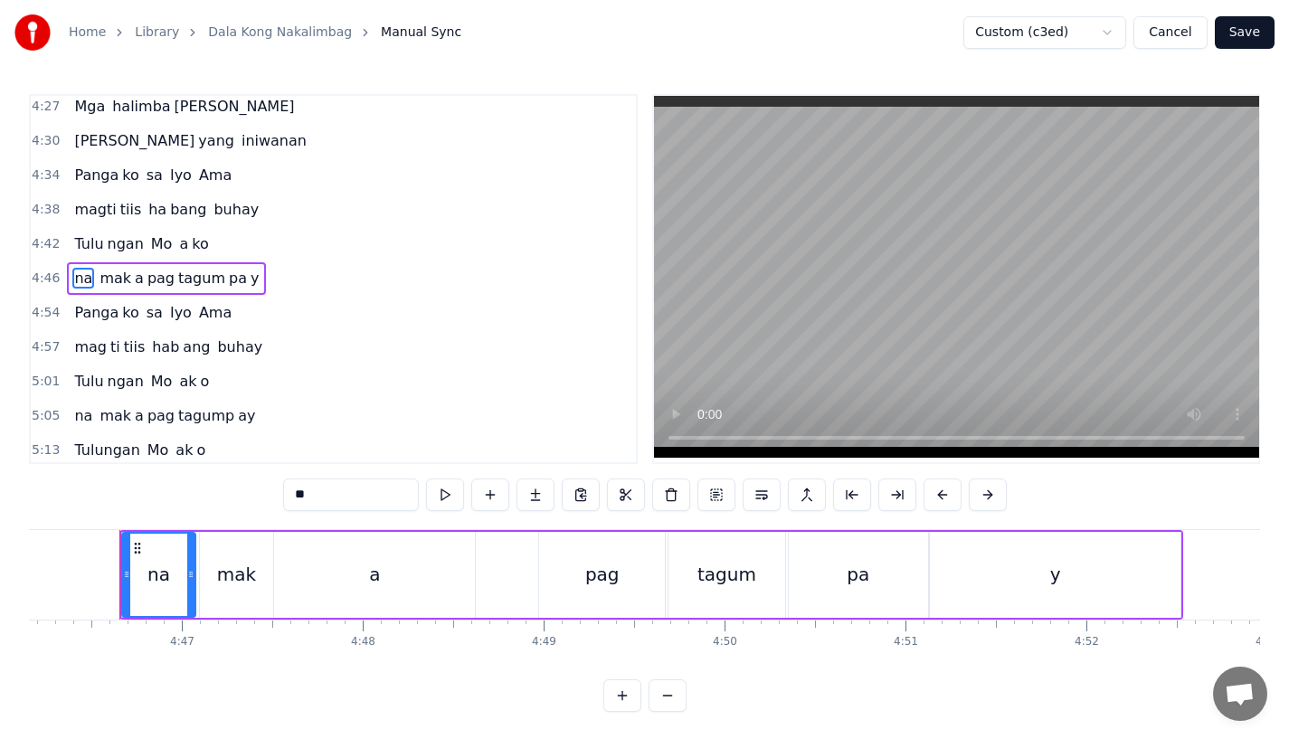
click at [222, 585] on div "mak" at bounding box center [236, 574] width 39 height 27
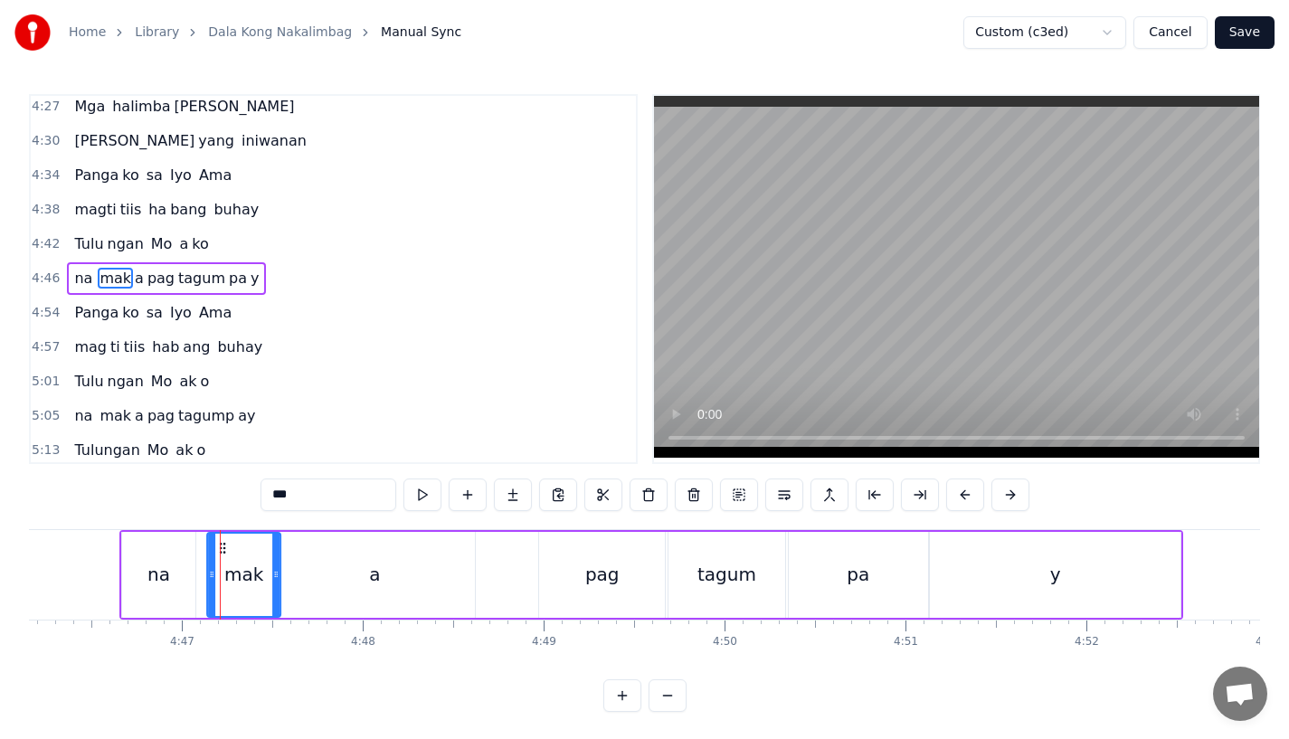
drag, startPoint x: 214, startPoint y: 548, endPoint x: 223, endPoint y: 549, distance: 9.1
click at [223, 549] on icon at bounding box center [222, 548] width 14 height 14
click at [171, 549] on div "na" at bounding box center [158, 575] width 73 height 86
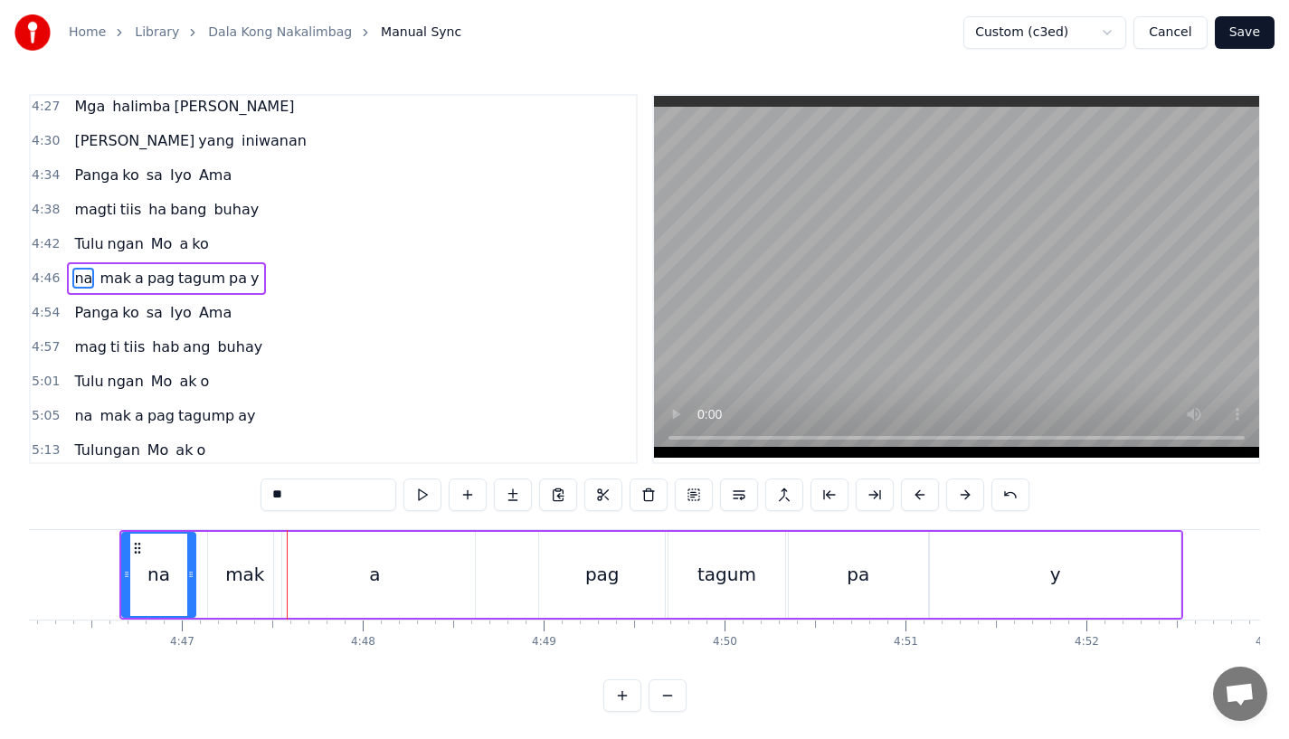
click at [218, 583] on div "mak" at bounding box center [244, 575] width 73 height 86
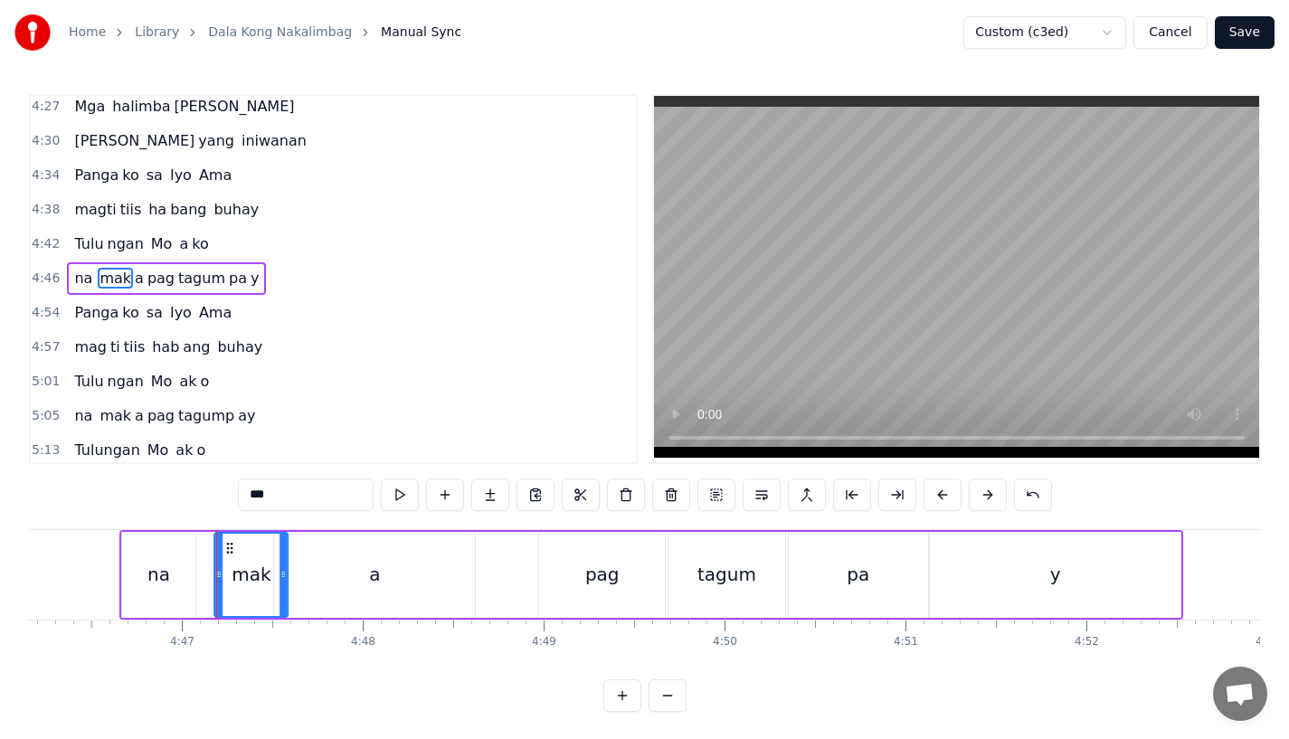
click at [228, 547] on circle at bounding box center [228, 547] width 1 height 1
click at [333, 576] on div "a" at bounding box center [374, 575] width 201 height 86
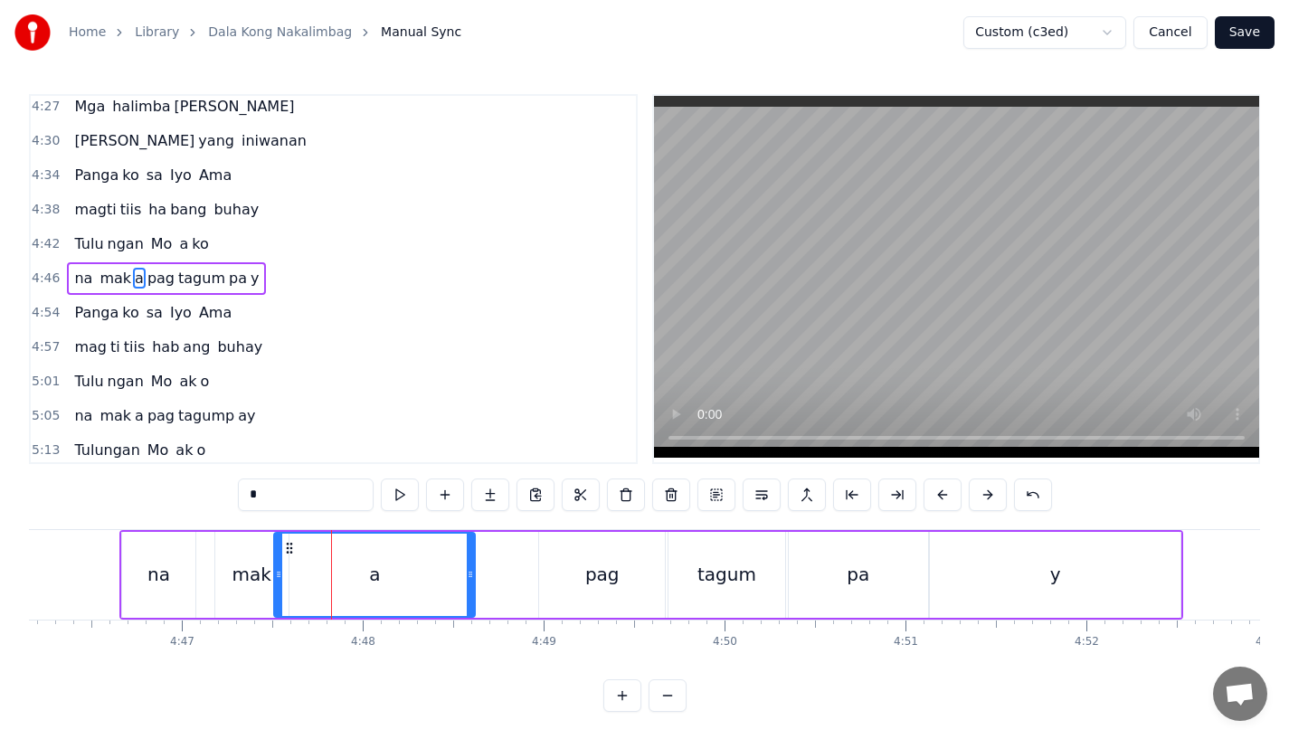
click at [282, 574] on div "a" at bounding box center [374, 575] width 199 height 82
drag, startPoint x: 277, startPoint y: 581, endPoint x: 295, endPoint y: 581, distance: 18.1
click at [295, 581] on icon at bounding box center [296, 574] width 7 height 14
click at [254, 581] on div "mak" at bounding box center [252, 574] width 39 height 27
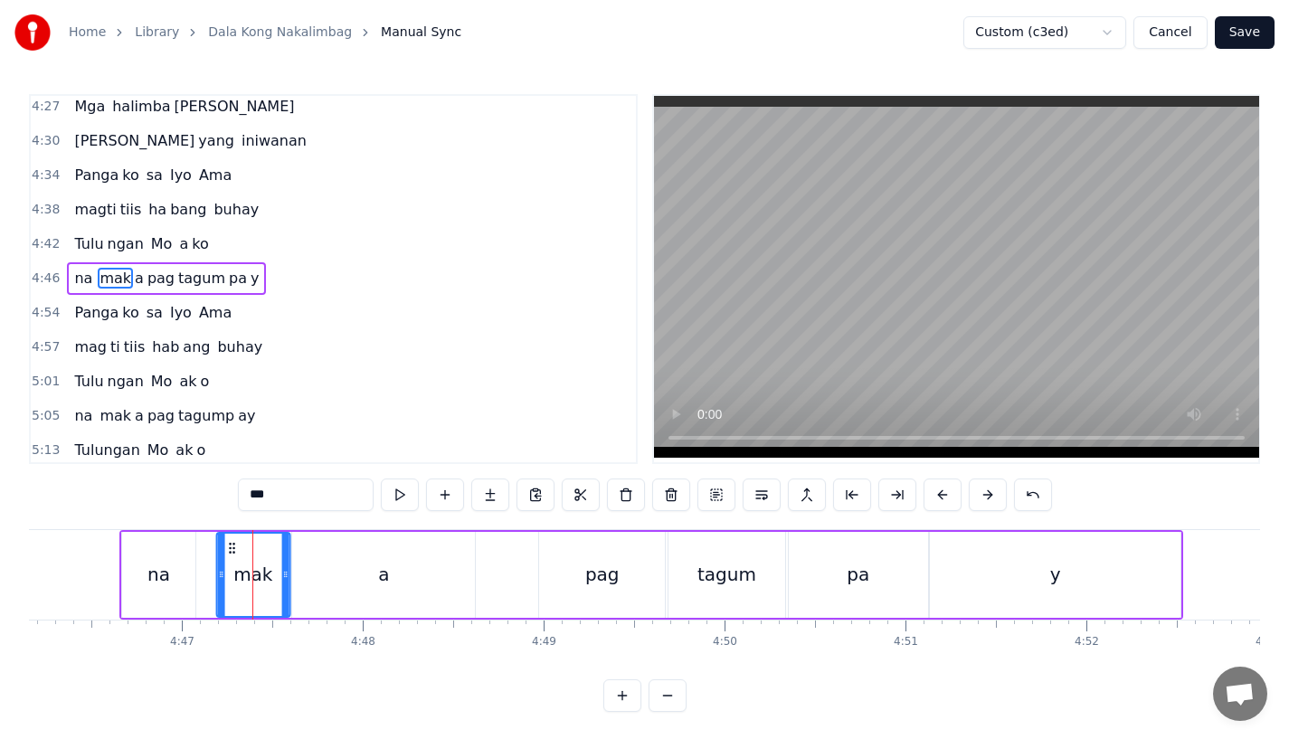
click at [233, 547] on icon at bounding box center [231, 548] width 14 height 14
click at [169, 573] on div "na" at bounding box center [158, 575] width 73 height 86
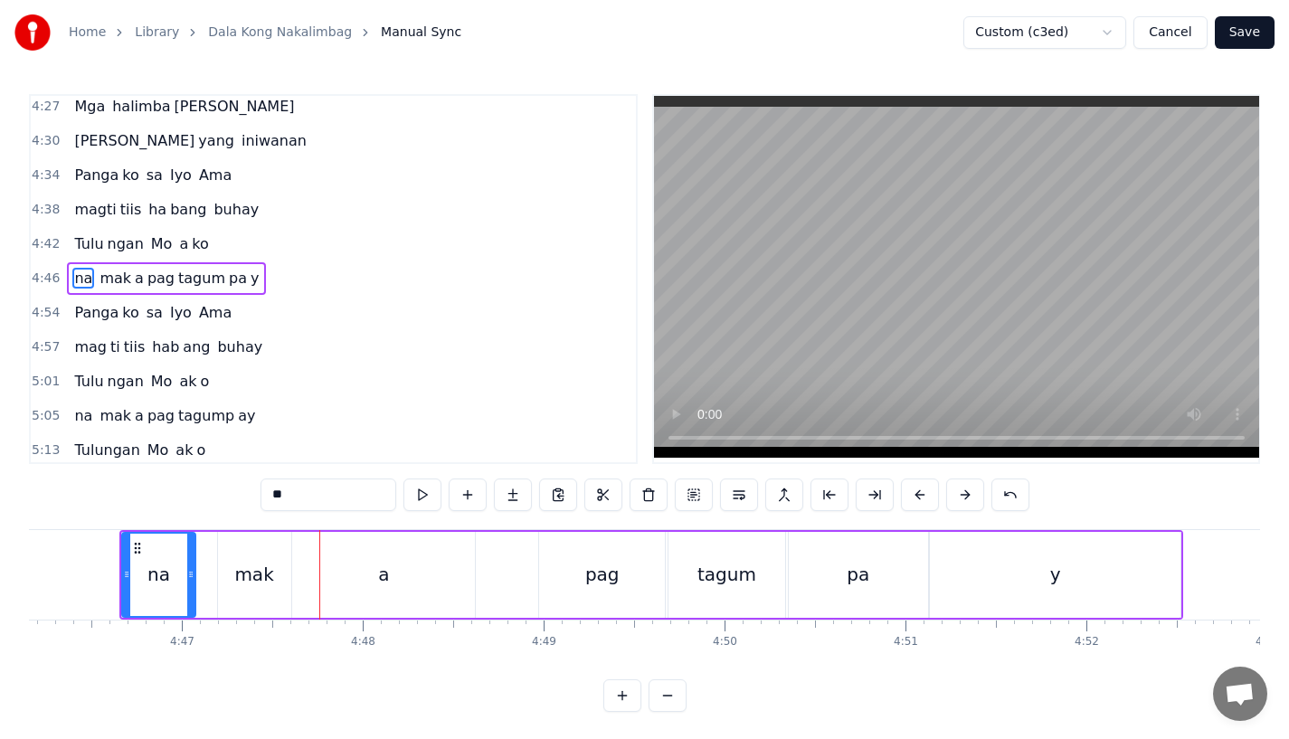
click at [168, 560] on div "na" at bounding box center [158, 575] width 71 height 82
click at [250, 574] on div "mak" at bounding box center [253, 574] width 39 height 27
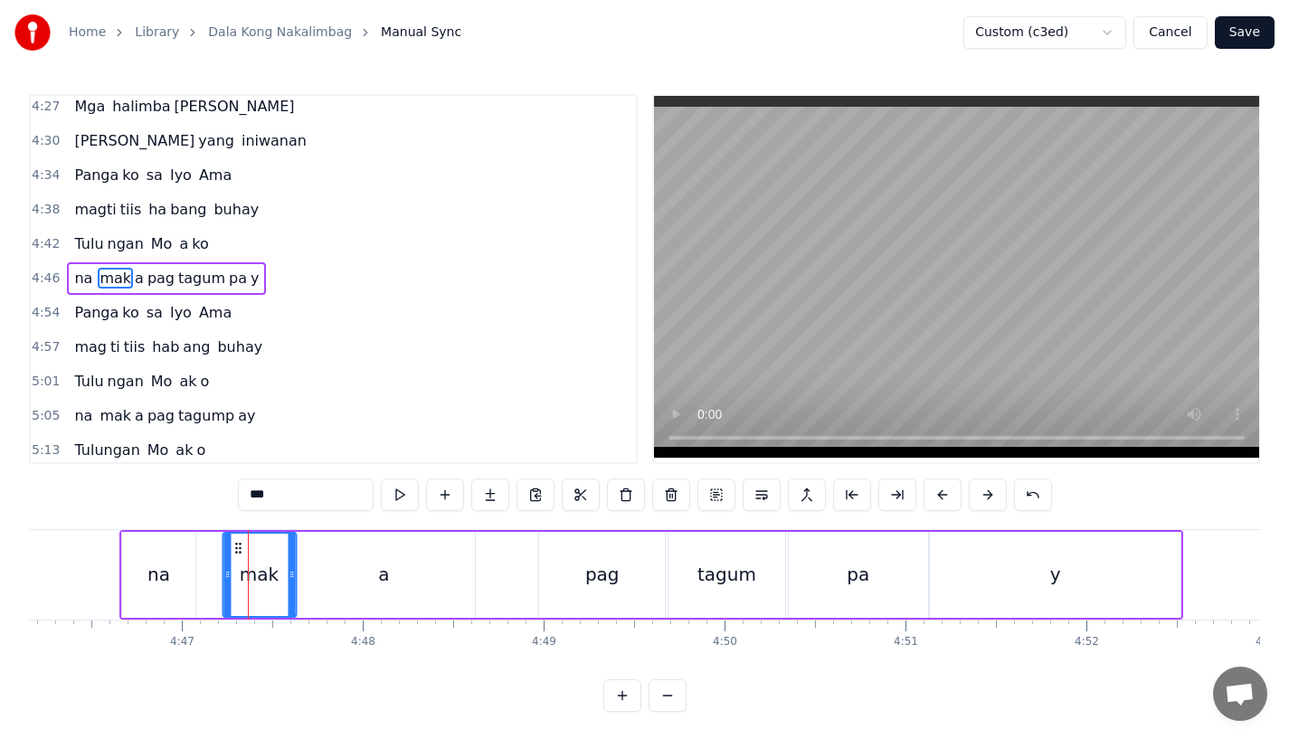
click at [242, 546] on icon at bounding box center [238, 548] width 14 height 14
click at [342, 581] on div "a" at bounding box center [383, 575] width 183 height 86
type input "*"
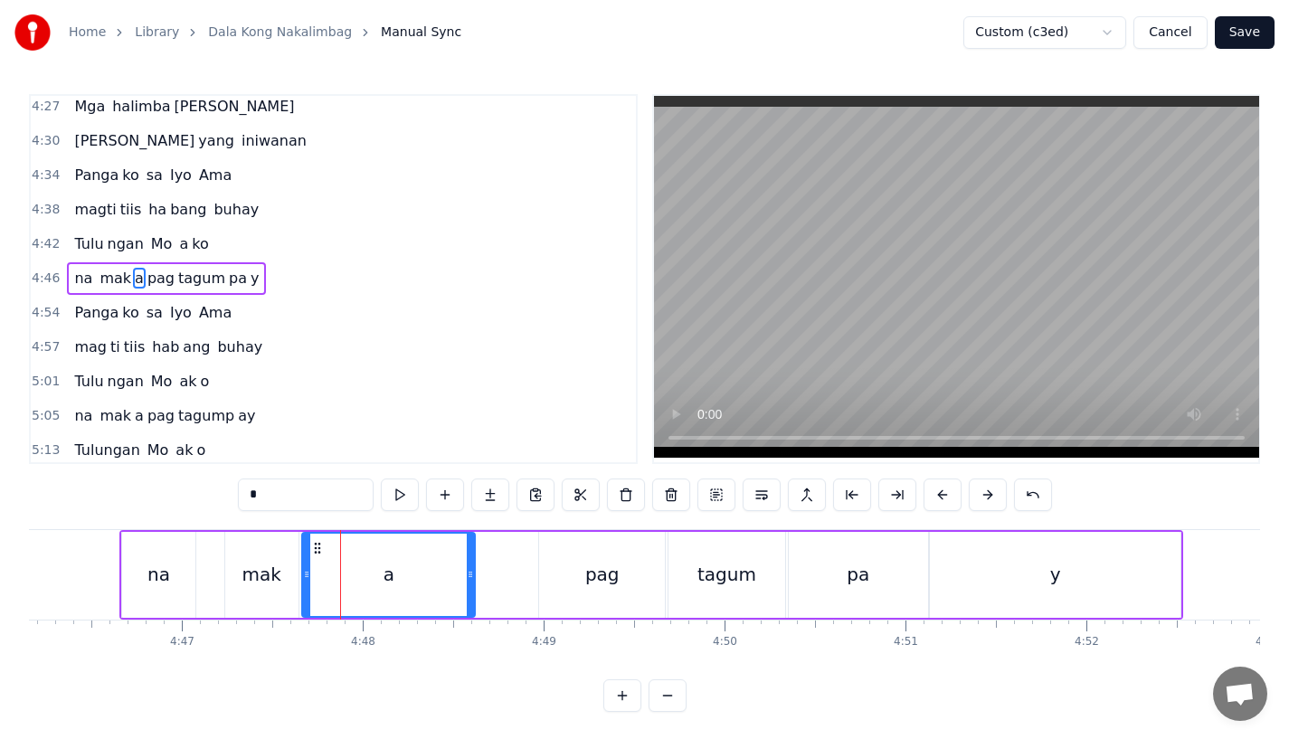
drag, startPoint x: 298, startPoint y: 580, endPoint x: 307, endPoint y: 579, distance: 9.1
click at [308, 579] on icon at bounding box center [306, 574] width 7 height 14
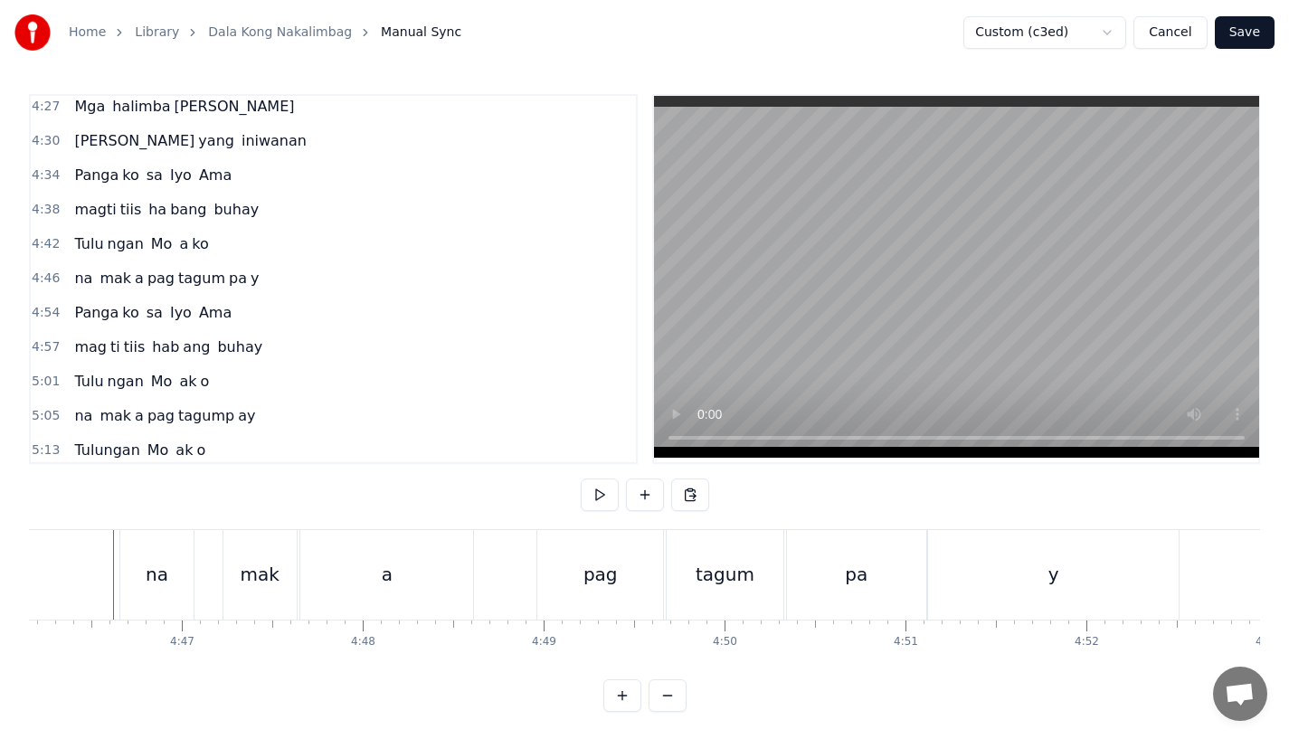
scroll to position [0, 51780]
click at [147, 574] on div "na" at bounding box center [163, 575] width 73 height 90
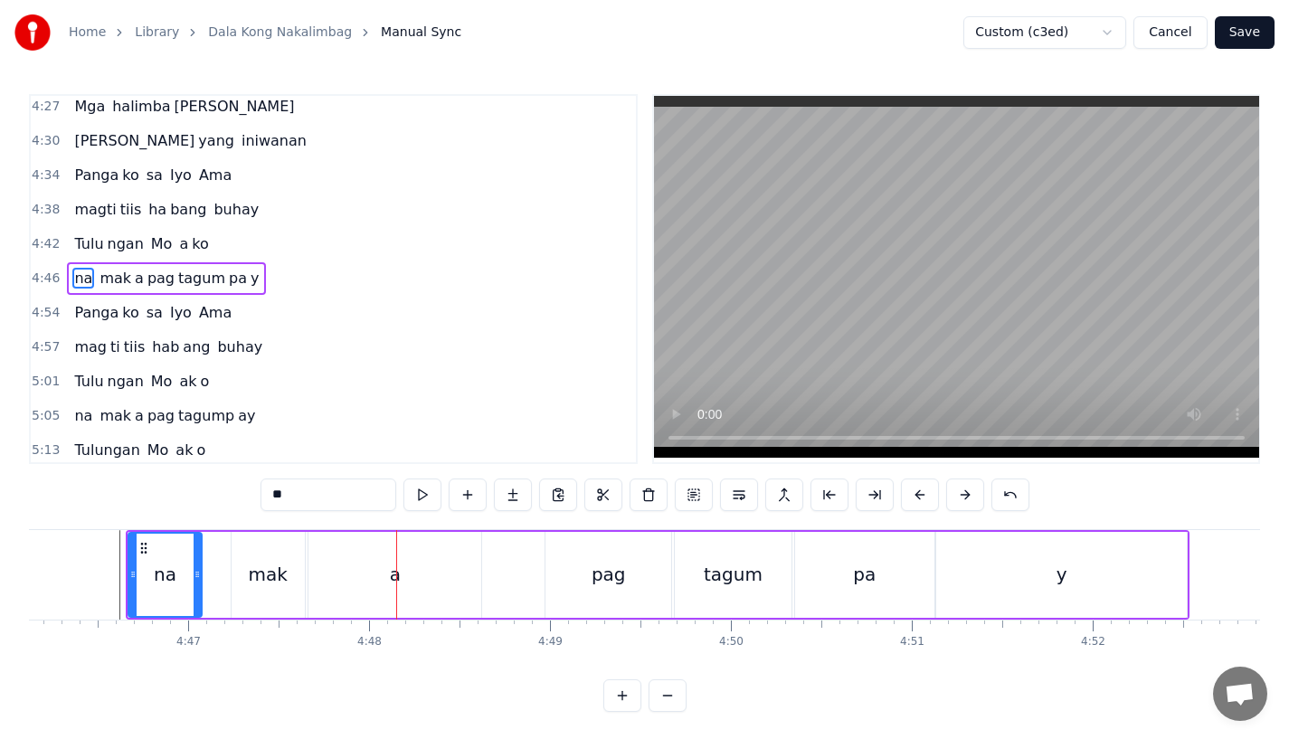
click at [161, 568] on div "na" at bounding box center [165, 574] width 23 height 27
click at [299, 564] on div "mak" at bounding box center [268, 575] width 73 height 86
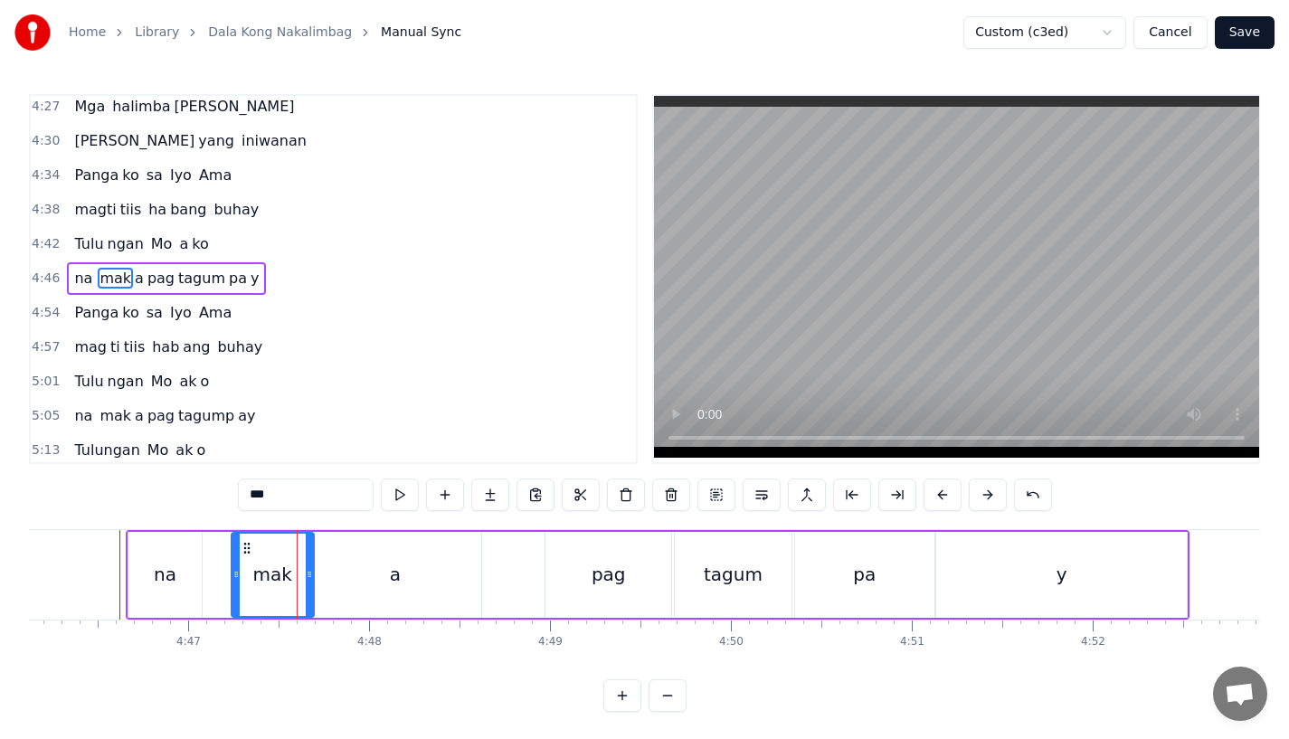
click at [308, 581] on icon at bounding box center [309, 574] width 7 height 14
click at [320, 582] on div "a" at bounding box center [395, 575] width 173 height 86
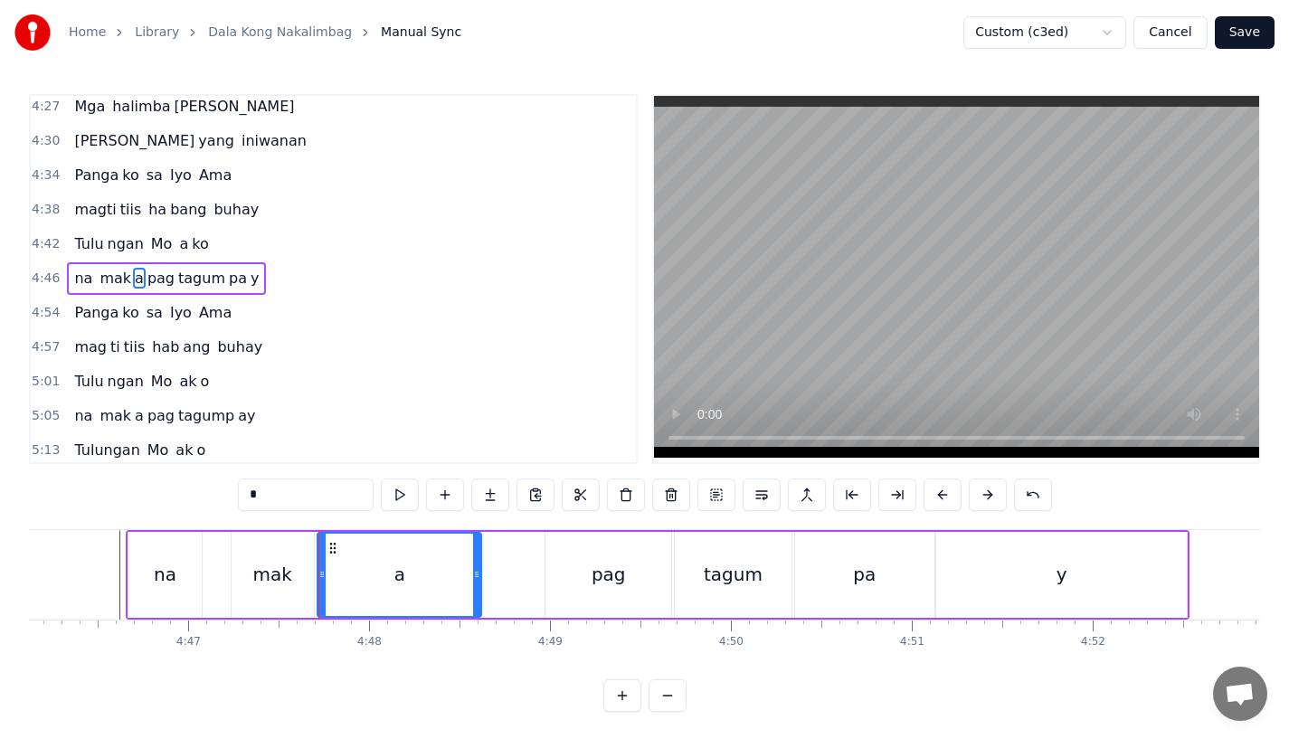
click at [320, 582] on div at bounding box center [322, 575] width 7 height 82
click at [282, 582] on div "mak" at bounding box center [271, 574] width 39 height 27
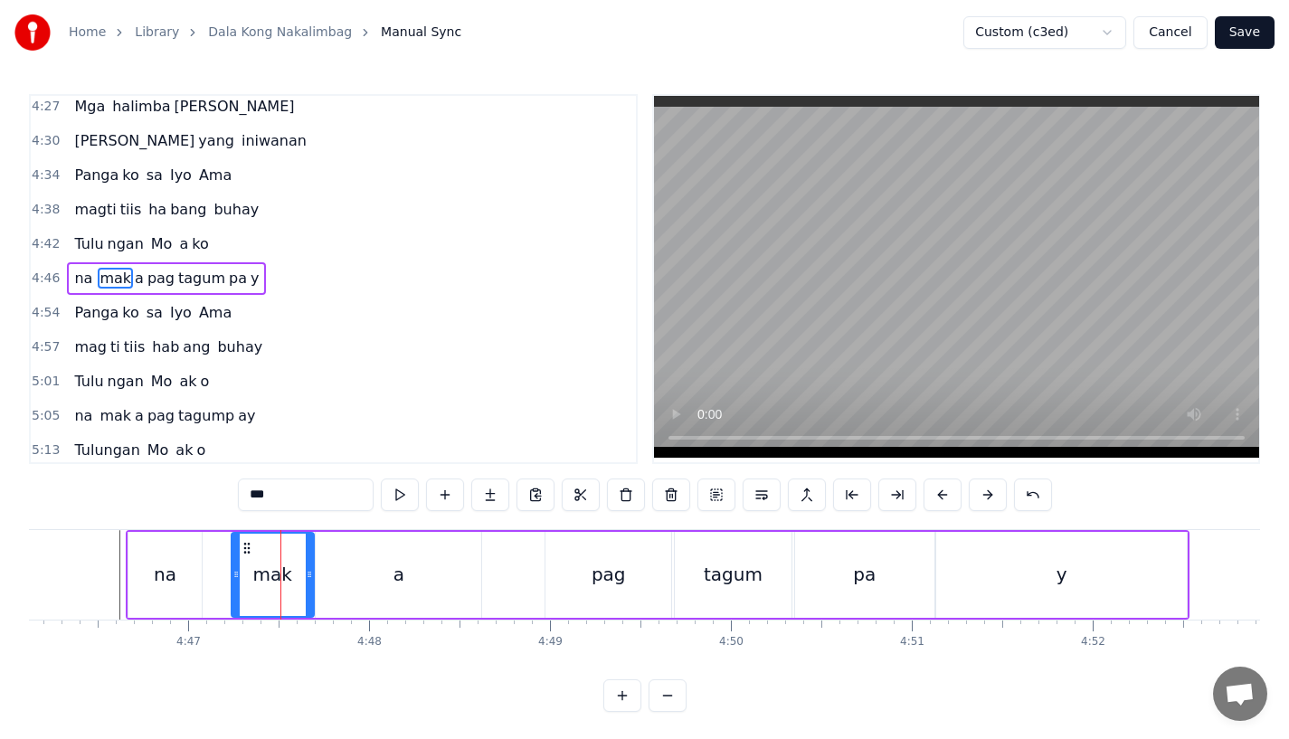
click at [187, 575] on div "na" at bounding box center [164, 575] width 73 height 86
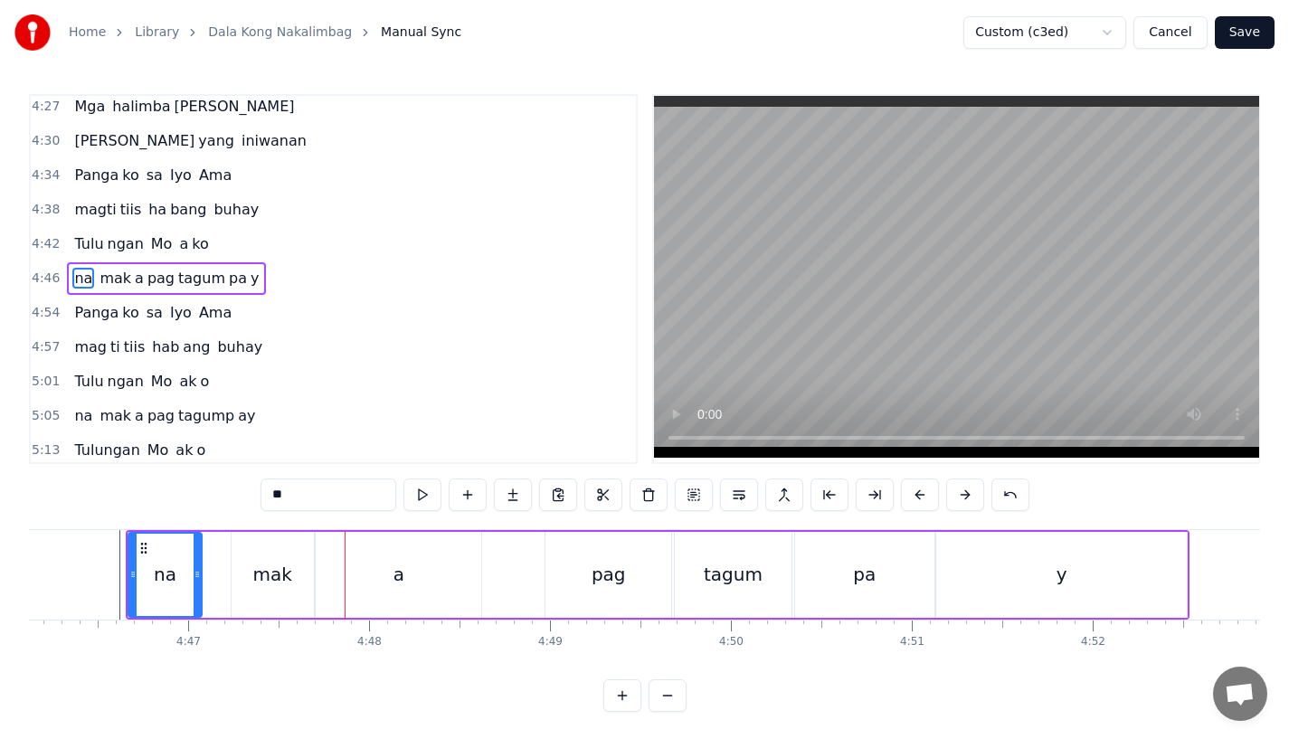
click at [271, 573] on div "mak" at bounding box center [271, 574] width 39 height 27
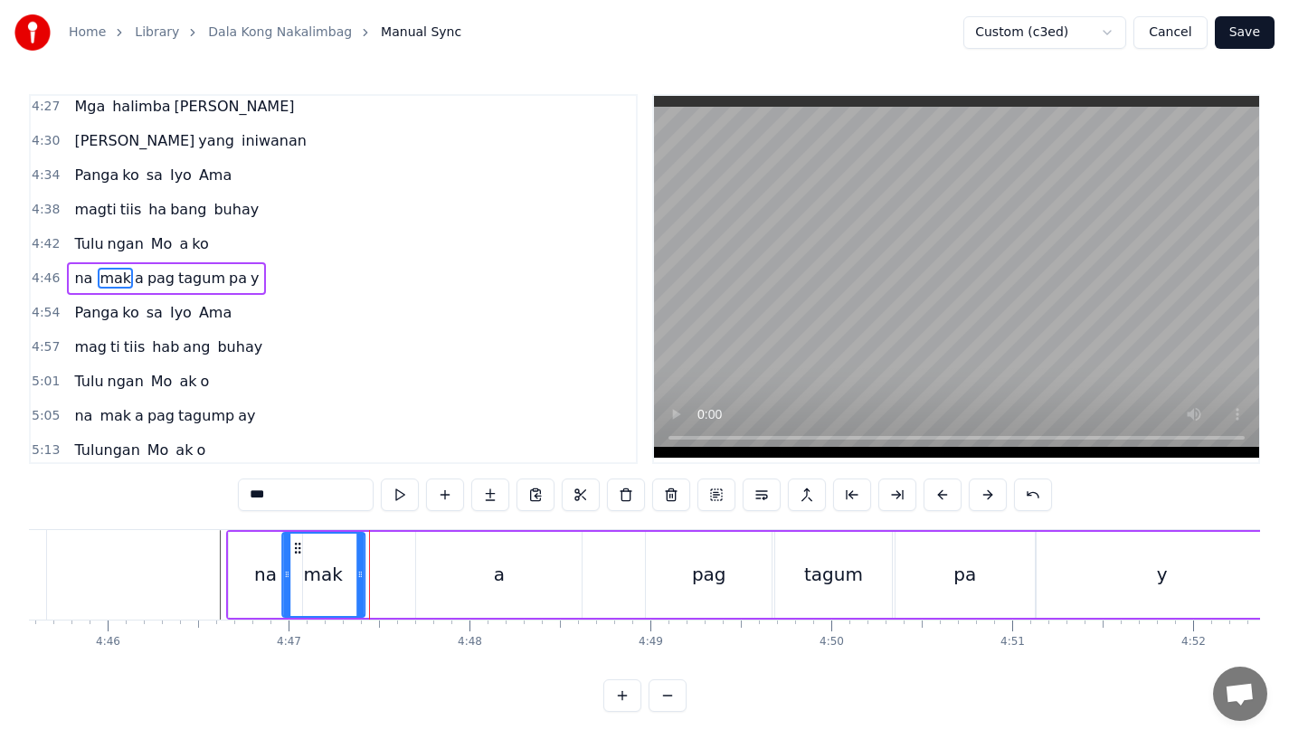
scroll to position [0, 51680]
drag, startPoint x: 246, startPoint y: 546, endPoint x: 336, endPoint y: 554, distance: 90.0
click at [336, 554] on icon at bounding box center [334, 548] width 14 height 14
click at [452, 577] on div "a" at bounding box center [499, 575] width 166 height 86
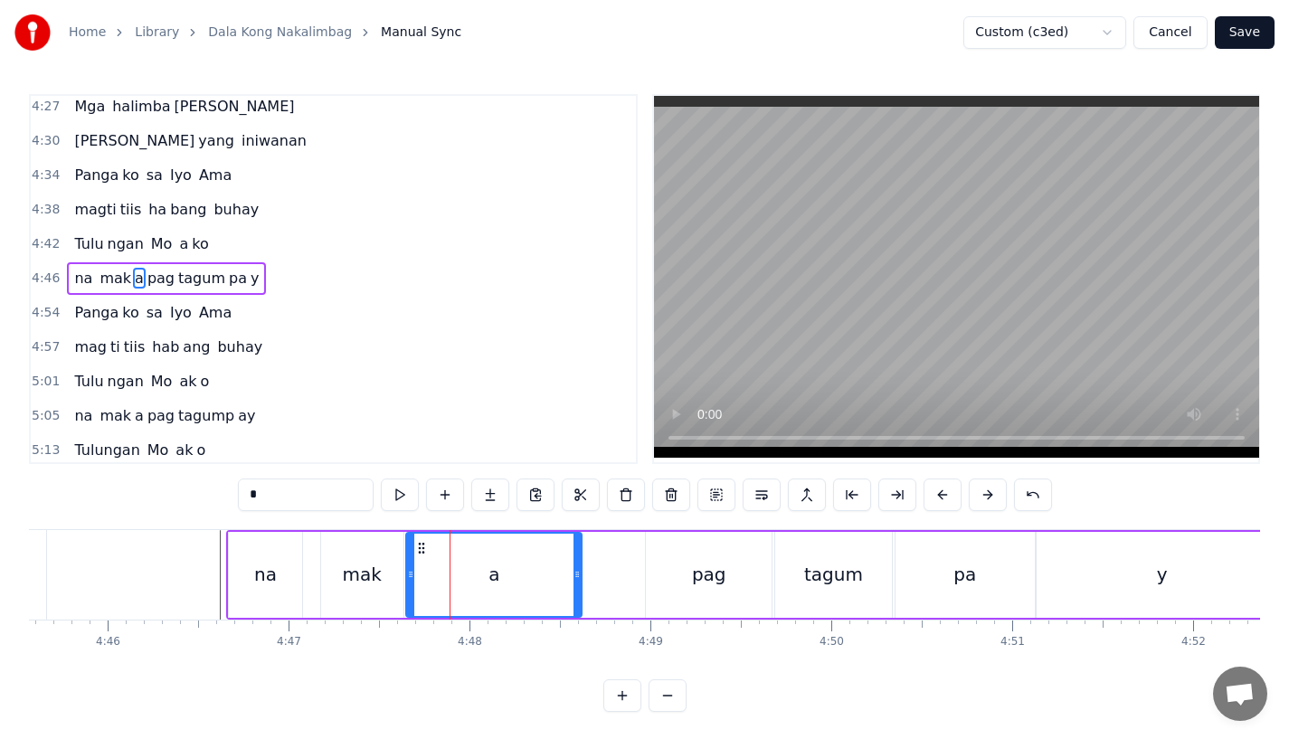
drag, startPoint x: 421, startPoint y: 576, endPoint x: 411, endPoint y: 576, distance: 10.0
click at [411, 576] on icon at bounding box center [410, 574] width 7 height 14
click at [251, 558] on div "na" at bounding box center [265, 575] width 73 height 86
type input "**"
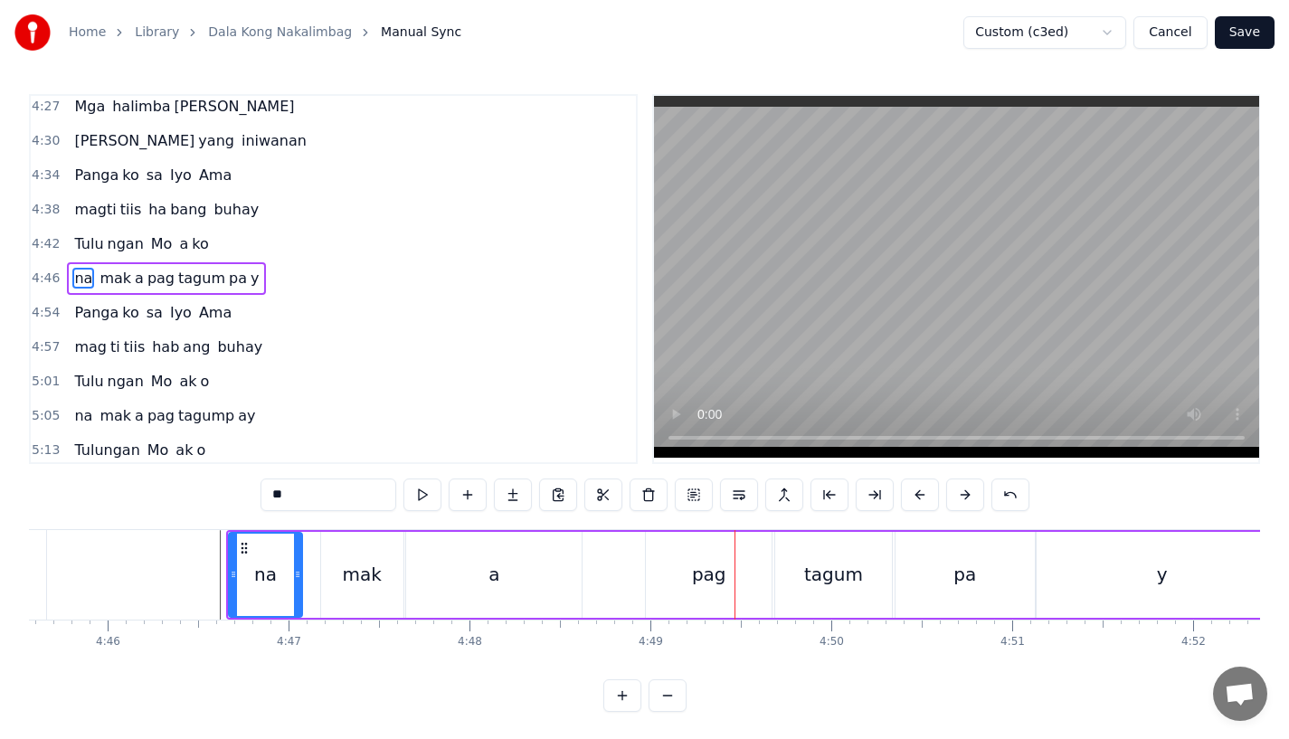
click at [1248, 33] on button "Save" at bounding box center [1245, 32] width 60 height 33
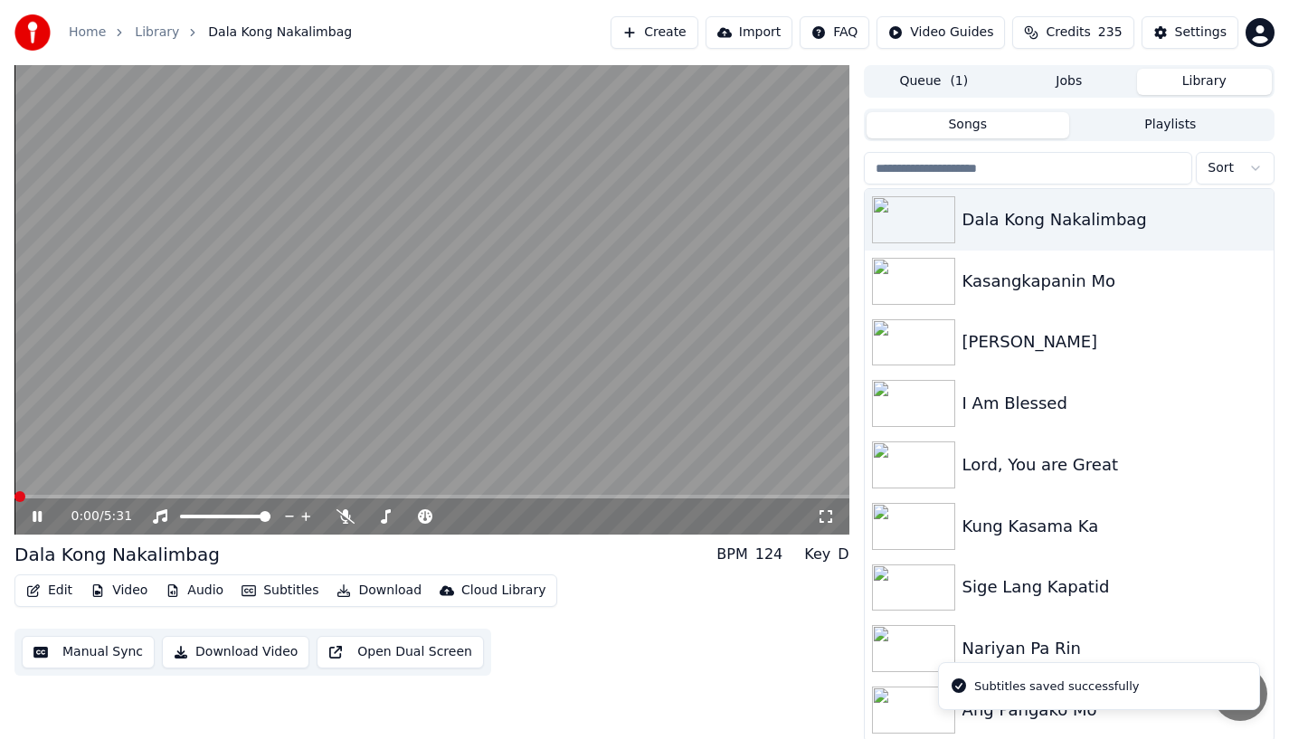
click at [601, 499] on div "0:00 / 5:31" at bounding box center [431, 517] width 835 height 36
click at [591, 493] on video at bounding box center [431, 300] width 835 height 470
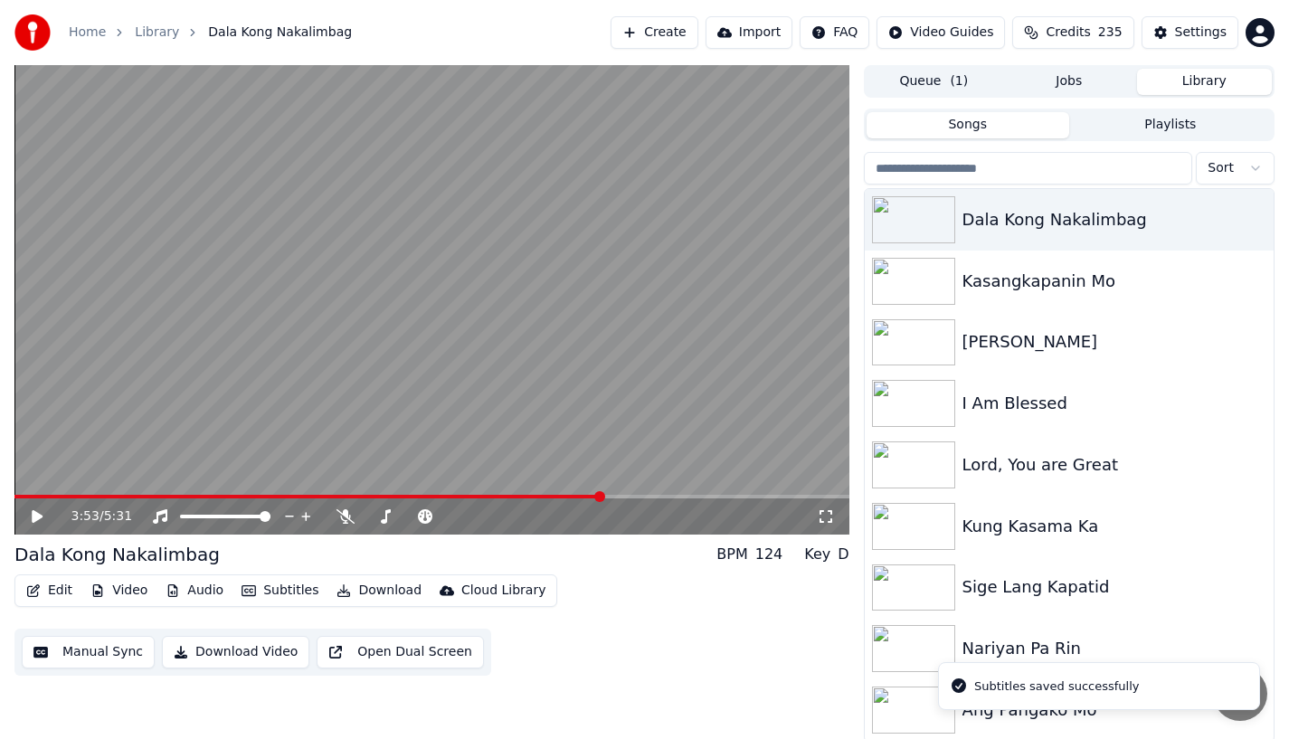
click at [602, 495] on span at bounding box center [431, 497] width 835 height 4
click at [662, 497] on span at bounding box center [431, 497] width 835 height 4
click at [715, 498] on span at bounding box center [431, 497] width 835 height 4
click at [33, 504] on div "4:38 / 5:31" at bounding box center [431, 517] width 835 height 36
click at [34, 517] on icon at bounding box center [37, 516] width 11 height 13
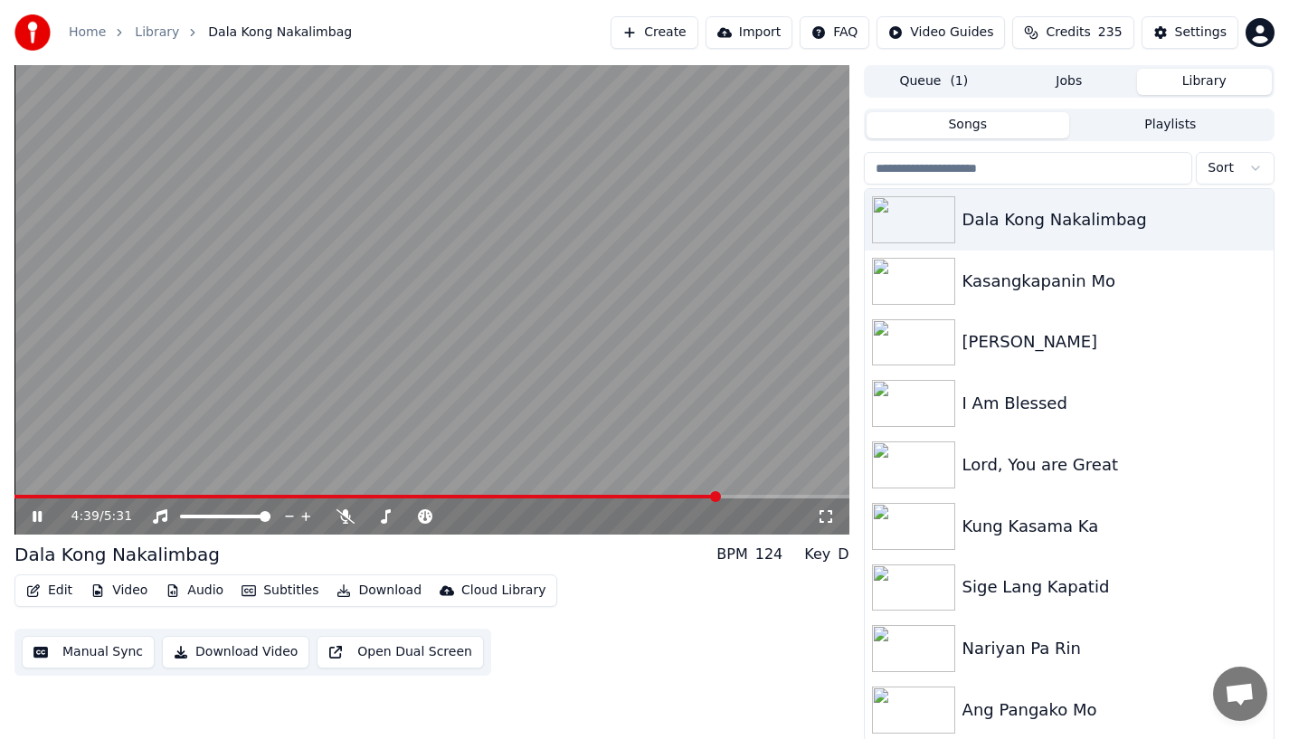
click at [733, 495] on span at bounding box center [431, 497] width 835 height 4
click at [728, 495] on span at bounding box center [377, 497] width 727 height 4
click at [768, 497] on span at bounding box center [431, 497] width 835 height 4
click at [781, 497] on span at bounding box center [431, 497] width 835 height 4
click at [798, 497] on span at bounding box center [431, 497] width 835 height 4
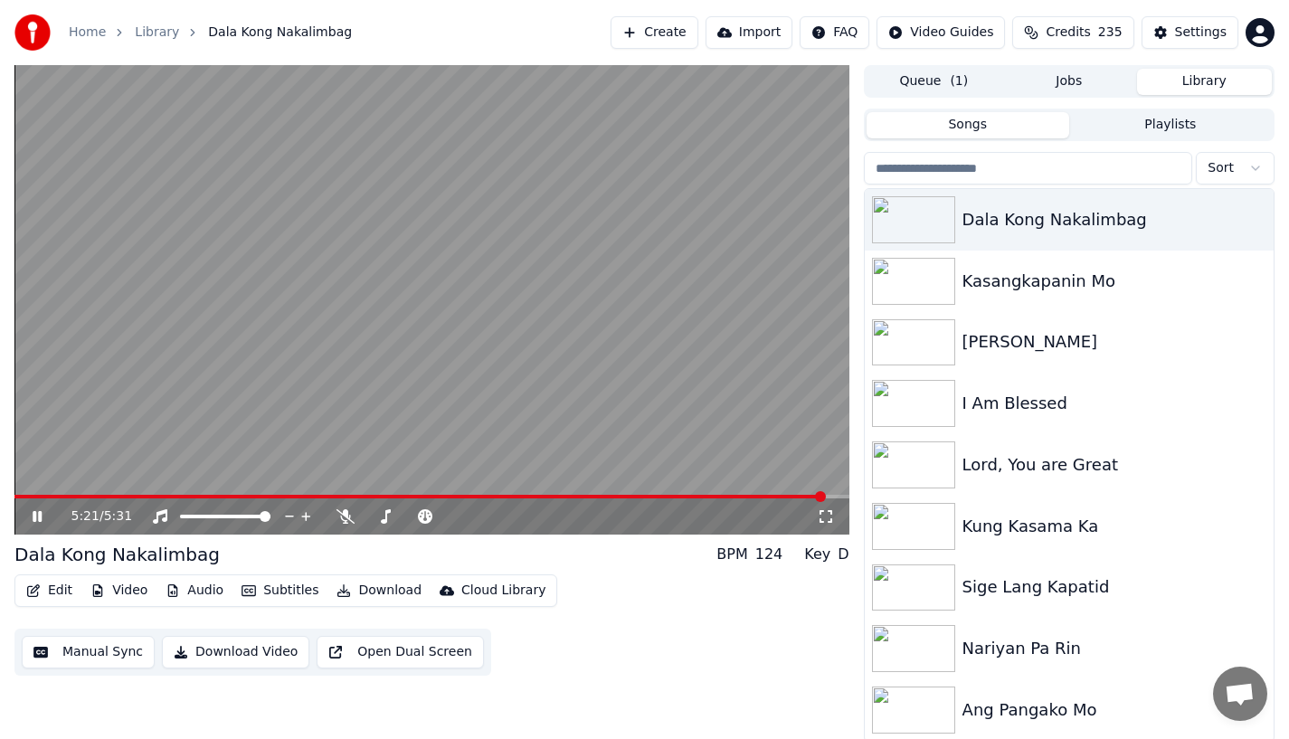
scroll to position [4, 0]
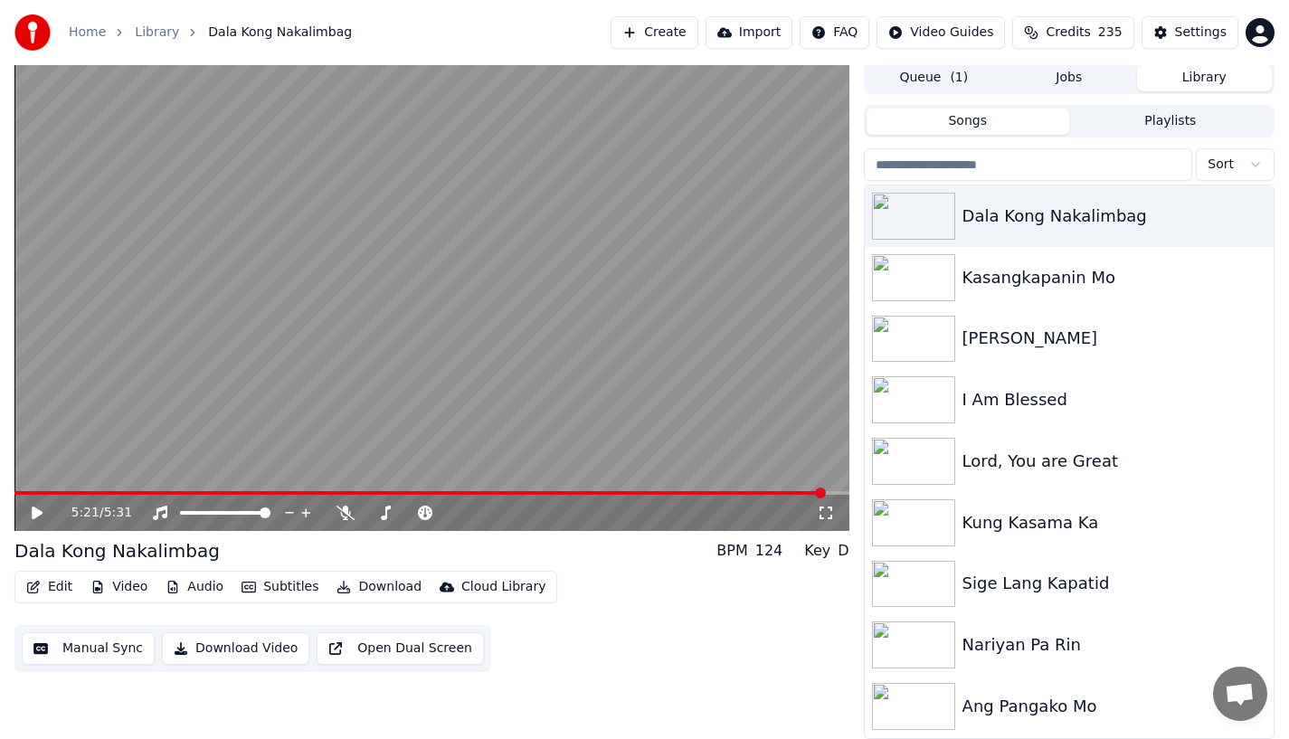
click at [45, 586] on button "Edit" at bounding box center [49, 587] width 61 height 25
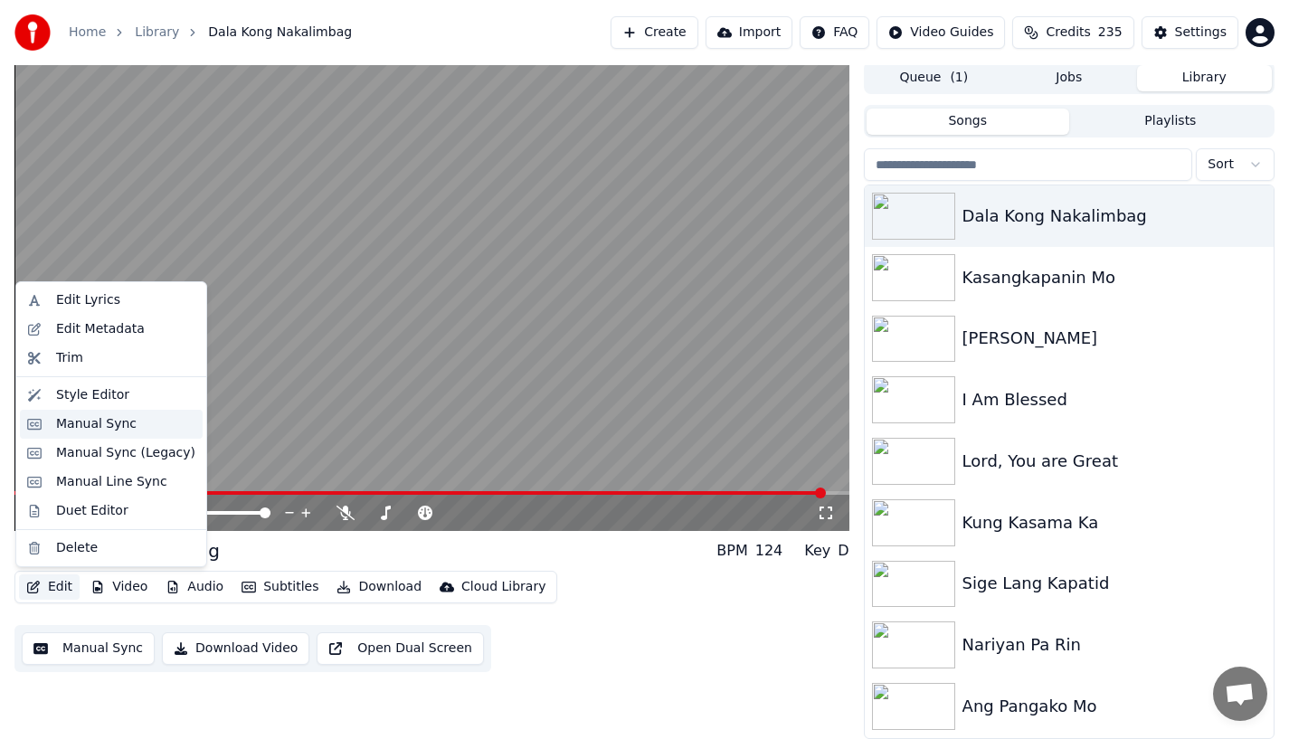
click at [86, 420] on div "Manual Sync" at bounding box center [96, 424] width 81 height 18
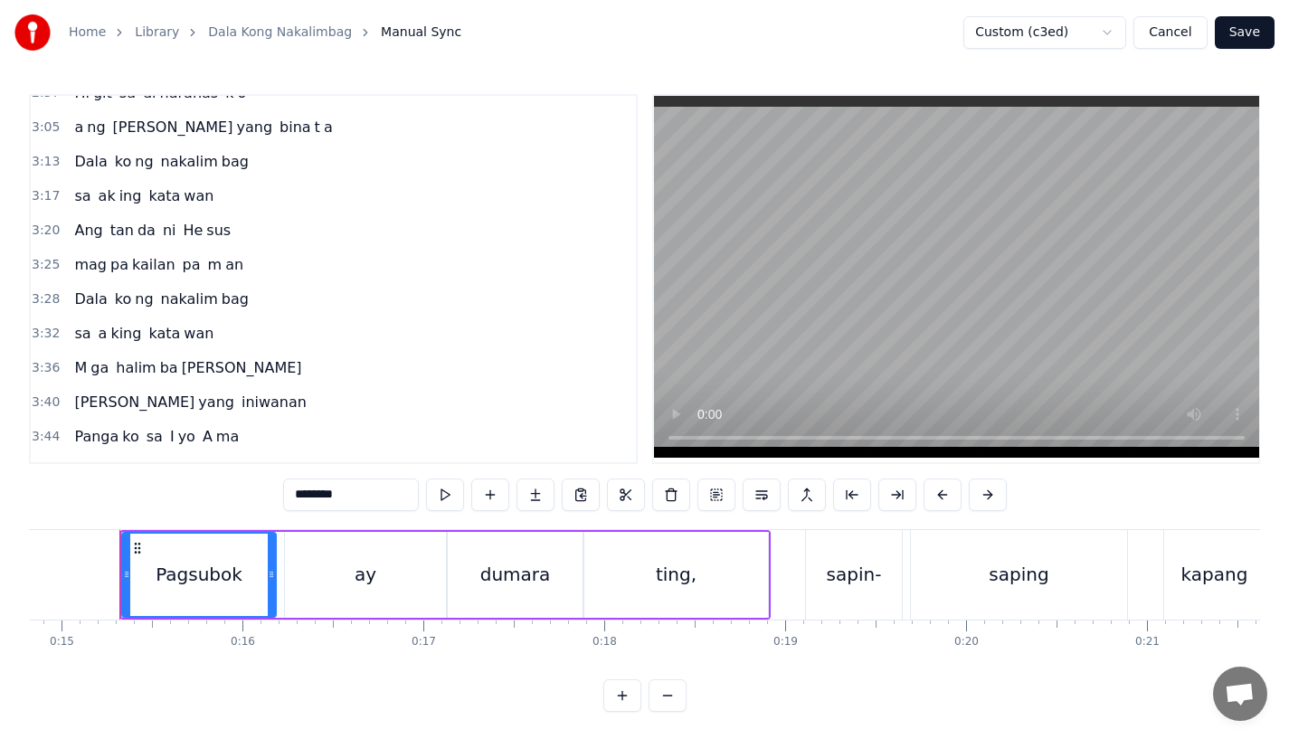
scroll to position [1834, 0]
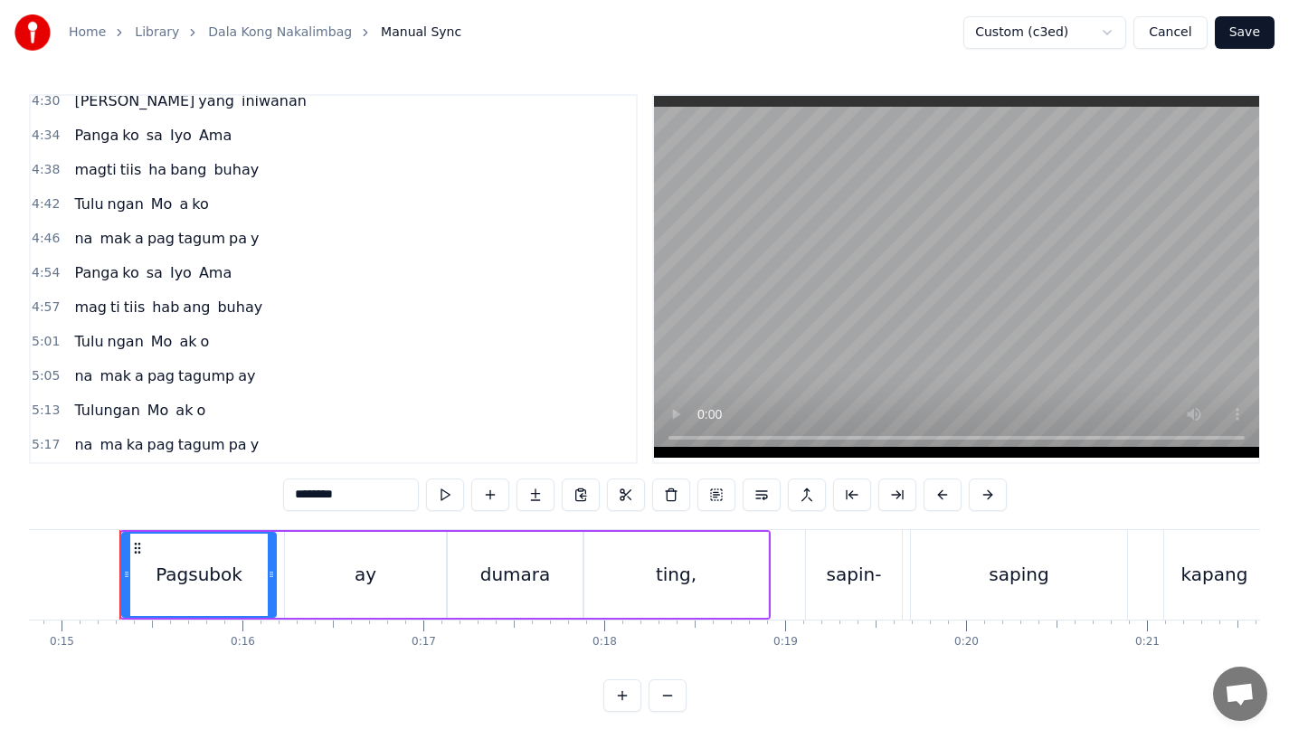
click at [176, 441] on span "tagum" at bounding box center [201, 444] width 51 height 21
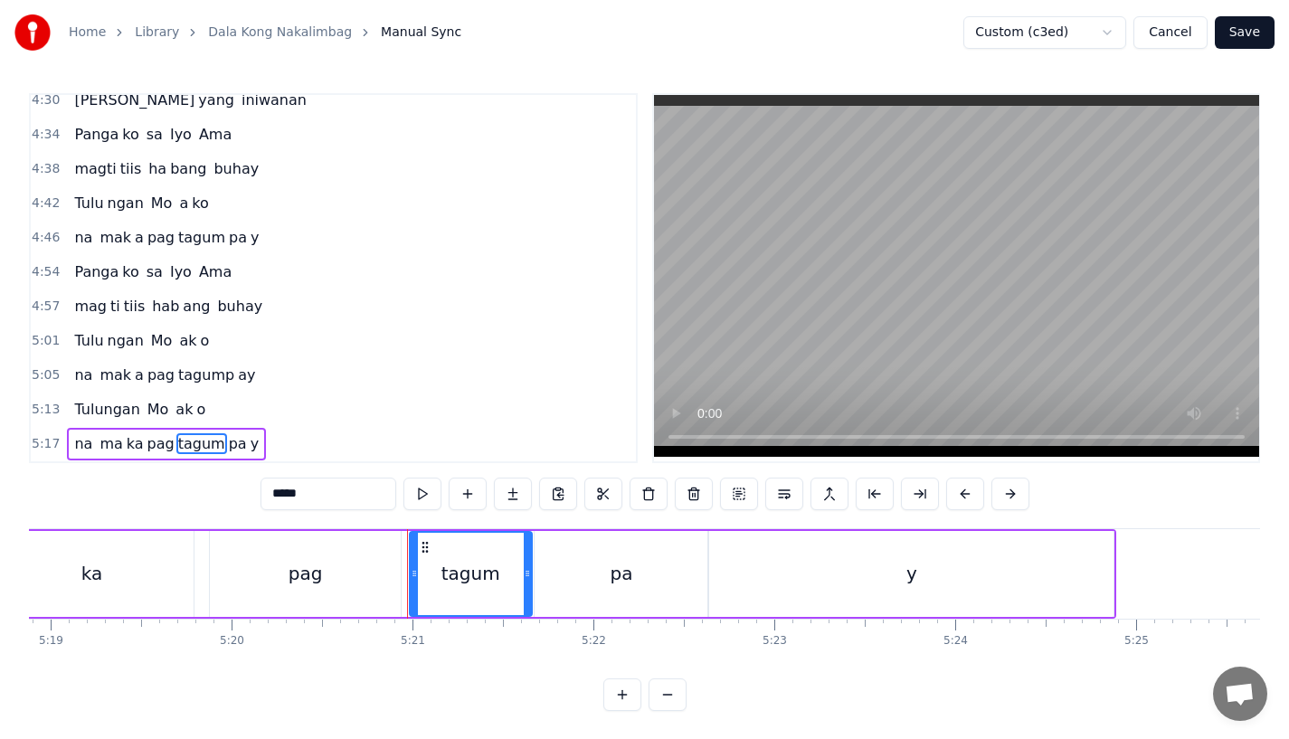
scroll to position [0, 57551]
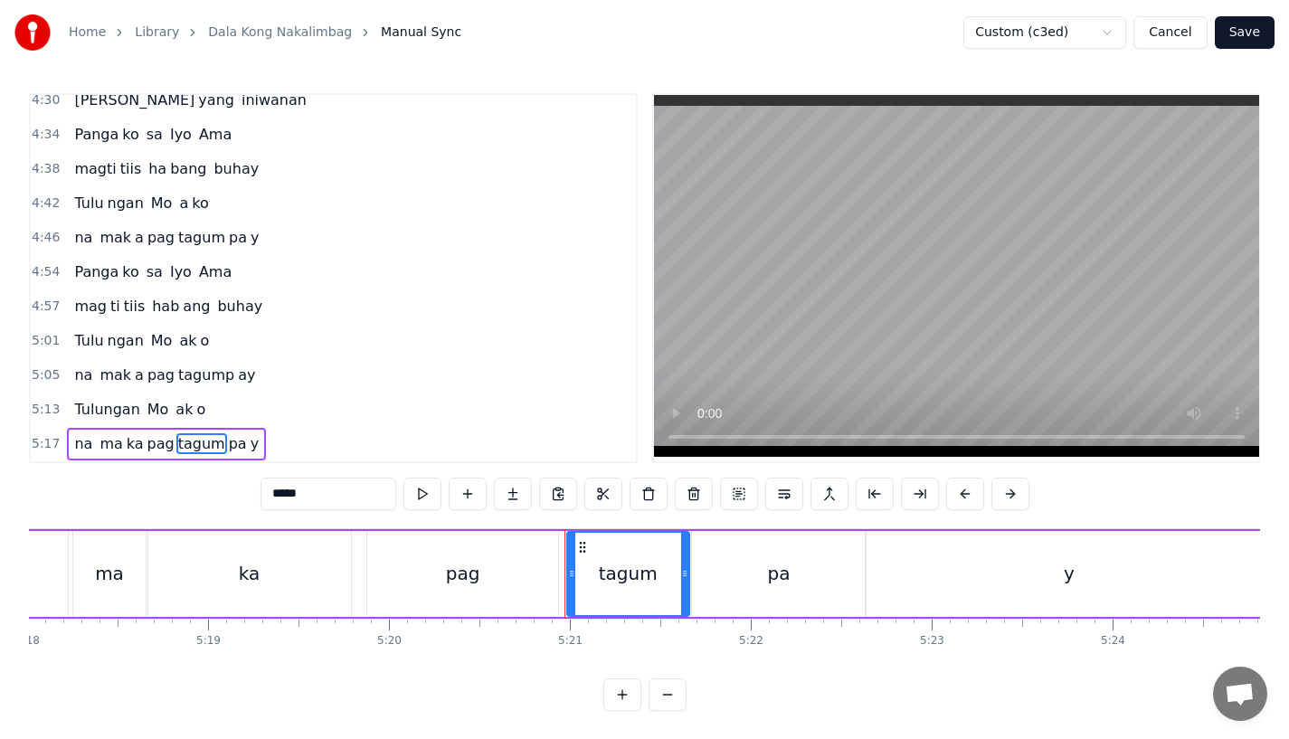
click at [304, 561] on div "ka" at bounding box center [249, 574] width 203 height 86
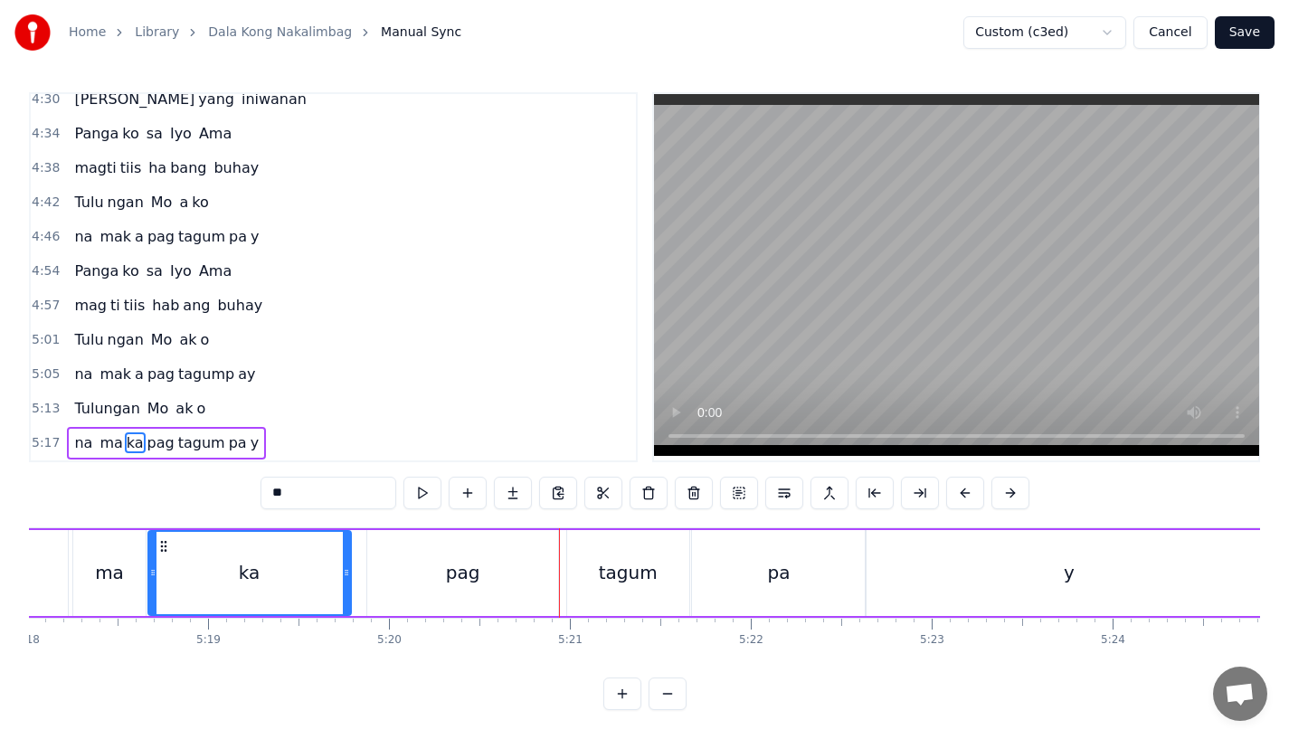
click at [549, 567] on div "pag" at bounding box center [462, 573] width 191 height 86
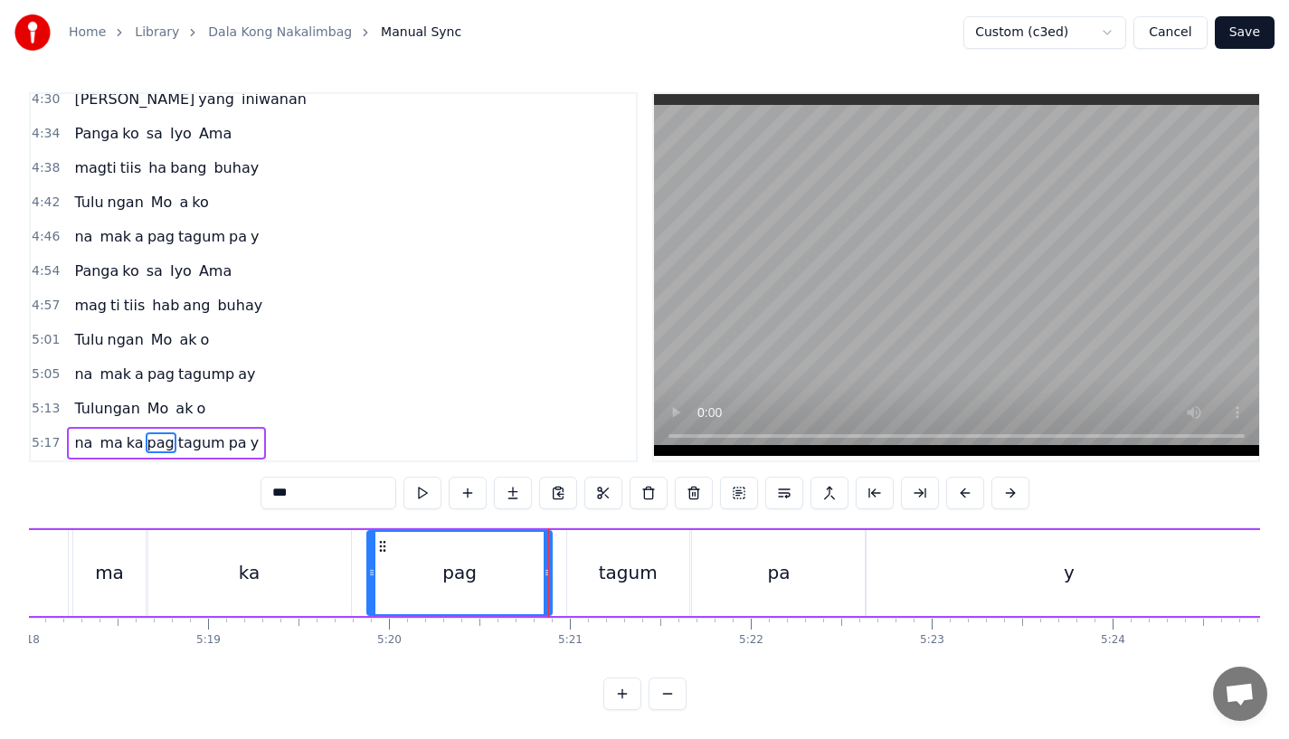
click at [544, 567] on div at bounding box center [547, 573] width 7 height 82
click at [595, 566] on div "tagum" at bounding box center [628, 573] width 122 height 86
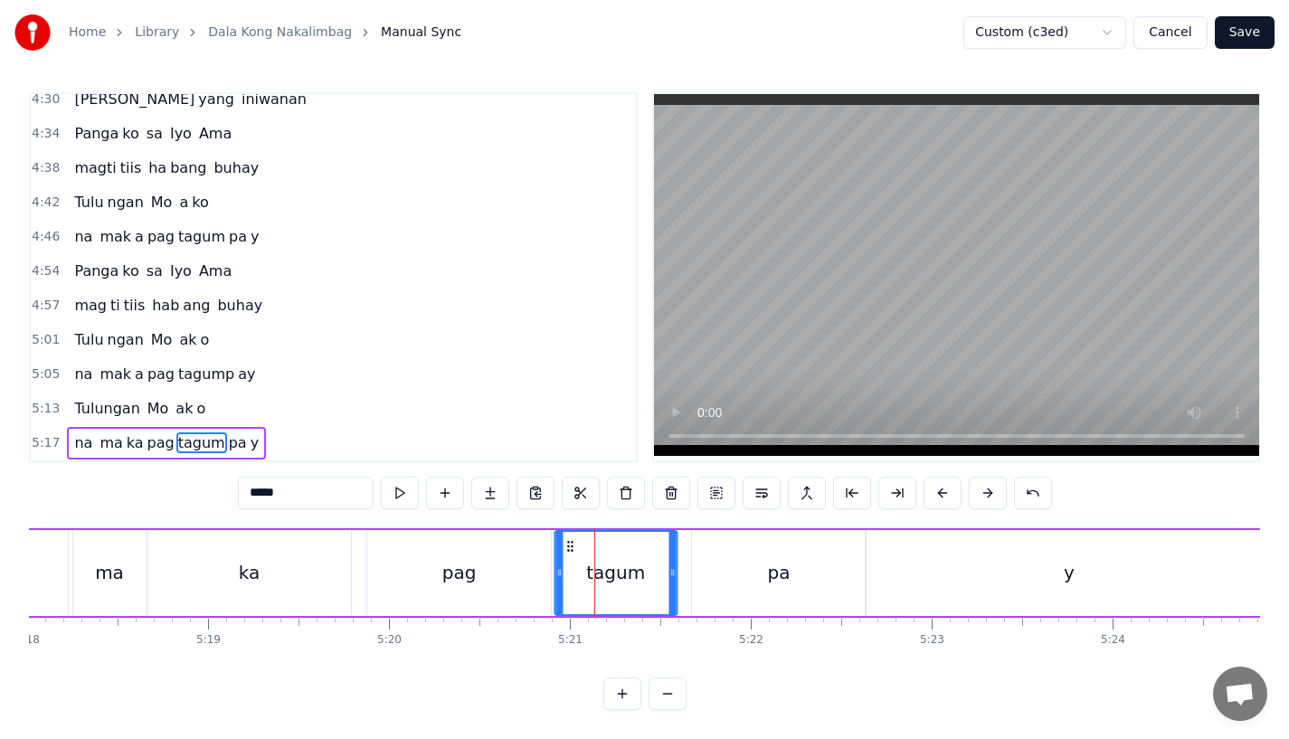
drag, startPoint x: 585, startPoint y: 532, endPoint x: 572, endPoint y: 532, distance: 12.7
click at [572, 539] on icon at bounding box center [570, 546] width 14 height 14
click at [489, 556] on div "pag" at bounding box center [459, 573] width 184 height 86
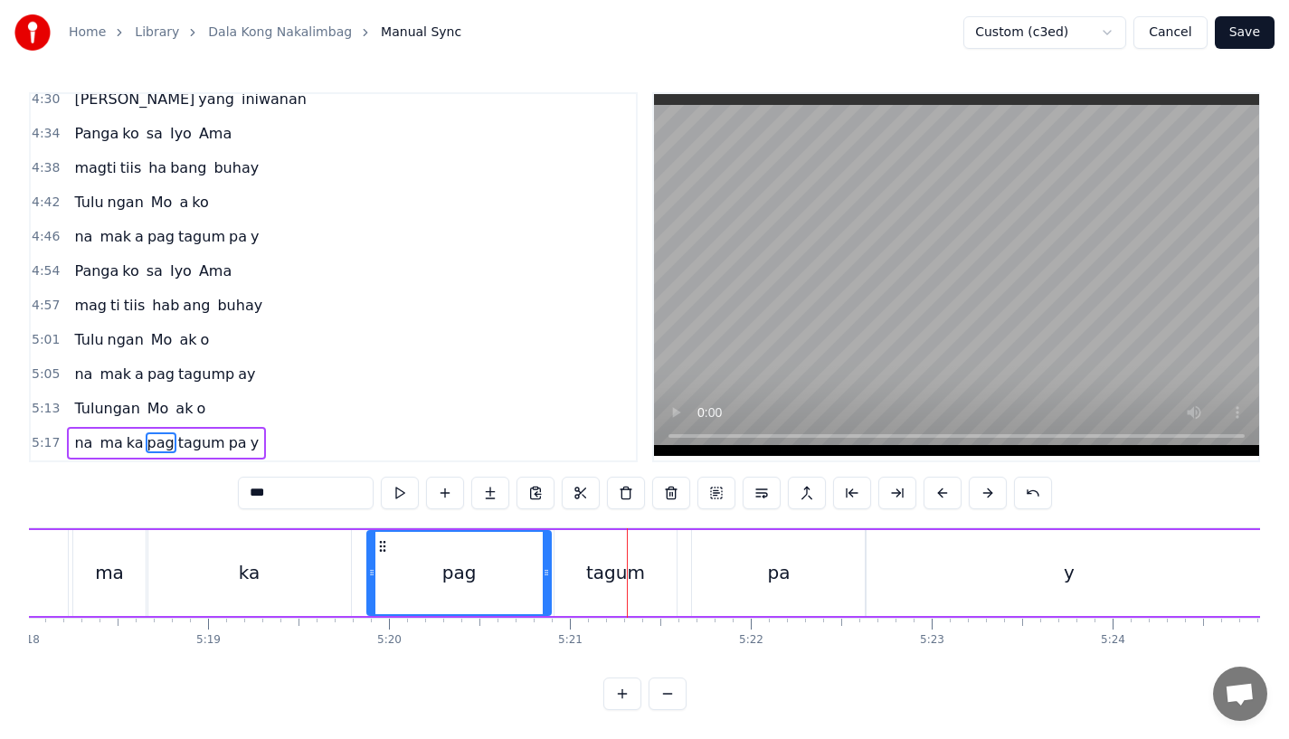
click at [579, 571] on div "tagum" at bounding box center [616, 573] width 122 height 86
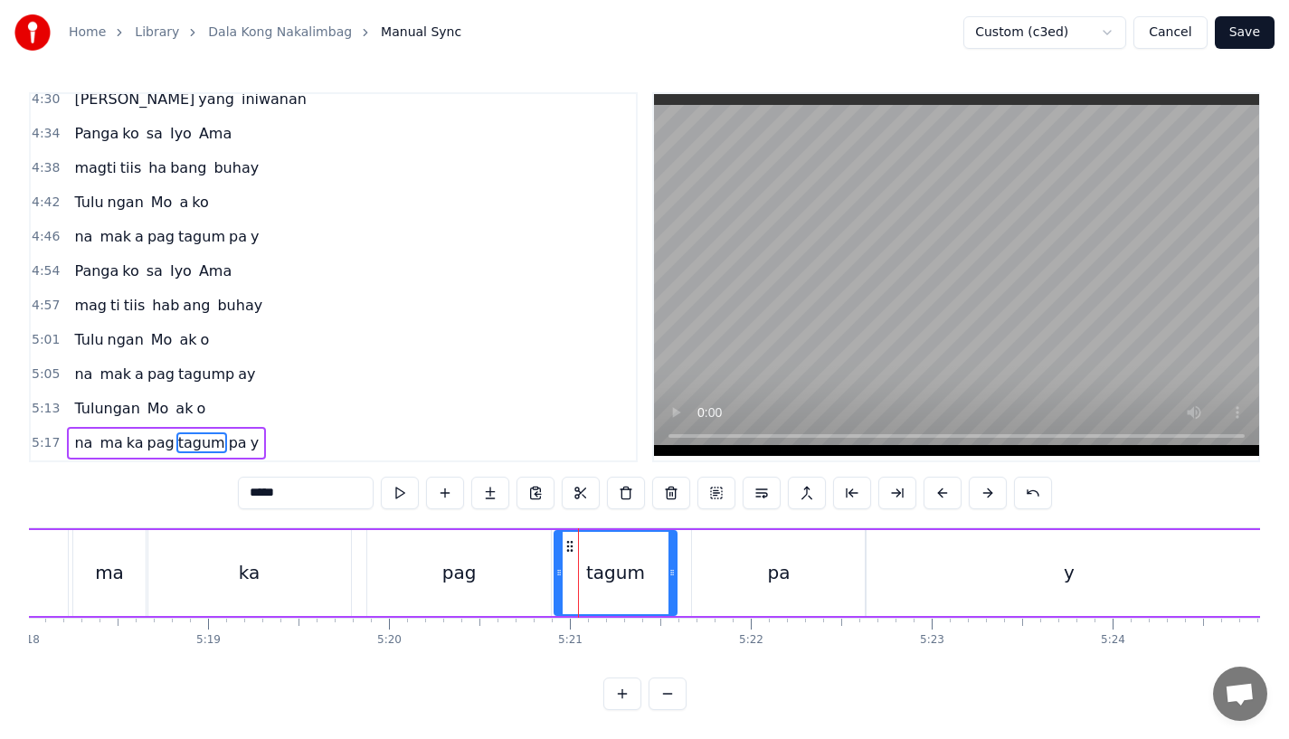
click at [548, 571] on div "pag" at bounding box center [459, 573] width 184 height 86
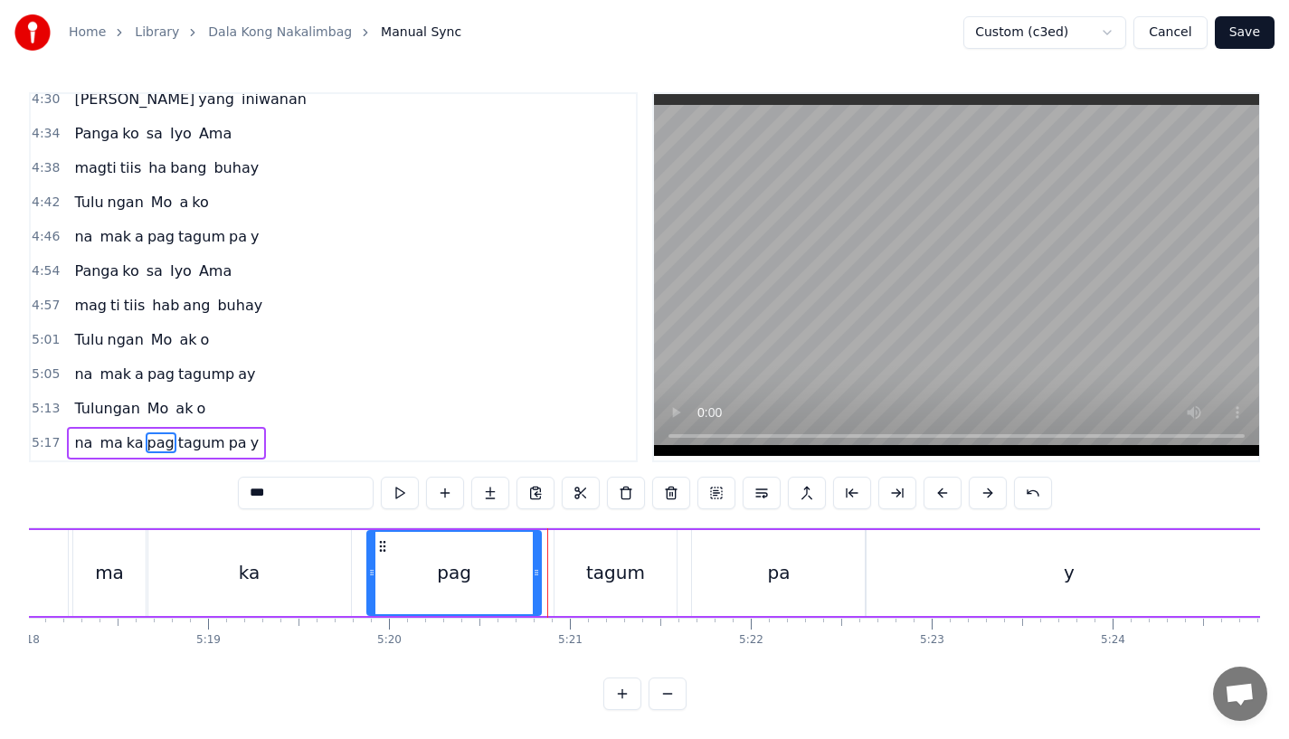
drag, startPoint x: 548, startPoint y: 580, endPoint x: 537, endPoint y: 585, distance: 11.8
click at [537, 585] on div at bounding box center [536, 573] width 7 height 82
click at [585, 577] on div "tagum" at bounding box center [616, 573] width 122 height 86
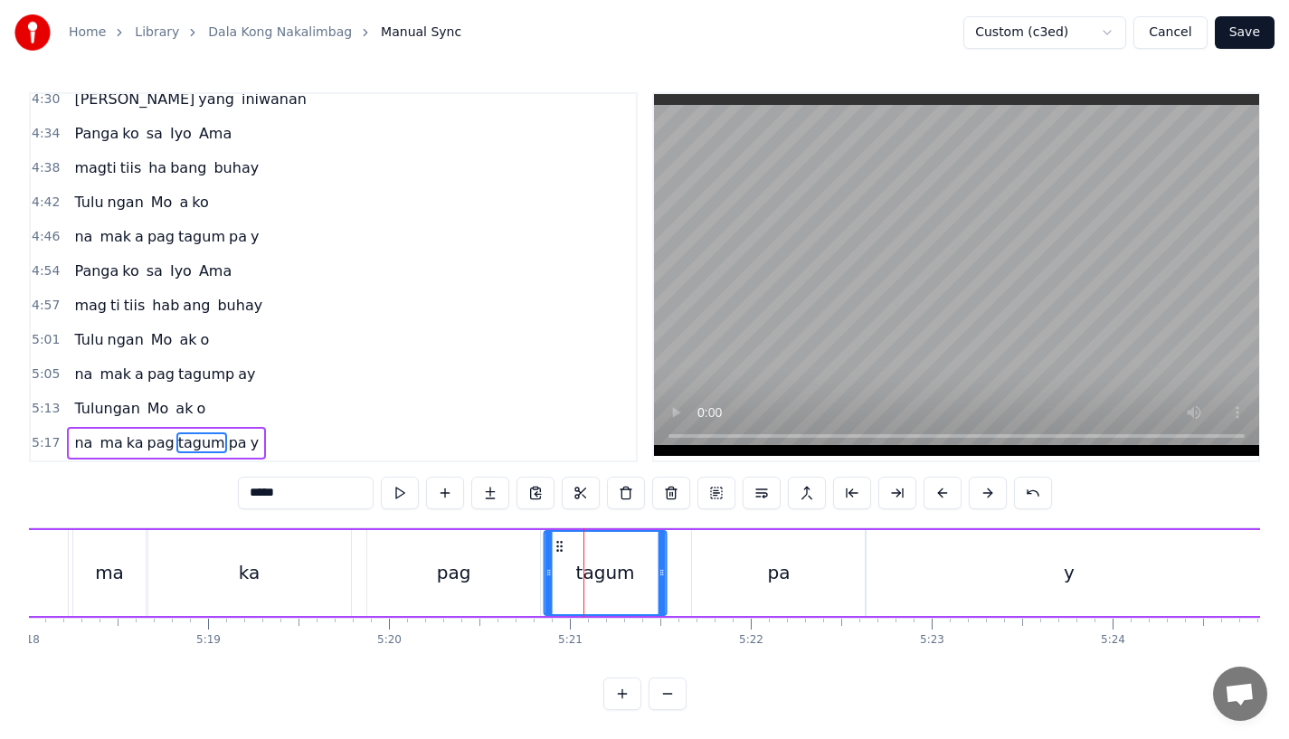
drag, startPoint x: 572, startPoint y: 528, endPoint x: 559, endPoint y: 533, distance: 13.8
click at [559, 539] on icon at bounding box center [560, 546] width 14 height 14
click at [469, 556] on div "pag" at bounding box center [453, 573] width 173 height 86
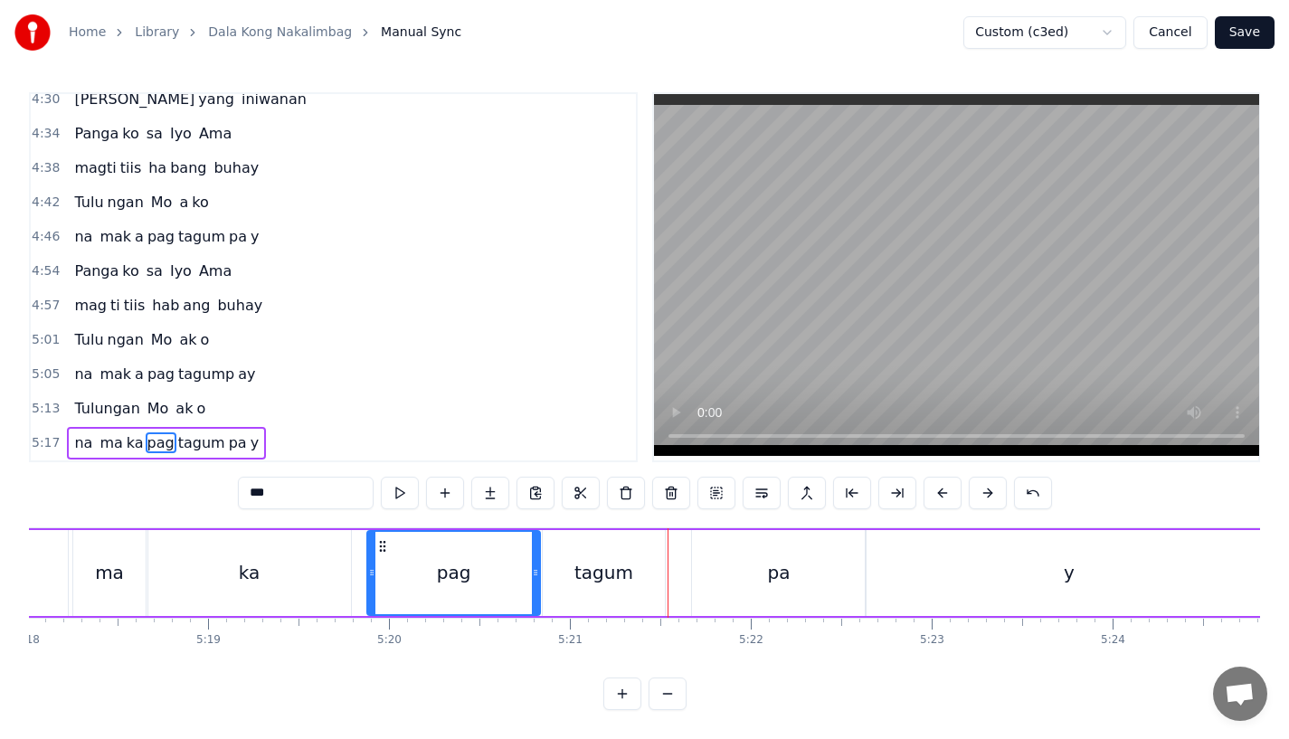
click at [652, 556] on div "tagum" at bounding box center [604, 573] width 122 height 86
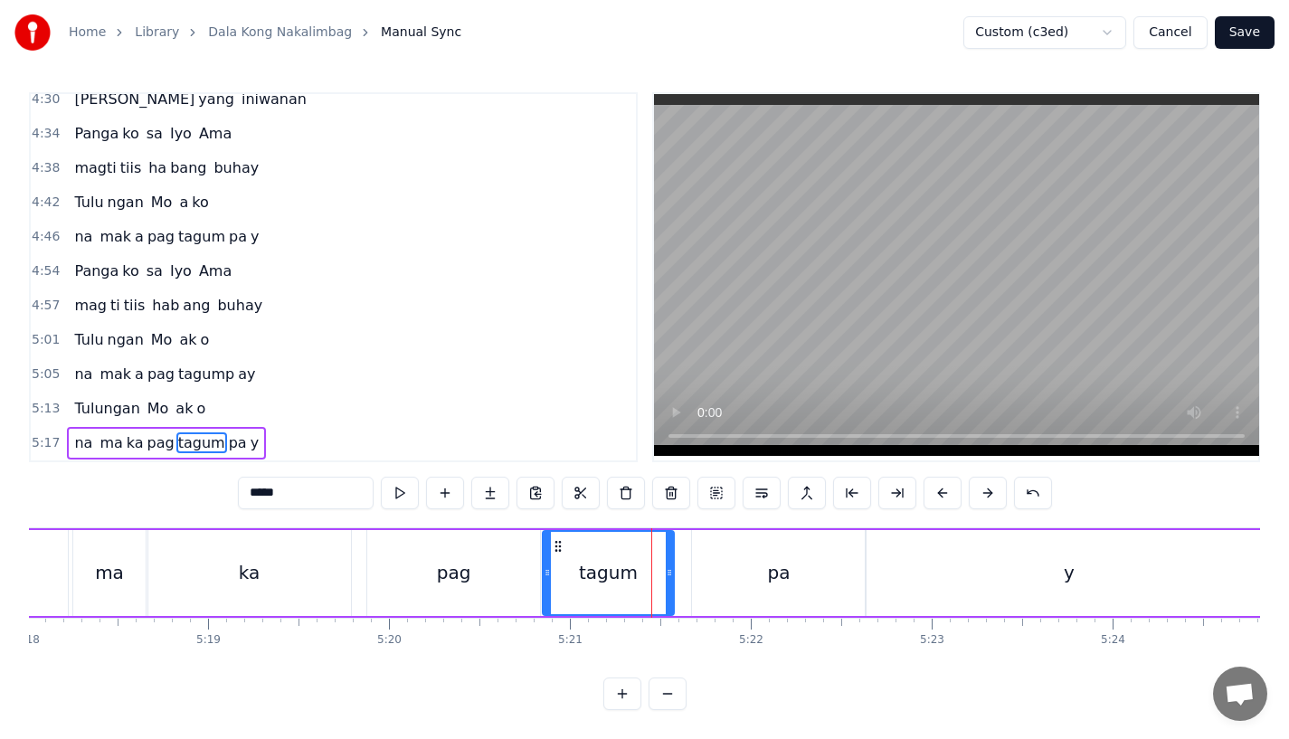
click at [671, 566] on icon at bounding box center [669, 573] width 7 height 14
click at [711, 560] on div "pa" at bounding box center [778, 573] width 173 height 86
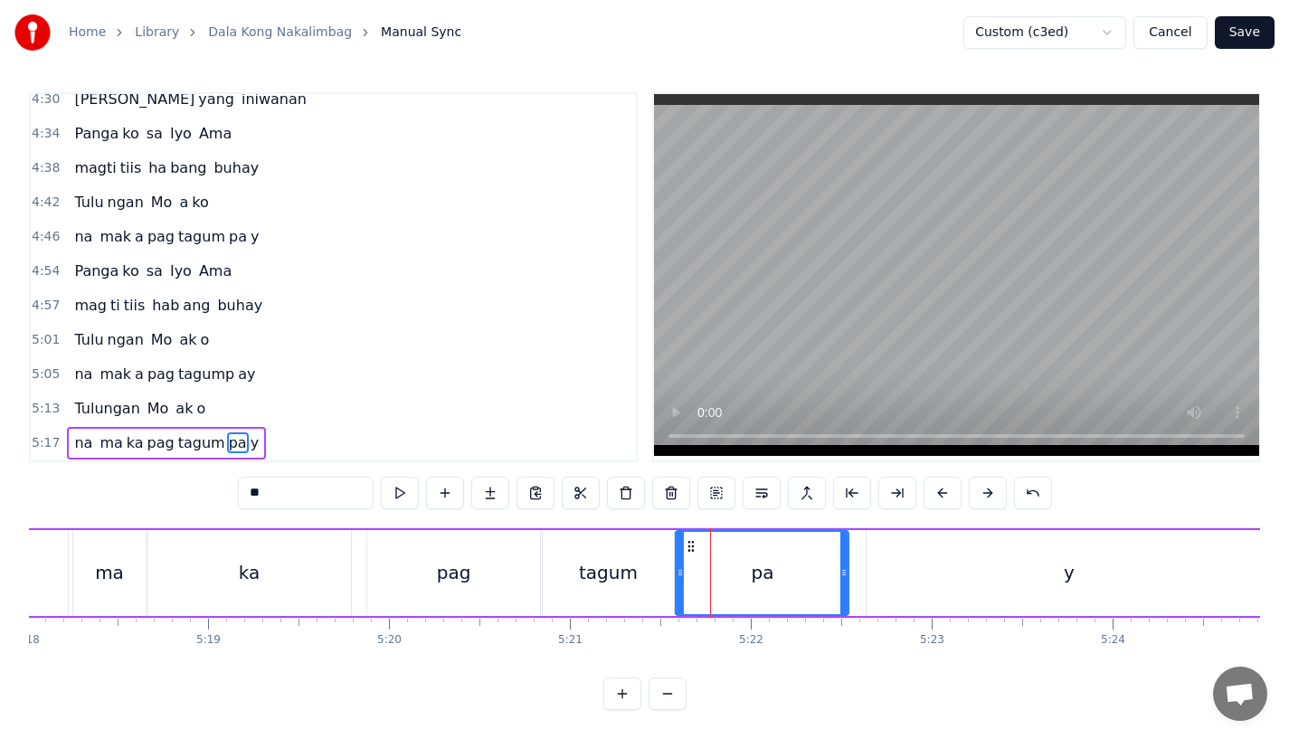
drag, startPoint x: 708, startPoint y: 531, endPoint x: 691, endPoint y: 531, distance: 16.3
click at [691, 539] on icon at bounding box center [691, 546] width 14 height 14
drag, startPoint x: 842, startPoint y: 566, endPoint x: 831, endPoint y: 566, distance: 10.9
click at [832, 566] on icon at bounding box center [835, 573] width 7 height 14
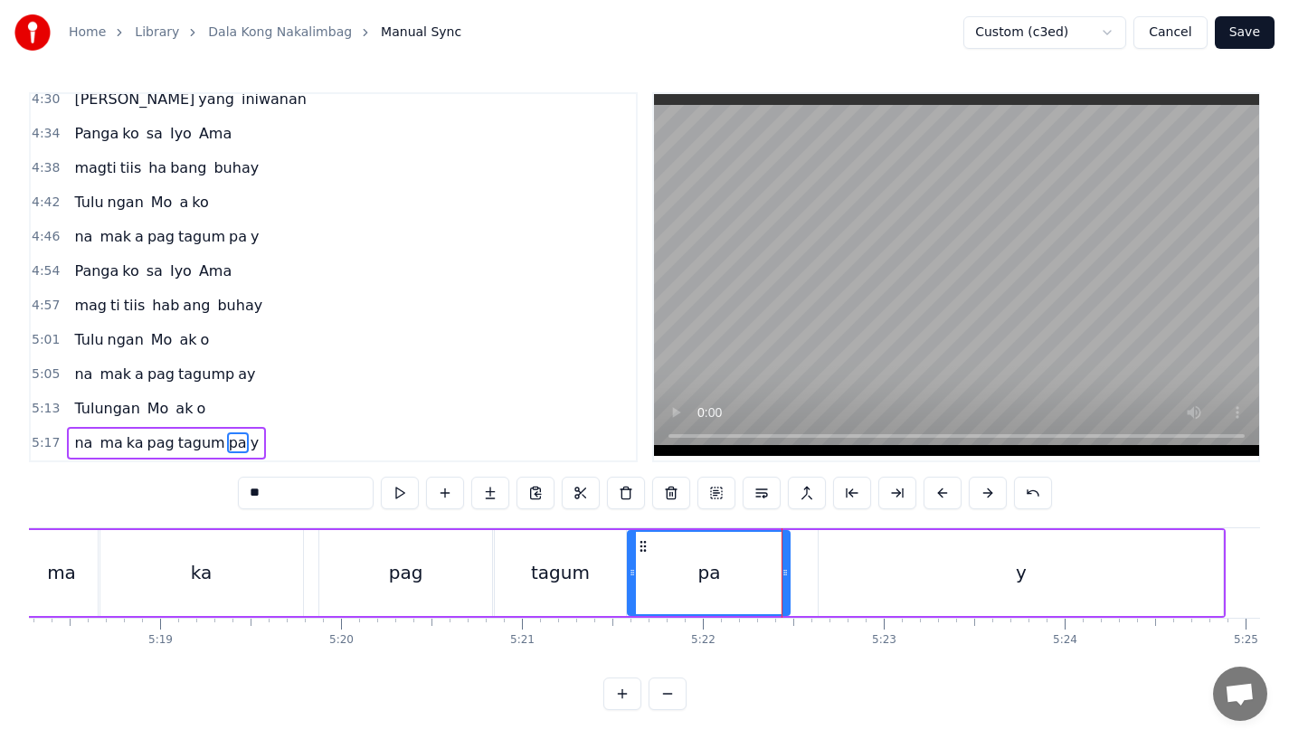
scroll to position [0, 57616]
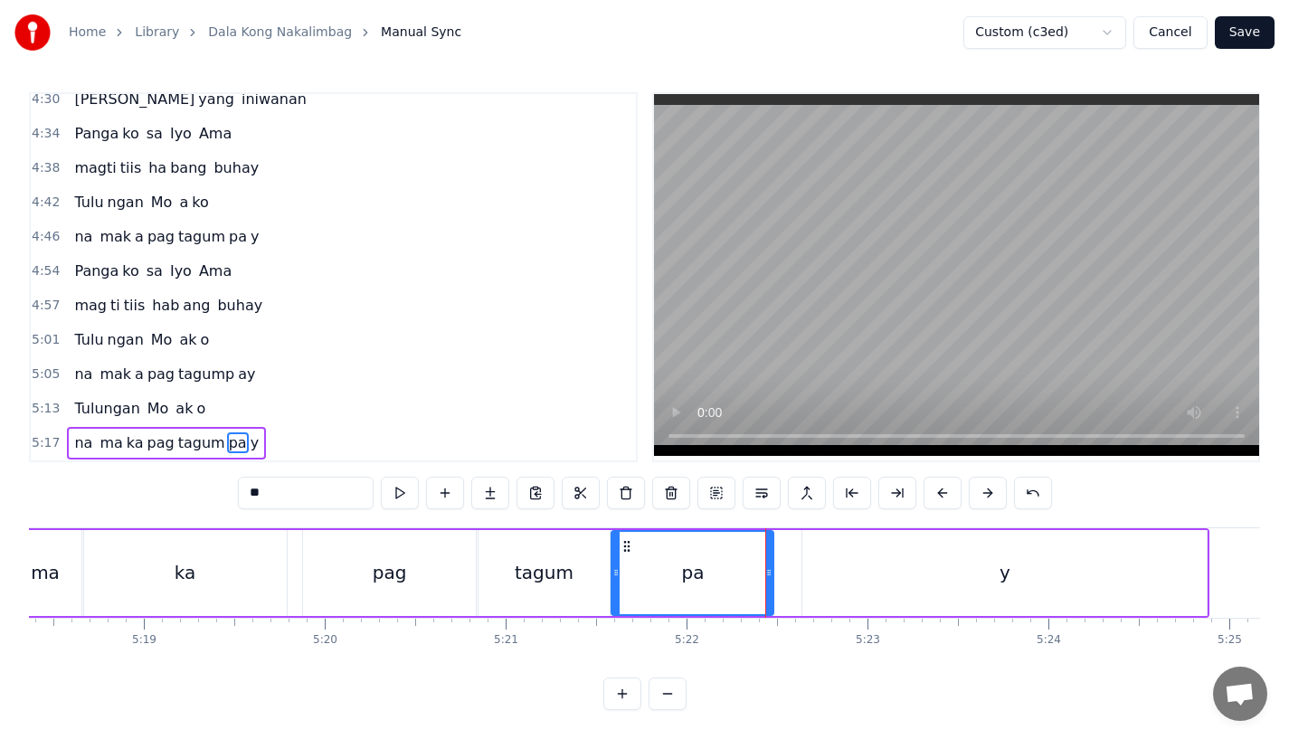
click at [820, 566] on div "y" at bounding box center [1005, 573] width 404 height 86
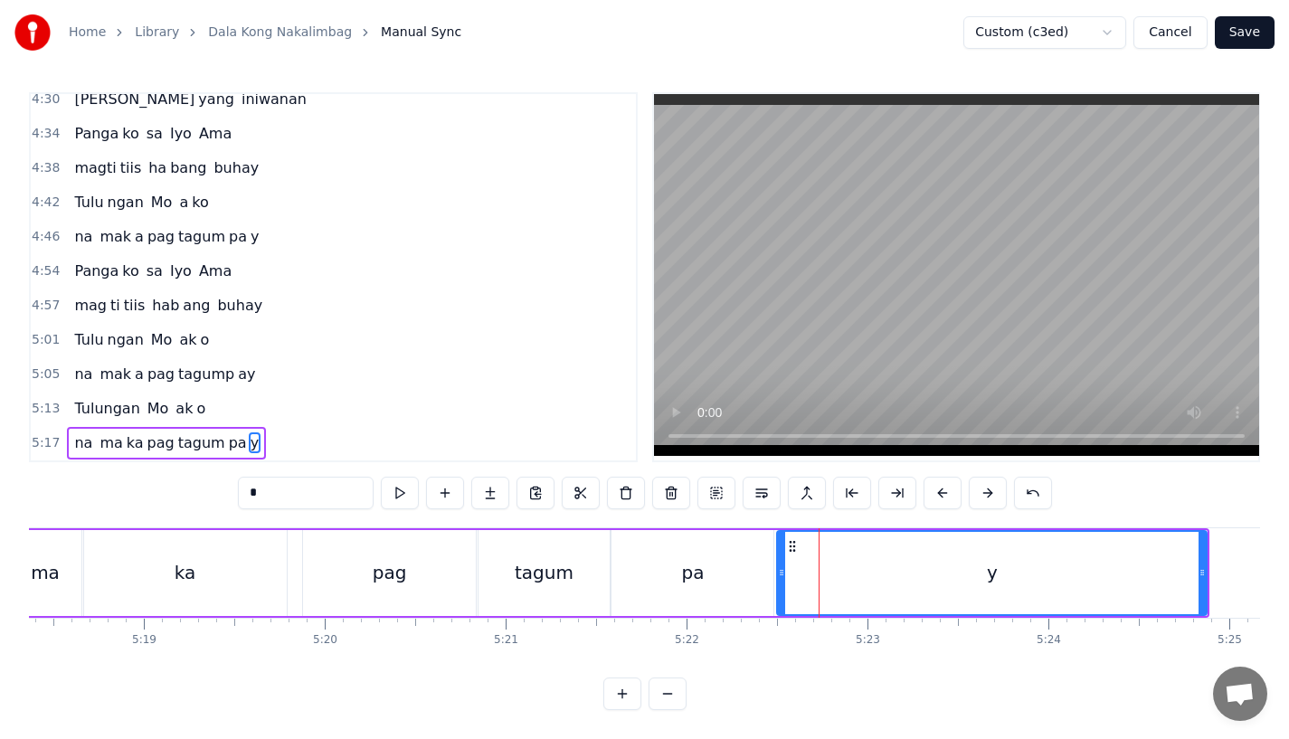
drag, startPoint x: 804, startPoint y: 566, endPoint x: 779, endPoint y: 565, distance: 24.5
click at [779, 566] on icon at bounding box center [781, 573] width 7 height 14
click at [322, 558] on div "pag" at bounding box center [389, 573] width 173 height 86
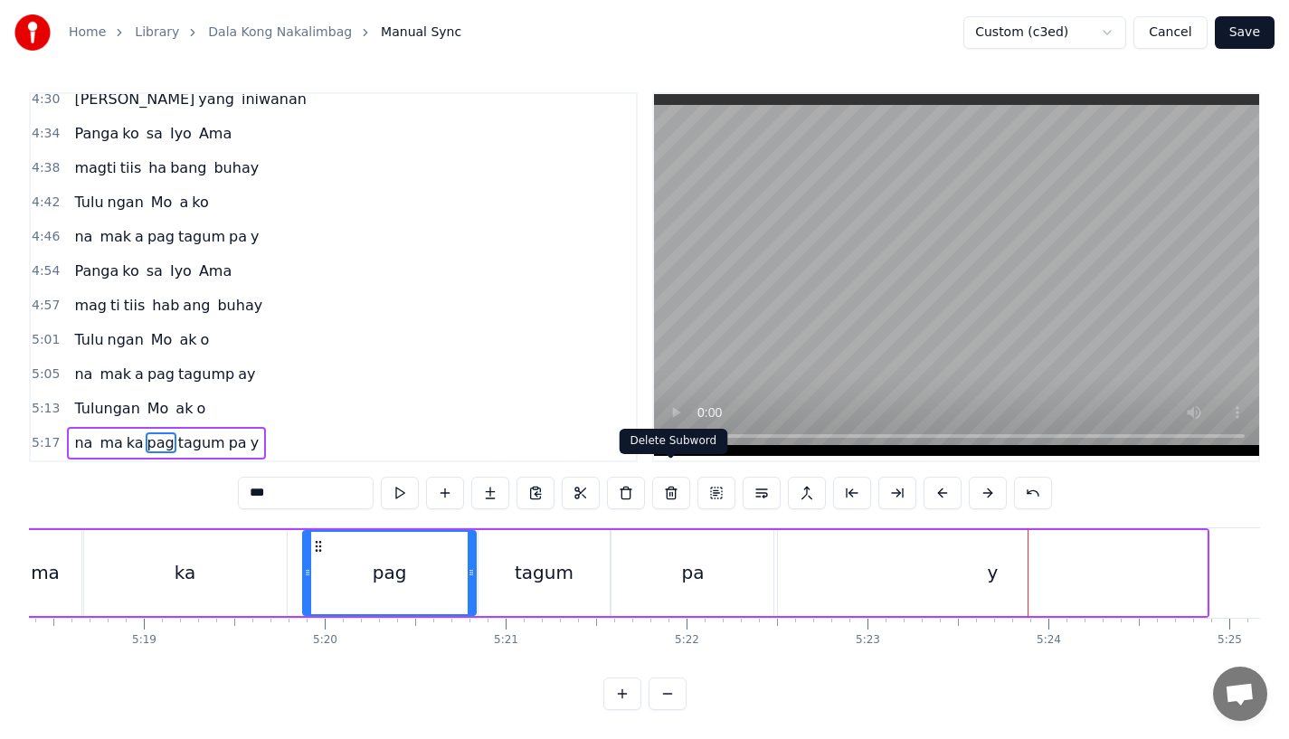
click at [697, 534] on div "pa" at bounding box center [693, 573] width 162 height 86
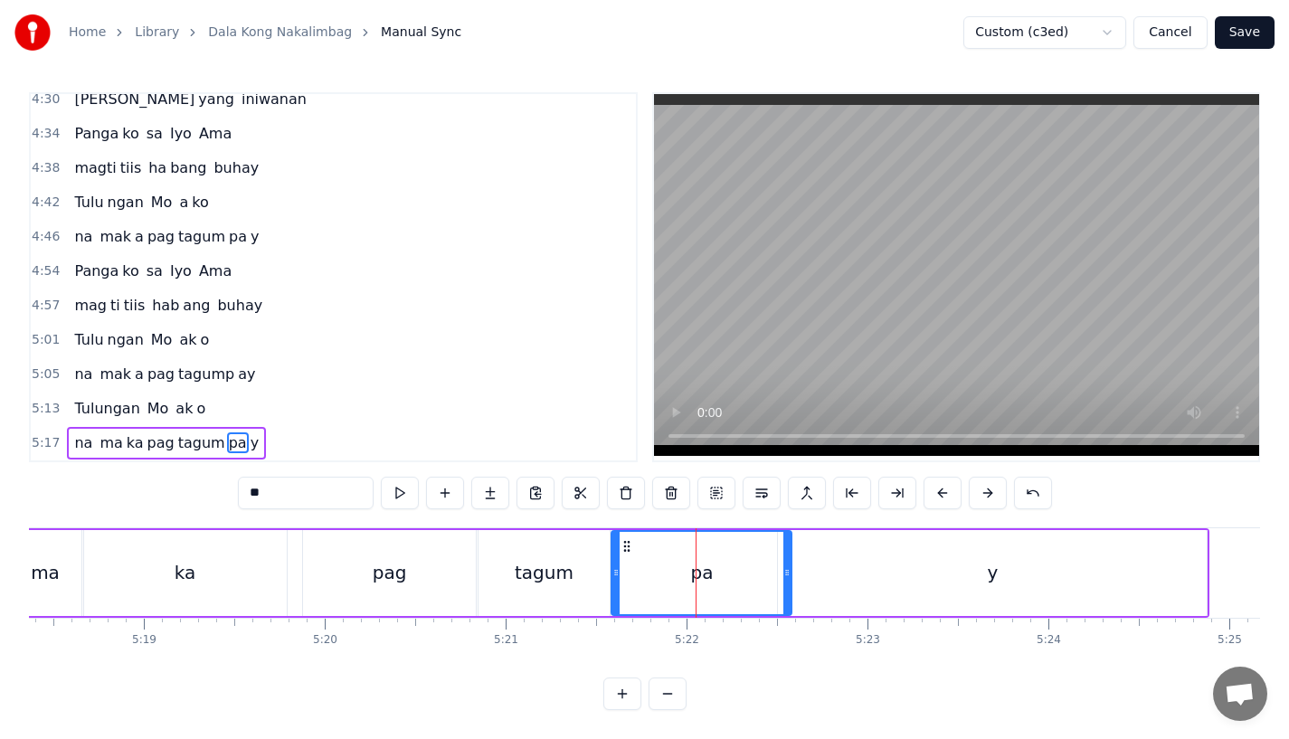
drag, startPoint x: 771, startPoint y: 562, endPoint x: 803, endPoint y: 562, distance: 31.7
click at [791, 566] on icon at bounding box center [787, 573] width 7 height 14
click at [844, 561] on div "y" at bounding box center [992, 573] width 429 height 86
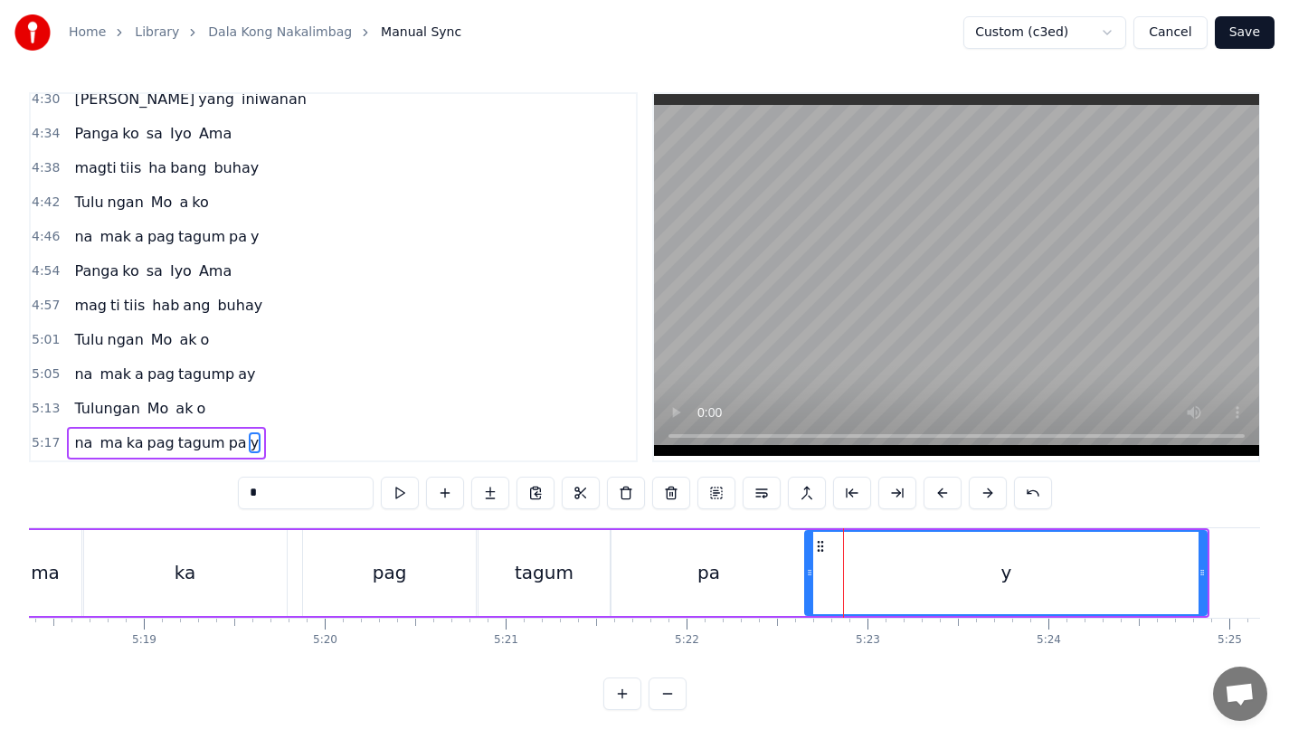
drag, startPoint x: 783, startPoint y: 563, endPoint x: 810, endPoint y: 563, distance: 27.1
click at [810, 566] on icon at bounding box center [809, 573] width 7 height 14
click at [385, 572] on div "pag" at bounding box center [390, 572] width 34 height 27
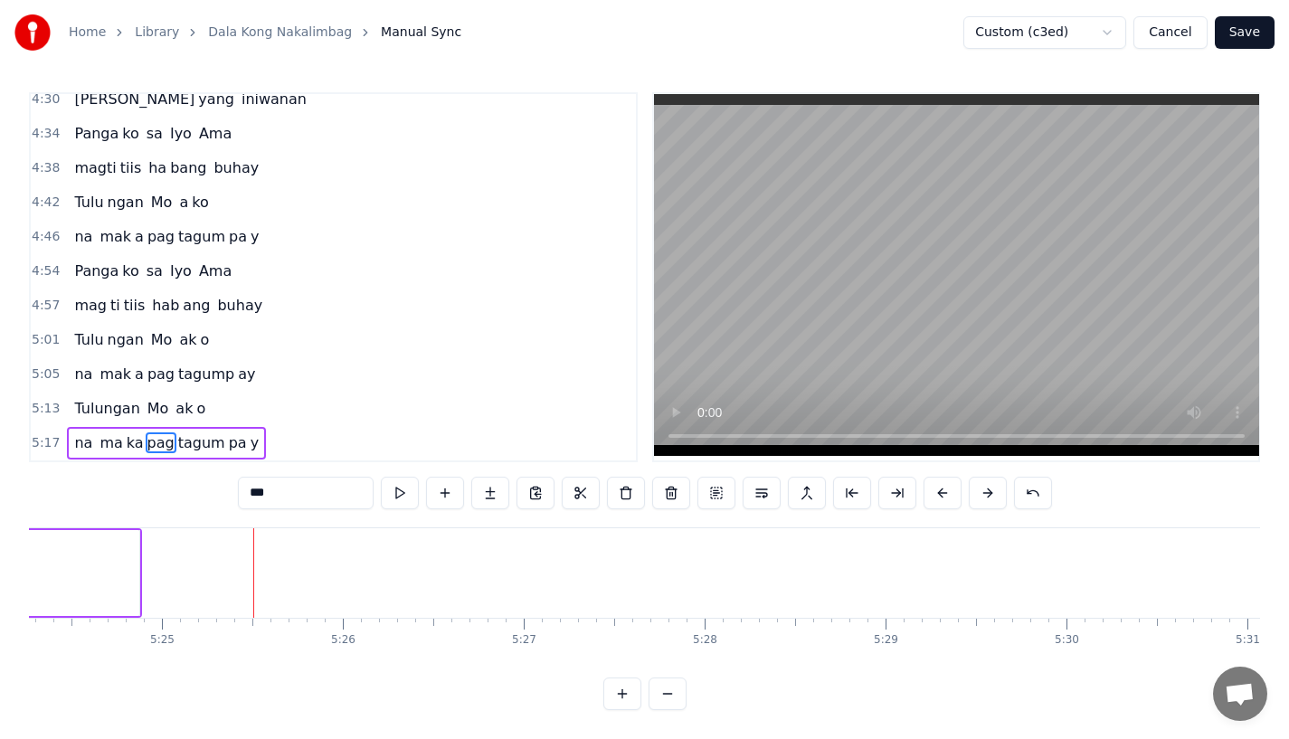
scroll to position [0, 58463]
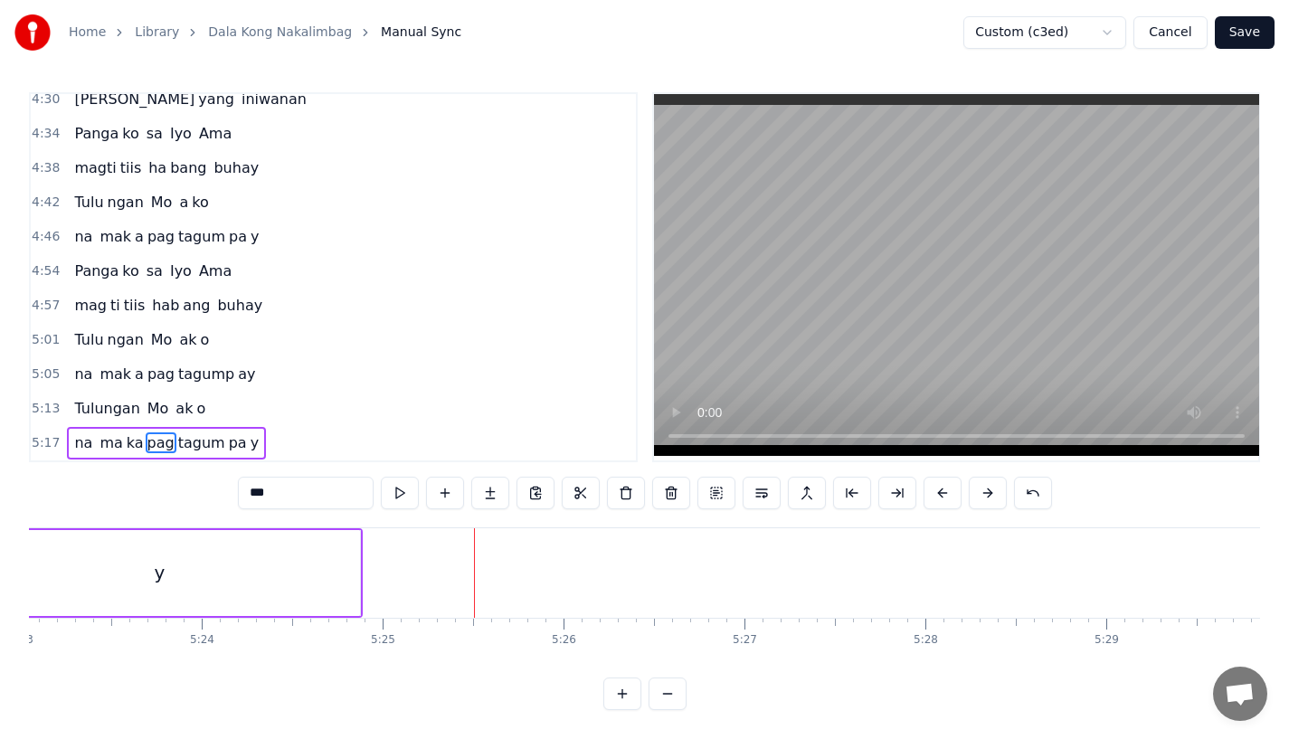
click at [274, 555] on div "y" at bounding box center [159, 573] width 402 height 86
type input "*"
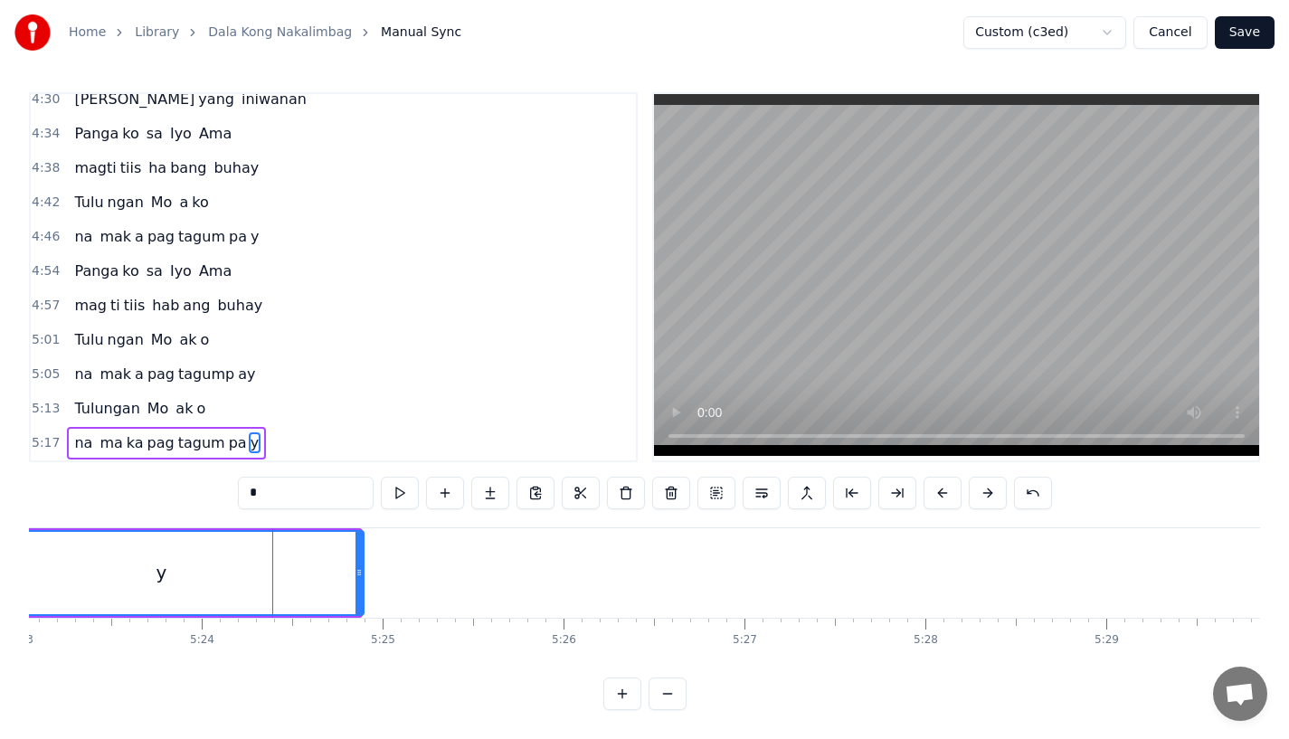
click at [363, 566] on icon at bounding box center [359, 573] width 7 height 14
click at [1251, 21] on button "Save" at bounding box center [1245, 32] width 60 height 33
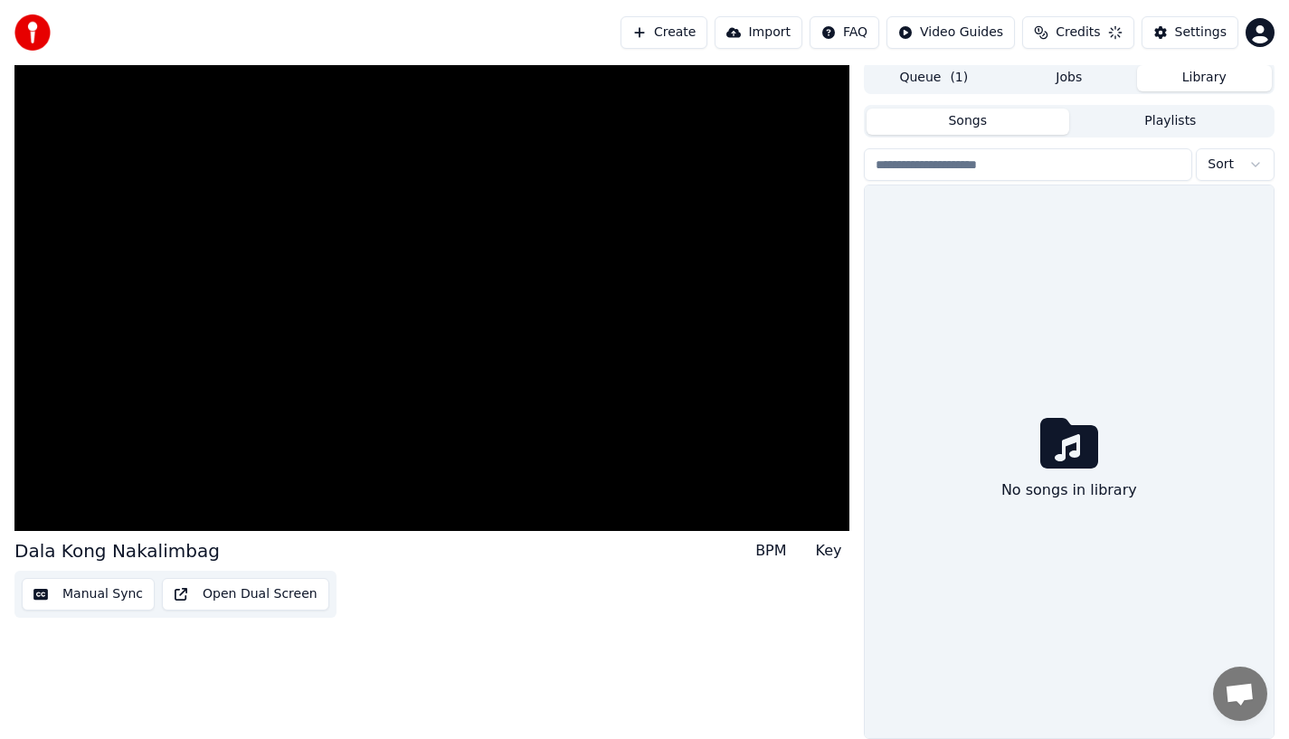
scroll to position [4, 0]
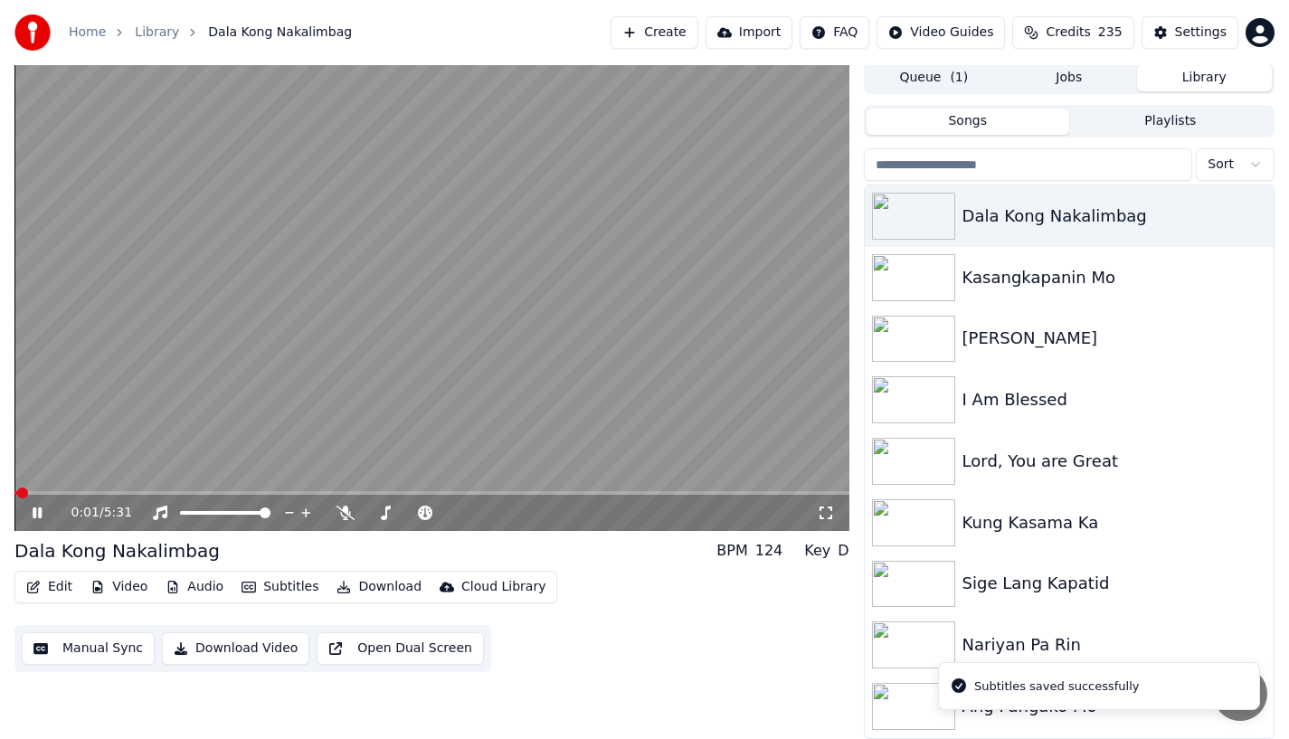
click at [772, 490] on video at bounding box center [431, 297] width 835 height 470
click at [784, 494] on span at bounding box center [431, 493] width 835 height 4
click at [805, 494] on span at bounding box center [431, 493] width 835 height 4
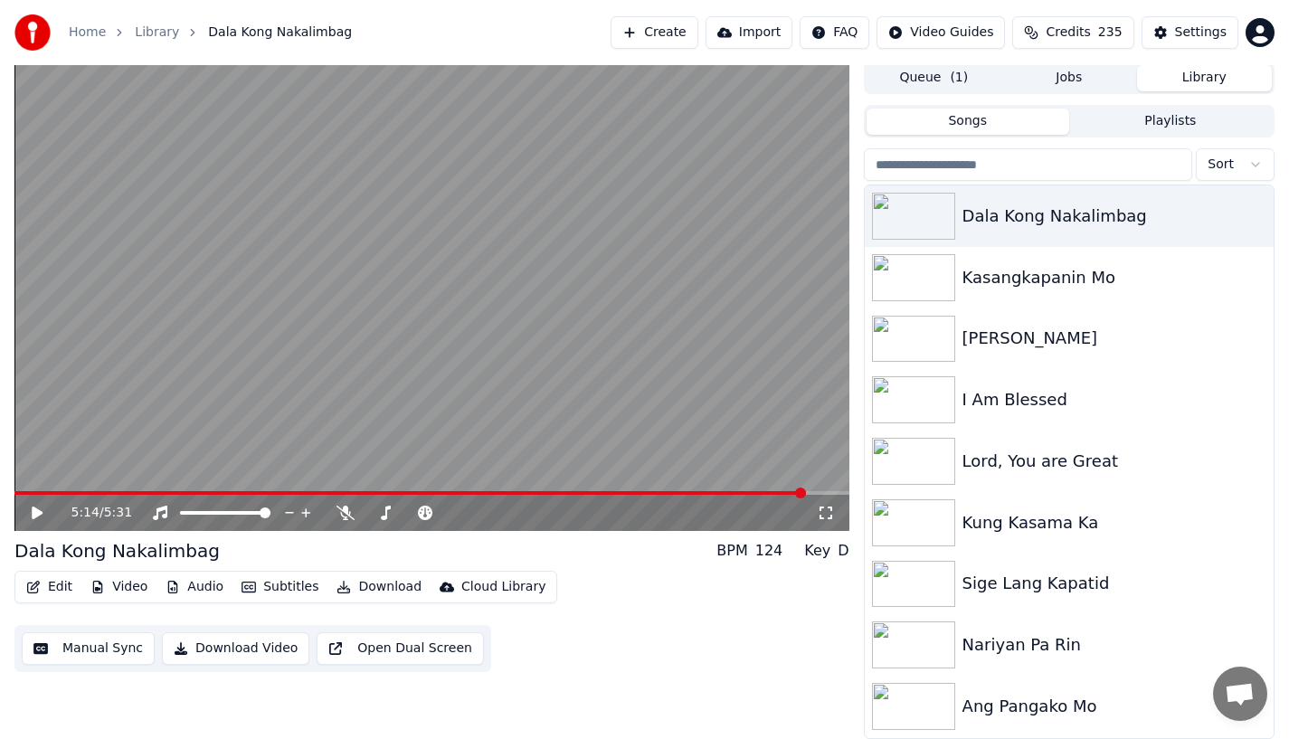
click at [32, 516] on icon at bounding box center [50, 513] width 43 height 14
click at [349, 512] on icon at bounding box center [345, 513] width 18 height 14
click at [252, 653] on button "Download Video" at bounding box center [235, 649] width 147 height 33
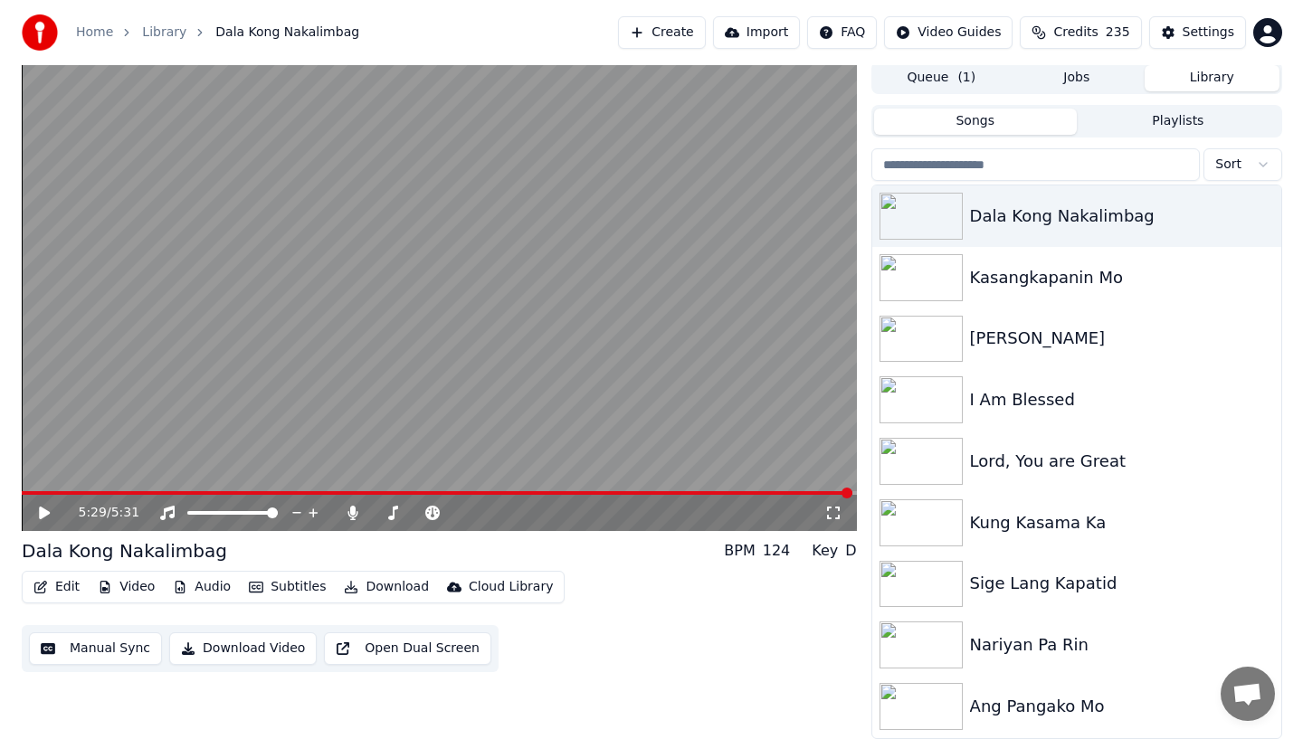
scroll to position [0, 0]
